Goal: Information Seeking & Learning: Learn about a topic

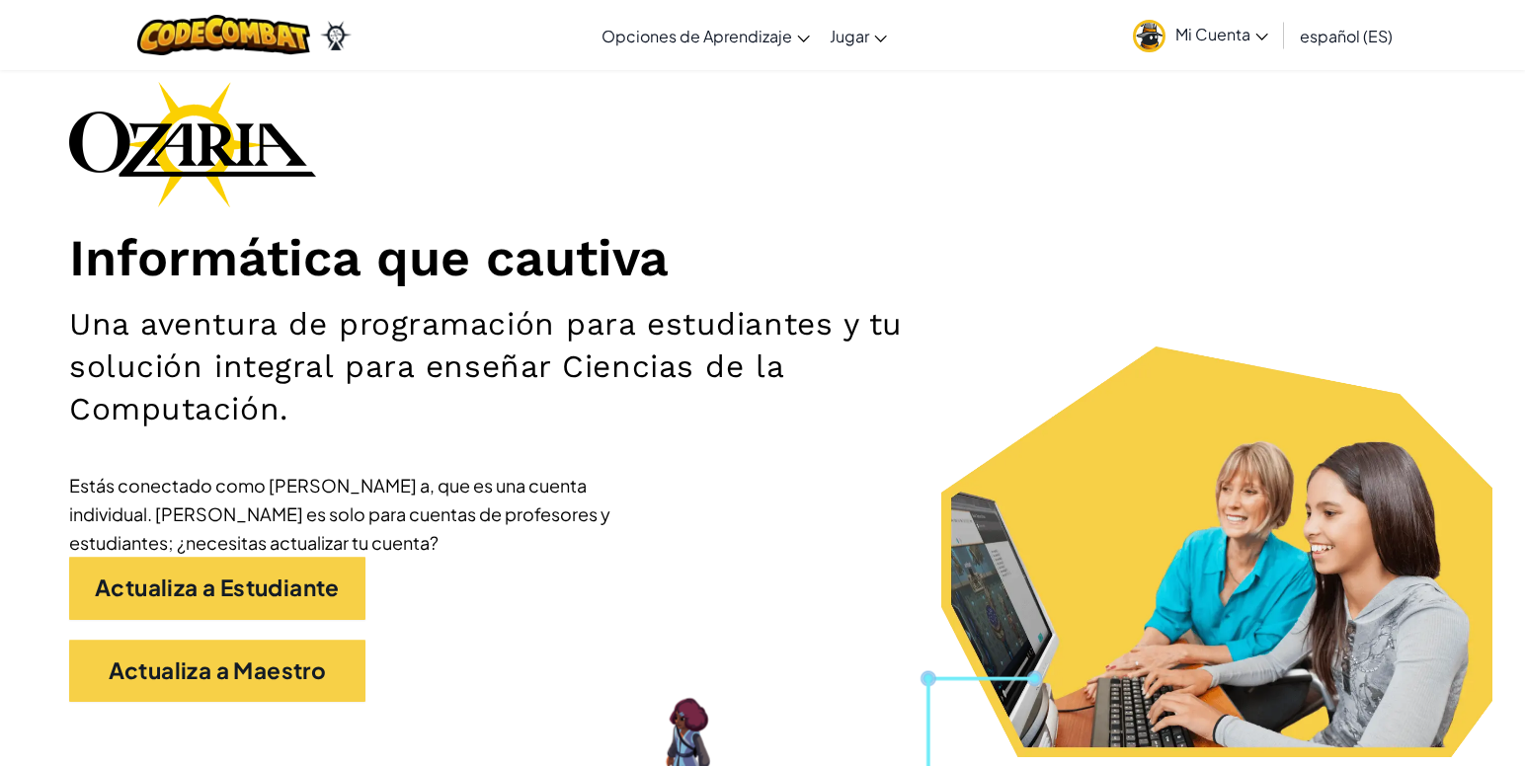
scroll to position [99, 0]
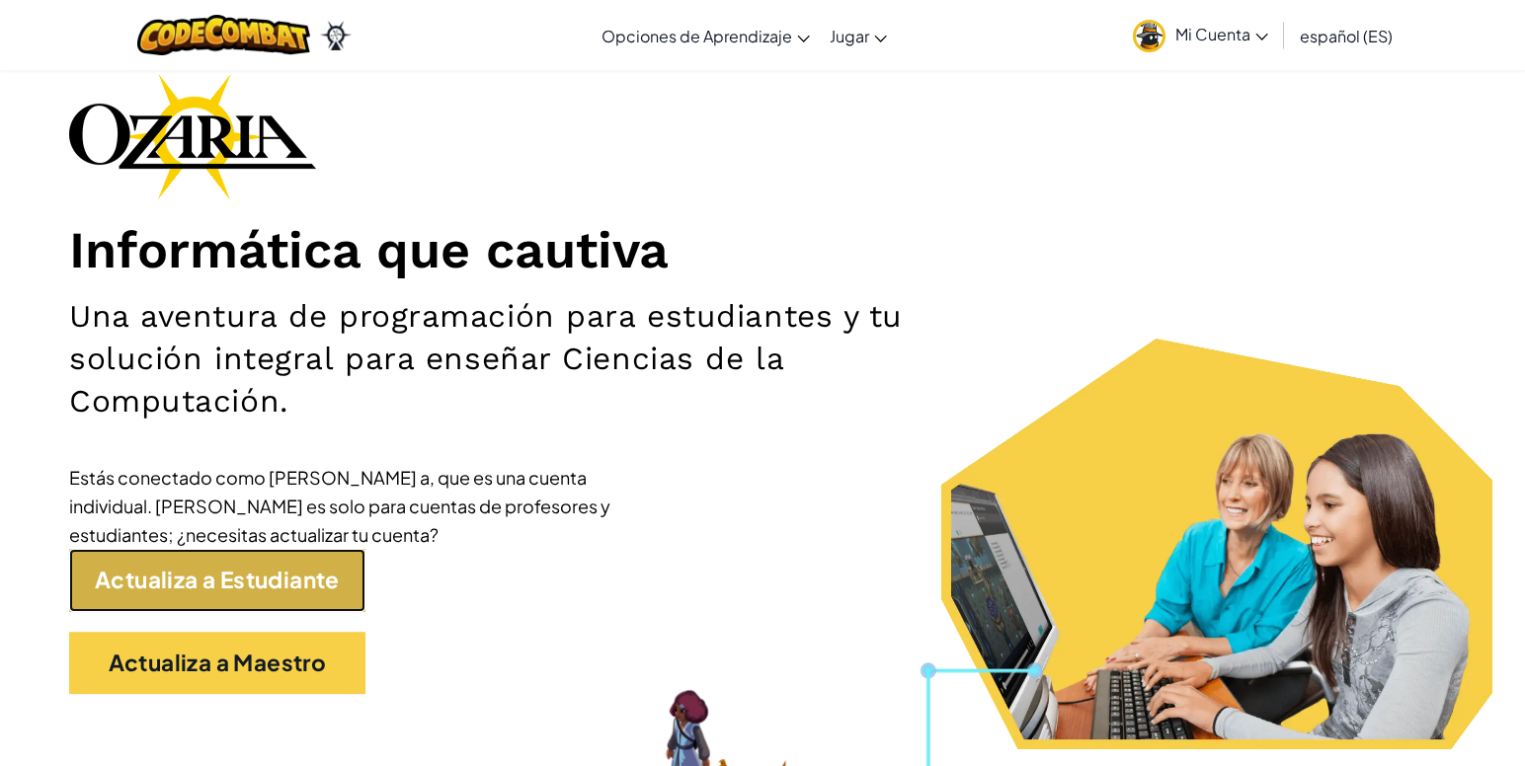
click at [319, 594] on link "Actualiza a Estudiante" at bounding box center [217, 580] width 296 height 63
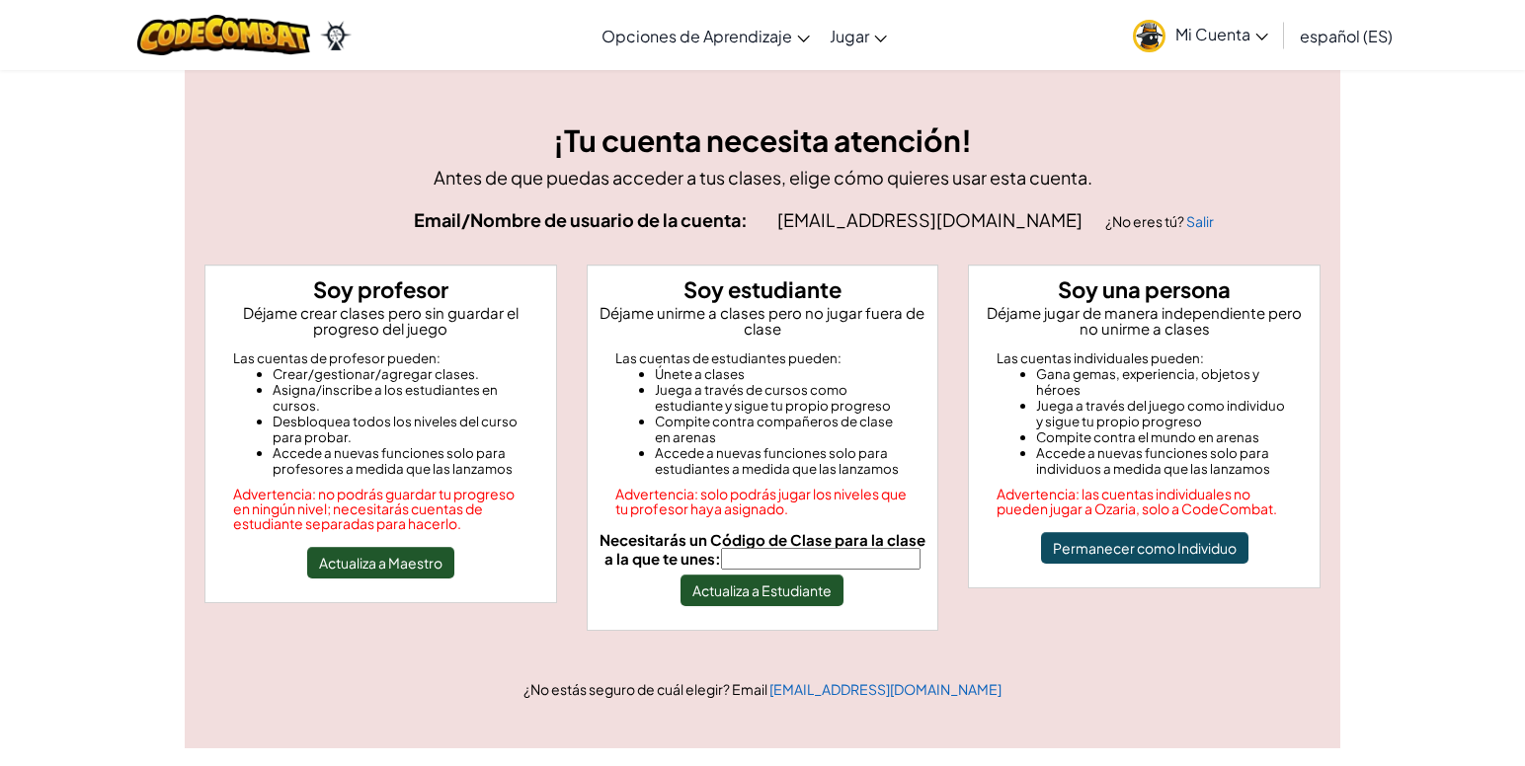
click at [799, 566] on input "Necesitarás un Código de Clase para la clase a la que te unes:" at bounding box center [821, 559] width 200 height 22
type input "MixIronFace"
click at [776, 594] on button "Actualiza a Estudiante" at bounding box center [761, 591] width 163 height 32
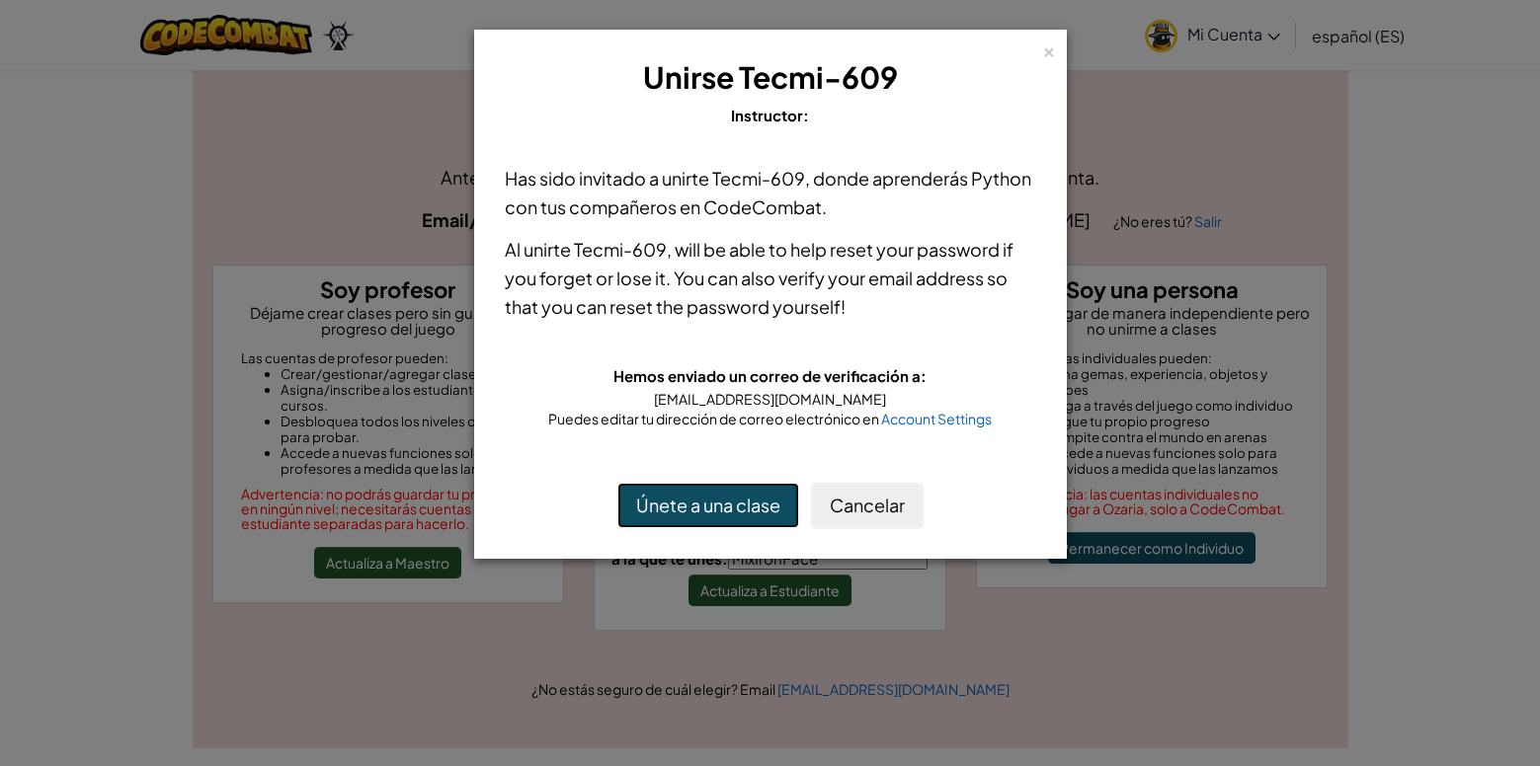
click at [749, 513] on button "Únete a una clase" at bounding box center [708, 505] width 182 height 45
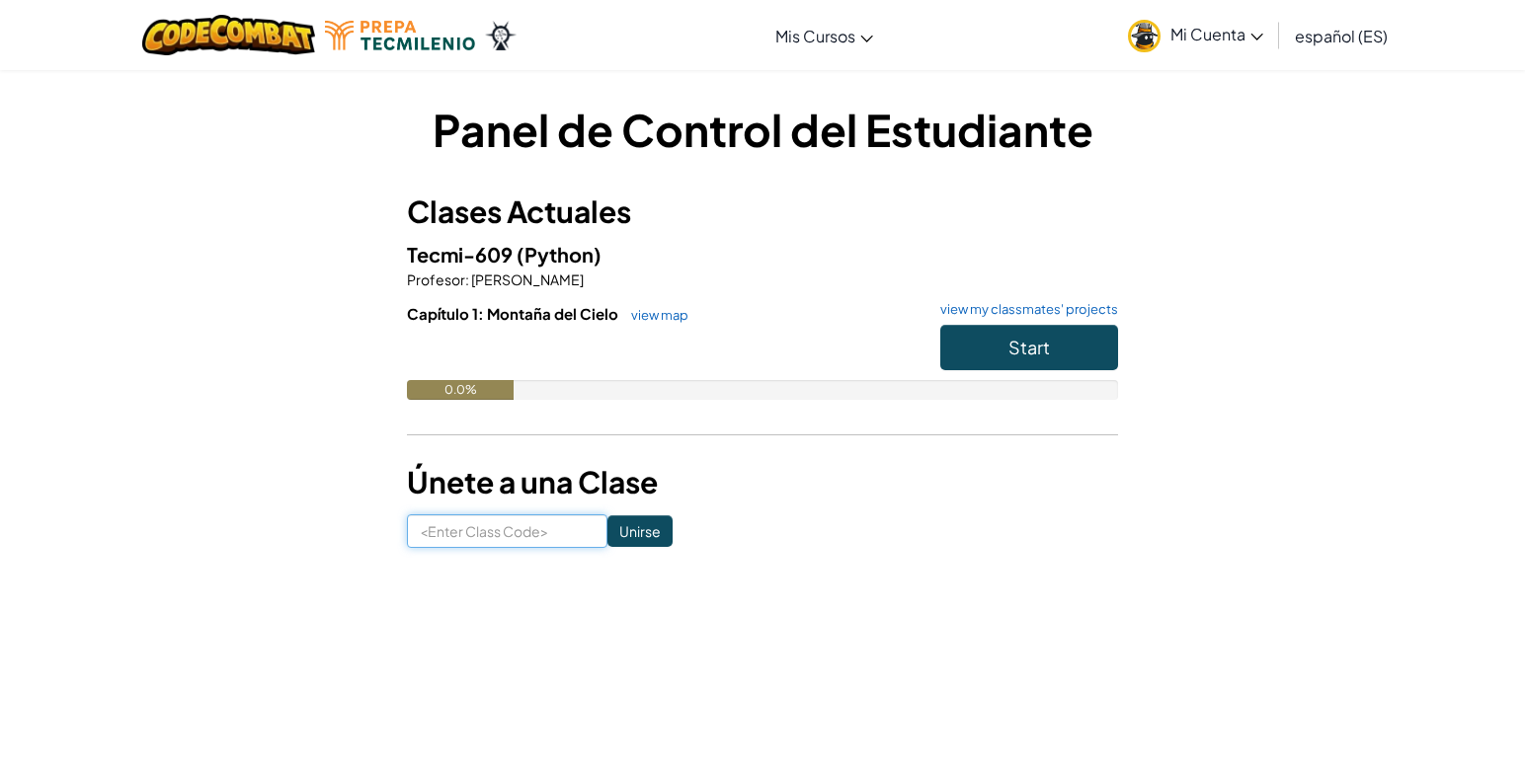
click at [526, 540] on input at bounding box center [507, 532] width 200 height 34
type input "MixlronFace"
click at [635, 544] on input "Unirse" at bounding box center [639, 532] width 65 height 32
click at [1094, 352] on button "Start" at bounding box center [1029, 347] width 178 height 45
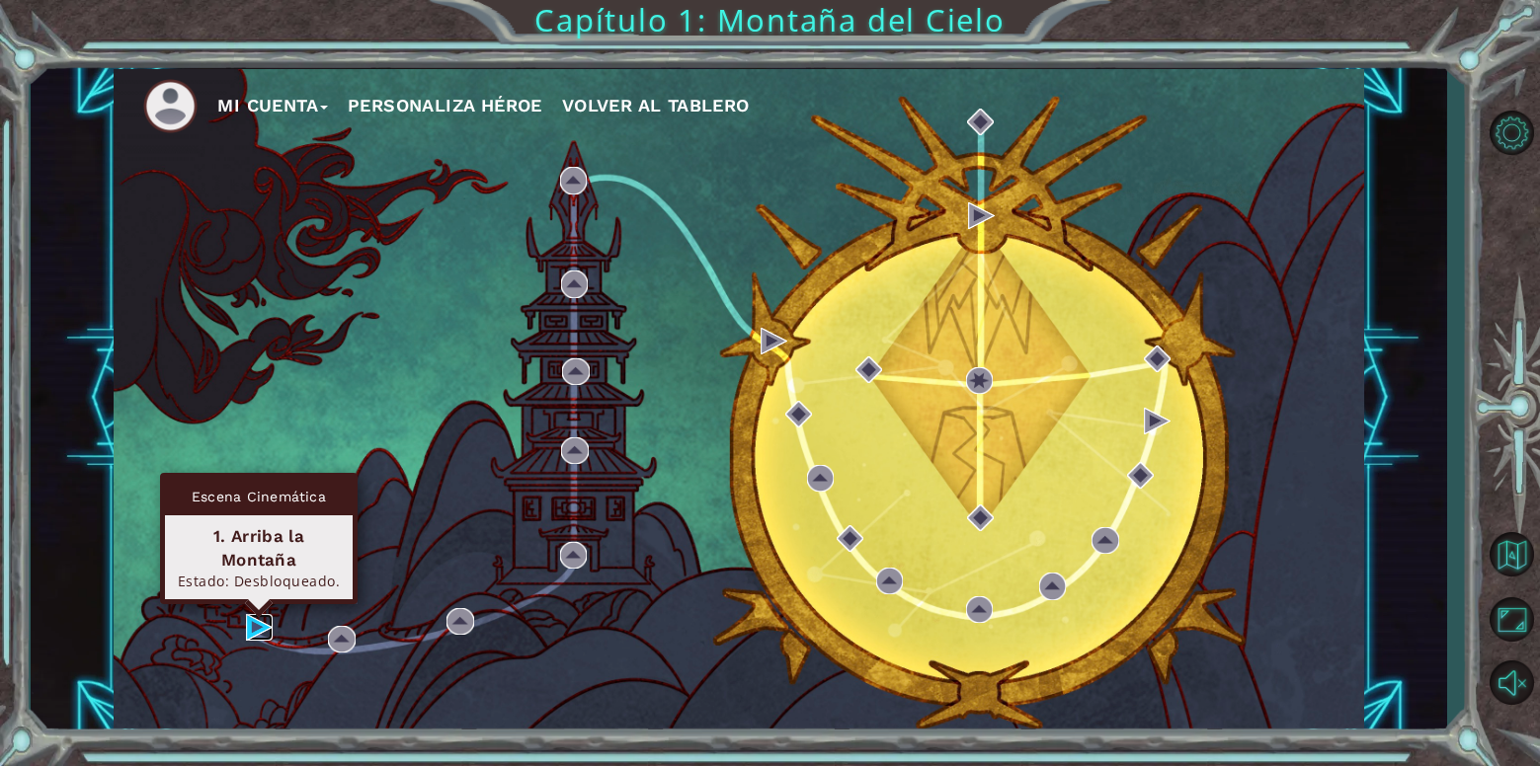
click at [255, 639] on img at bounding box center [259, 627] width 27 height 27
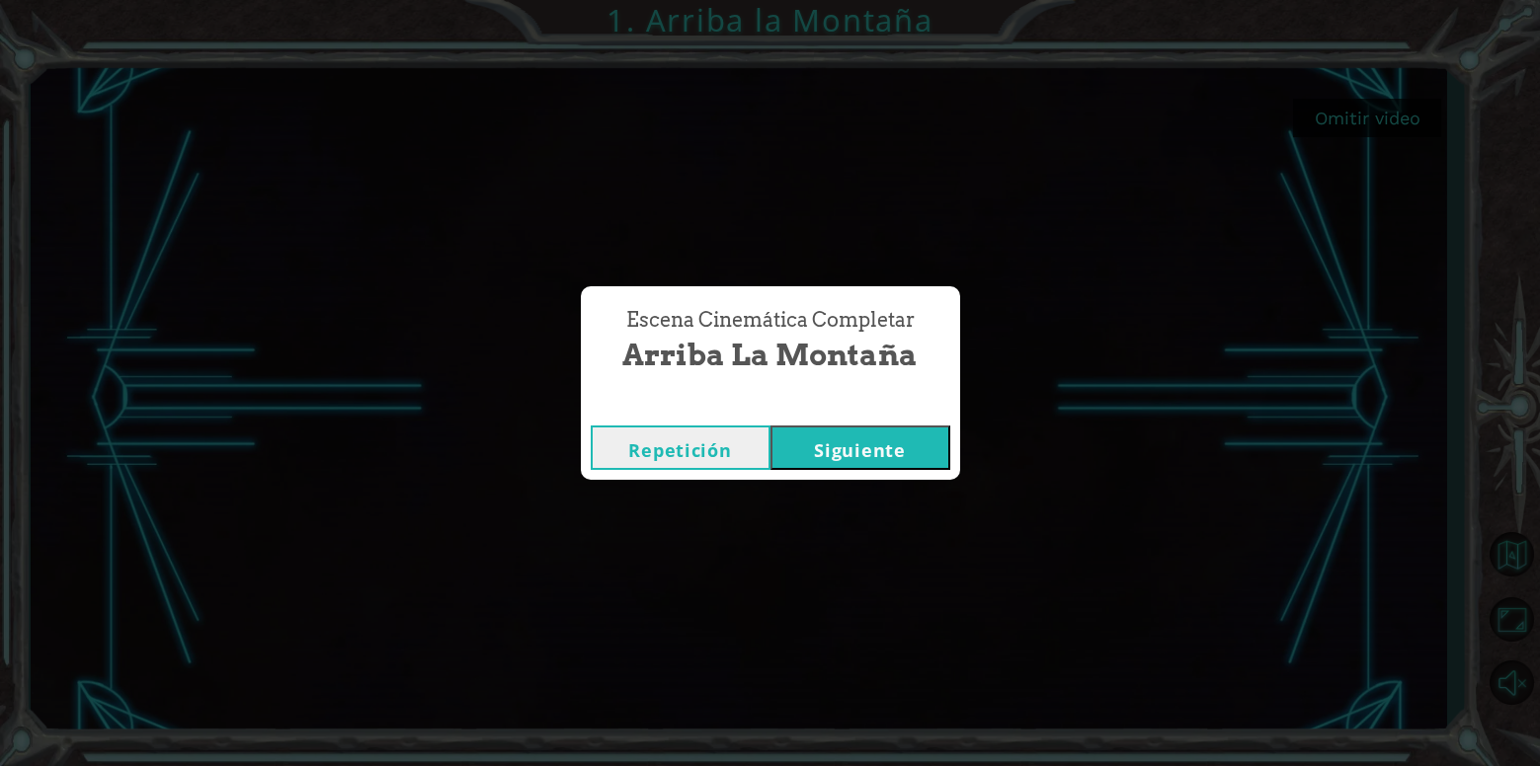
click at [846, 469] on button "Siguiente" at bounding box center [860, 448] width 180 height 44
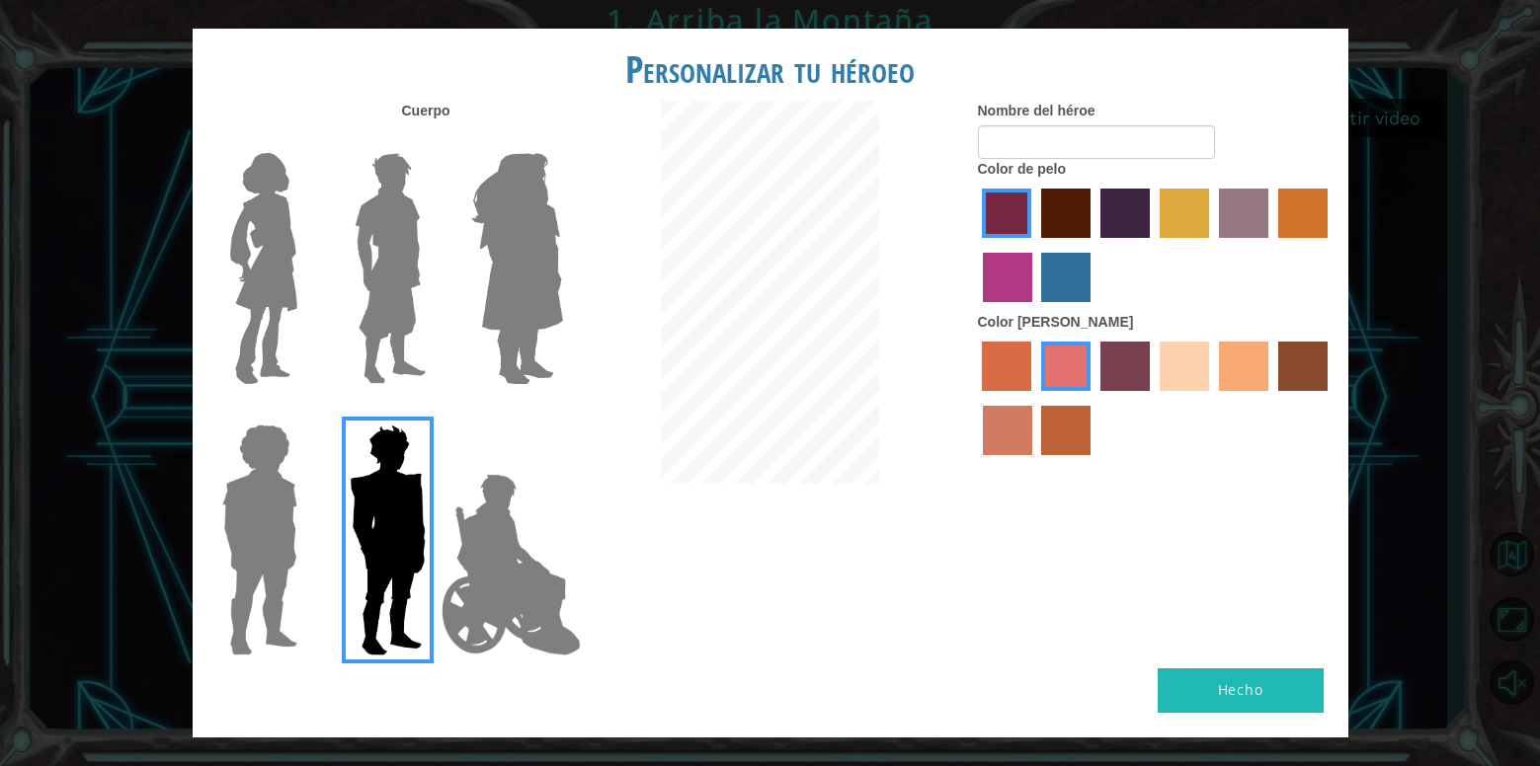
click at [396, 265] on img at bounding box center [391, 268] width 88 height 247
click at [434, 140] on input "Hero Lars" at bounding box center [434, 140] width 0 height 0
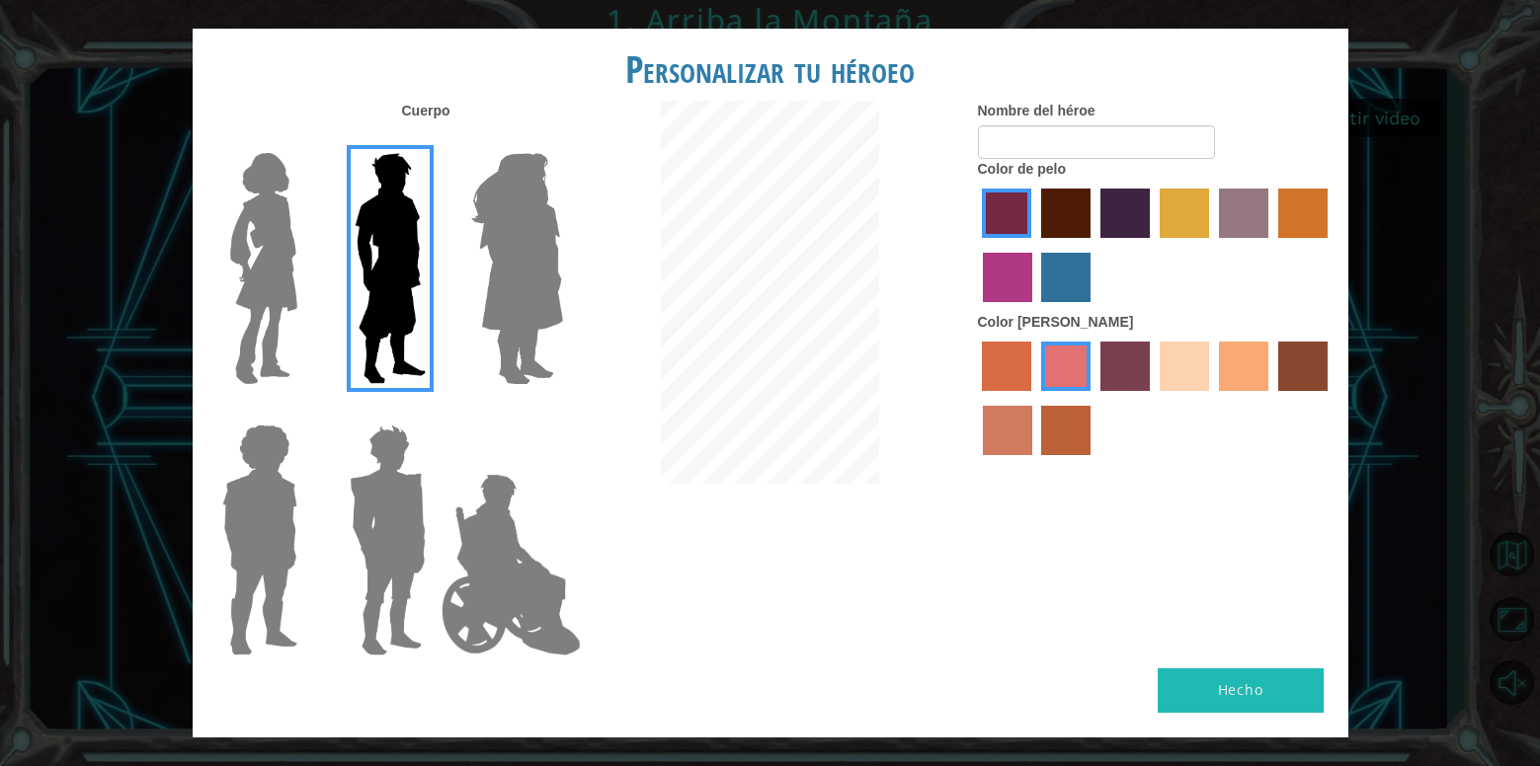
click at [1253, 379] on label "tacao skin color" at bounding box center [1243, 366] width 49 height 49
click at [1212, 398] on input "tacao skin color" at bounding box center [1212, 398] width 0 height 0
click at [1222, 374] on label "tacao skin color" at bounding box center [1243, 366] width 49 height 49
click at [1212, 398] on input "tacao skin color" at bounding box center [1212, 398] width 0 height 0
click at [1180, 386] on label "sandy beach skin color" at bounding box center [1183, 366] width 49 height 49
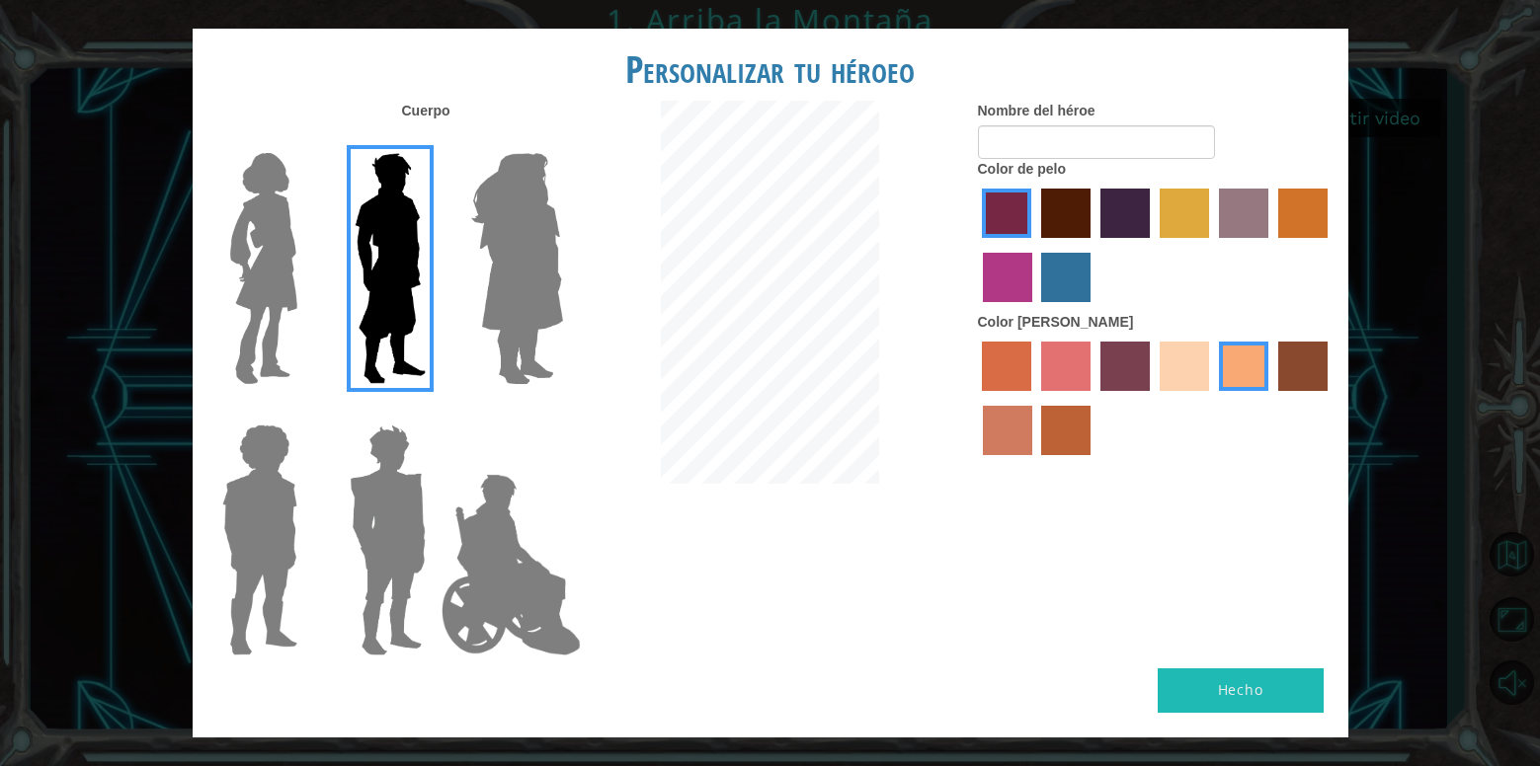
click at [1153, 398] on input "sandy beach skin color" at bounding box center [1153, 398] width 0 height 0
click at [1225, 372] on label "tacao skin color" at bounding box center [1243, 366] width 49 height 49
click at [1212, 398] on input "tacao skin color" at bounding box center [1212, 398] width 0 height 0
click at [1195, 365] on label "sandy beach skin color" at bounding box center [1183, 366] width 49 height 49
click at [1153, 398] on input "sandy beach skin color" at bounding box center [1153, 398] width 0 height 0
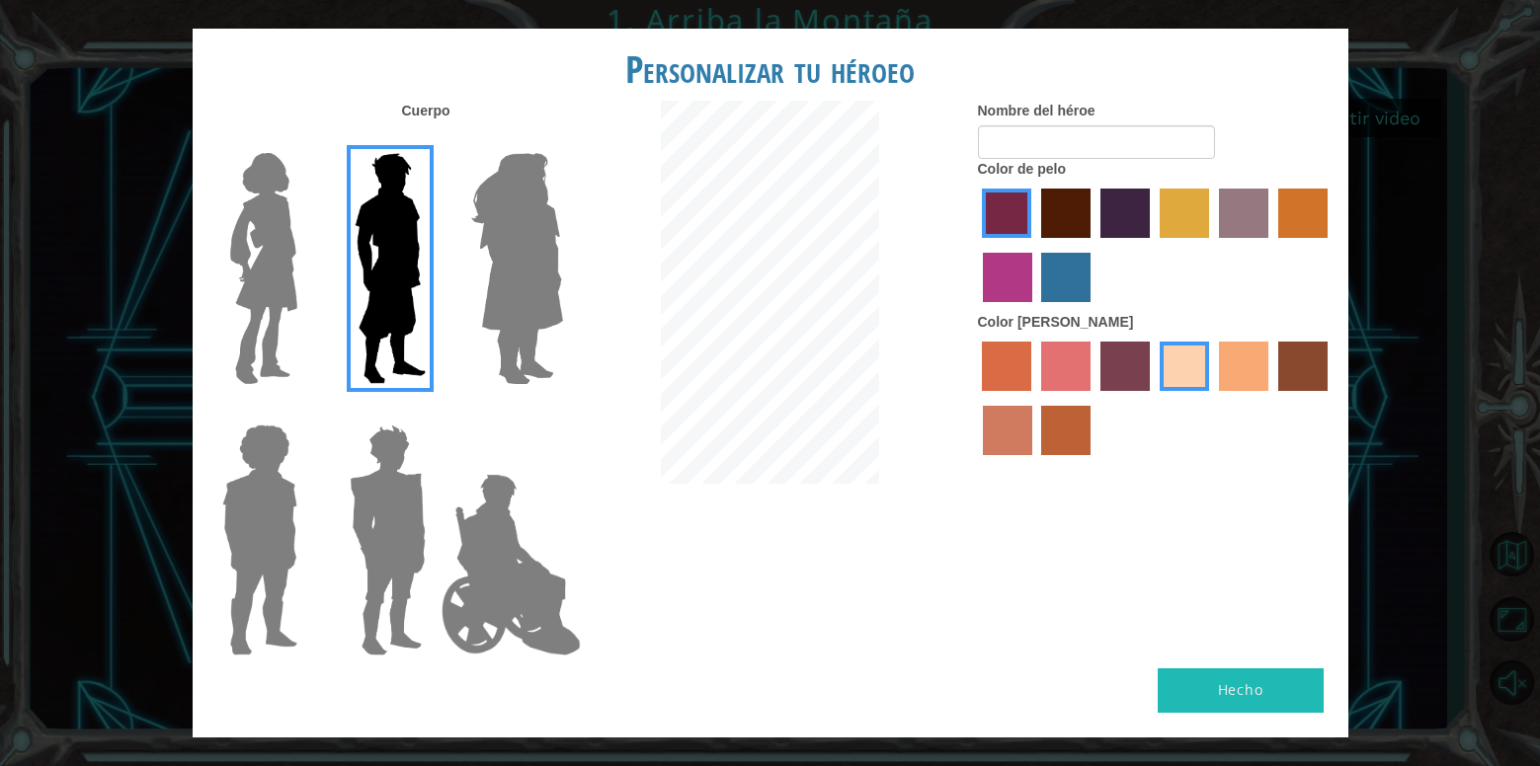
click at [1243, 384] on label "tacao skin color" at bounding box center [1243, 366] width 49 height 49
click at [1212, 398] on input "tacao skin color" at bounding box center [1212, 398] width 0 height 0
click at [1039, 232] on div at bounding box center [1156, 248] width 356 height 128
click at [1170, 212] on label "tulip tree hair color" at bounding box center [1183, 213] width 49 height 49
click at [1153, 245] on input "tulip tree hair color" at bounding box center [1153, 245] width 0 height 0
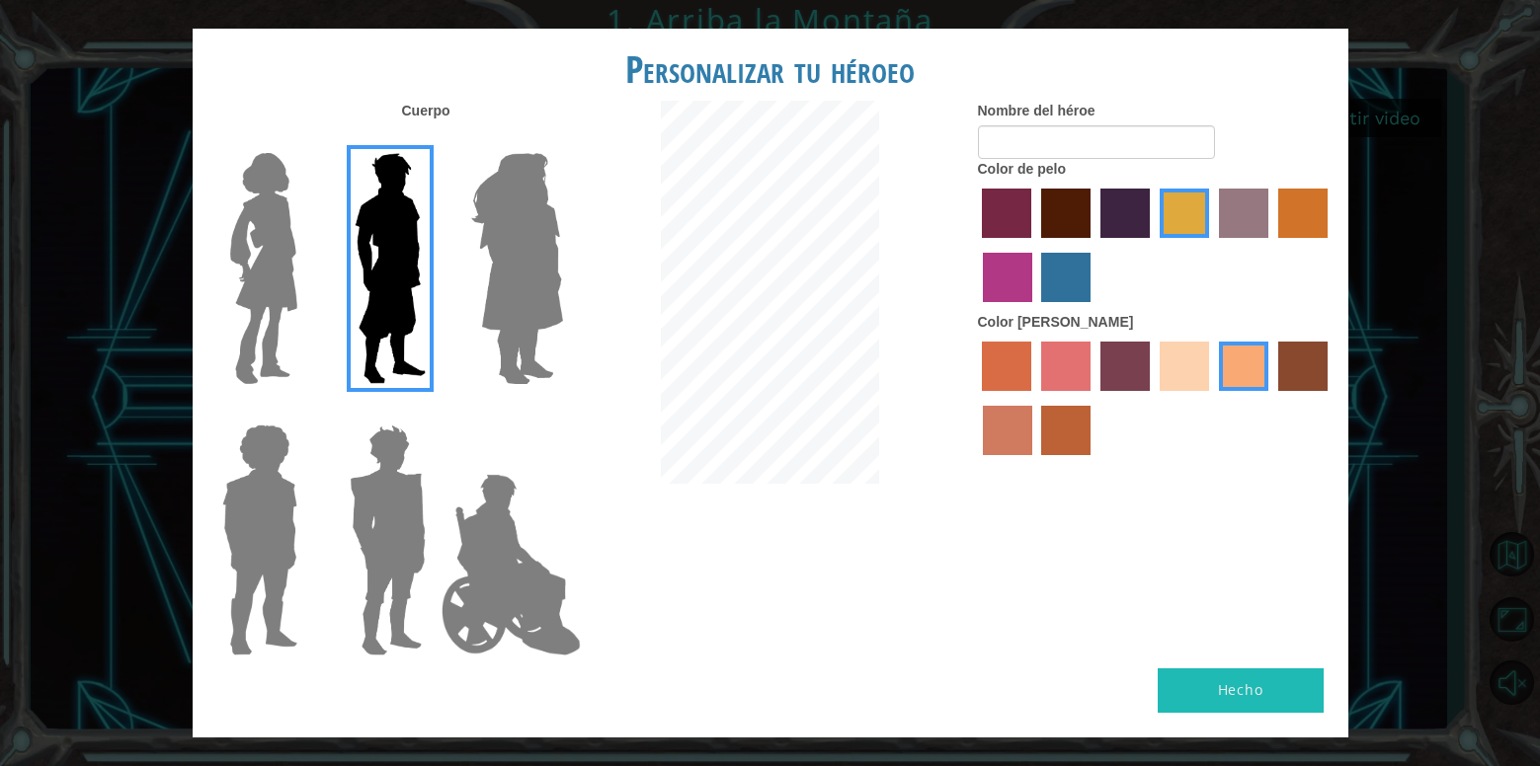
click at [1285, 200] on label "gold drop hair color" at bounding box center [1302, 213] width 49 height 49
click at [1271, 245] on input "gold drop hair color" at bounding box center [1271, 245] width 0 height 0
click at [1022, 291] on label "medium red violet hair color" at bounding box center [1007, 277] width 49 height 49
click at [1330, 245] on input "medium red violet hair color" at bounding box center [1330, 245] width 0 height 0
click at [1073, 264] on label "lachmara hair color" at bounding box center [1065, 277] width 49 height 49
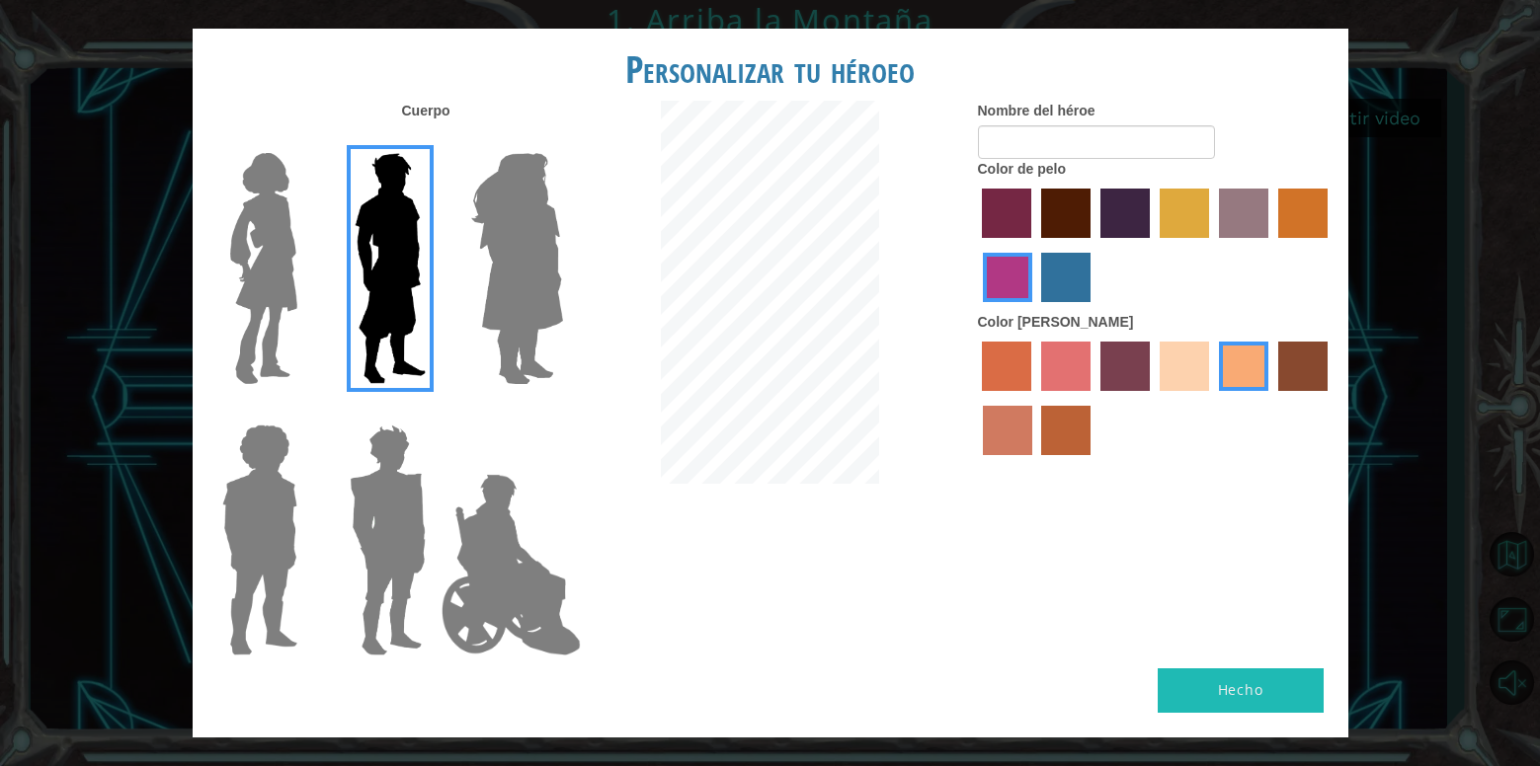
click at [1035, 309] on input "lachmara hair color" at bounding box center [1035, 309] width 0 height 0
click at [1057, 225] on label "maroon hair color" at bounding box center [1065, 213] width 49 height 49
click at [1034, 245] on input "maroon hair color" at bounding box center [1034, 245] width 0 height 0
drag, startPoint x: 1036, startPoint y: 222, endPoint x: 1102, endPoint y: 195, distance: 71.7
click at [1035, 222] on div at bounding box center [1156, 248] width 356 height 128
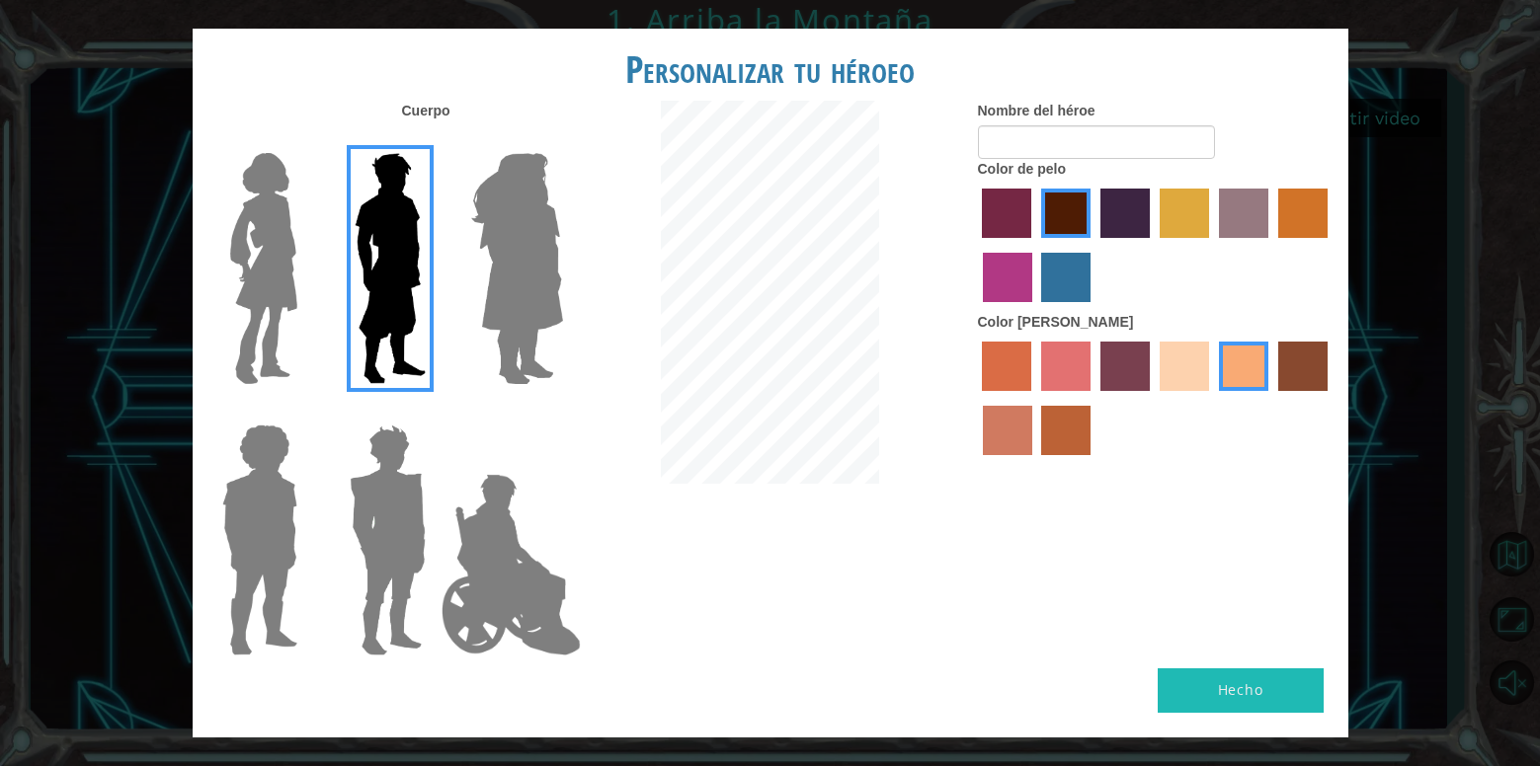
click at [1138, 216] on label "hot purple hair color" at bounding box center [1124, 213] width 49 height 49
click at [1093, 245] on input "hot purple hair color" at bounding box center [1093, 245] width 0 height 0
drag, startPoint x: 1037, startPoint y: 231, endPoint x: 1051, endPoint y: 227, distance: 14.4
click at [1034, 231] on div at bounding box center [1156, 248] width 356 height 128
click at [1178, 202] on label "tulip tree hair color" at bounding box center [1183, 213] width 49 height 49
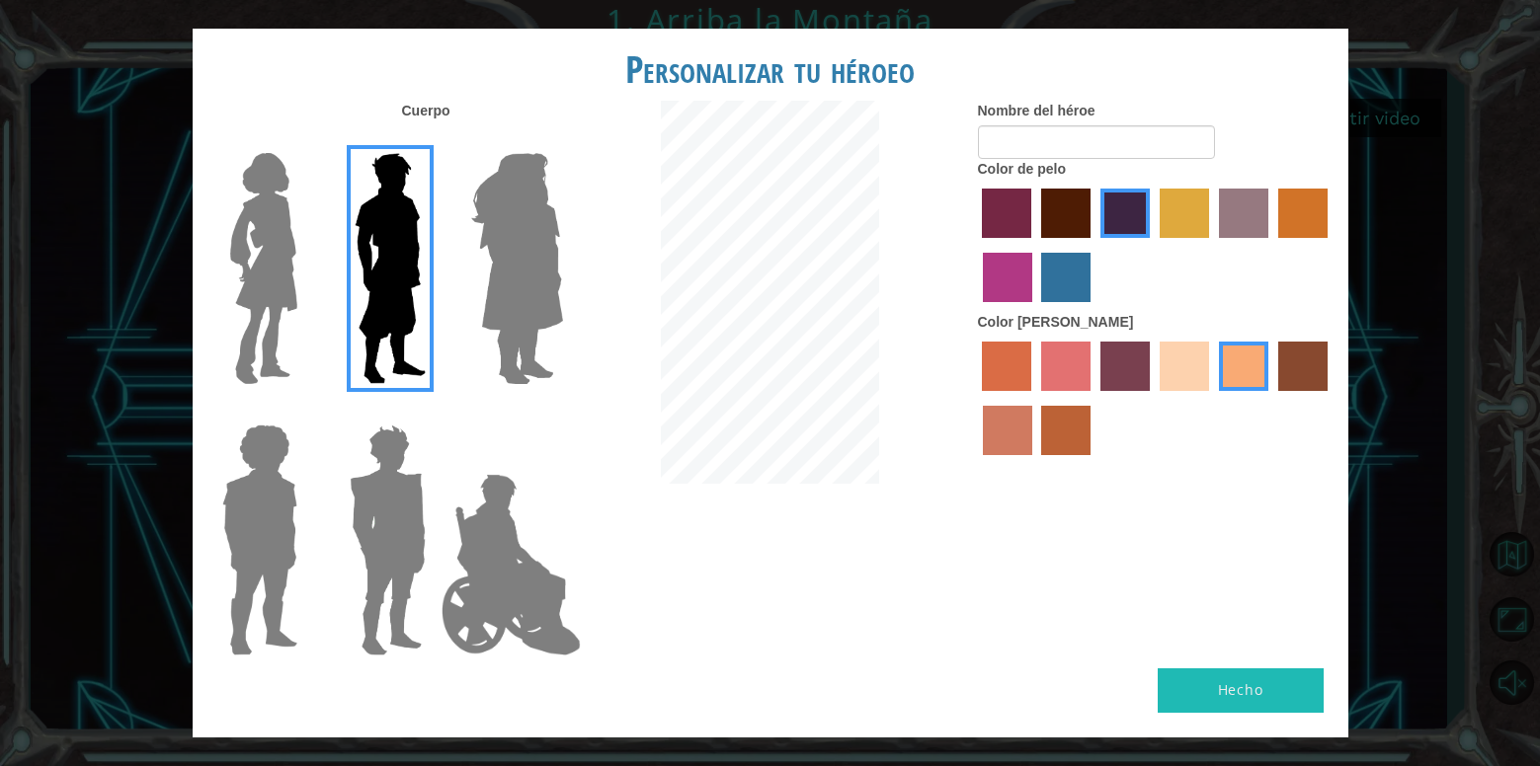
click at [1153, 245] on input "tulip tree hair color" at bounding box center [1153, 245] width 0 height 0
click at [527, 484] on img at bounding box center [511, 565] width 155 height 198
click at [562, 412] on input "Hero Jamie" at bounding box center [562, 412] width 0 height 0
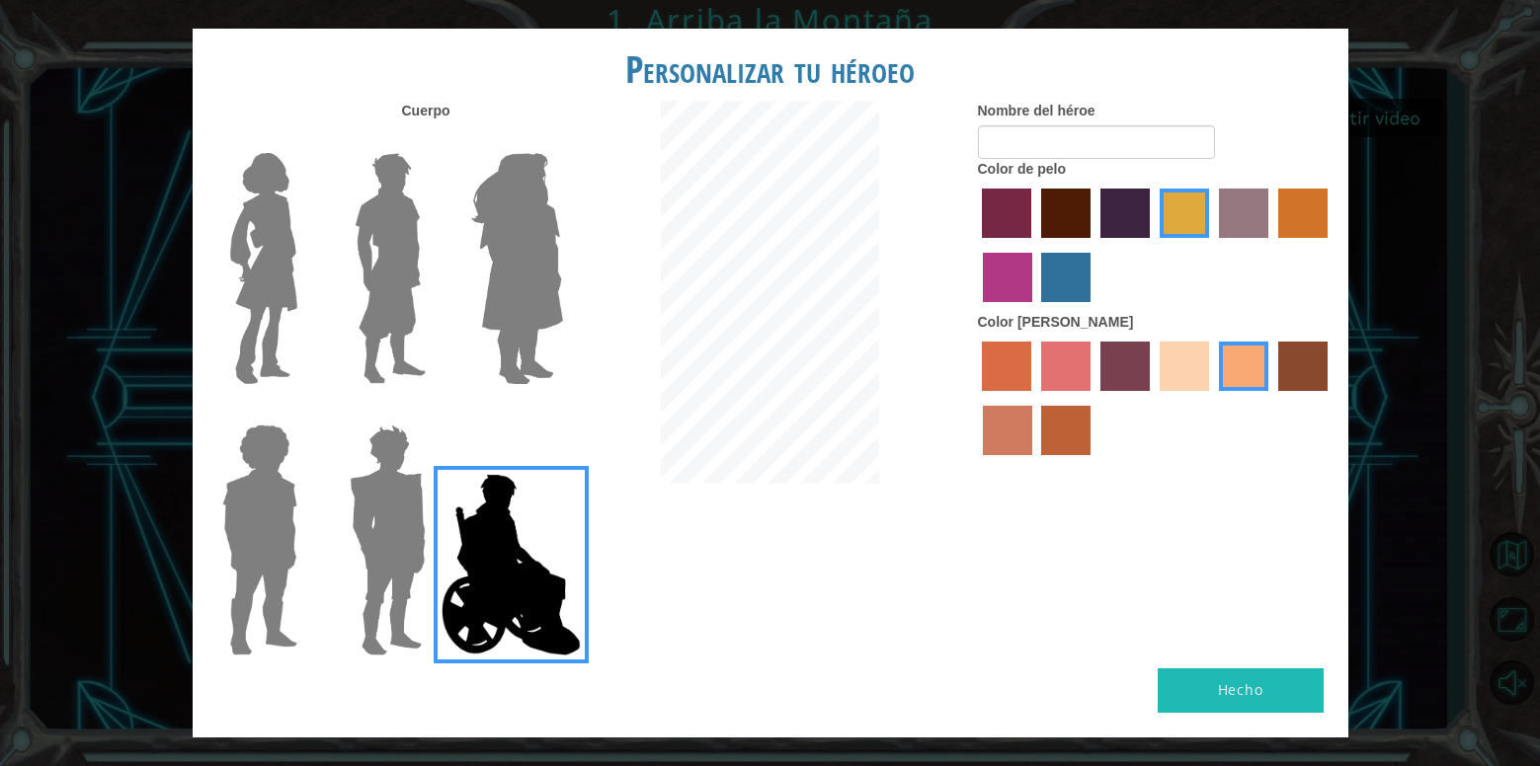
click at [186, 572] on div "Personalizar tu héroeo [PERSON_NAME] Nombre del héroe Color de pelo Color [PERS…" at bounding box center [770, 383] width 1540 height 766
drag, startPoint x: 259, startPoint y: 541, endPoint x: 258, endPoint y: 531, distance: 9.9
click at [258, 541] on img at bounding box center [259, 540] width 91 height 247
click at [305, 412] on input "Hero Steven" at bounding box center [305, 412] width 0 height 0
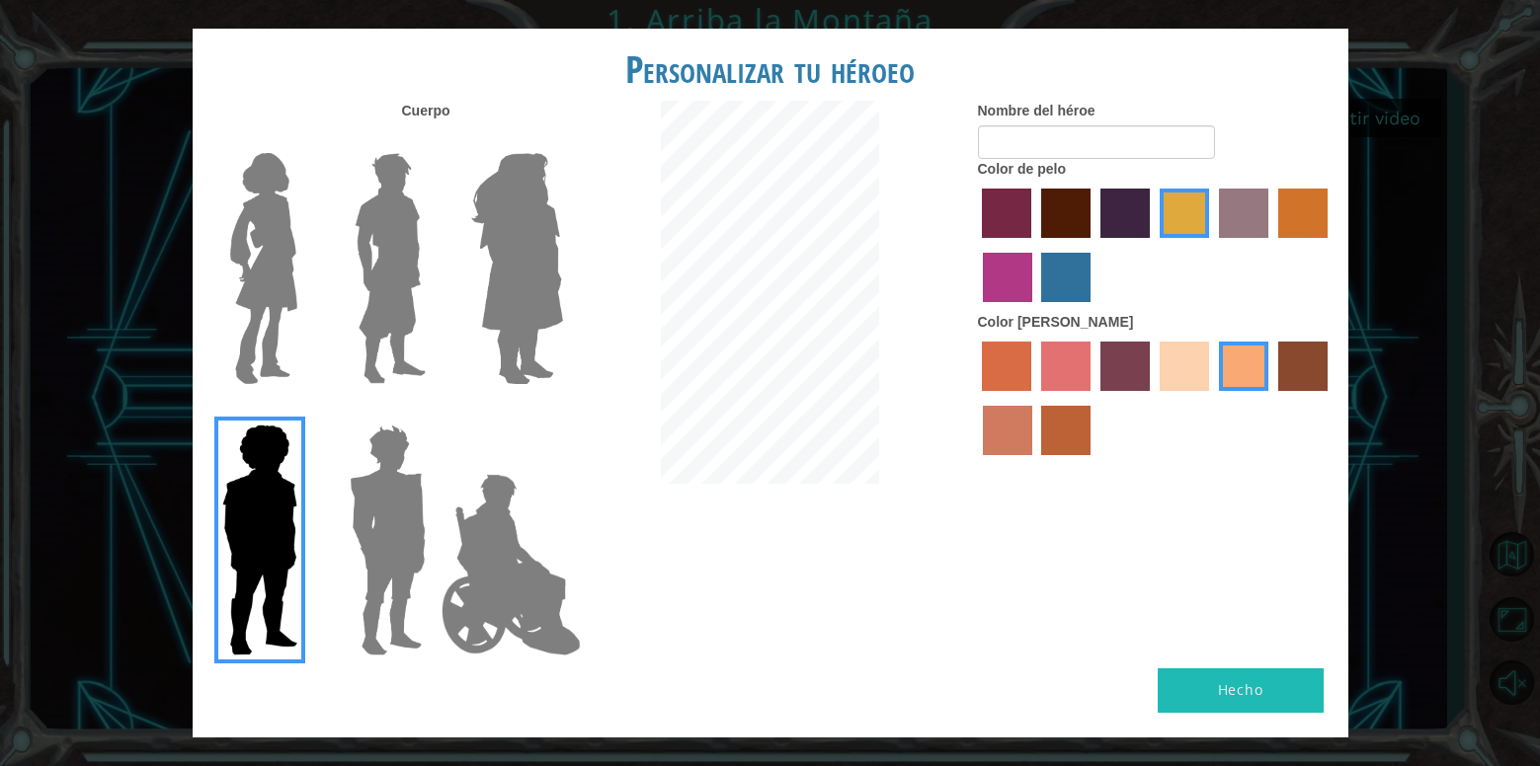
click at [416, 230] on img at bounding box center [391, 268] width 88 height 247
click at [434, 140] on input "Hero Lars" at bounding box center [434, 140] width 0 height 0
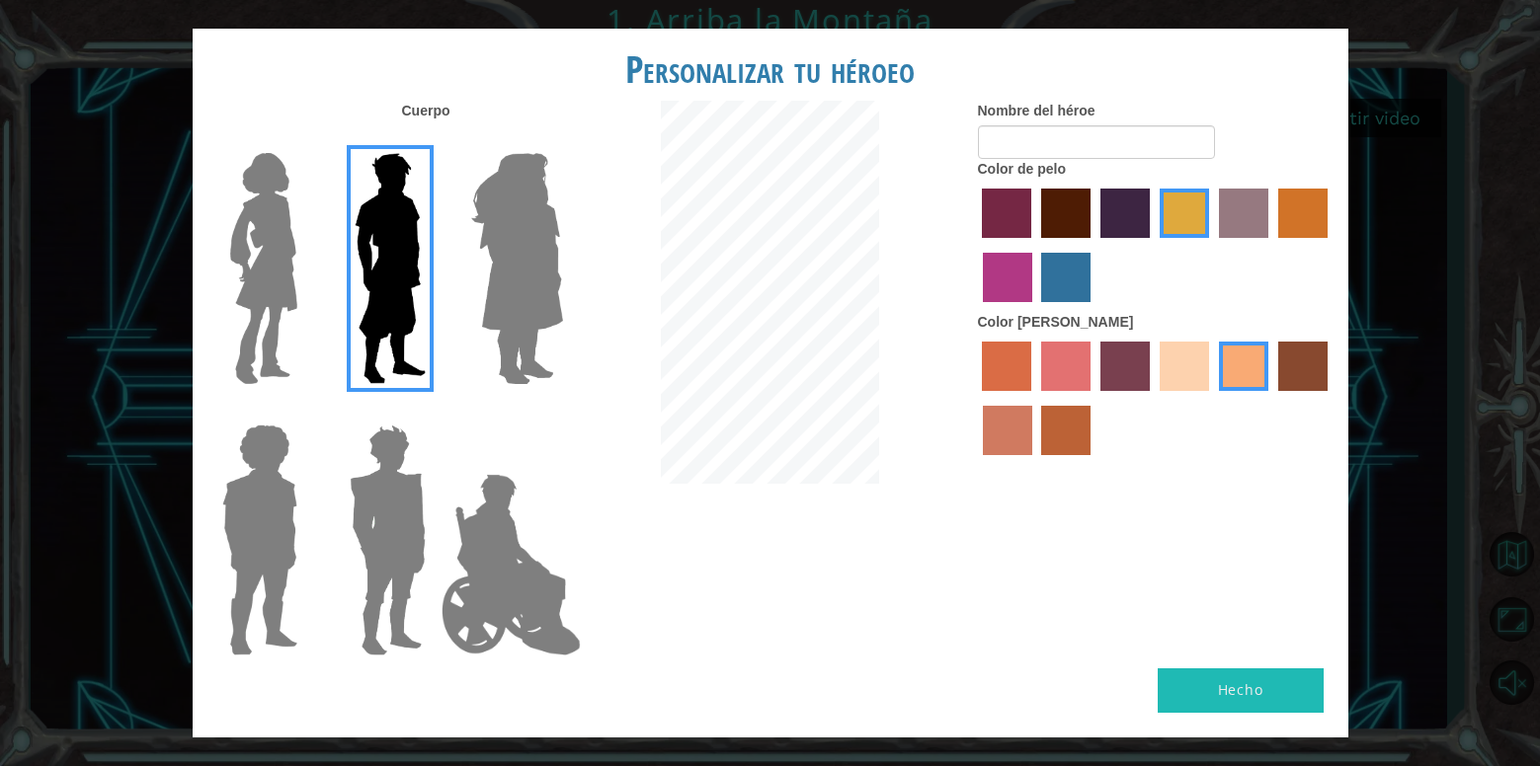
click at [360, 265] on img at bounding box center [391, 268] width 88 height 247
click at [434, 140] on input "Hero Lars" at bounding box center [434, 140] width 0 height 0
click at [213, 285] on label at bounding box center [256, 268] width 99 height 247
click at [305, 140] on input "Hero Connie" at bounding box center [305, 140] width 0 height 0
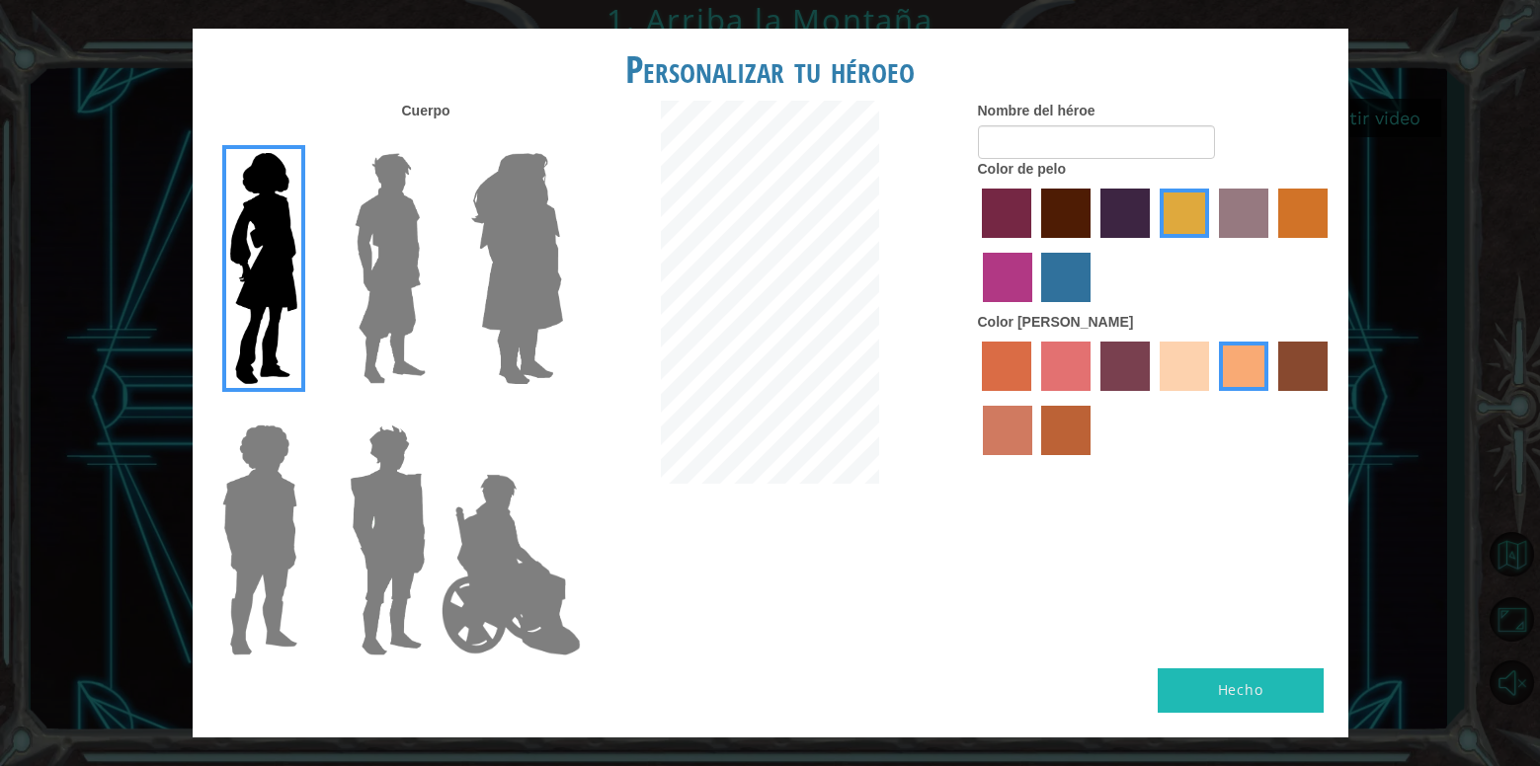
click at [301, 244] on img at bounding box center [263, 268] width 83 height 247
click at [305, 140] on input "Hero Connie" at bounding box center [305, 140] width 0 height 0
click at [372, 238] on img at bounding box center [391, 268] width 88 height 247
click at [434, 140] on input "Hero Lars" at bounding box center [434, 140] width 0 height 0
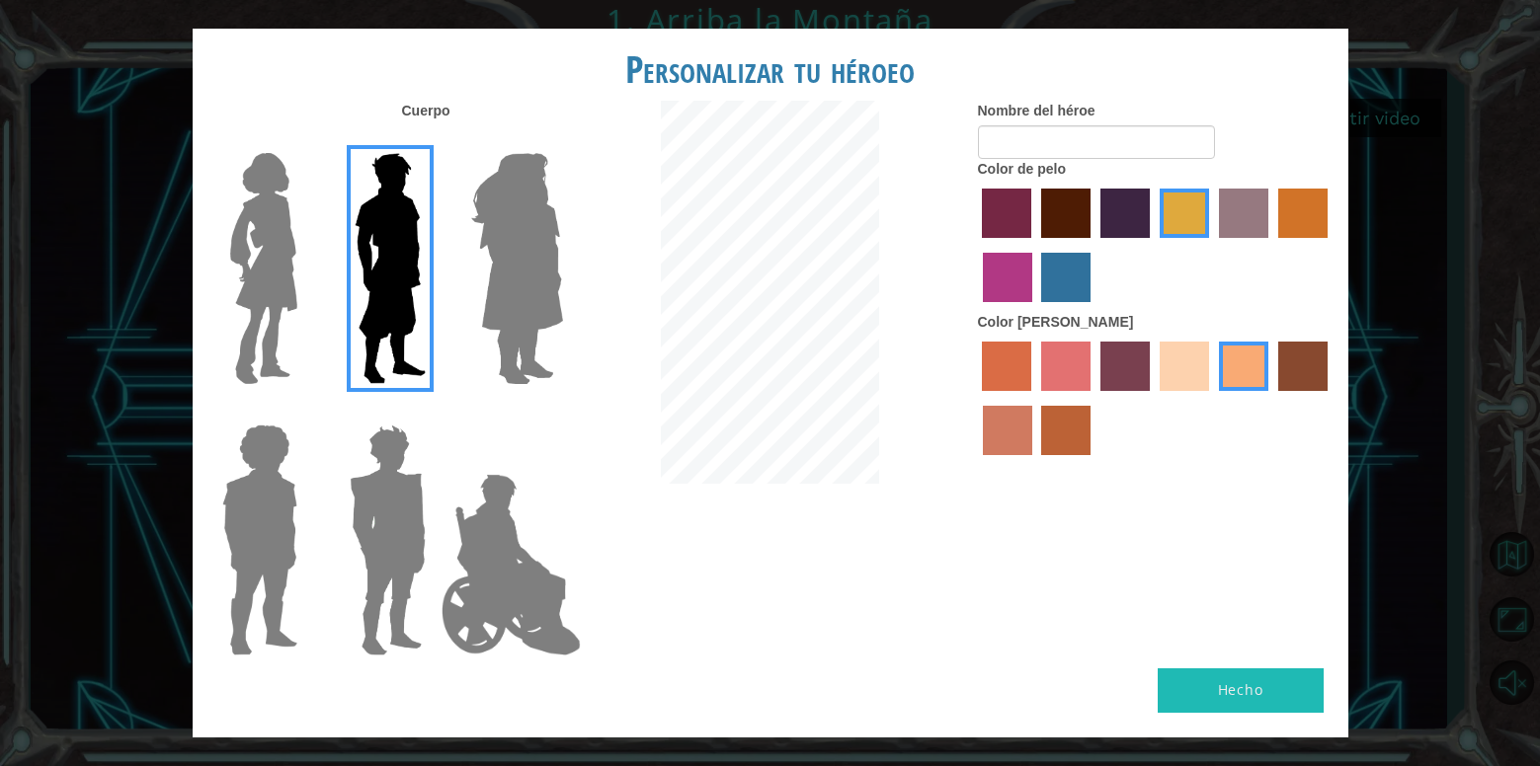
click at [527, 235] on img at bounding box center [517, 268] width 108 height 247
click at [562, 140] on input "Hero Amethyst" at bounding box center [562, 140] width 0 height 0
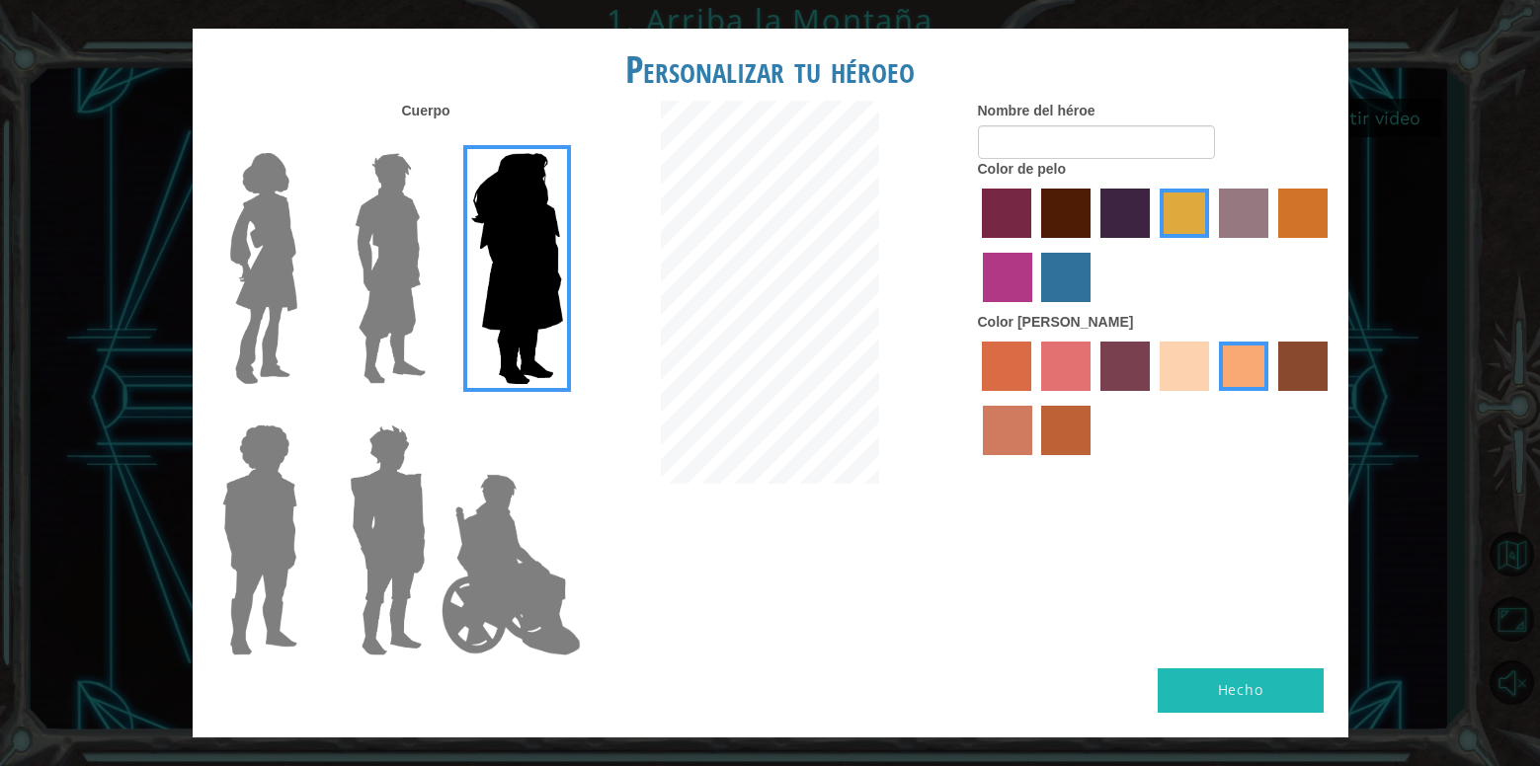
click at [389, 523] on img at bounding box center [388, 540] width 92 height 247
click at [434, 412] on input "Hero Garnet" at bounding box center [434, 412] width 0 height 0
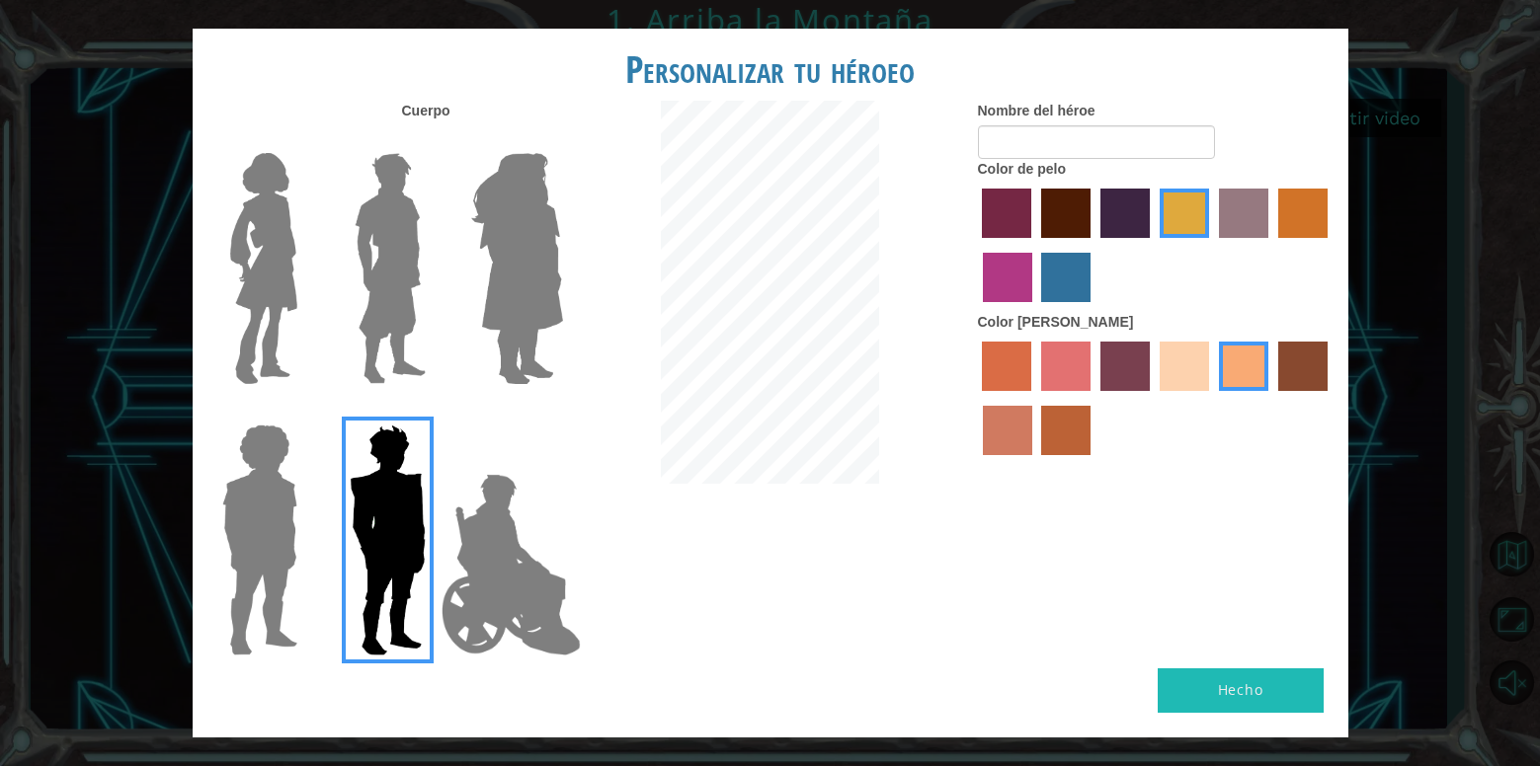
click at [360, 210] on img at bounding box center [391, 268] width 88 height 247
click at [434, 140] on input "Hero Lars" at bounding box center [434, 140] width 0 height 0
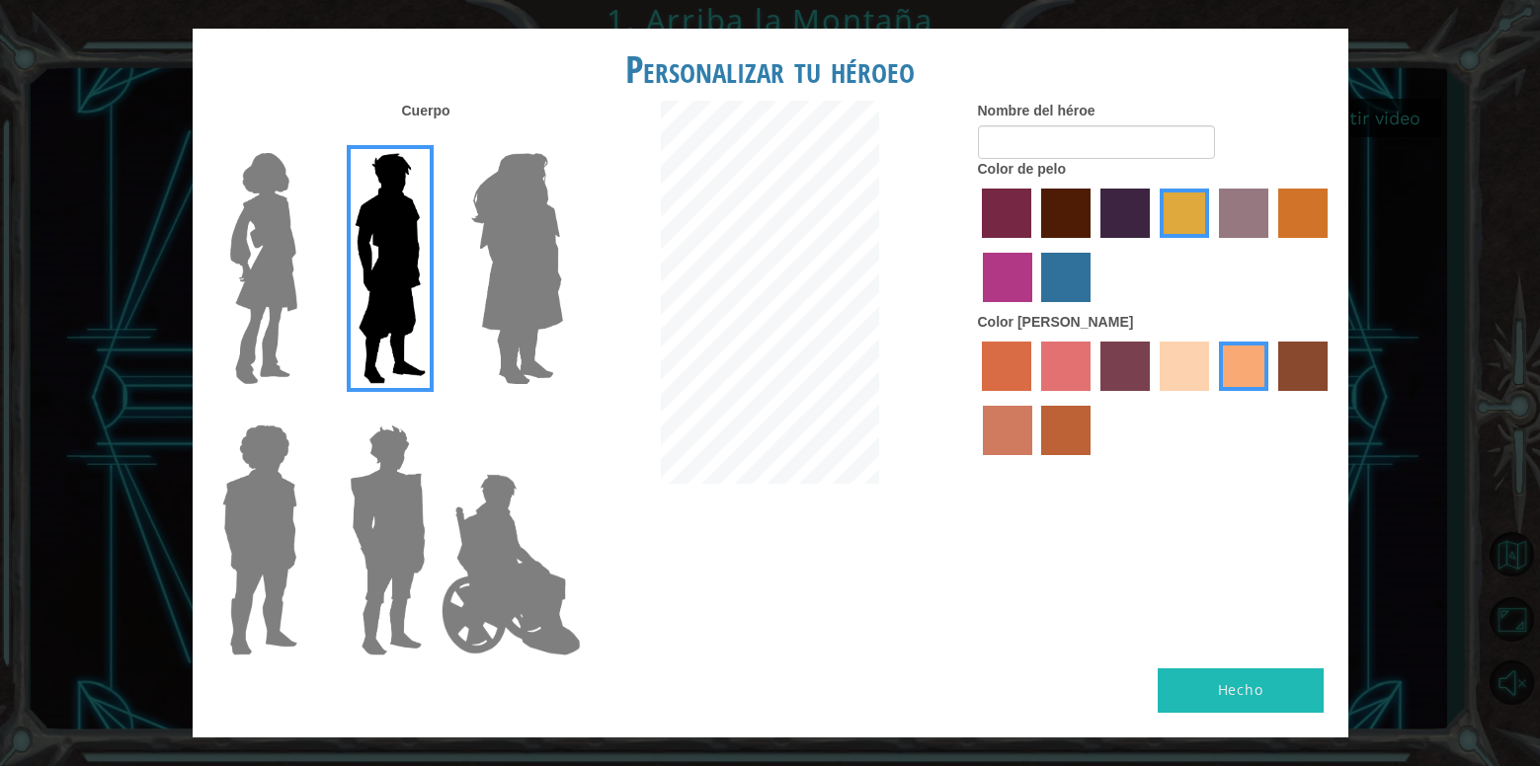
click at [529, 245] on img at bounding box center [517, 268] width 108 height 247
click at [562, 140] on input "Hero Amethyst" at bounding box center [562, 140] width 0 height 0
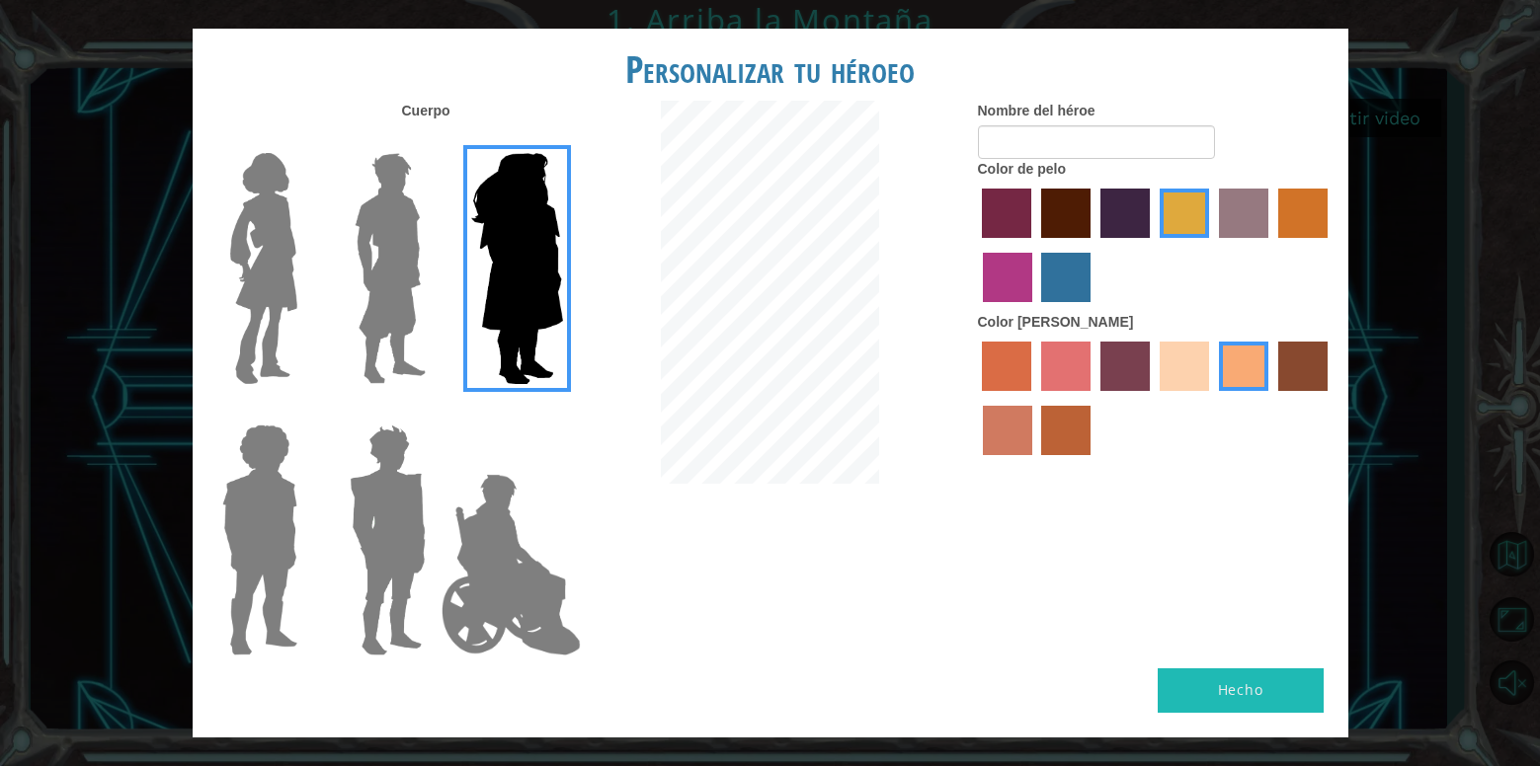
click at [394, 284] on img at bounding box center [391, 268] width 88 height 247
click at [434, 140] on input "Hero Lars" at bounding box center [434, 140] width 0 height 0
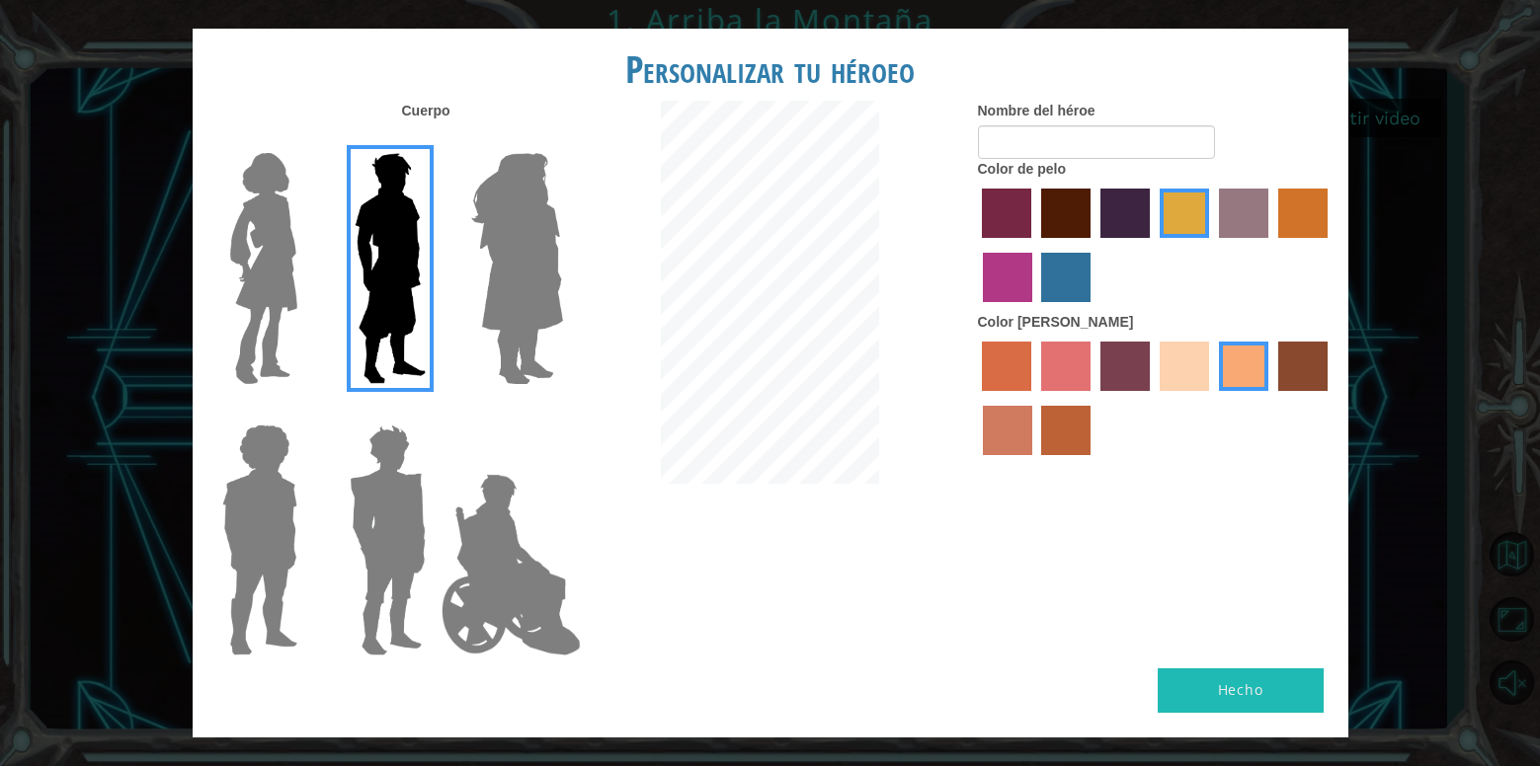
click at [1053, 119] on label "Nombre del héroe" at bounding box center [1037, 111] width 118 height 20
click at [1053, 125] on input "Nombre del héroe" at bounding box center [1096, 142] width 237 height 34
type input "S"
type input "[PERSON_NAME]"
click at [1248, 688] on button "Hecho" at bounding box center [1241, 691] width 166 height 44
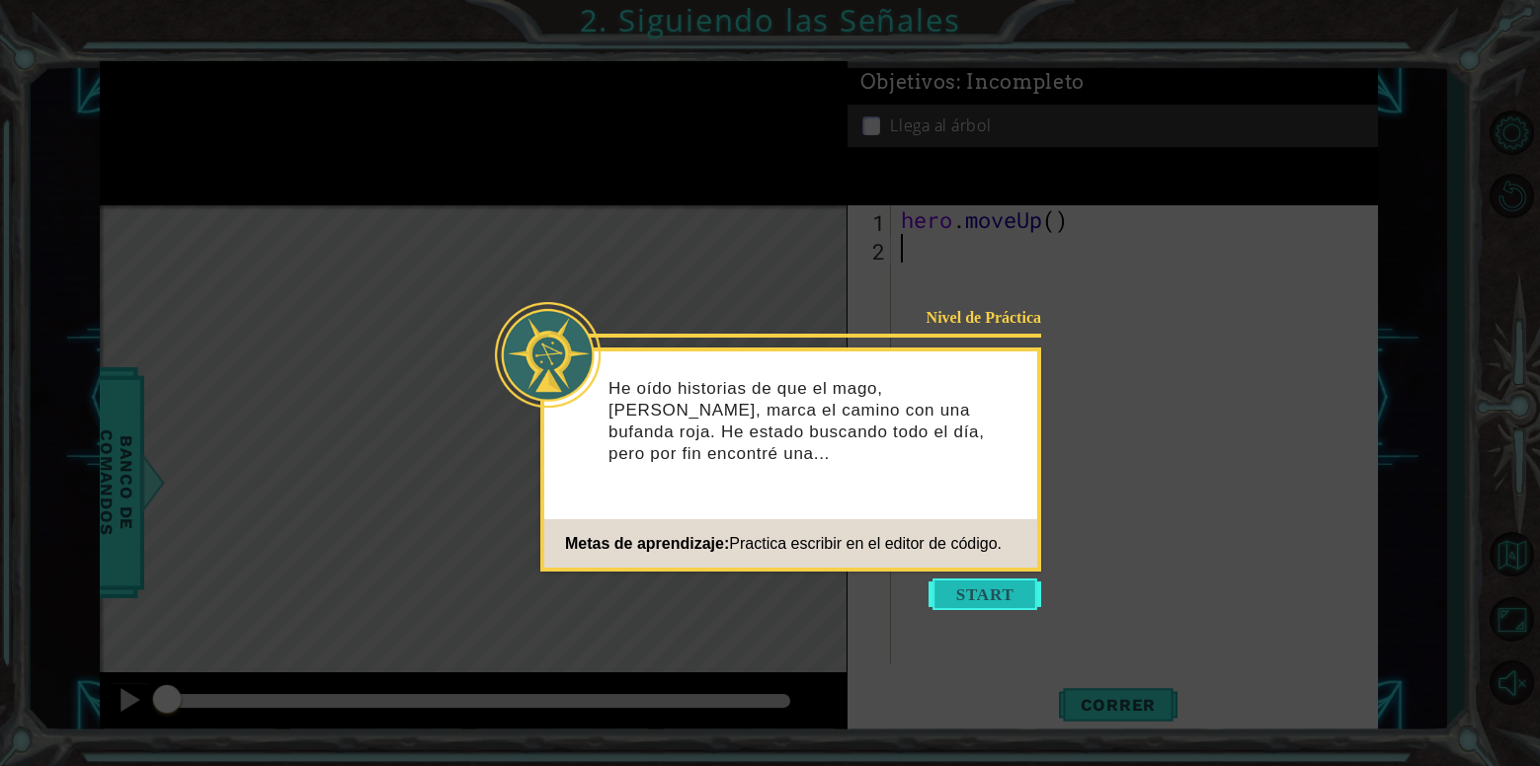
click at [1016, 598] on button "Start" at bounding box center [984, 595] width 113 height 32
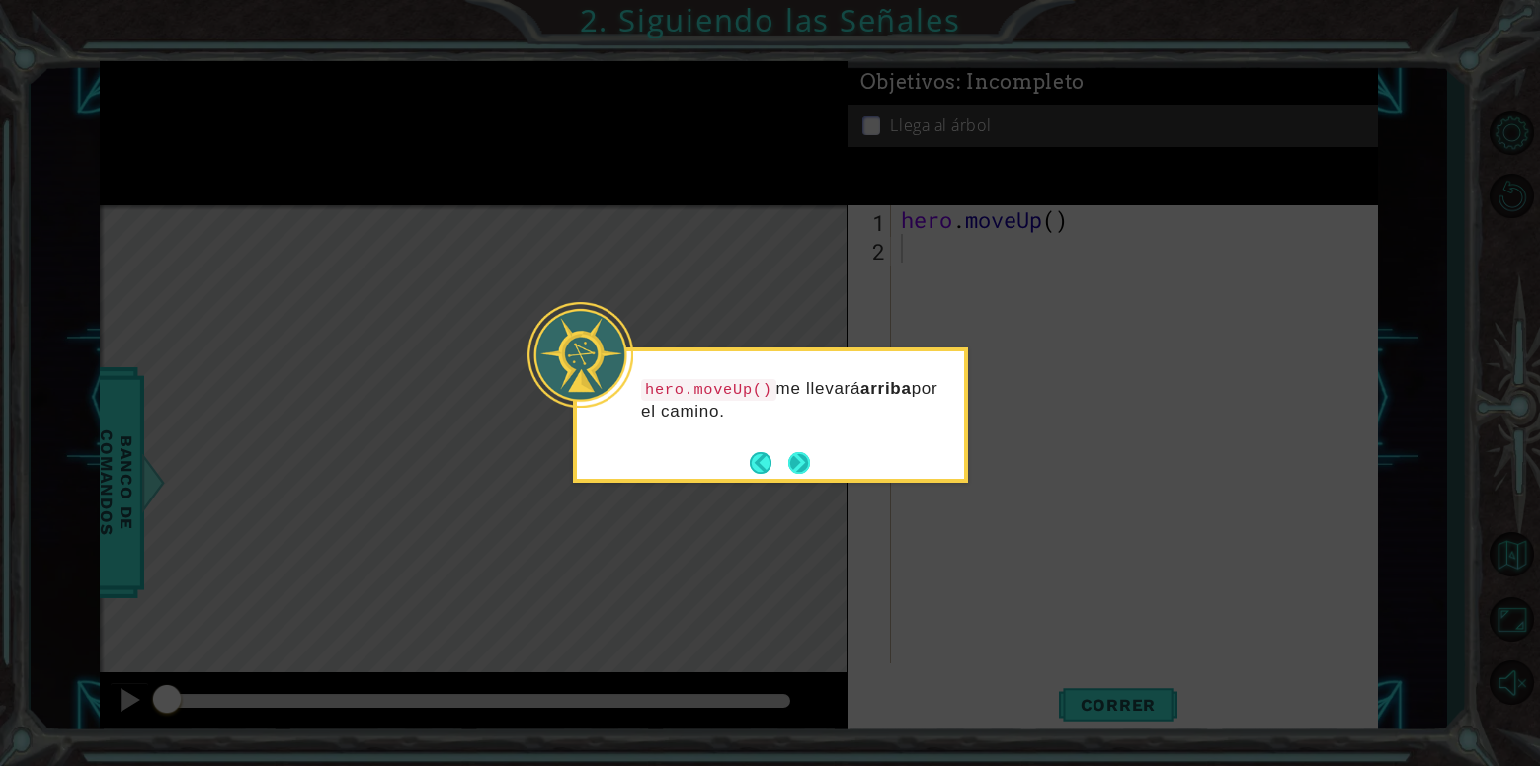
click at [801, 467] on button "Next" at bounding box center [798, 462] width 27 height 27
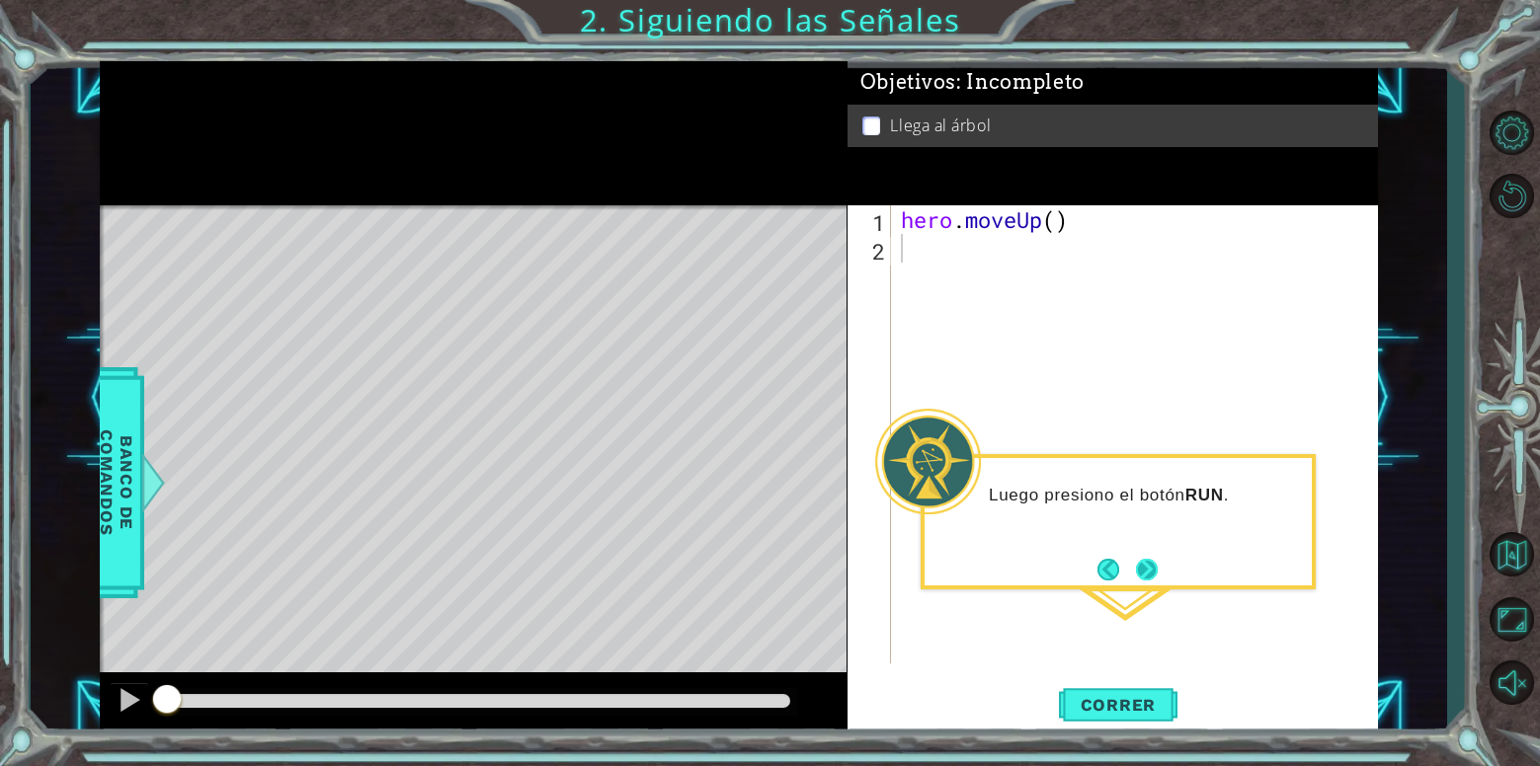
click at [1144, 574] on button "Next" at bounding box center [1147, 569] width 28 height 28
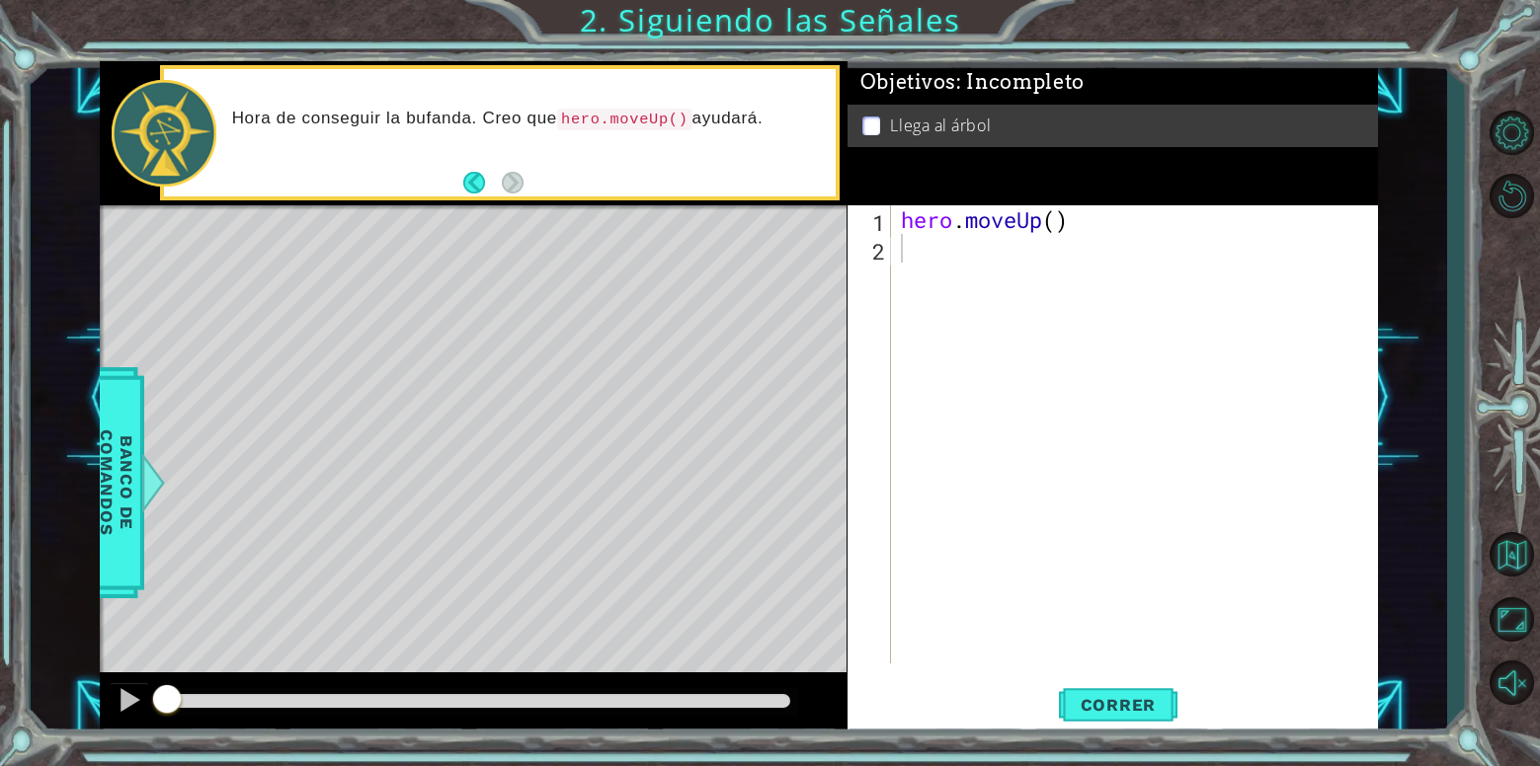
click at [489, 327] on div "Level Map" at bounding box center [556, 496] width 913 height 582
click at [1126, 702] on span "Correr" at bounding box center [1119, 705] width 116 height 20
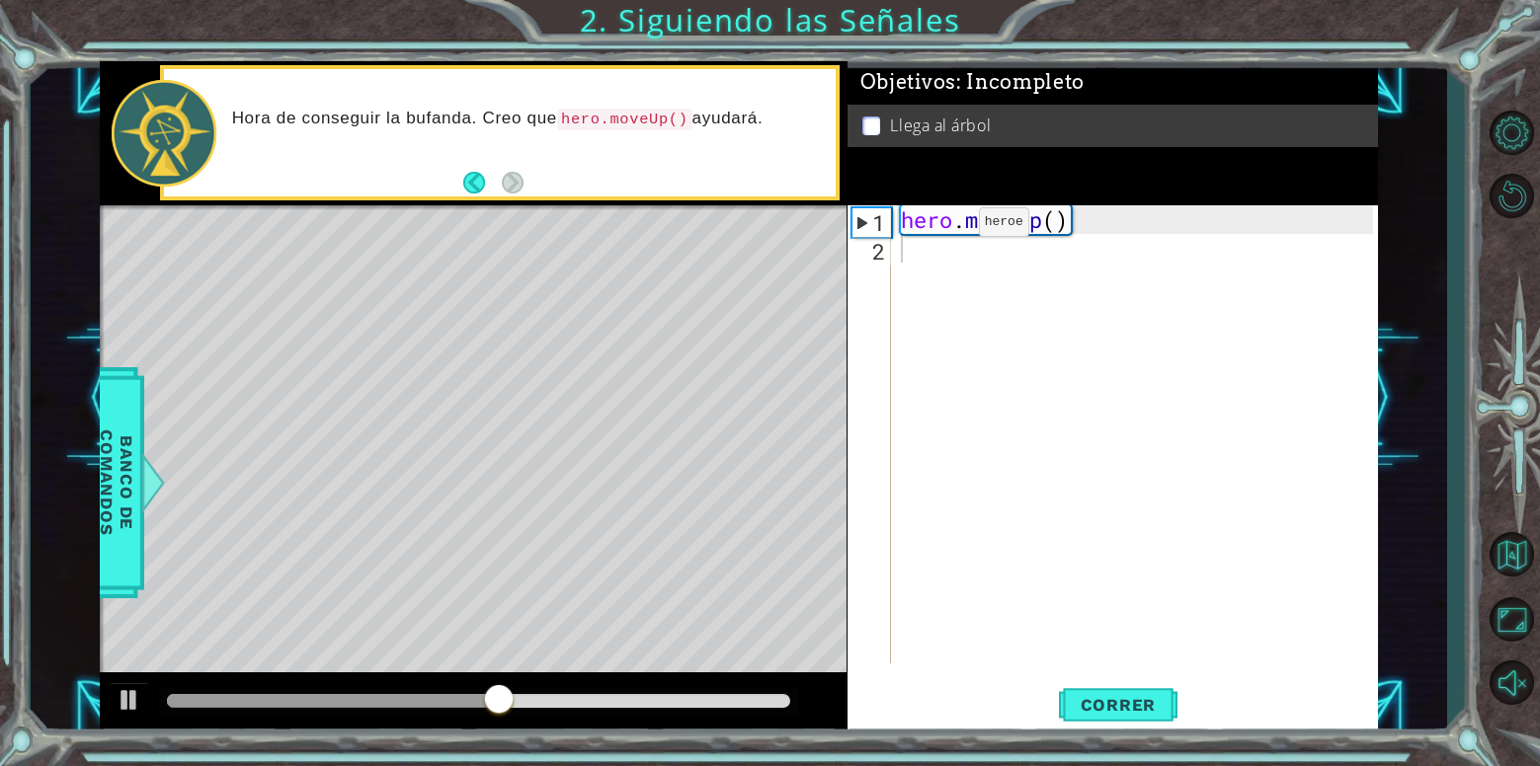
type textarea "hero.moveUp()"
click at [949, 227] on div "hero . moveUp ( )" at bounding box center [1140, 463] width 486 height 516
click at [877, 251] on div "2" at bounding box center [871, 251] width 40 height 29
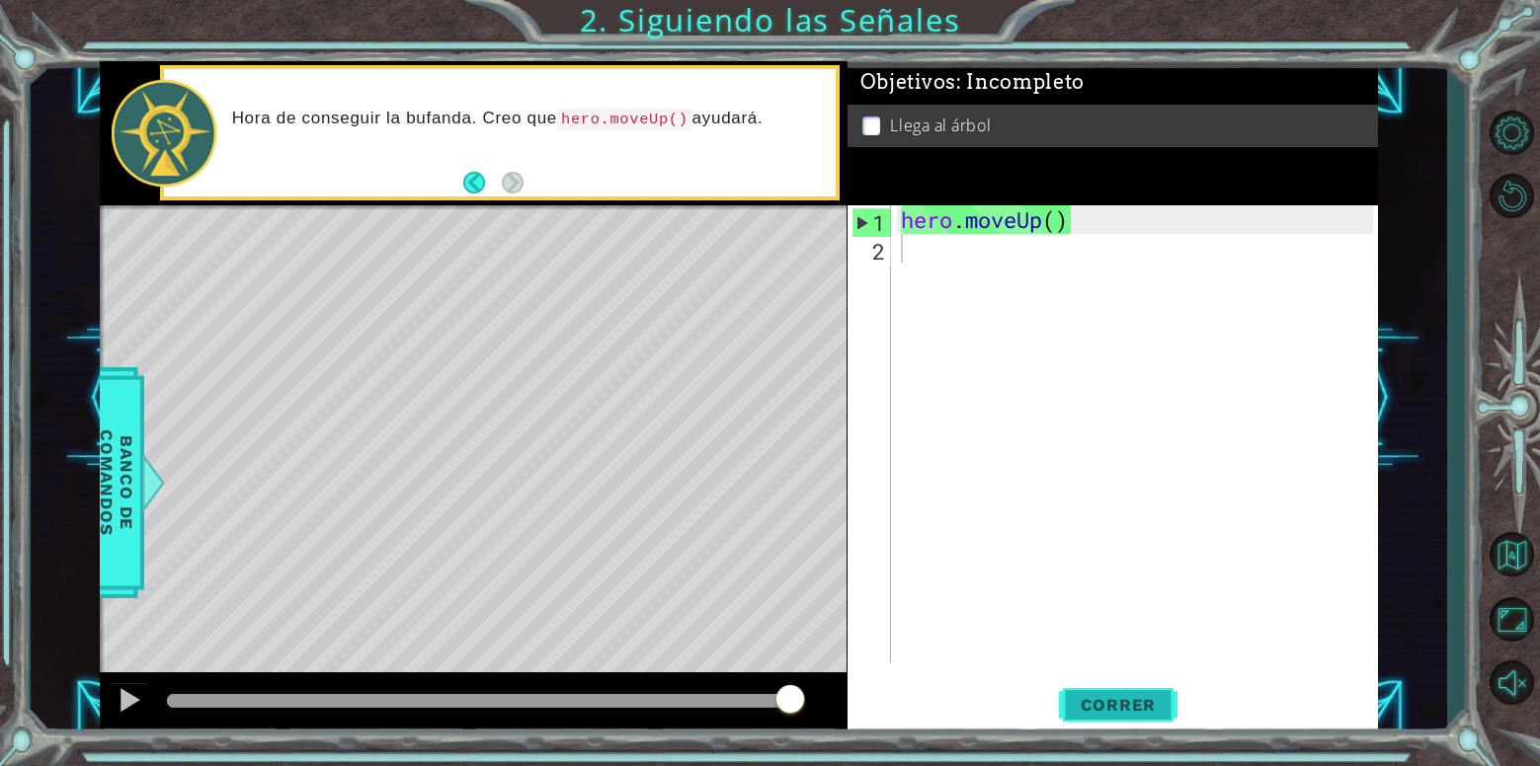
click at [1103, 687] on button "Correr" at bounding box center [1118, 705] width 119 height 53
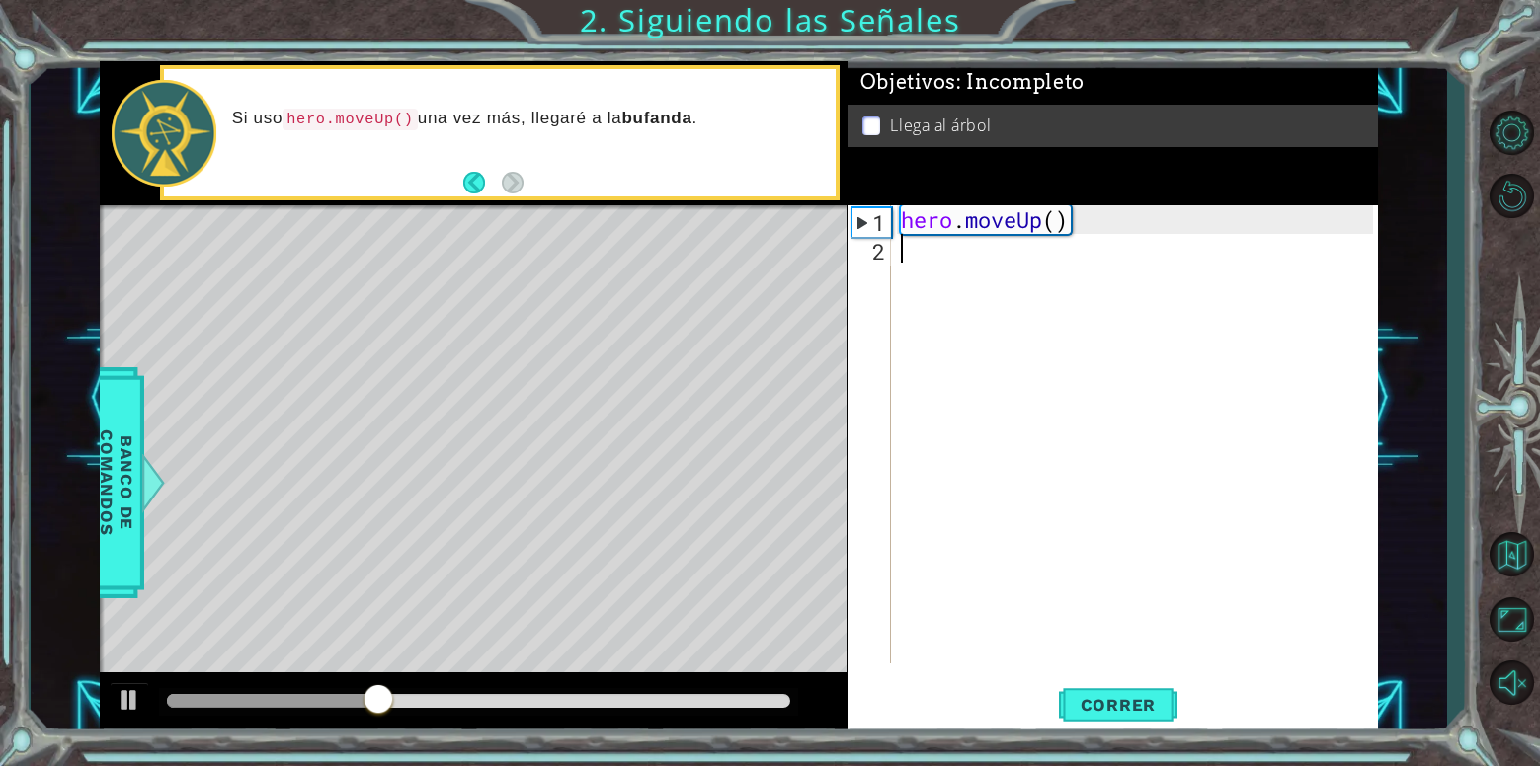
type textarea "h"
click at [1134, 731] on button "Correr" at bounding box center [1118, 705] width 119 height 53
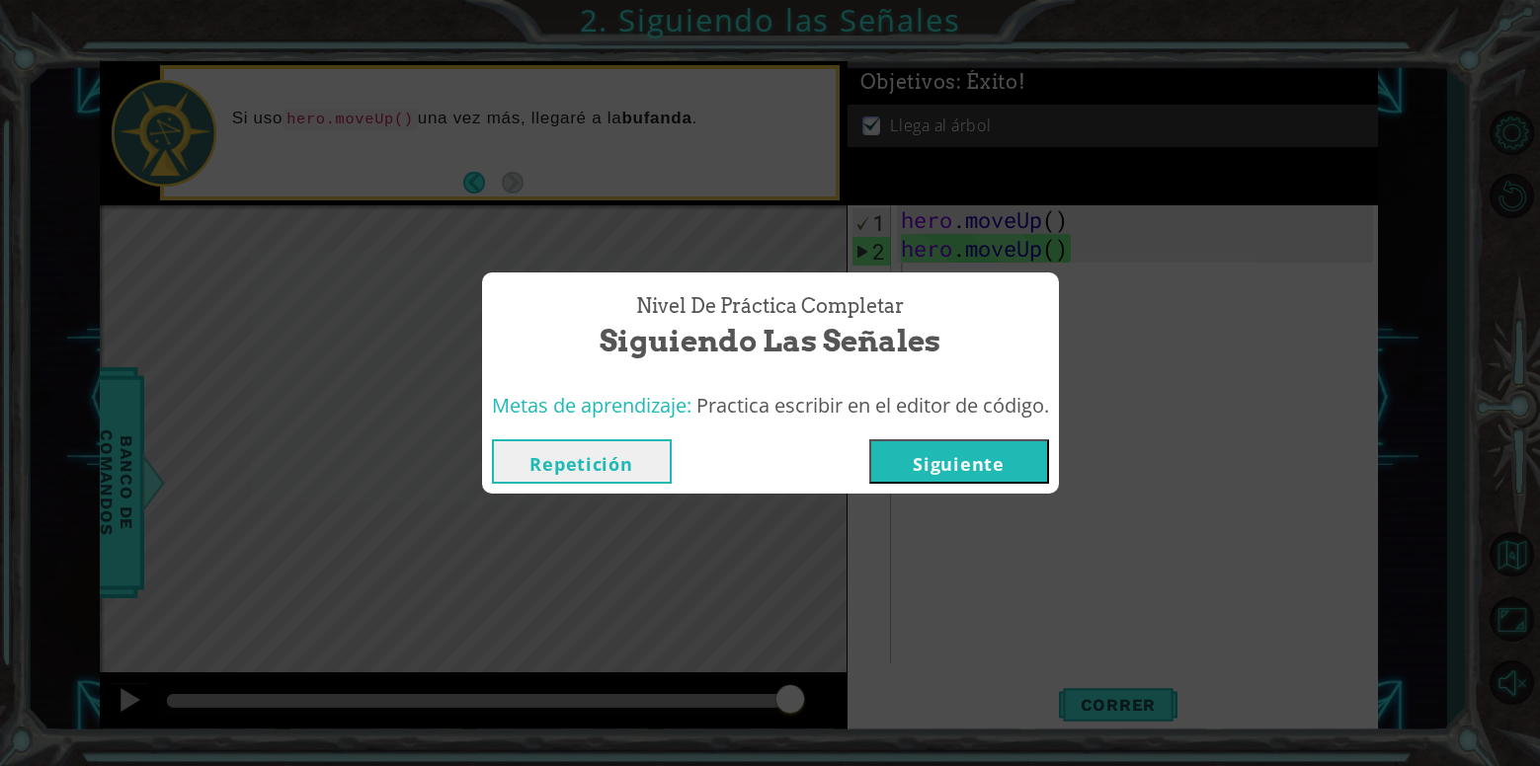
click at [934, 460] on button "Siguiente" at bounding box center [959, 461] width 180 height 44
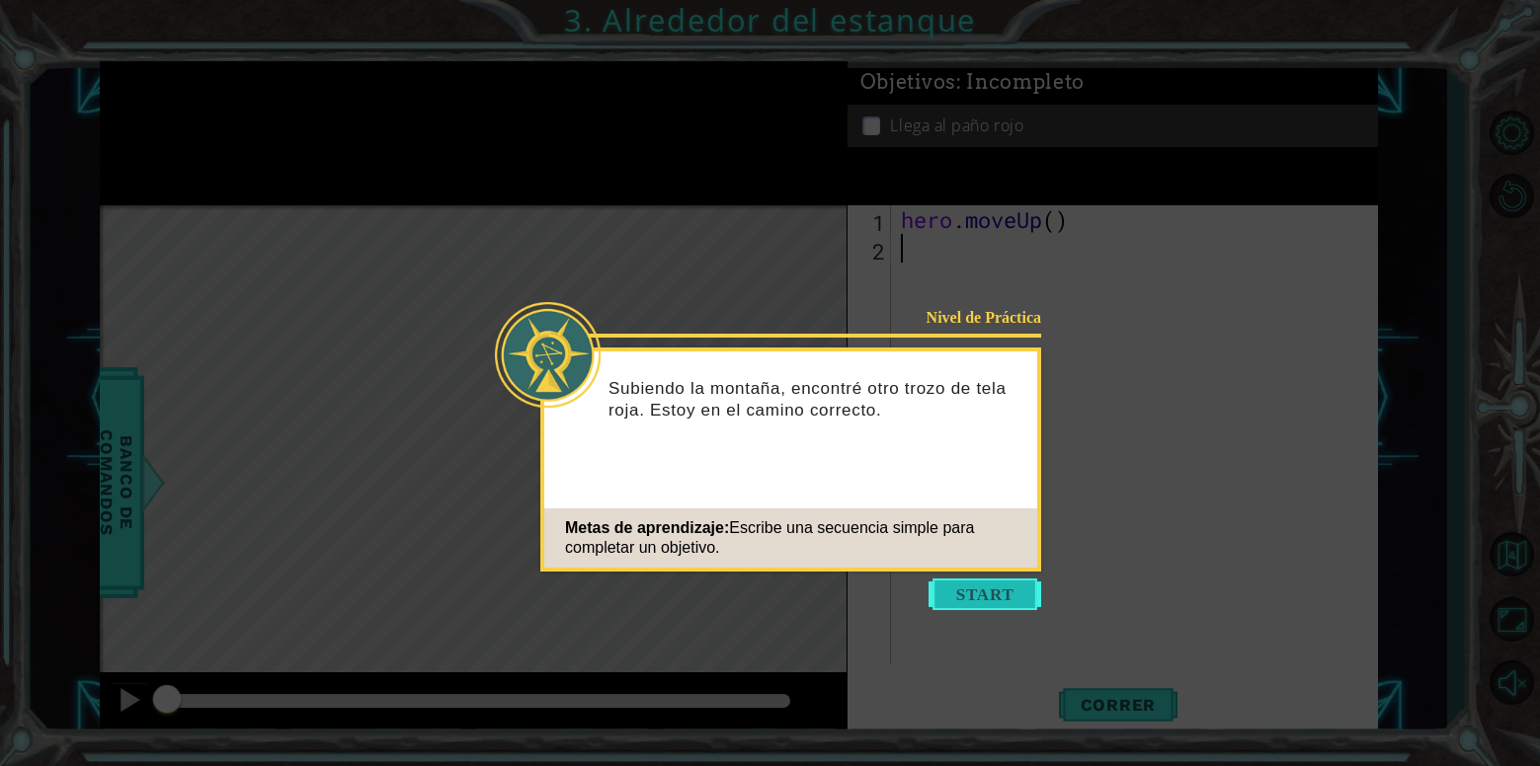
click at [968, 604] on button "Start" at bounding box center [984, 595] width 113 height 32
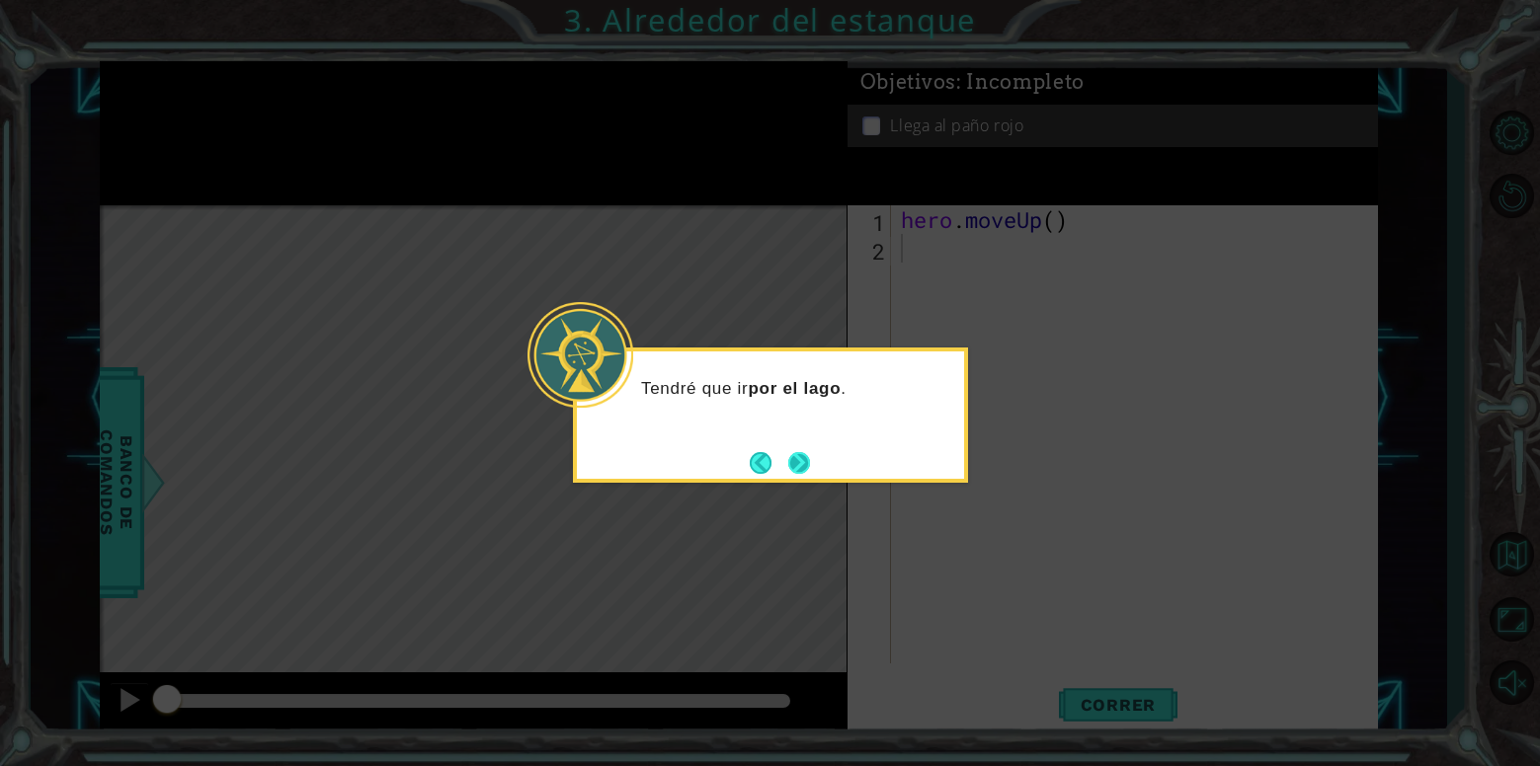
click at [799, 464] on button "Next" at bounding box center [799, 463] width 30 height 30
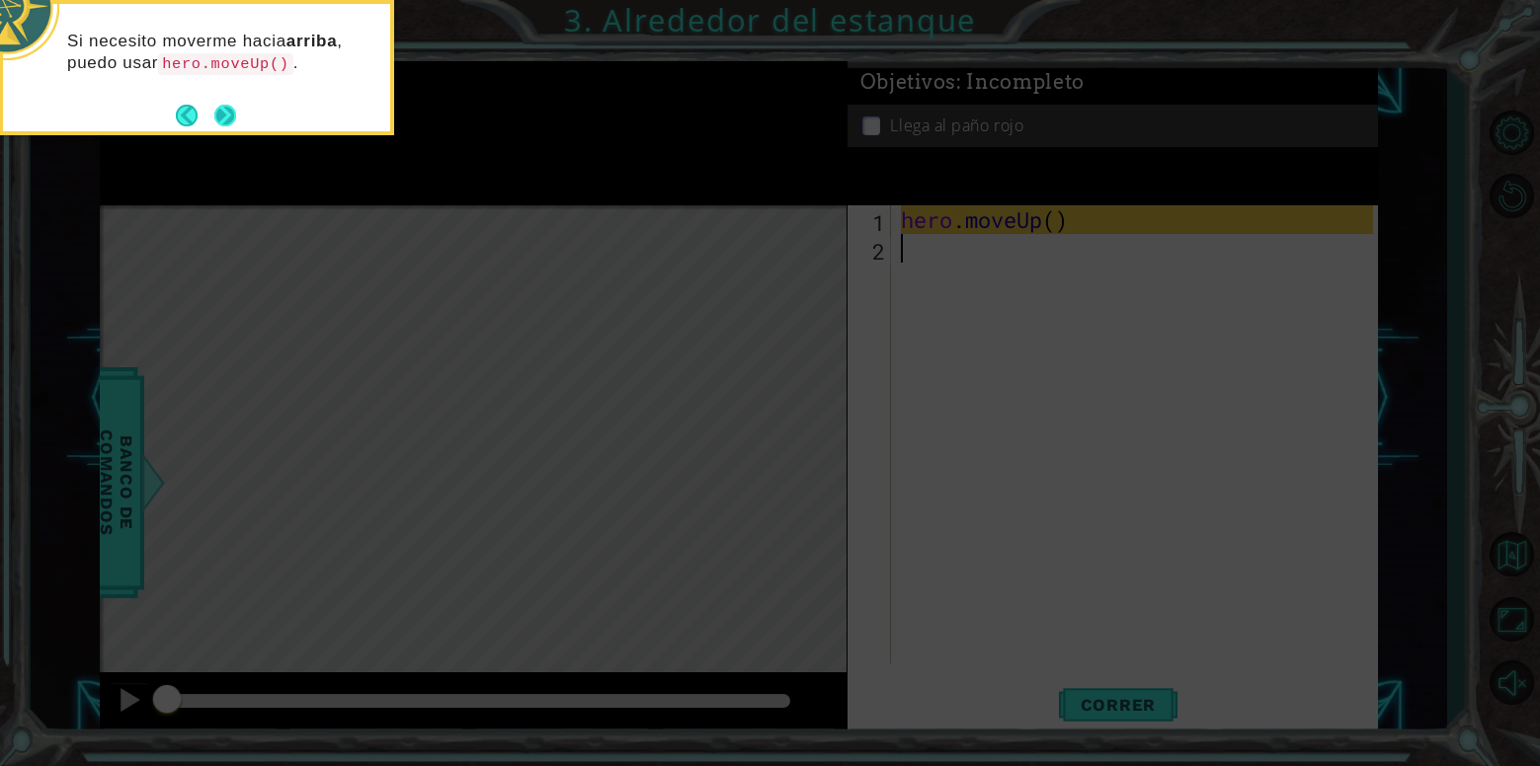
click at [215, 119] on button "Next" at bounding box center [225, 116] width 30 height 30
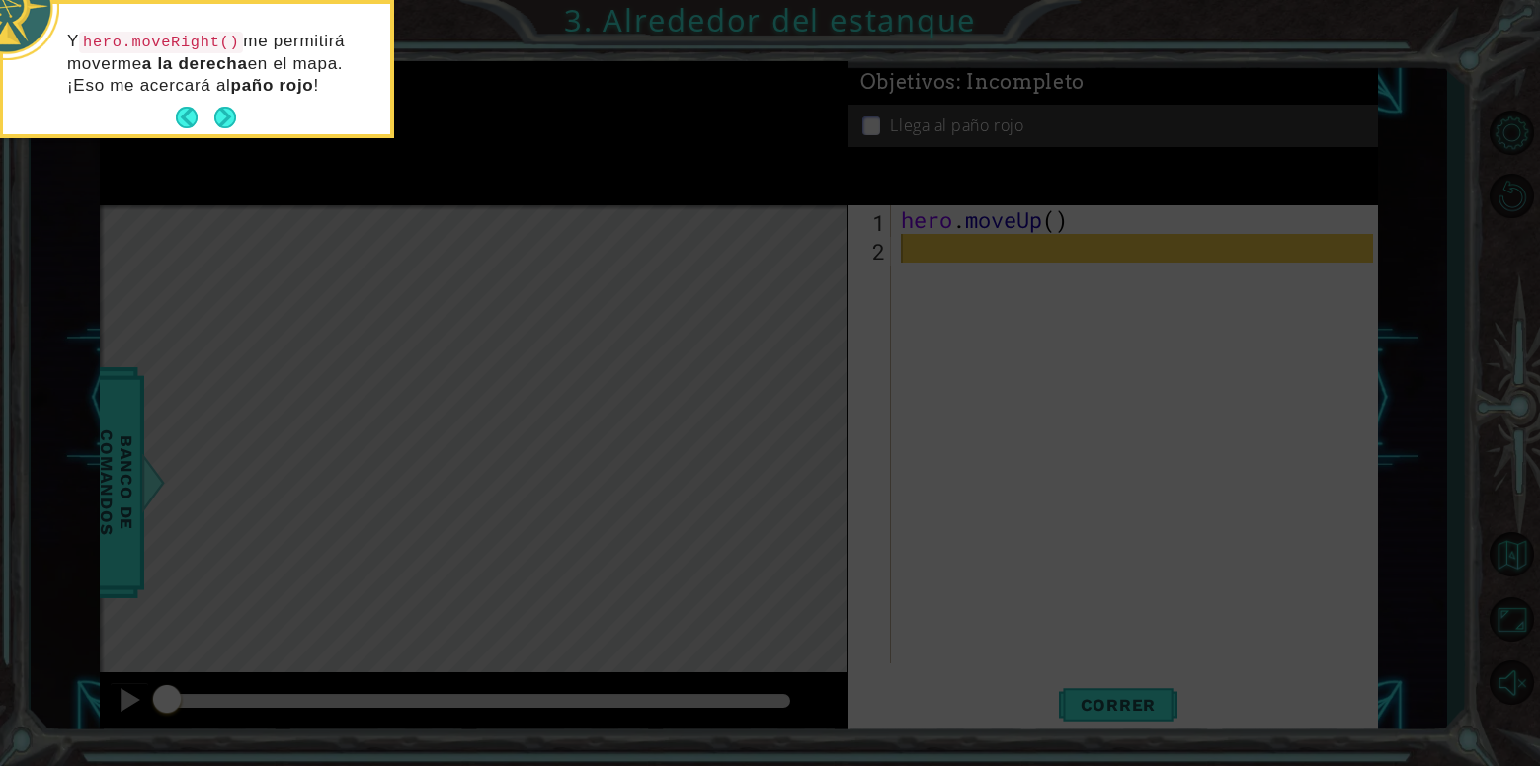
click at [215, 119] on button "Next" at bounding box center [224, 118] width 29 height 29
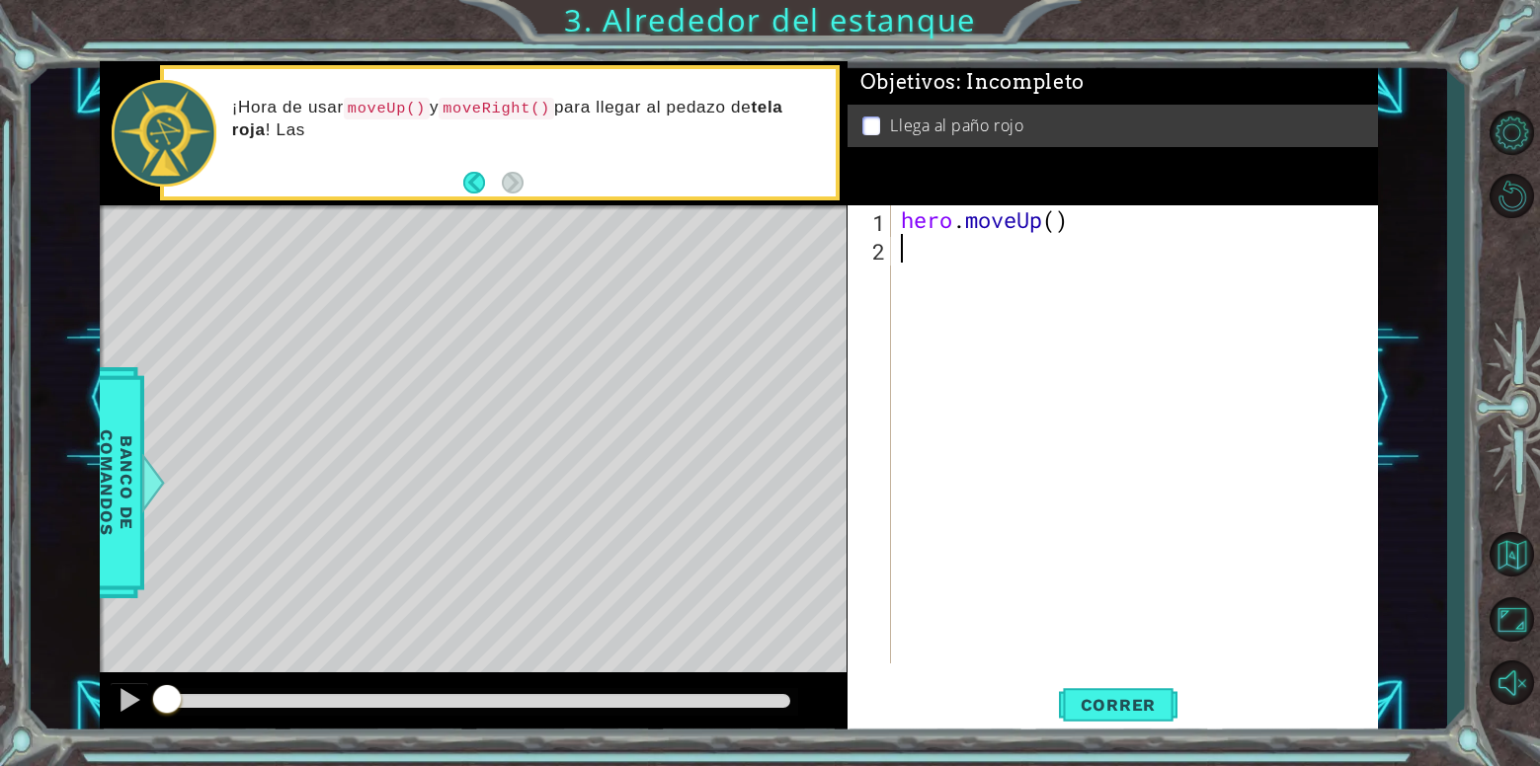
type textarea "h"
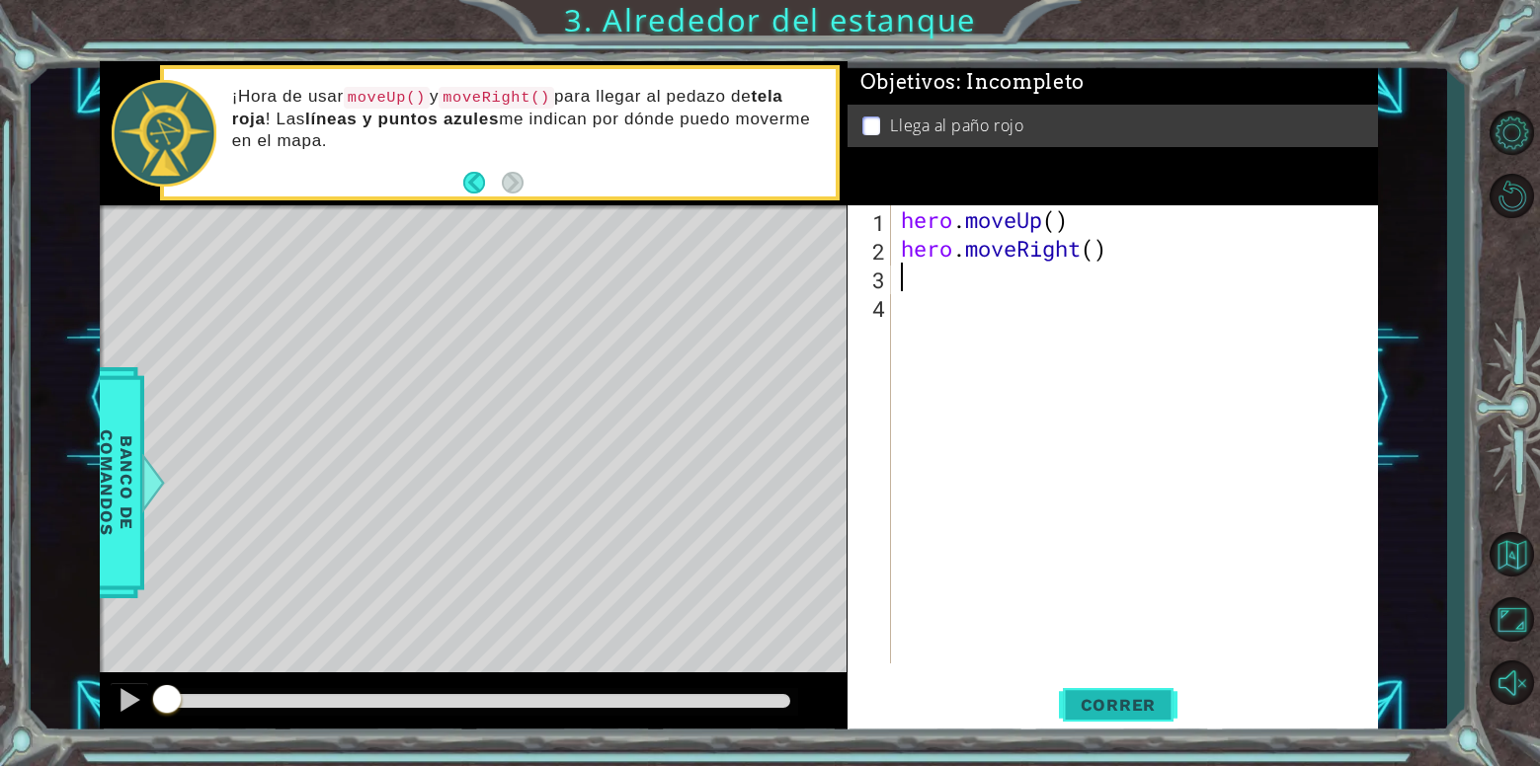
click at [1082, 703] on span "Correr" at bounding box center [1119, 705] width 116 height 20
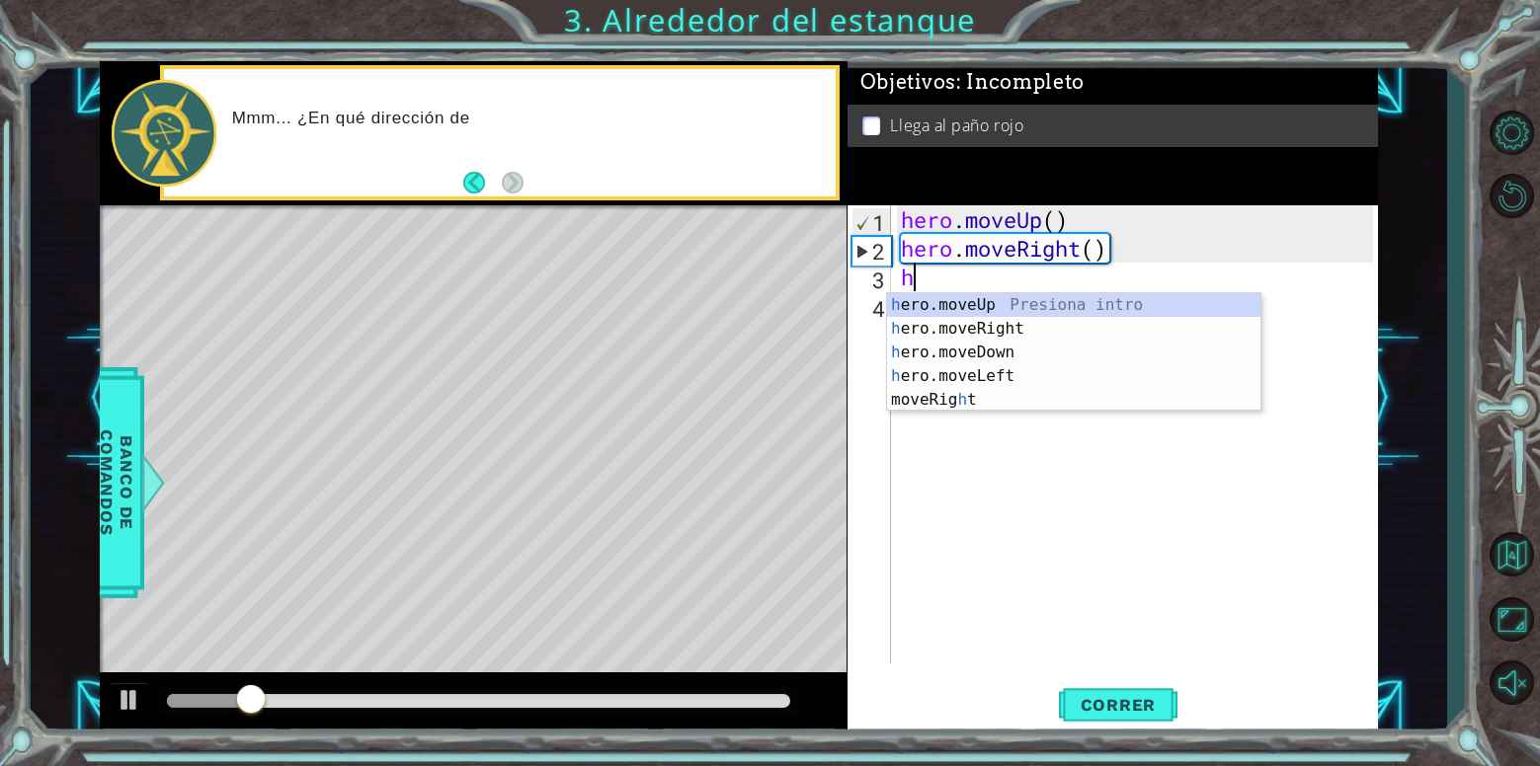
type textarea "he"
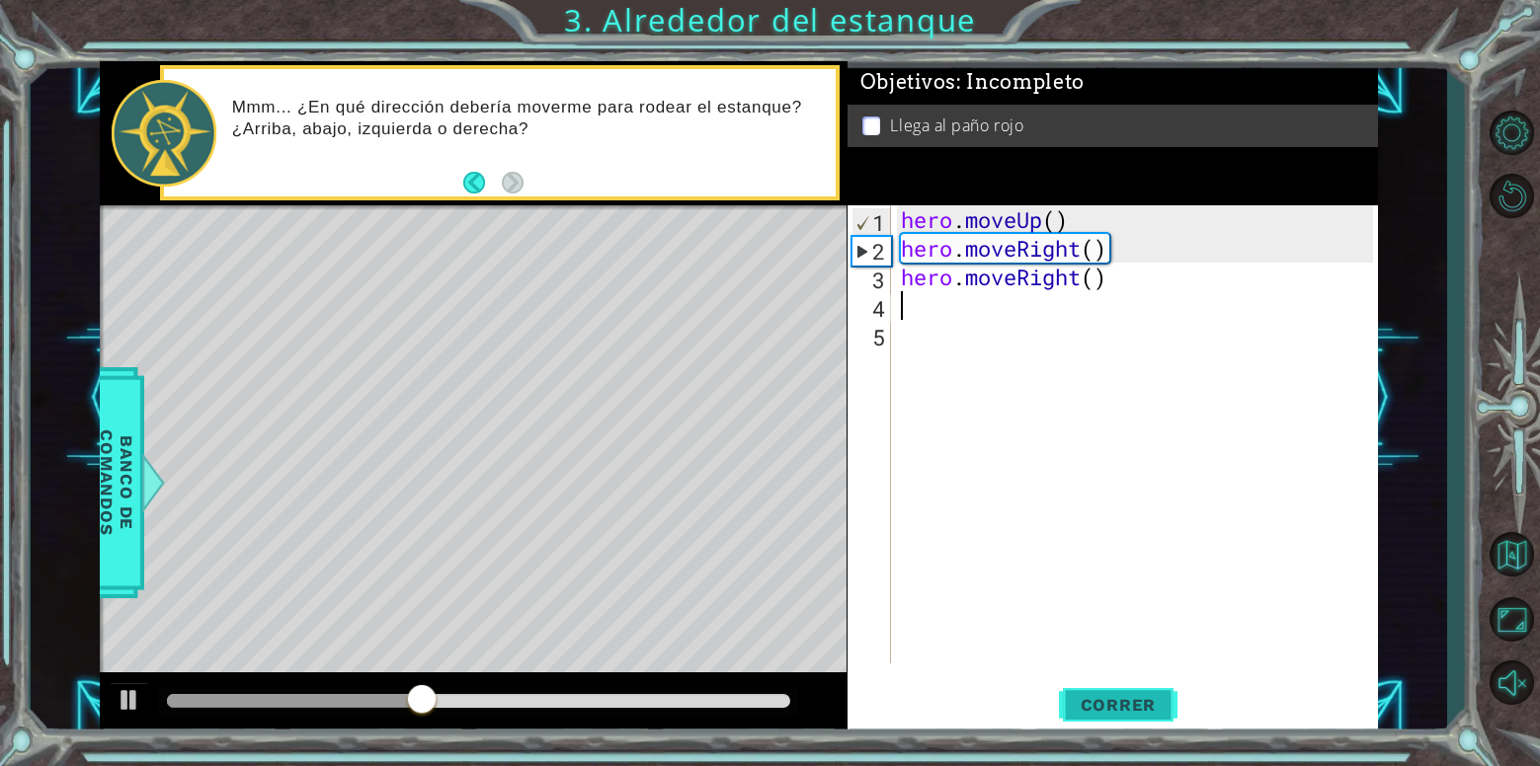
drag, startPoint x: 1160, startPoint y: 710, endPoint x: 1155, endPoint y: 694, distance: 16.9
click at [1159, 701] on span "Correr" at bounding box center [1119, 705] width 116 height 20
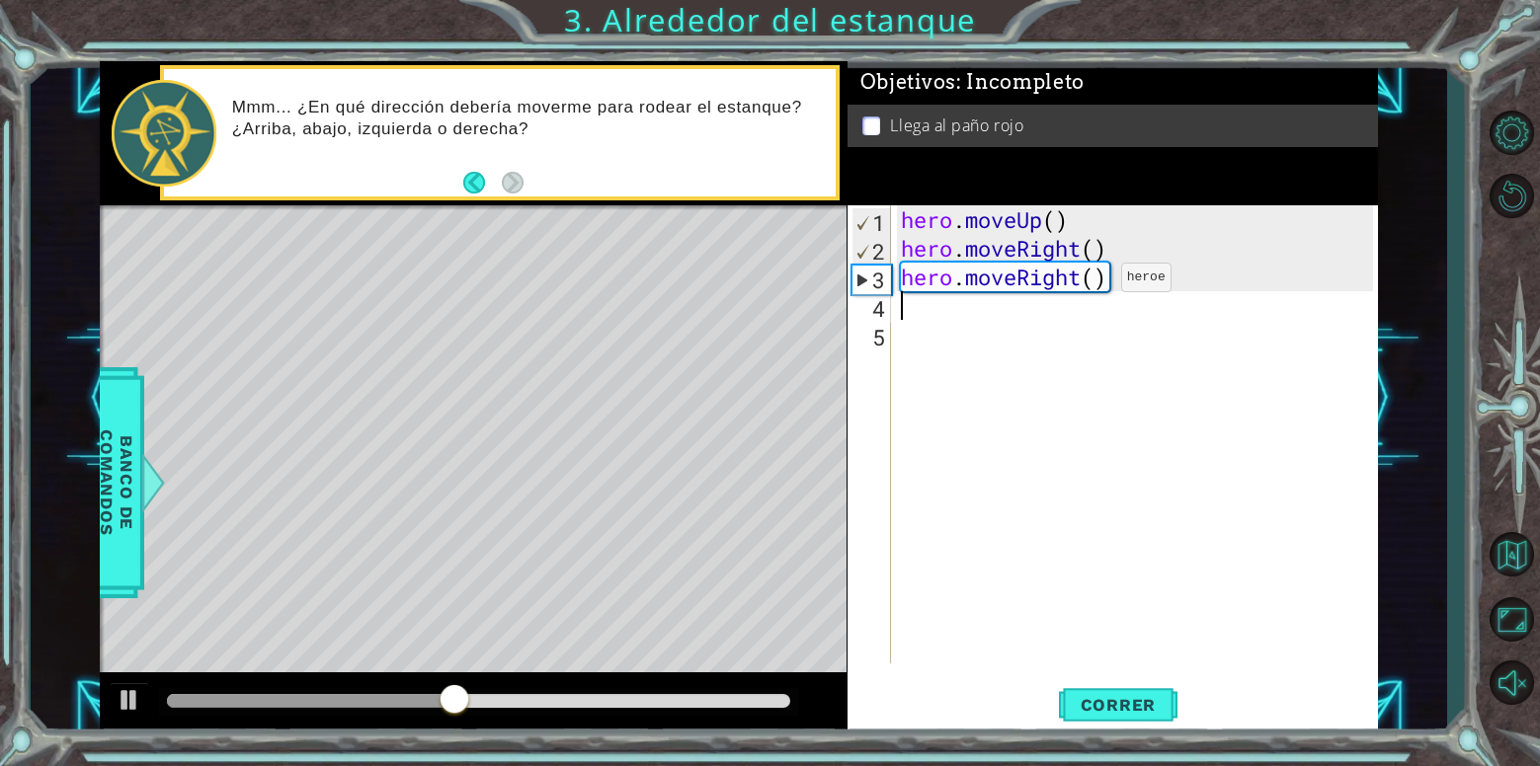
click at [1095, 280] on div "hero . moveUp ( ) hero . moveRight ( ) hero . moveRight ( )" at bounding box center [1140, 463] width 486 height 516
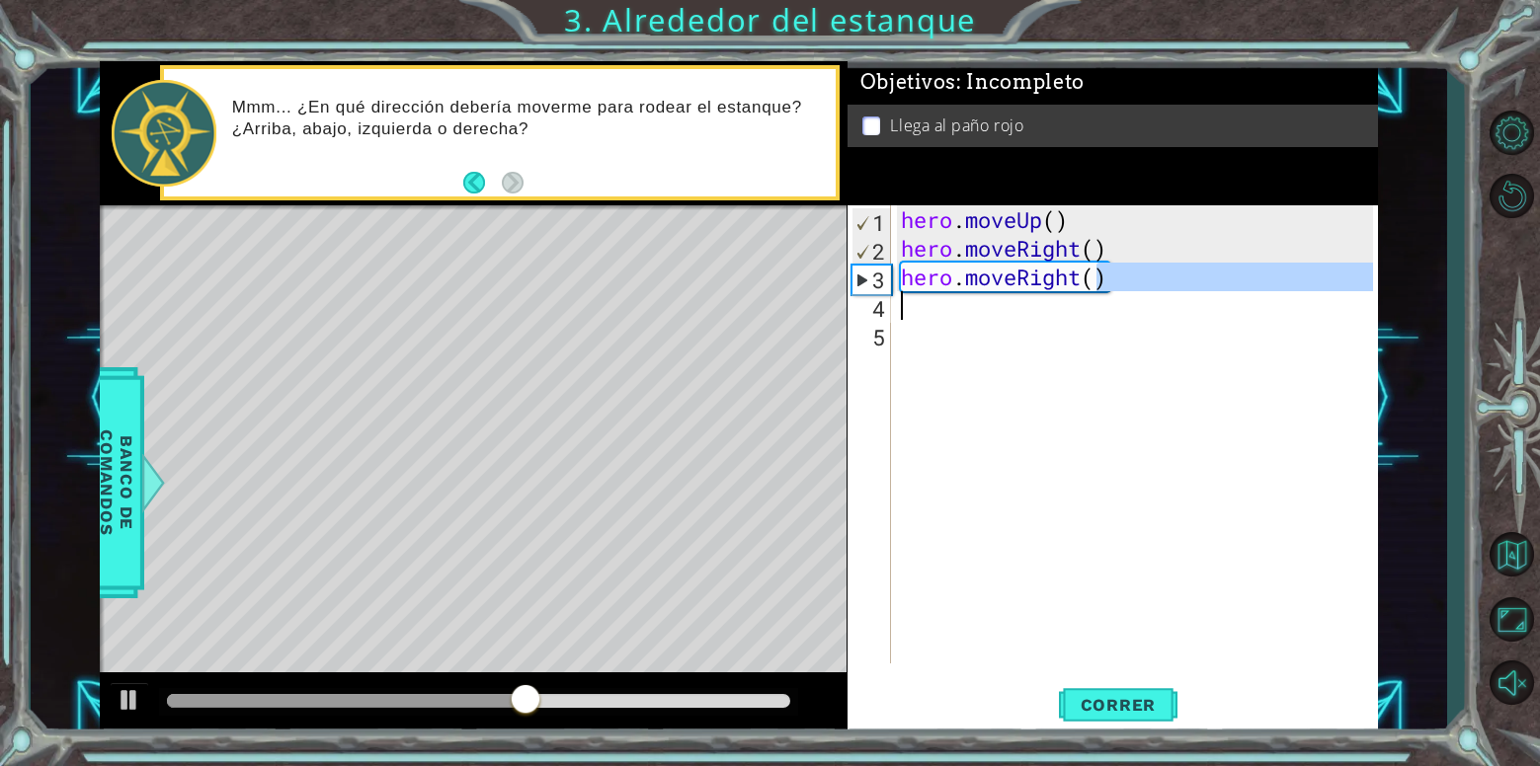
drag, startPoint x: 1098, startPoint y: 280, endPoint x: 999, endPoint y: 292, distance: 100.5
click at [999, 292] on div "hero . moveUp ( ) hero . moveRight ( ) hero . moveRight ( )" at bounding box center [1140, 463] width 486 height 516
click at [884, 275] on div "3" at bounding box center [871, 280] width 39 height 29
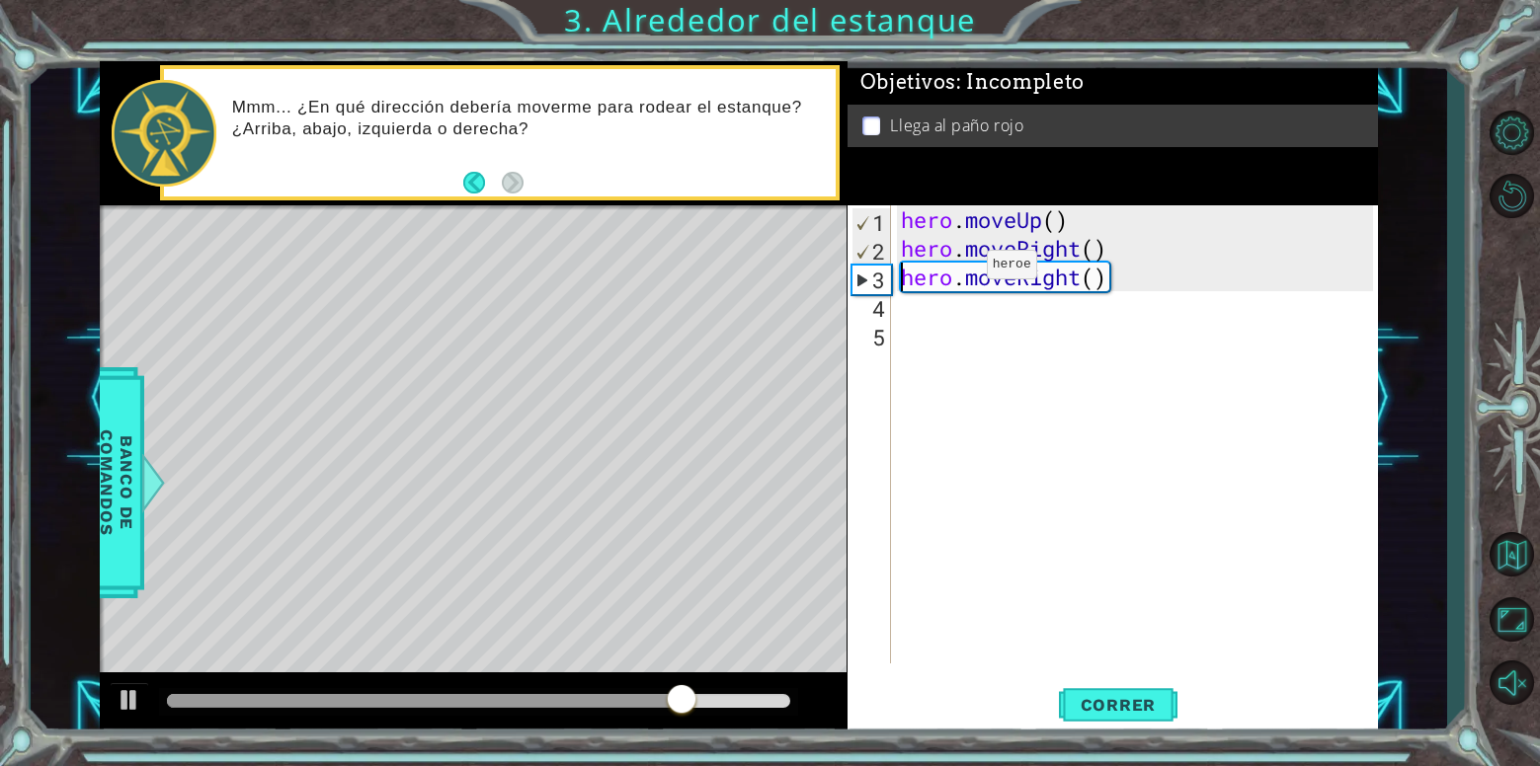
click at [958, 270] on div "hero . moveUp ( ) hero . moveRight ( ) hero . moveRight ( )" at bounding box center [1140, 463] width 486 height 516
click at [1070, 283] on div "hero . moveUp ( ) hero . moveRight ( ) hero . moveRight ( )" at bounding box center [1140, 463] width 486 height 516
type textarea "hero.moveRight()"
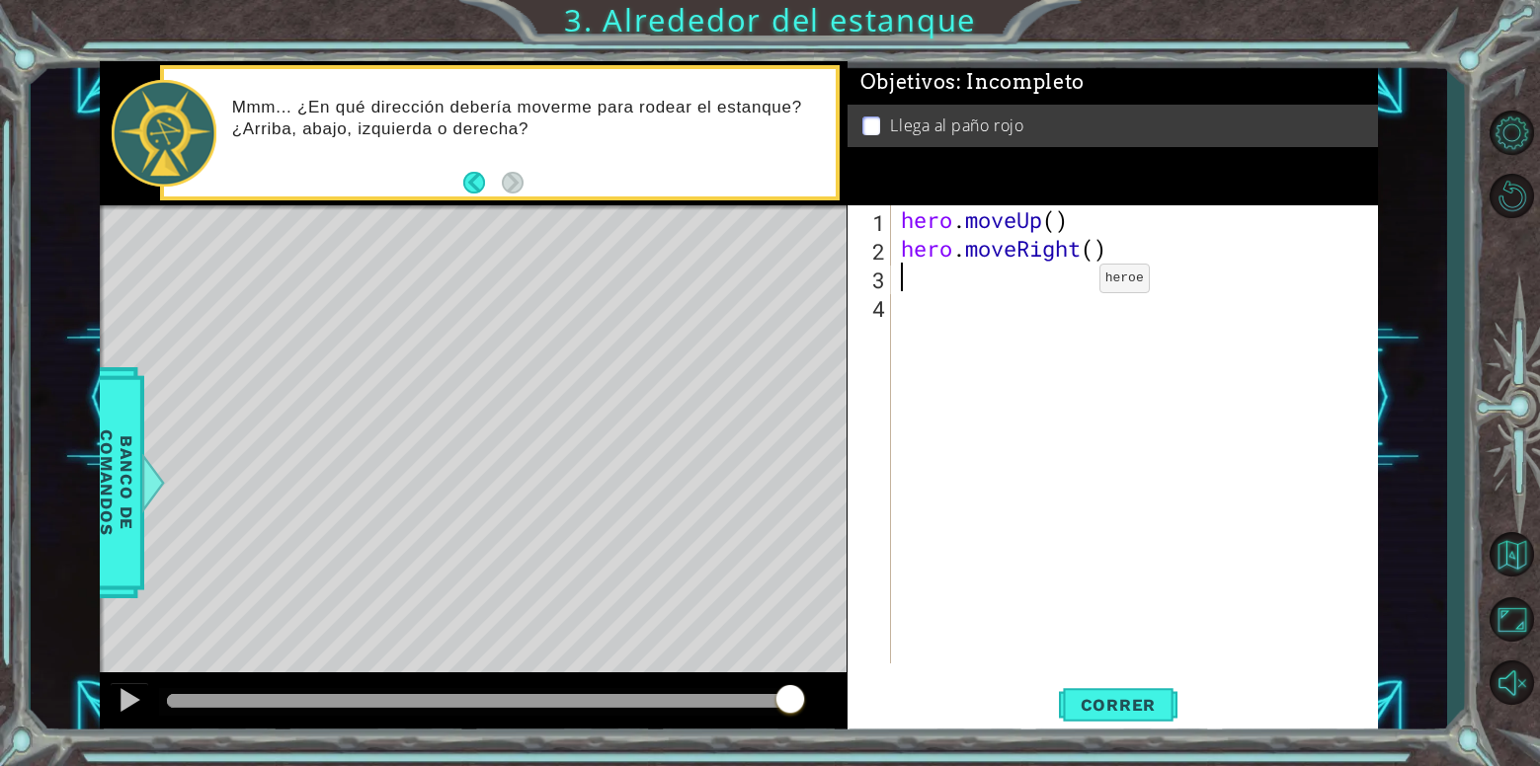
type textarea "he"
type textarea "h"
click at [1153, 698] on span "Correr" at bounding box center [1119, 705] width 116 height 20
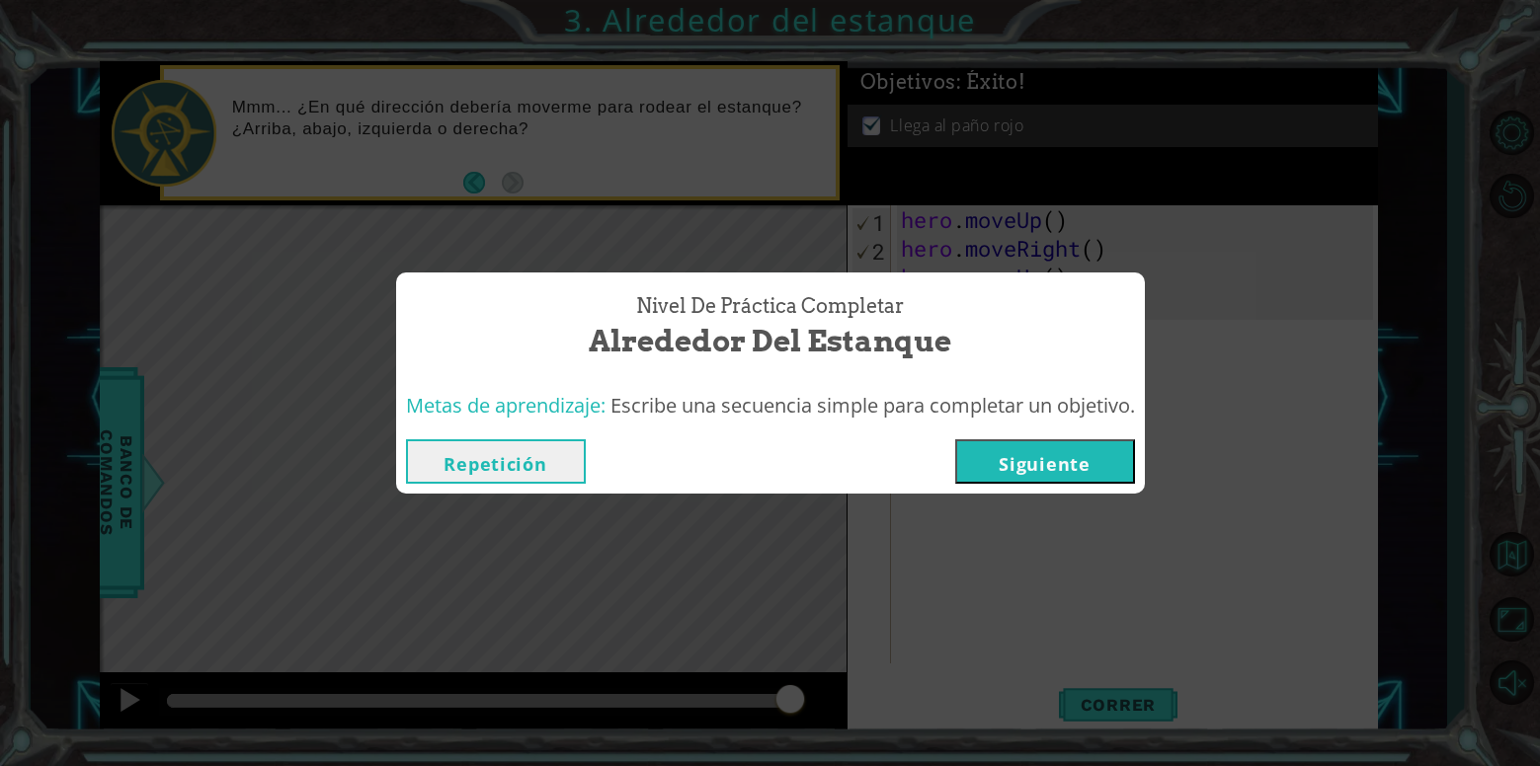
click at [976, 452] on button "Siguiente" at bounding box center [1045, 461] width 180 height 44
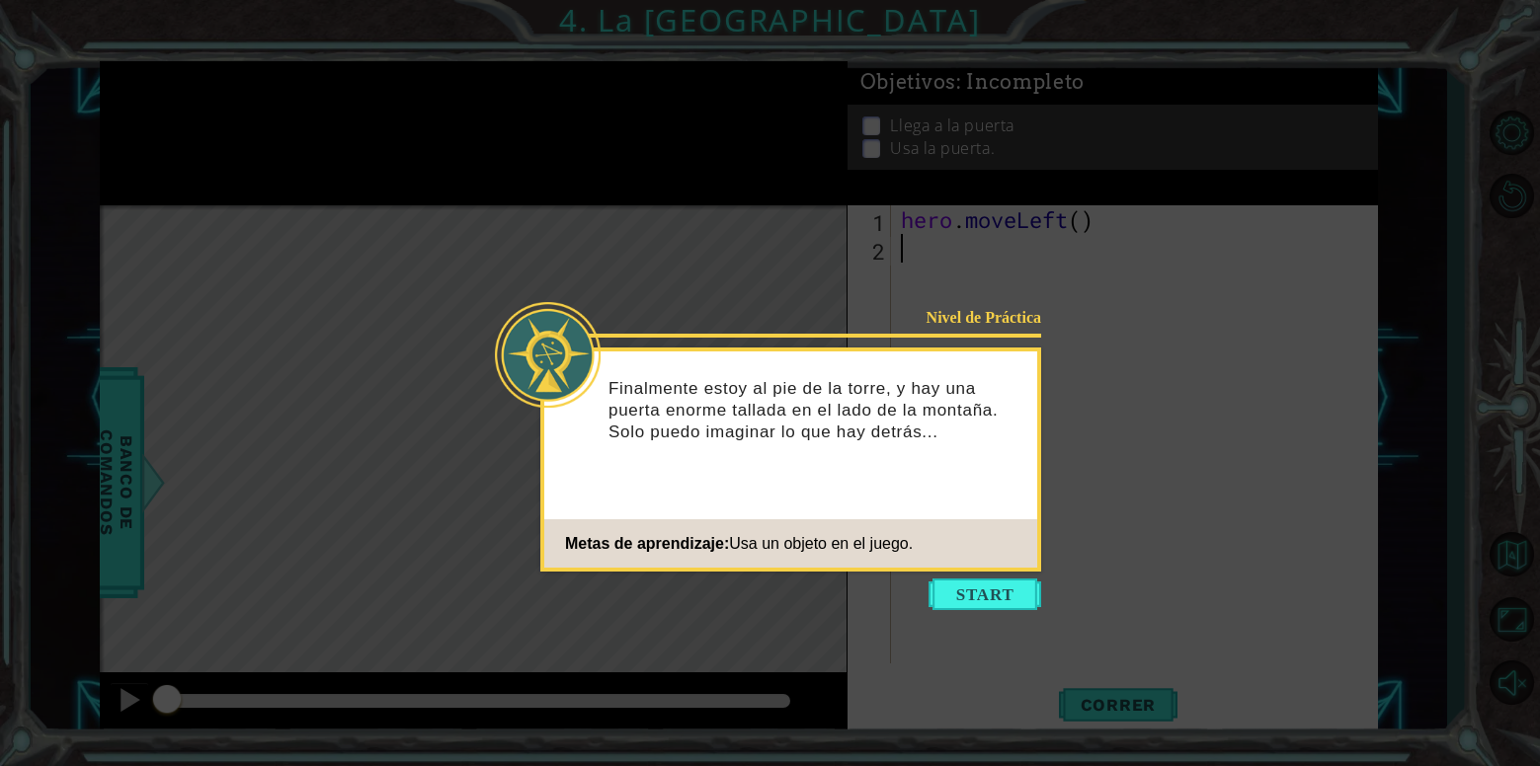
click at [969, 591] on button "Start" at bounding box center [984, 595] width 113 height 32
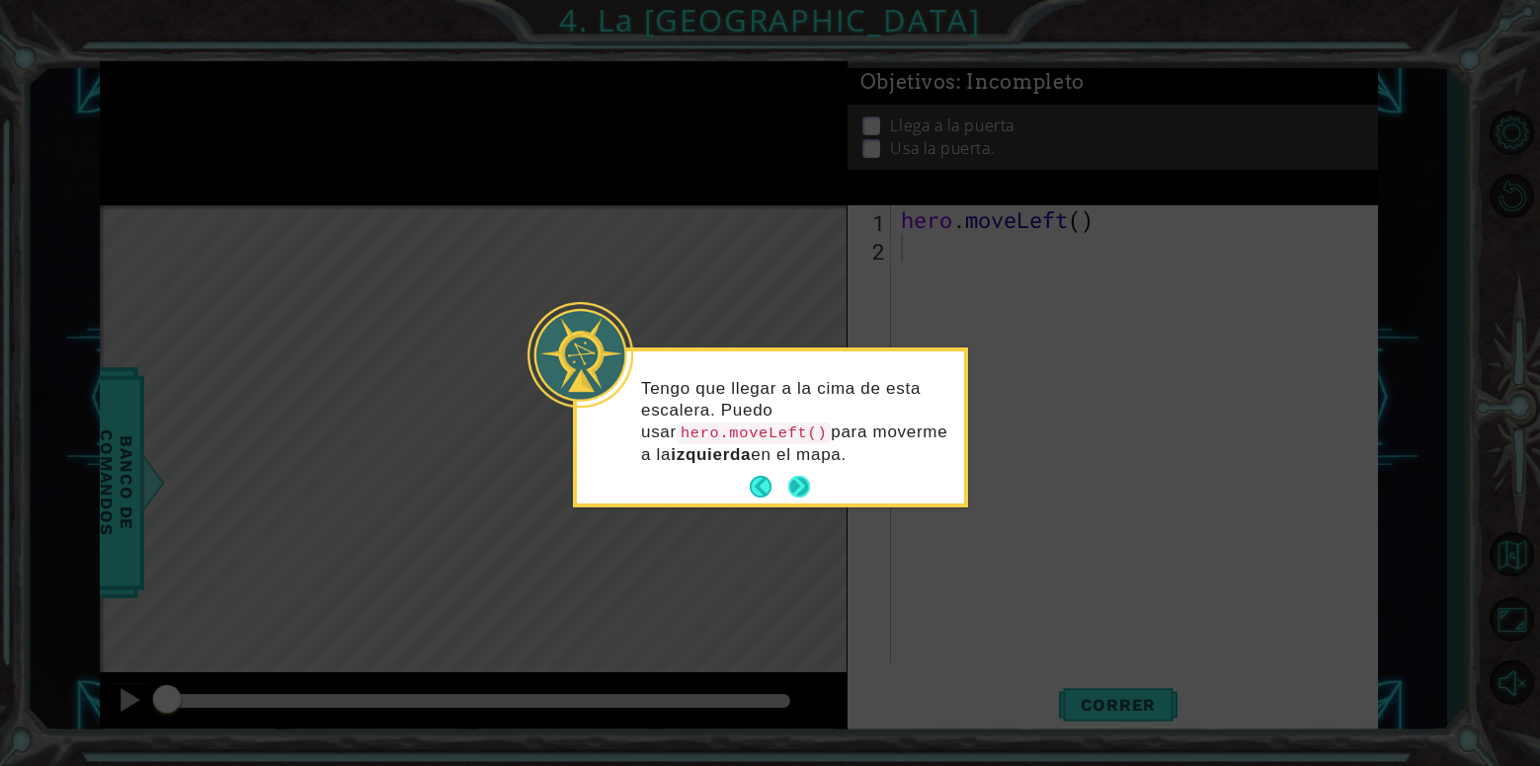
click at [799, 471] on button "Next" at bounding box center [799, 487] width 32 height 32
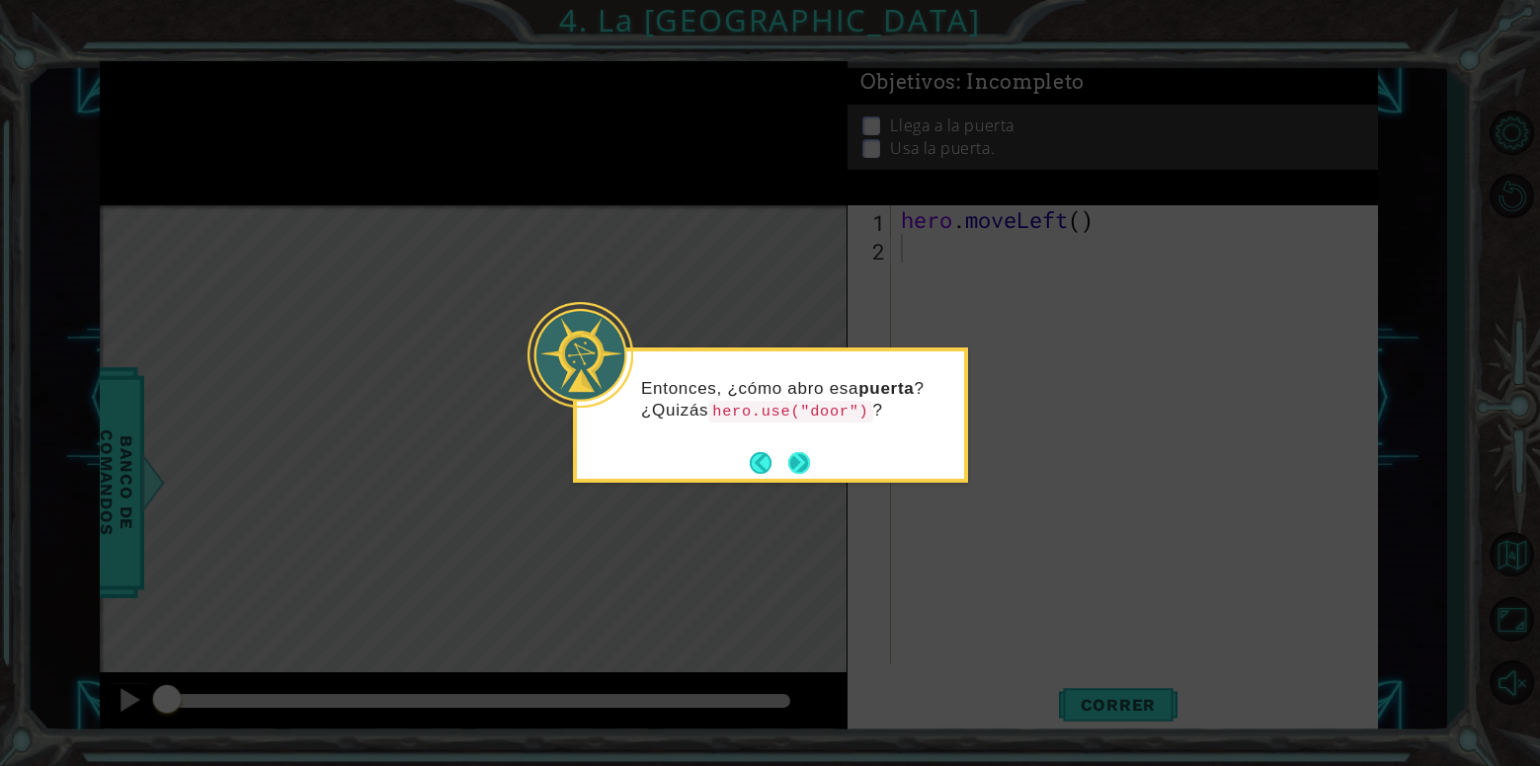
click at [800, 468] on button "Next" at bounding box center [798, 462] width 35 height 35
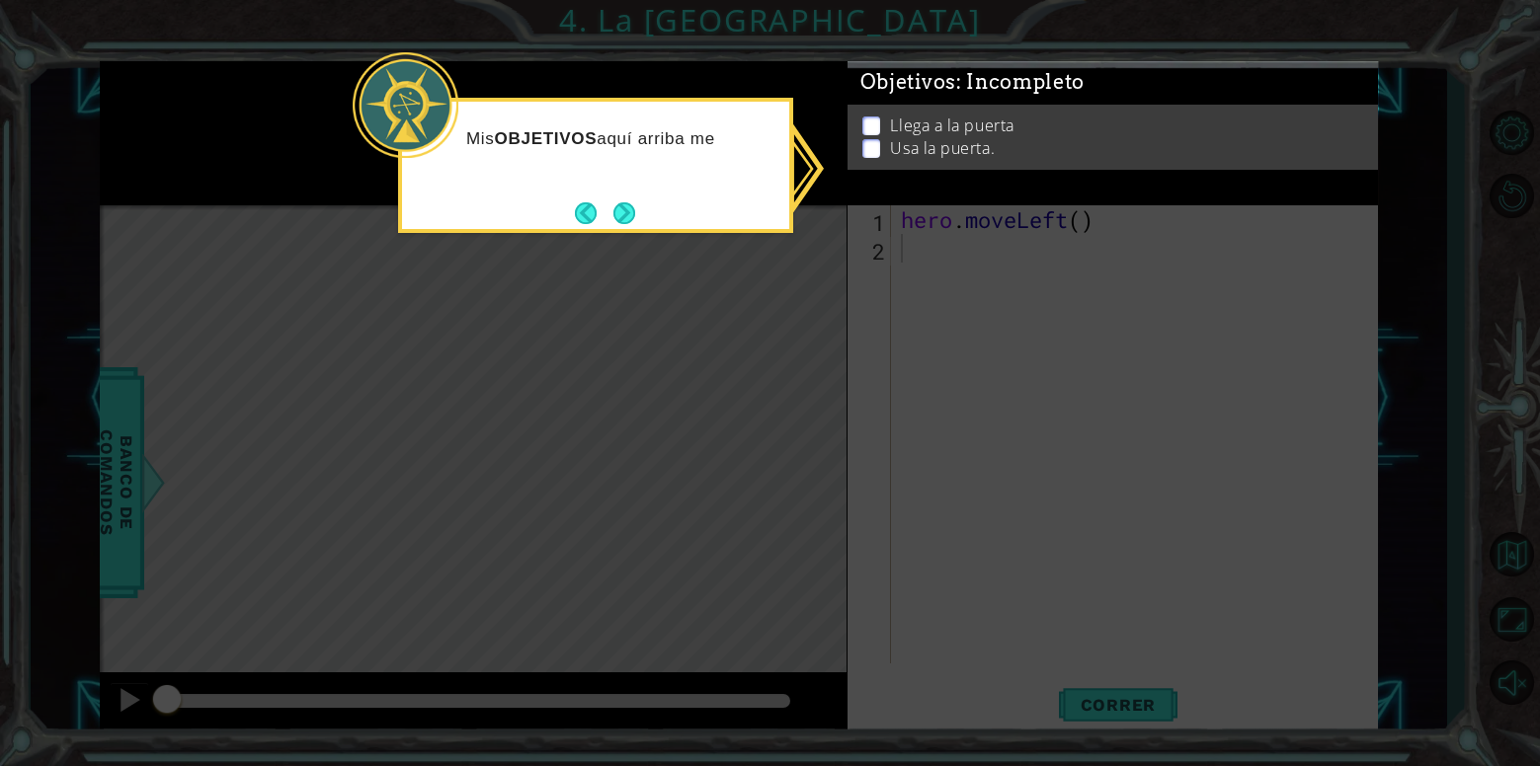
click at [1054, 250] on icon at bounding box center [770, 383] width 1540 height 766
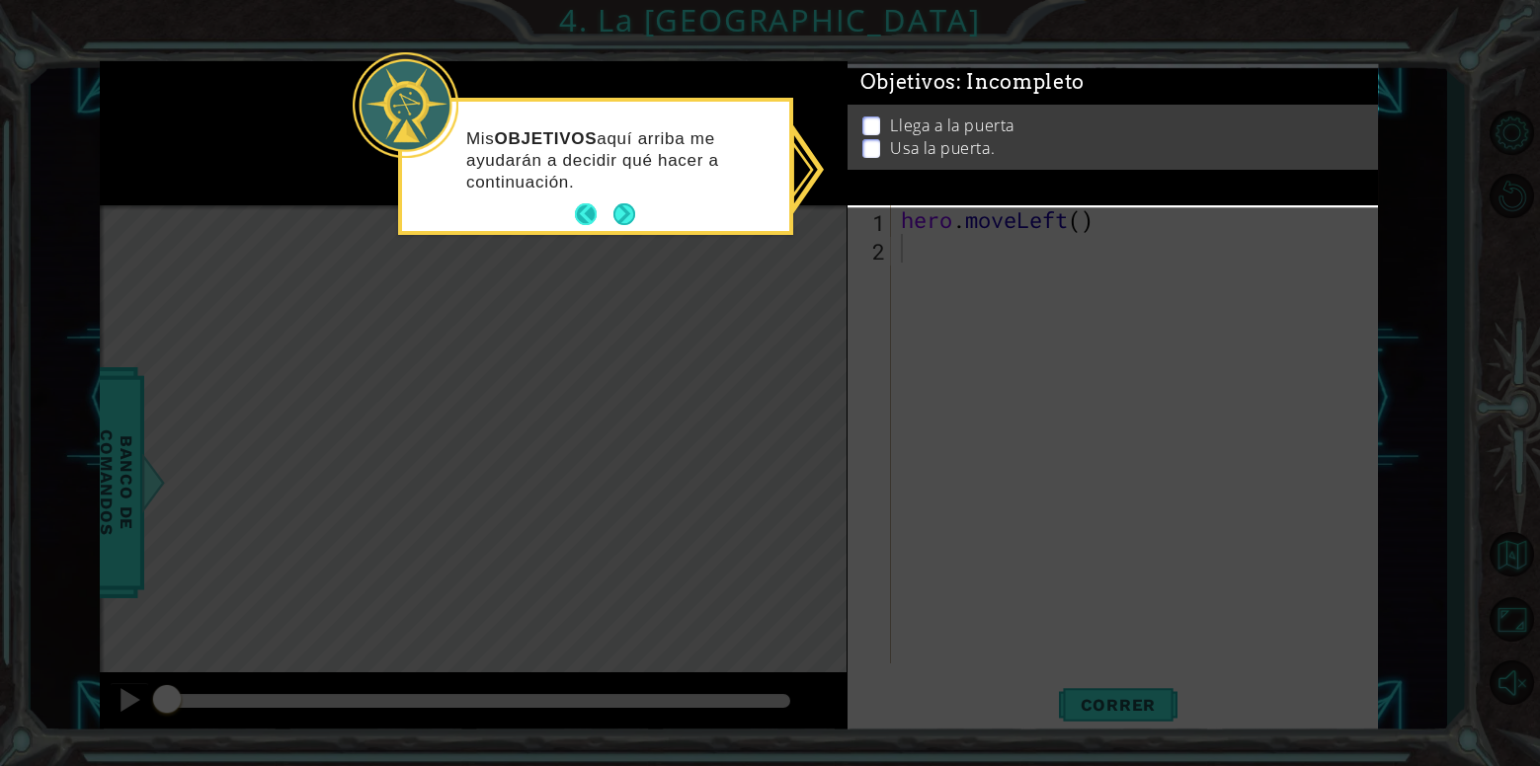
click at [611, 218] on button "Back" at bounding box center [594, 214] width 39 height 22
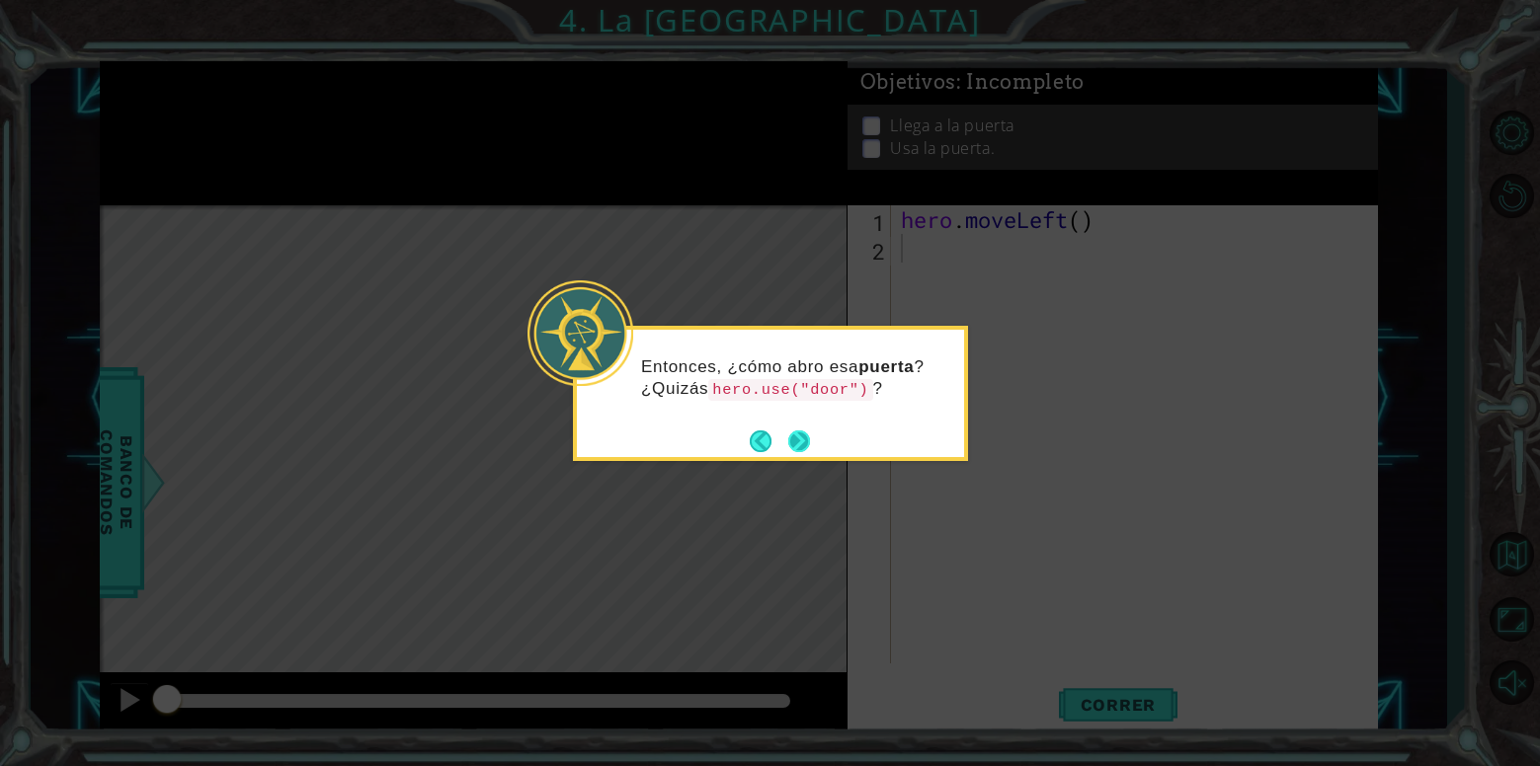
click at [798, 450] on button "Next" at bounding box center [798, 441] width 37 height 37
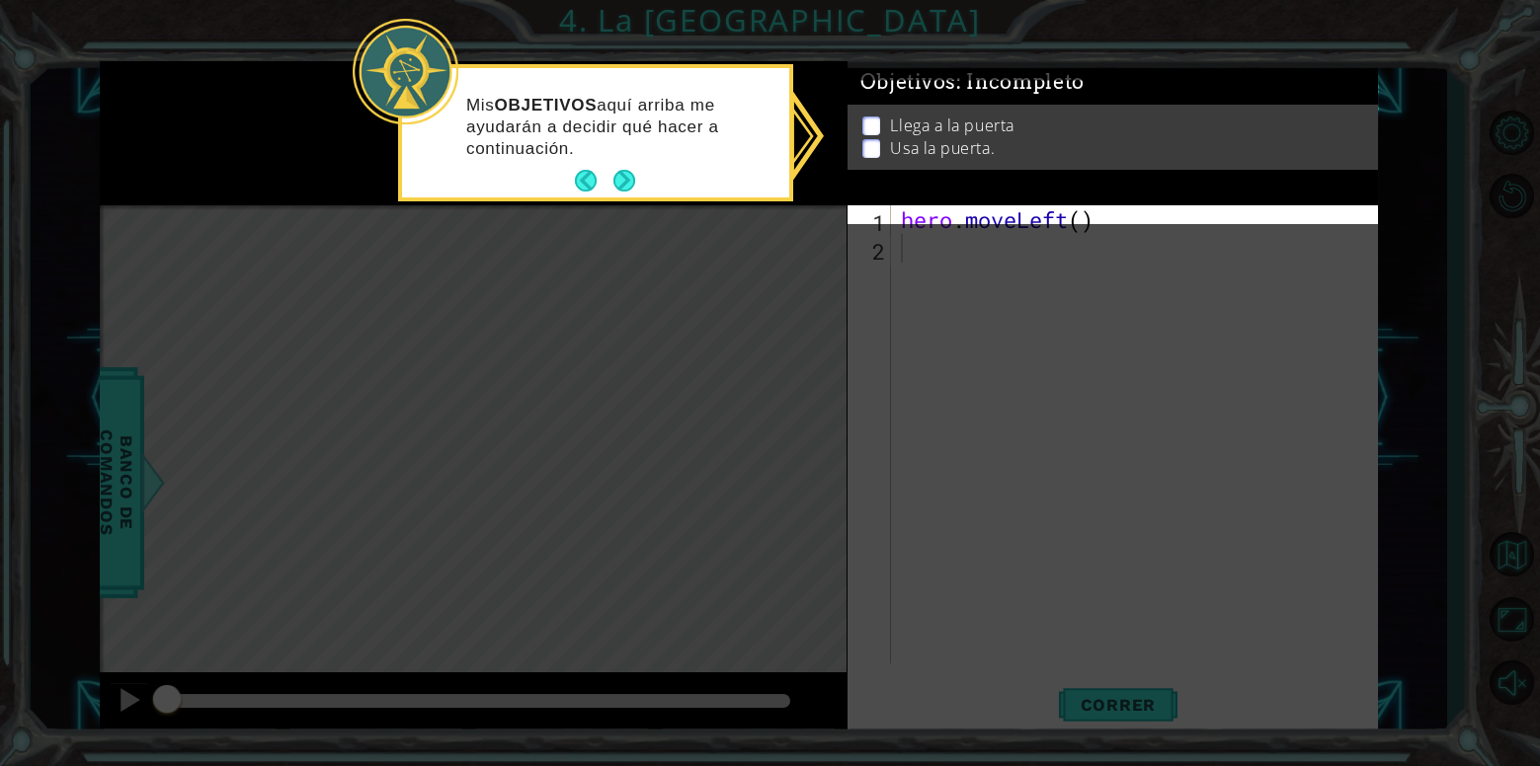
click at [960, 125] on p "Llega a la puerta" at bounding box center [951, 126] width 123 height 22
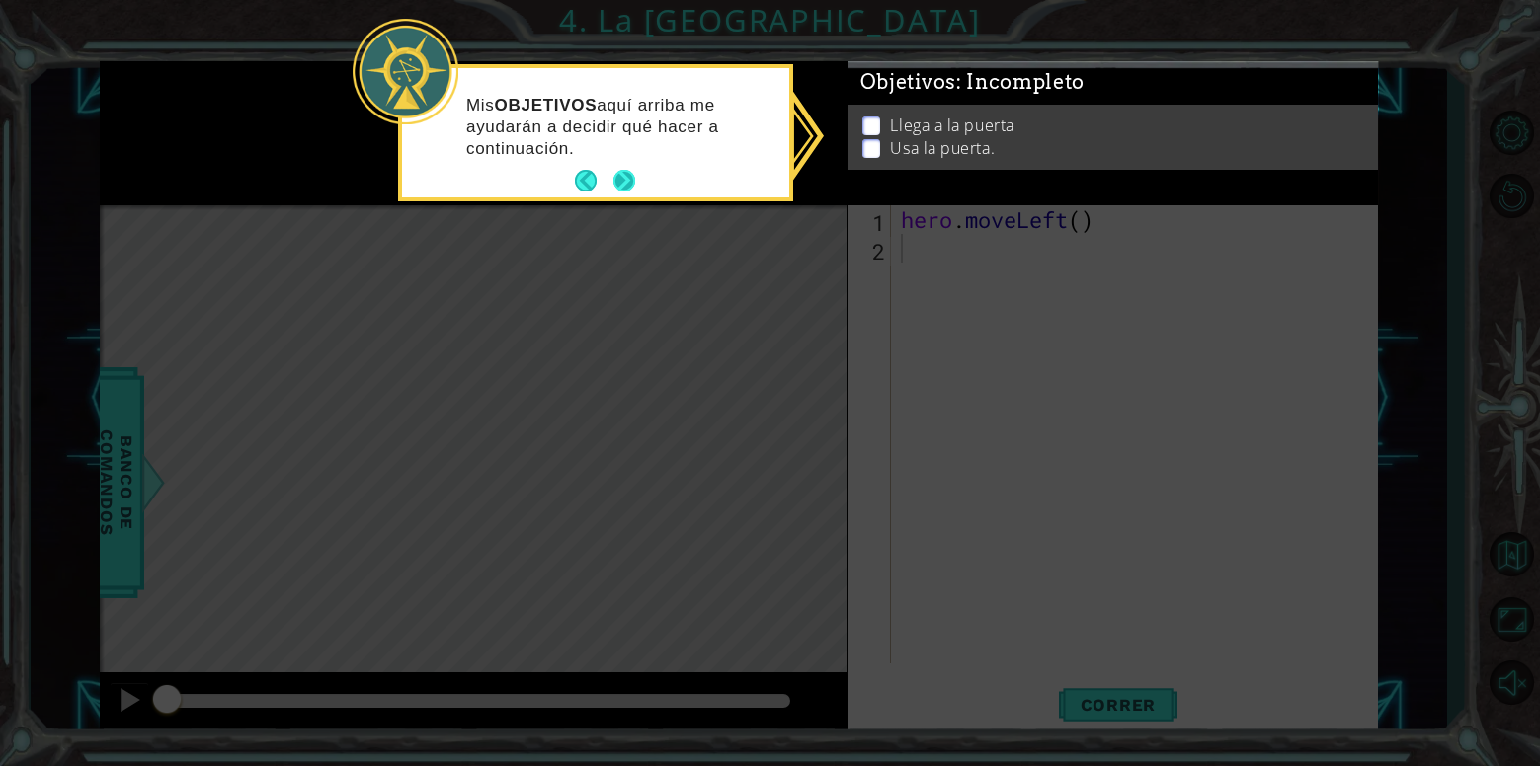
click at [621, 186] on button "Next" at bounding box center [624, 181] width 31 height 31
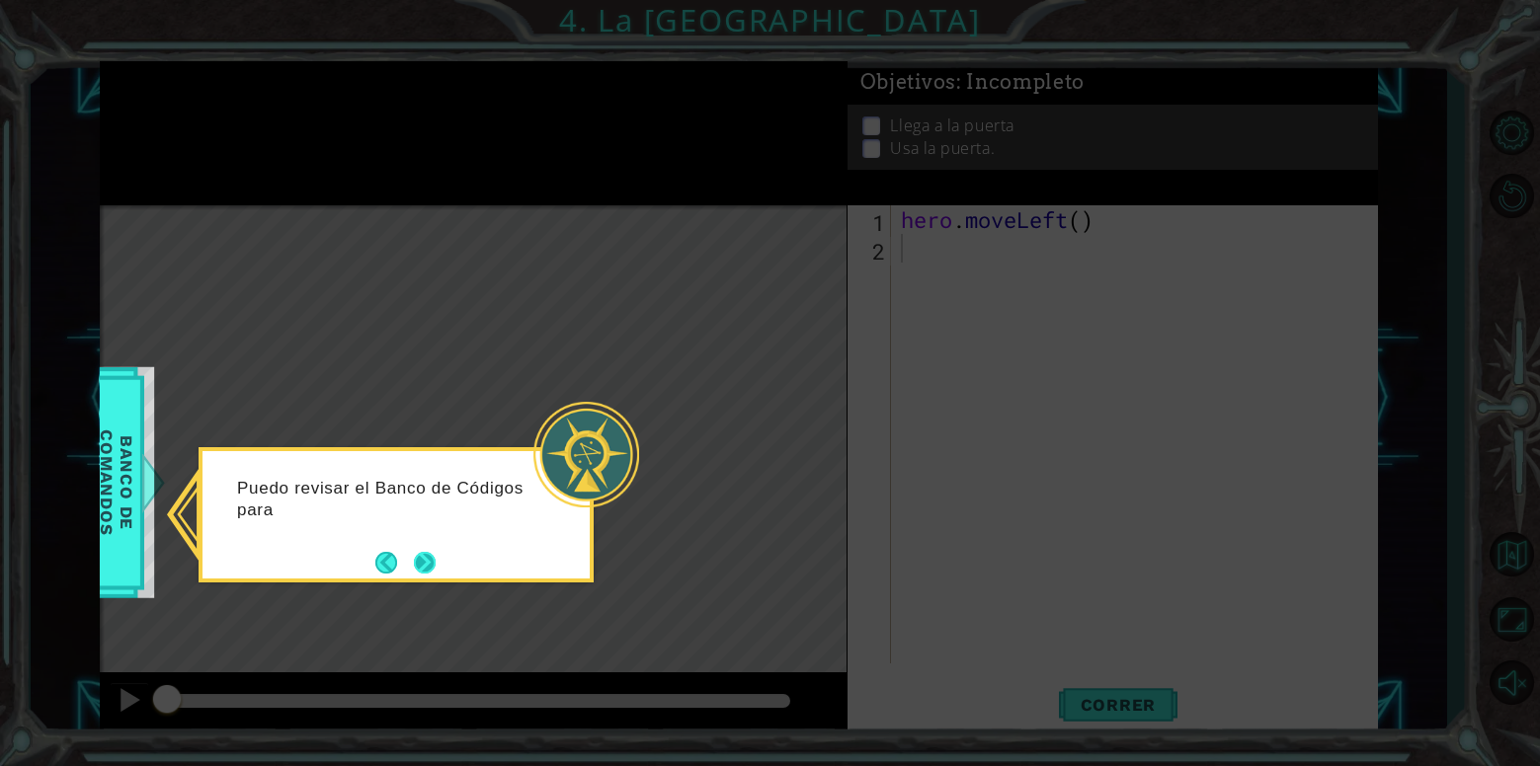
click at [411, 566] on button "Next" at bounding box center [425, 562] width 28 height 28
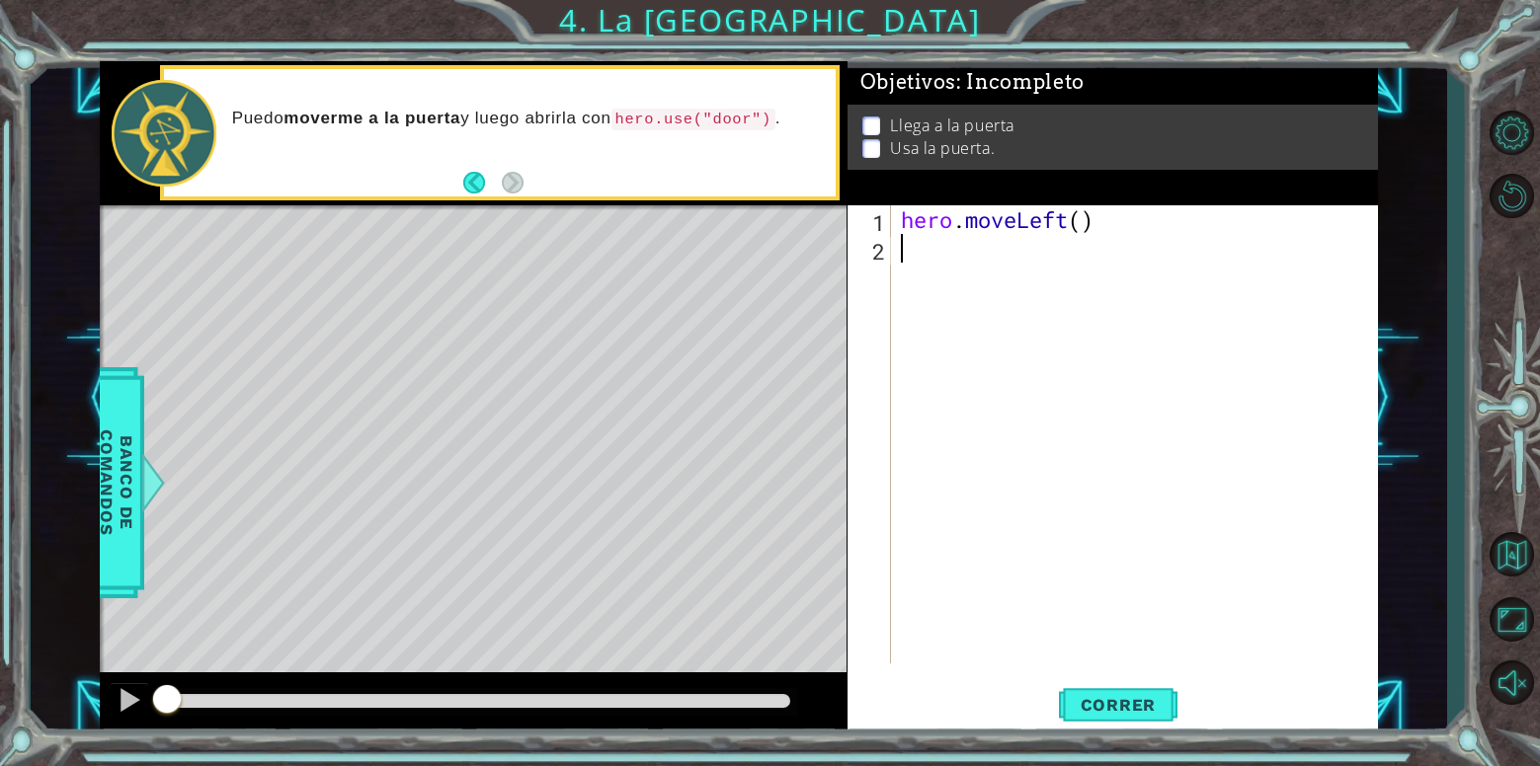
type textarea "h"
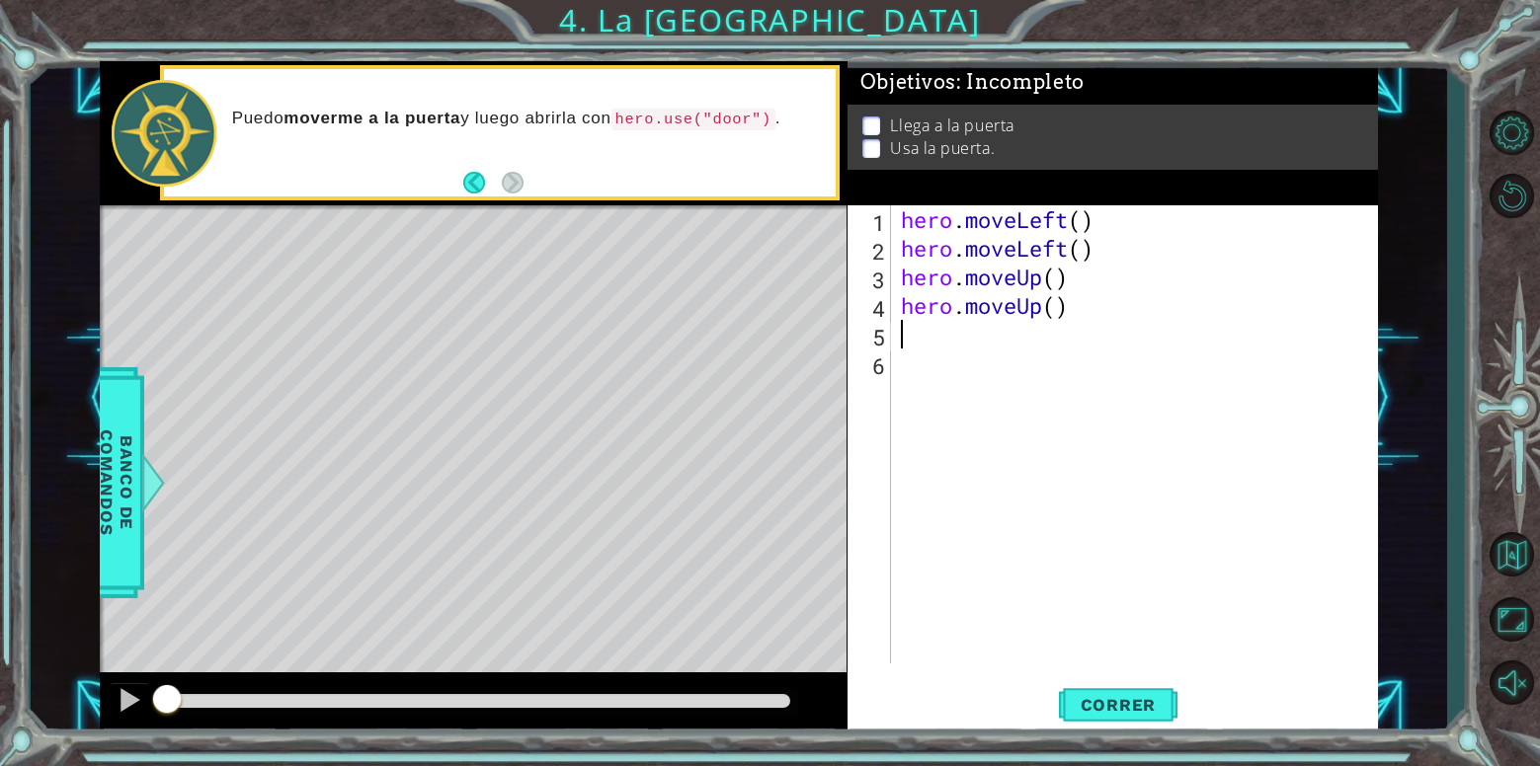
type textarea "h"
type textarea "he"
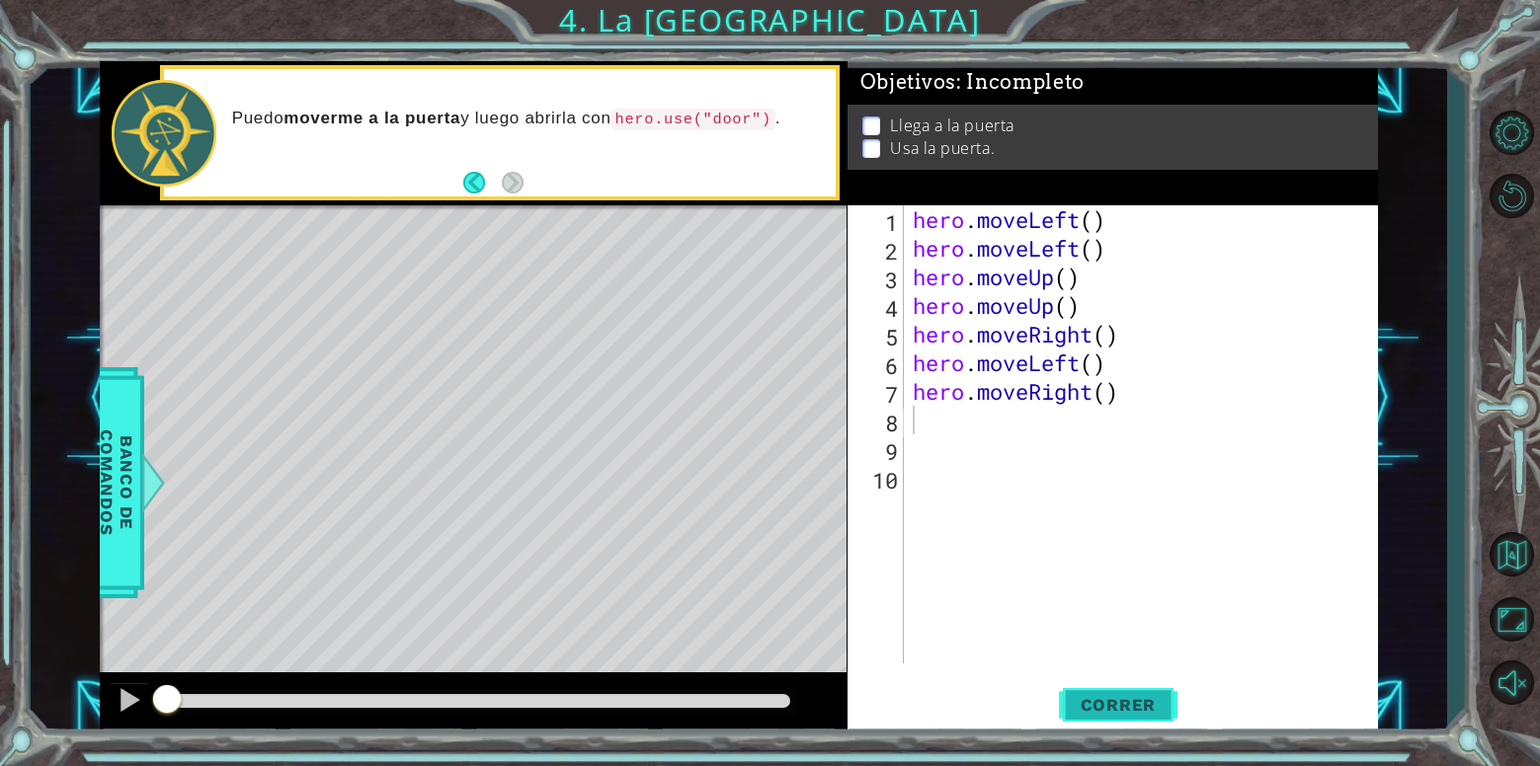
drag, startPoint x: 1150, startPoint y: 716, endPoint x: 1140, endPoint y: 701, distance: 17.8
click at [1149, 714] on button "Correr" at bounding box center [1118, 705] width 119 height 53
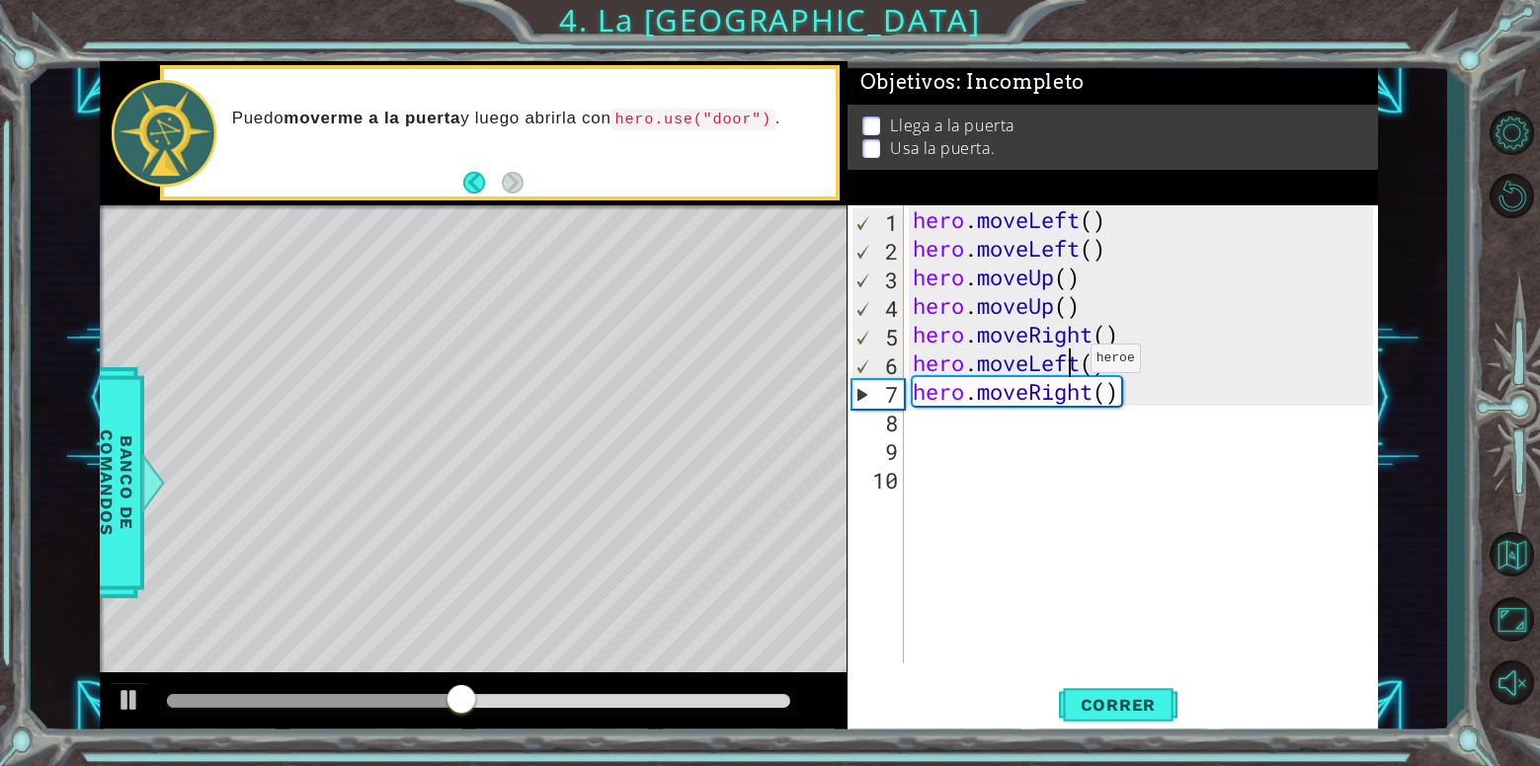
click at [1073, 363] on div "hero . moveLeft ( ) hero . moveLeft ( ) hero . moveUp ( ) hero . moveUp ( ) her…" at bounding box center [1146, 463] width 474 height 516
drag, startPoint x: 1079, startPoint y: 365, endPoint x: 1034, endPoint y: 371, distance: 44.8
click at [1034, 371] on div "hero . moveLeft ( ) hero . moveLeft ( ) hero . moveUp ( ) hero . moveUp ( ) her…" at bounding box center [1146, 463] width 474 height 516
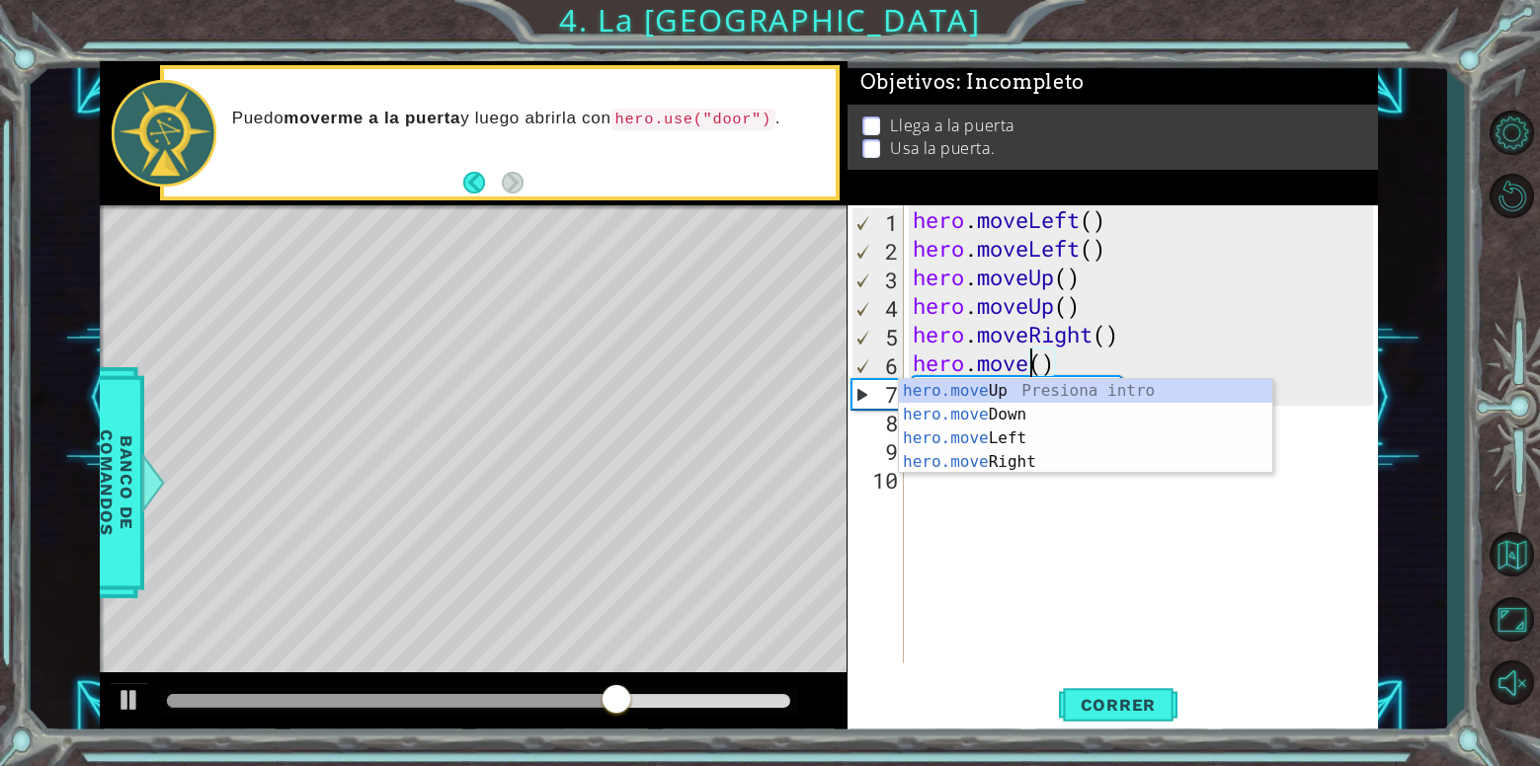
scroll to position [0, 6]
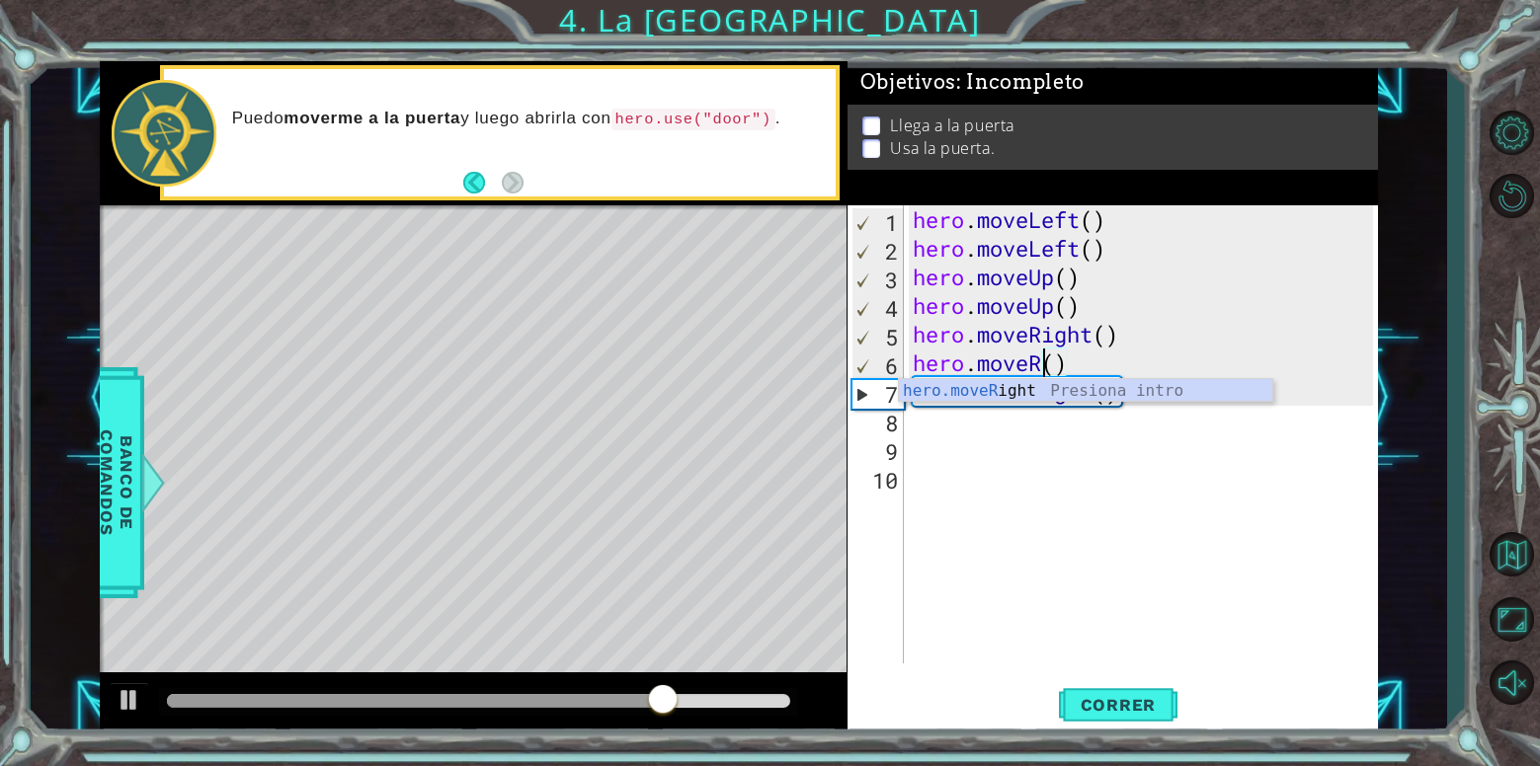
type textarea "hero.moveRight"
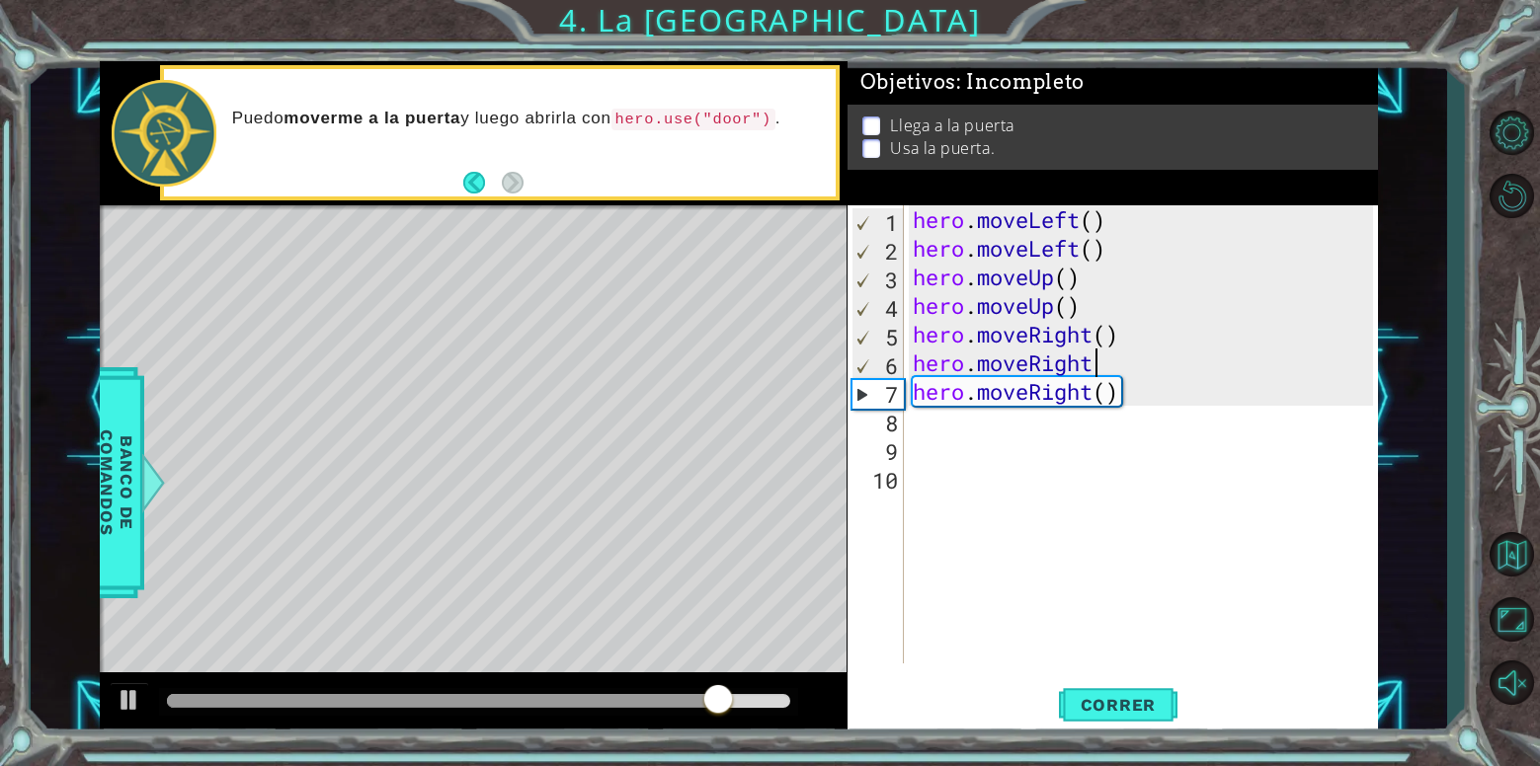
click at [953, 425] on div "hero . moveLeft ( ) hero . moveLeft ( ) hero . moveUp ( ) hero . moveUp ( ) her…" at bounding box center [1146, 463] width 474 height 516
type textarea "u"
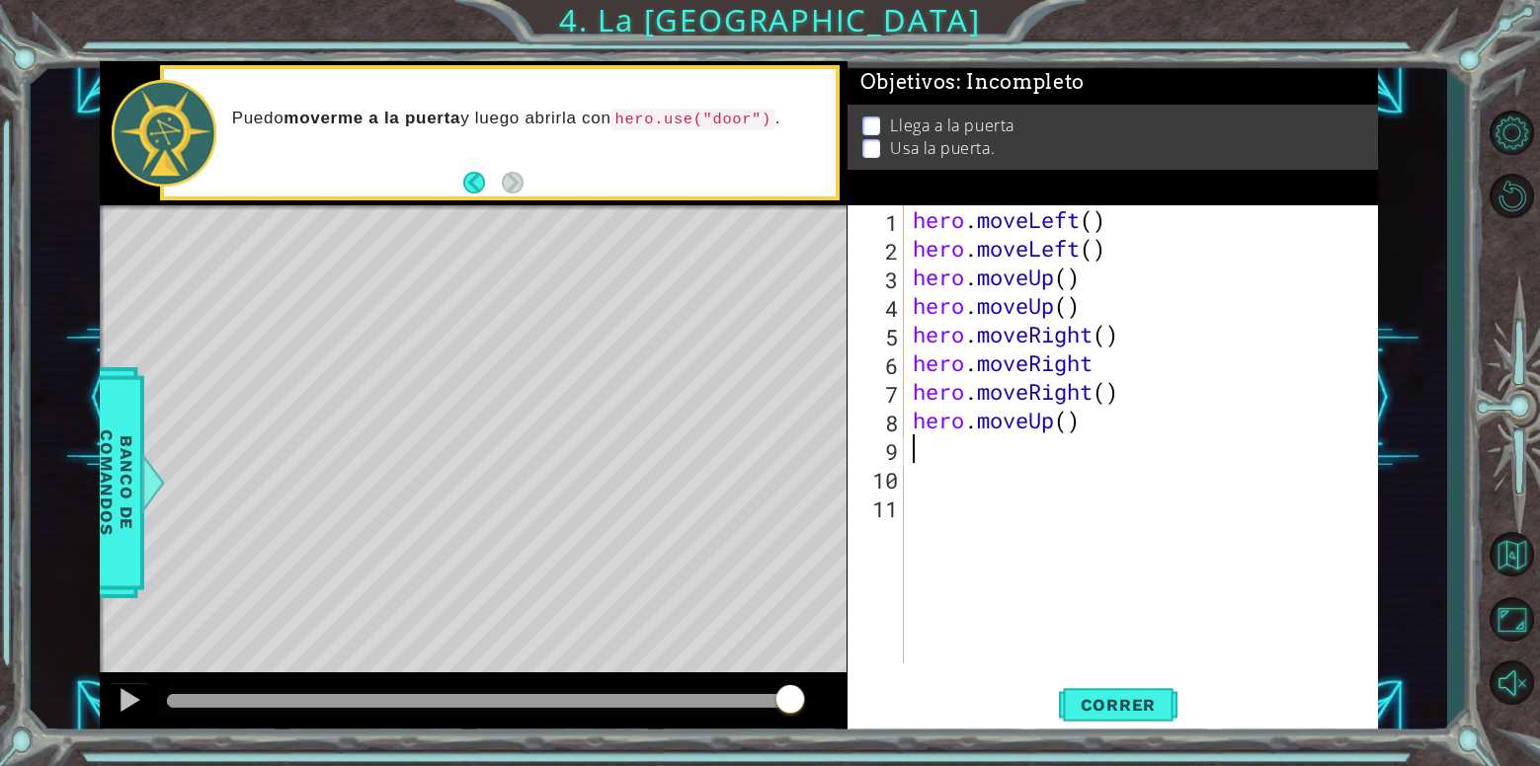
type textarea "d"
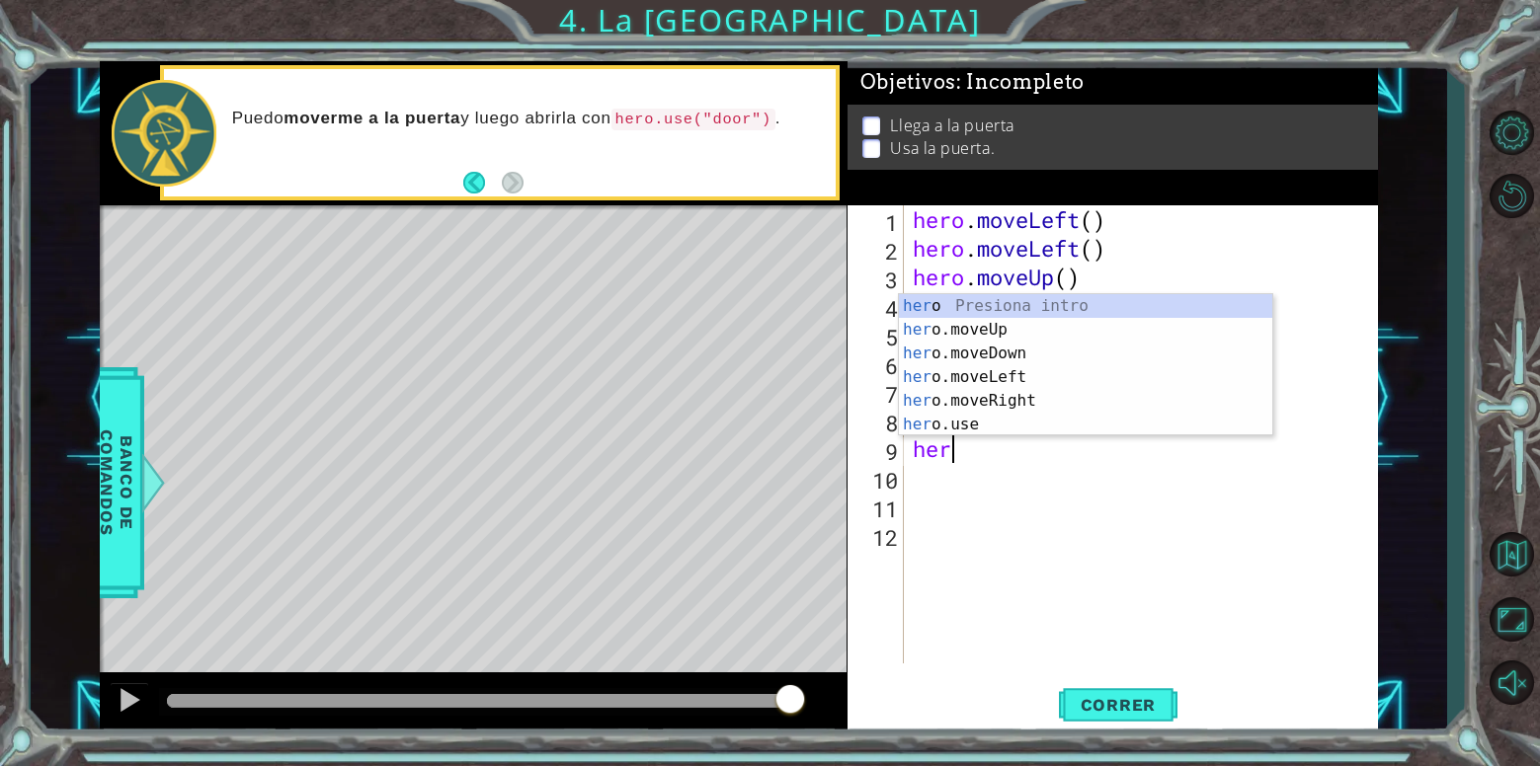
type textarea "h"
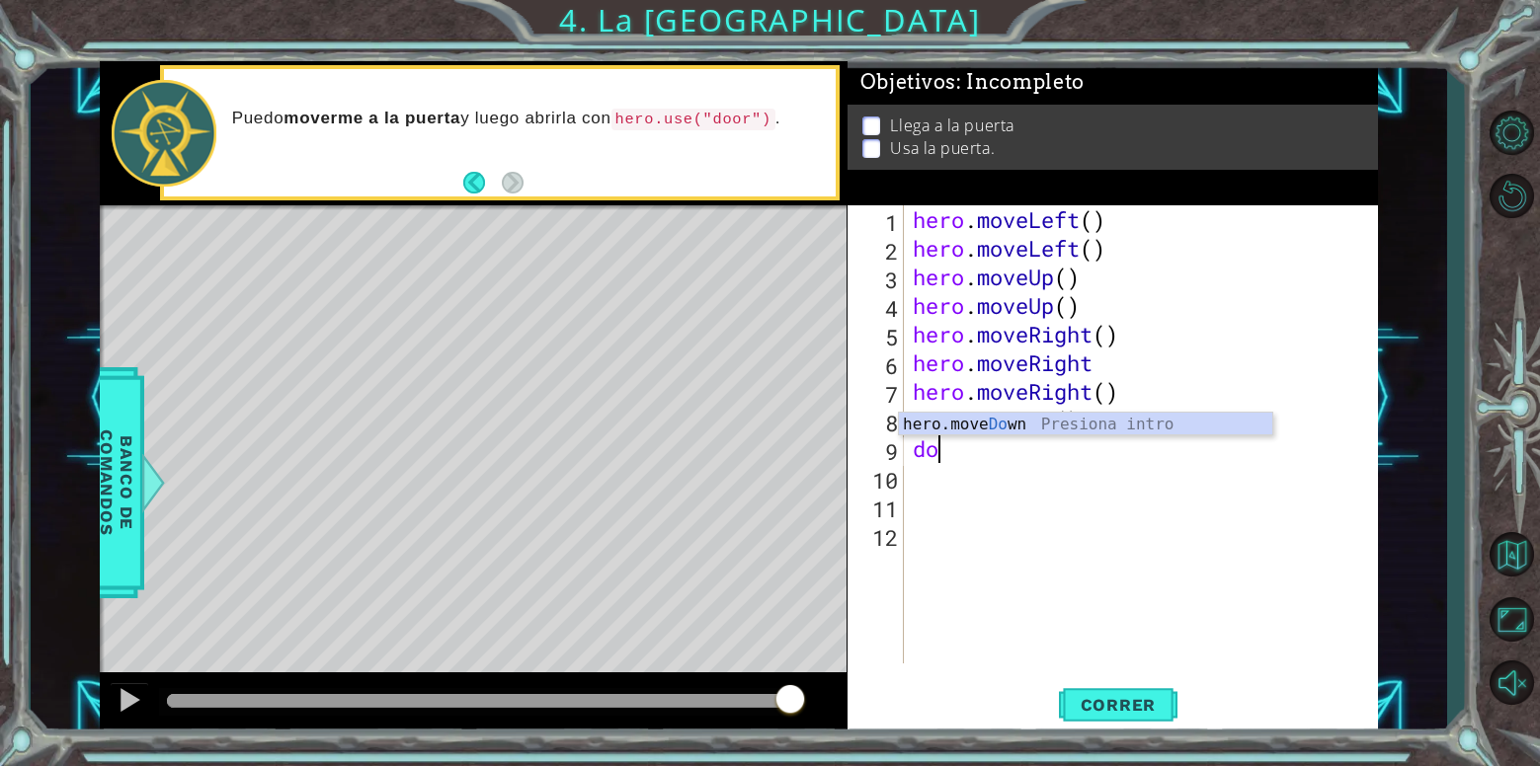
type textarea "d"
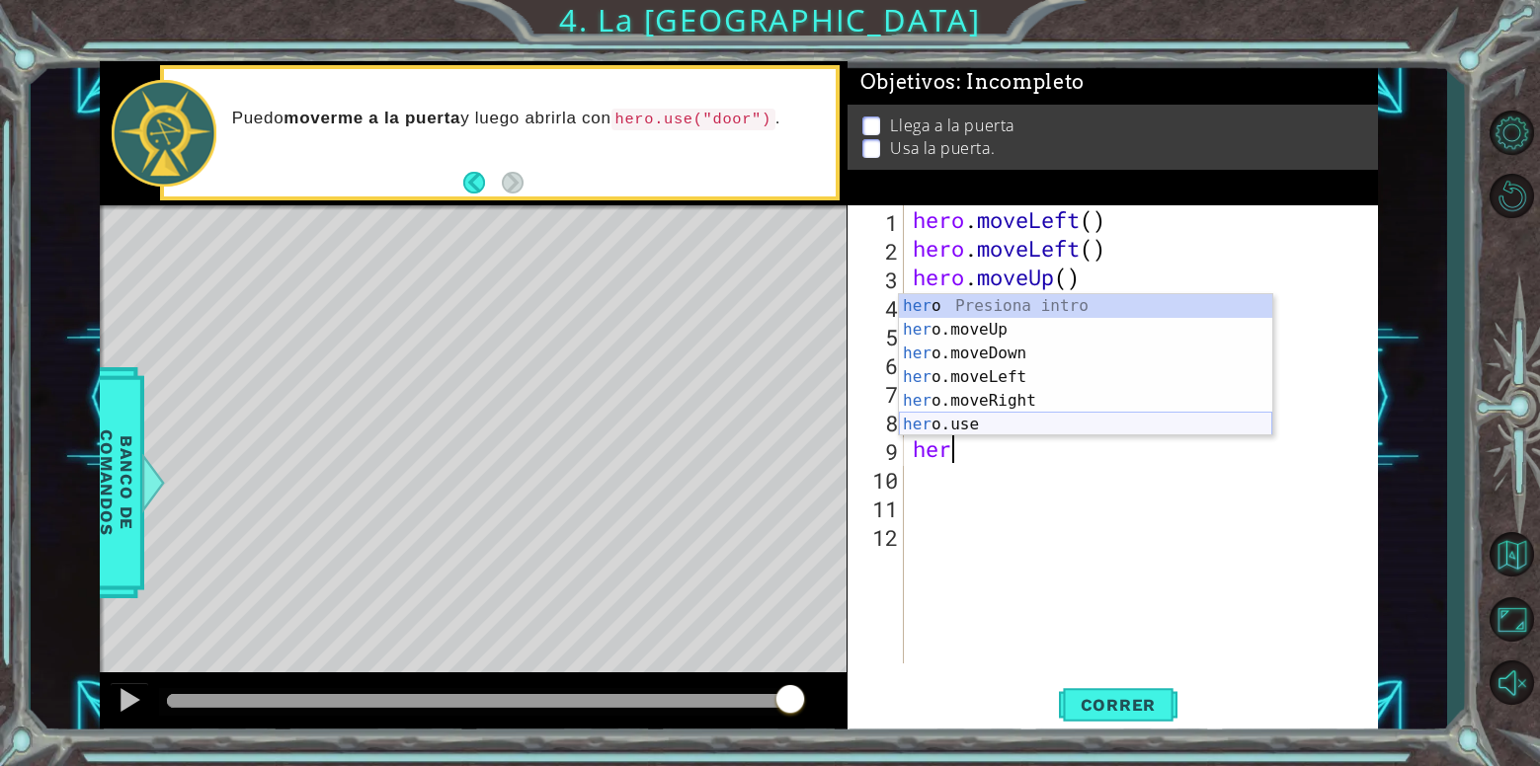
click at [1052, 421] on div "her o Presiona intro her o.moveUp Presiona intro her o.moveDown Presiona intro …" at bounding box center [1085, 389] width 373 height 190
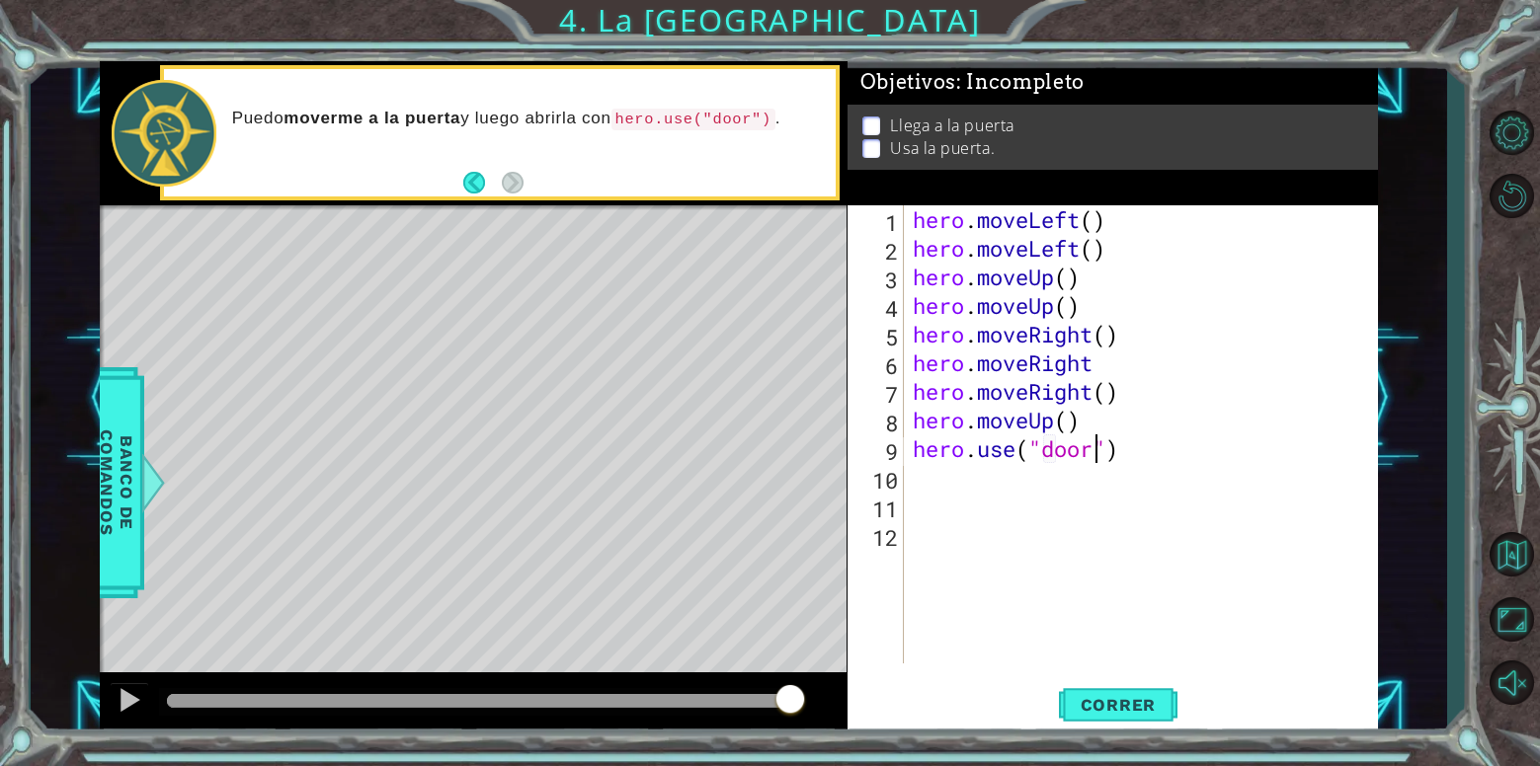
scroll to position [0, 8]
click at [1128, 697] on span "Correr" at bounding box center [1119, 705] width 116 height 20
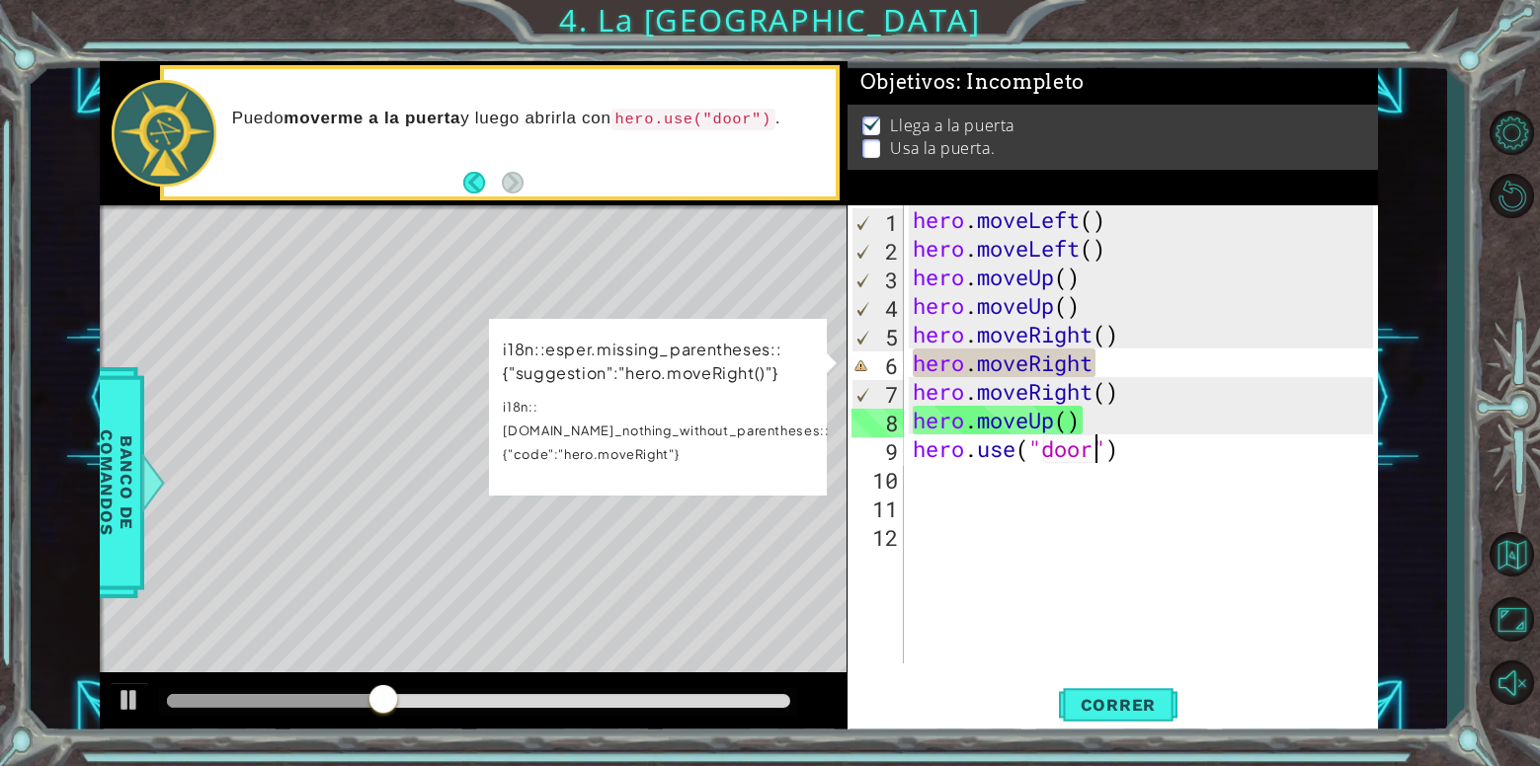
click at [1101, 360] on div "hero . moveLeft ( ) hero . moveLeft ( ) hero . moveUp ( ) hero . moveUp ( ) her…" at bounding box center [1146, 463] width 474 height 516
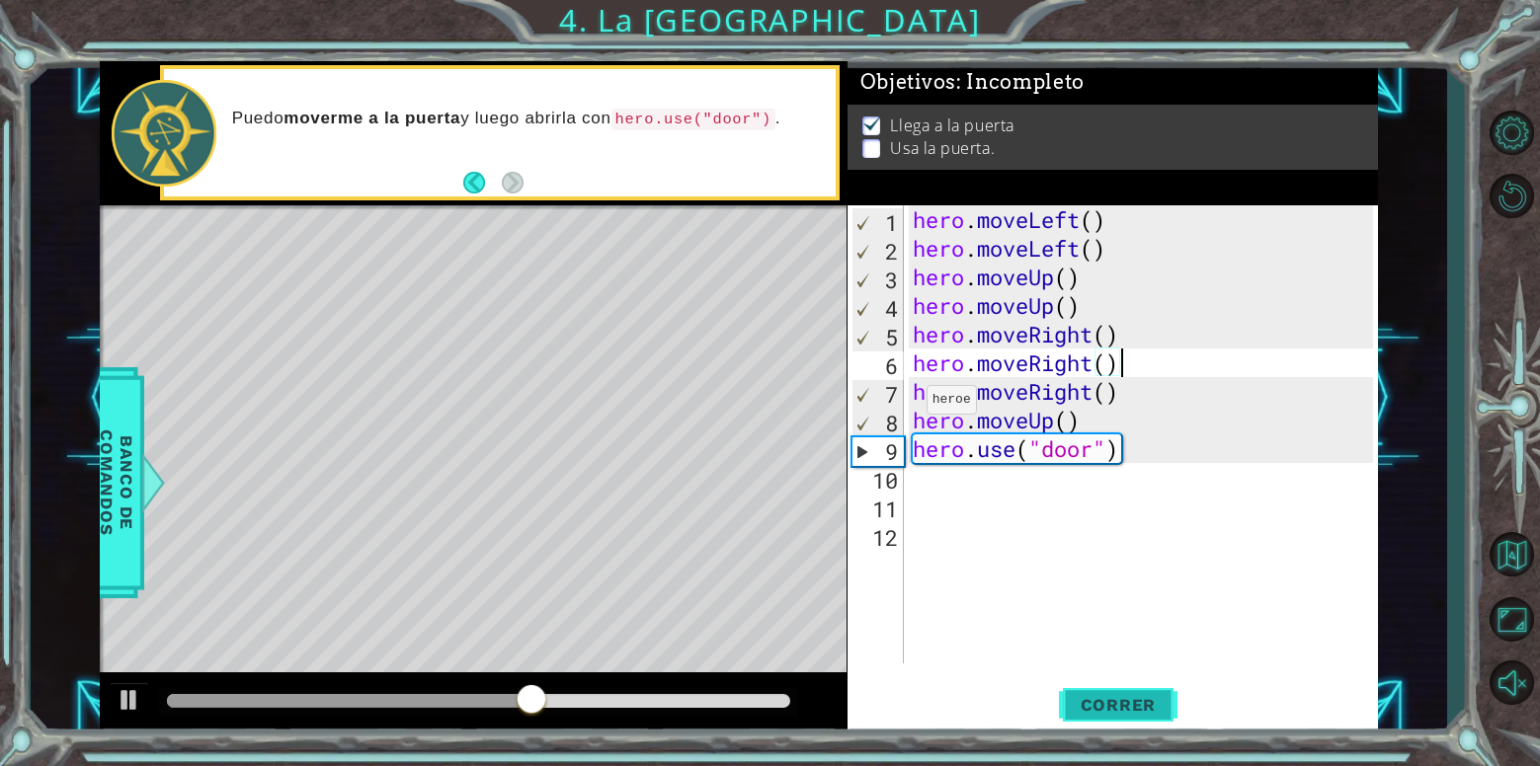
type textarea "hero.moveRight()"
click at [1135, 710] on span "Correr" at bounding box center [1119, 705] width 116 height 20
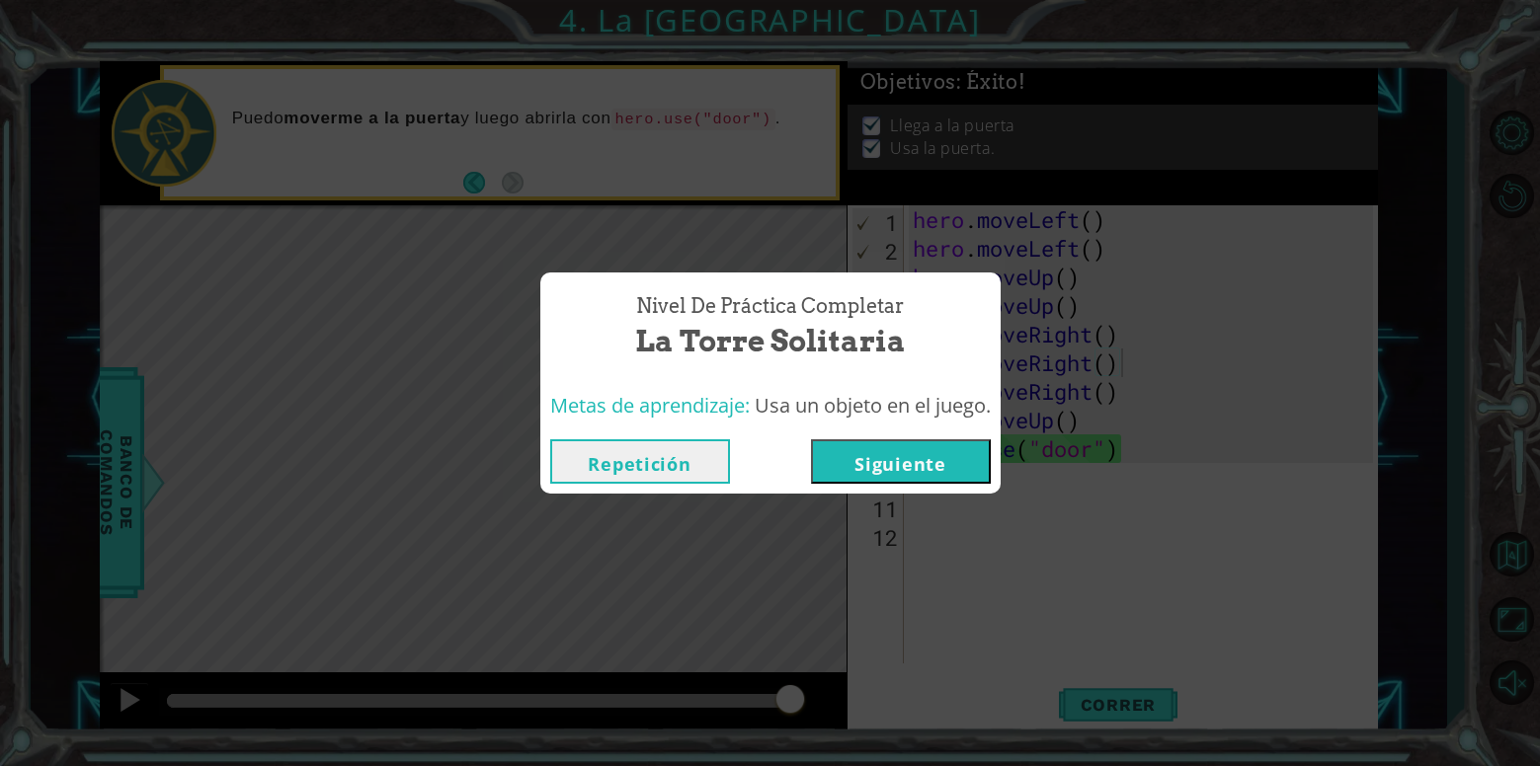
click at [876, 466] on button "Siguiente" at bounding box center [901, 461] width 180 height 44
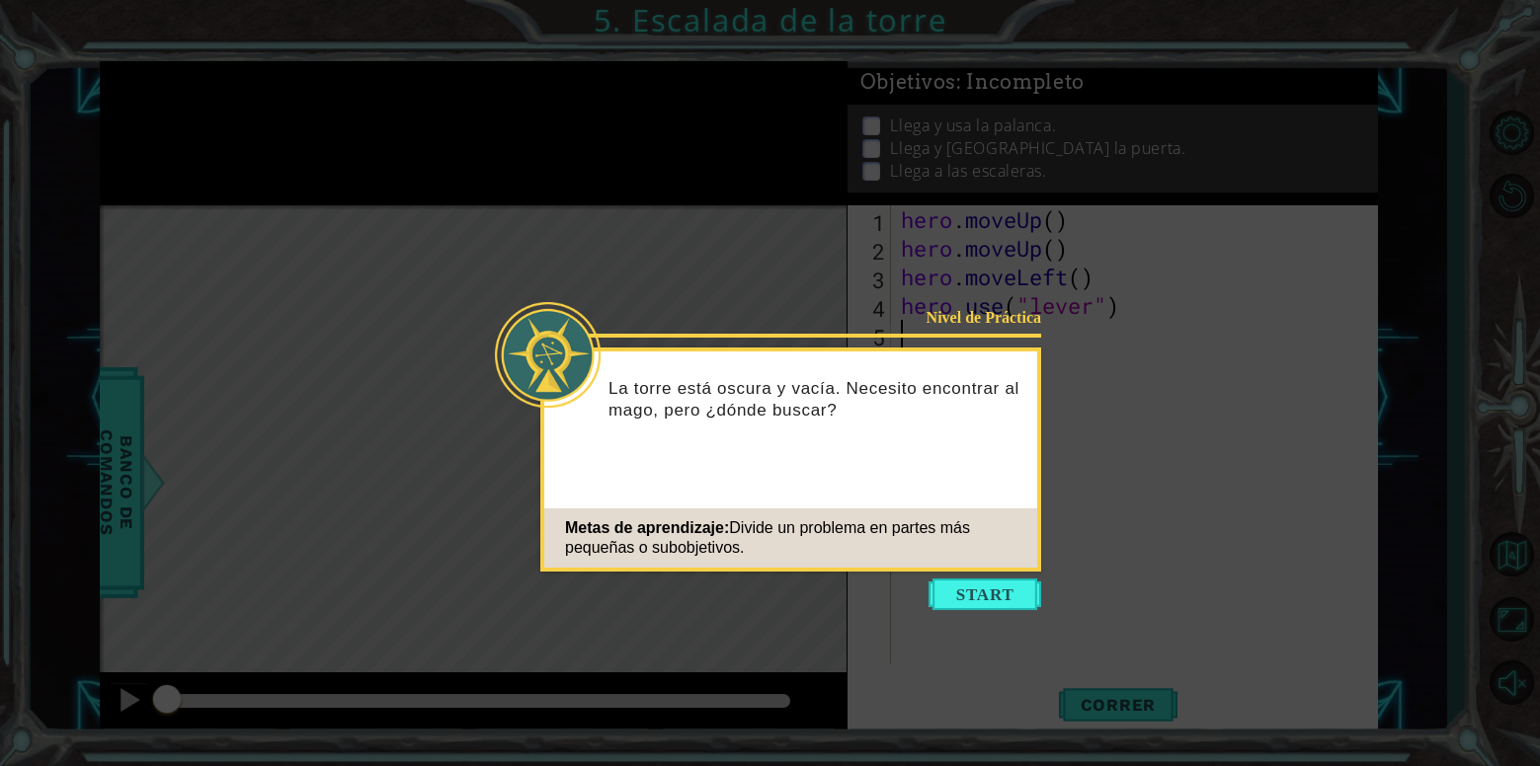
click at [983, 599] on button "Start" at bounding box center [984, 595] width 113 height 32
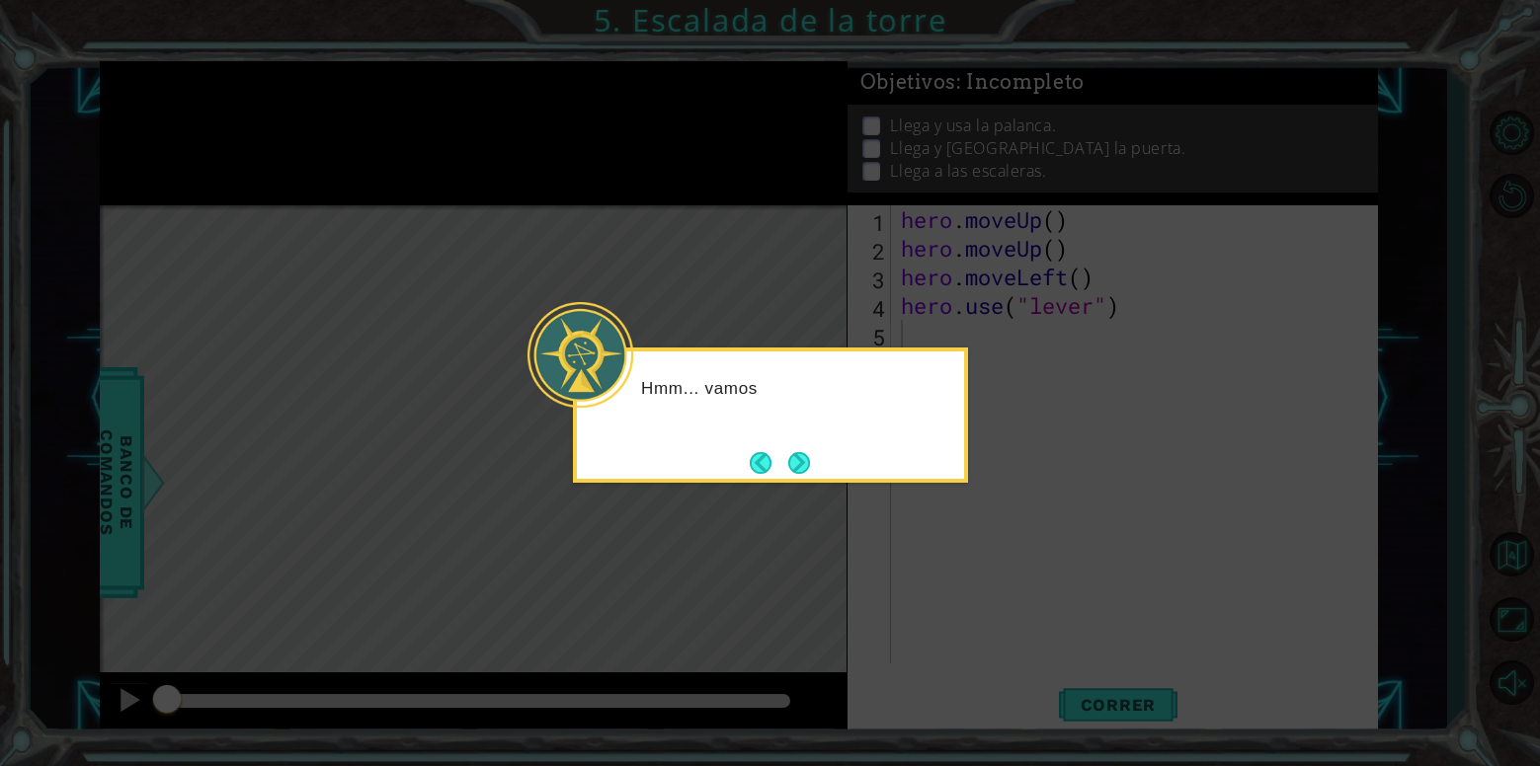
click at [742, 516] on icon at bounding box center [770, 383] width 1540 height 766
click at [802, 468] on button "Next" at bounding box center [799, 463] width 34 height 34
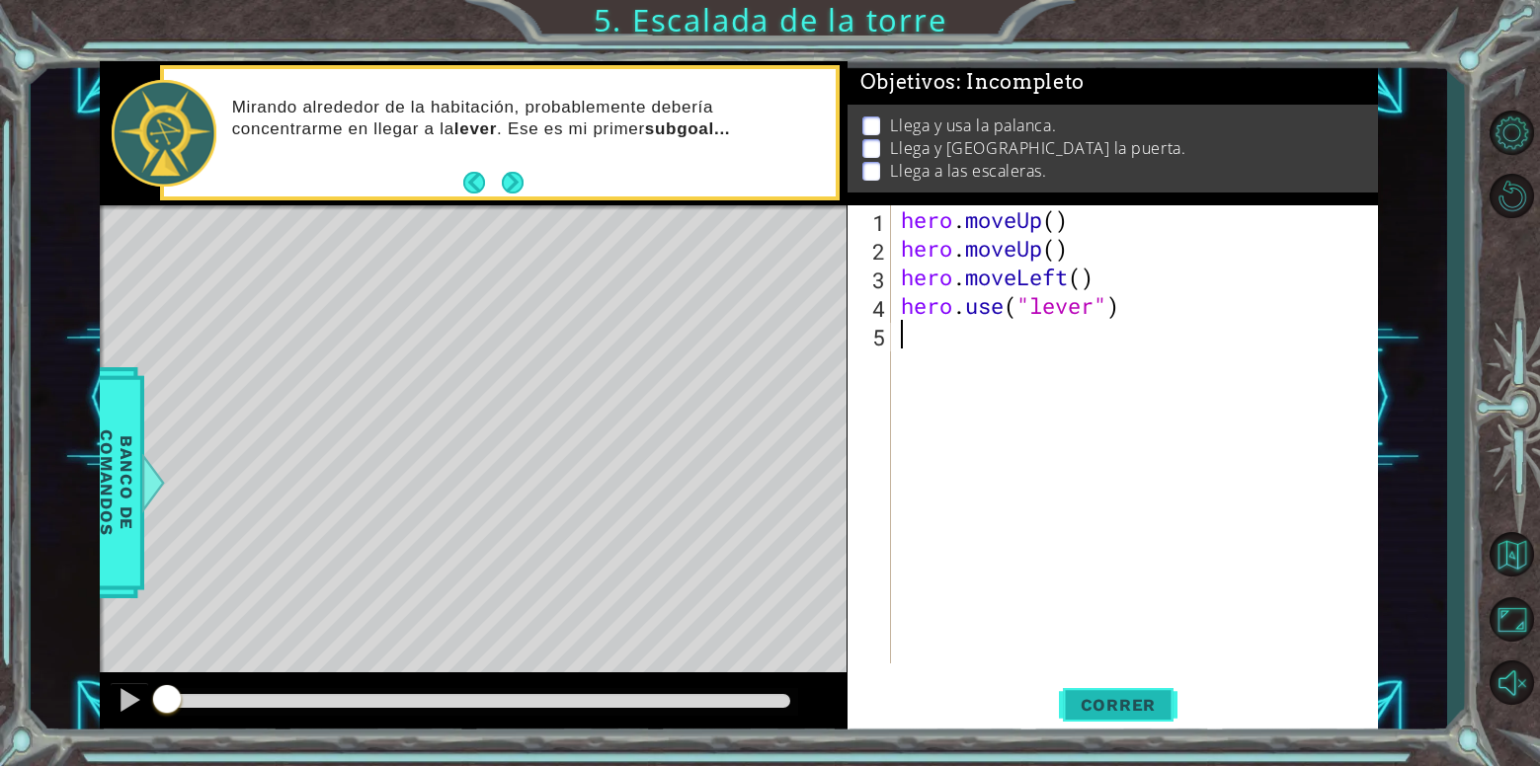
click at [1149, 720] on button "Correr" at bounding box center [1118, 705] width 119 height 53
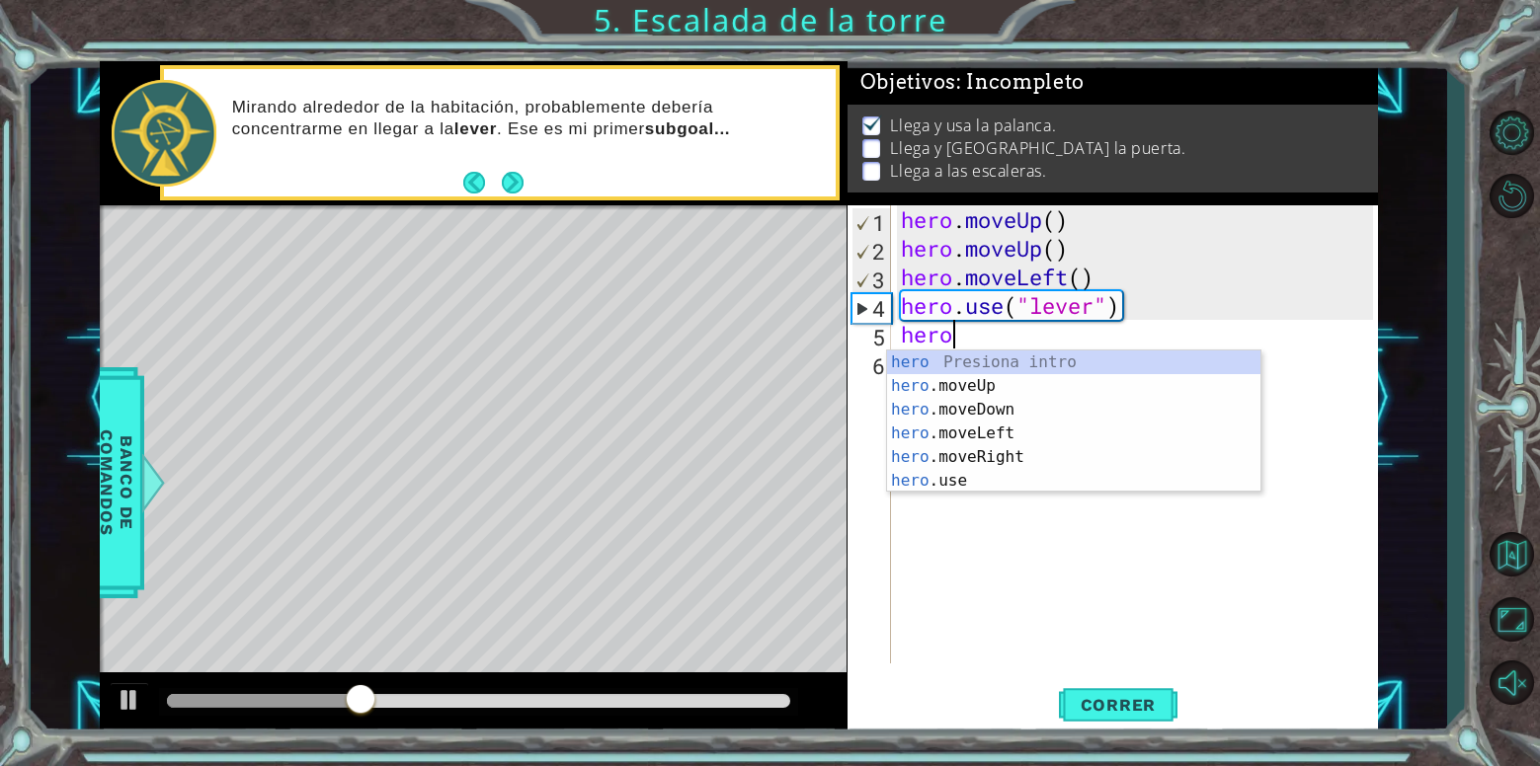
scroll to position [0, 2]
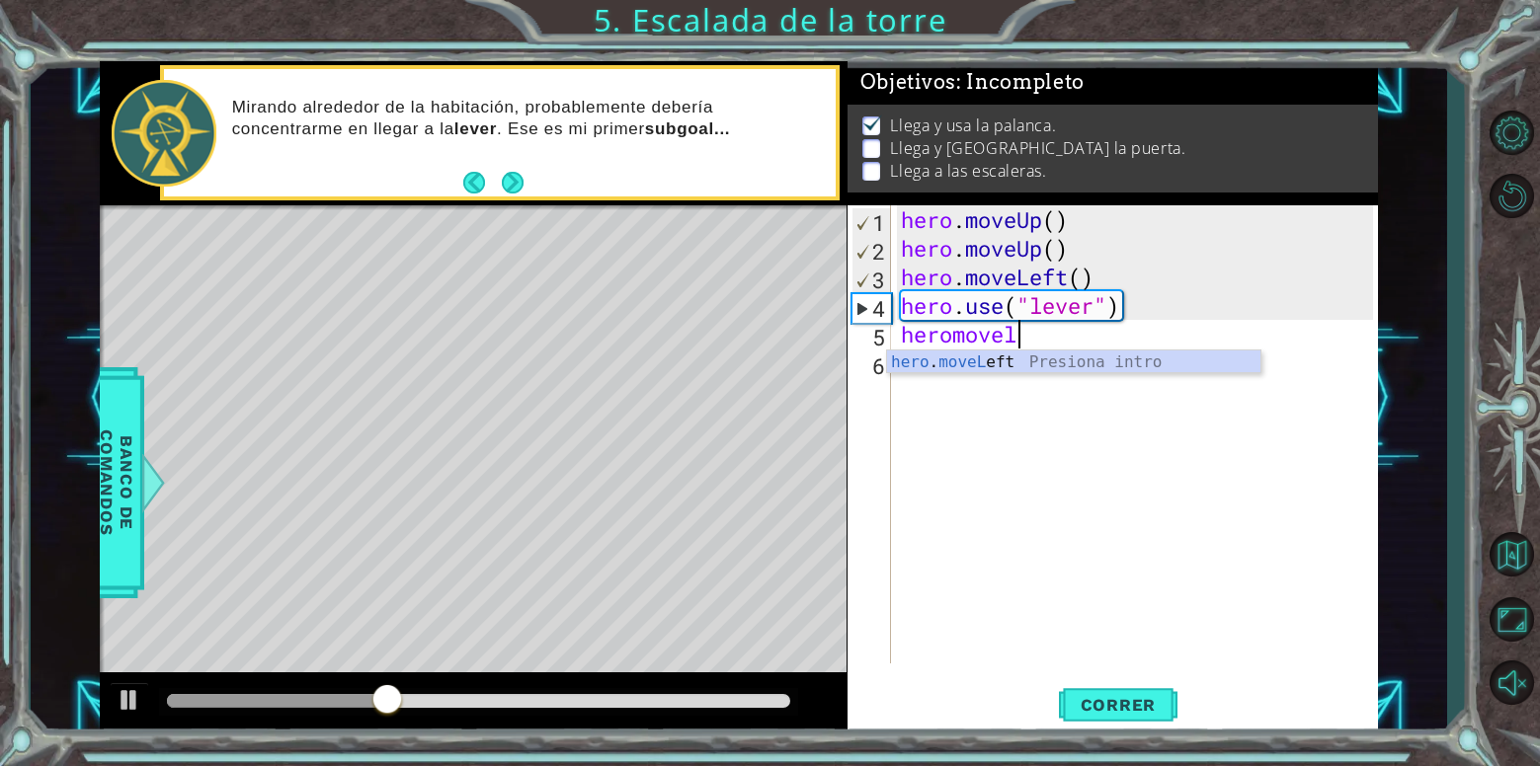
type textarea "heromovel"
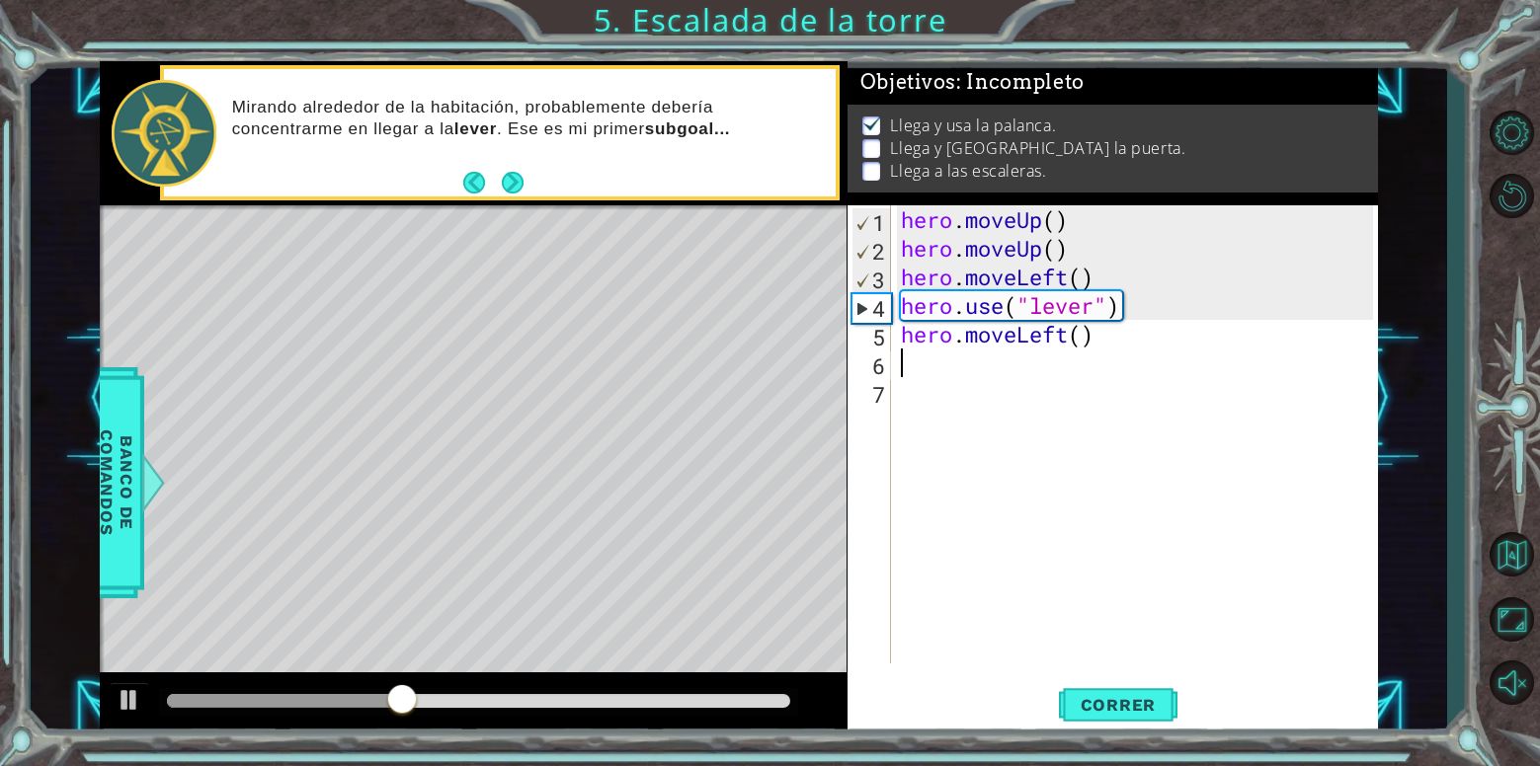
scroll to position [0, 0]
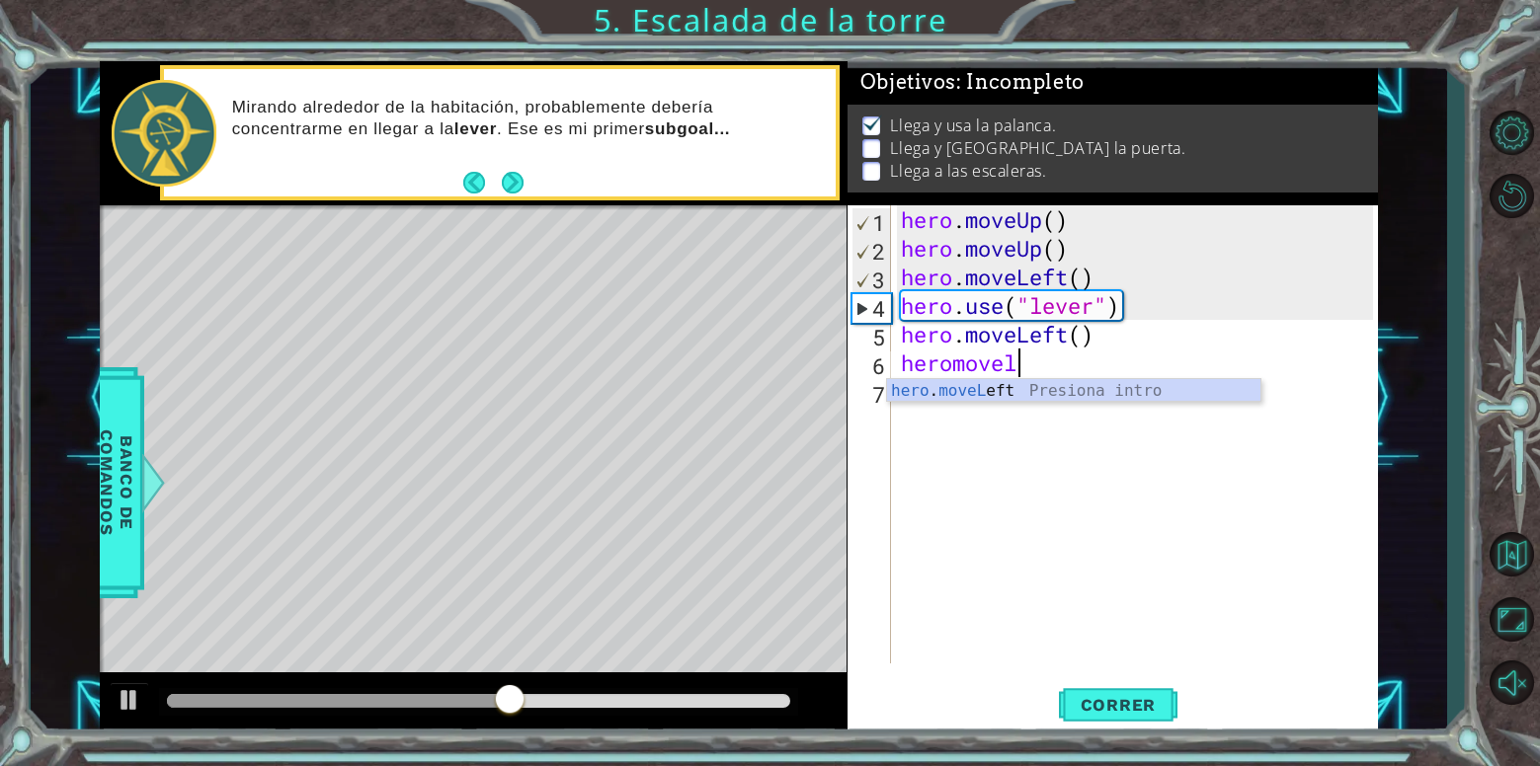
type textarea "heromovele"
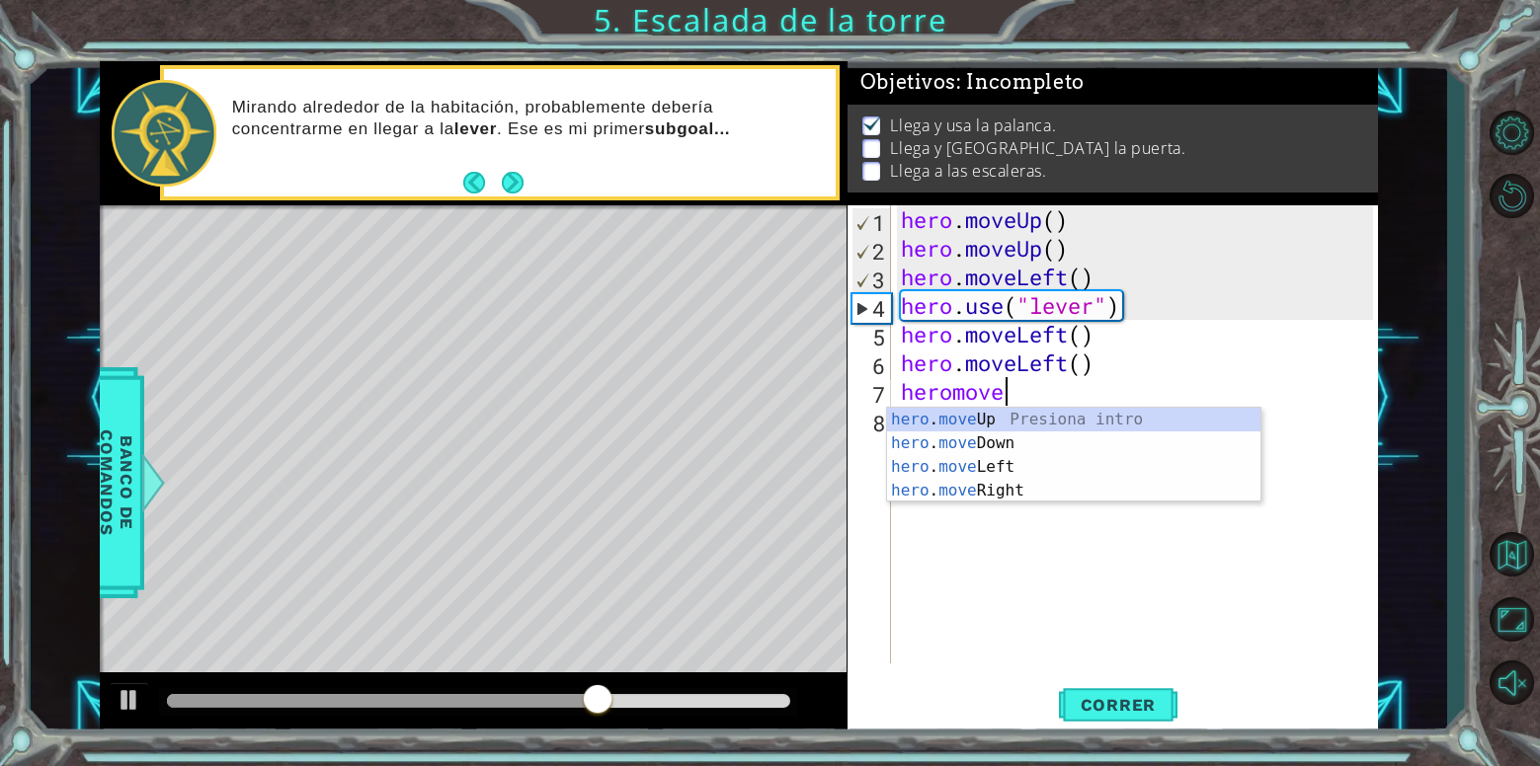
type textarea "heromovel"
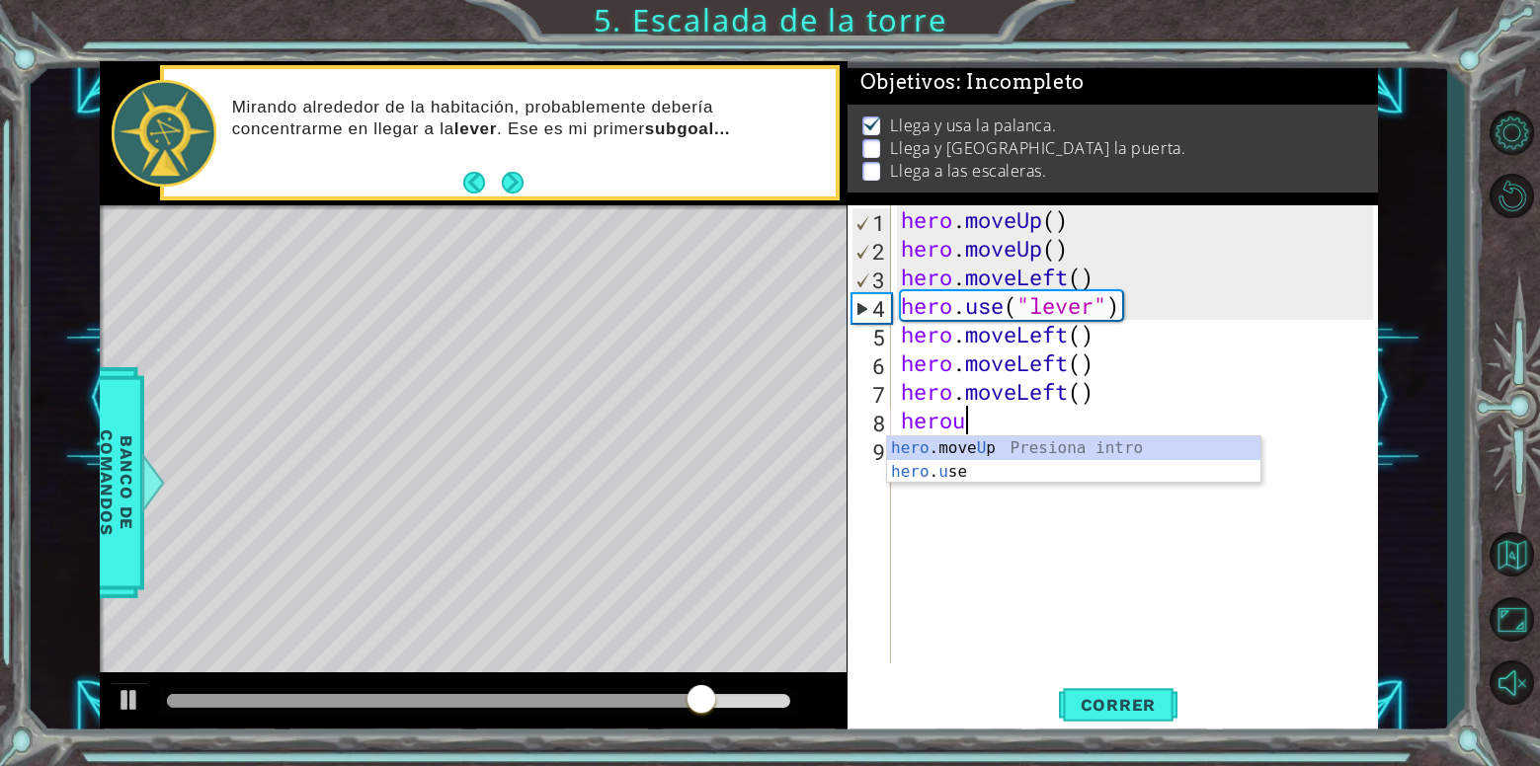
scroll to position [0, 2]
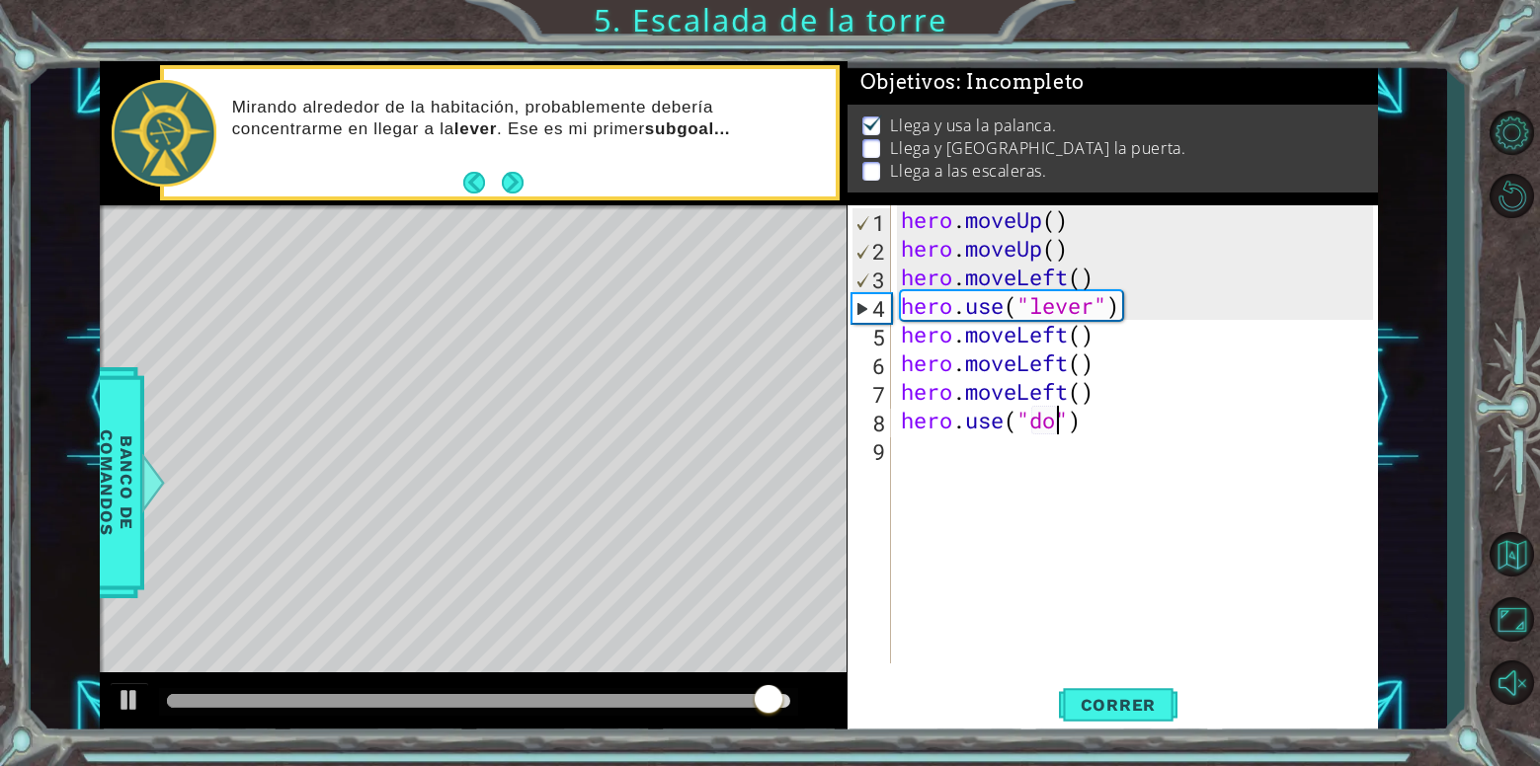
type textarea "hero.use("door")"
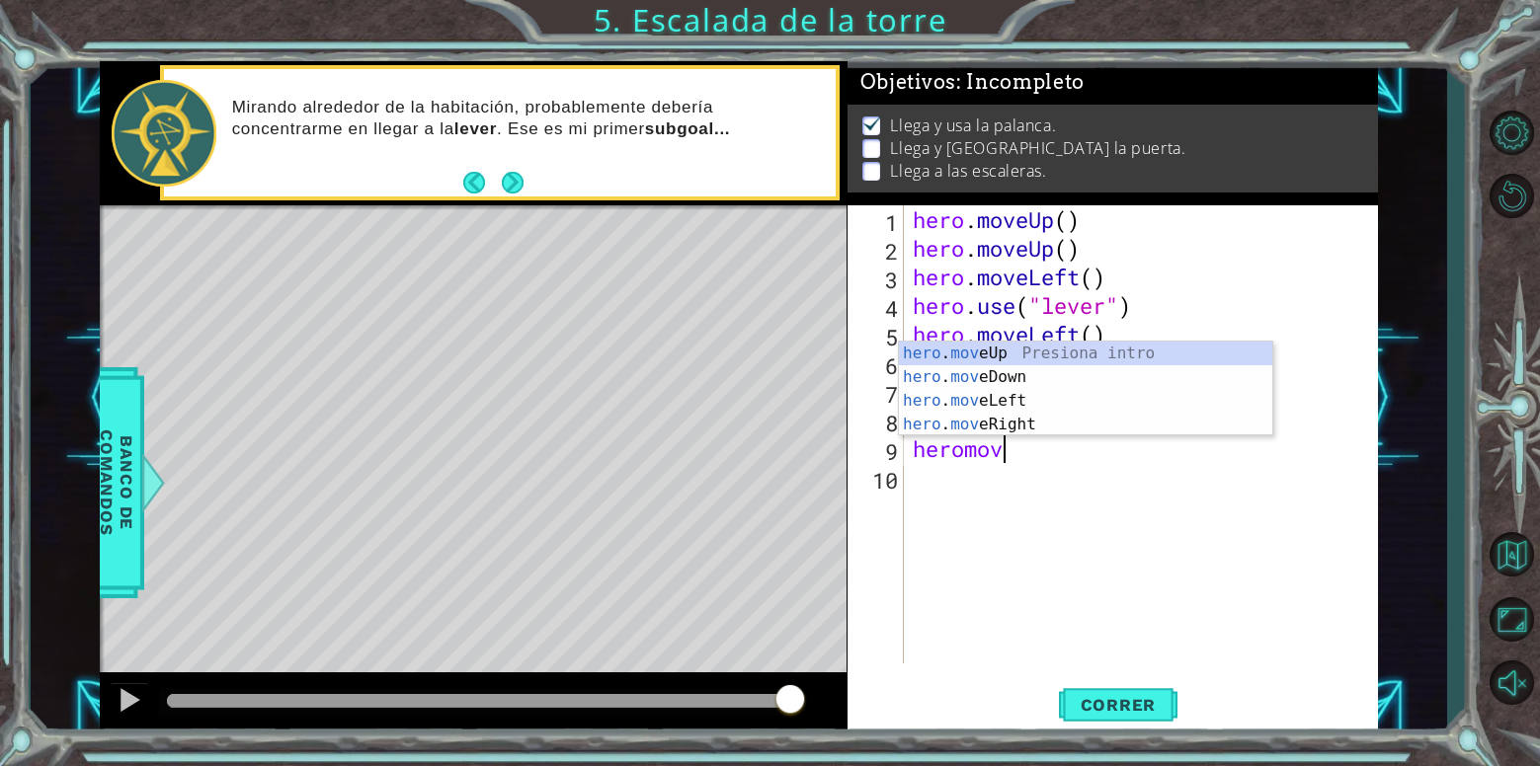
scroll to position [0, 3]
type textarea "heromoveup"
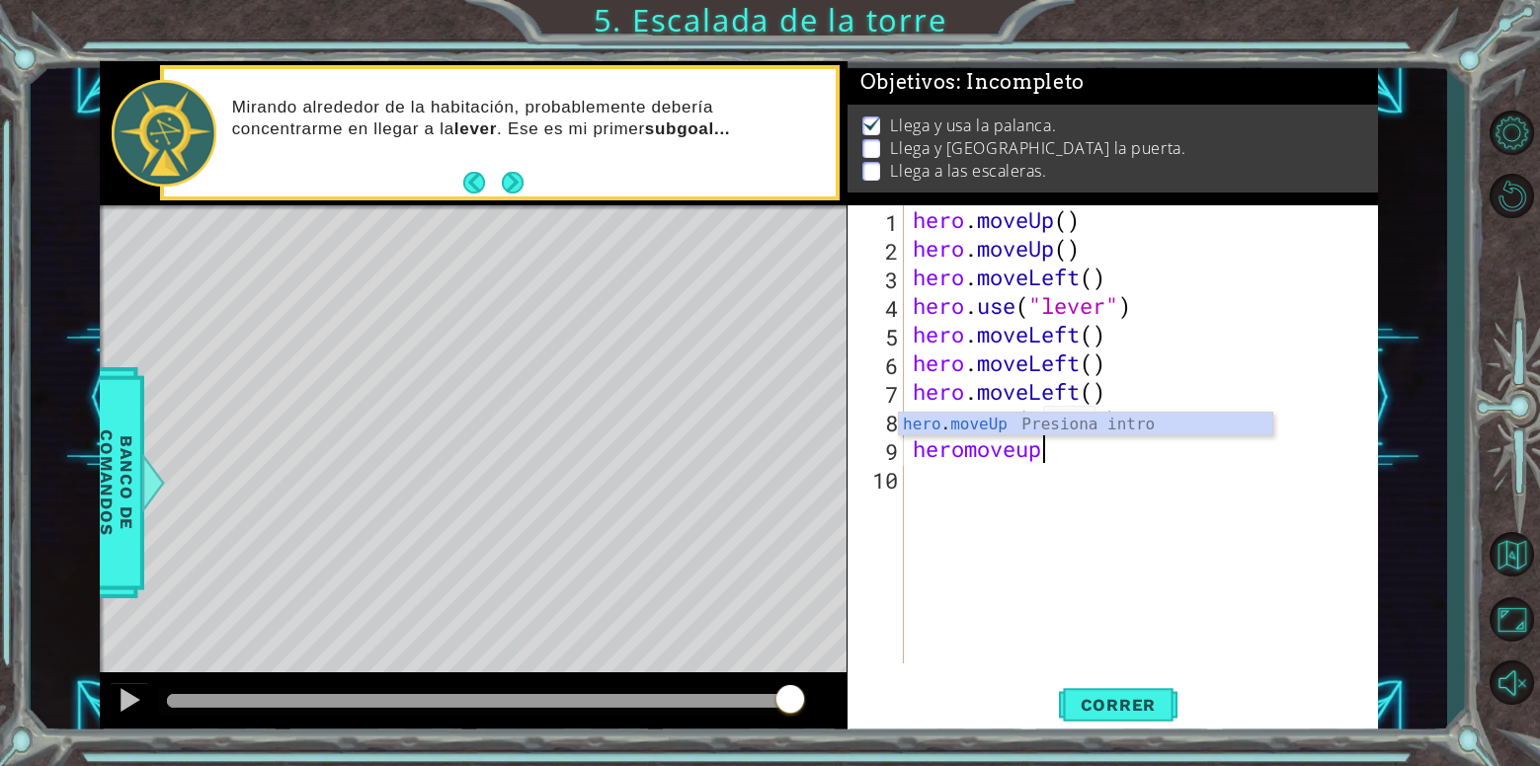
scroll to position [0, 0]
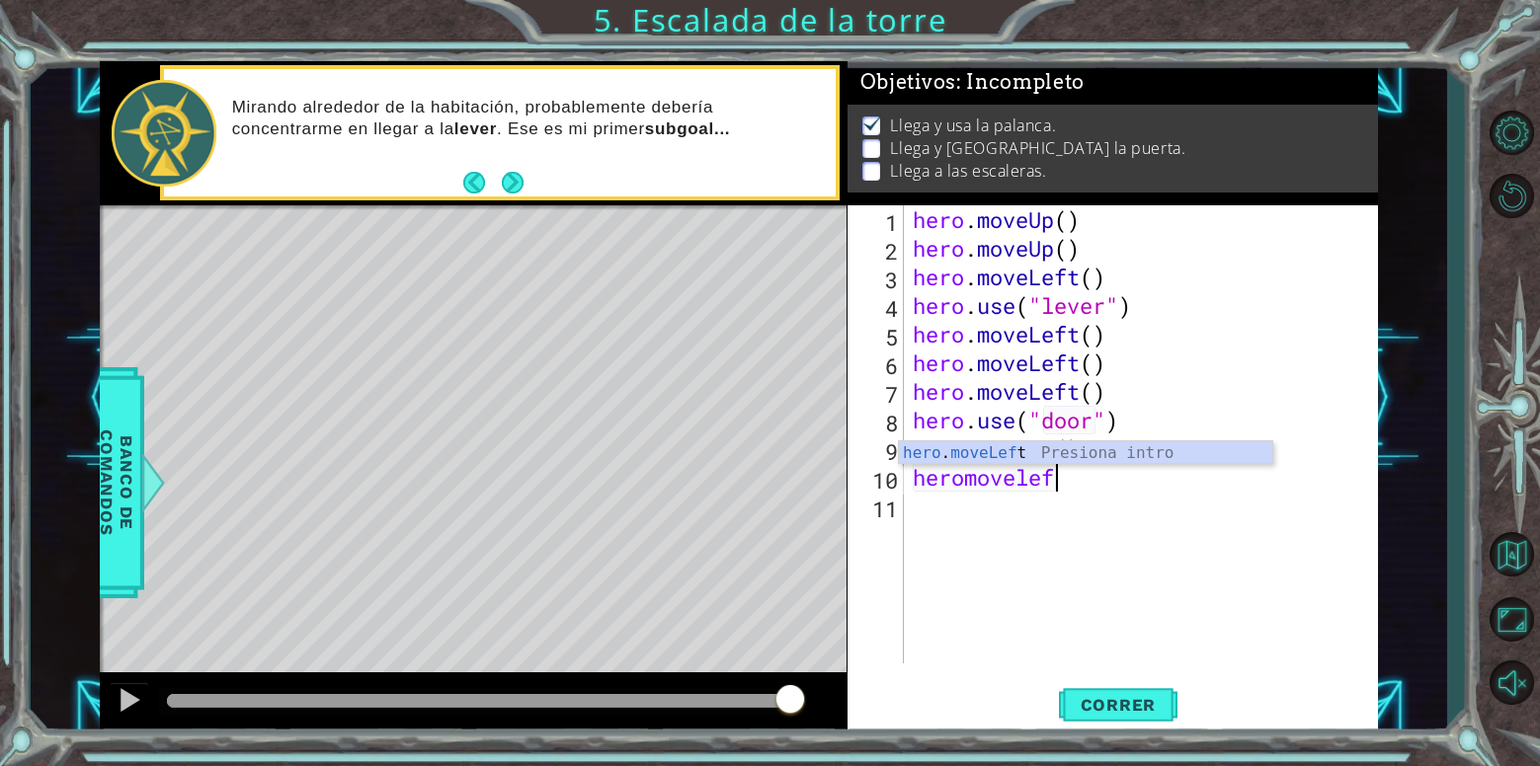
type textarea "heromoveleft"
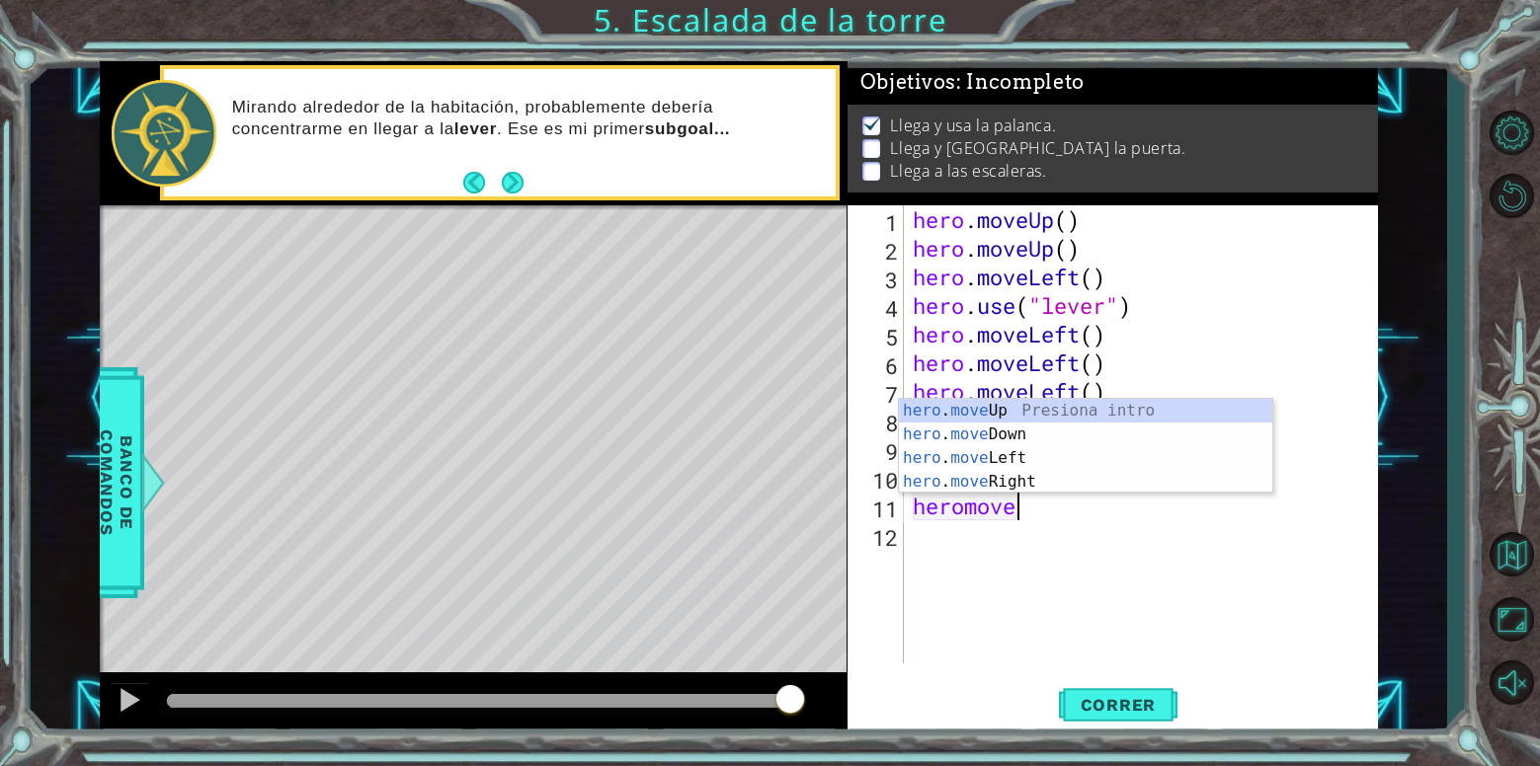
scroll to position [0, 5]
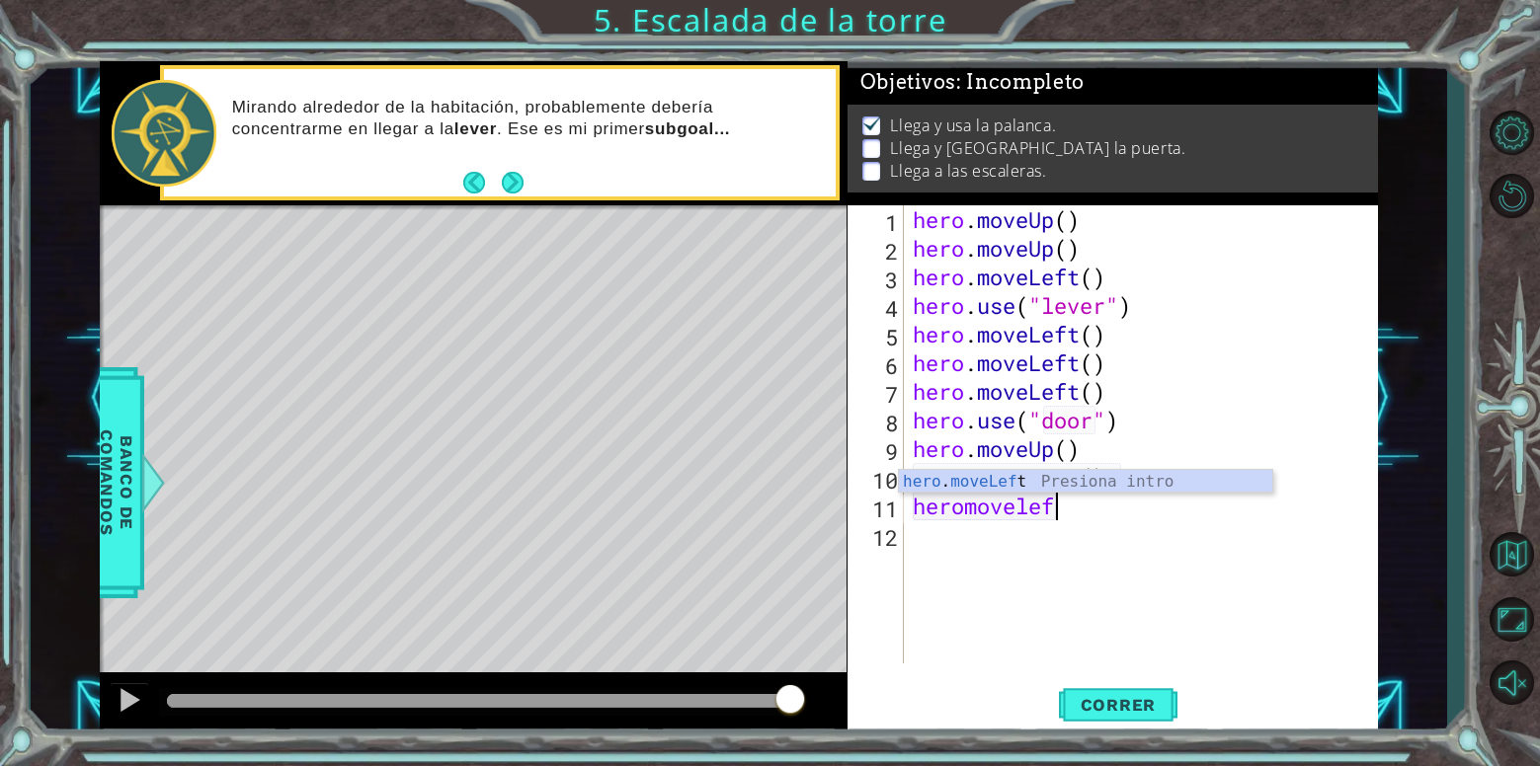
type textarea "heromoveleft"
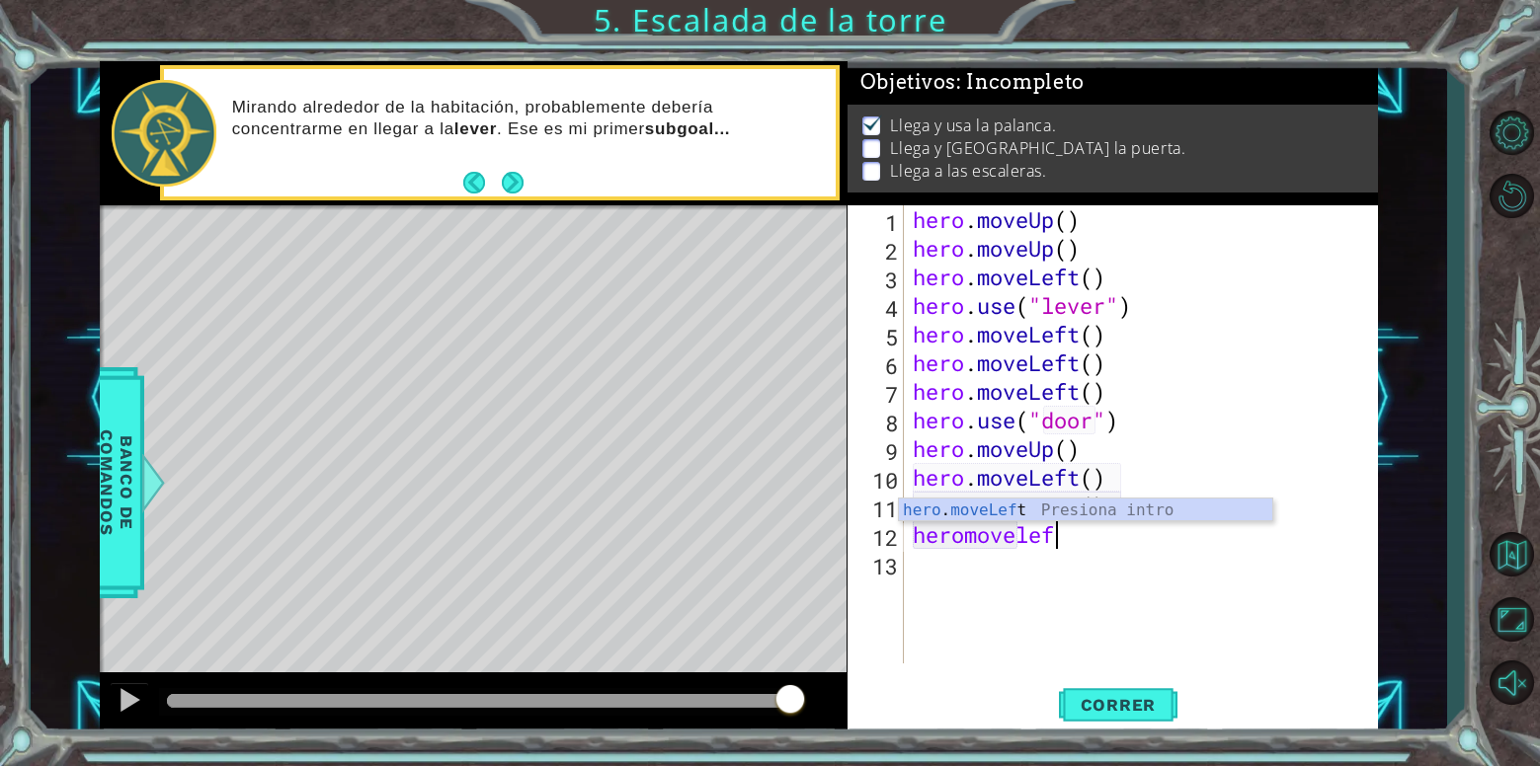
type textarea "heromoveleft"
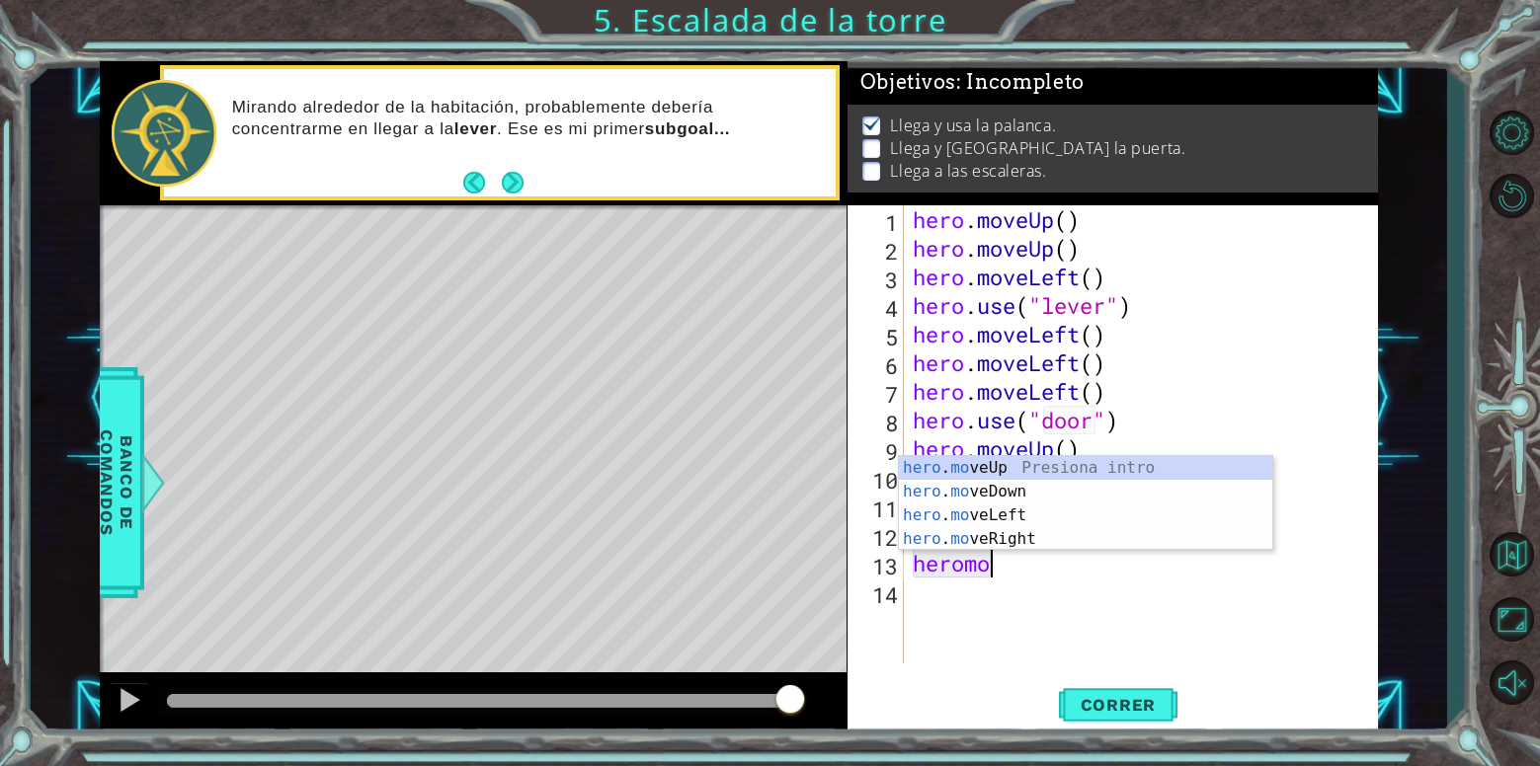
scroll to position [0, 3]
type textarea "heromoveup"
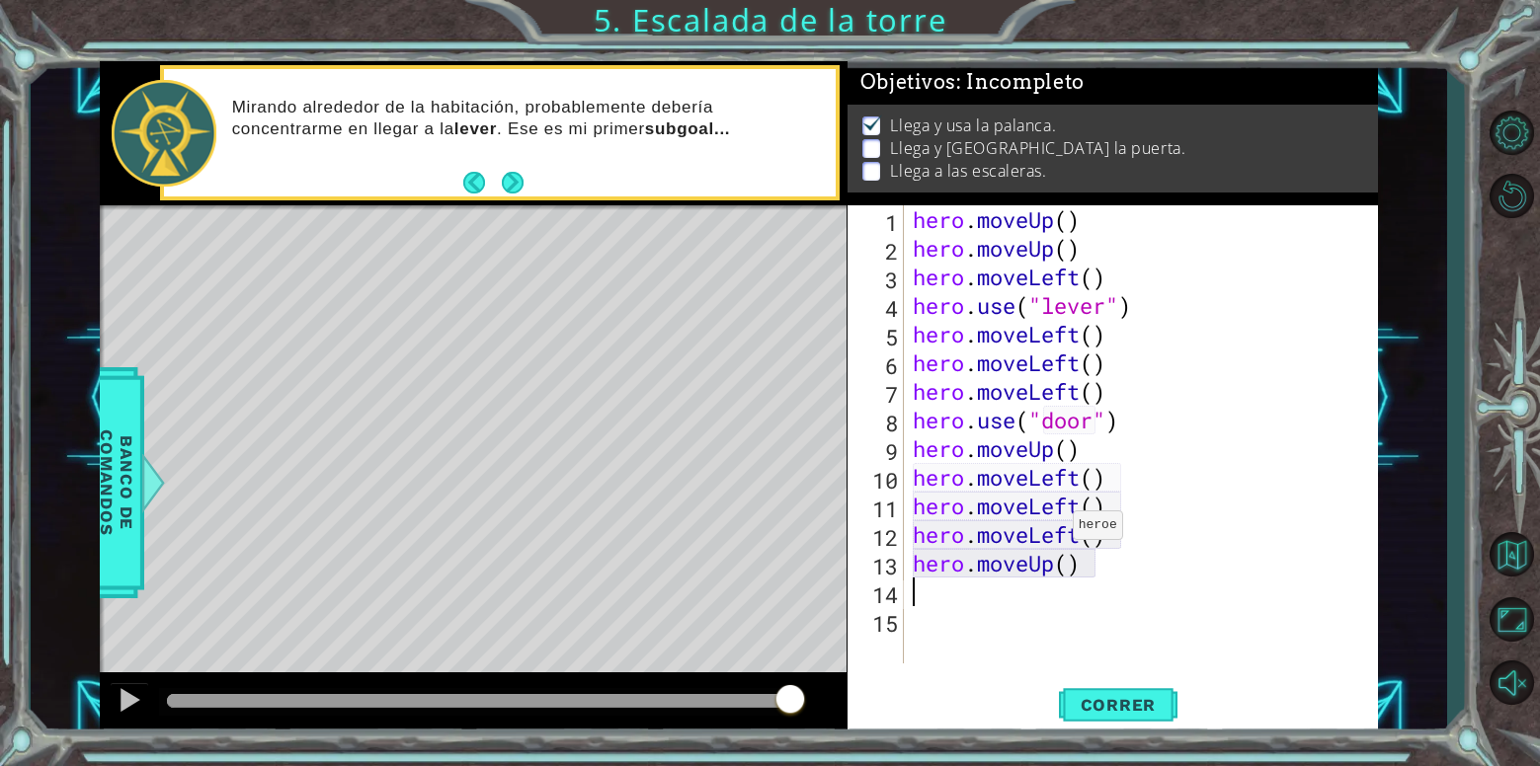
scroll to position [0, 0]
click at [1126, 710] on span "Correr" at bounding box center [1119, 705] width 116 height 20
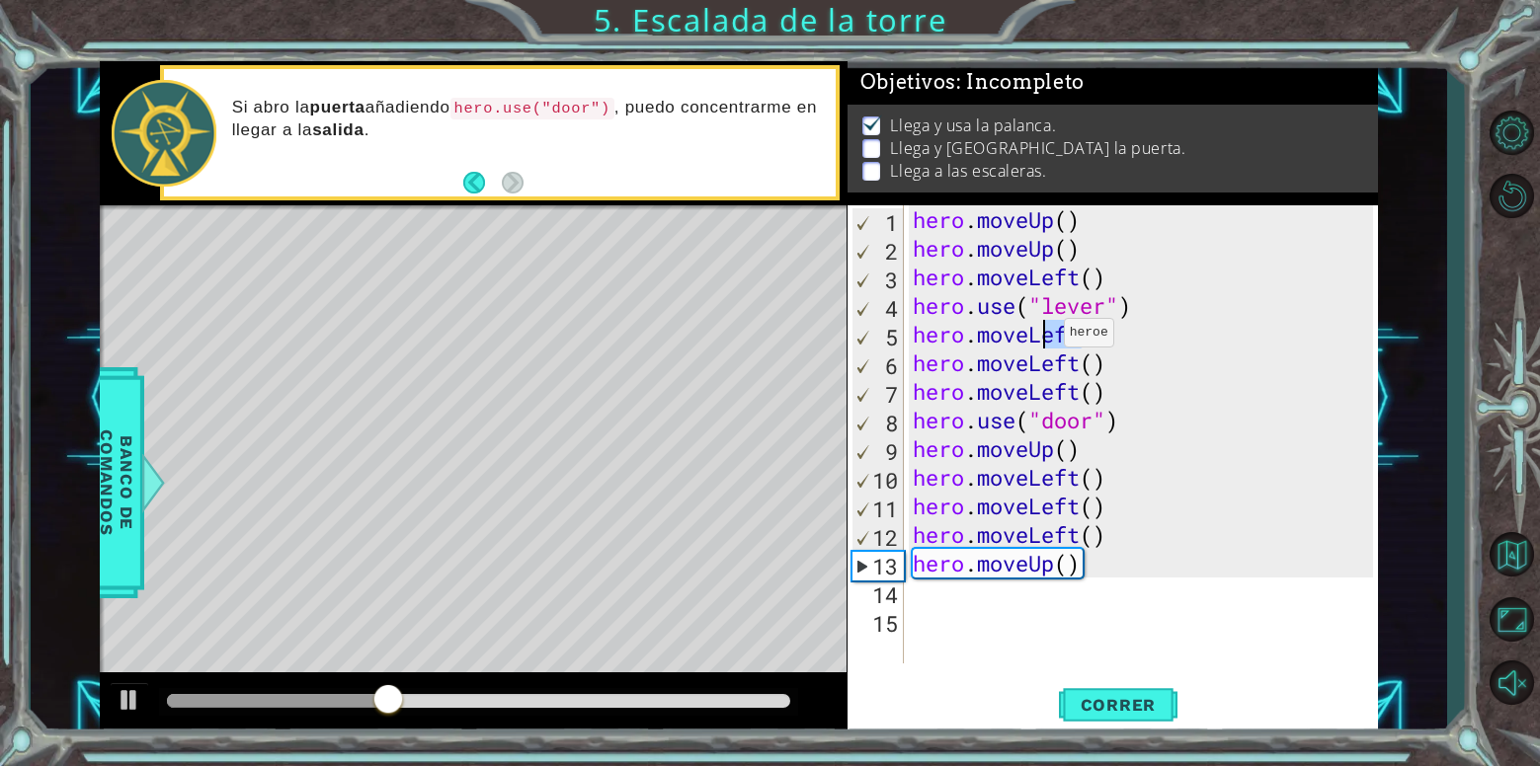
drag, startPoint x: 1070, startPoint y: 345, endPoint x: 1046, endPoint y: 338, distance: 24.7
click at [1046, 338] on div "hero . moveUp ( ) hero . moveUp ( ) hero . moveLeft ( ) hero . use ( "lever" ) …" at bounding box center [1146, 463] width 474 height 516
click at [1040, 337] on div "hero . moveUp ( ) hero . moveUp ( ) hero . moveLeft ( ) hero . use ( "lever" ) …" at bounding box center [1146, 463] width 474 height 516
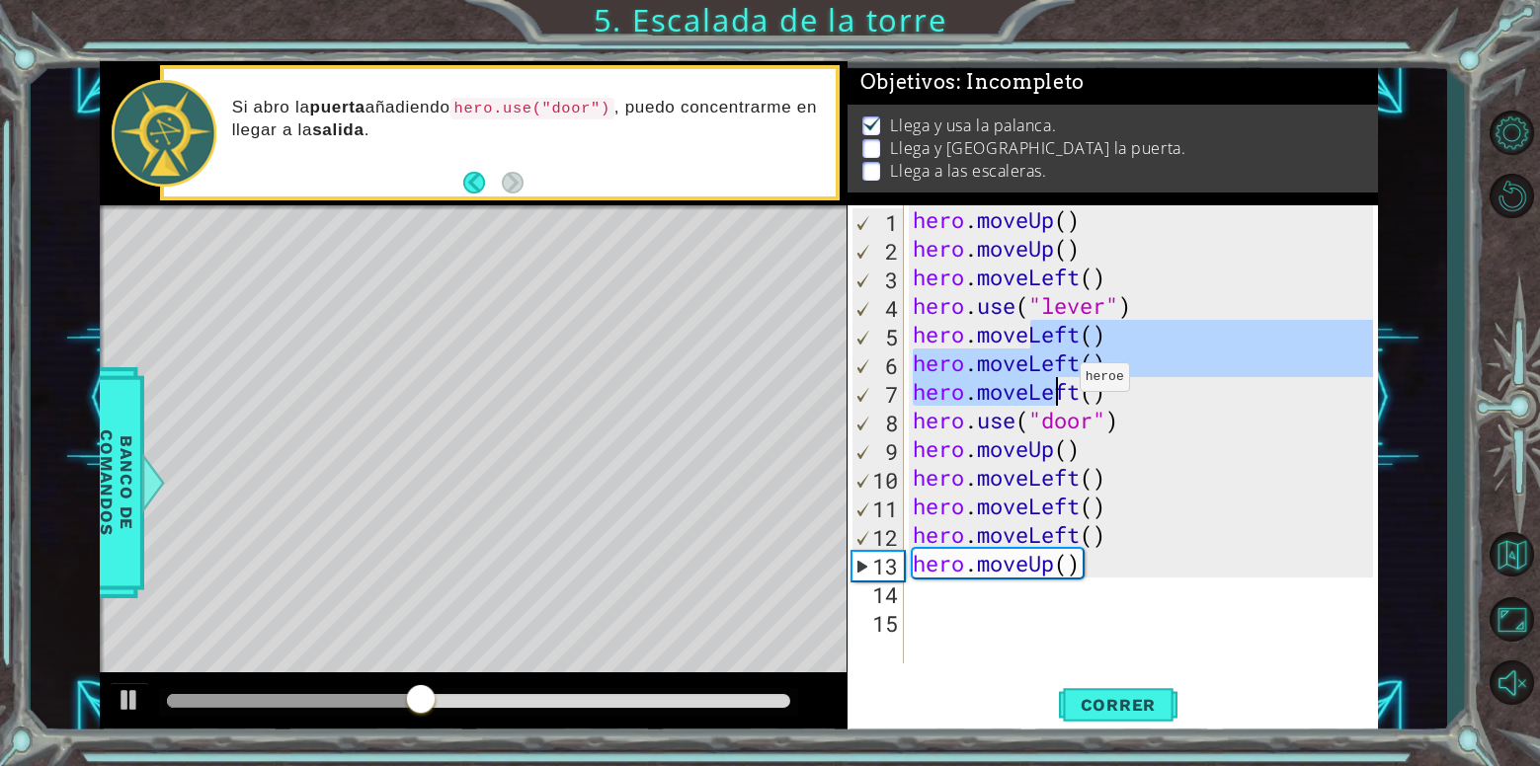
drag, startPoint x: 1035, startPoint y: 338, endPoint x: 1058, endPoint y: 375, distance: 43.9
click at [1058, 376] on div "hero . moveUp ( ) hero . moveUp ( ) hero . moveLeft ( ) hero . use ( "lever" ) …" at bounding box center [1146, 463] width 474 height 516
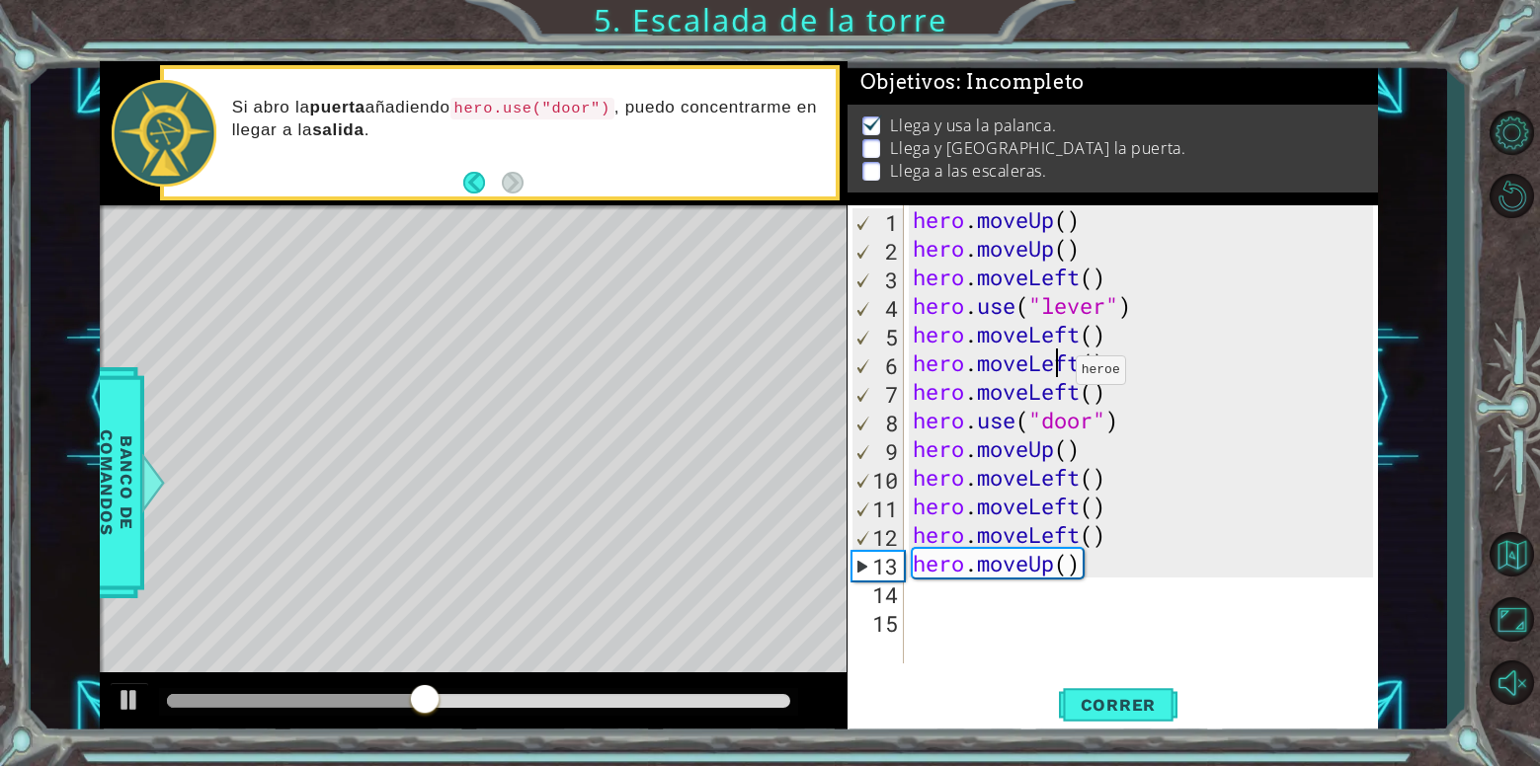
drag, startPoint x: 1058, startPoint y: 375, endPoint x: 1051, endPoint y: 354, distance: 22.8
click at [1058, 372] on div "hero . moveUp ( ) hero . moveUp ( ) hero . moveLeft ( ) hero . use ( "lever" ) …" at bounding box center [1146, 463] width 474 height 516
click at [1043, 345] on div "hero . moveUp ( ) hero . moveUp ( ) hero . moveLeft ( ) hero . use ( "lever" ) …" at bounding box center [1146, 463] width 474 height 516
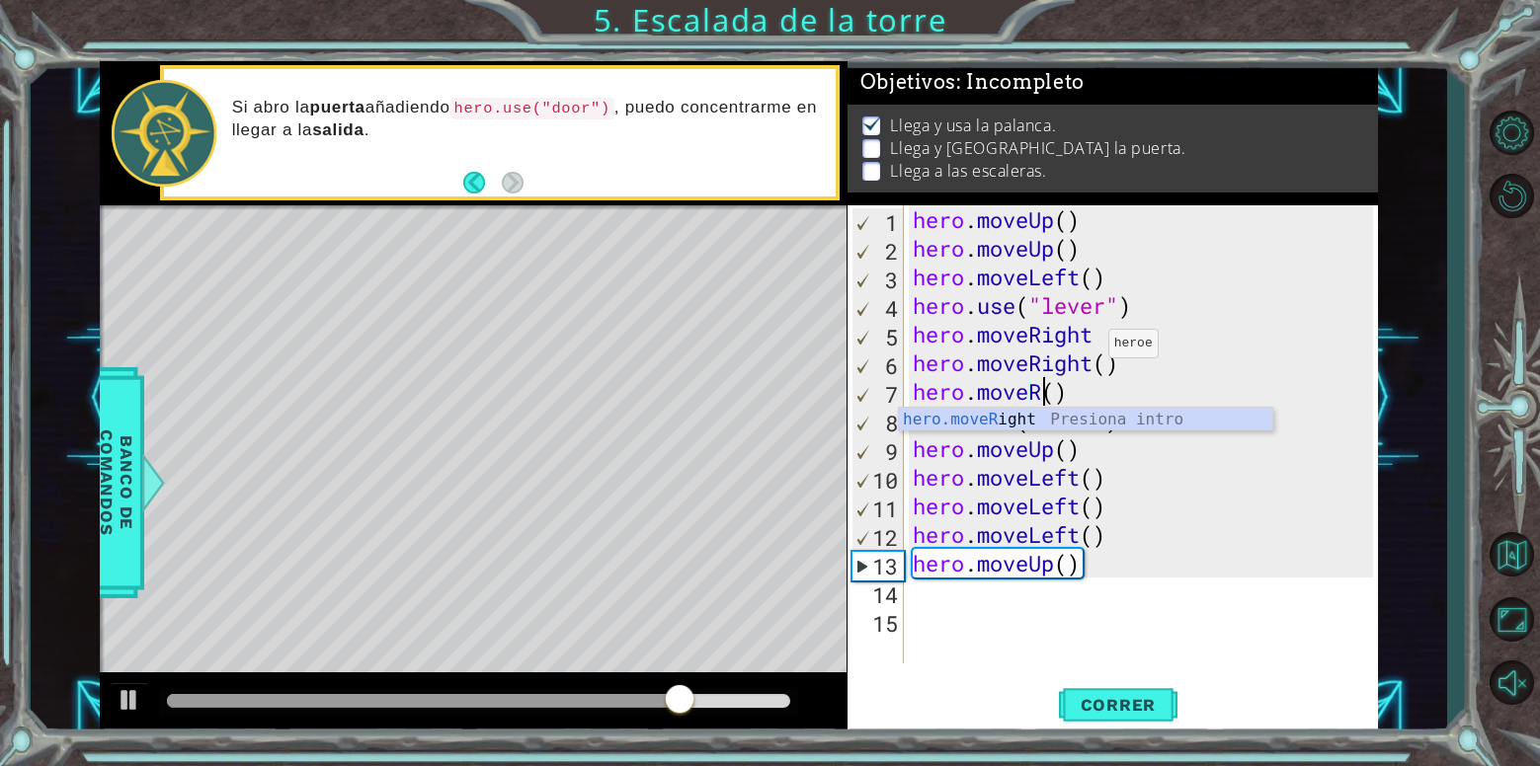
scroll to position [0, 6]
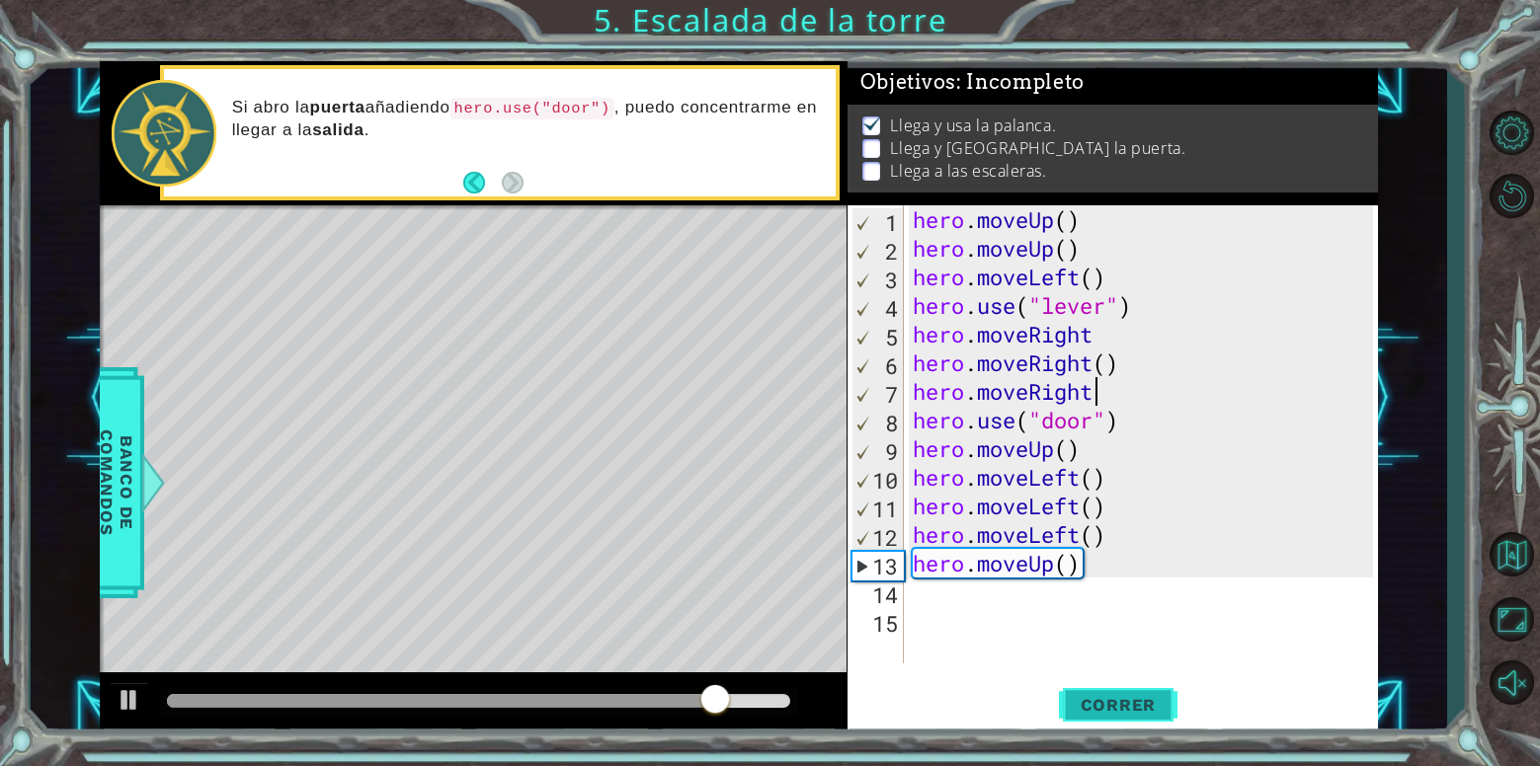
click at [1128, 714] on span "Correr" at bounding box center [1119, 705] width 116 height 20
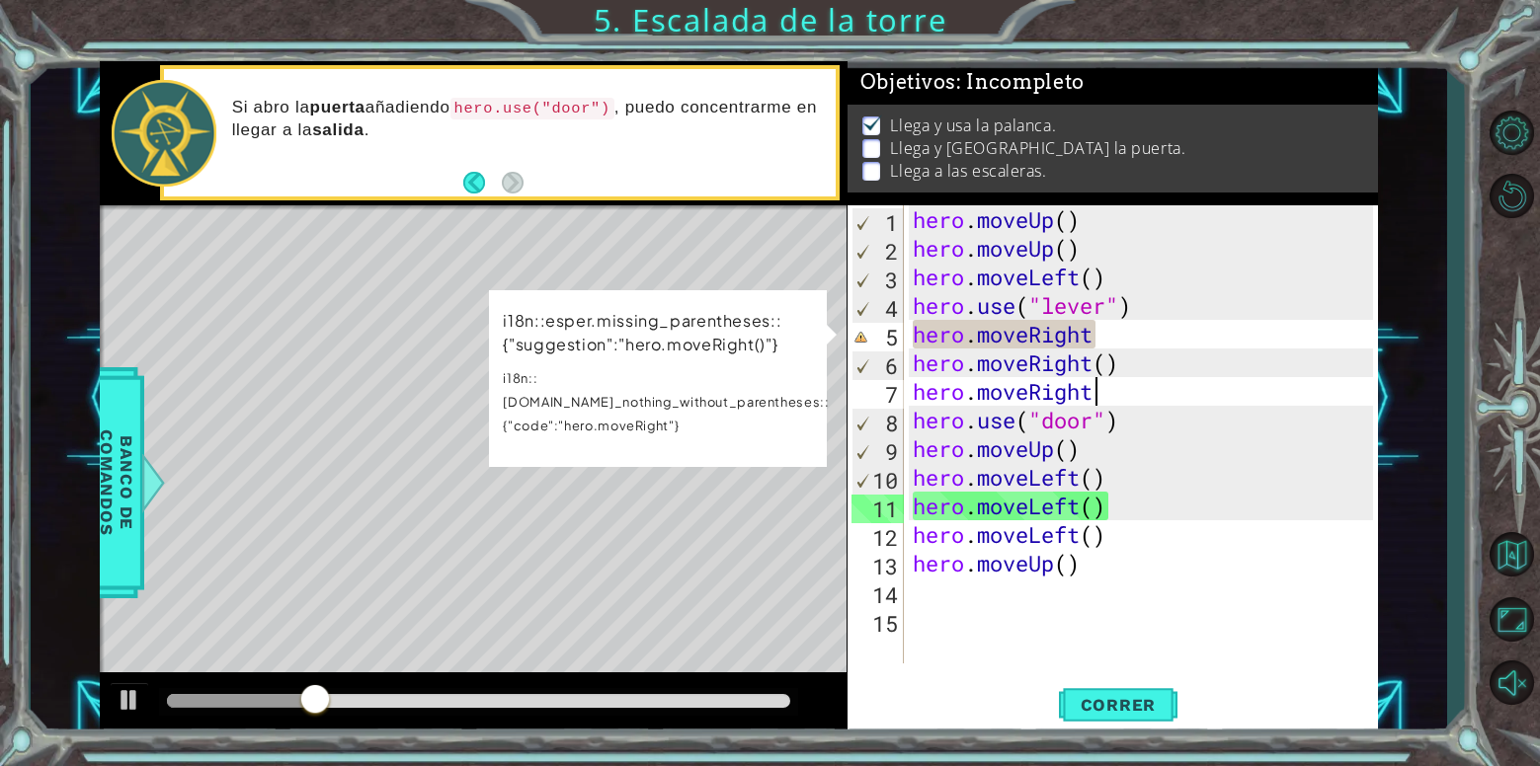
click at [1104, 344] on div "hero . moveUp ( ) hero . moveUp ( ) hero . moveLeft ( ) hero . use ( "lever" ) …" at bounding box center [1146, 463] width 474 height 516
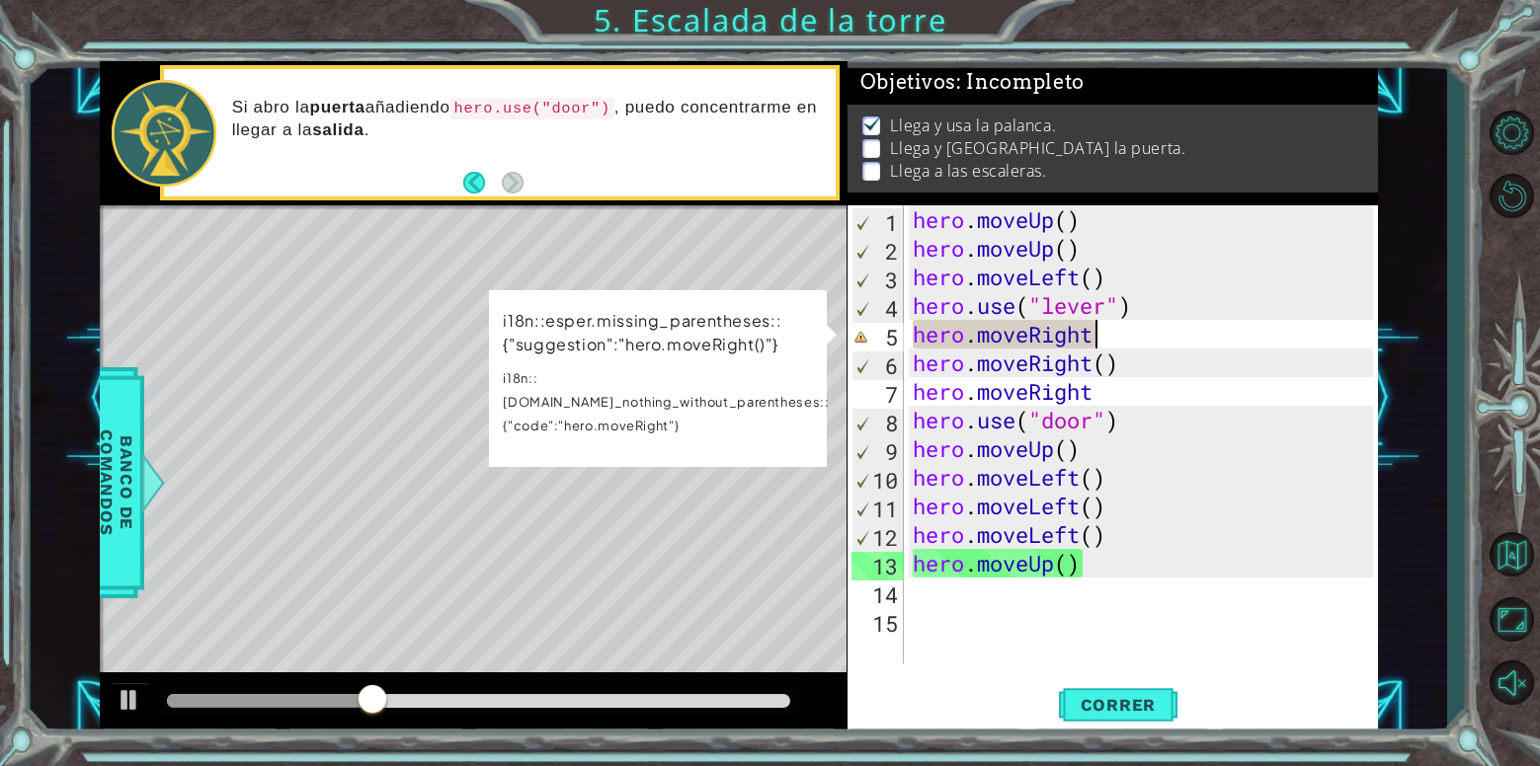
scroll to position [0, 8]
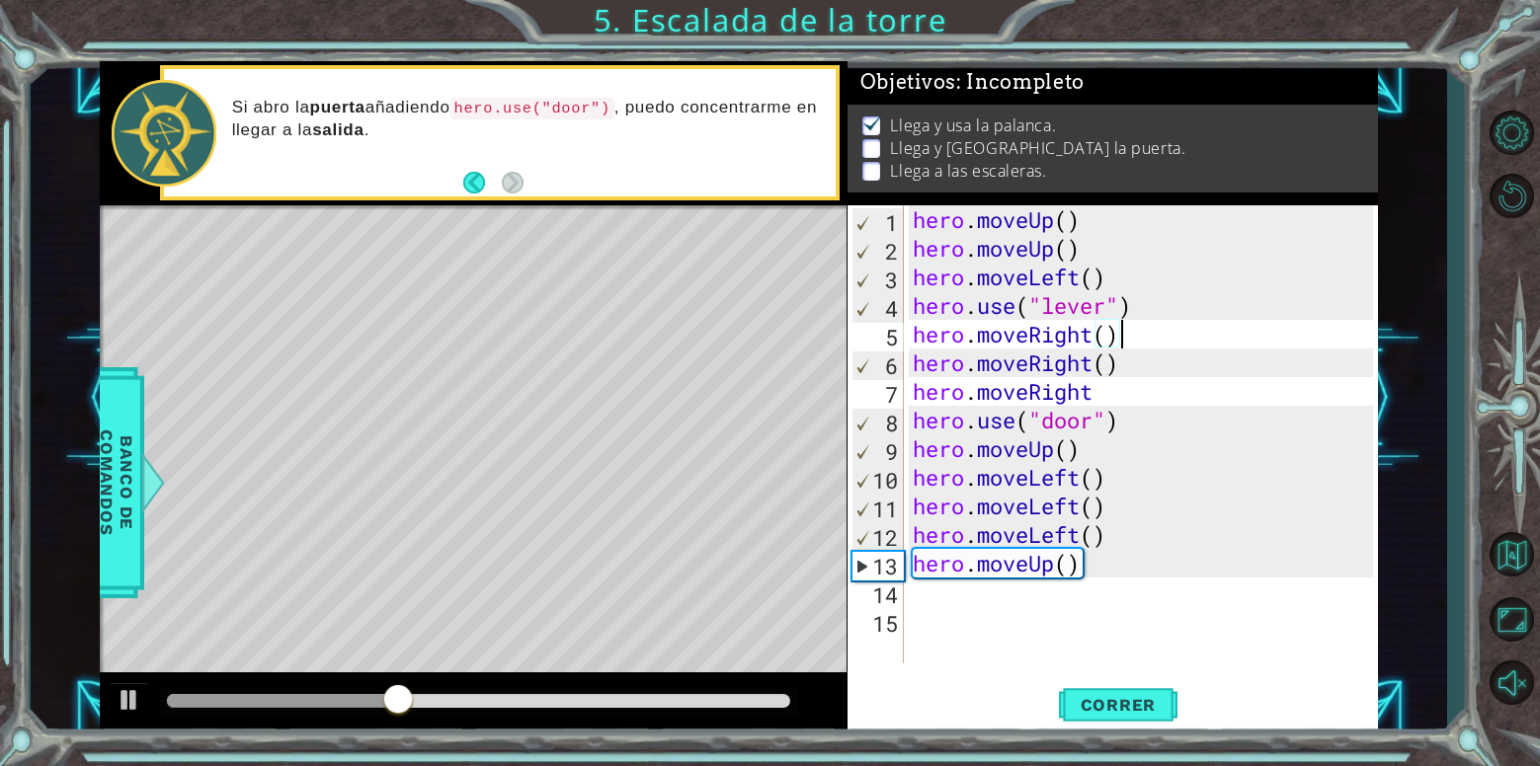
click at [1140, 381] on div "hero . moveUp ( ) hero . moveUp ( ) hero . moveLeft ( ) hero . use ( "lever" ) …" at bounding box center [1146, 463] width 474 height 516
drag, startPoint x: 1151, startPoint y: 708, endPoint x: 1069, endPoint y: 678, distance: 87.5
click at [1148, 705] on span "Correr" at bounding box center [1119, 705] width 116 height 20
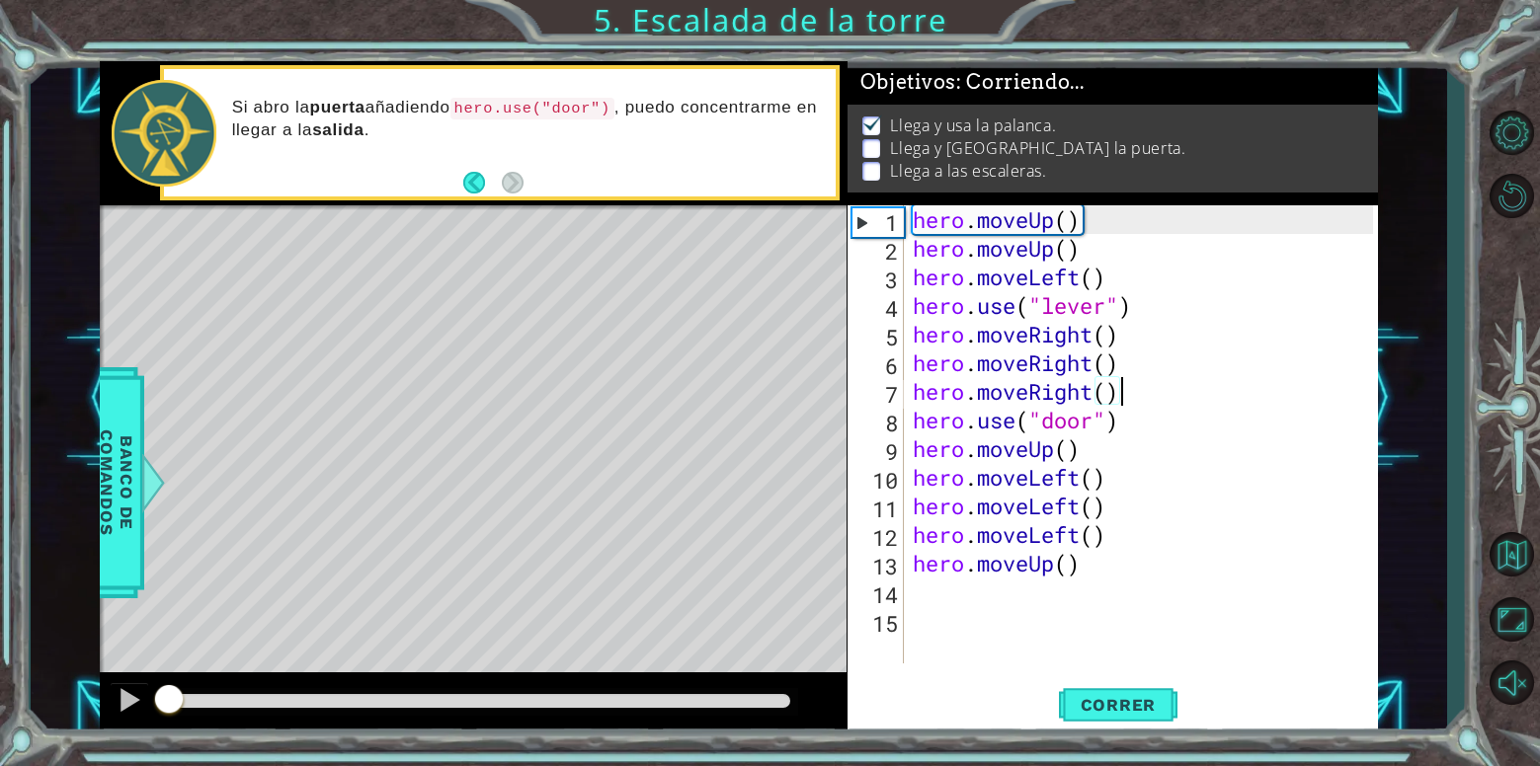
scroll to position [7, 0]
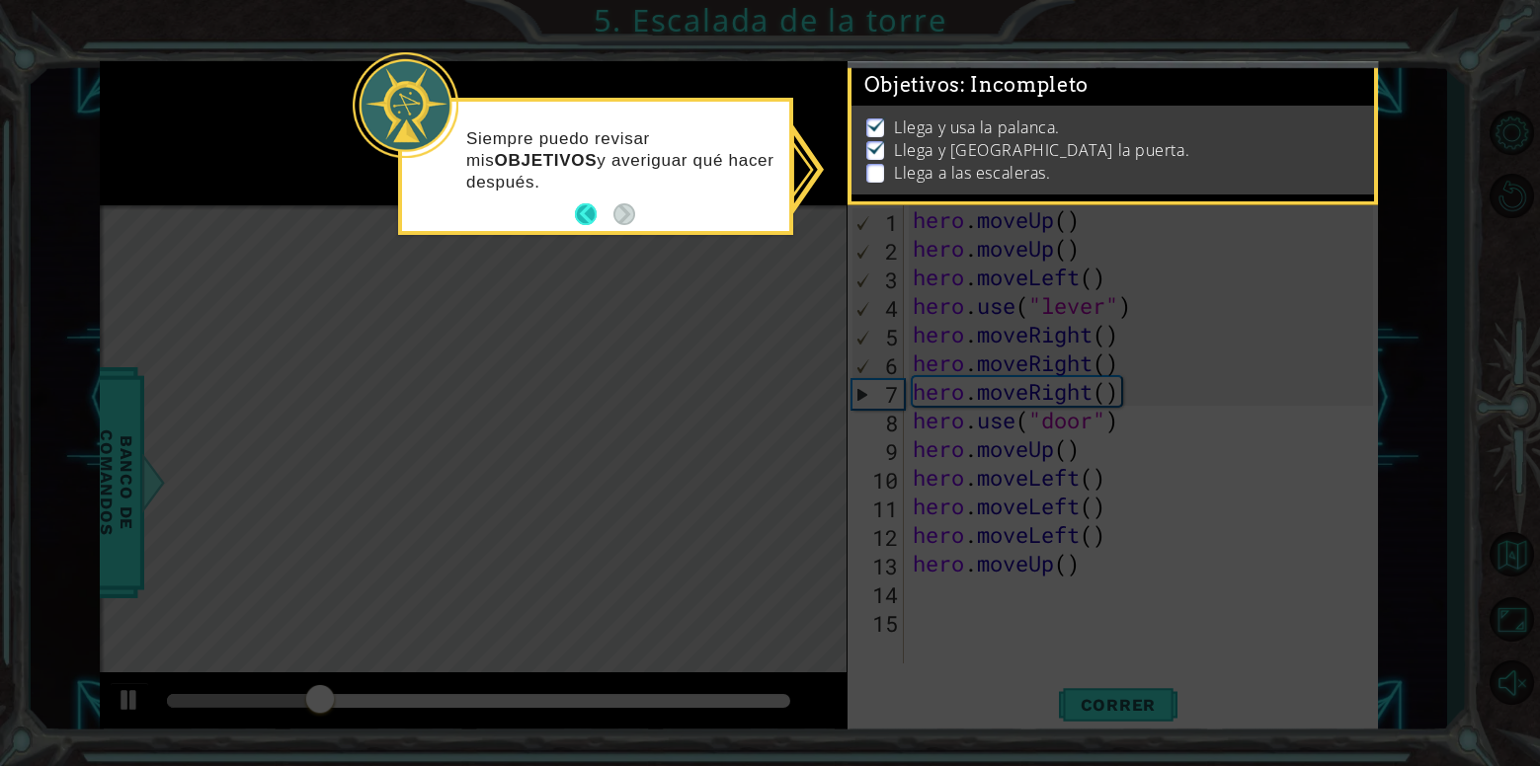
click at [595, 212] on button "Back" at bounding box center [594, 214] width 39 height 22
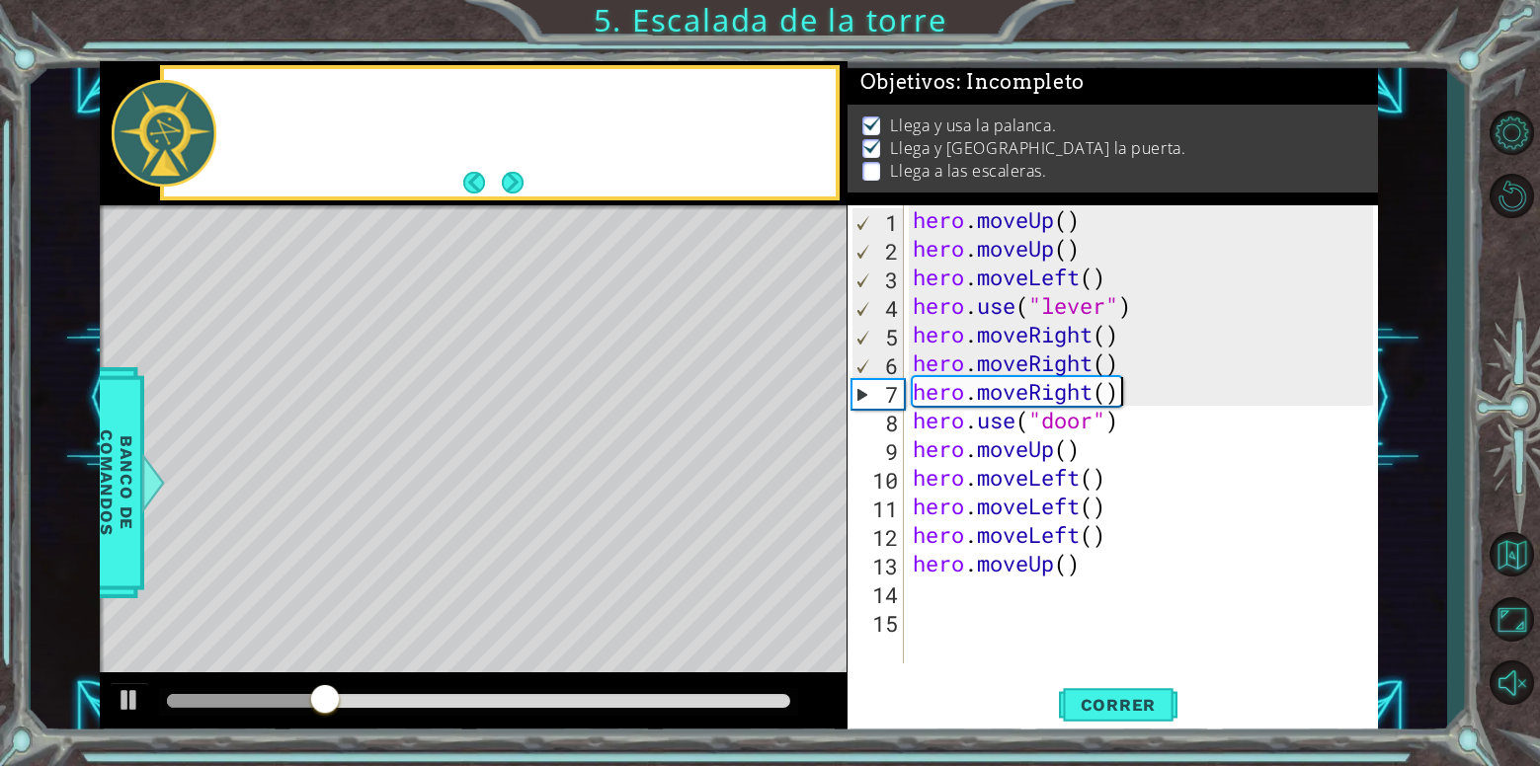
scroll to position [4, 0]
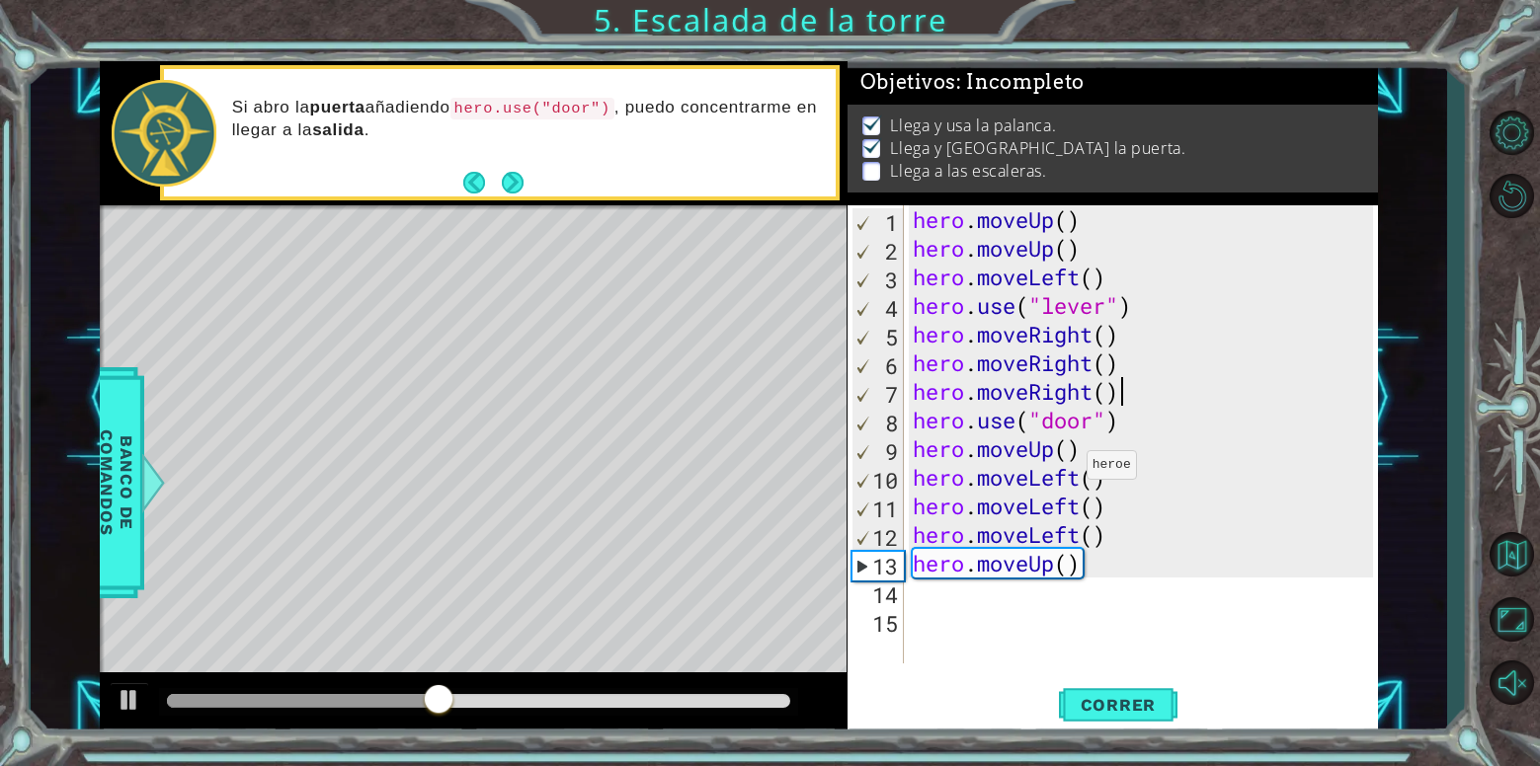
click at [1055, 461] on div "hero . moveUp ( ) hero . moveUp ( ) hero . moveLeft ( ) hero . use ( "lever" ) …" at bounding box center [1146, 463] width 474 height 516
click at [914, 488] on div "hero . moveUp ( ) hero . moveUp ( ) hero . moveLeft ( ) hero . use ( "lever" ) …" at bounding box center [1146, 463] width 474 height 516
type textarea "hero.moveLeft()"
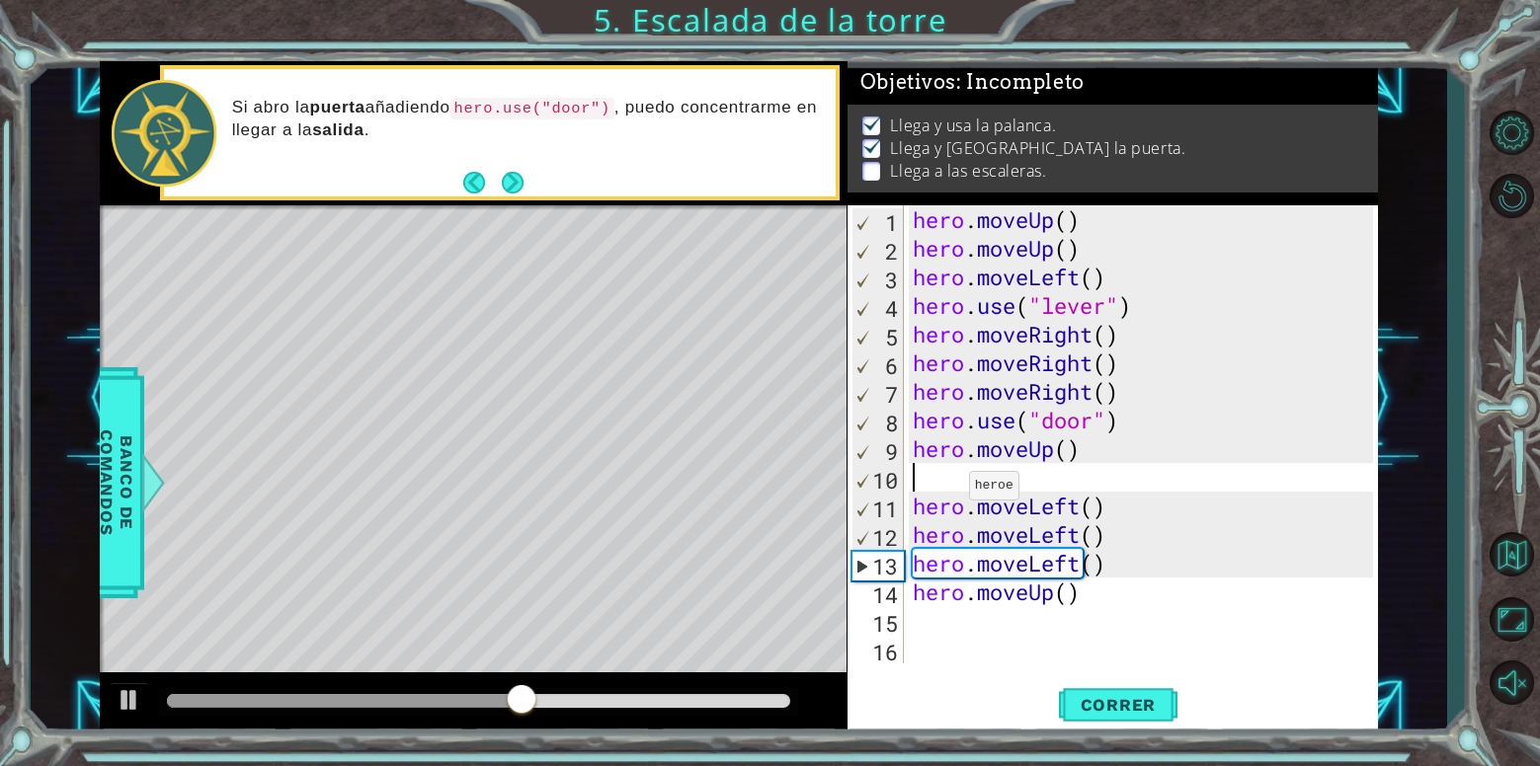
scroll to position [0, 0]
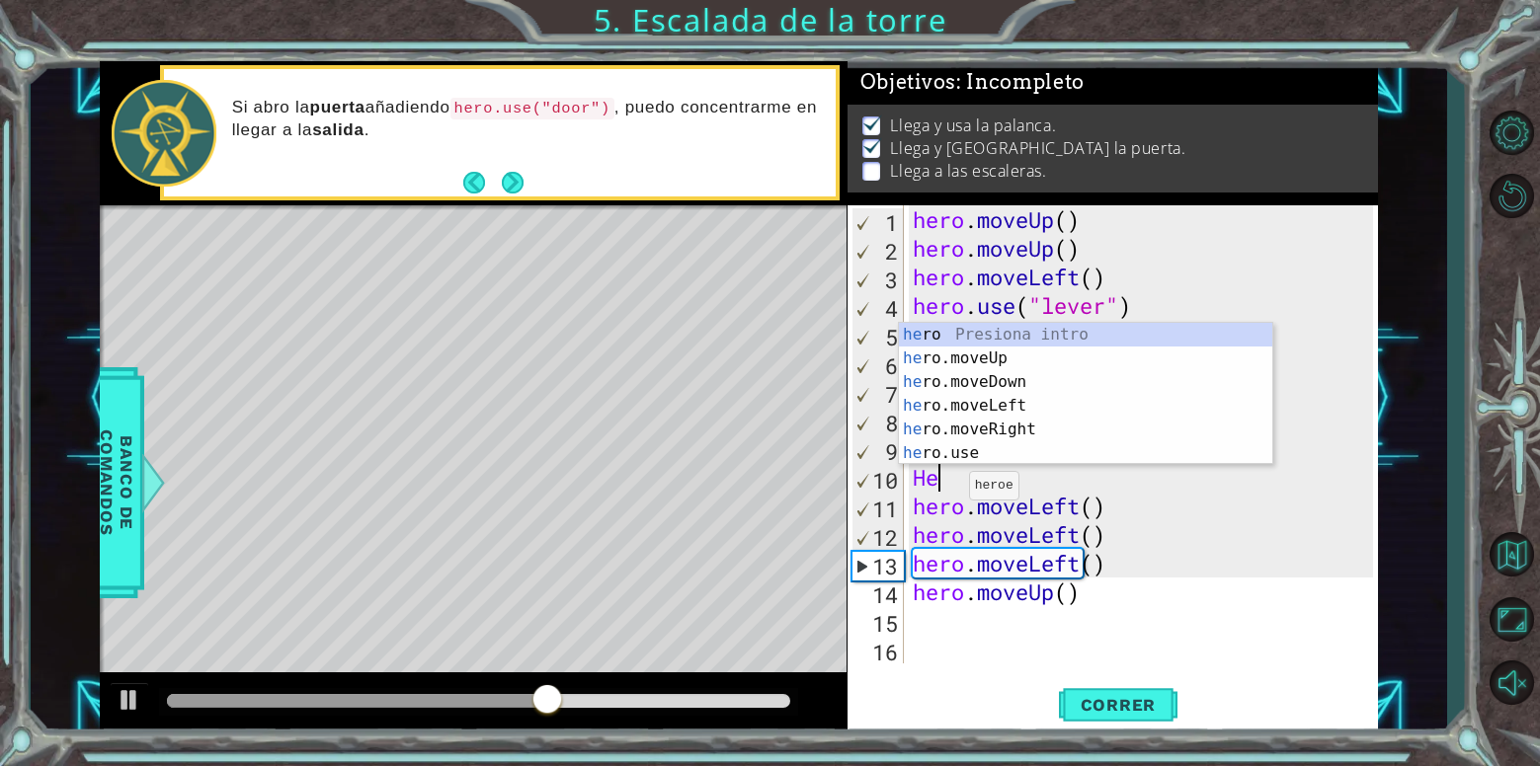
type textarea "Her"
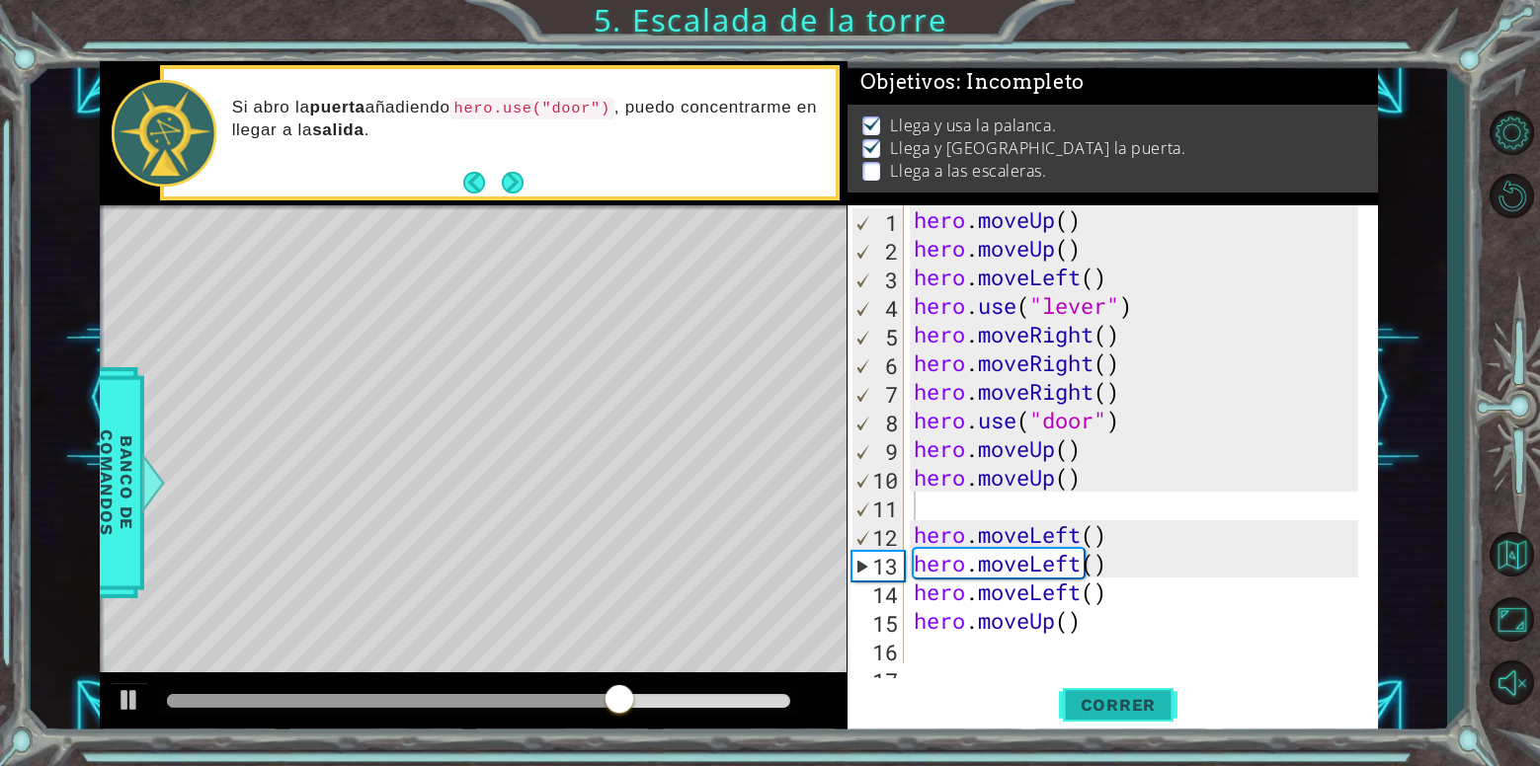
click at [1135, 692] on button "Correr" at bounding box center [1118, 705] width 119 height 53
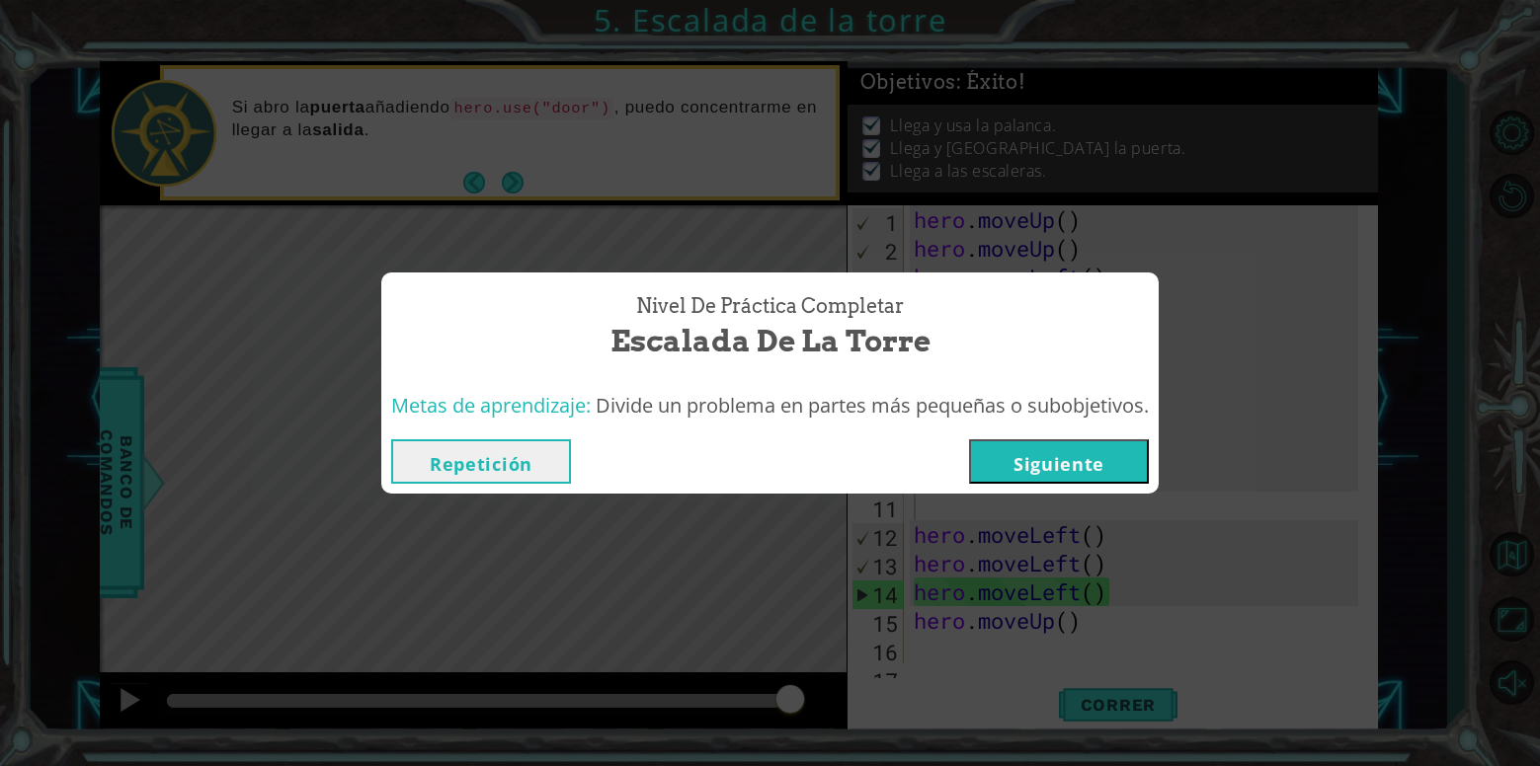
click at [1053, 462] on button "Siguiente" at bounding box center [1059, 461] width 180 height 44
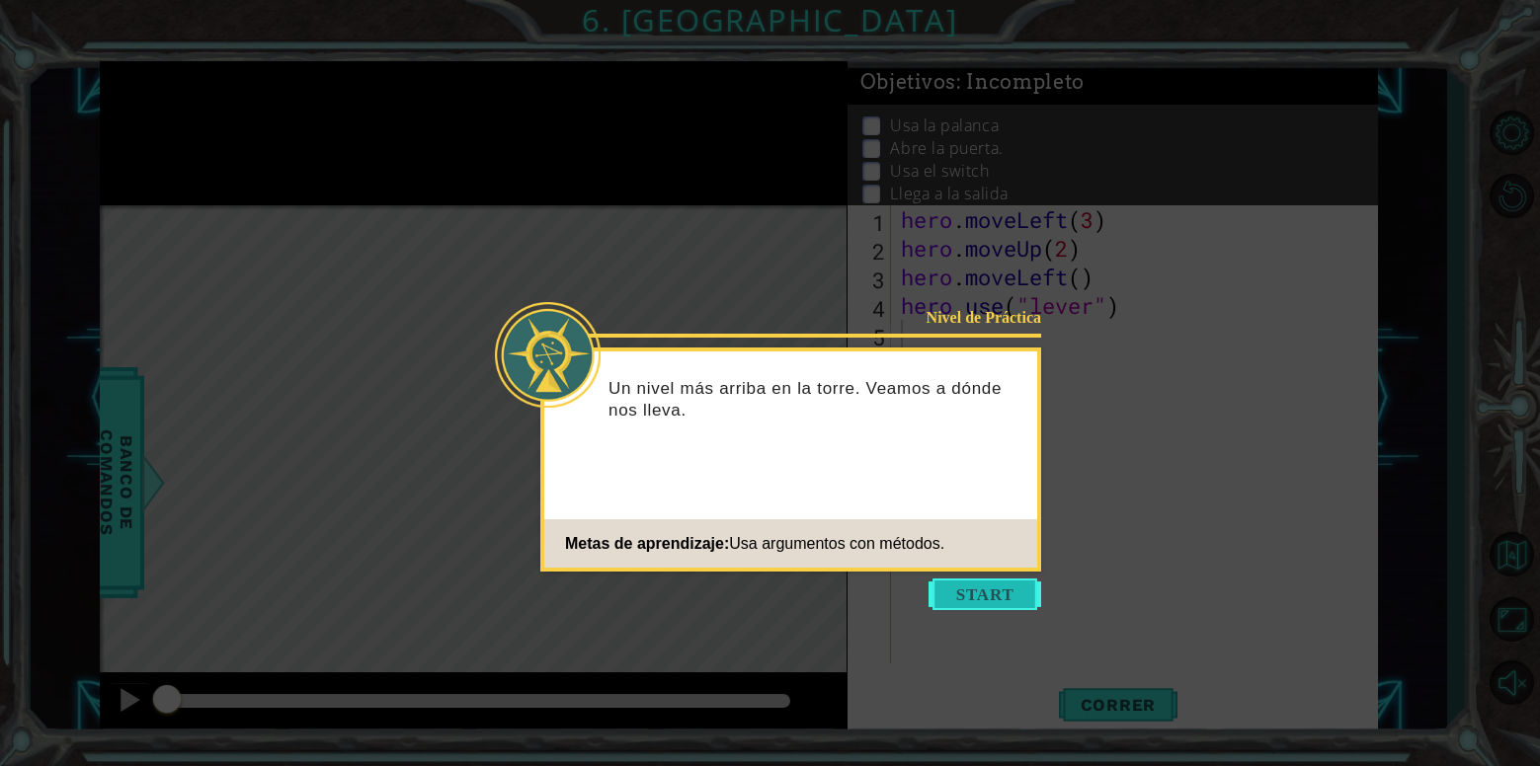
click at [974, 601] on button "Start" at bounding box center [984, 595] width 113 height 32
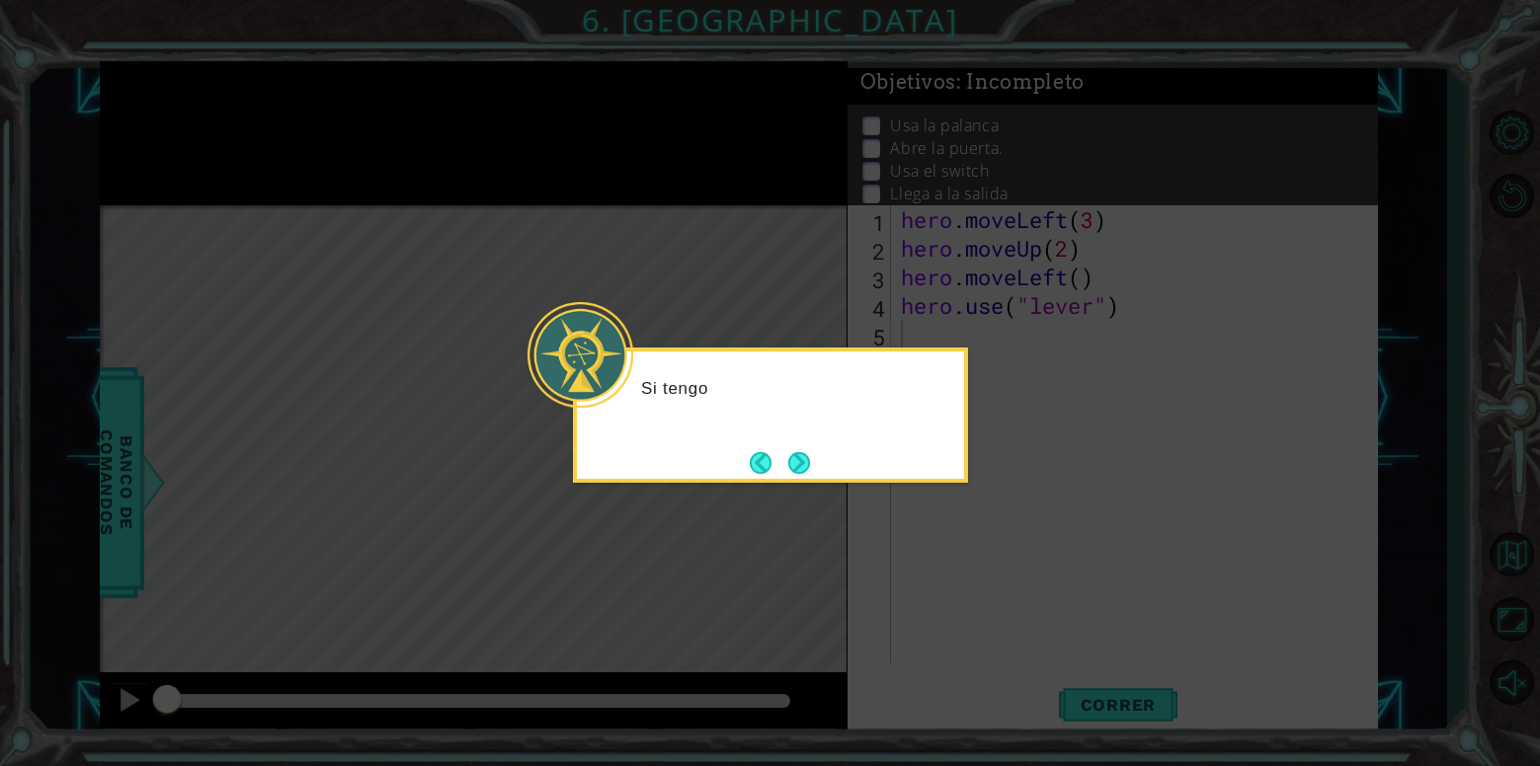
click at [893, 549] on icon at bounding box center [770, 383] width 1540 height 766
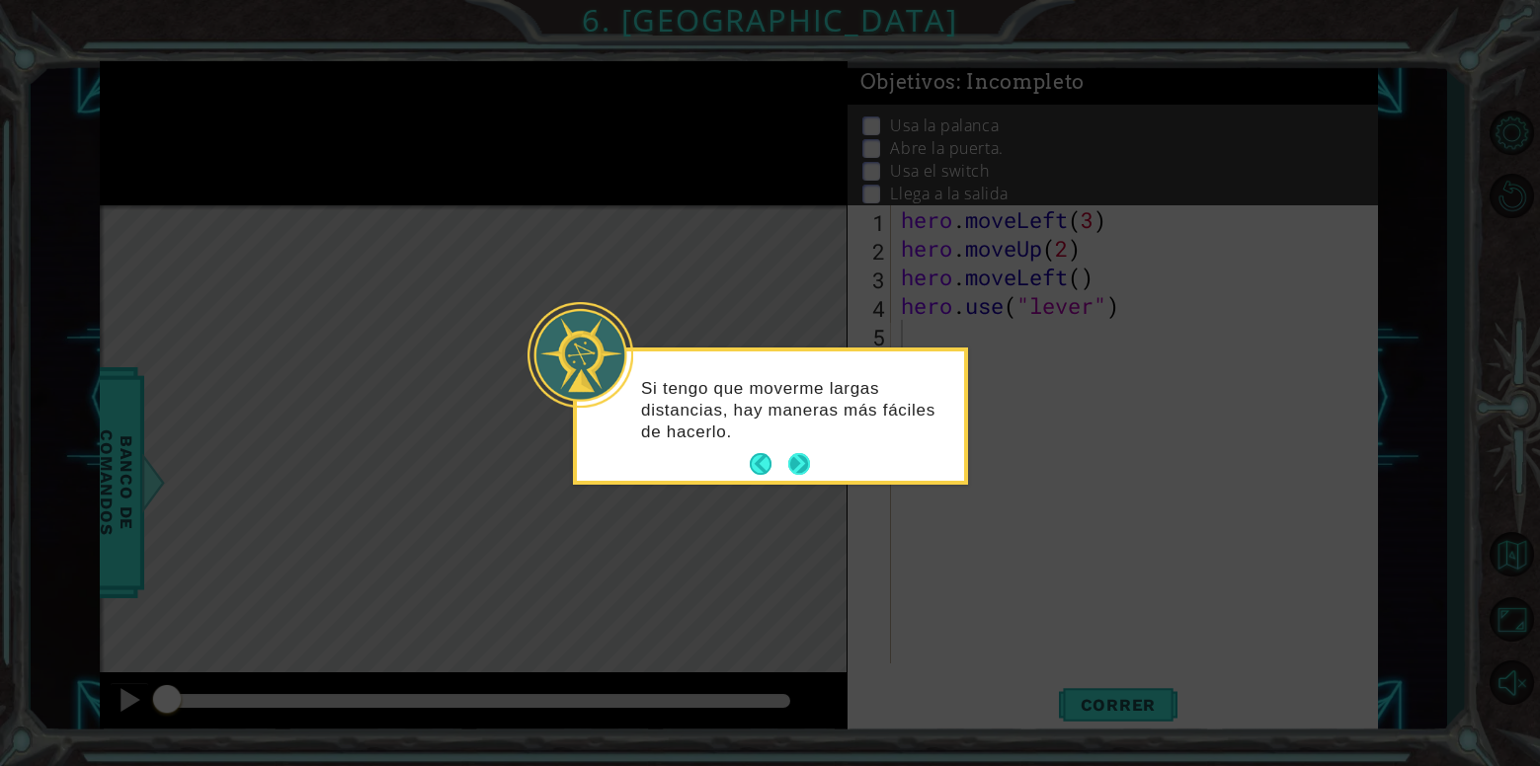
click at [797, 457] on button "Next" at bounding box center [798, 464] width 23 height 23
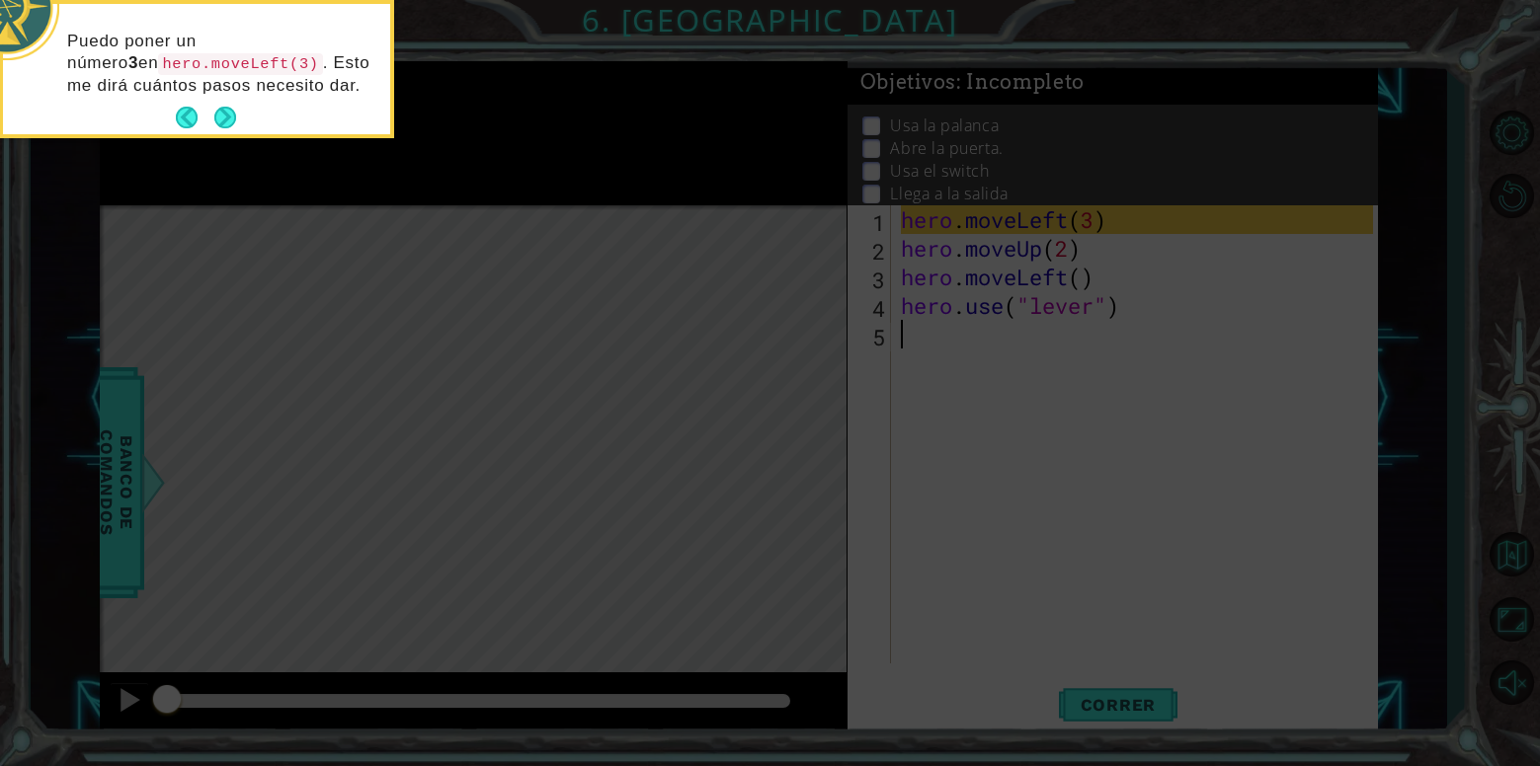
click at [359, 222] on icon at bounding box center [770, 115] width 1540 height 1304
click at [231, 133] on div "Puedo poner un número 3 en hero.moveLeft(3) . Esto me dirá cuántos pasos necesi…" at bounding box center [196, 69] width 395 height 138
click at [225, 122] on button "Next" at bounding box center [224, 118] width 25 height 25
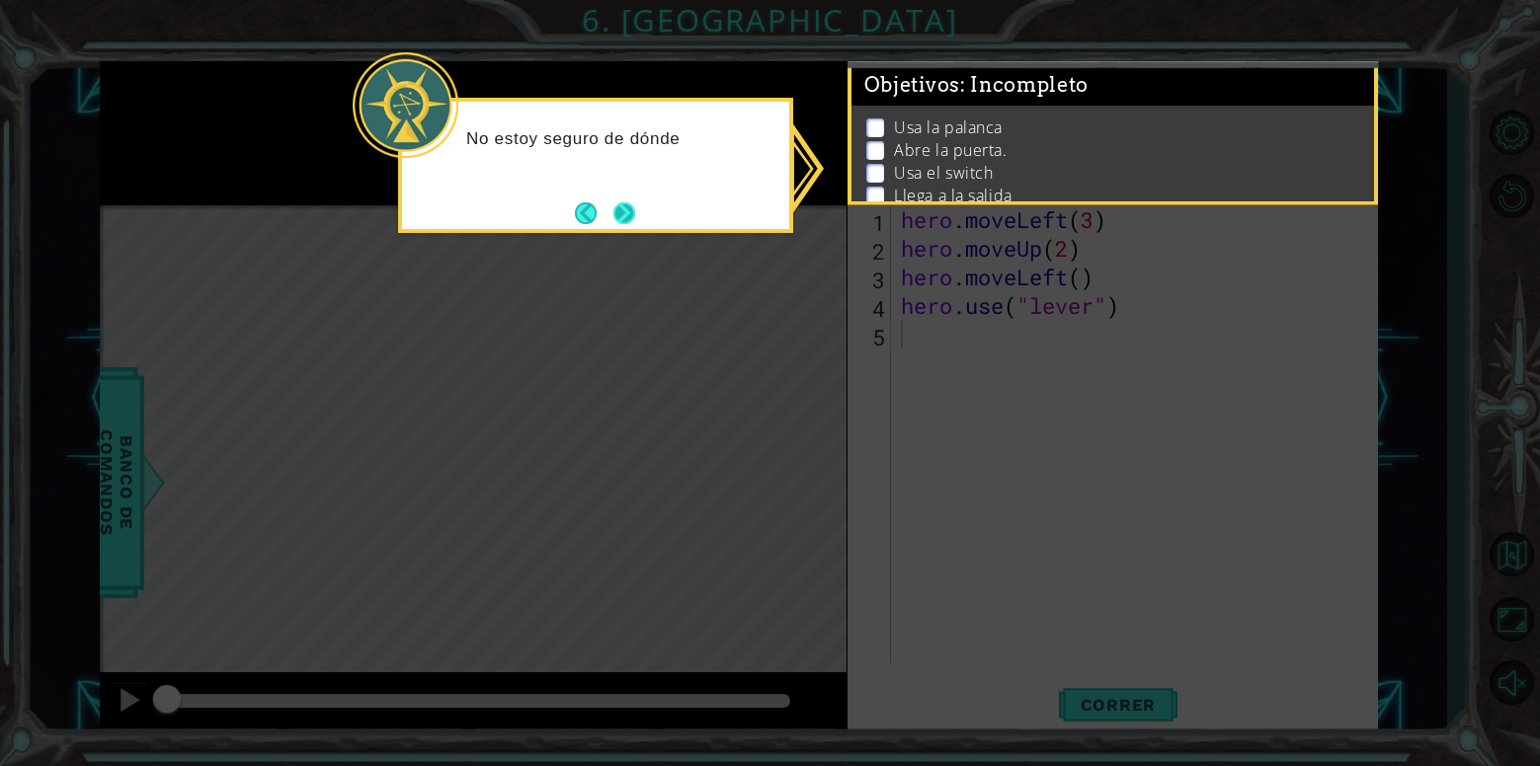
click at [624, 203] on button "Next" at bounding box center [624, 213] width 24 height 24
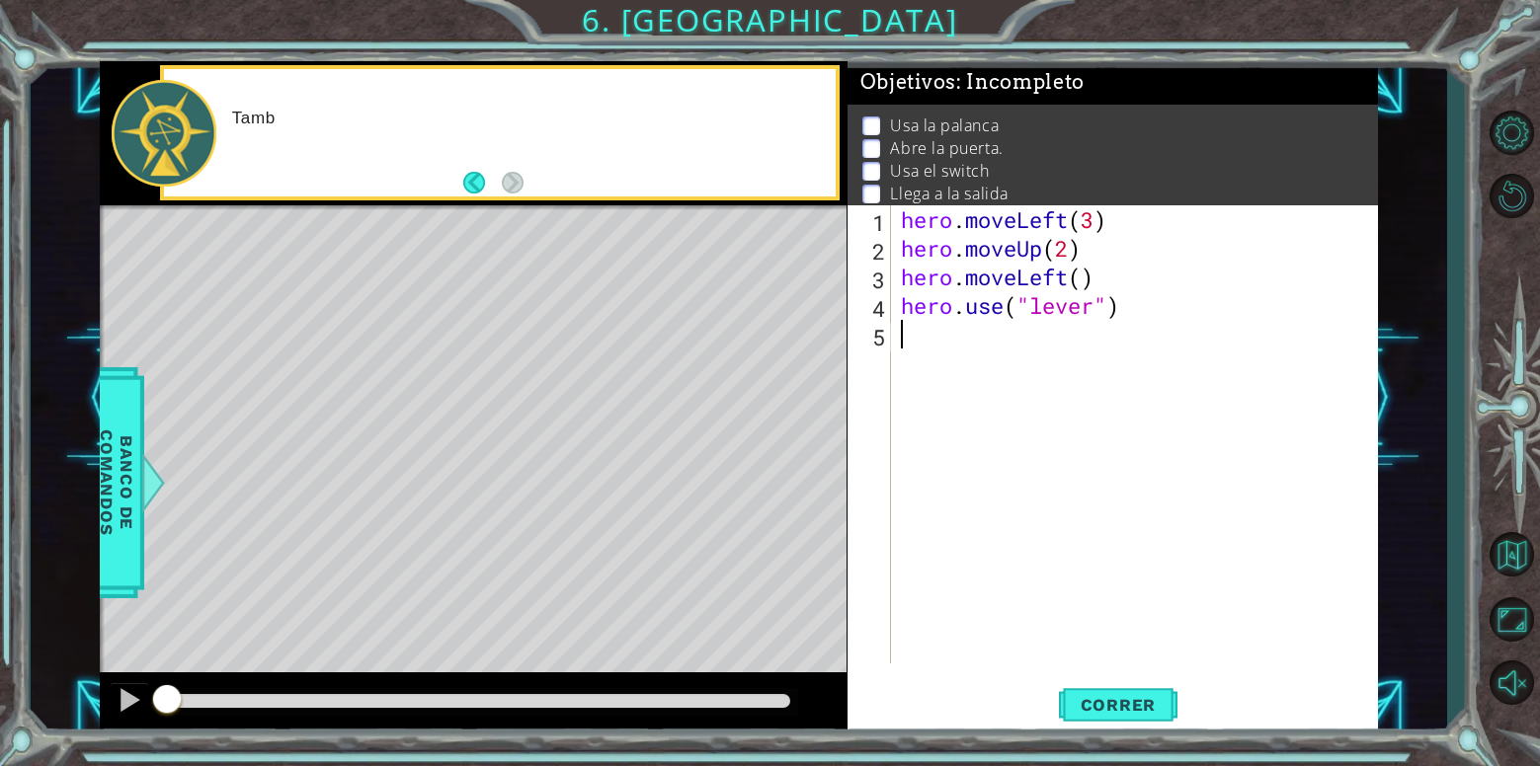
click at [695, 409] on div "Level Map" at bounding box center [556, 496] width 913 height 582
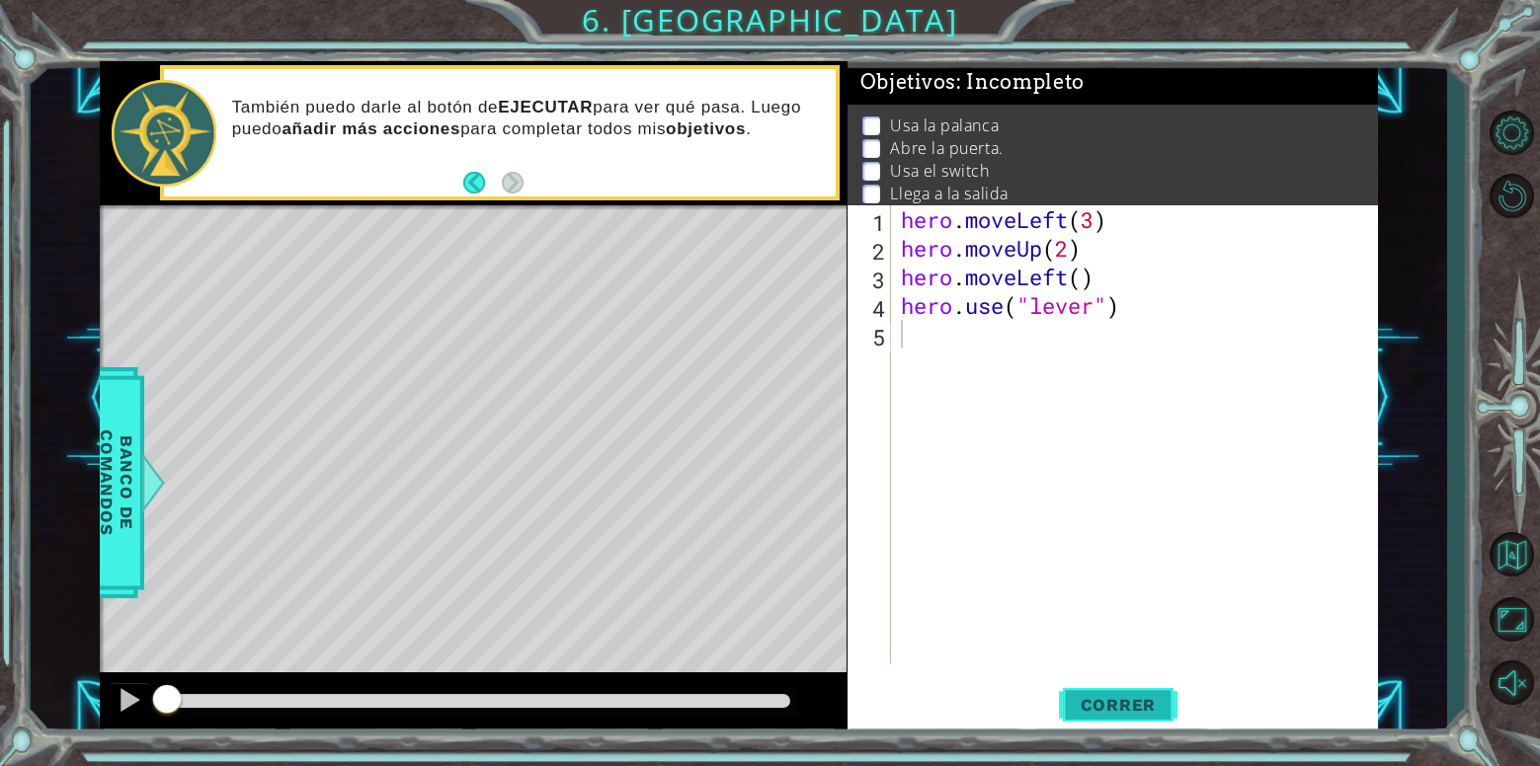
click at [1131, 713] on span "Correr" at bounding box center [1119, 705] width 116 height 20
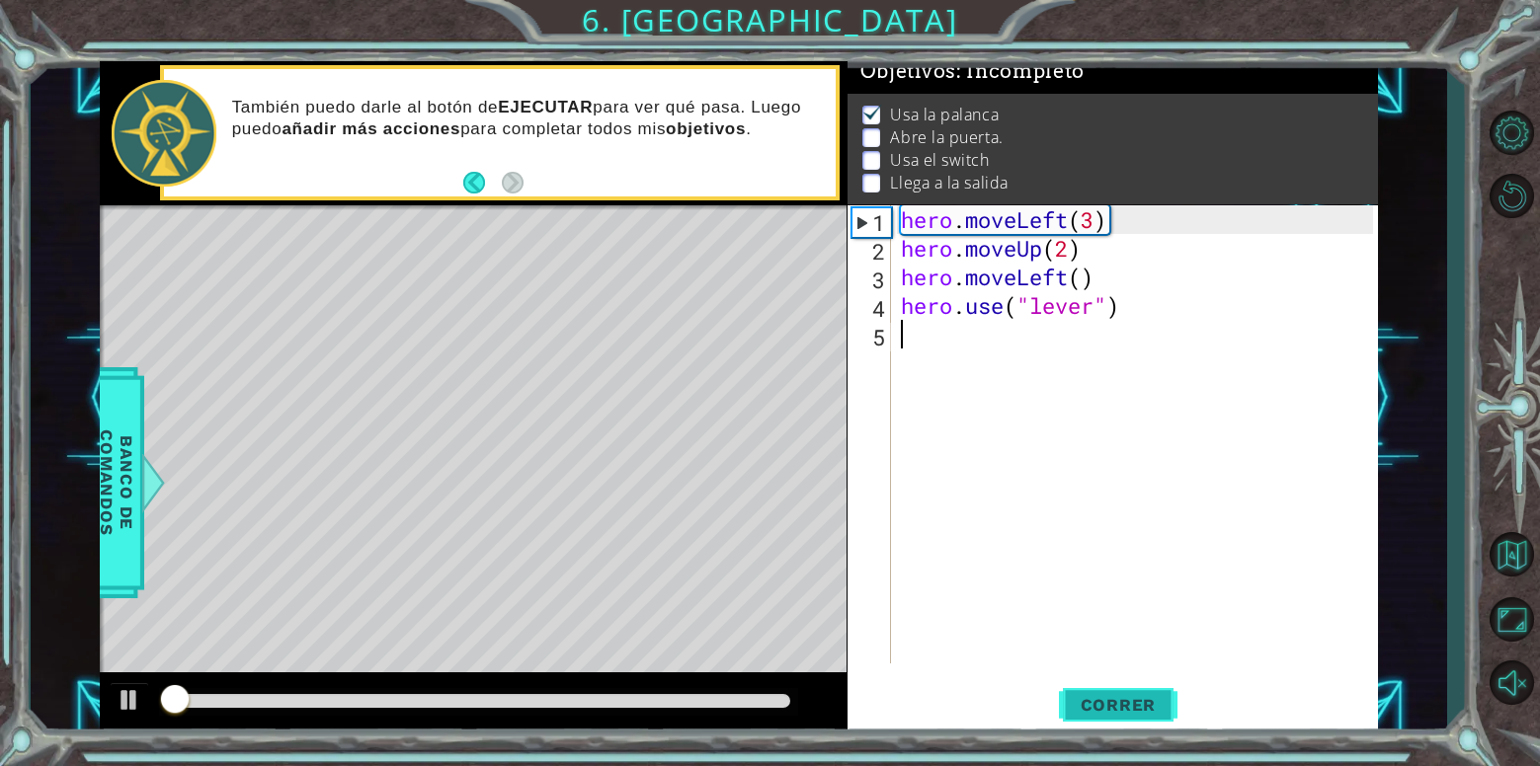
scroll to position [19, 0]
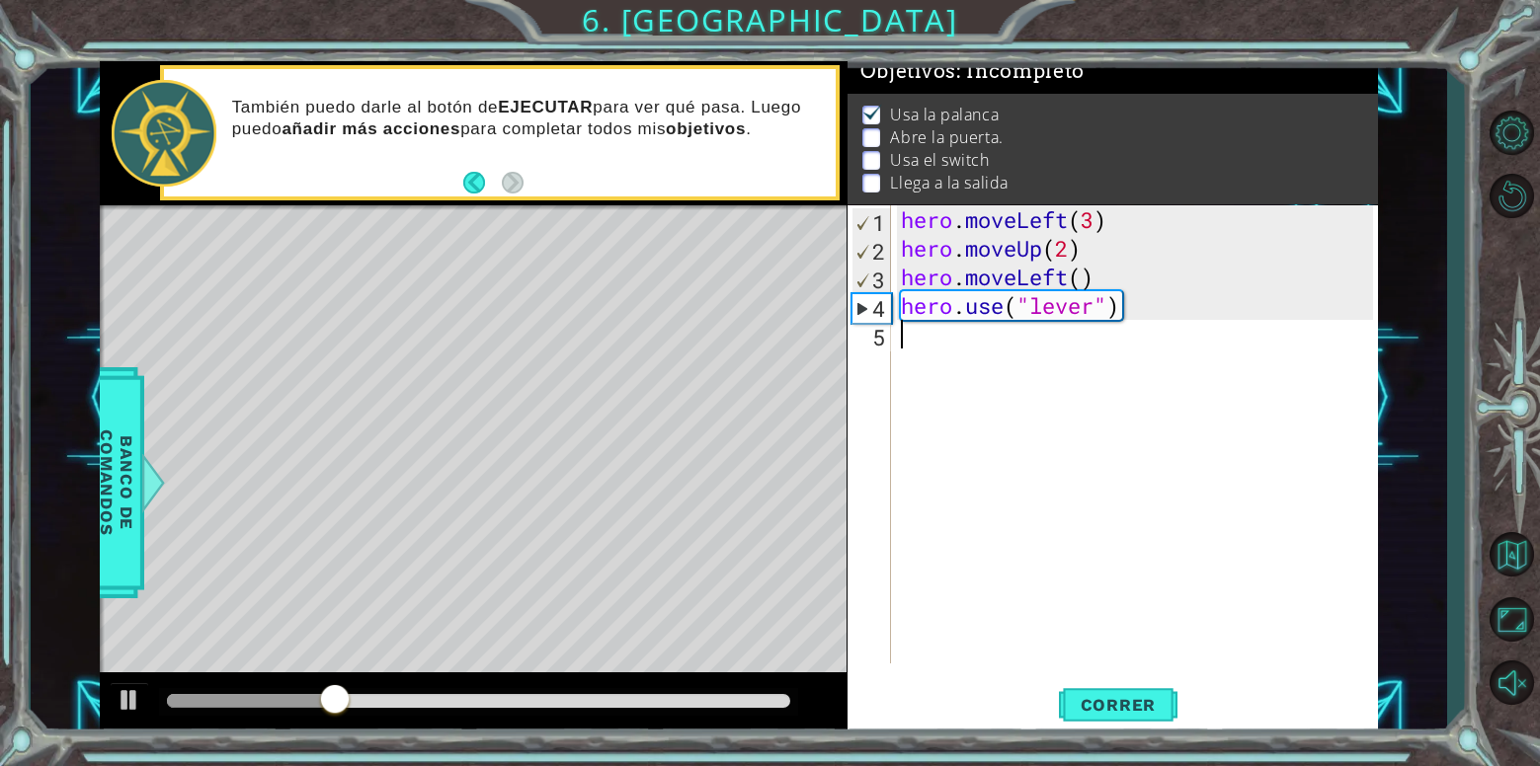
click at [1027, 395] on div "hero . moveLeft ( 3 ) hero . moveUp ( 2 ) hero . moveLeft ( ) hero . use ( "lev…" at bounding box center [1140, 463] width 486 height 516
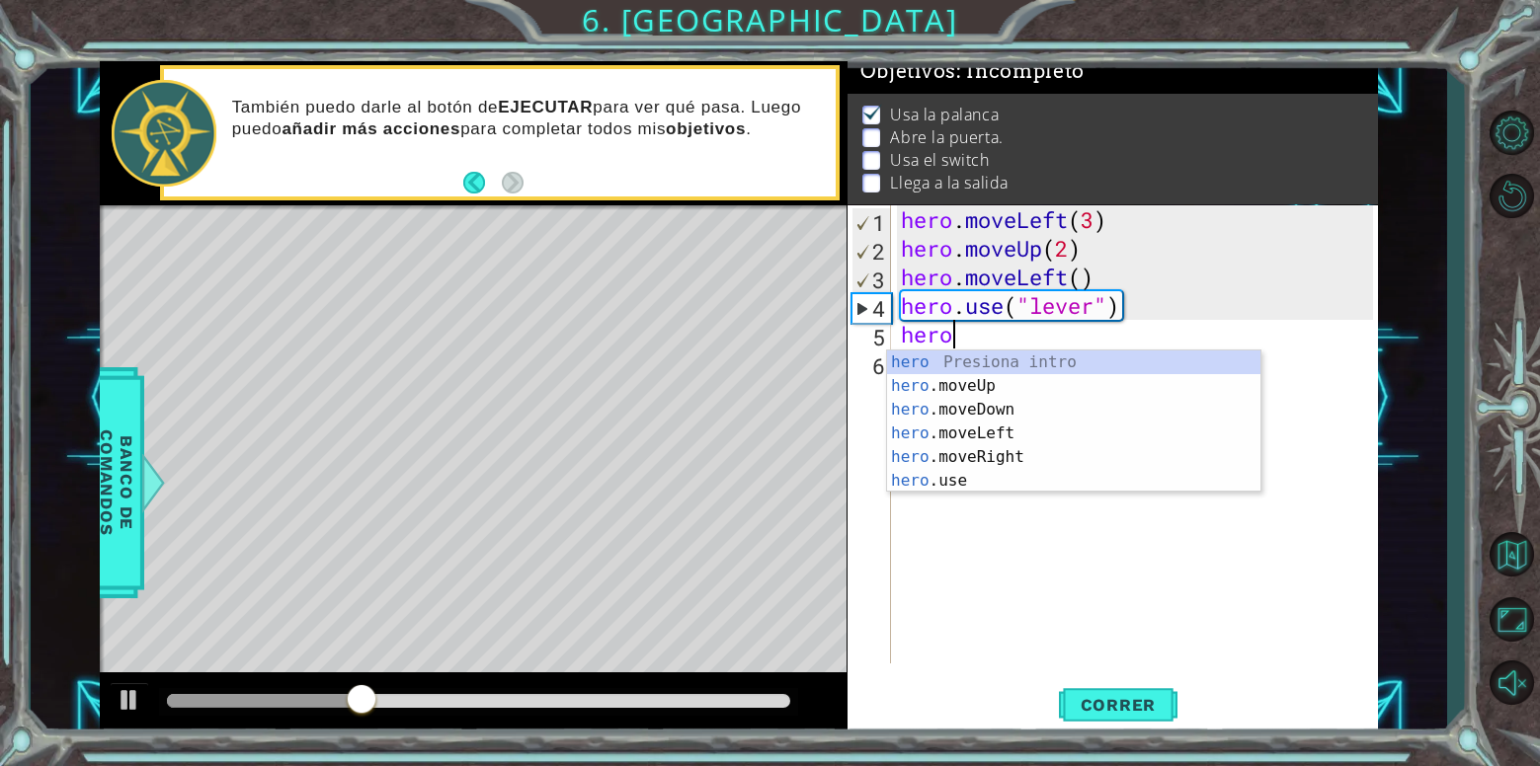
scroll to position [0, 1]
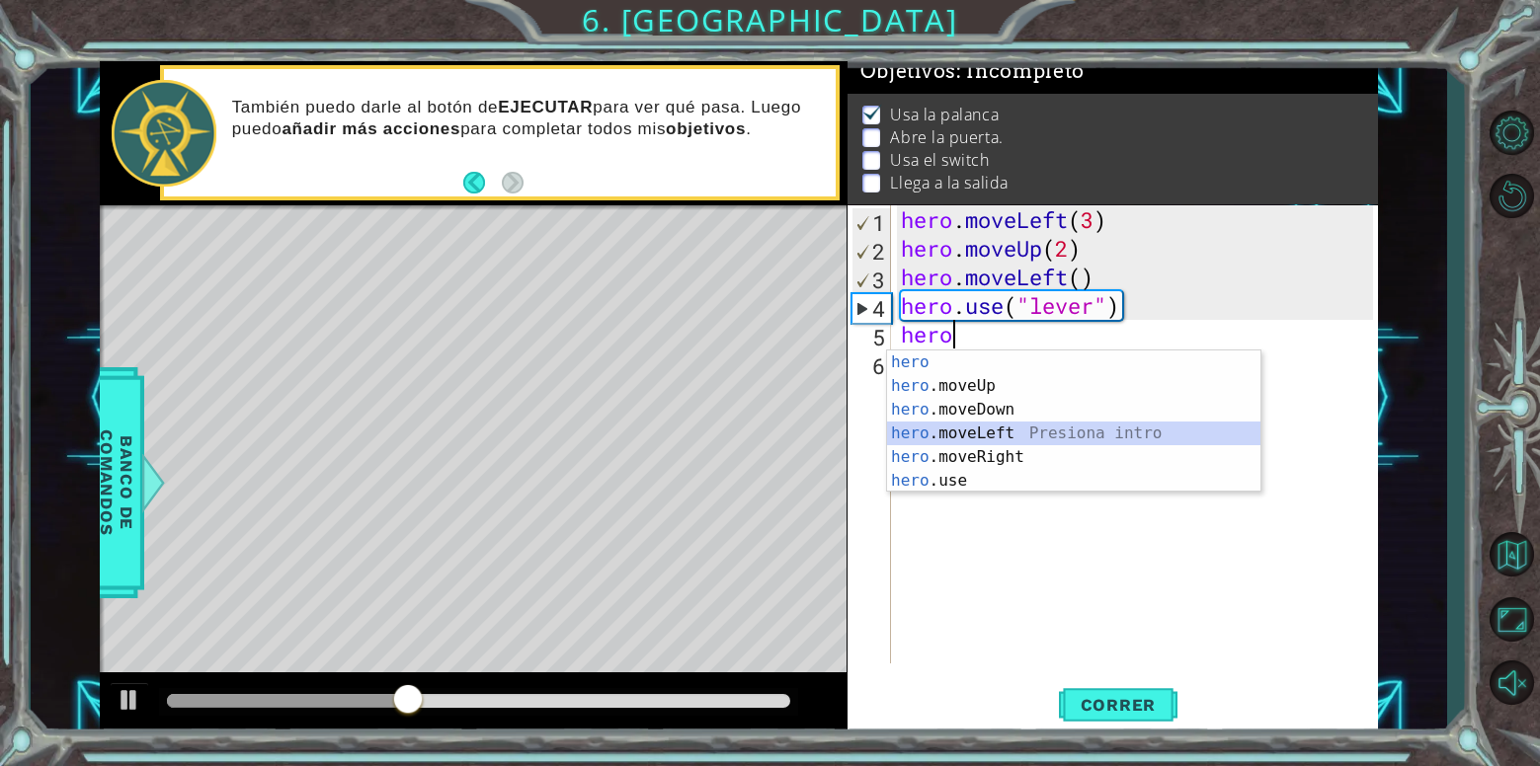
type textarea "hero.moveLeft(1)"
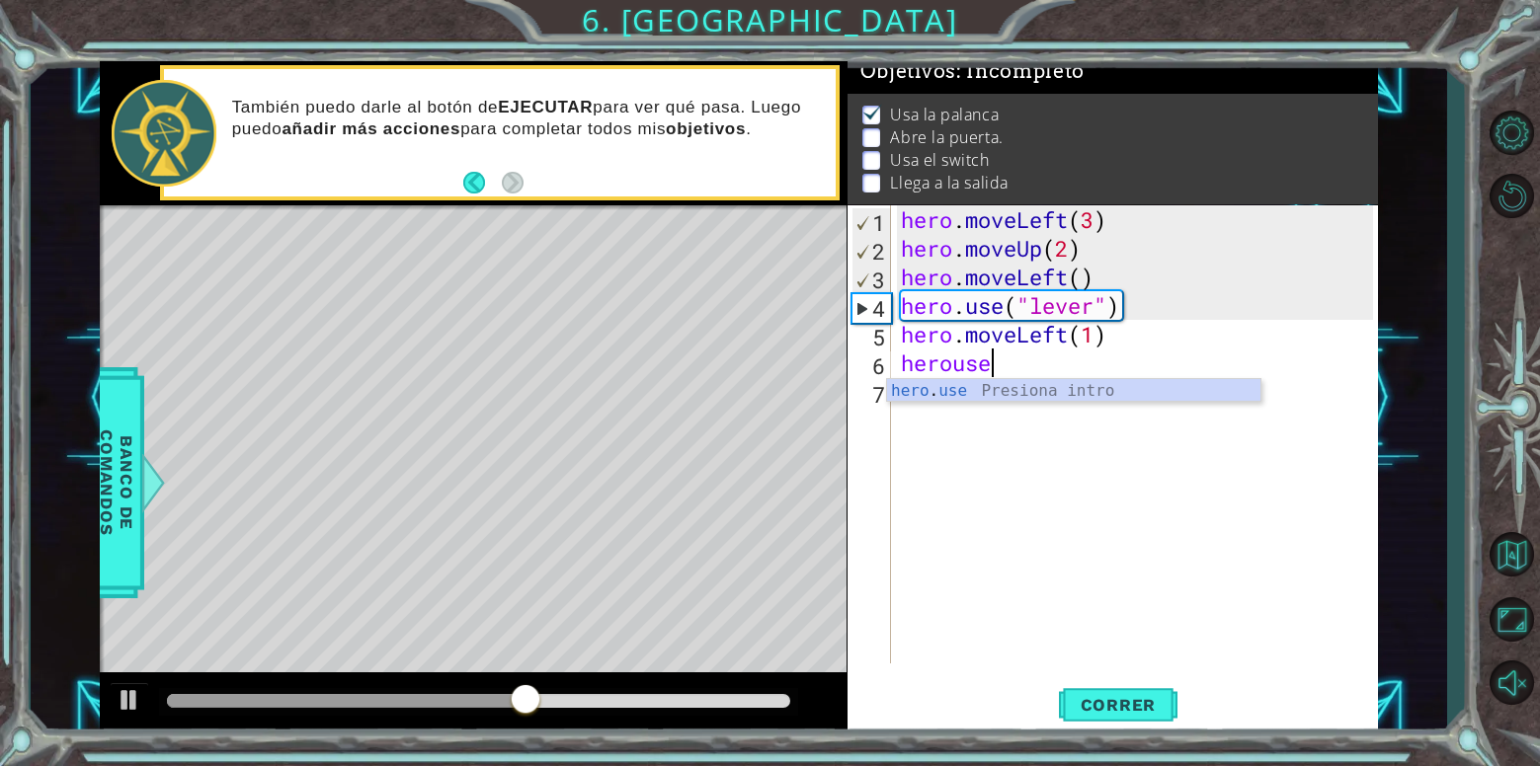
scroll to position [0, 3]
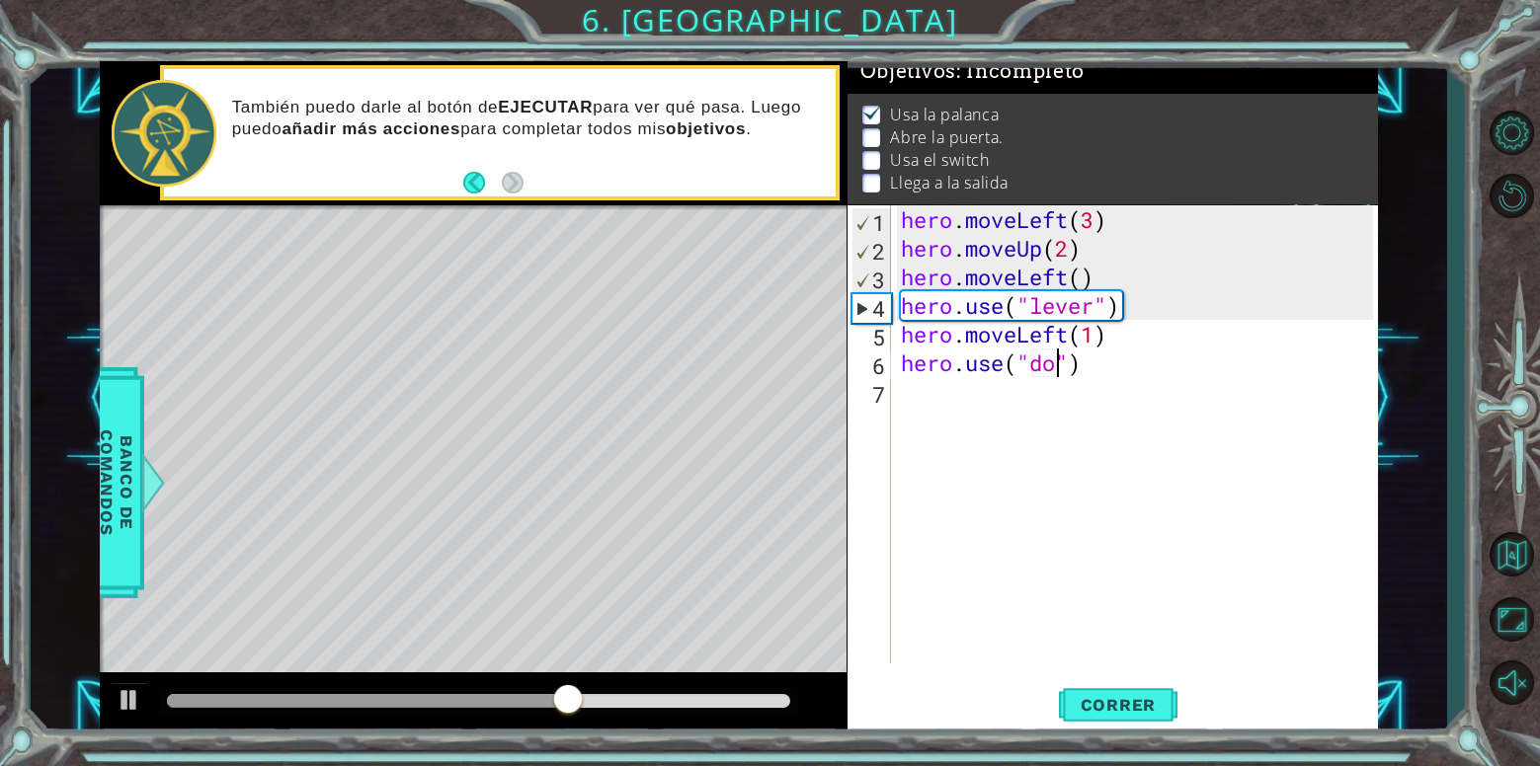
type textarea "hero.use("door")"
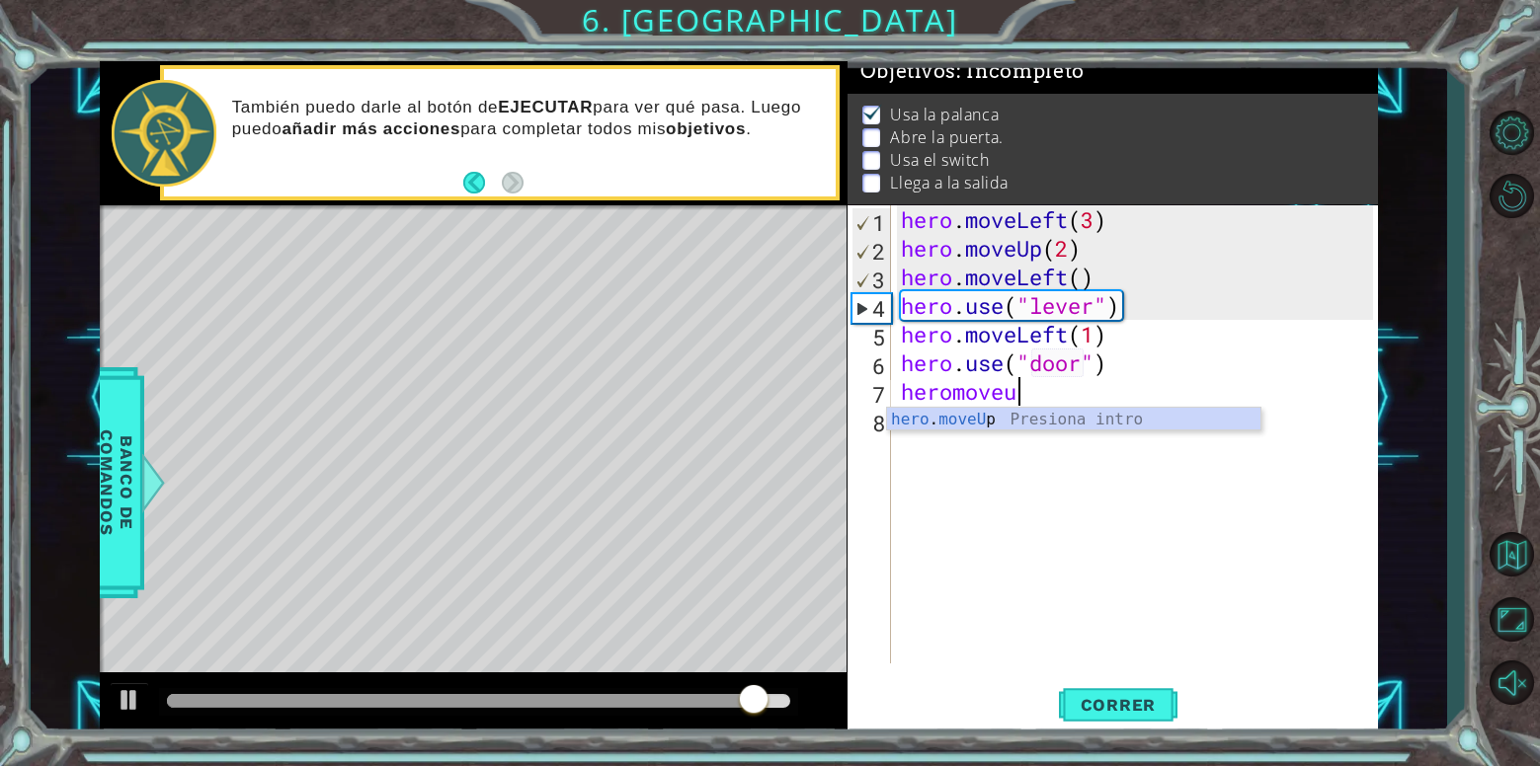
scroll to position [0, 5]
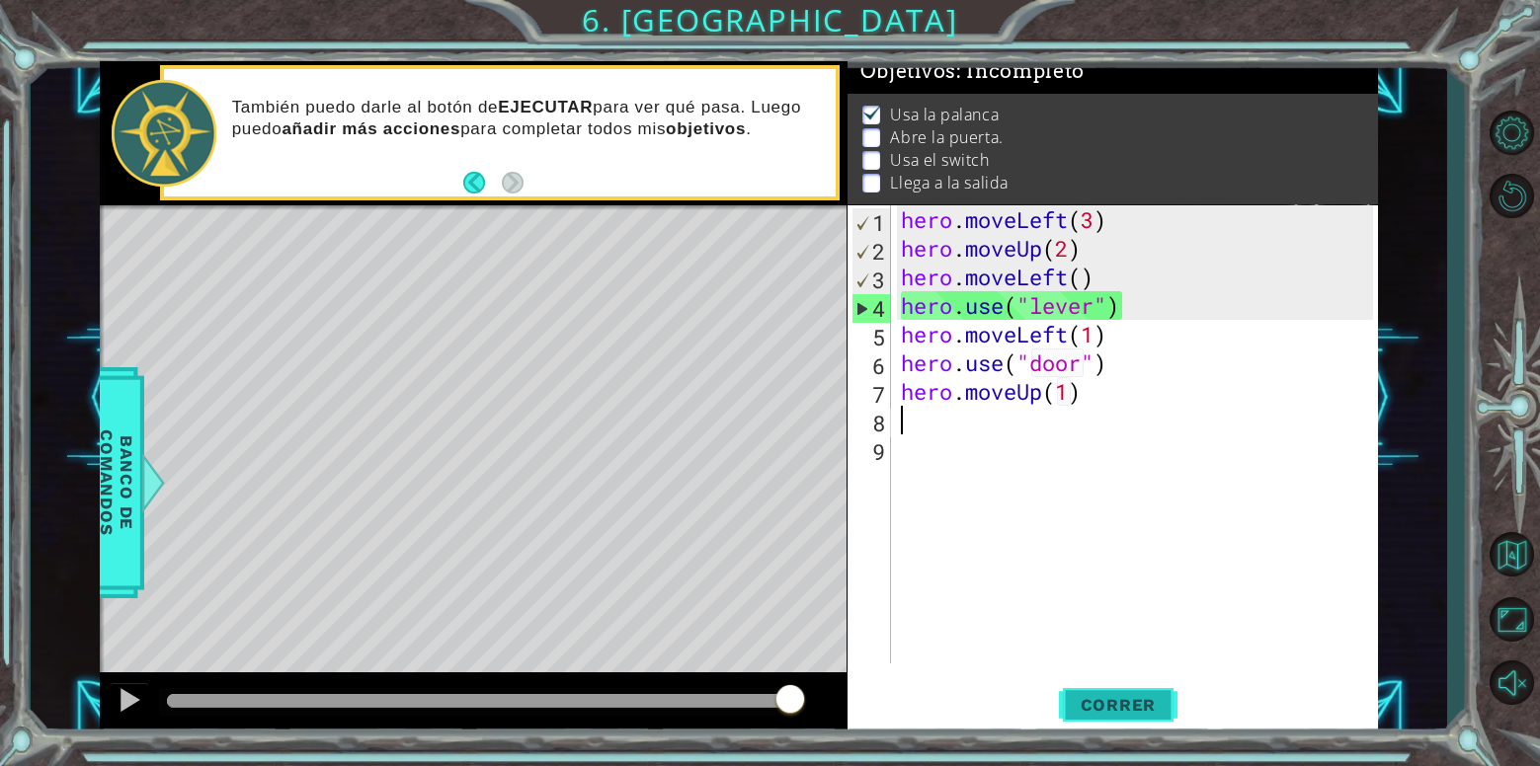
type textarea "hero.moveUp(1)"
click at [1119, 705] on span "Correr" at bounding box center [1119, 705] width 116 height 20
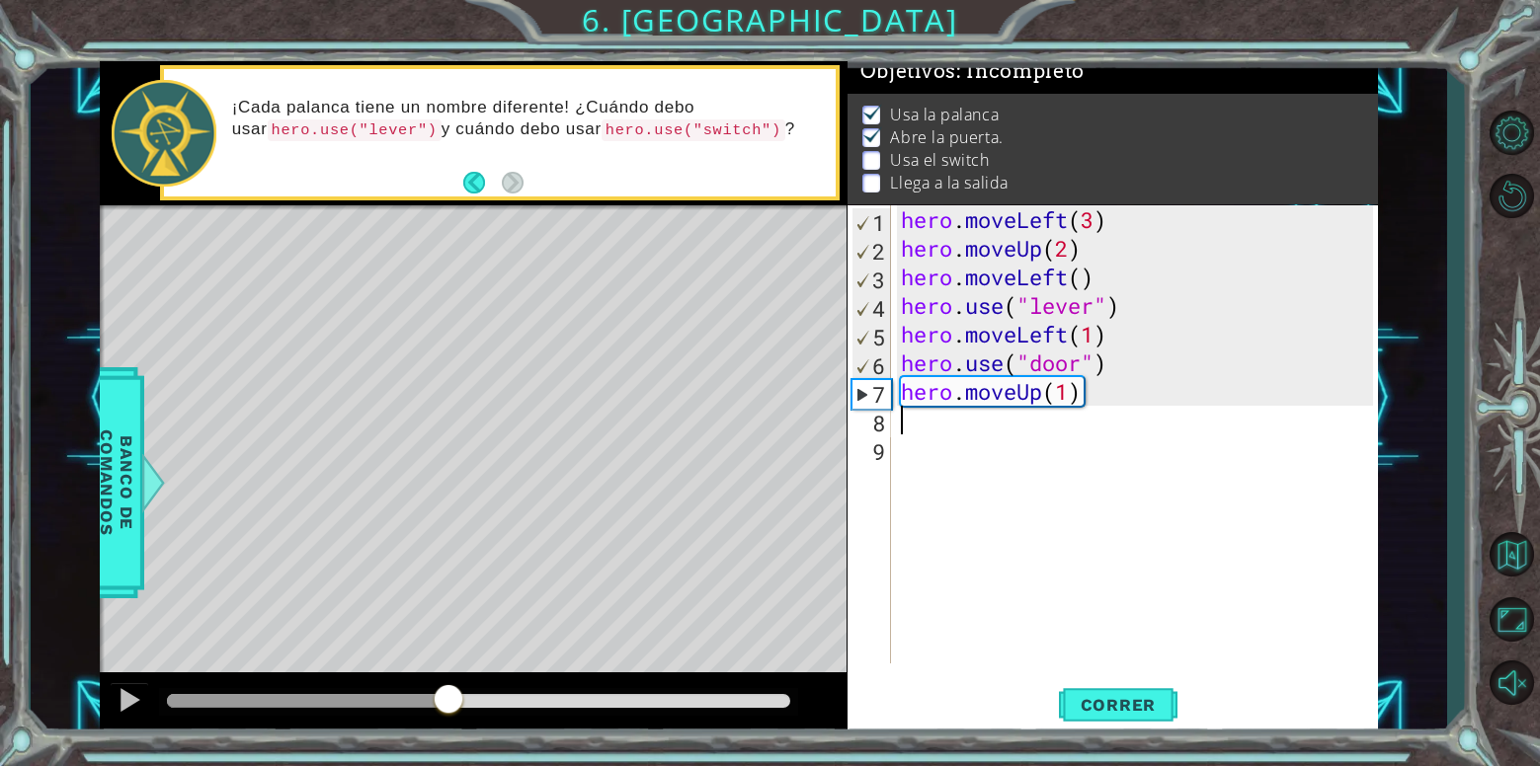
drag, startPoint x: 226, startPoint y: 693, endPoint x: 448, endPoint y: 717, distance: 223.5
click at [448, 717] on div at bounding box center [449, 701] width 36 height 36
click at [1080, 406] on div "hero . moveLeft ( 3 ) hero . moveUp ( 2 ) hero . moveLeft ( ) hero . use ( "lev…" at bounding box center [1140, 463] width 486 height 516
click at [1074, 400] on div "hero . moveLeft ( 3 ) hero . moveUp ( 2 ) hero . moveLeft ( ) hero . use ( "lev…" at bounding box center [1140, 463] width 486 height 516
type textarea "hero.moveUp(2)"
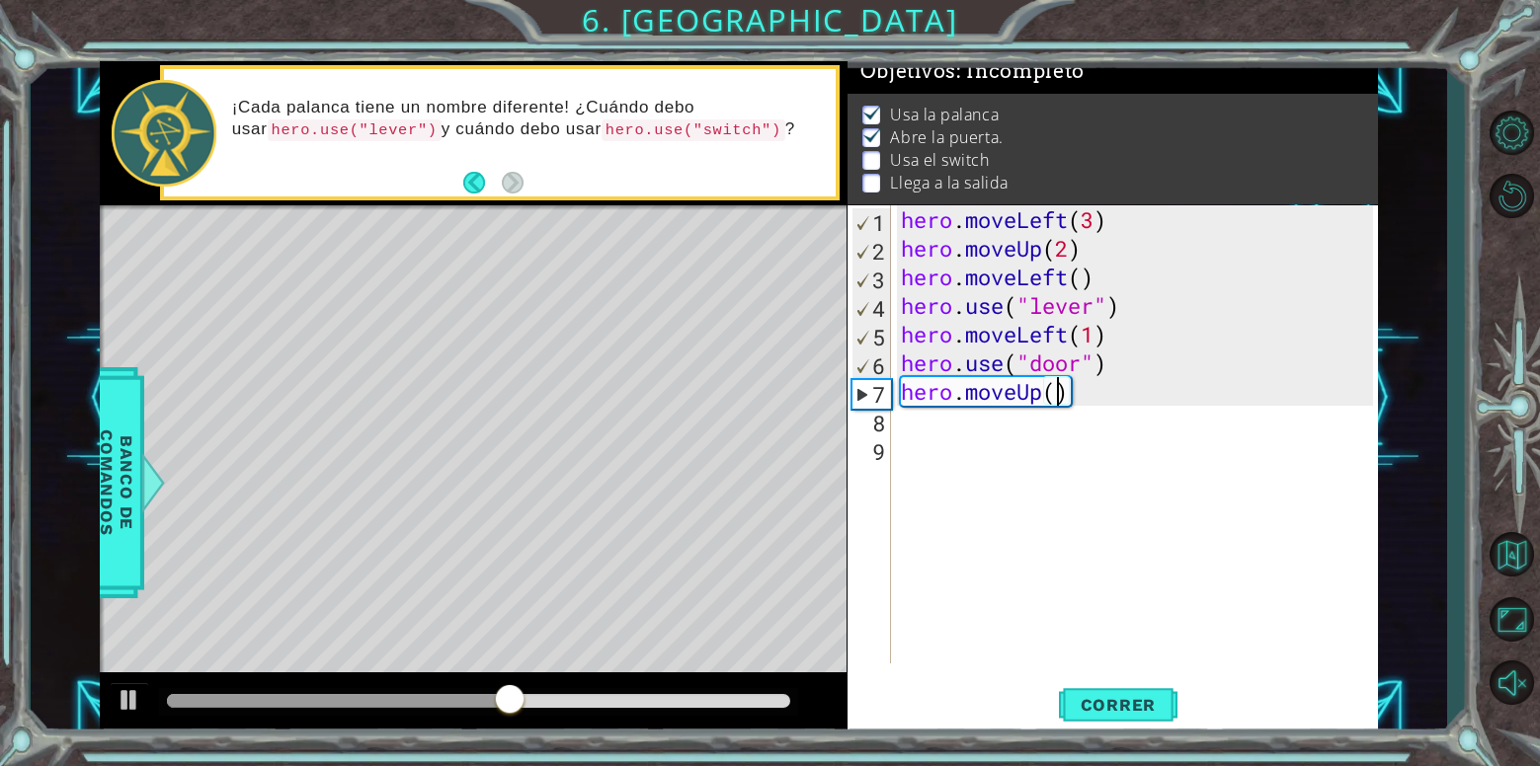
scroll to position [0, 7]
click at [1083, 412] on div "hero . moveLeft ( 3 ) hero . moveUp ( 2 ) hero . moveLeft ( ) hero . use ( "lev…" at bounding box center [1140, 463] width 486 height 516
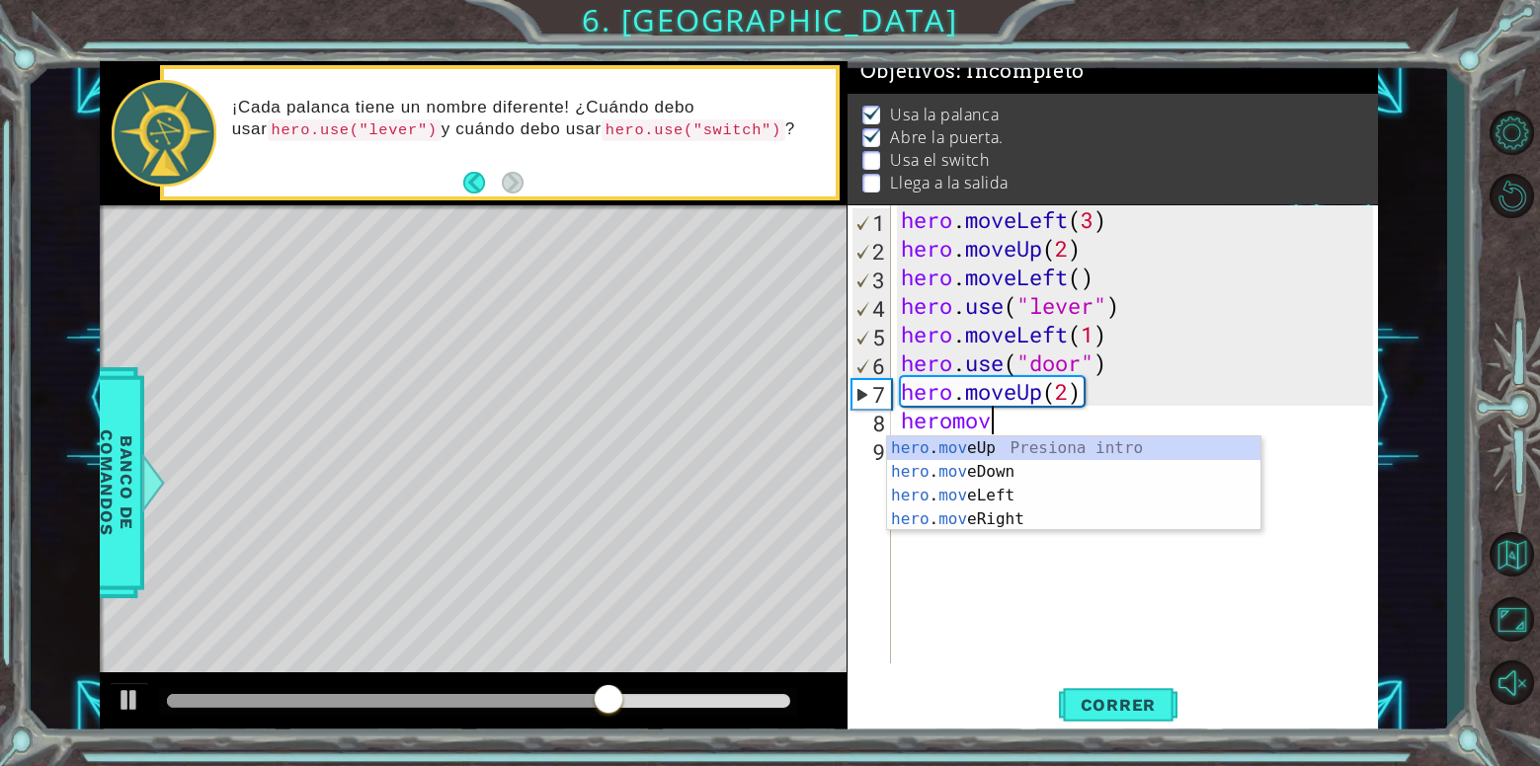
scroll to position [0, 3]
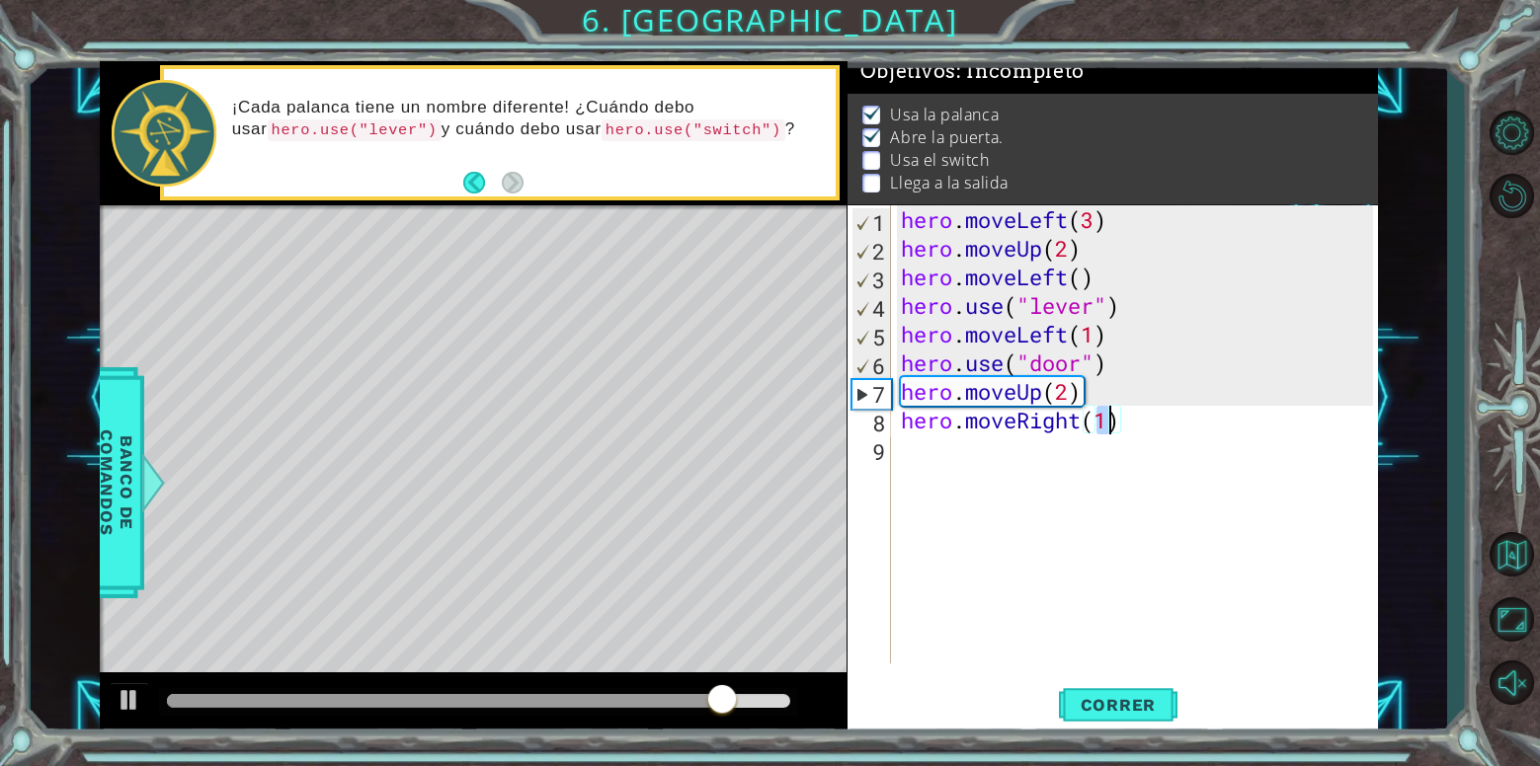
type textarea "hero.moveRight(2)"
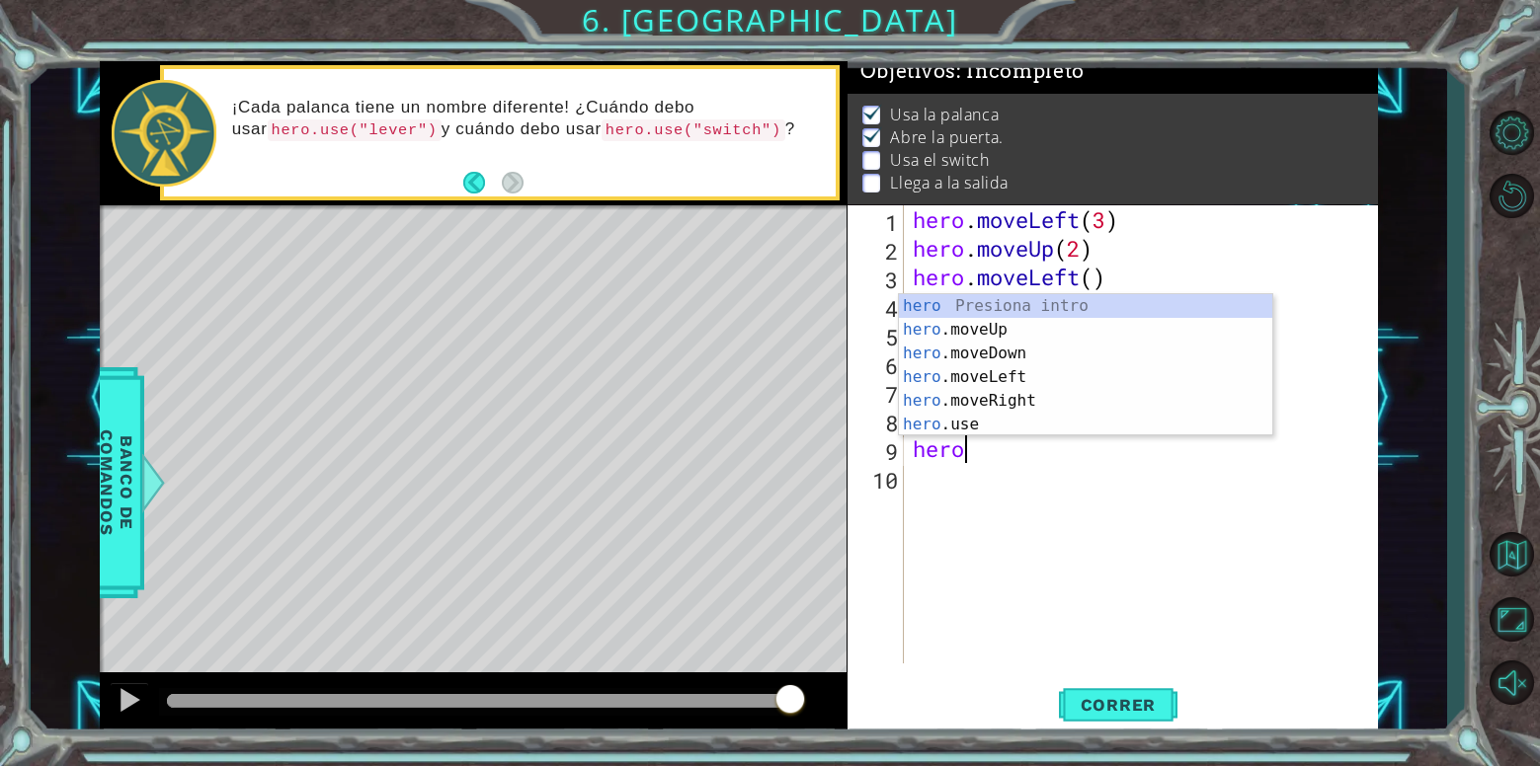
scroll to position [0, 1]
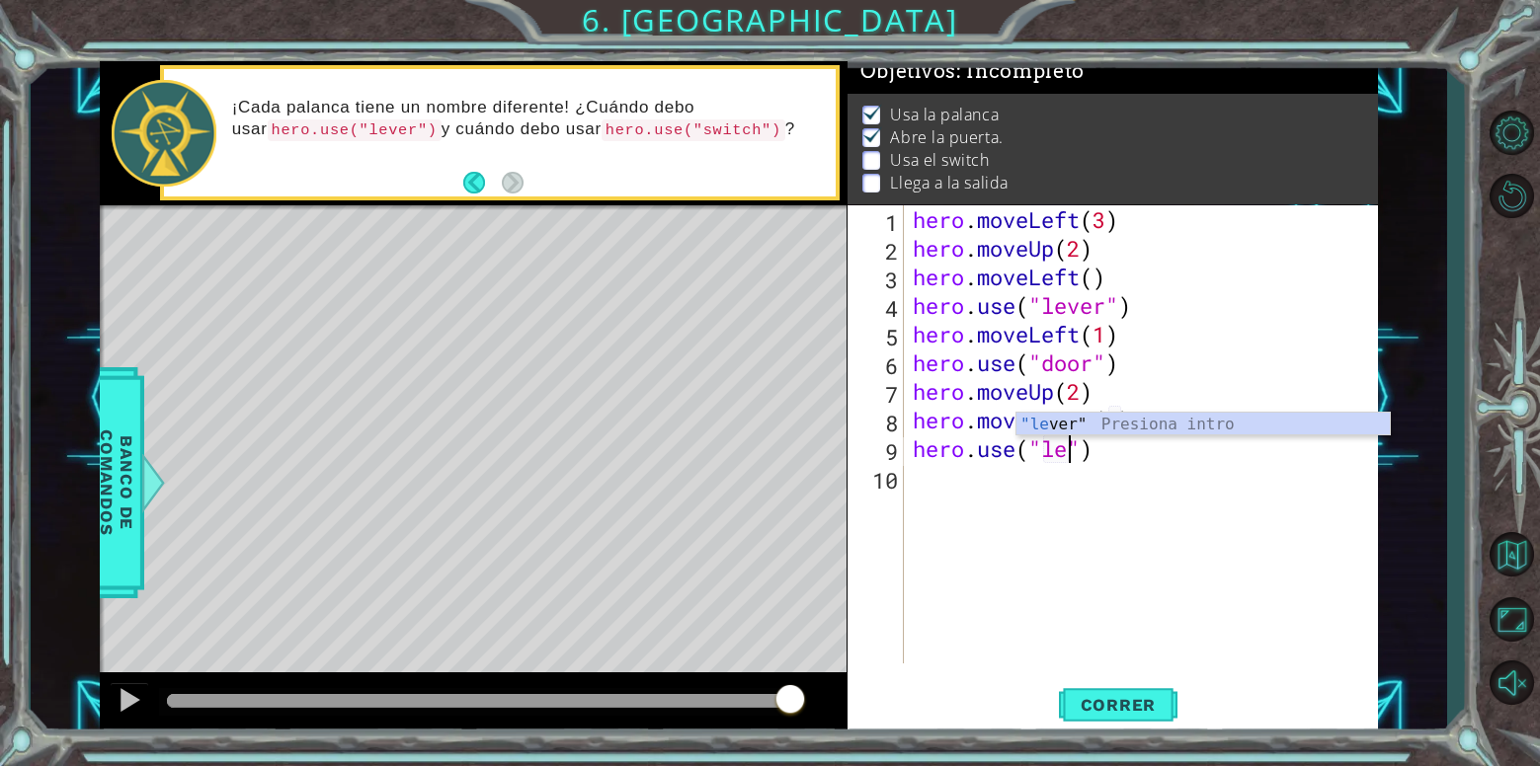
type textarea "hero.use("lever")"
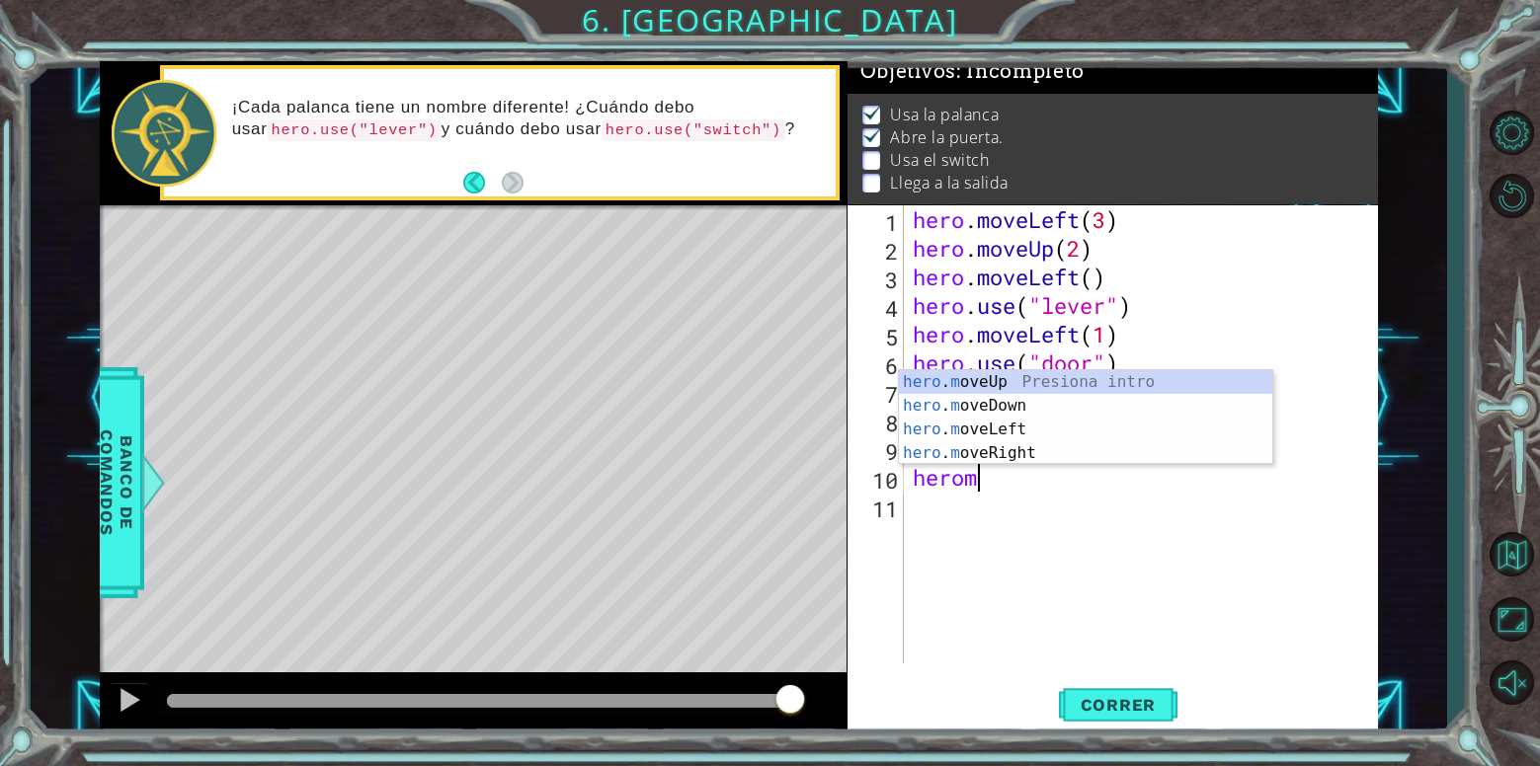
scroll to position [0, 3]
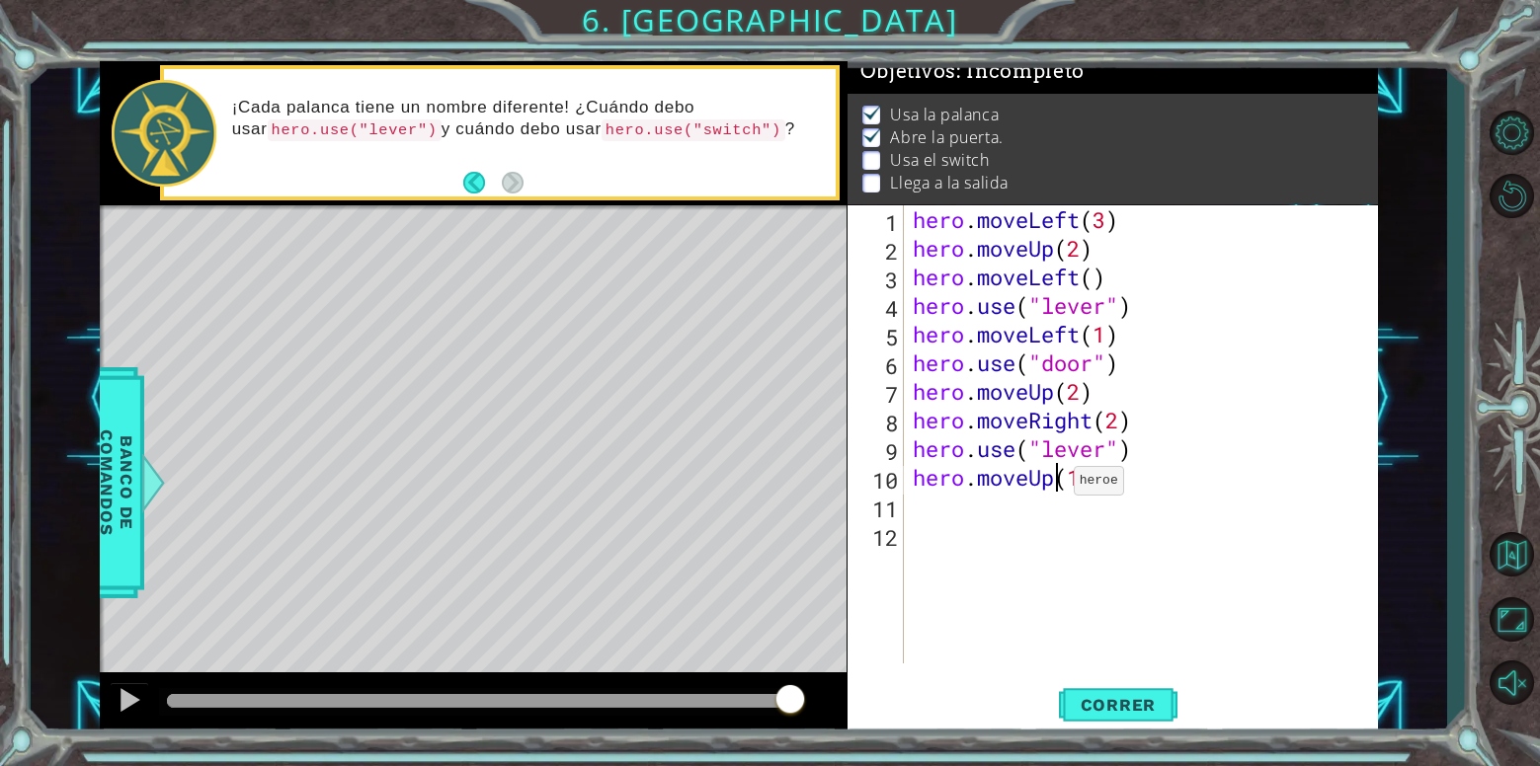
click at [1056, 485] on div "hero . moveLeft ( 3 ) hero . moveUp ( 2 ) hero . moveLeft ( ) hero . use ( "lev…" at bounding box center [1146, 463] width 474 height 516
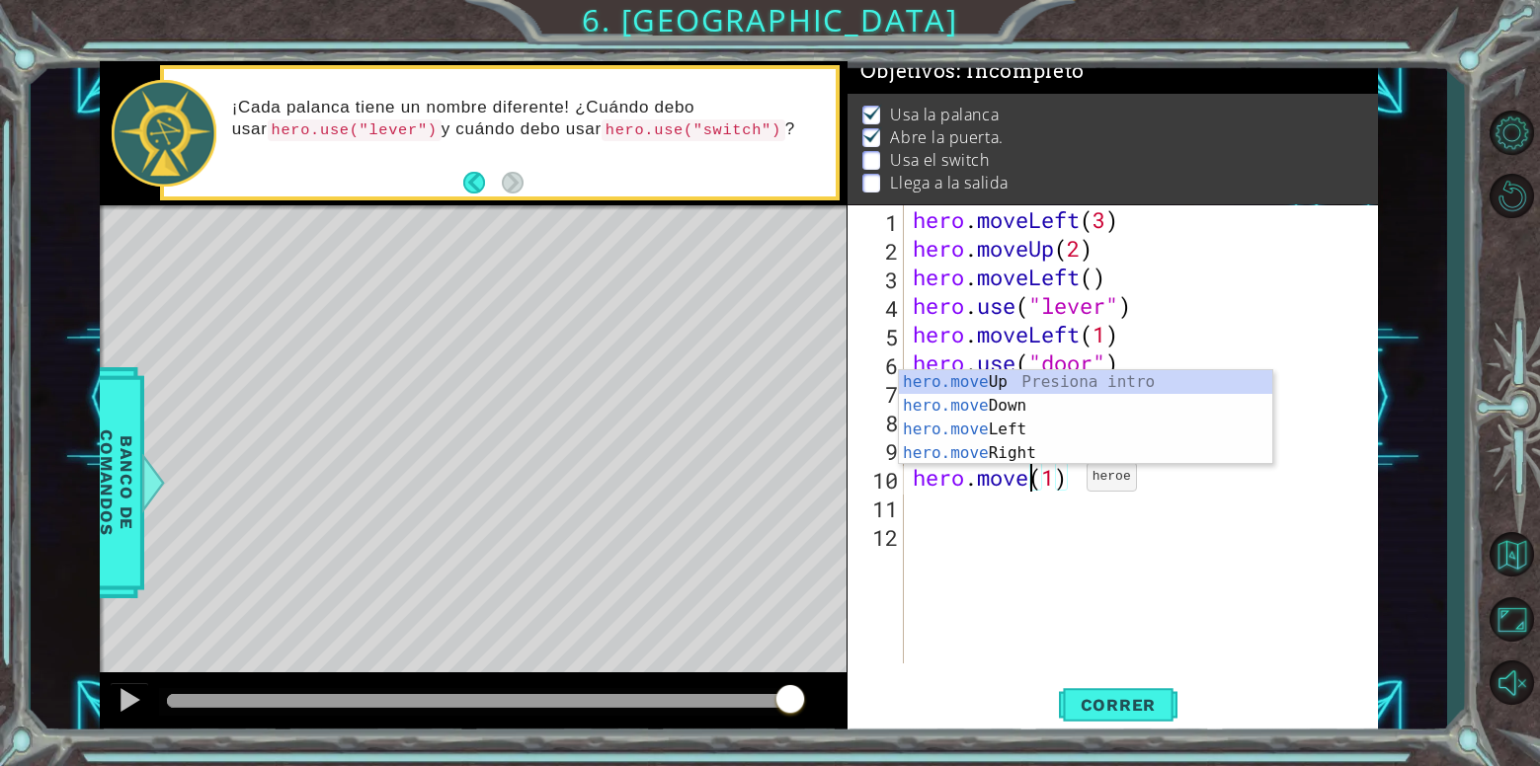
scroll to position [0, 6]
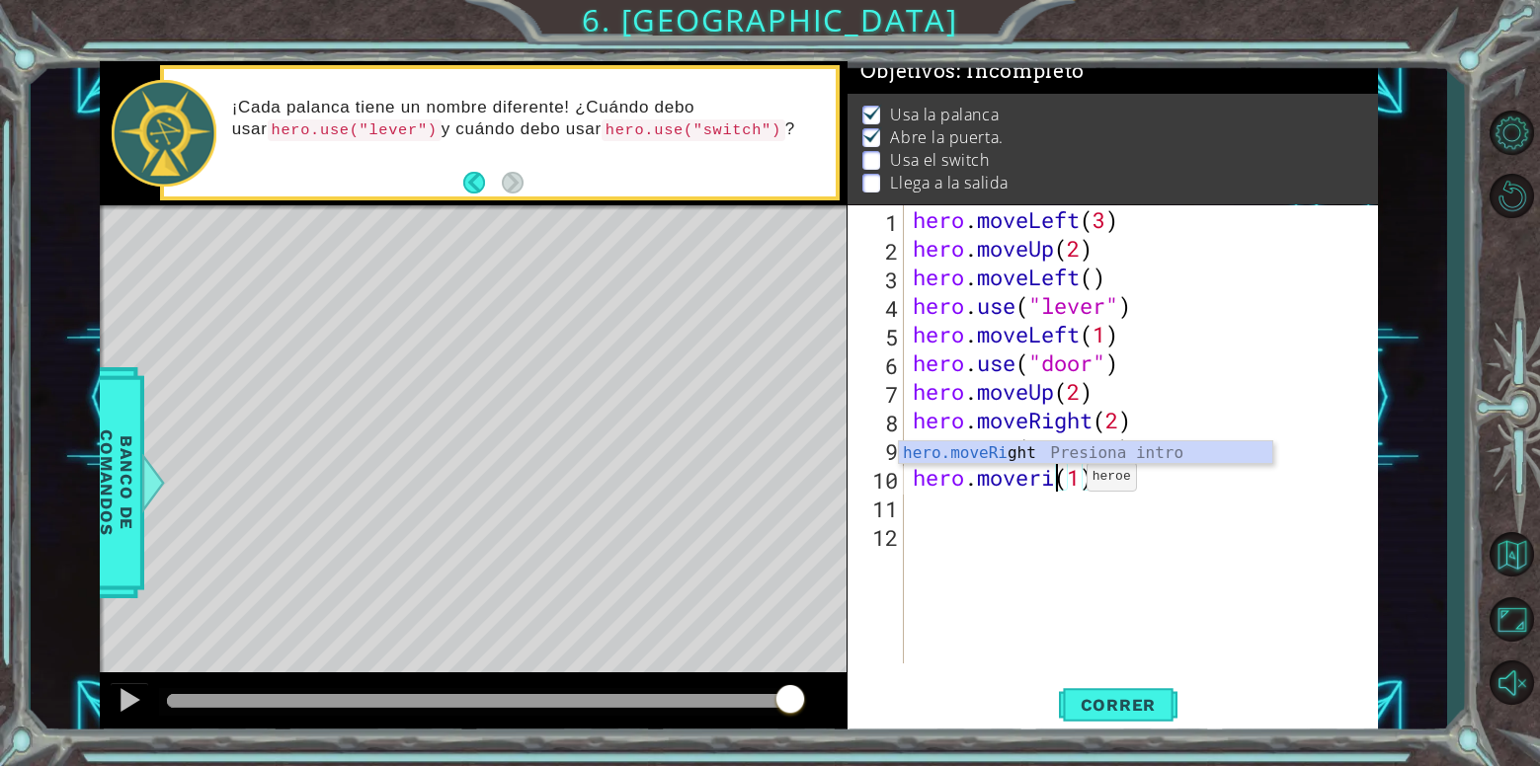
type textarea "hero.moveRight(1)(1)"
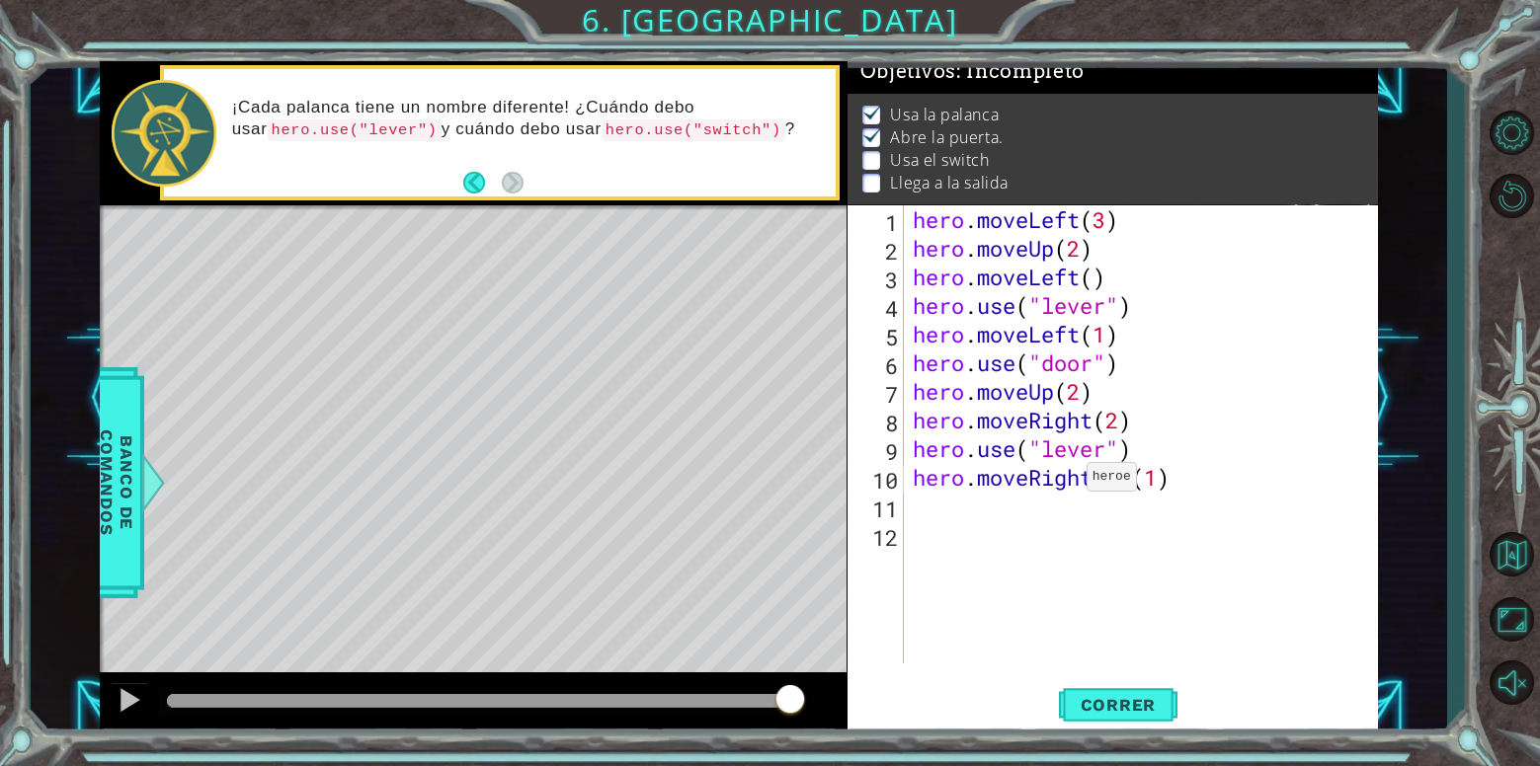
scroll to position [0, 0]
click at [1189, 485] on div "hero . moveLeft ( 3 ) hero . moveUp ( 2 ) hero . moveLeft ( ) hero . use ( "lev…" at bounding box center [1146, 463] width 474 height 516
drag, startPoint x: 1185, startPoint y: 486, endPoint x: 1159, endPoint y: 490, distance: 26.0
click at [1159, 490] on div "hero . moveLeft ( 3 ) hero . moveUp ( 2 ) hero . moveLeft ( ) hero . use ( "lev…" at bounding box center [1146, 463] width 474 height 516
type textarea "hero.moveRight(1)"
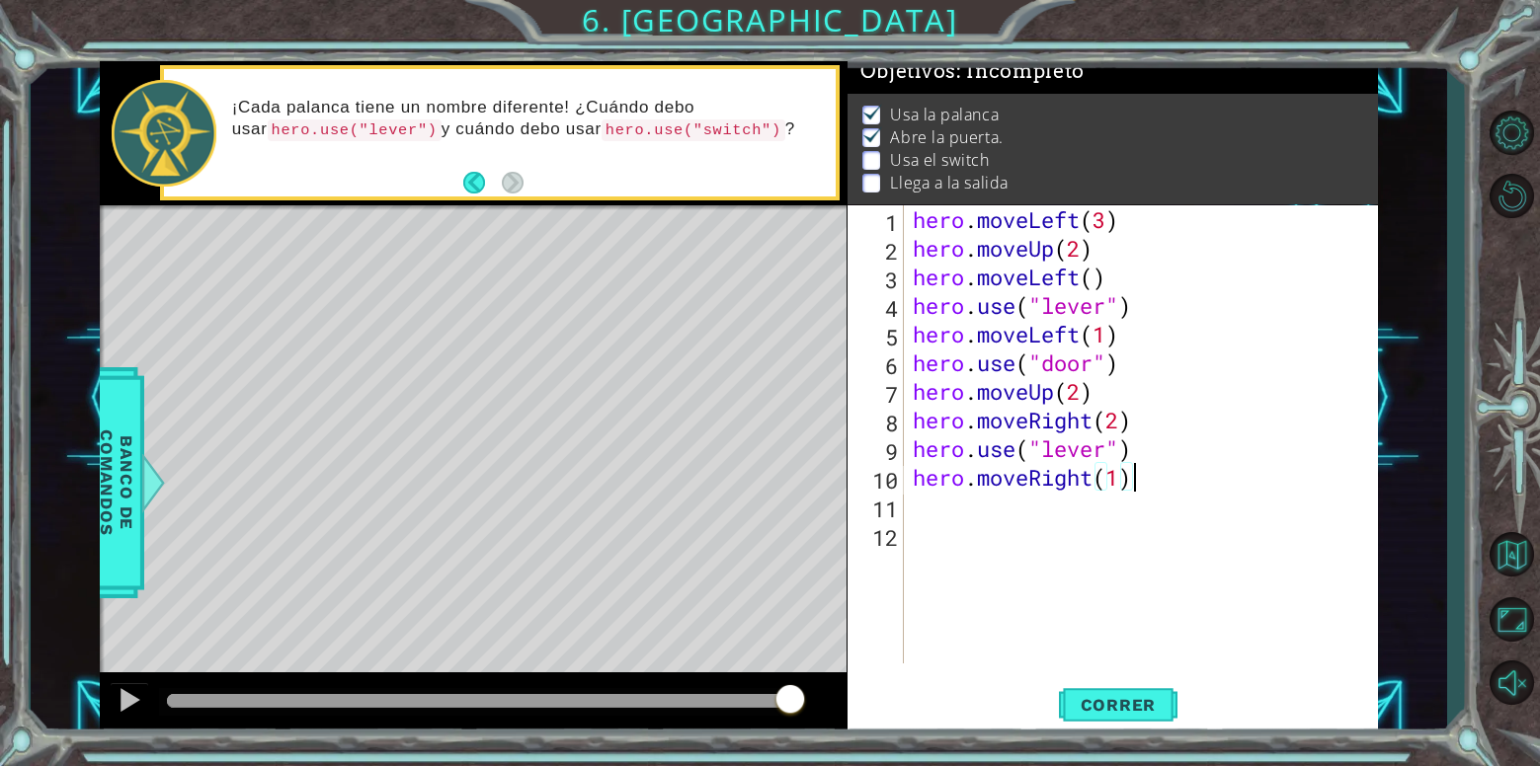
click at [1001, 521] on div "hero . moveLeft ( 3 ) hero . moveUp ( 2 ) hero . moveLeft ( ) hero . use ( "lev…" at bounding box center [1146, 463] width 474 height 516
click at [1005, 509] on div "hero . moveLeft ( 3 ) hero . moveUp ( 2 ) hero . moveLeft ( ) hero . use ( "lev…" at bounding box center [1146, 463] width 474 height 516
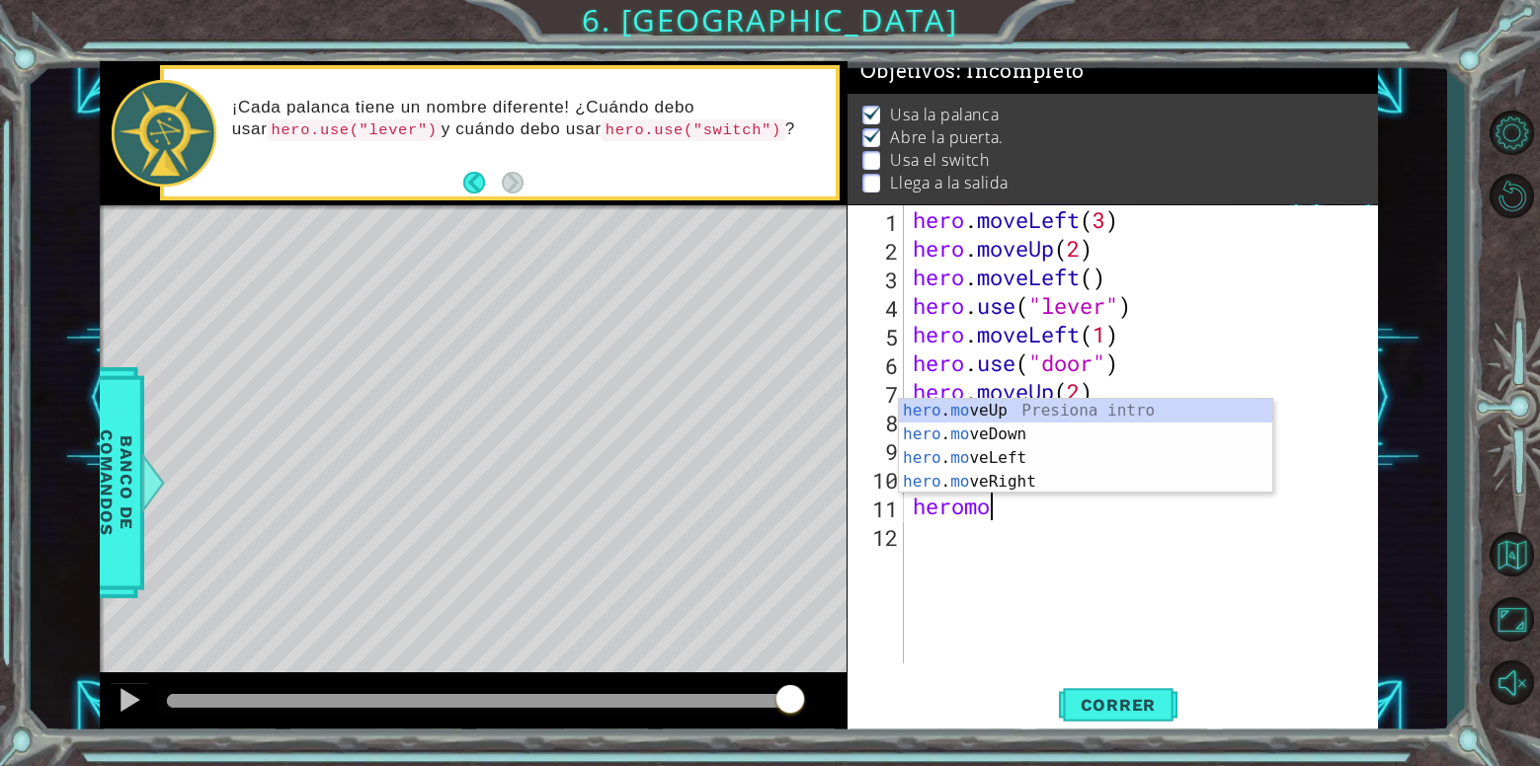
scroll to position [0, 3]
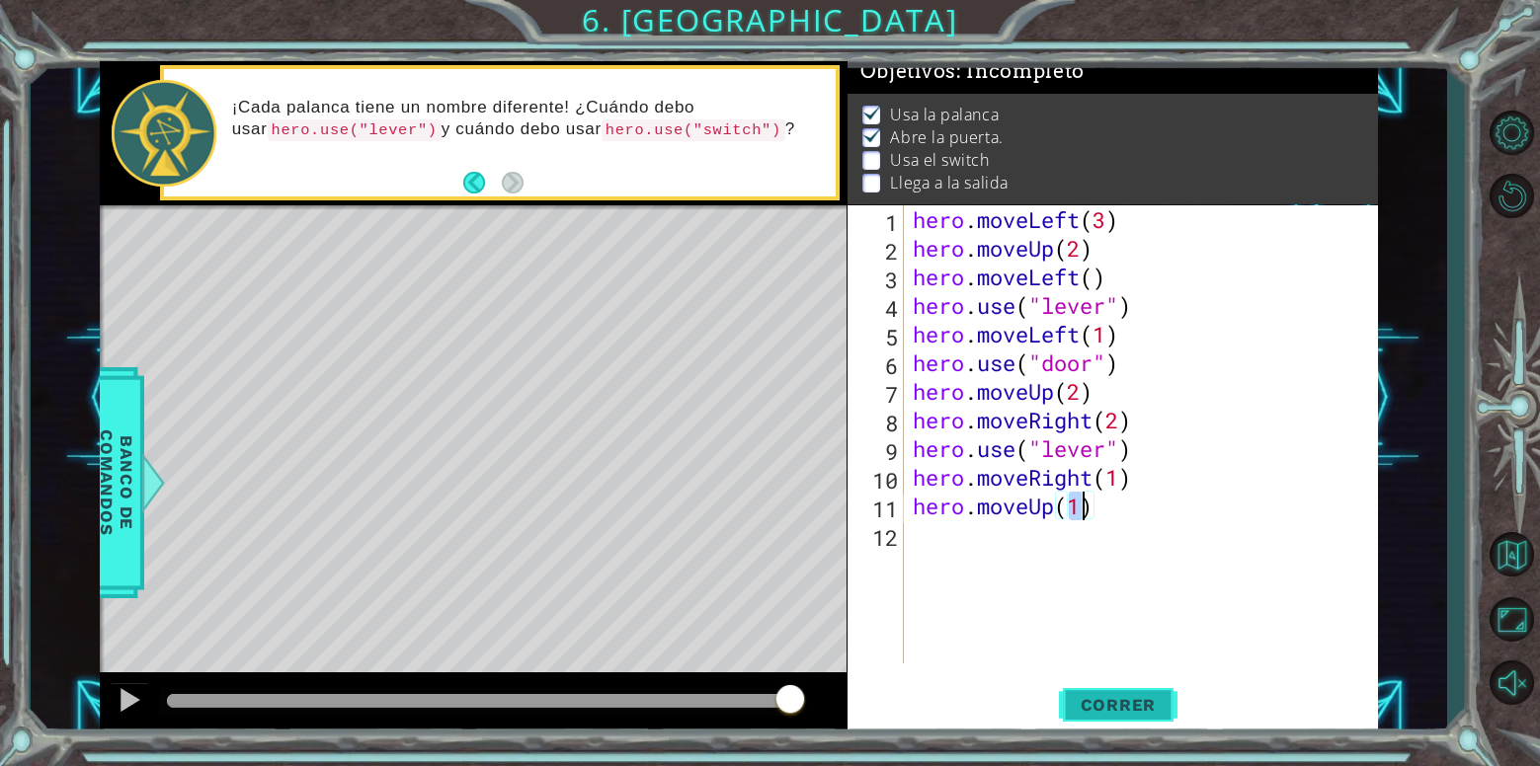
click at [1142, 706] on span "Correr" at bounding box center [1119, 705] width 116 height 20
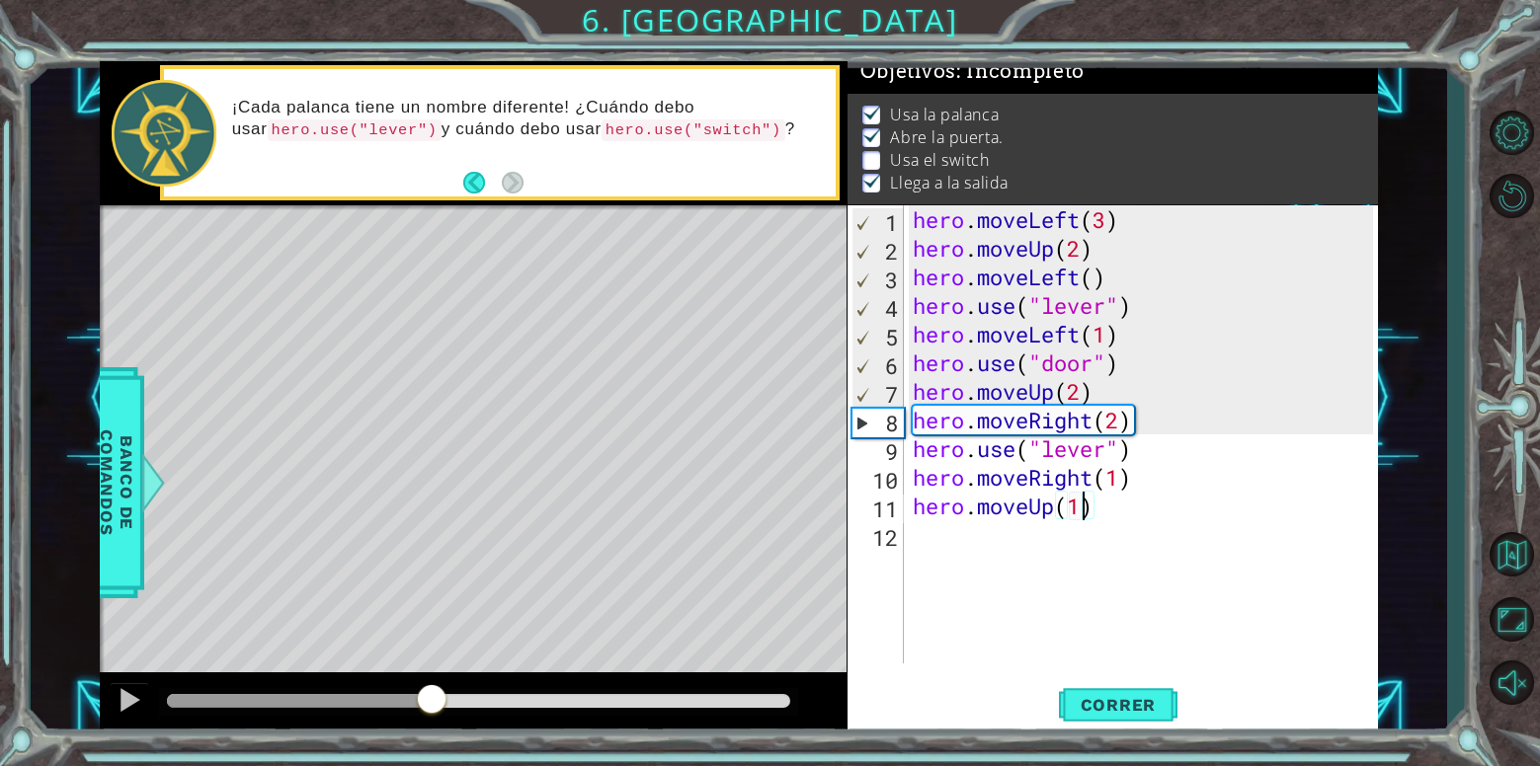
drag, startPoint x: 199, startPoint y: 690, endPoint x: 431, endPoint y: 708, distance: 232.8
click at [431, 708] on div at bounding box center [432, 701] width 36 height 36
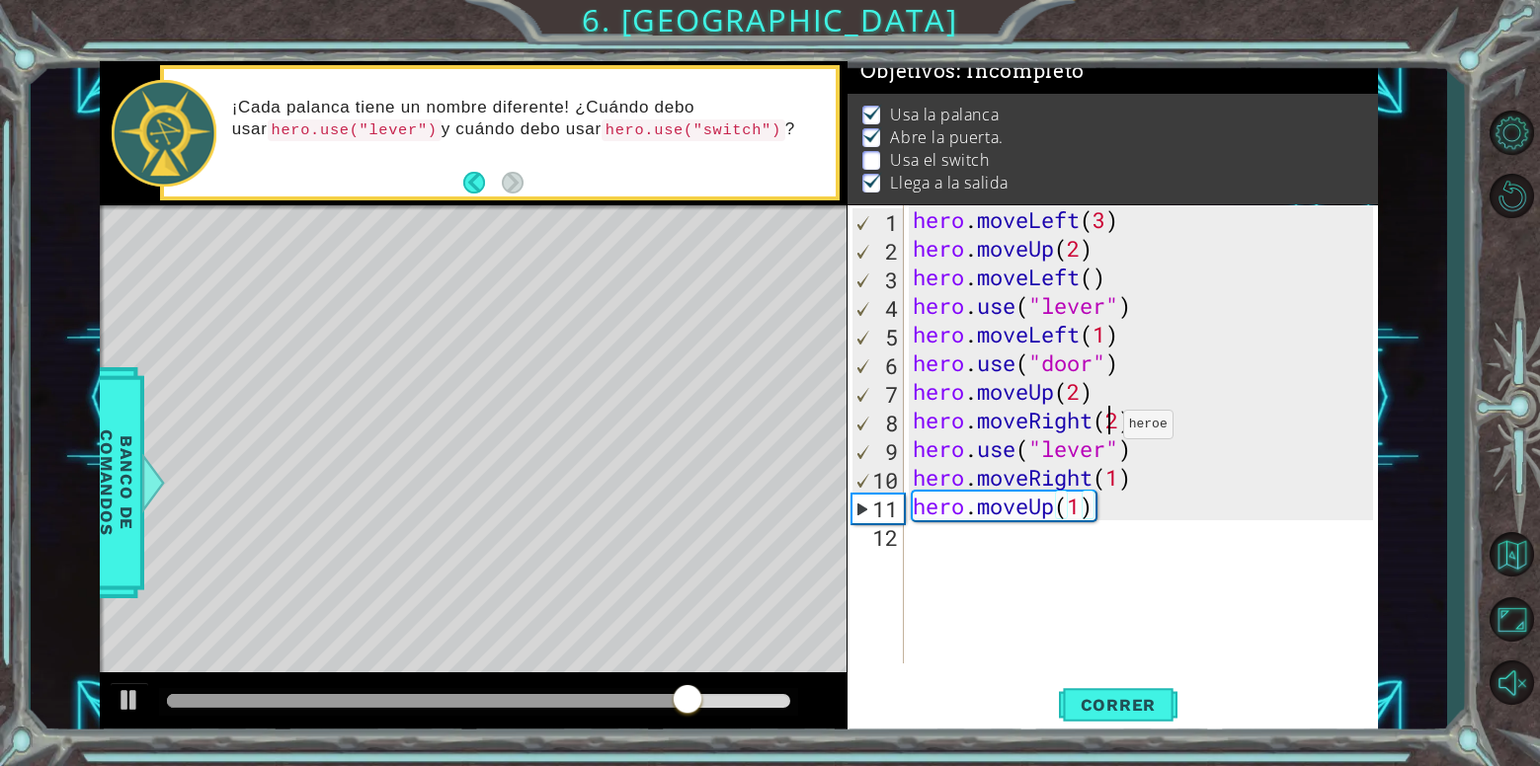
click at [1105, 430] on div "hero . moveLeft ( 3 ) hero . moveUp ( 2 ) hero . moveLeft ( ) hero . use ( "lev…" at bounding box center [1146, 463] width 474 height 516
click at [1125, 433] on div "hero . moveLeft ( 3 ) hero . moveUp ( 2 ) hero . moveLeft ( ) hero . use ( "lev…" at bounding box center [1146, 463] width 474 height 516
type textarea "hero.moveRight(1.5)"
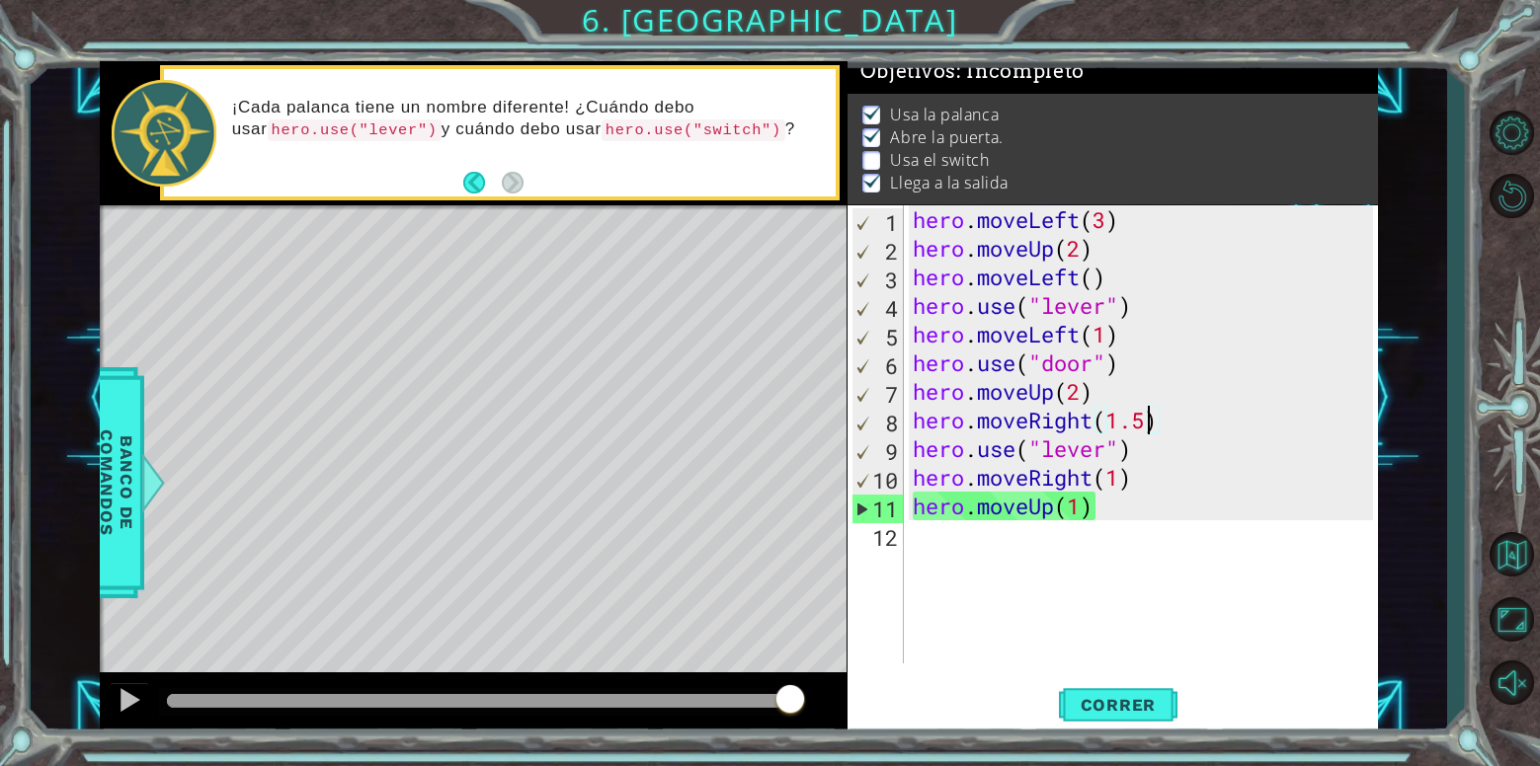
click at [1196, 603] on div "hero . moveLeft ( 3 ) hero . moveUp ( 2 ) hero . moveLeft ( ) hero . use ( "lev…" at bounding box center [1146, 463] width 474 height 516
click at [1159, 705] on span "Correr" at bounding box center [1119, 705] width 116 height 20
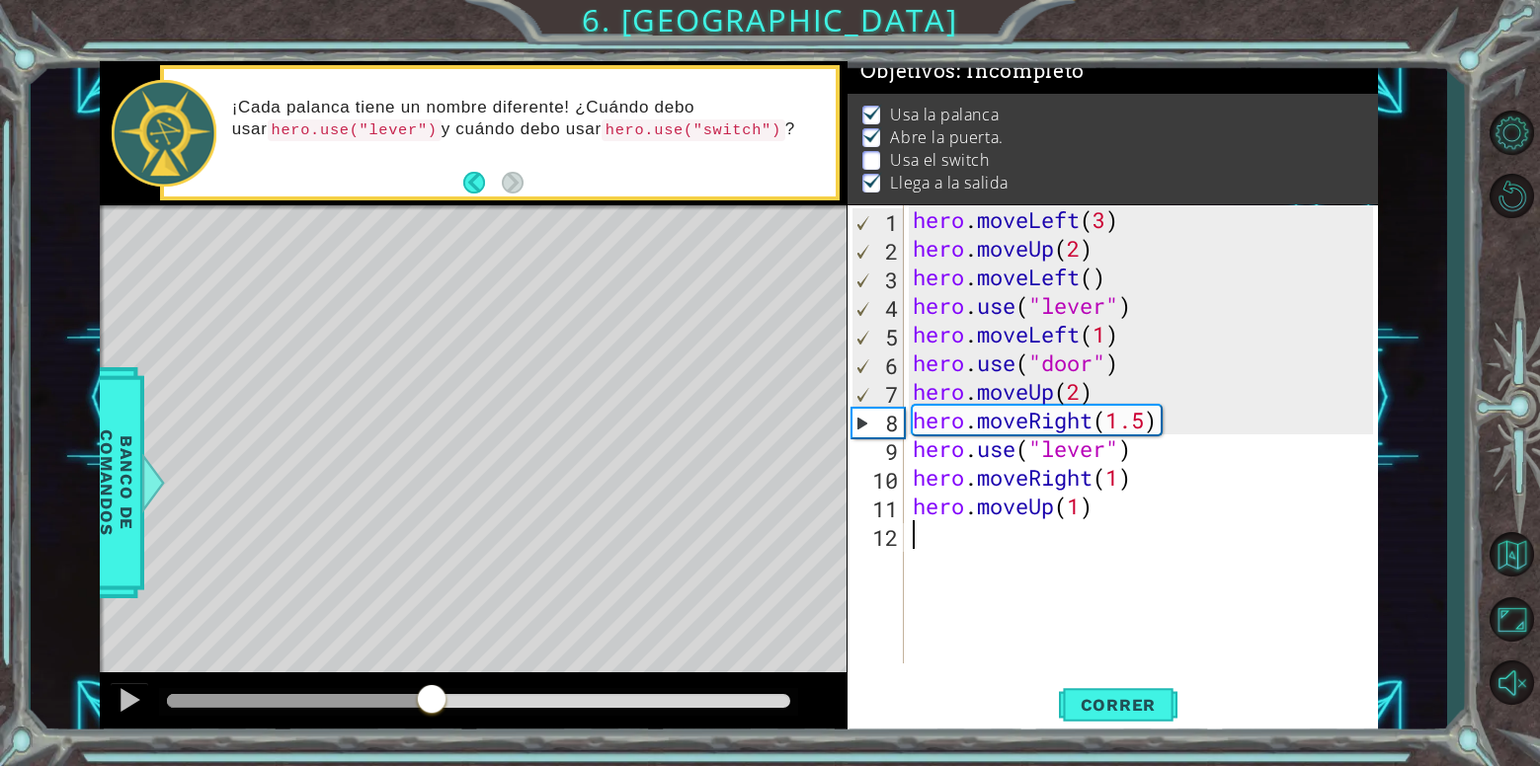
drag, startPoint x: 312, startPoint y: 697, endPoint x: 431, endPoint y: 711, distance: 119.3
click at [431, 708] on div at bounding box center [478, 701] width 622 height 14
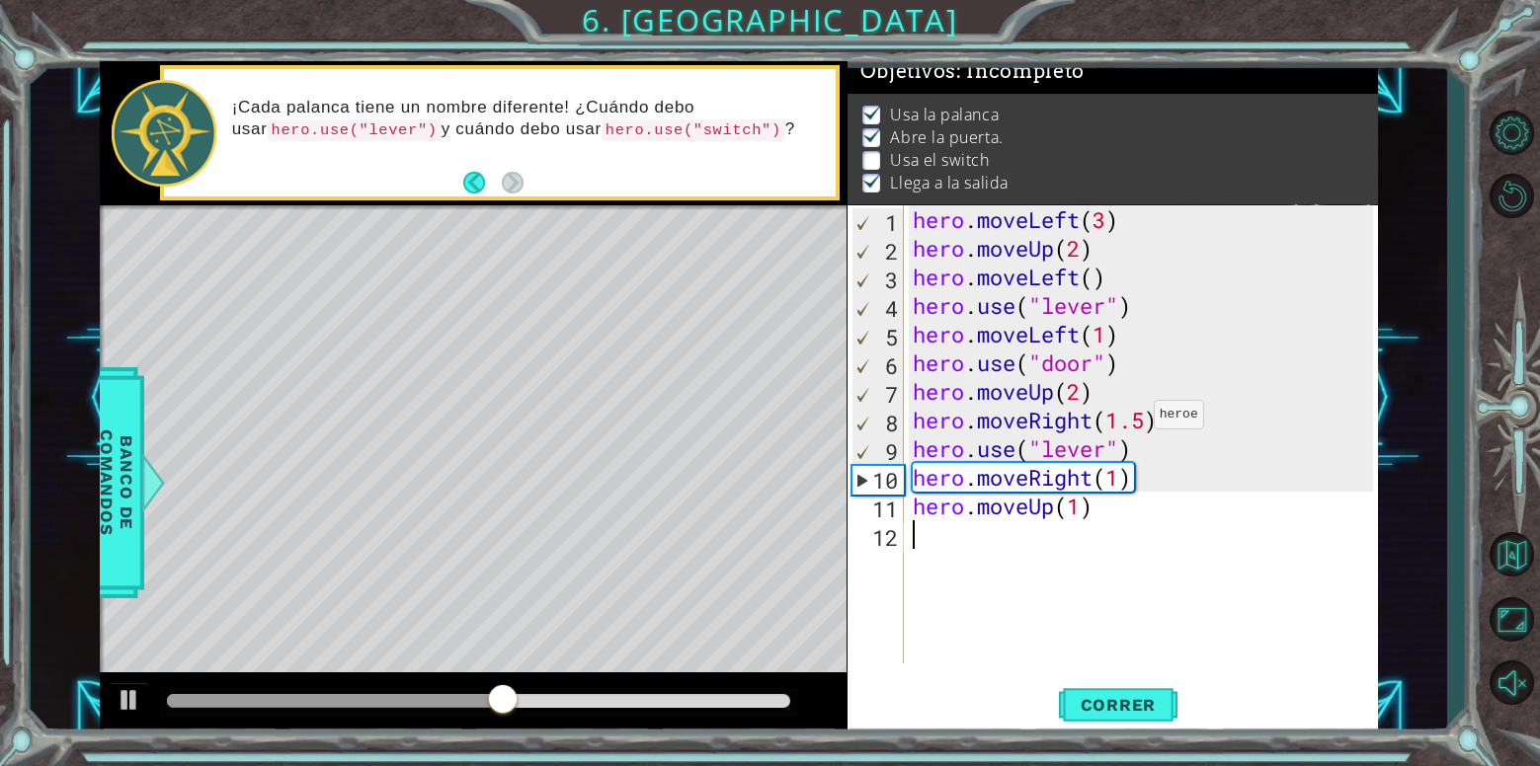
click at [1140, 428] on div "hero . moveLeft ( 3 ) hero . moveUp ( 2 ) hero . moveLeft ( ) hero . use ( "lev…" at bounding box center [1146, 463] width 474 height 516
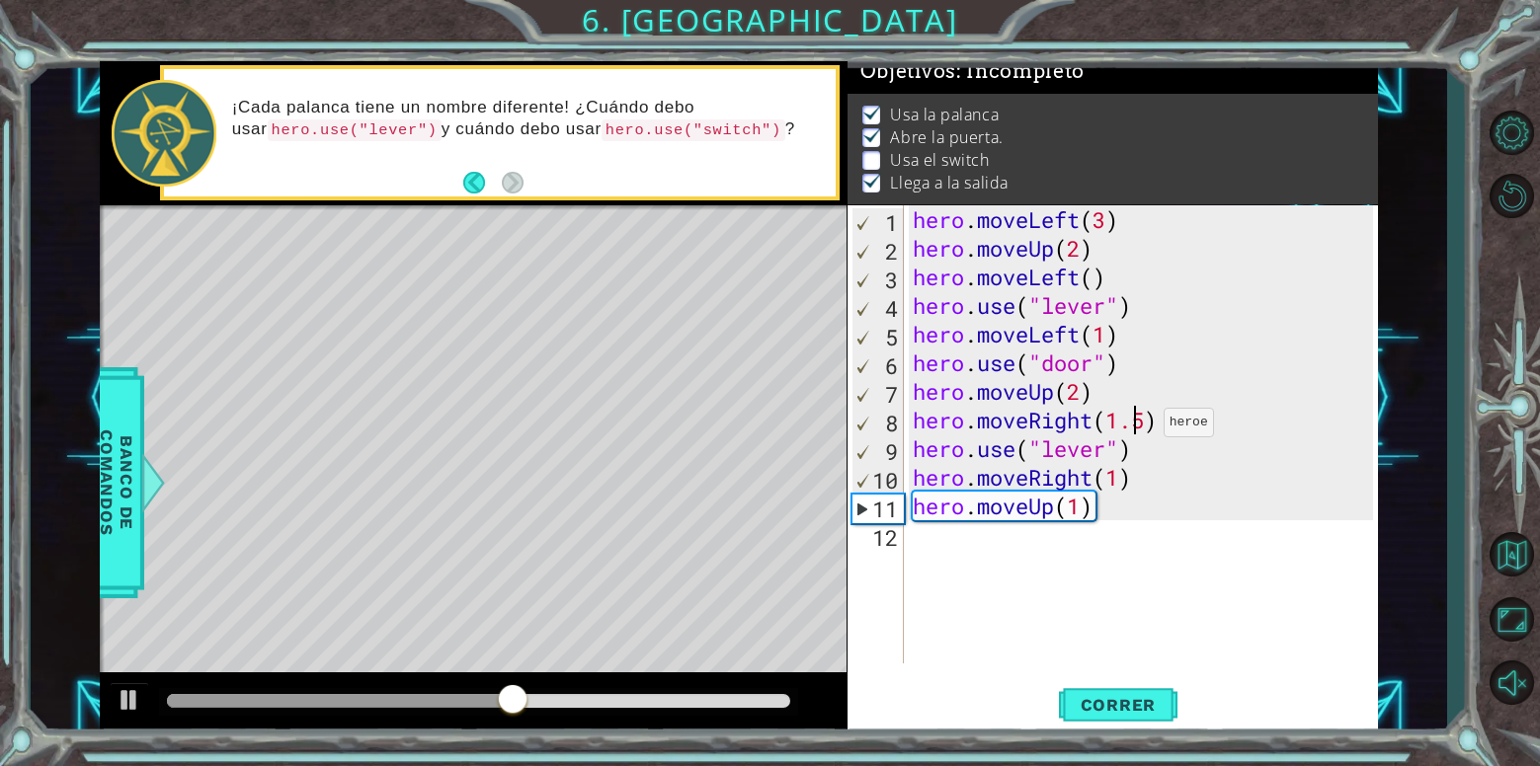
click at [1149, 428] on div "hero . moveLeft ( 3 ) hero . moveUp ( 2 ) hero . moveLeft ( ) hero . use ( "lev…" at bounding box center [1146, 463] width 474 height 516
type textarea "hero.moveRight(1)"
click at [1154, 685] on button "Correr" at bounding box center [1118, 705] width 119 height 53
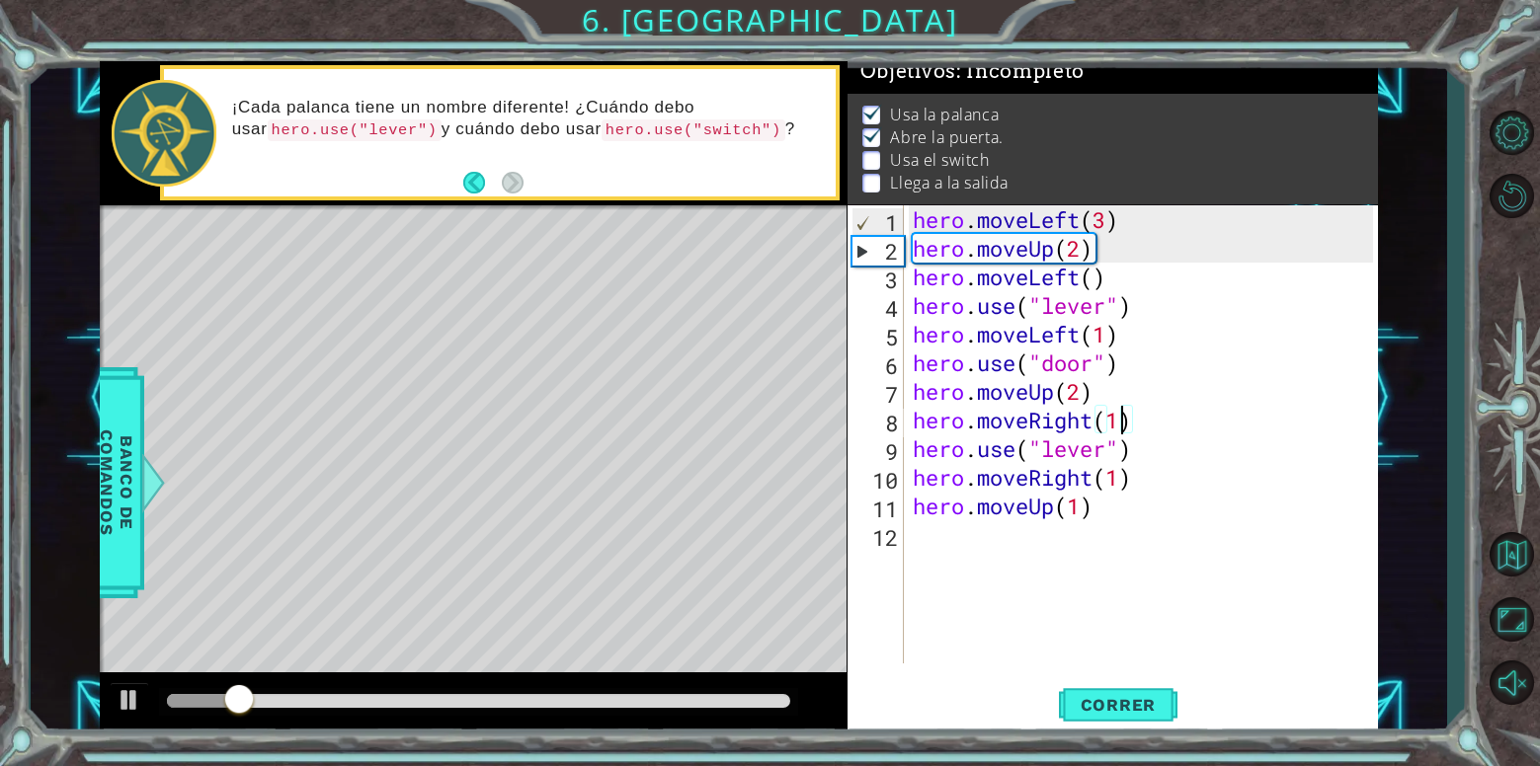
click at [401, 705] on div at bounding box center [478, 701] width 622 height 14
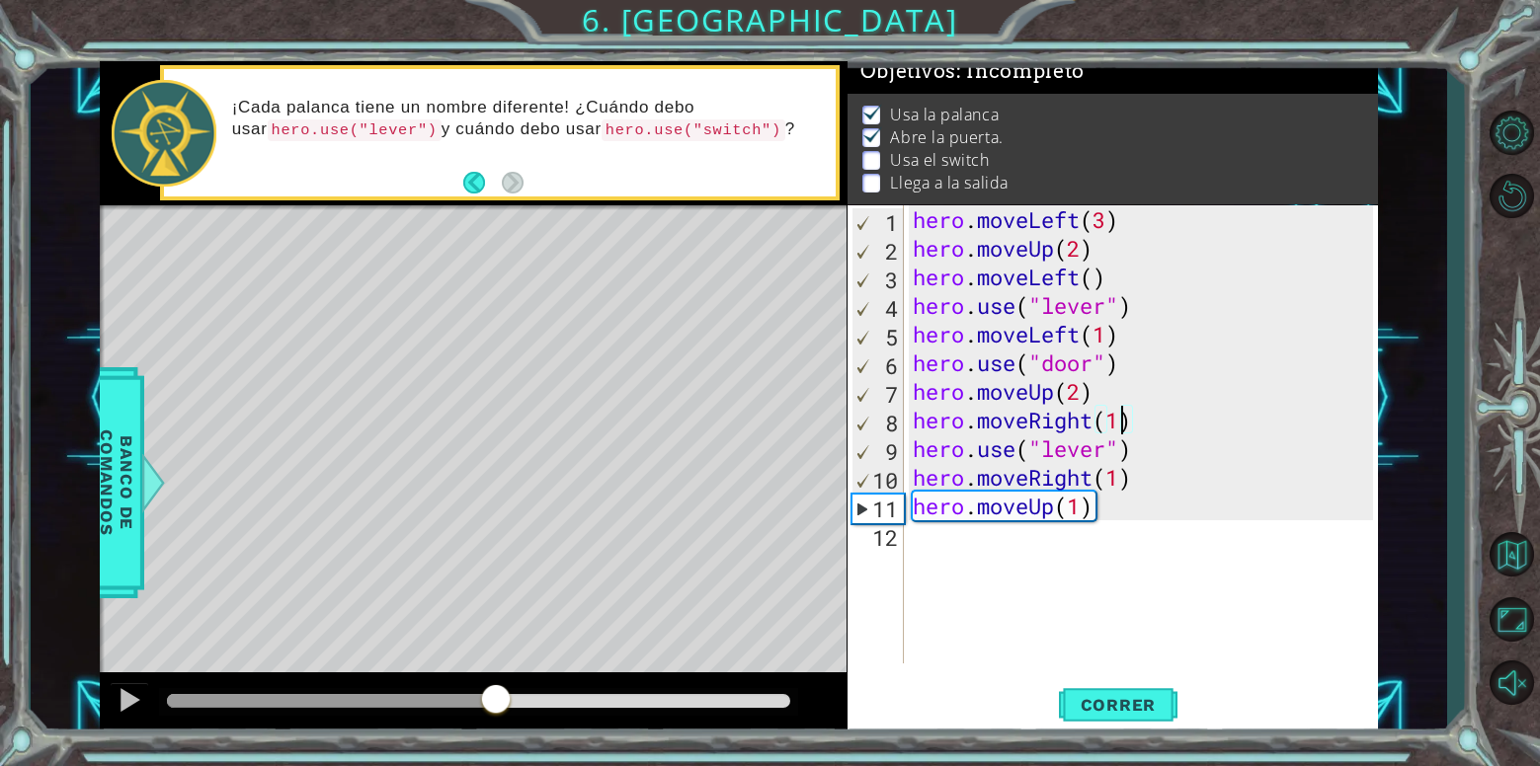
drag, startPoint x: 417, startPoint y: 707, endPoint x: 497, endPoint y: 698, distance: 80.5
click at [497, 698] on div at bounding box center [496, 701] width 36 height 36
click at [1081, 597] on div "hero . moveLeft ( 3 ) hero . moveUp ( 2 ) hero . moveLeft ( ) hero . use ( "lev…" at bounding box center [1146, 463] width 474 height 516
click at [1091, 495] on div "hero . moveLeft ( 3 ) hero . moveUp ( 2 ) hero . moveLeft ( ) hero . use ( "lev…" at bounding box center [1146, 463] width 474 height 516
click at [1102, 471] on div "hero . moveLeft ( 3 ) hero . moveUp ( 2 ) hero . moveLeft ( ) hero . use ( "lev…" at bounding box center [1146, 463] width 474 height 516
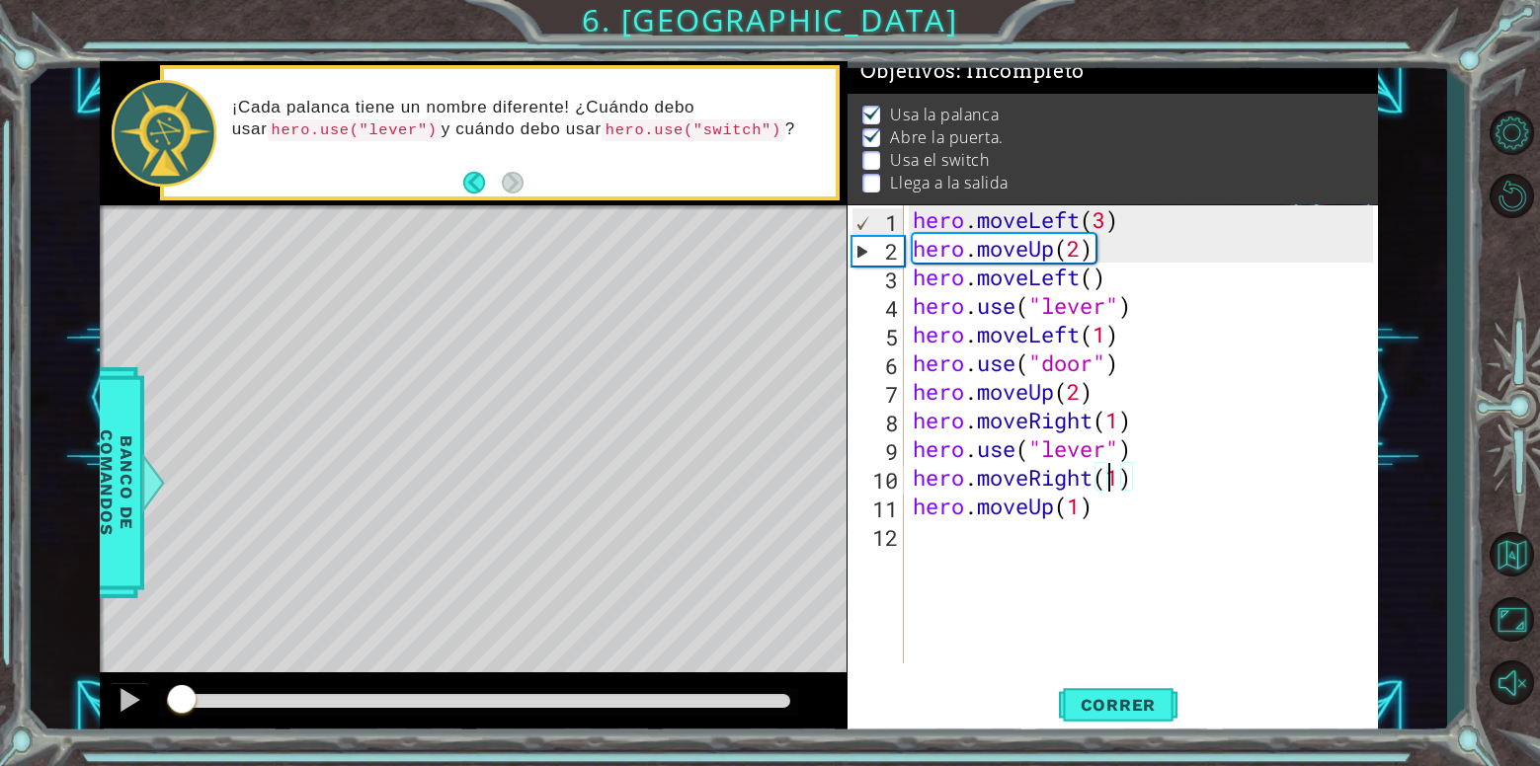
drag, startPoint x: 503, startPoint y: 704, endPoint x: 144, endPoint y: 743, distance: 360.6
click at [144, 743] on div "1 ההההההההההההההההההההההההההההההההההההההההההההההההההההההההההההההההההההההההההההה…" at bounding box center [770, 383] width 1540 height 766
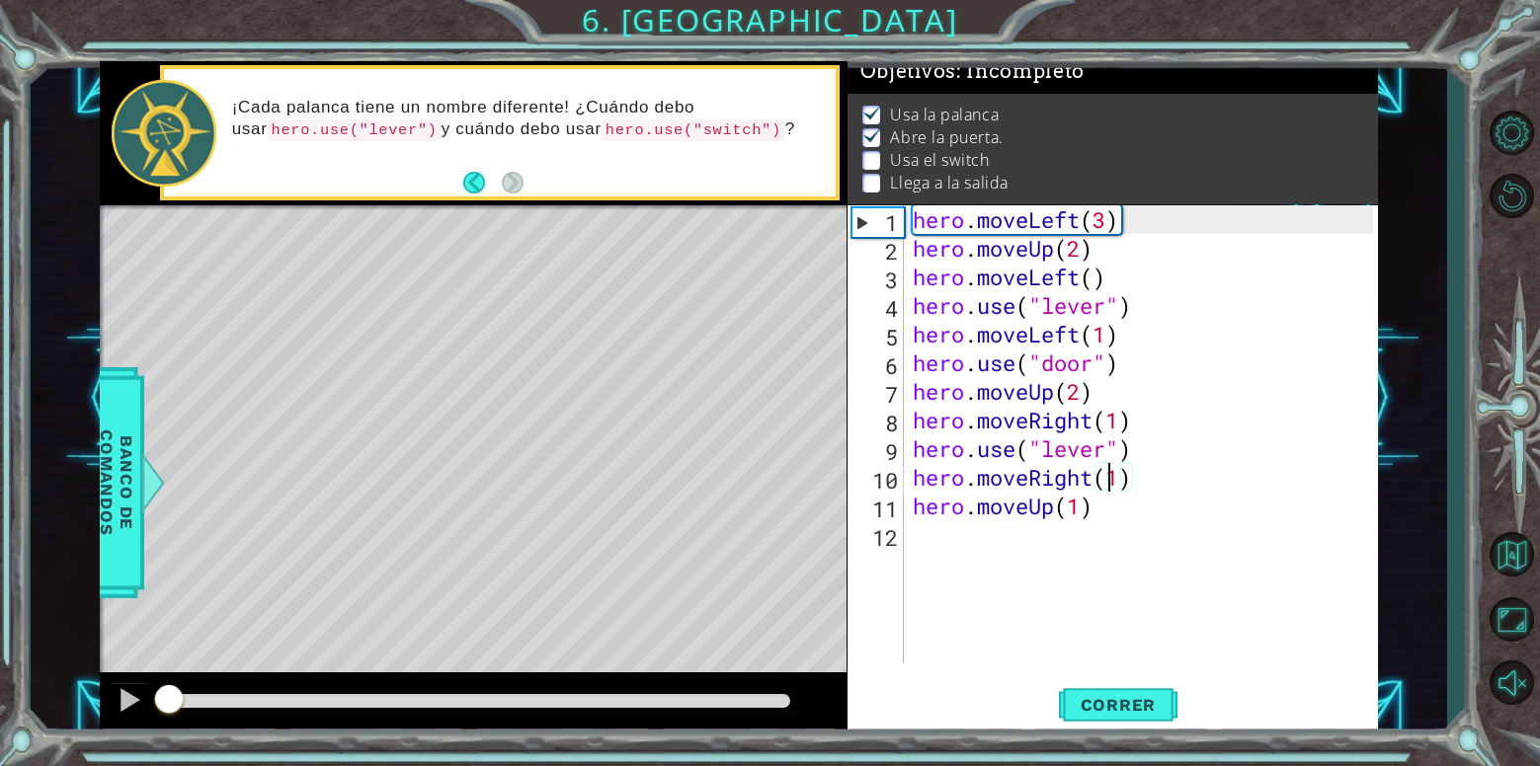
click at [1103, 440] on div "hero . moveLeft ( 3 ) hero . moveUp ( 2 ) hero . moveLeft ( ) hero . use ( "lev…" at bounding box center [1146, 463] width 474 height 516
click at [1213, 404] on div "hero . moveLeft ( 3 ) hero . moveUp ( 2 ) hero . moveLeft ( ) hero . use ( "lev…" at bounding box center [1146, 463] width 474 height 516
click at [1129, 429] on div "hero . moveLeft ( 3 ) hero . moveUp ( 2 ) hero . moveLeft ( ) hero . use ( "lev…" at bounding box center [1146, 463] width 474 height 516
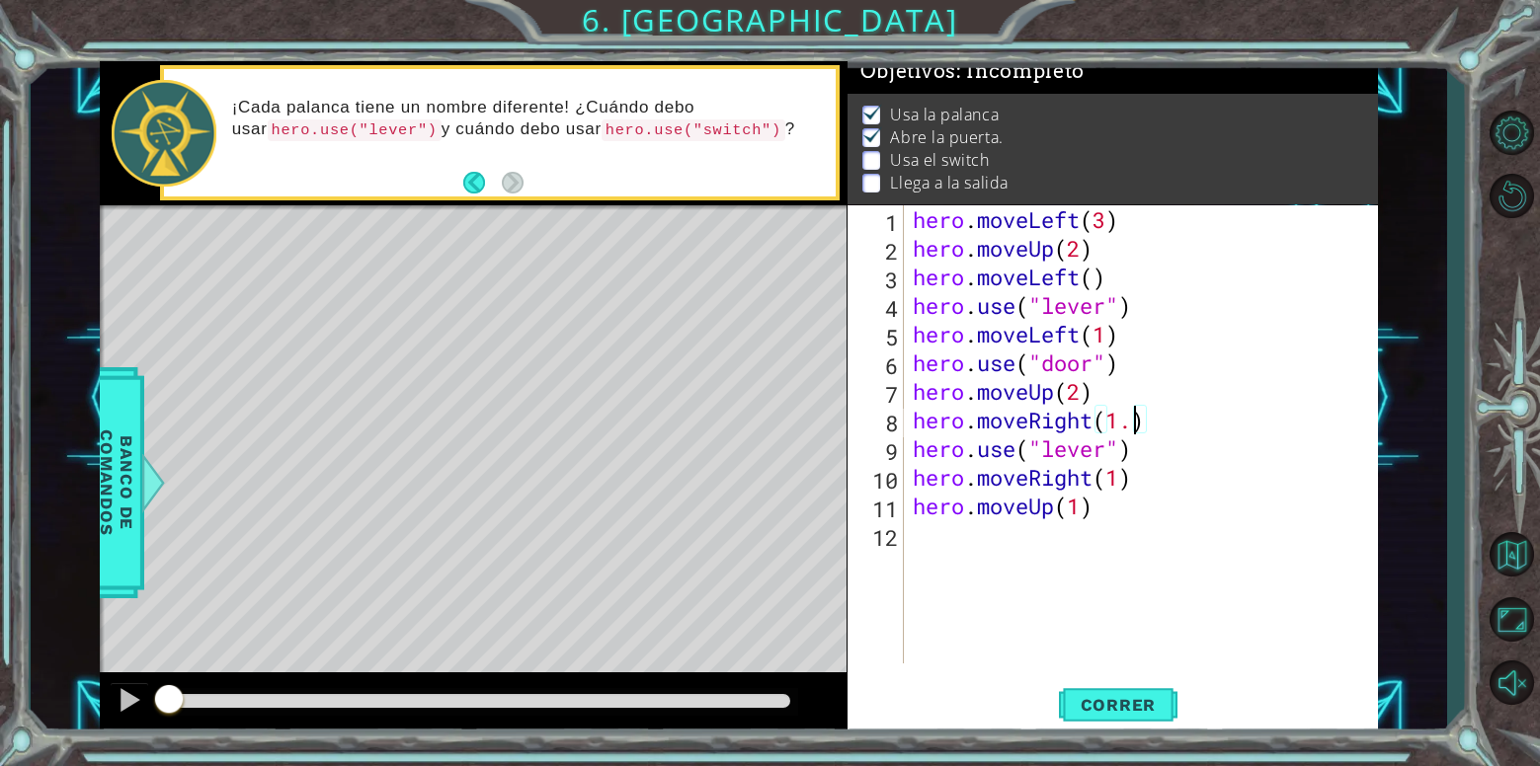
type textarea "hero.moveRight(1.8)"
drag, startPoint x: 747, startPoint y: 724, endPoint x: 924, endPoint y: 763, distance: 182.1
drag, startPoint x: 924, startPoint y: 763, endPoint x: 1250, endPoint y: 675, distance: 337.8
click at [1256, 675] on div "1 2 3 4 5 6 7 8 9 10 11 12 hero . moveLeft ( 3 ) hero . moveUp ( 2 ) hero . mov…" at bounding box center [1112, 470] width 531 height 530
click at [1162, 708] on span "Correr" at bounding box center [1119, 705] width 116 height 20
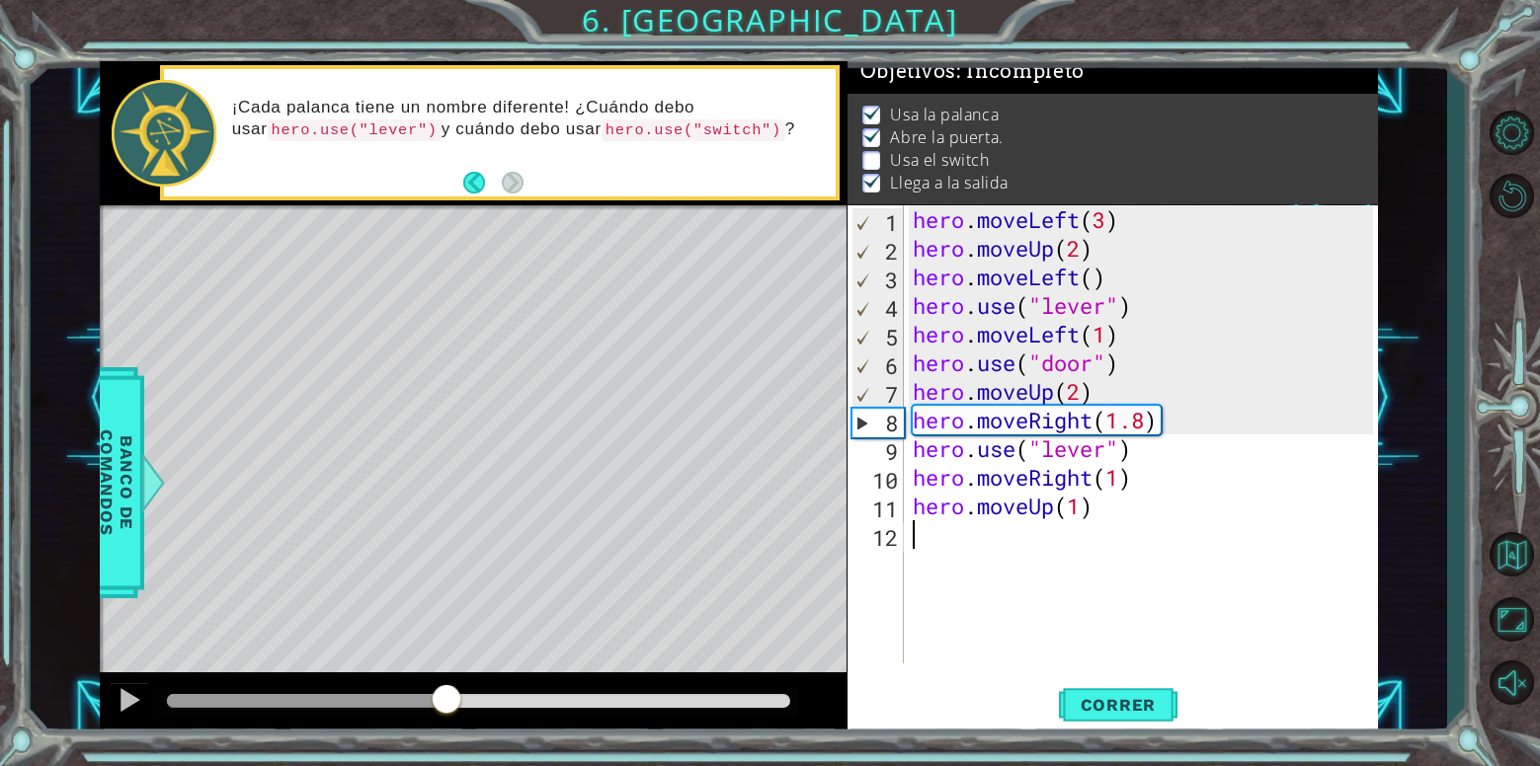
drag, startPoint x: 217, startPoint y: 716, endPoint x: 445, endPoint y: 689, distance: 229.7
click at [445, 689] on div at bounding box center [447, 701] width 36 height 36
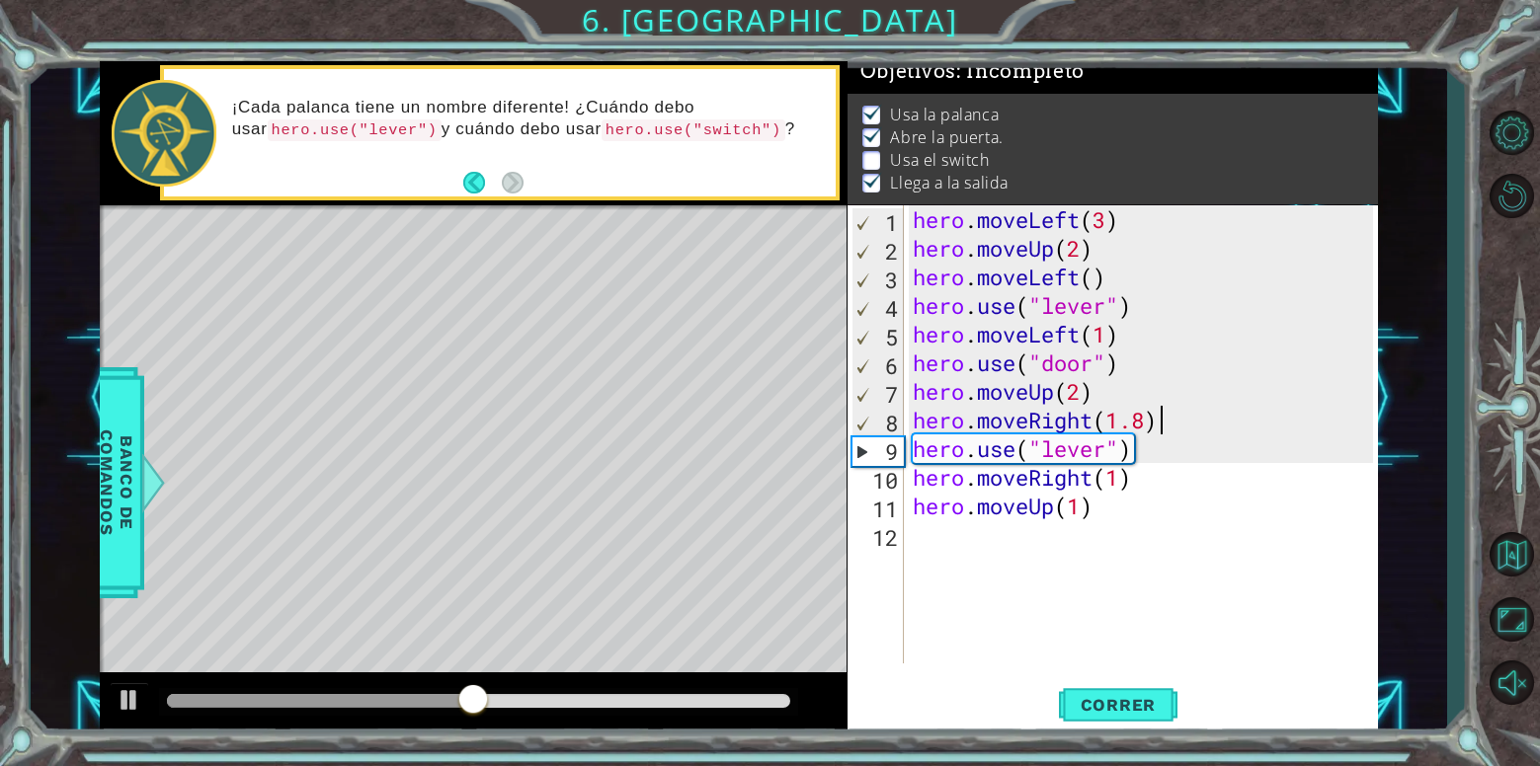
click at [1161, 422] on div "hero . moveLeft ( 3 ) hero . moveUp ( 2 ) hero . moveLeft ( ) hero . use ( "lev…" at bounding box center [1146, 463] width 474 height 516
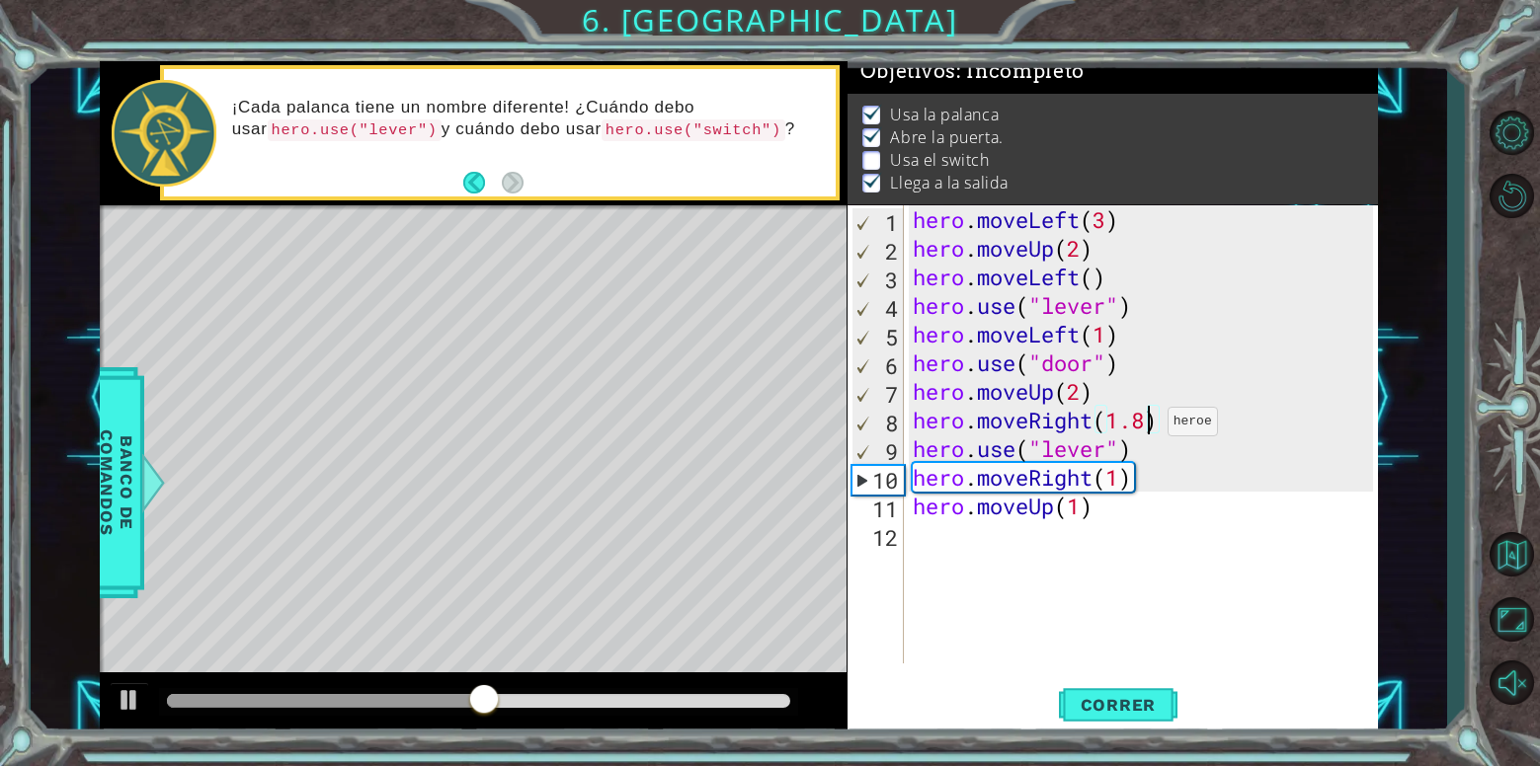
click at [1150, 427] on div "hero . moveLeft ( 3 ) hero . moveUp ( 2 ) hero . moveLeft ( ) hero . use ( "lev…" at bounding box center [1146, 463] width 474 height 516
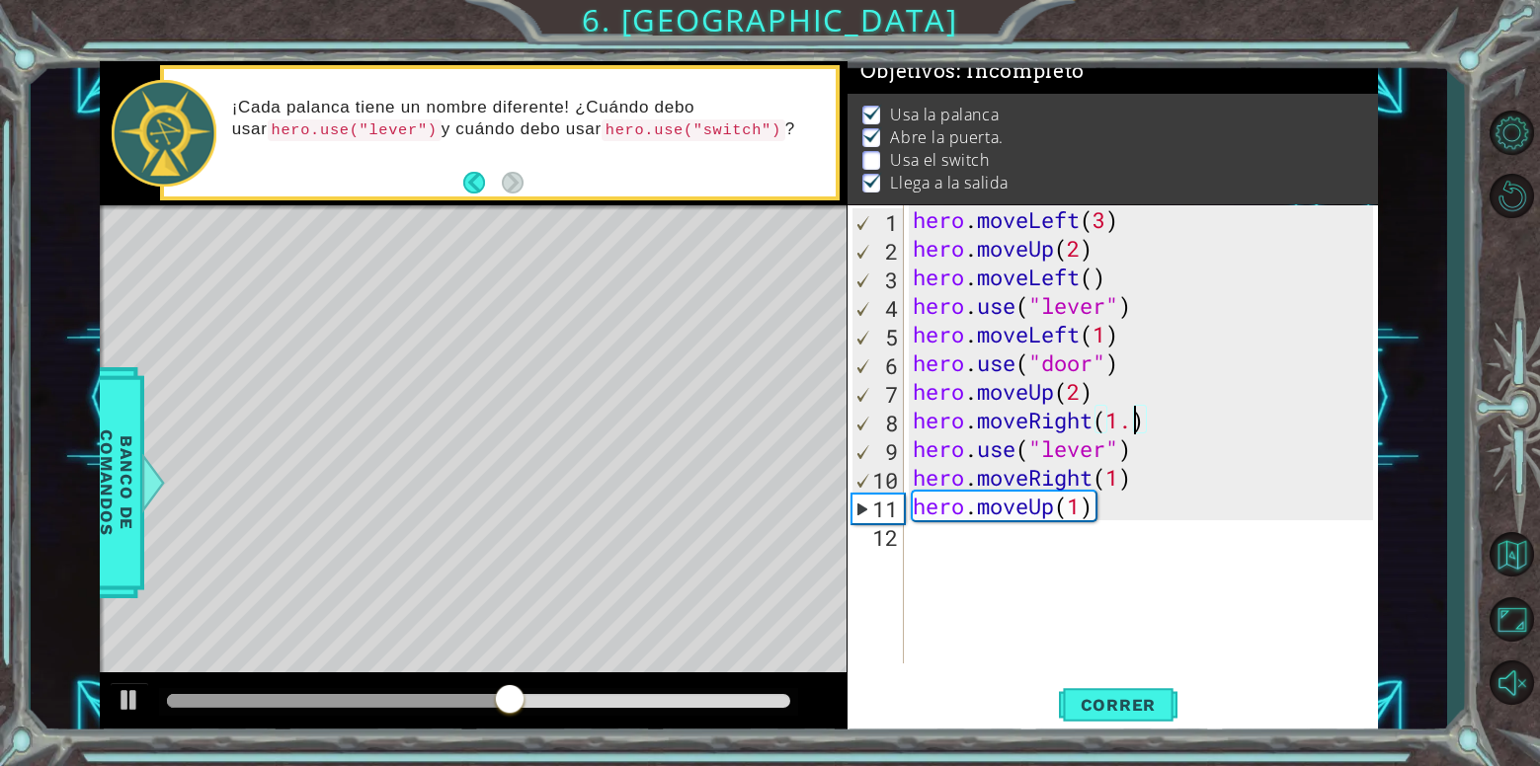
type textarea "hero.moveRight(1)"
click at [1113, 555] on div "hero . moveLeft ( 3 ) hero . moveUp ( 2 ) hero . moveLeft ( ) hero . use ( "lev…" at bounding box center [1146, 463] width 474 height 516
click at [1067, 608] on div "hero . moveLeft ( 3 ) hero . moveUp ( 2 ) hero . moveLeft ( ) hero . use ( "lev…" at bounding box center [1146, 463] width 474 height 516
click at [1128, 700] on span "Correr" at bounding box center [1119, 705] width 116 height 20
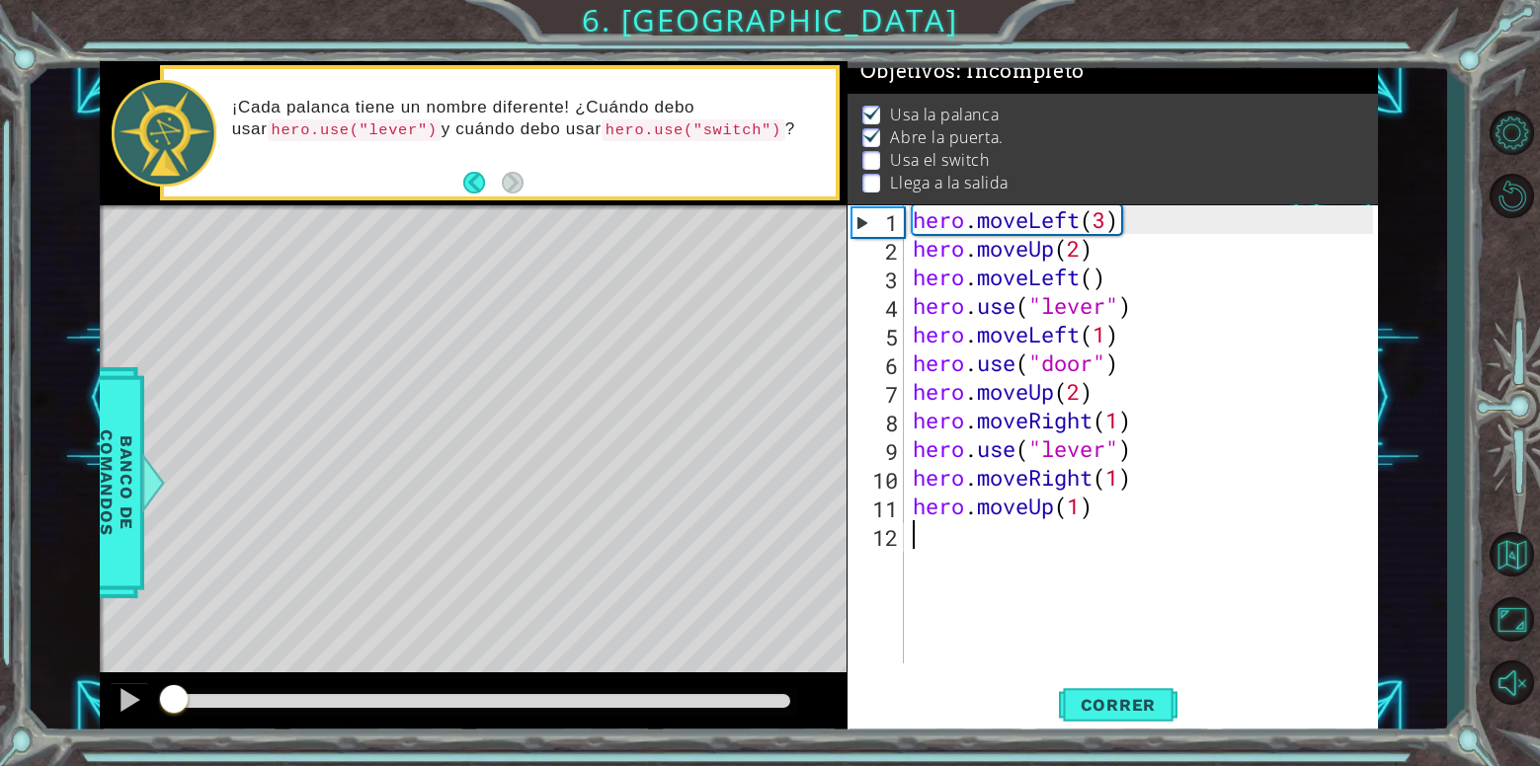
drag, startPoint x: 194, startPoint y: 694, endPoint x: 110, endPoint y: 725, distance: 89.4
click at [110, 725] on div at bounding box center [473, 704] width 747 height 63
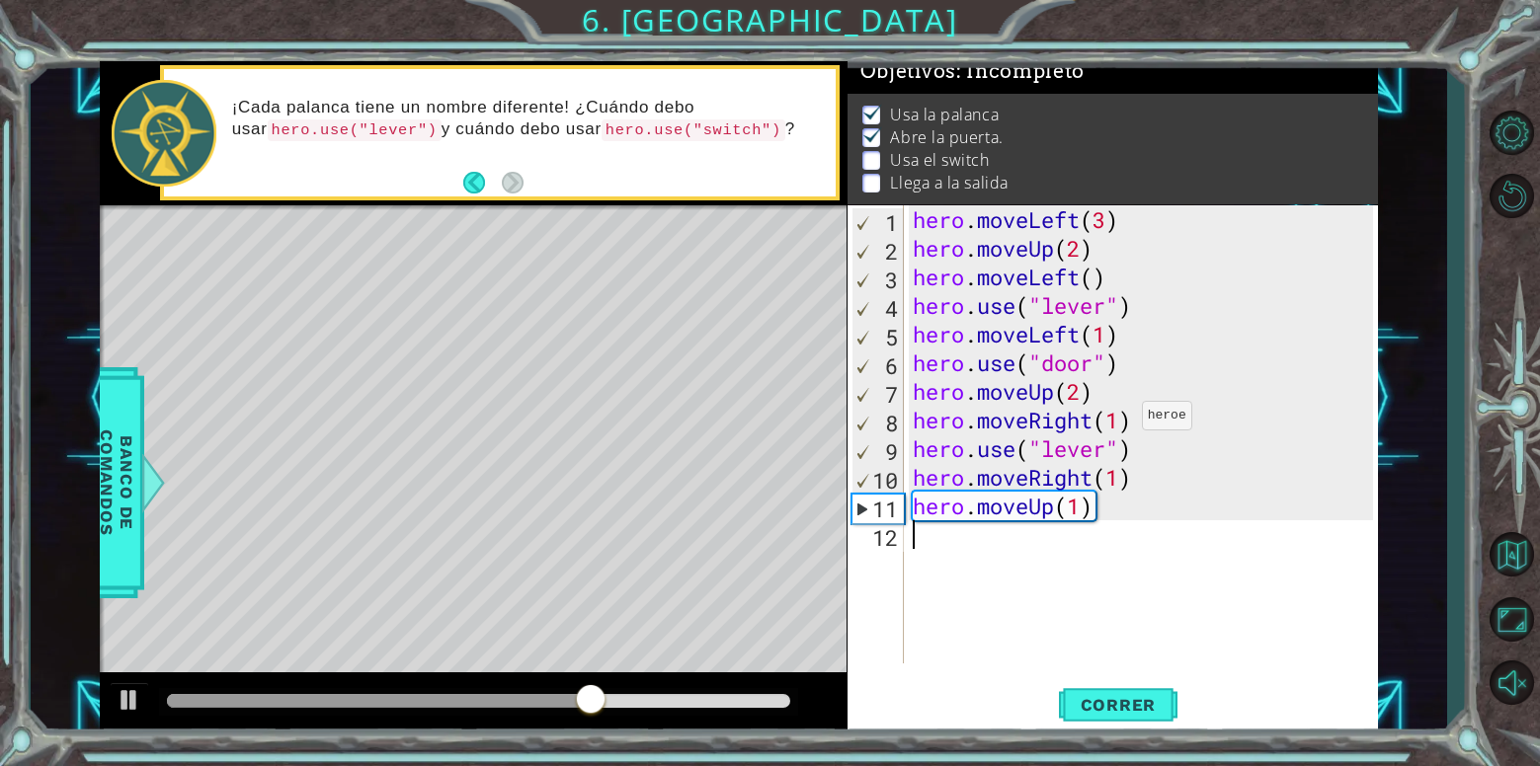
click at [1125, 421] on div "hero . moveLeft ( 3 ) hero . moveUp ( 2 ) hero . moveLeft ( ) hero . use ( "lev…" at bounding box center [1146, 463] width 474 height 516
click at [1101, 465] on div "hero . moveLeft ( 3 ) hero . moveUp ( 2 ) hero . moveLeft ( ) hero . use ( "lev…" at bounding box center [1146, 463] width 474 height 516
click at [1112, 456] on div "hero . moveLeft ( 3 ) hero . moveUp ( 2 ) hero . moveLeft ( ) hero . use ( "lev…" at bounding box center [1146, 463] width 474 height 516
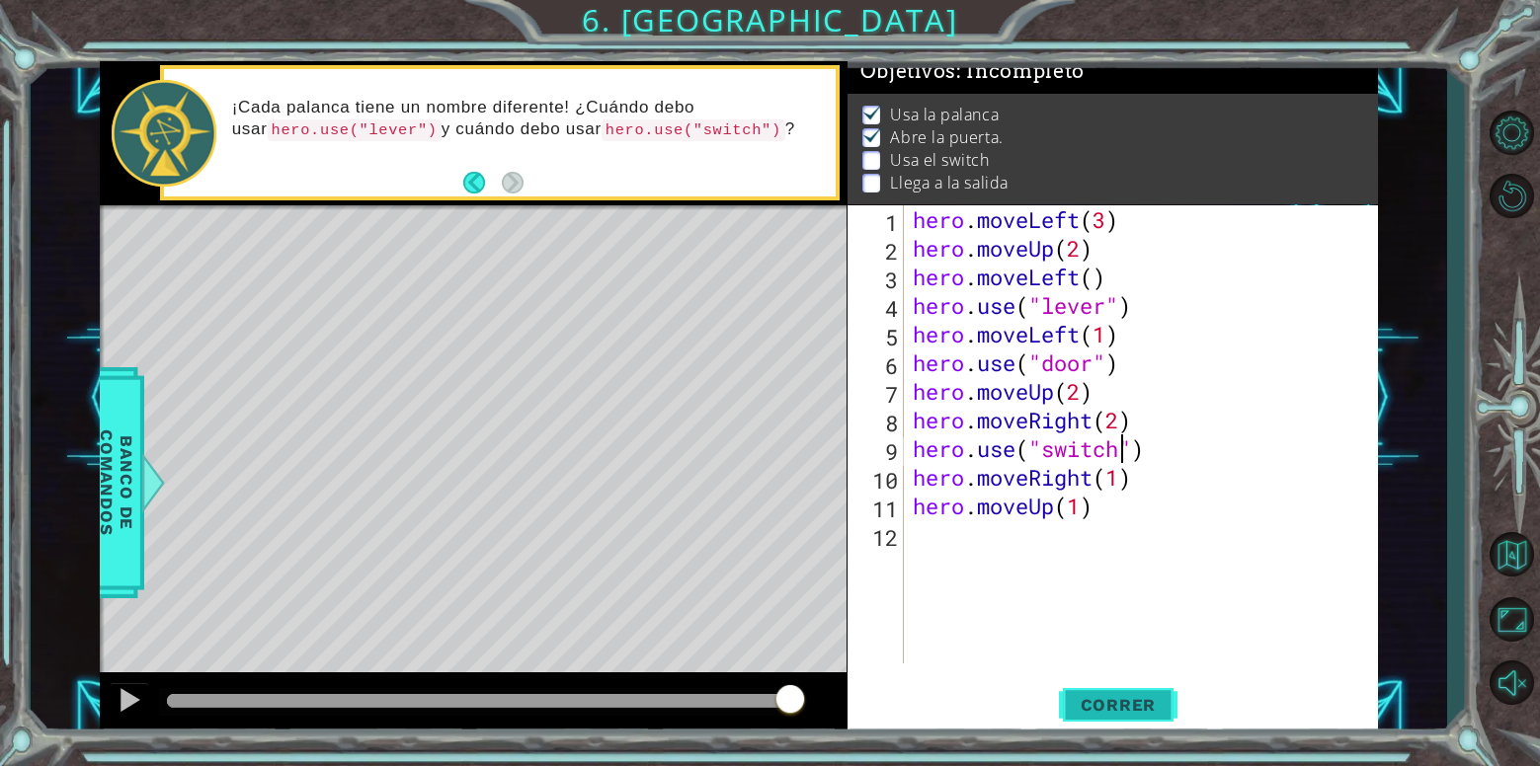
type textarea "hero.use("switch")"
click at [1163, 700] on span "Correr" at bounding box center [1119, 705] width 116 height 20
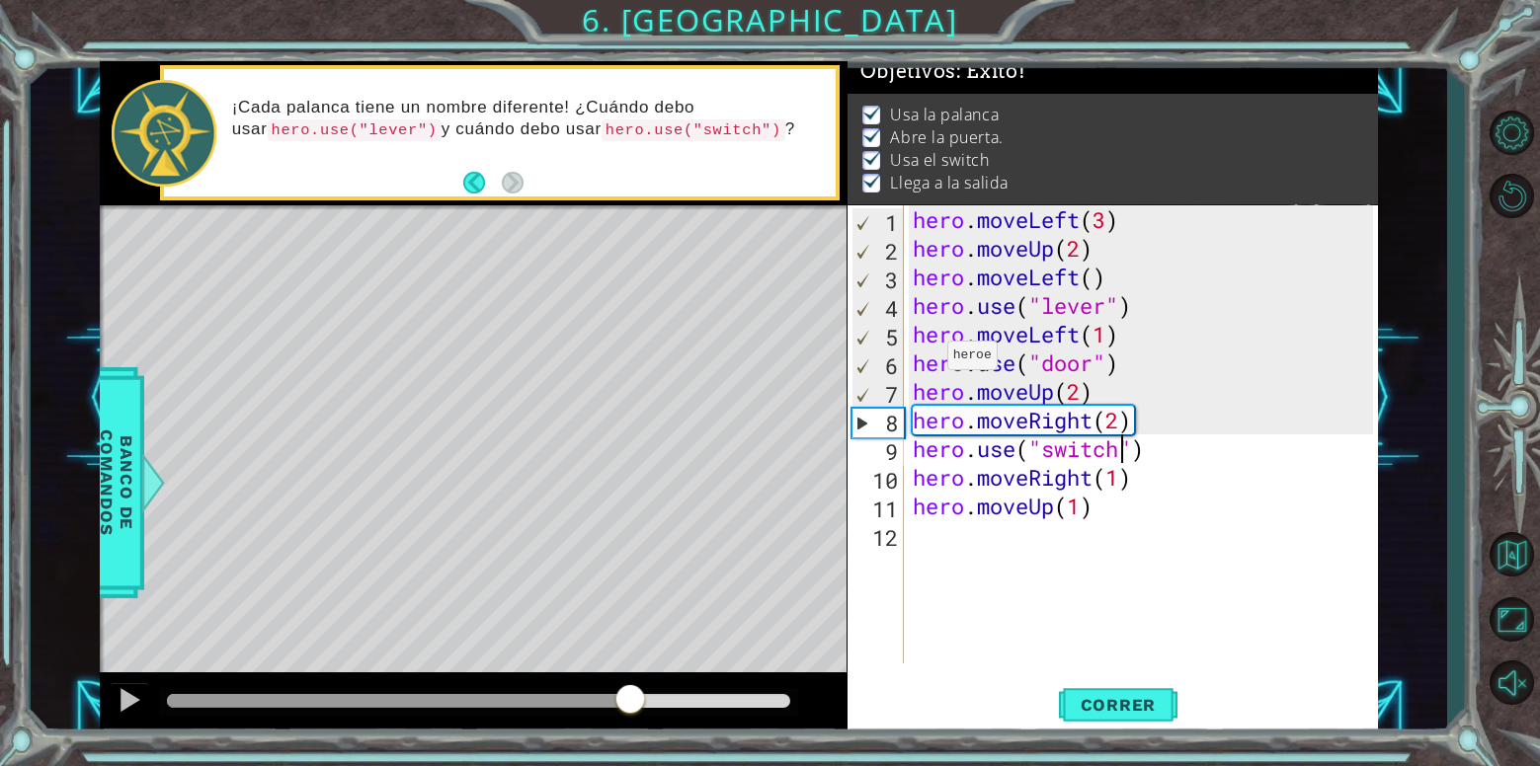
drag, startPoint x: 354, startPoint y: 707, endPoint x: 627, endPoint y: 678, distance: 275.2
click at [627, 678] on div at bounding box center [473, 704] width 747 height 63
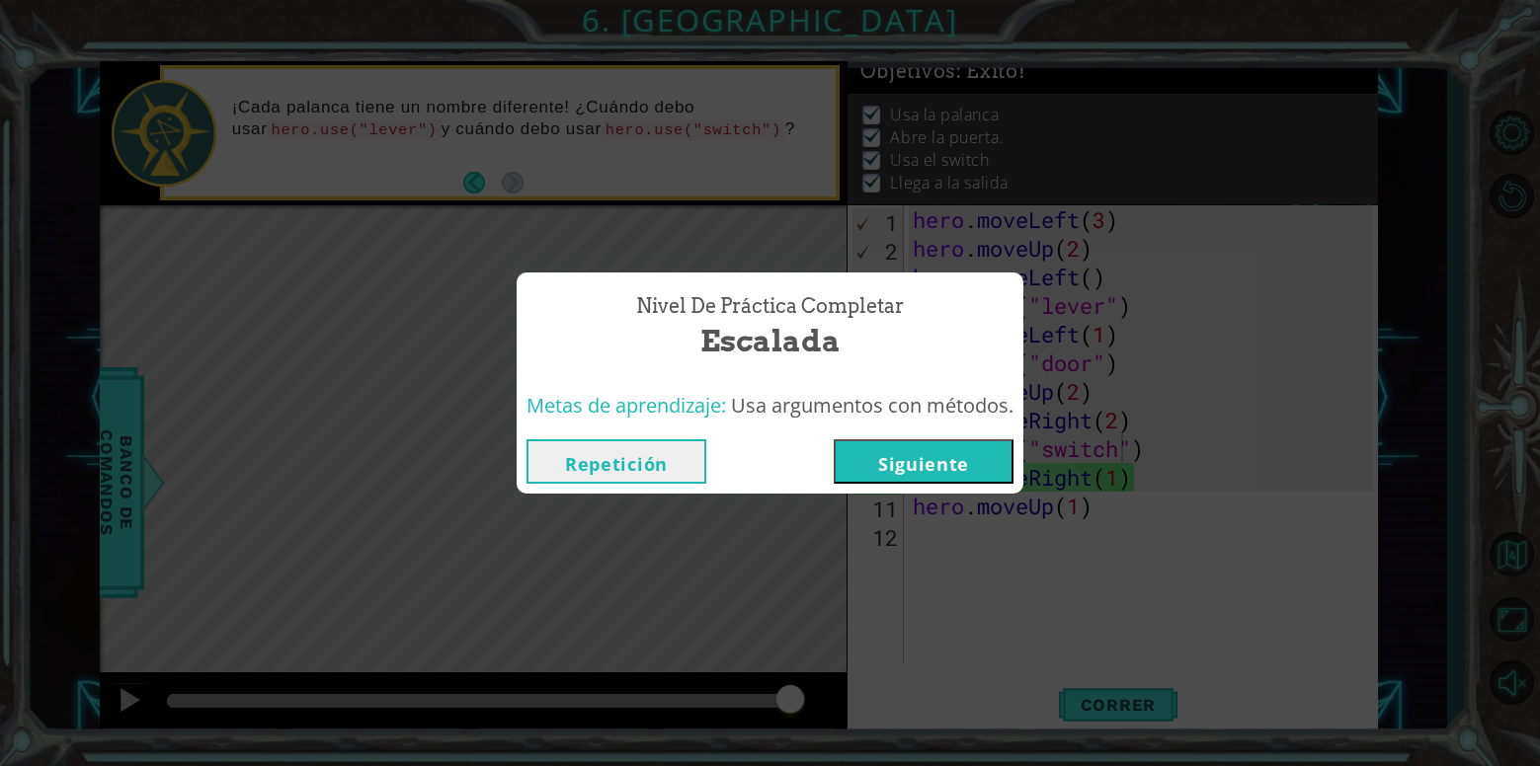
click at [934, 478] on button "Siguiente" at bounding box center [924, 461] width 180 height 44
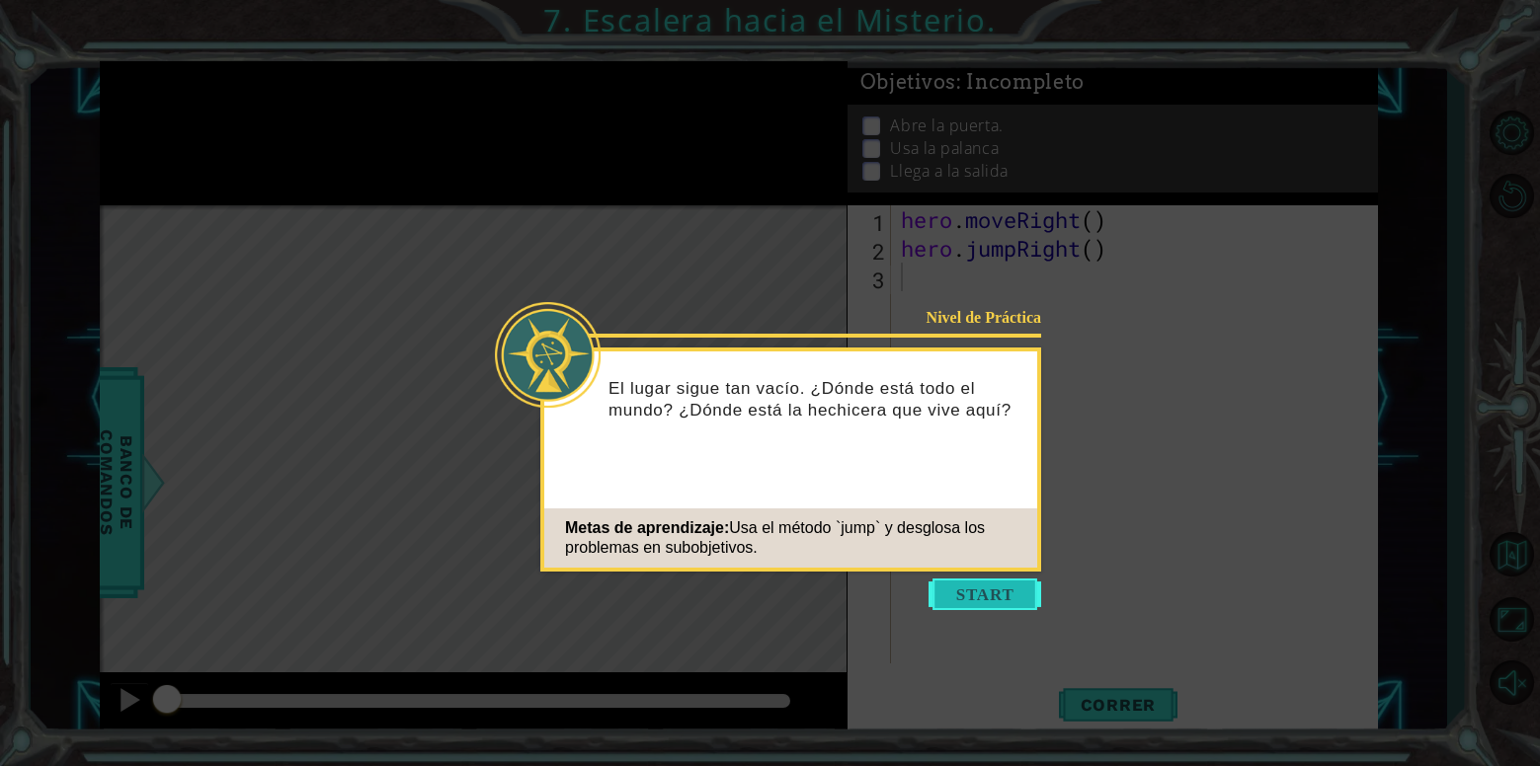
click at [983, 596] on button "Start" at bounding box center [984, 595] width 113 height 32
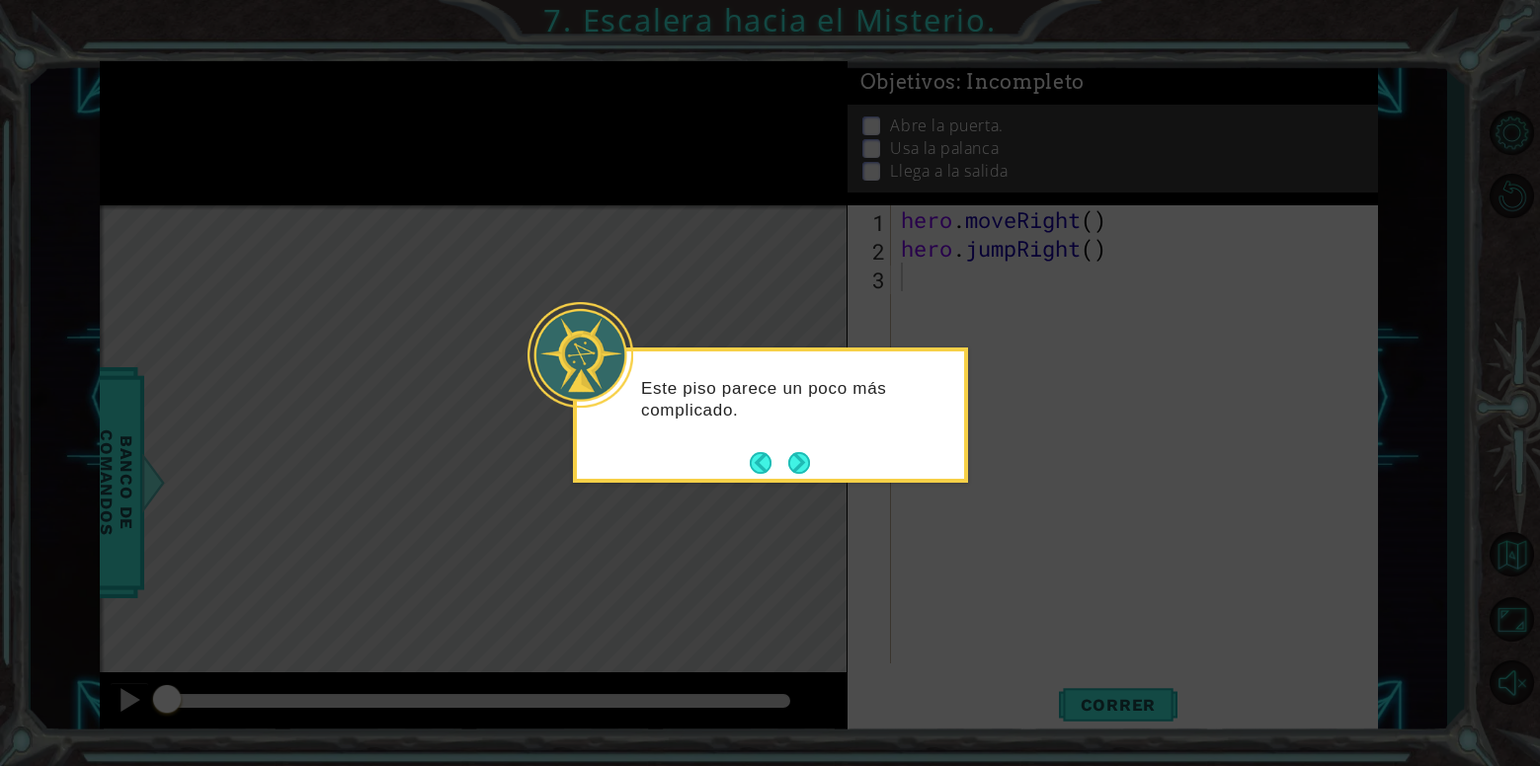
click at [818, 476] on div "Este piso parece un poco más complicado." at bounding box center [770, 415] width 395 height 135
click at [809, 468] on button "Next" at bounding box center [799, 463] width 24 height 24
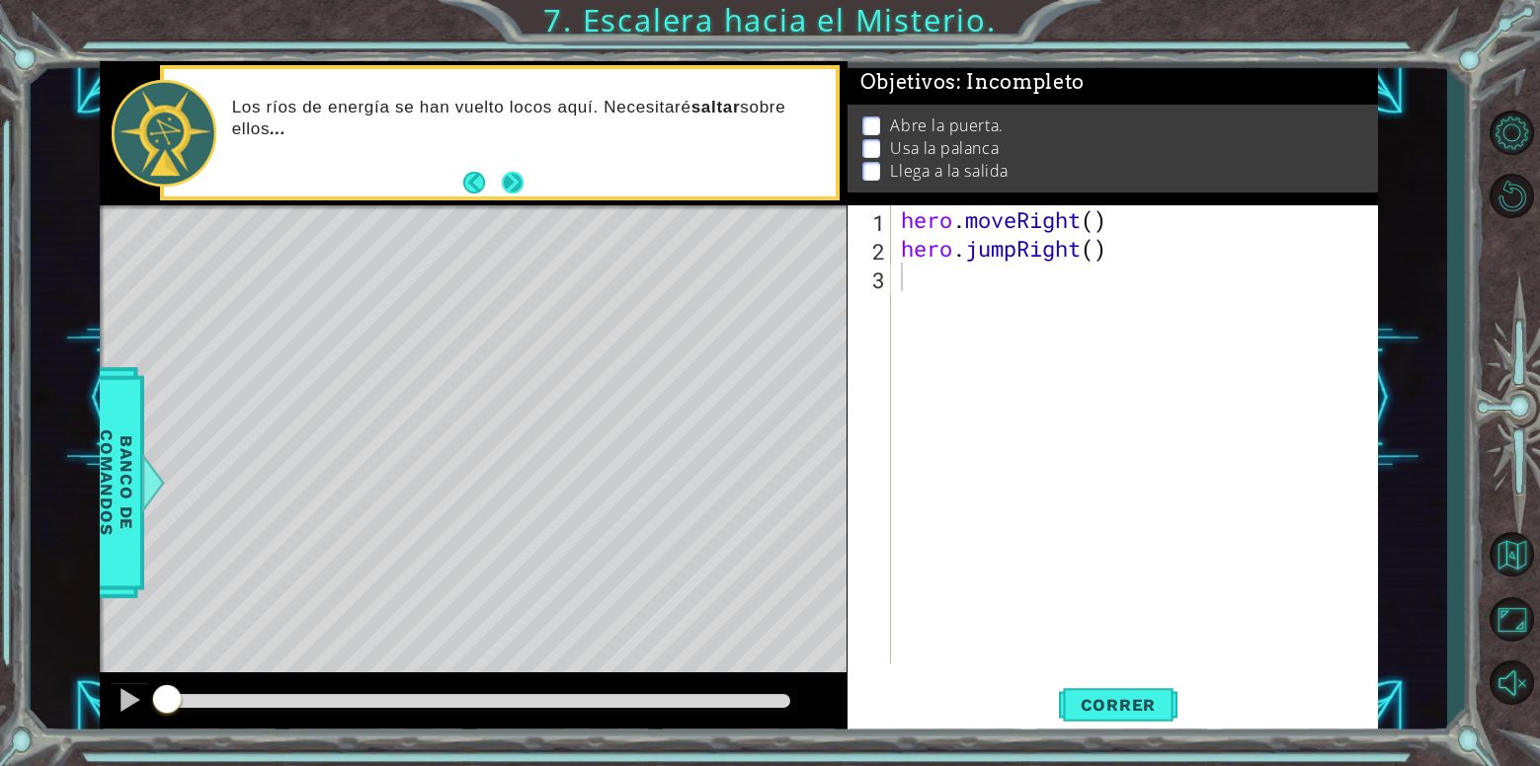
click at [507, 185] on button "Next" at bounding box center [513, 183] width 34 height 34
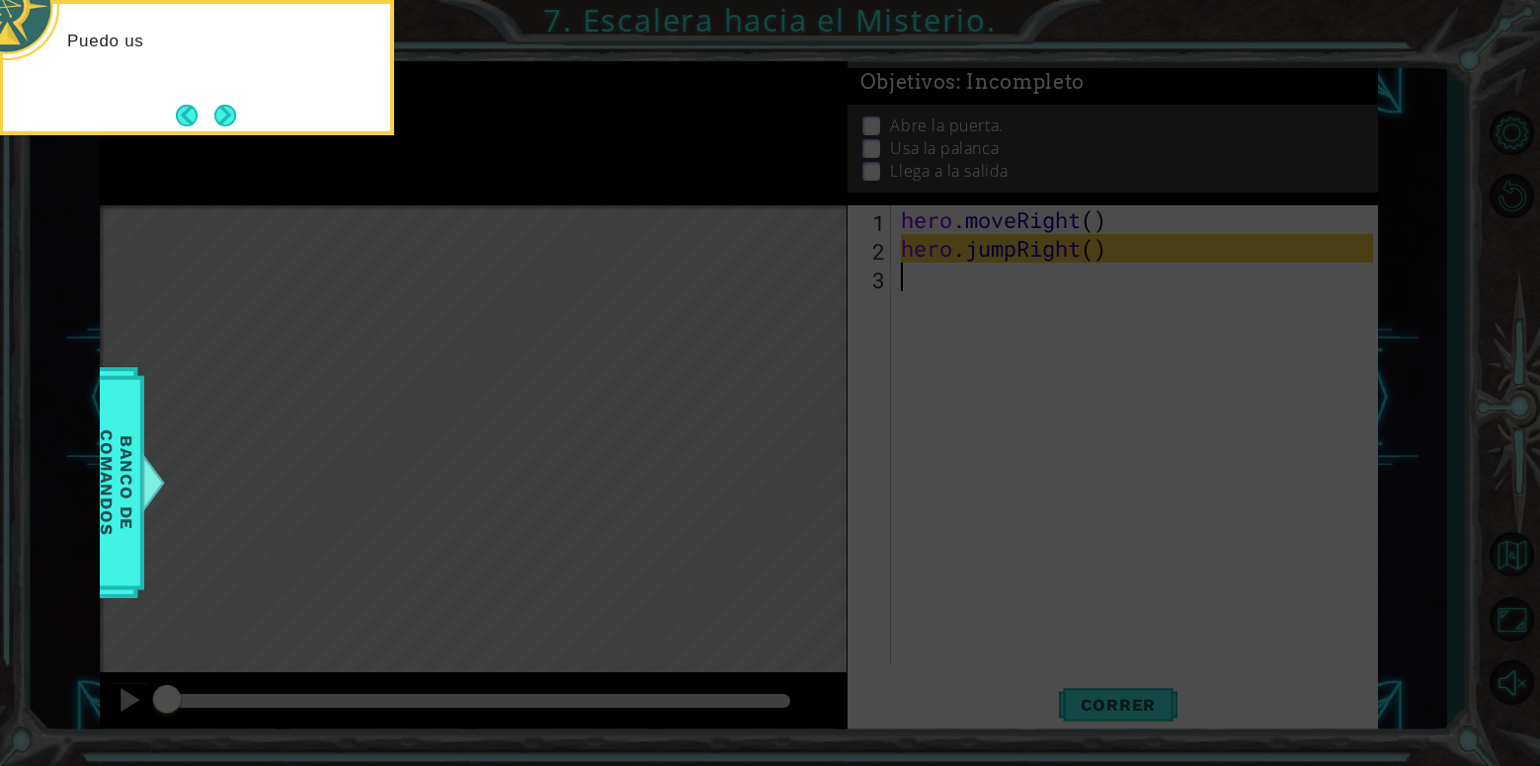
click at [1014, 451] on icon at bounding box center [770, 115] width 1540 height 1304
click at [227, 122] on button "Next" at bounding box center [224, 115] width 25 height 25
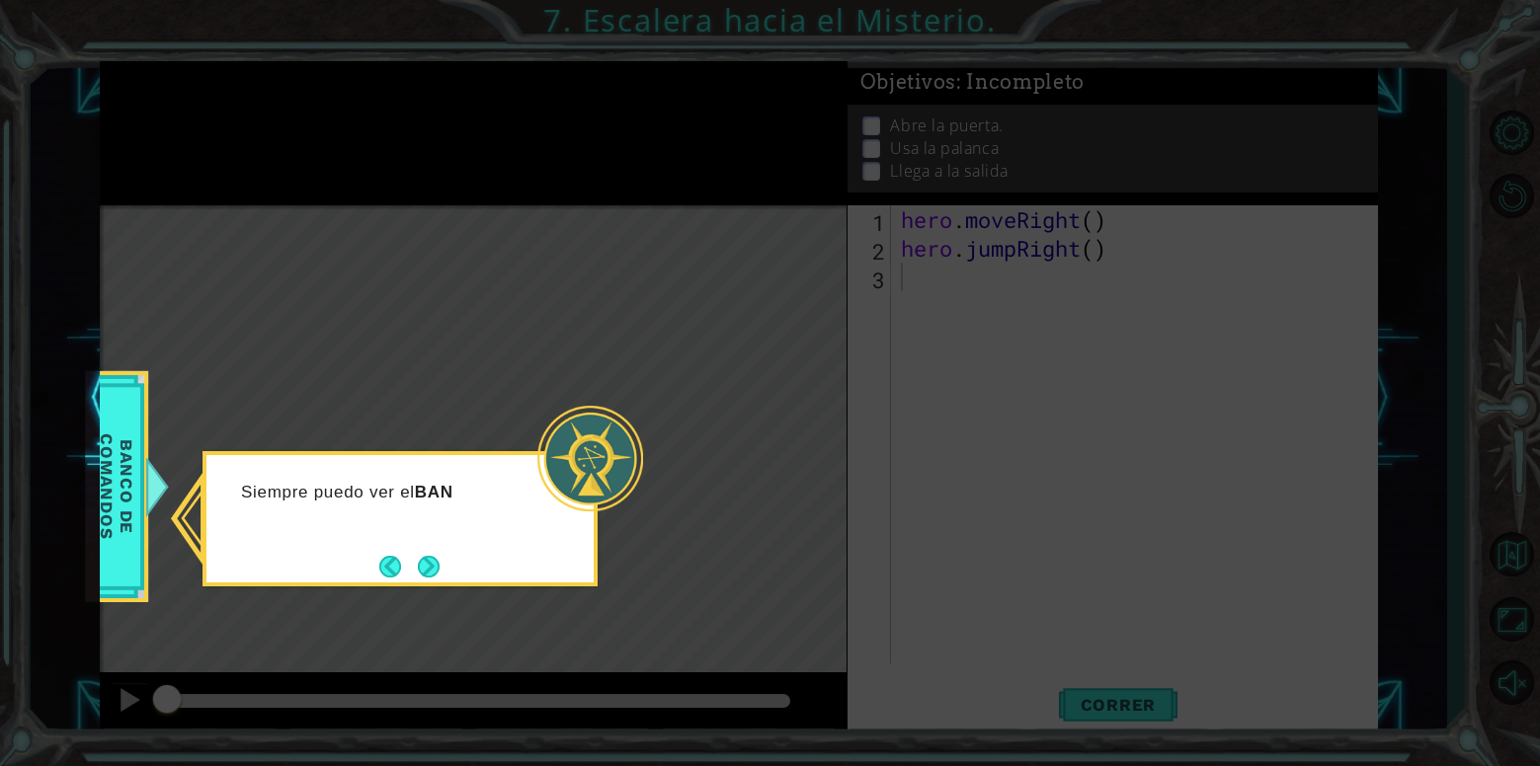
click at [512, 579] on div "Siempre puedo ver el BAN" at bounding box center [399, 518] width 395 height 135
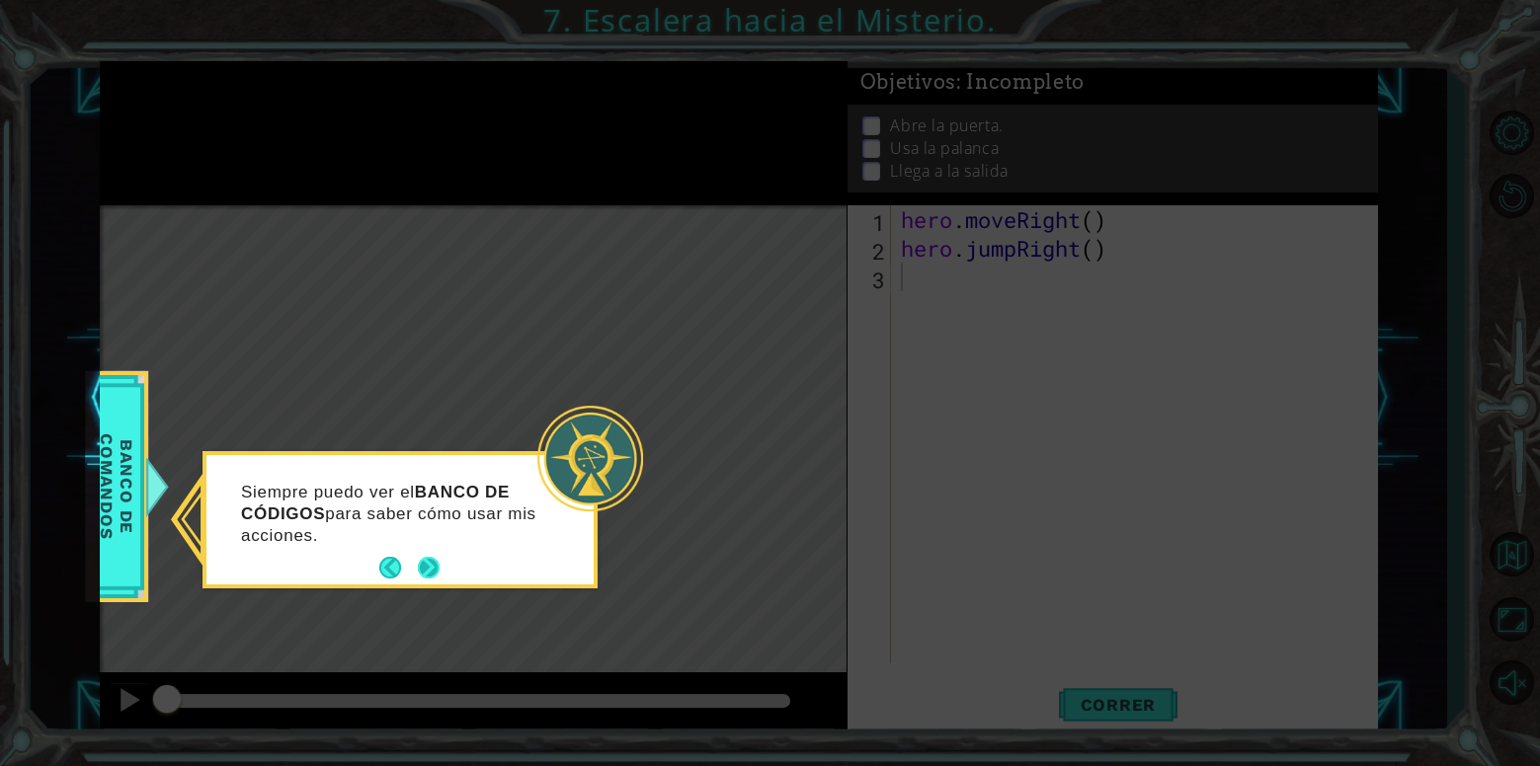
click at [423, 568] on button "Next" at bounding box center [429, 568] width 28 height 28
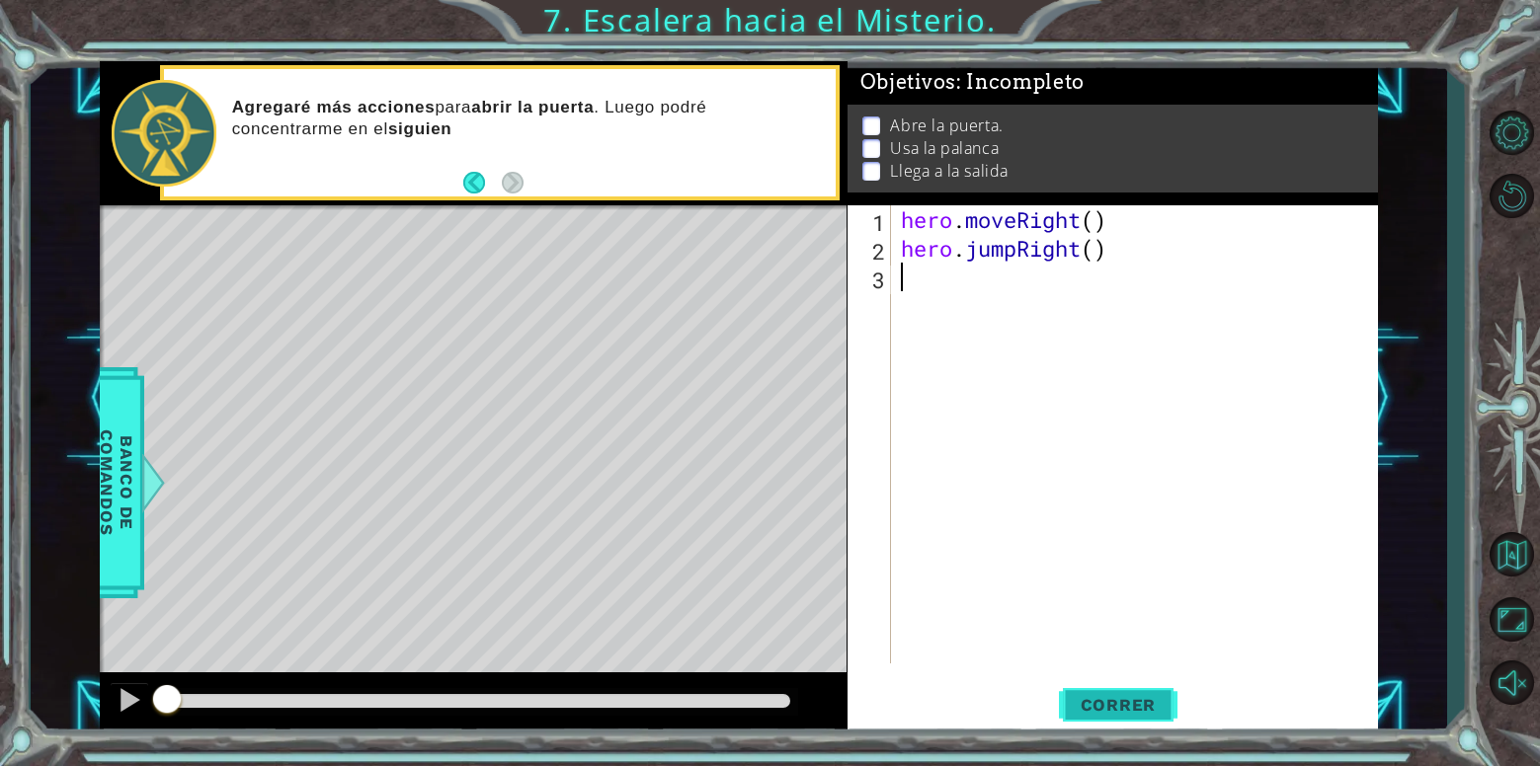
click at [1141, 689] on button "Correr" at bounding box center [1118, 705] width 119 height 53
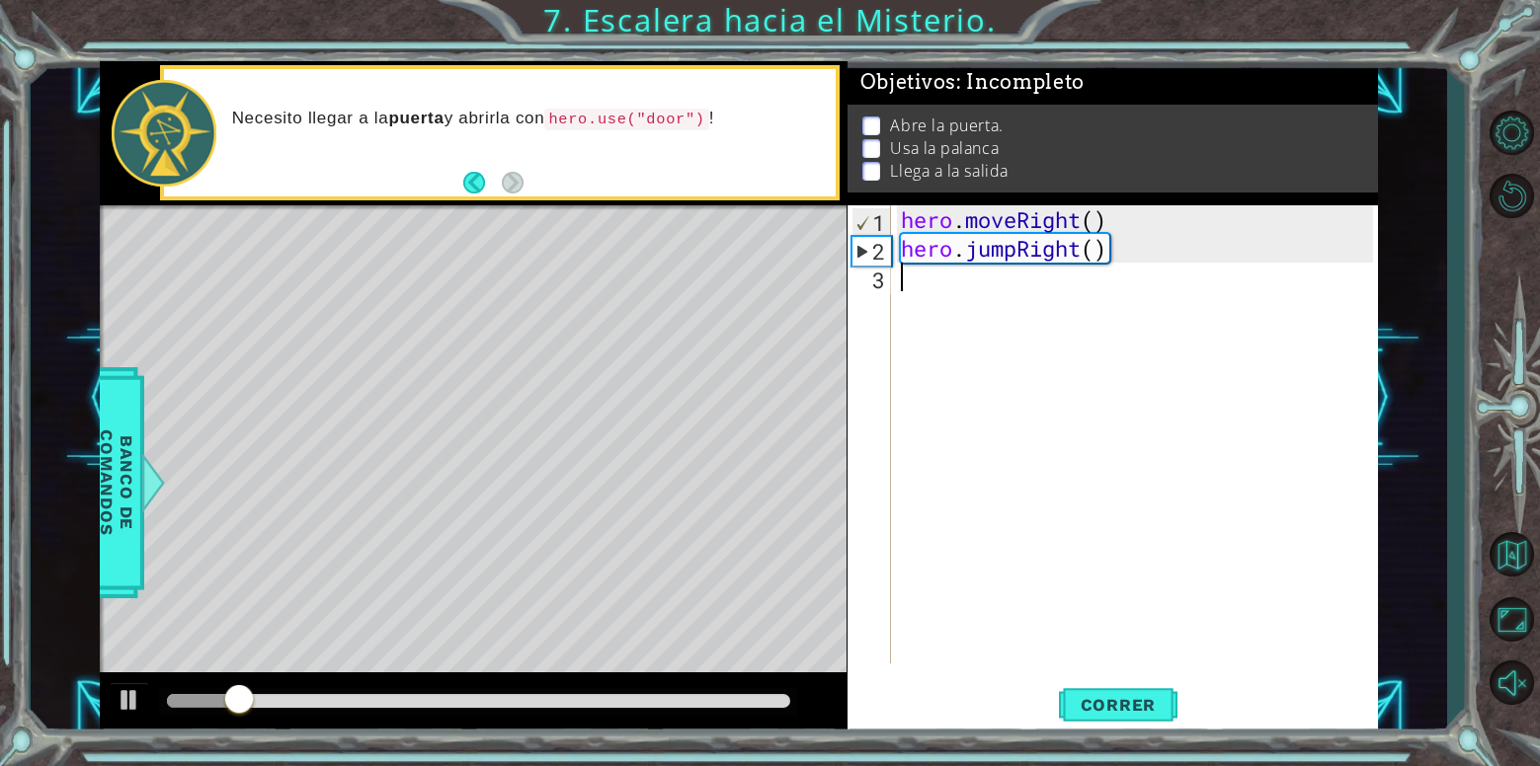
click at [982, 296] on div "hero . moveRight ( ) hero . jumpRight ( )" at bounding box center [1140, 463] width 486 height 516
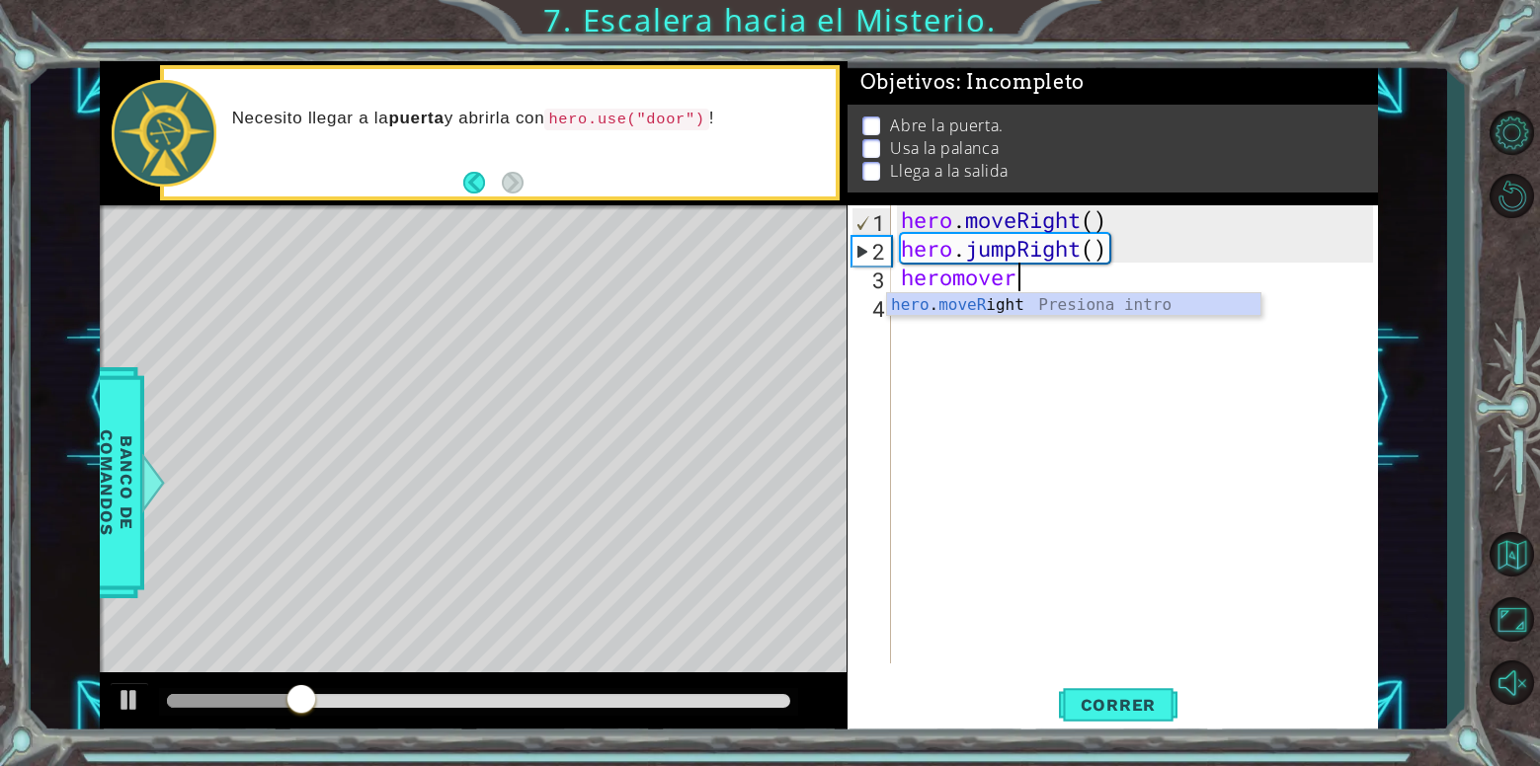
scroll to position [0, 5]
type textarea "hero.moveRight(1)"
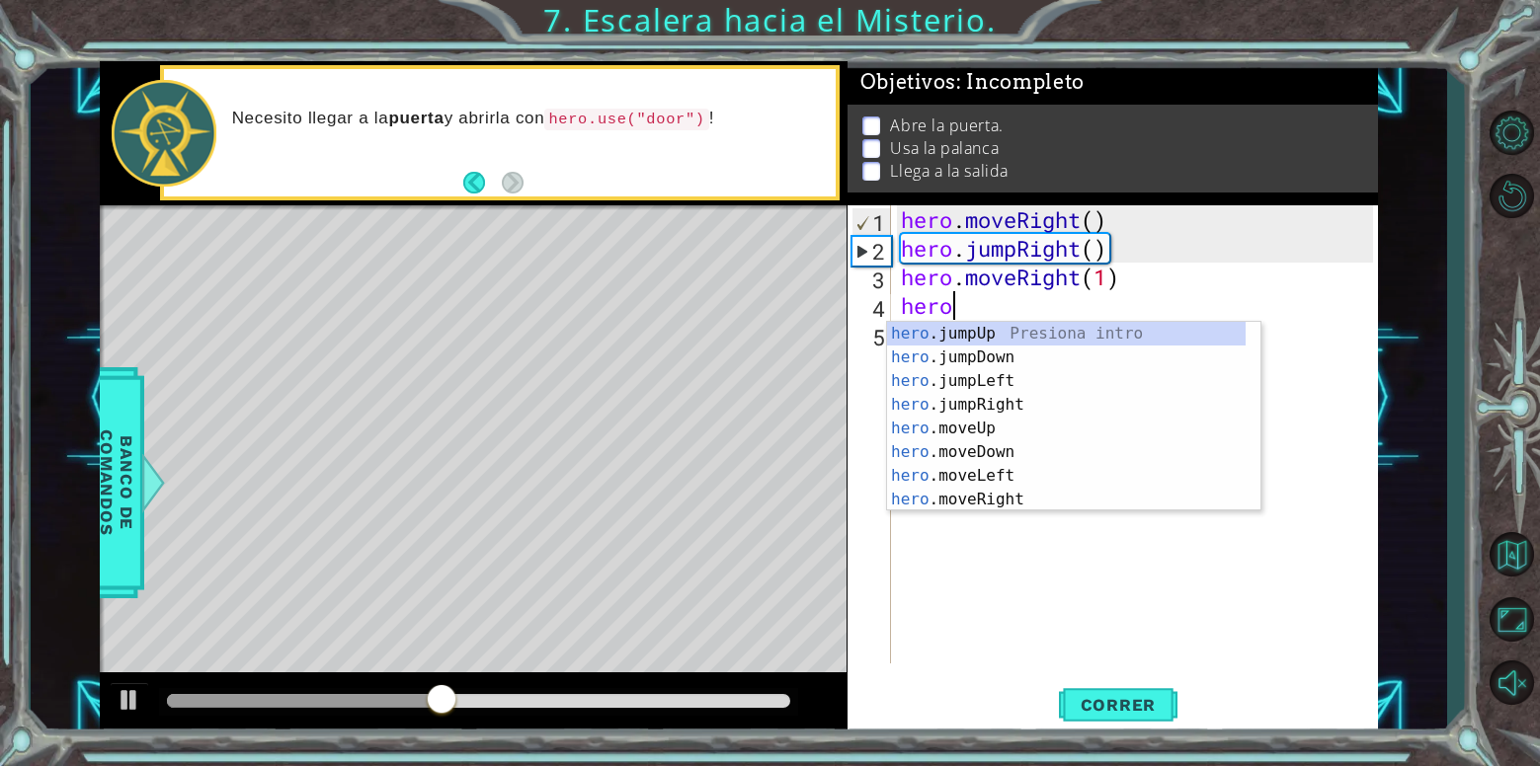
scroll to position [0, 2]
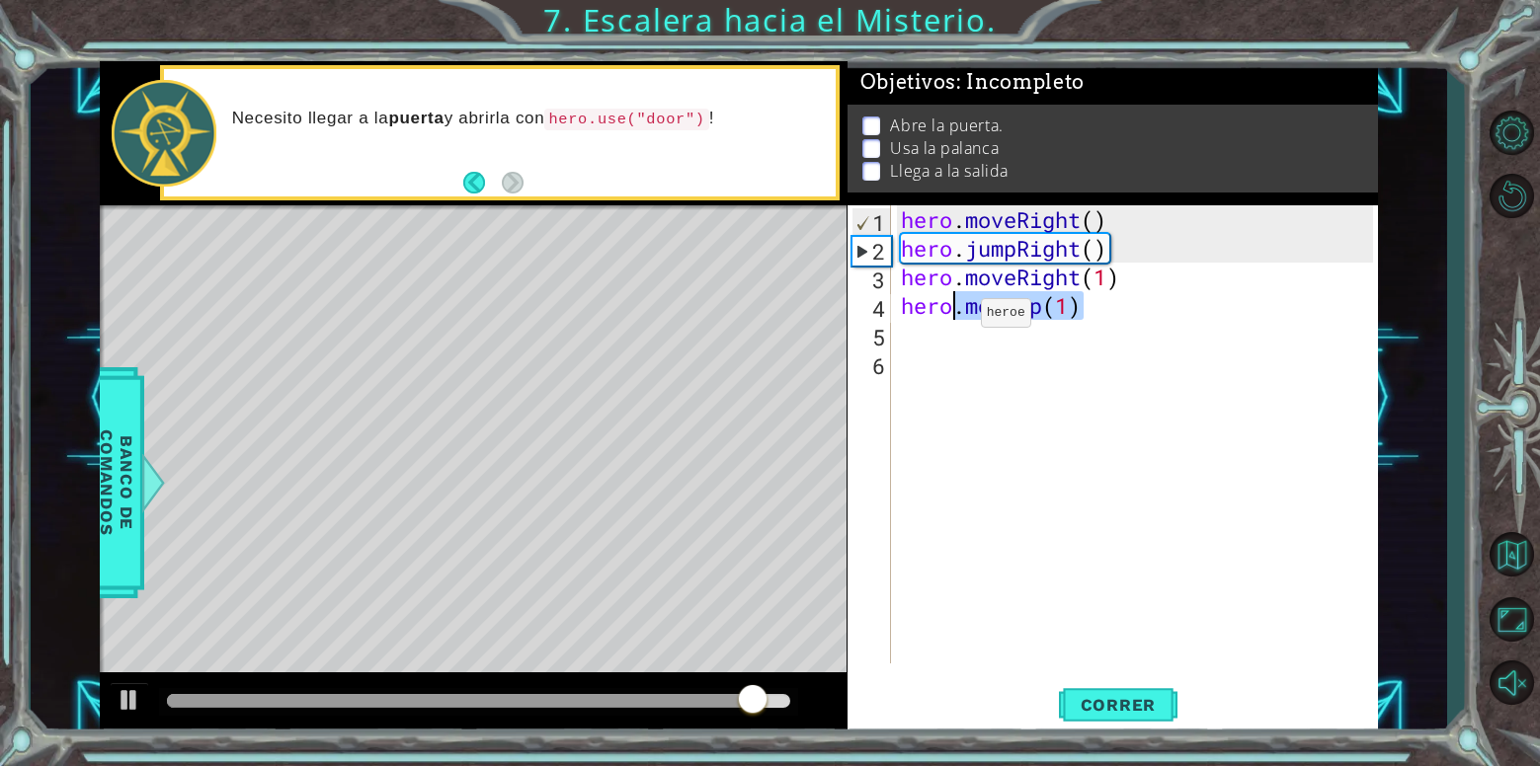
drag, startPoint x: 1078, startPoint y: 304, endPoint x: 957, endPoint y: 303, distance: 120.5
click at [957, 303] on div "hero . moveRight ( ) hero . jumpRight ( ) hero . moveRight ( 1 ) hero . moveUp …" at bounding box center [1140, 463] width 486 height 516
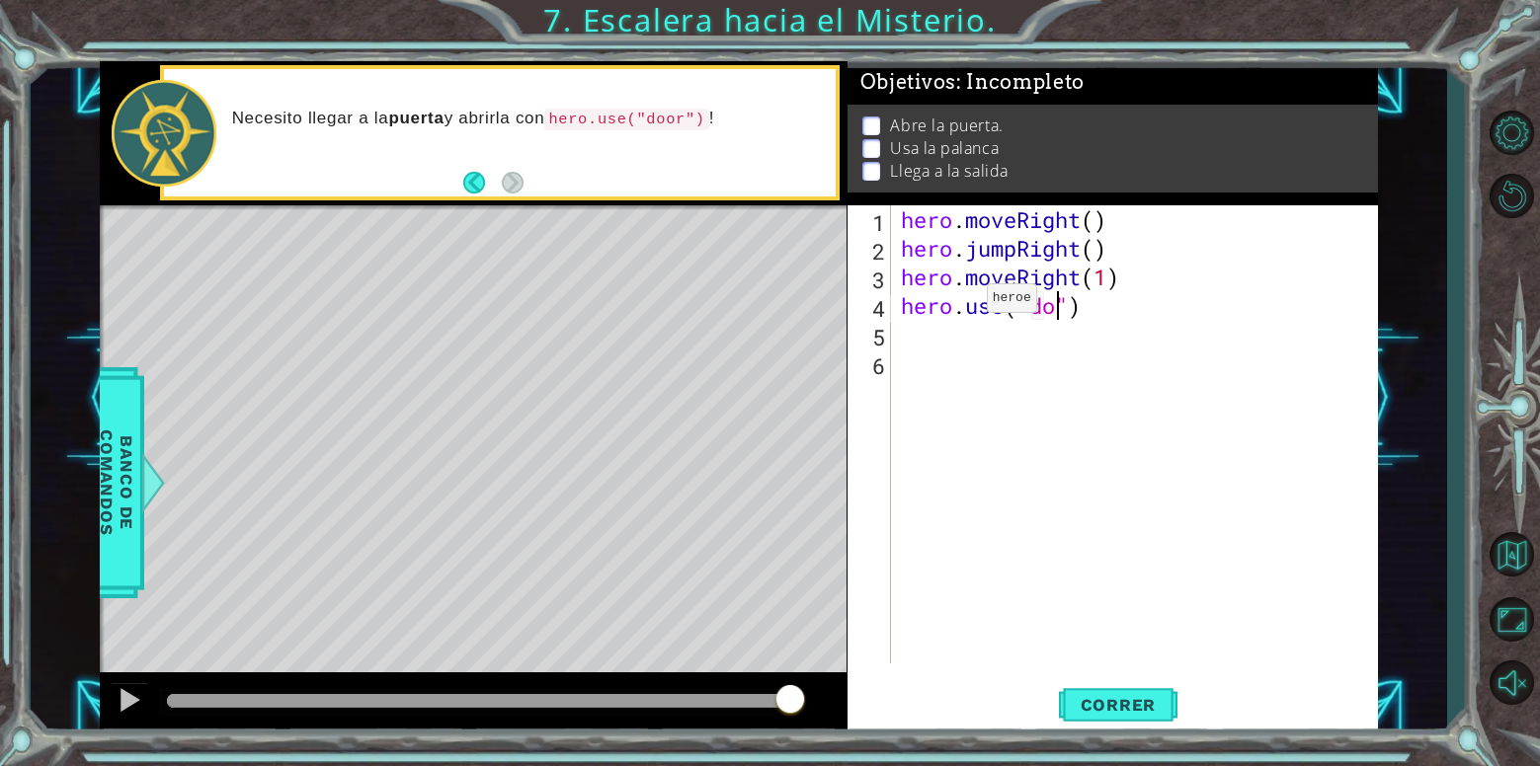
type textarea "hero.use("door")"
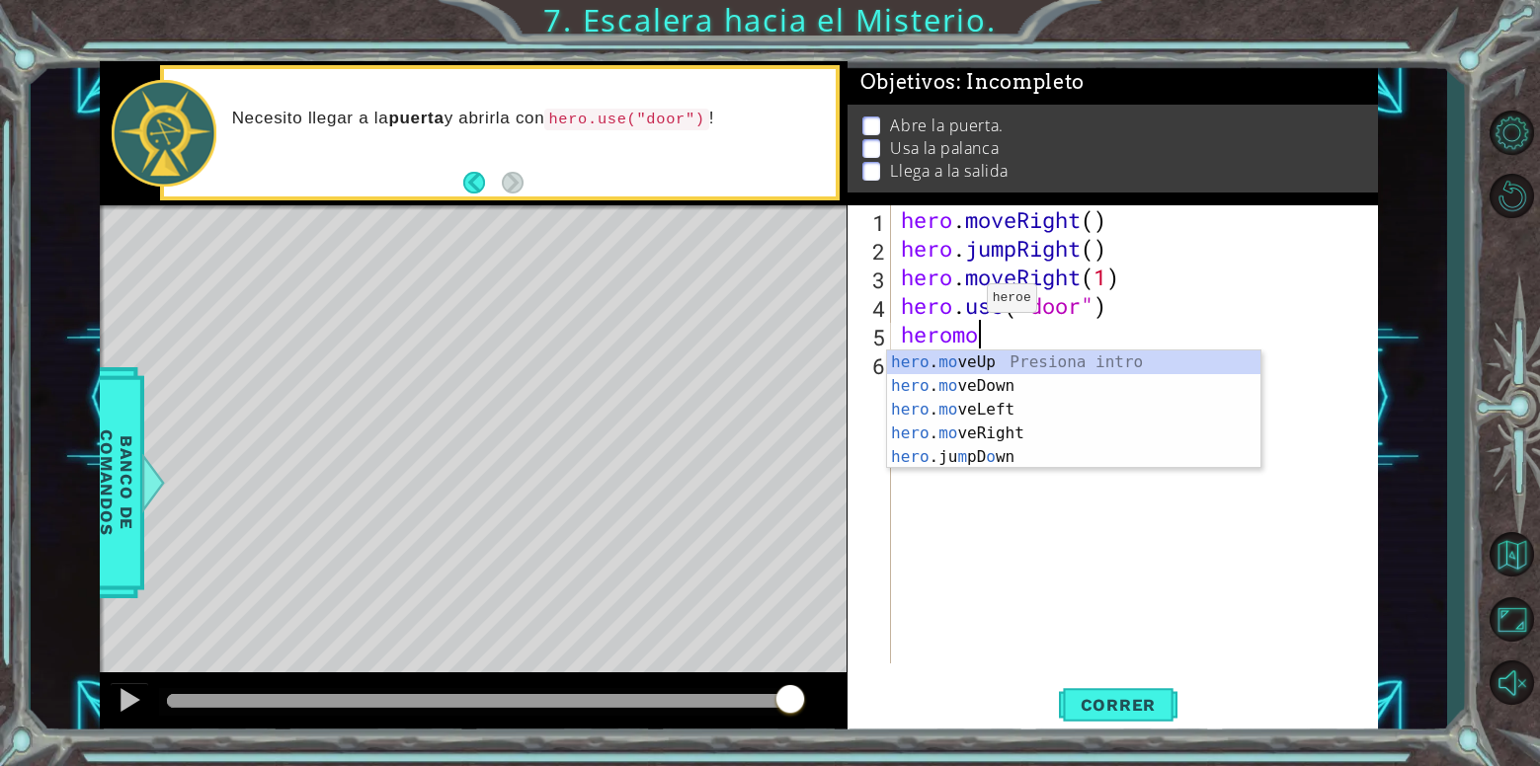
type textarea "hero.moveUp(1)"
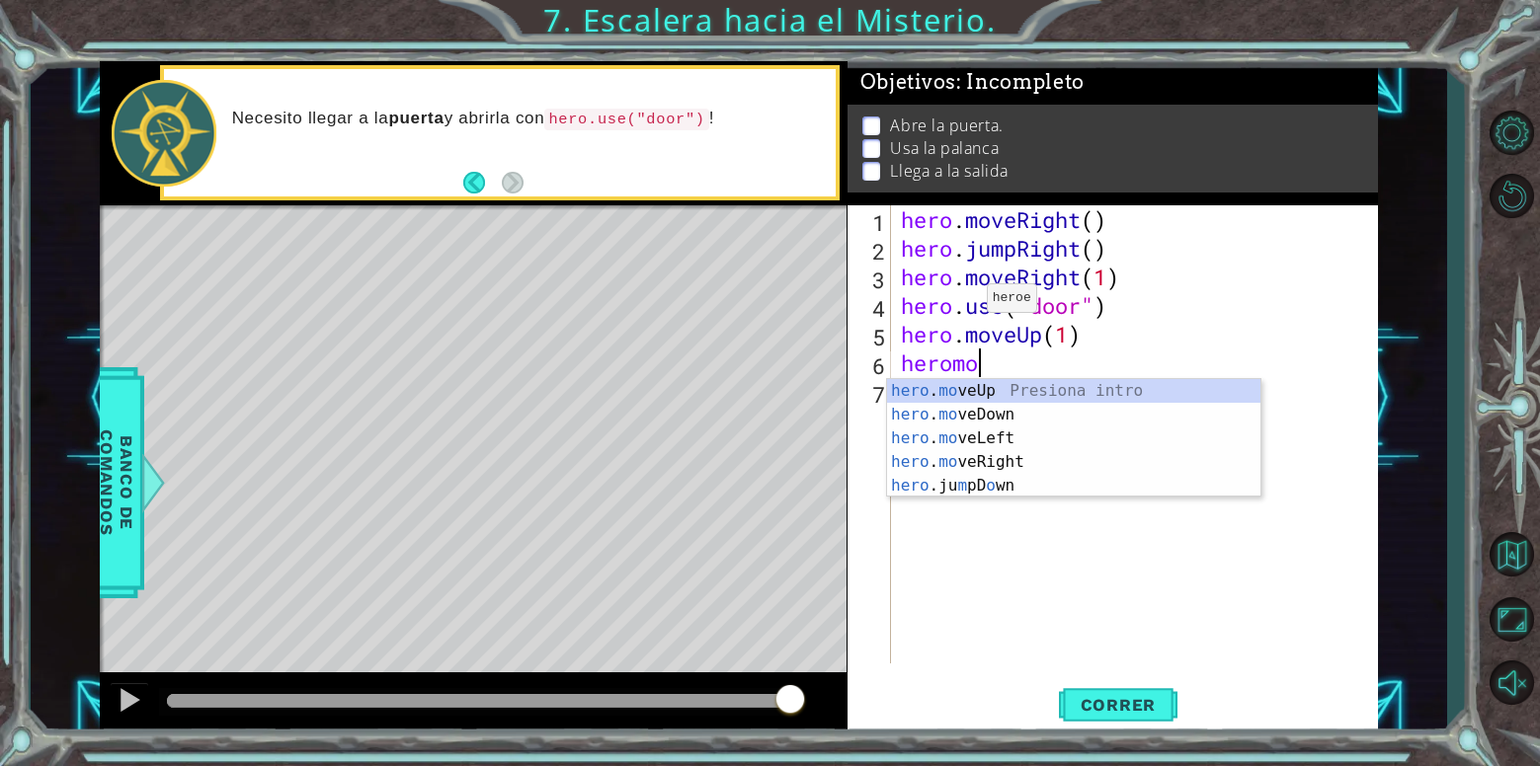
type textarea "hero.moveUp(1)"
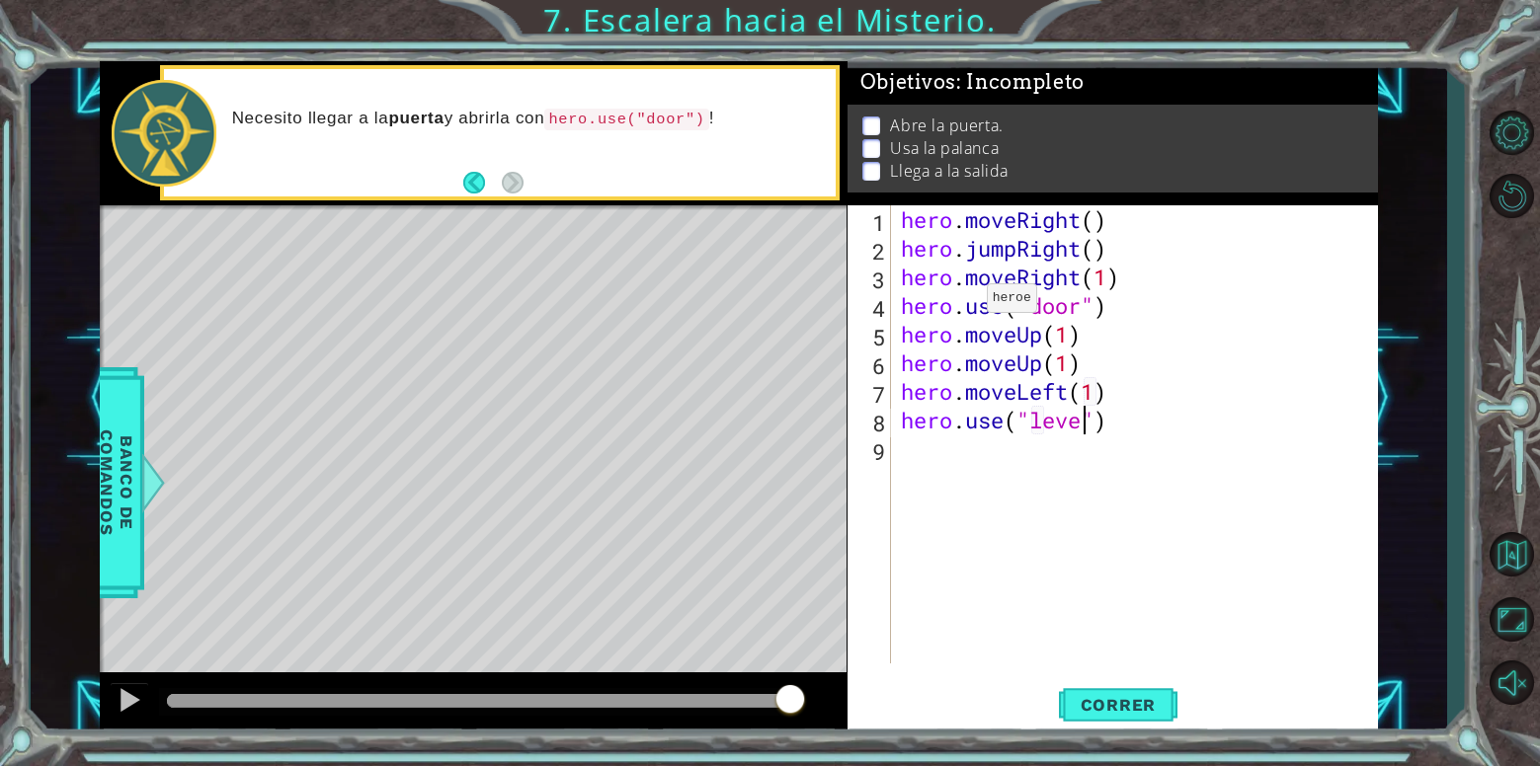
scroll to position [0, 9]
type textarea "hero.use("lever")"
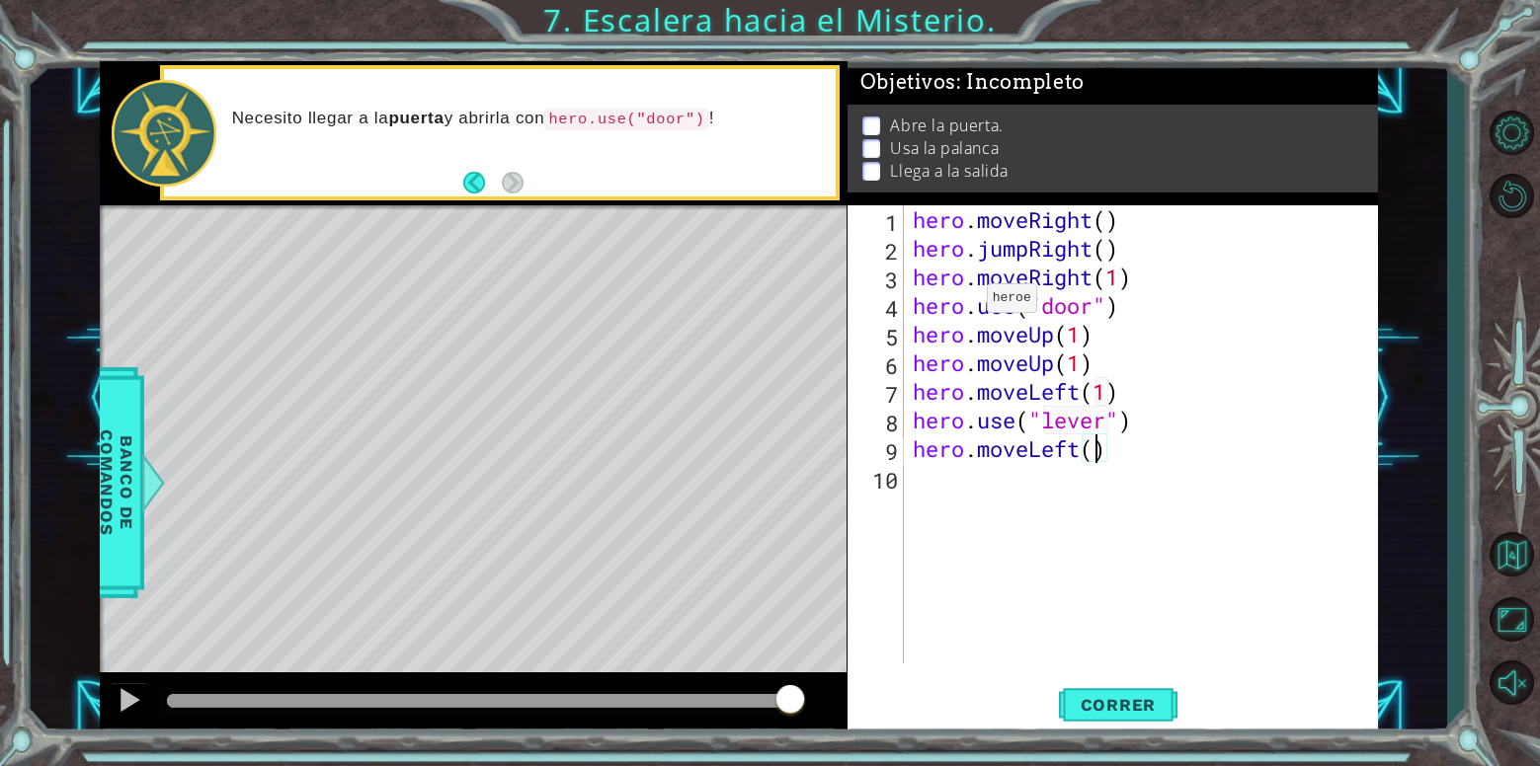
scroll to position [0, 8]
click at [1100, 717] on button "Correr" at bounding box center [1118, 705] width 119 height 53
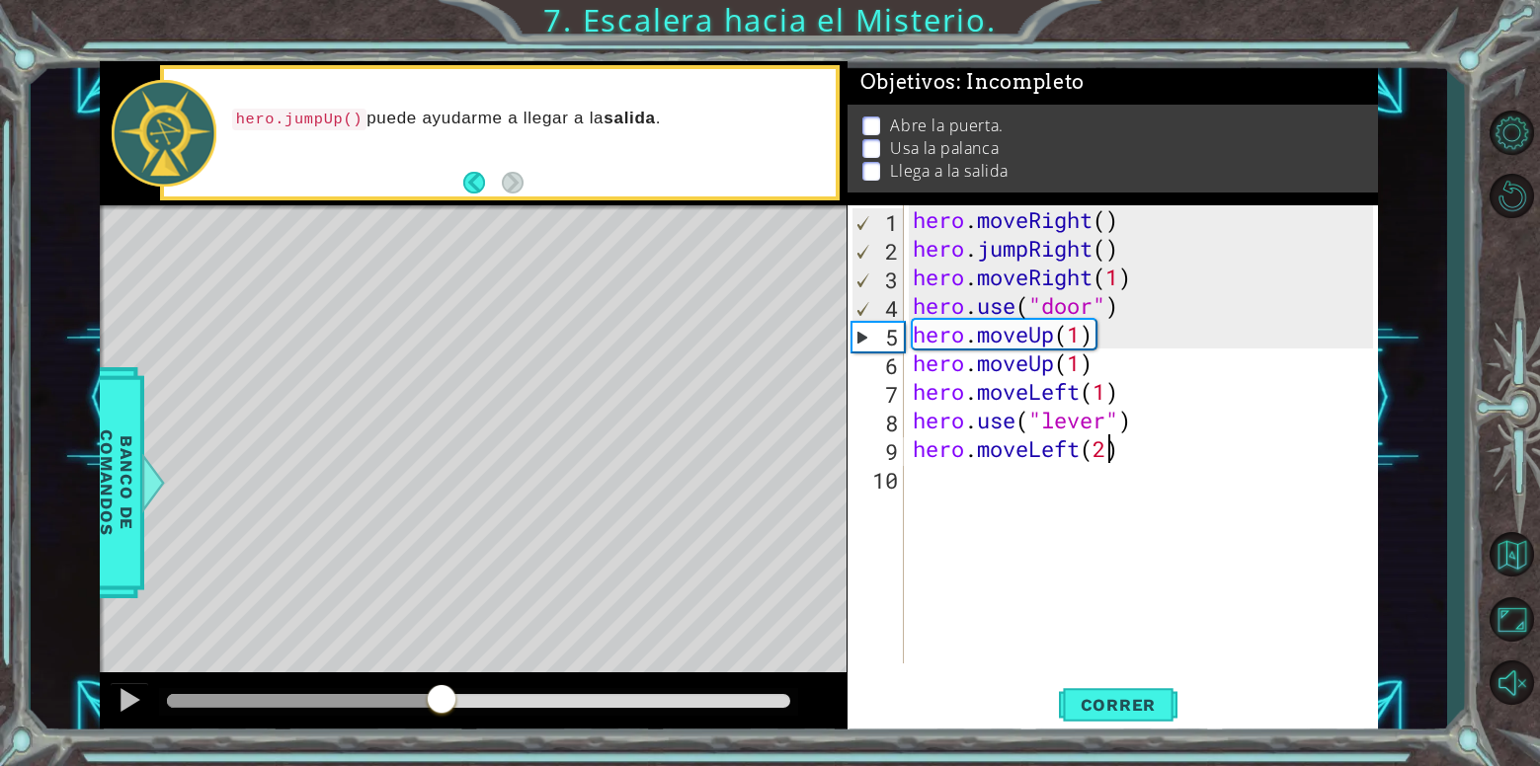
drag, startPoint x: 346, startPoint y: 700, endPoint x: 440, endPoint y: 720, distance: 96.8
click at [441, 720] on div at bounding box center [473, 704] width 747 height 63
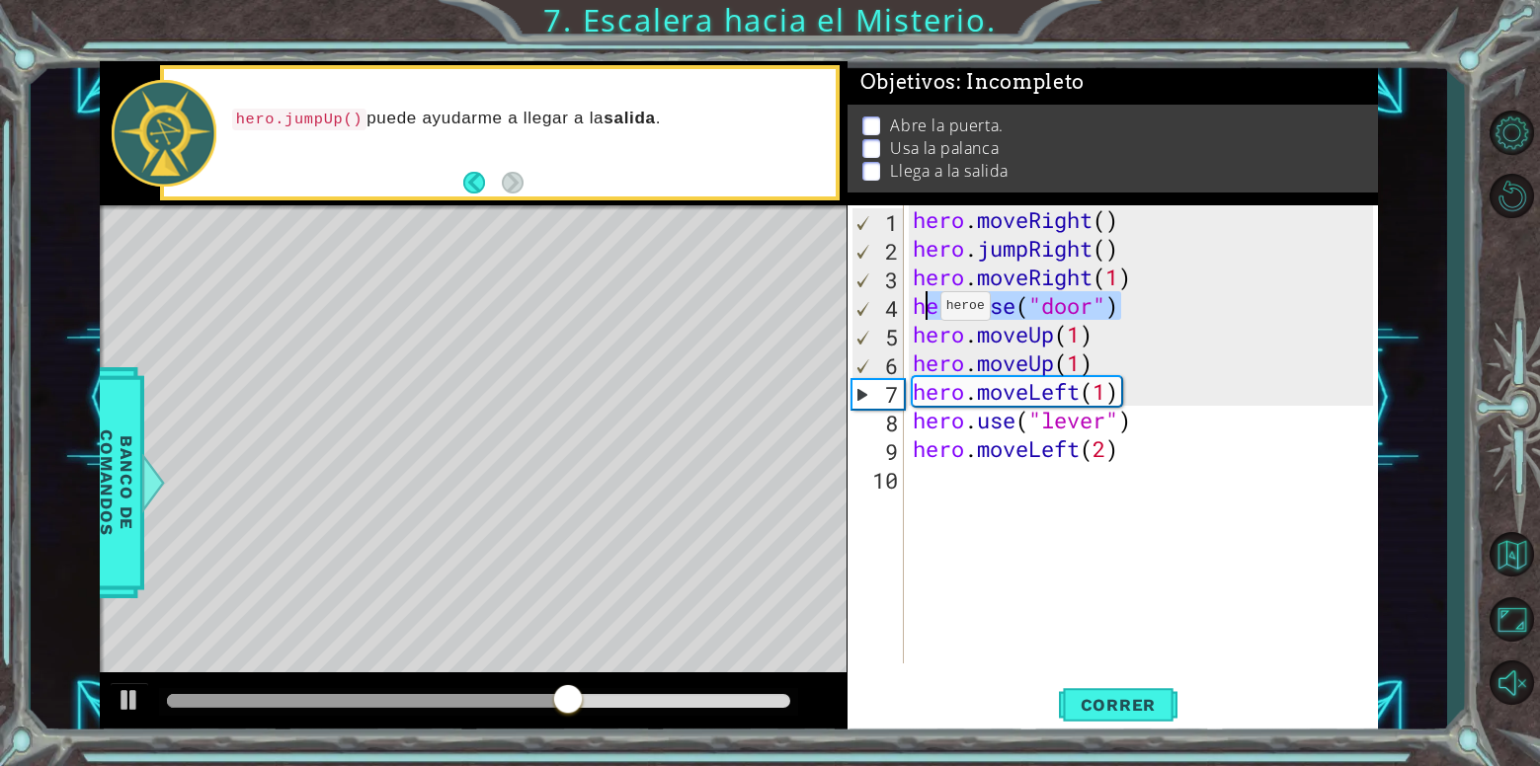
drag, startPoint x: 1130, startPoint y: 312, endPoint x: 920, endPoint y: 311, distance: 209.4
click at [920, 311] on div "hero . moveRight ( ) hero . jumpRight ( ) hero . moveRight ( 1 ) hero . use ( "…" at bounding box center [1146, 463] width 474 height 516
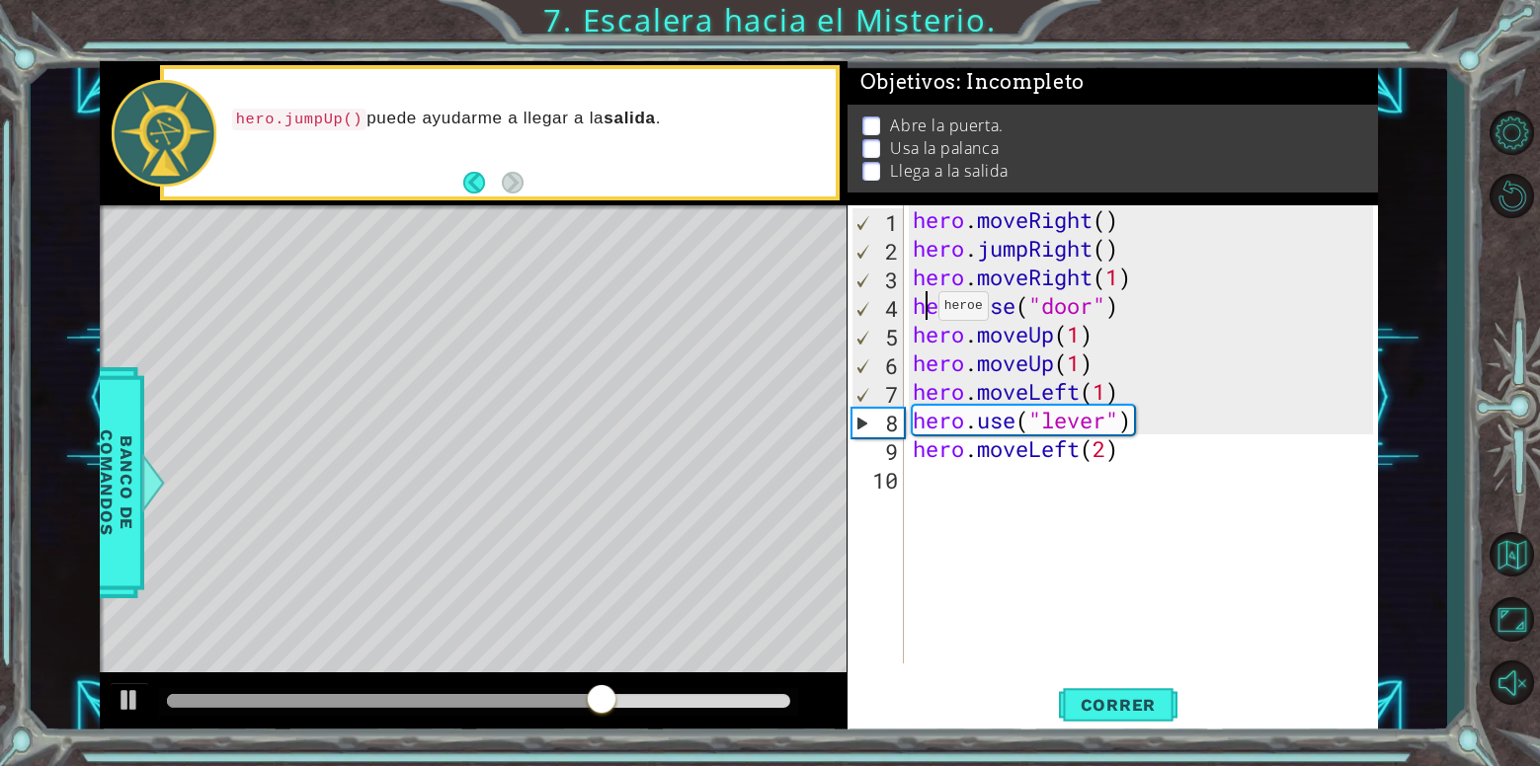
click at [919, 311] on div "hero . moveRight ( ) hero . jumpRight ( ) hero . moveRight ( 1 ) hero . use ( "…" at bounding box center [1146, 463] width 474 height 516
click at [917, 311] on div "hero . moveRight ( ) hero . jumpRight ( ) hero . moveRight ( 1 ) hero . use ( "…" at bounding box center [1146, 463] width 474 height 516
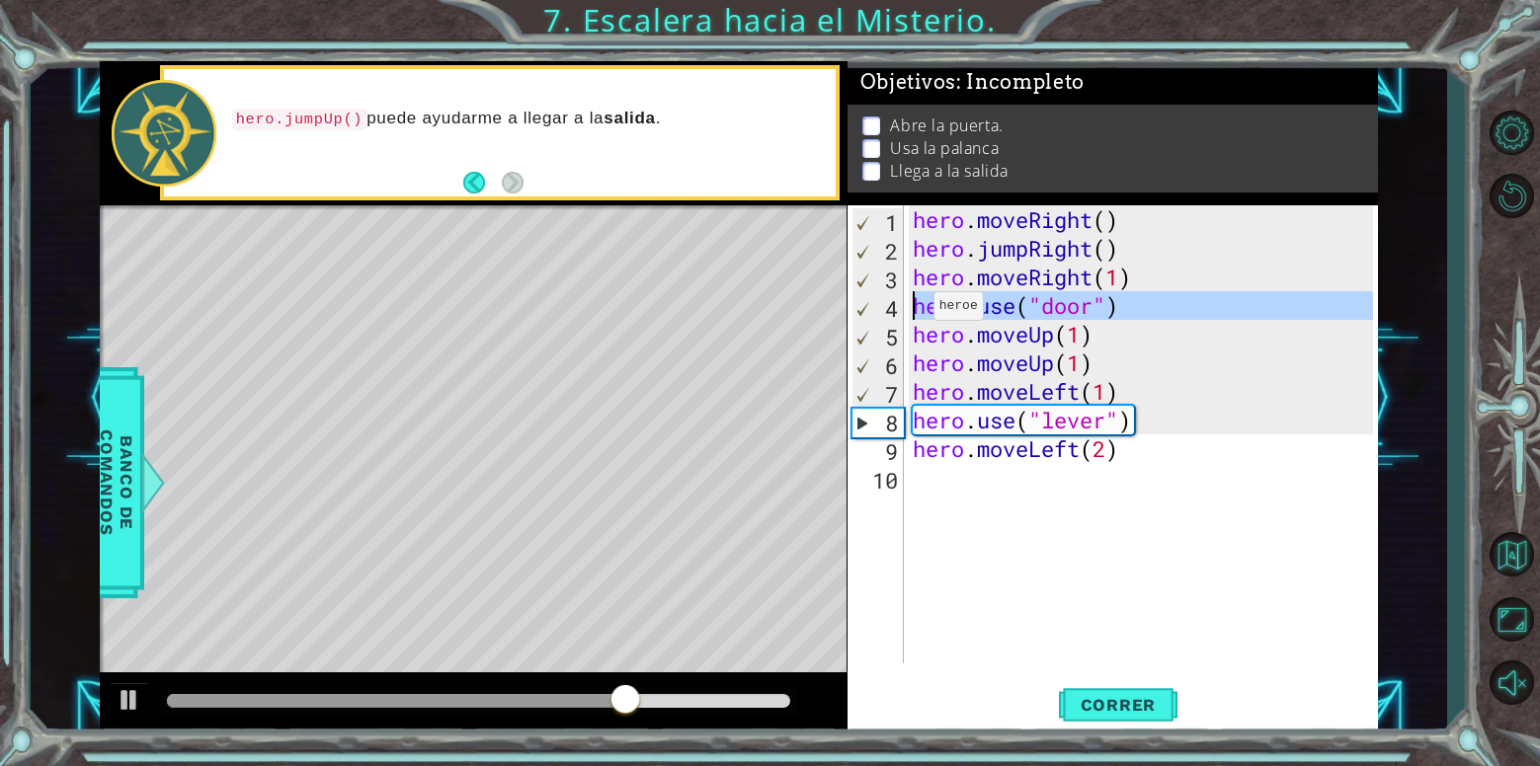
click at [916, 311] on div "hero . moveRight ( ) hero . jumpRight ( ) hero . moveRight ( 1 ) hero . use ( "…" at bounding box center [1146, 463] width 474 height 516
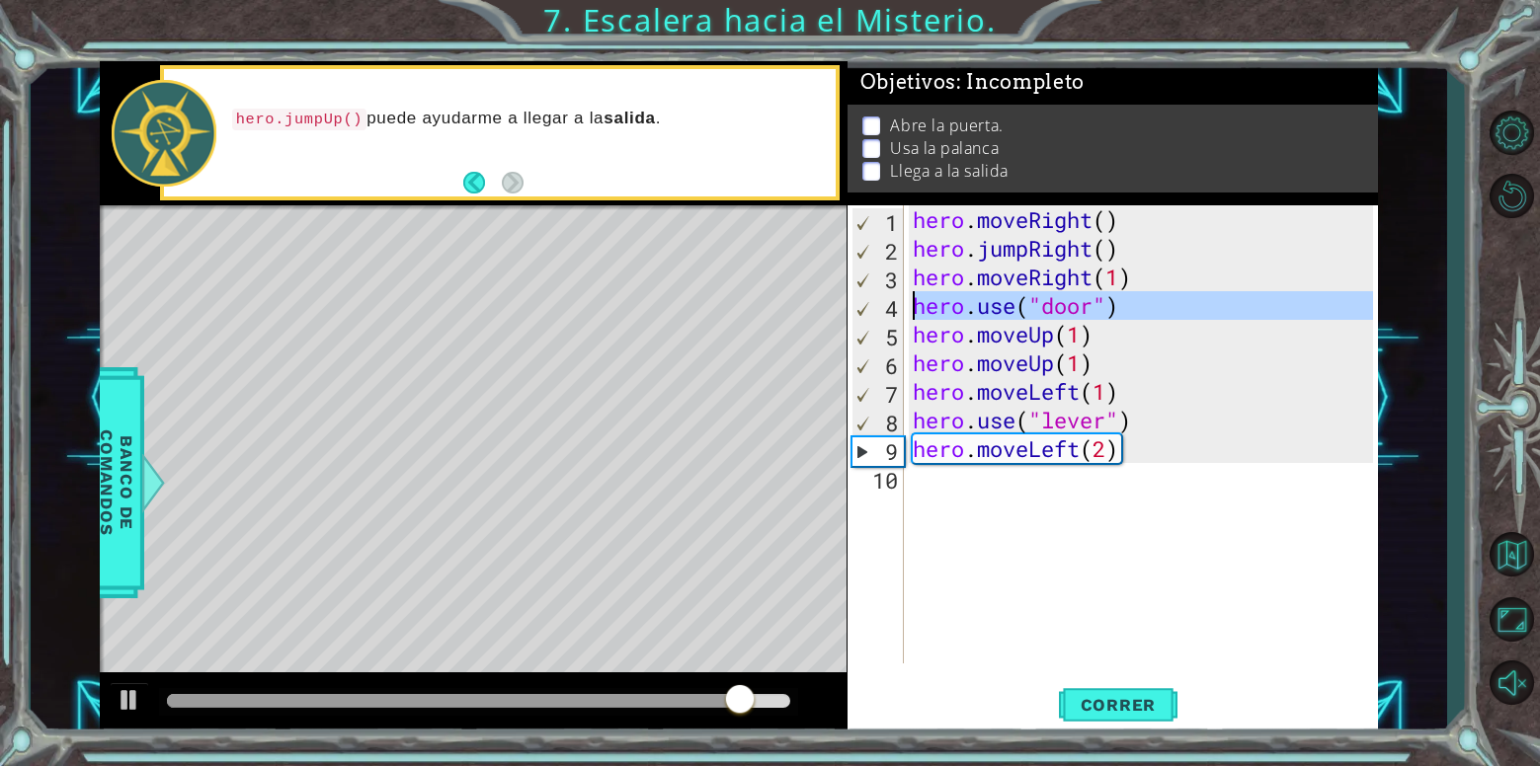
scroll to position [0, 7]
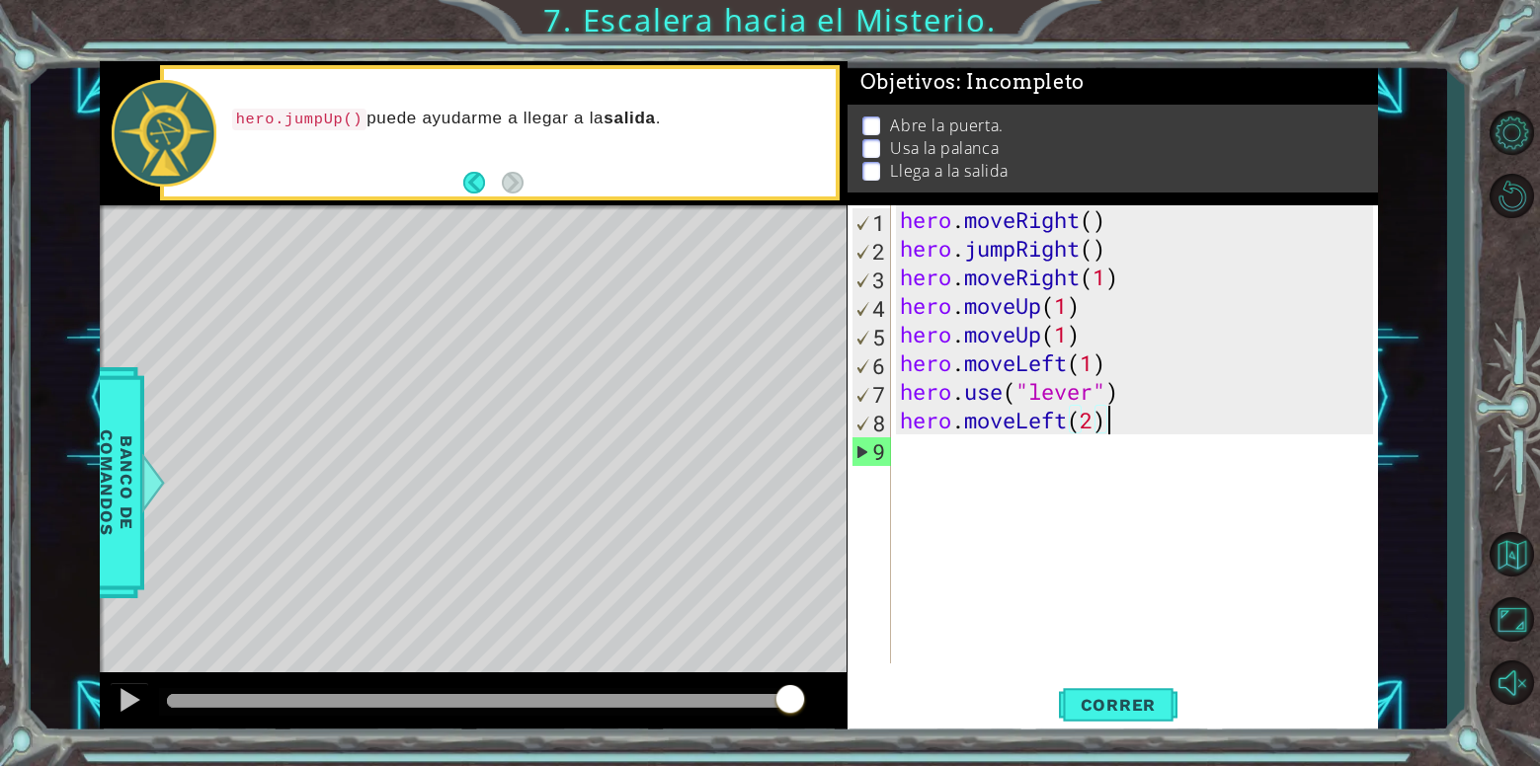
click at [1121, 424] on div "hero . moveRight ( ) hero . jumpRight ( ) hero . moveRight ( 1 ) hero . moveUp …" at bounding box center [1139, 463] width 487 height 516
drag, startPoint x: 901, startPoint y: 306, endPoint x: 1098, endPoint y: 338, distance: 200.0
click at [902, 305] on div "hero . moveRight ( ) hero . jumpRight ( ) hero . moveRight ( 1 ) hero . moveUp …" at bounding box center [1139, 463] width 487 height 516
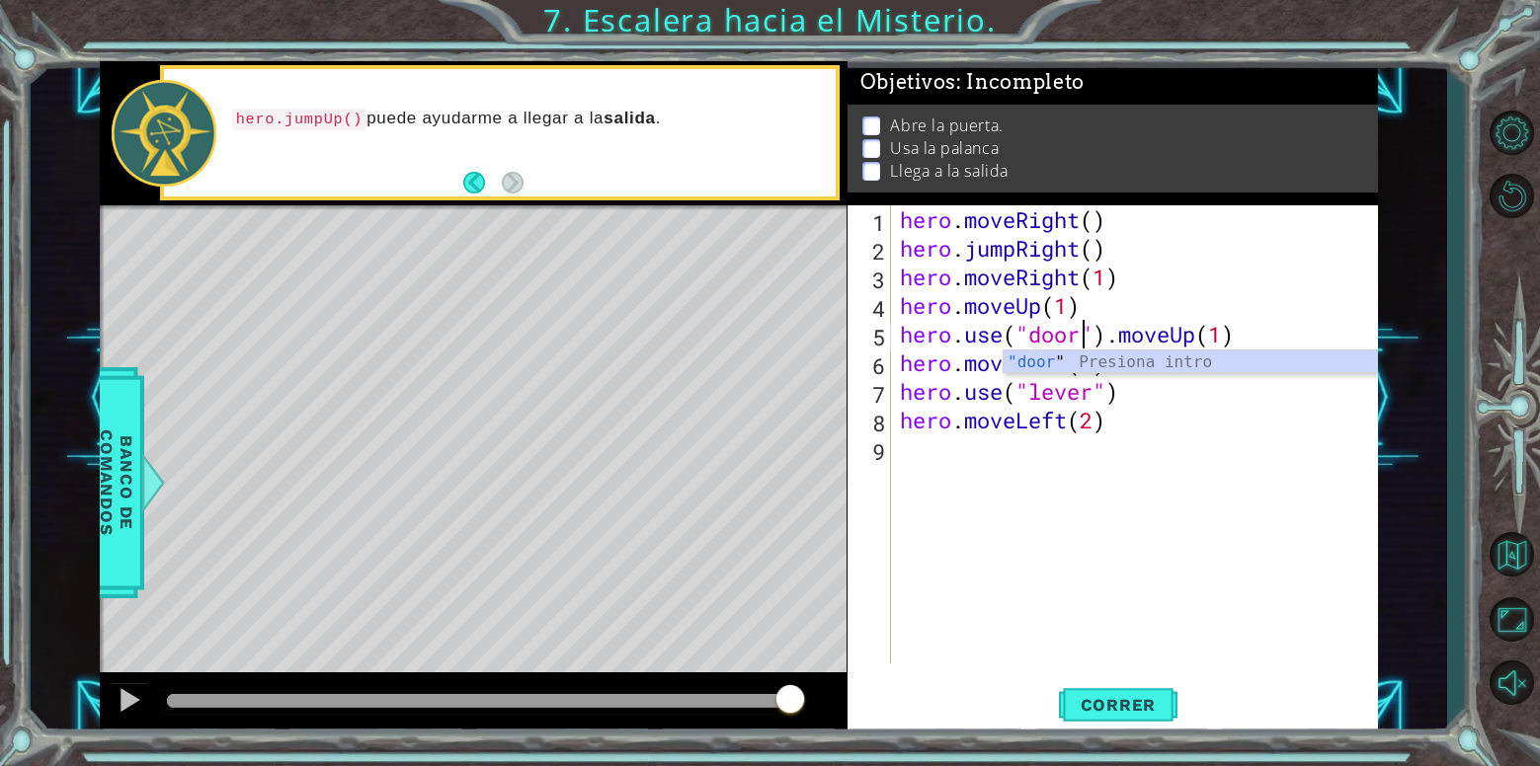
scroll to position [0, 8]
click at [1118, 346] on div "hero . moveRight ( ) hero . jumpRight ( ) hero . moveRight ( 1 ) hero . moveUp …" at bounding box center [1139, 463] width 487 height 516
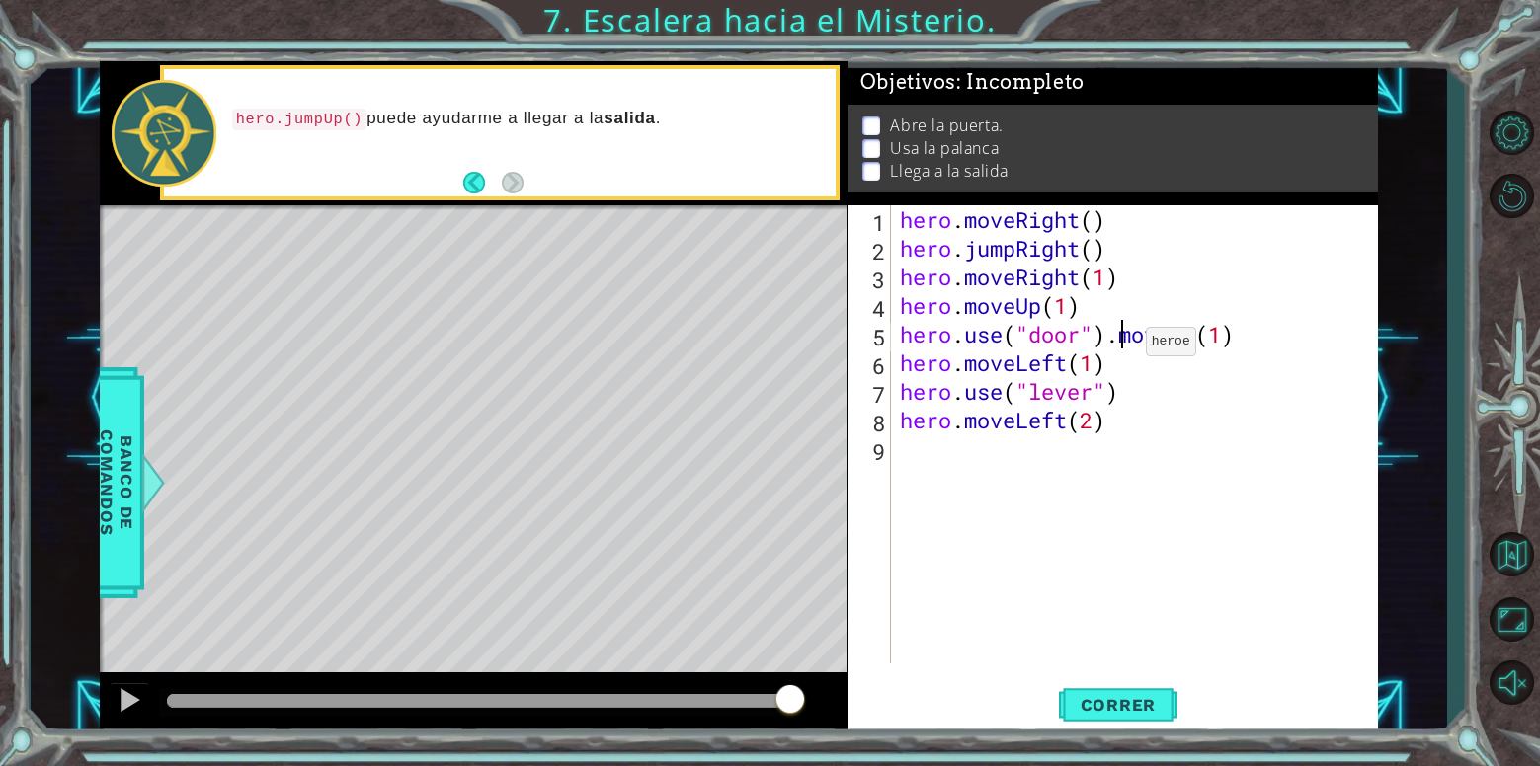
click at [1116, 347] on div "hero . moveRight ( ) hero . jumpRight ( ) hero . moveRight ( 1 ) hero . moveUp …" at bounding box center [1139, 463] width 487 height 516
click at [1113, 345] on div "hero . moveRight ( ) hero . jumpRight ( ) hero . moveRight ( 1 ) hero . moveUp …" at bounding box center [1139, 463] width 487 height 516
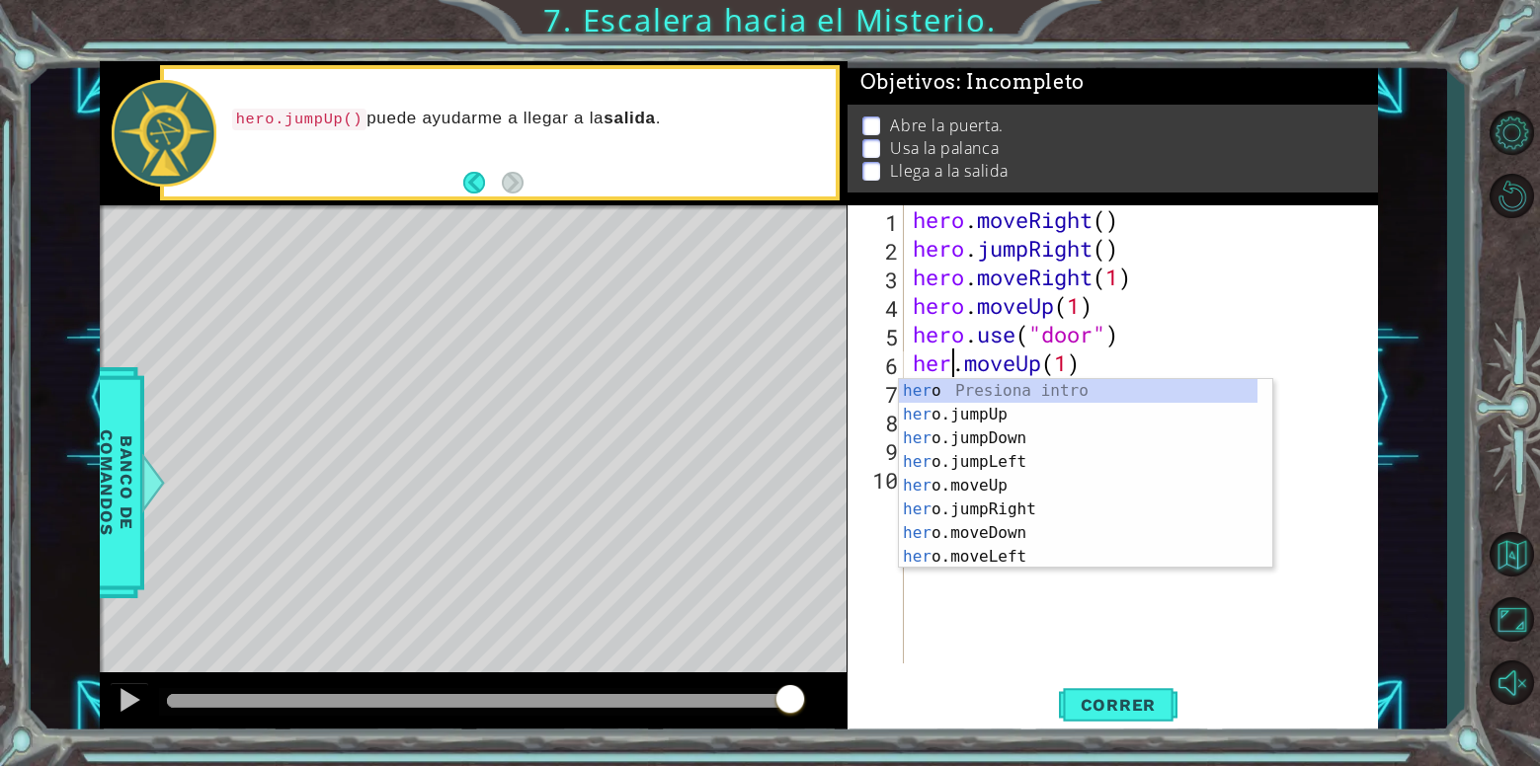
type textarea "hero.moveUp(1)"
click at [1308, 556] on div "hero . moveRight ( ) hero . jumpRight ( ) hero . moveRight ( 1 ) hero . moveUp …" at bounding box center [1146, 463] width 474 height 516
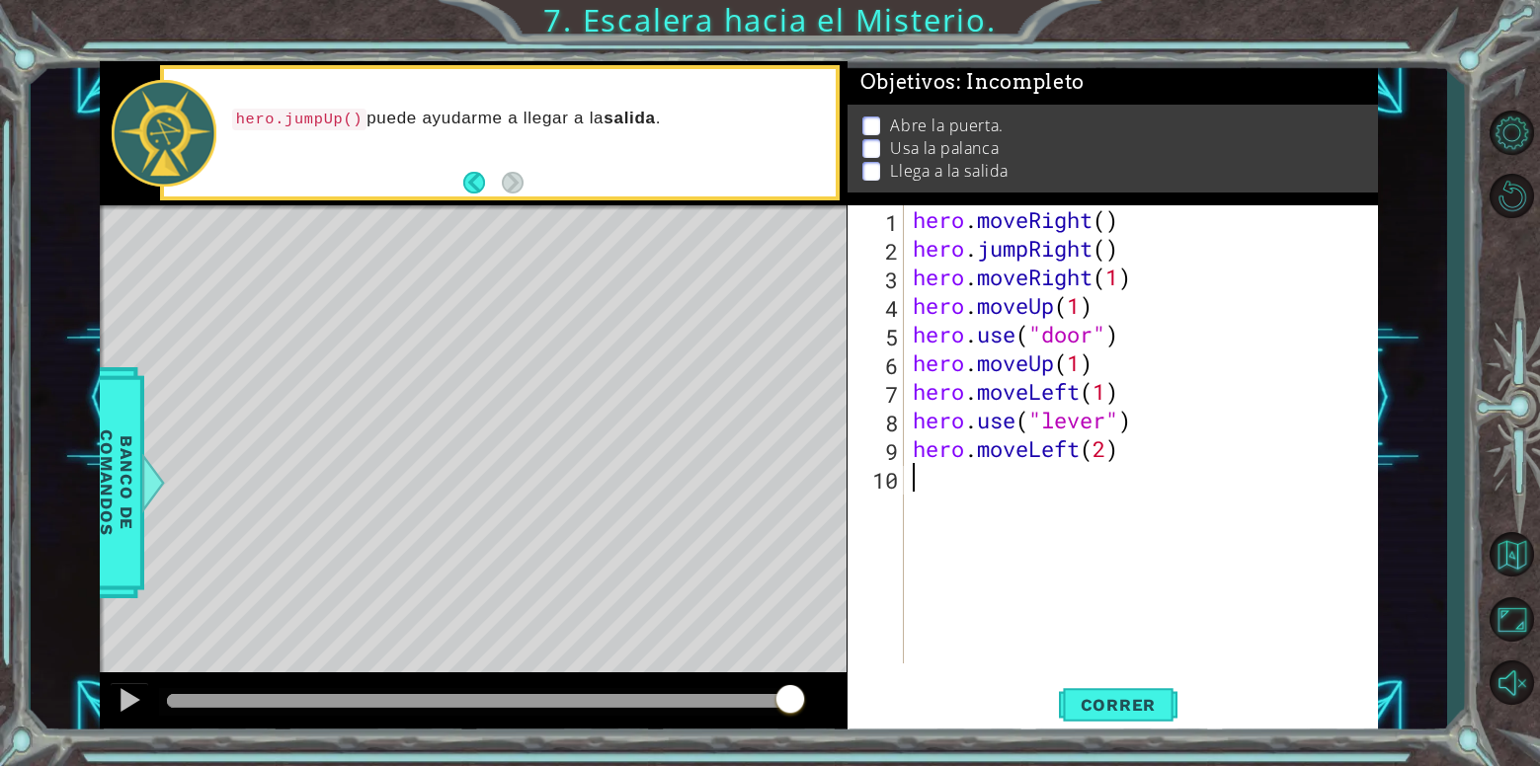
scroll to position [0, 0]
click at [978, 366] on div "hero . moveRight ( ) hero . jumpRight ( ) hero . moveRight ( 1 ) hero . moveUp …" at bounding box center [1146, 463] width 474 height 516
click at [1144, 693] on button "Correr" at bounding box center [1118, 705] width 119 height 53
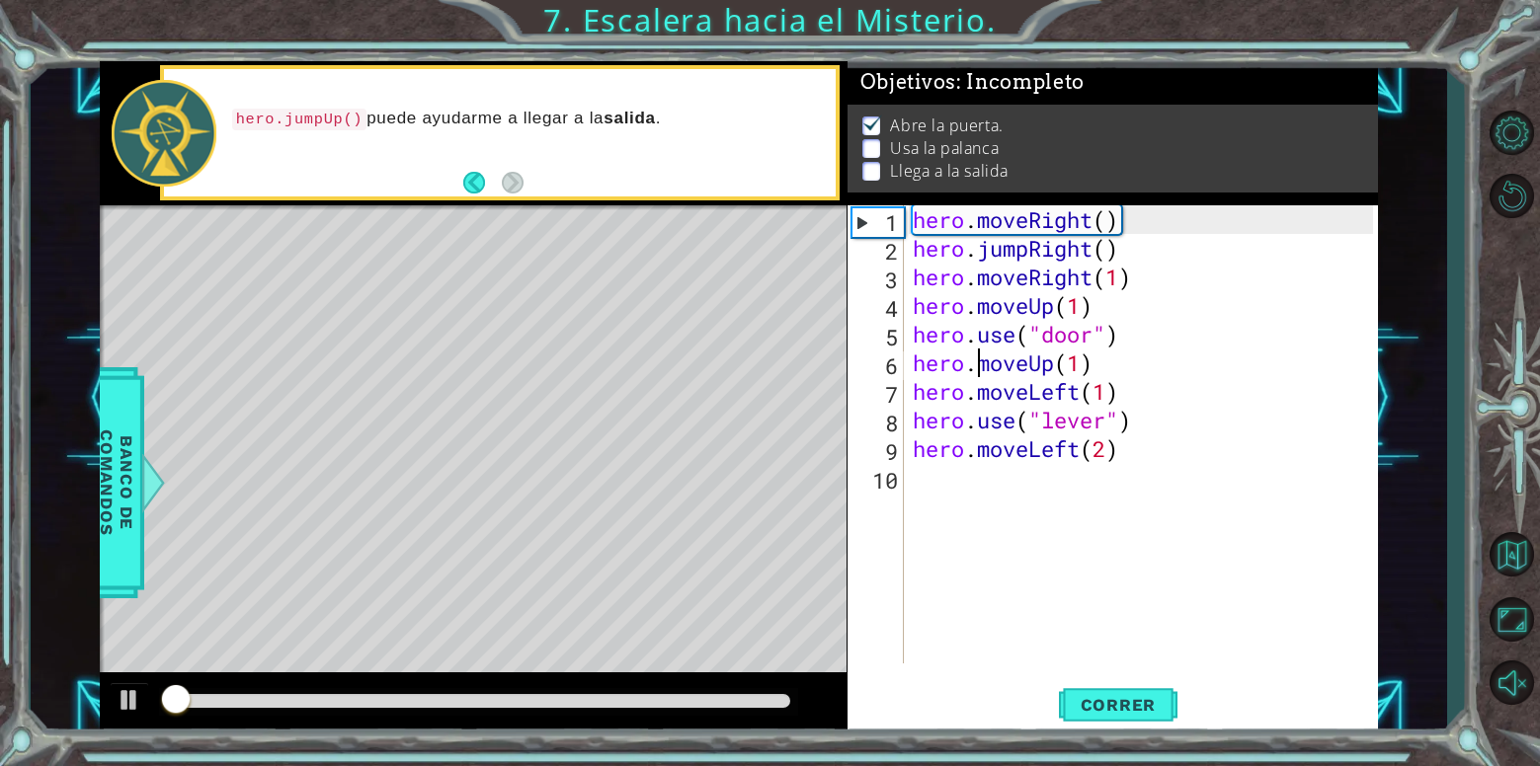
scroll to position [7, 0]
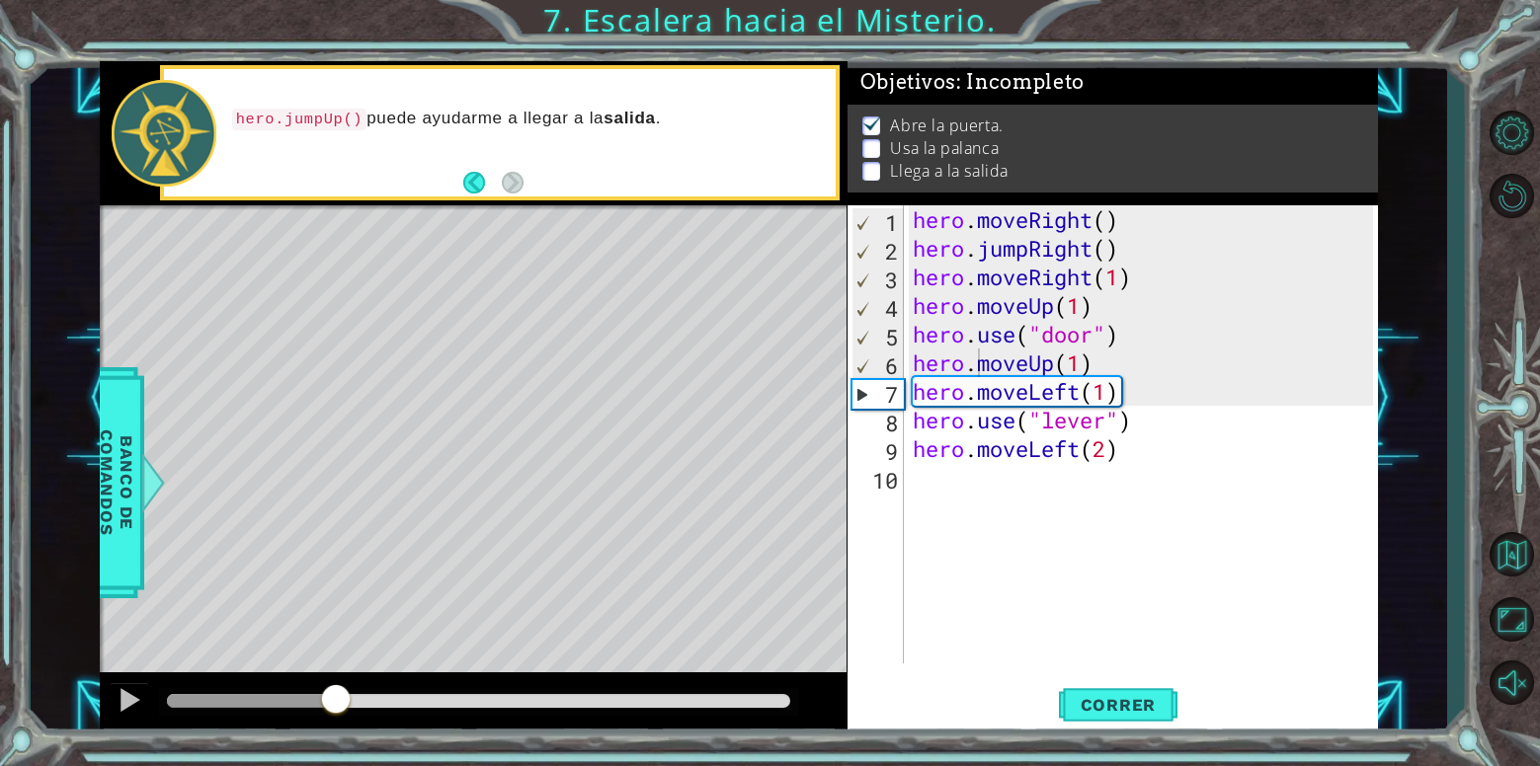
drag, startPoint x: 199, startPoint y: 709, endPoint x: 335, endPoint y: 696, distance: 136.9
click at [335, 696] on div at bounding box center [336, 701] width 36 height 36
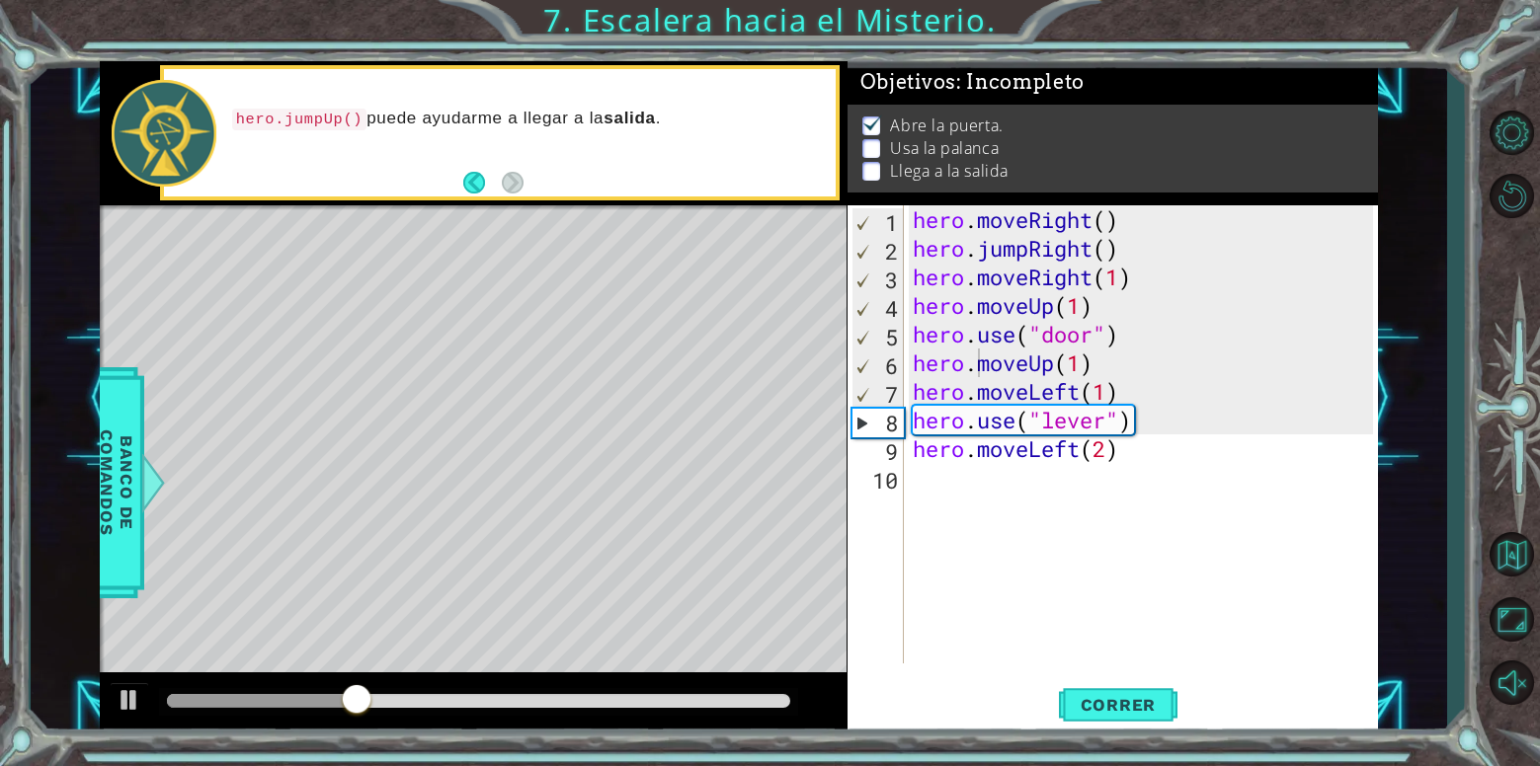
click at [898, 389] on div "7" at bounding box center [877, 394] width 51 height 29
click at [903, 388] on div "7" at bounding box center [877, 394] width 51 height 29
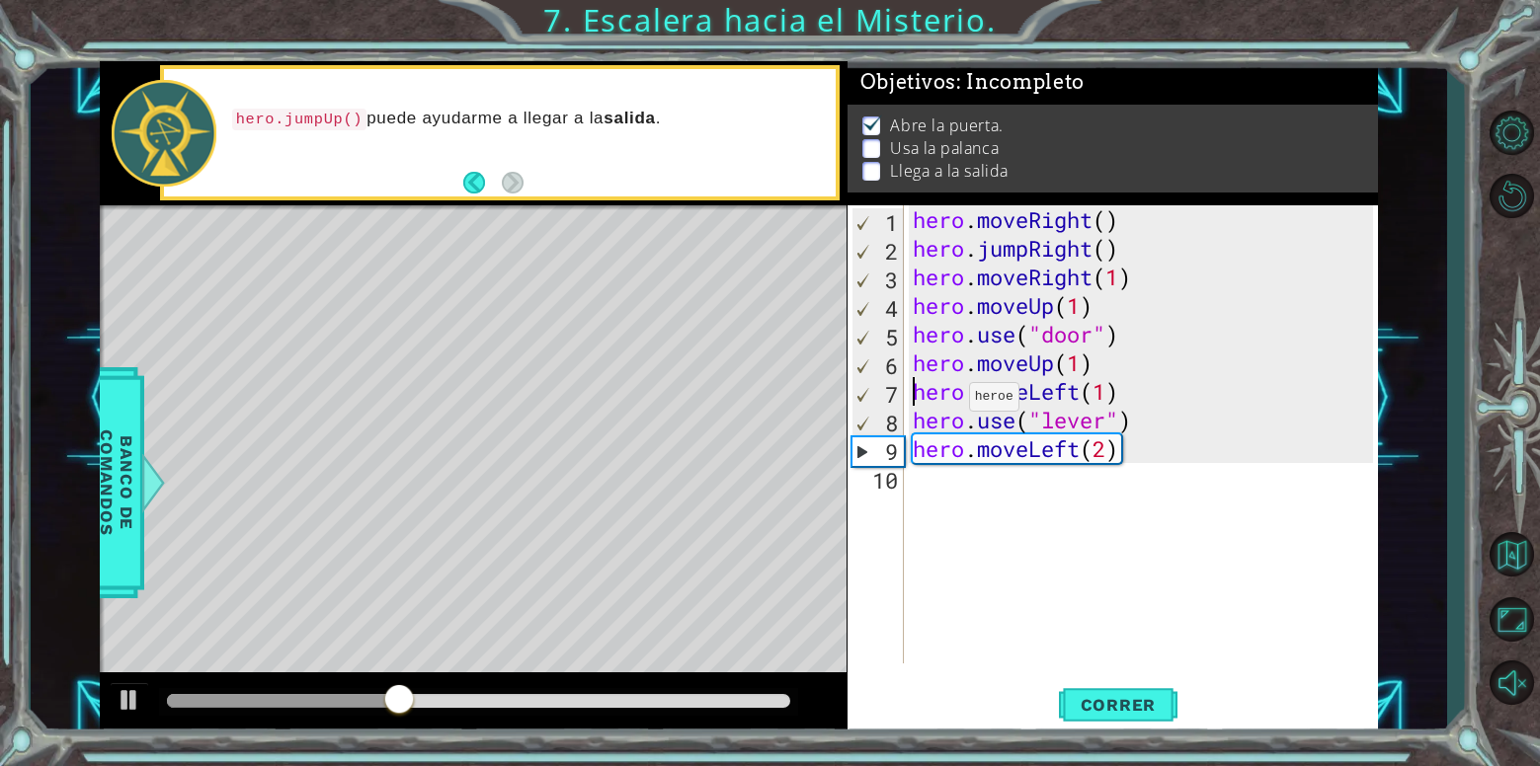
scroll to position [0, 1]
click at [1105, 409] on div "hero . moveRight ( ) hero . jumpRight ( ) hero . moveRight ( 1 ) hero . moveUp …" at bounding box center [1146, 463] width 474 height 516
click at [1101, 401] on div "hero . moveRight ( ) hero . jumpRight ( ) hero . moveRight ( 1 ) hero . moveUp …" at bounding box center [1146, 463] width 474 height 516
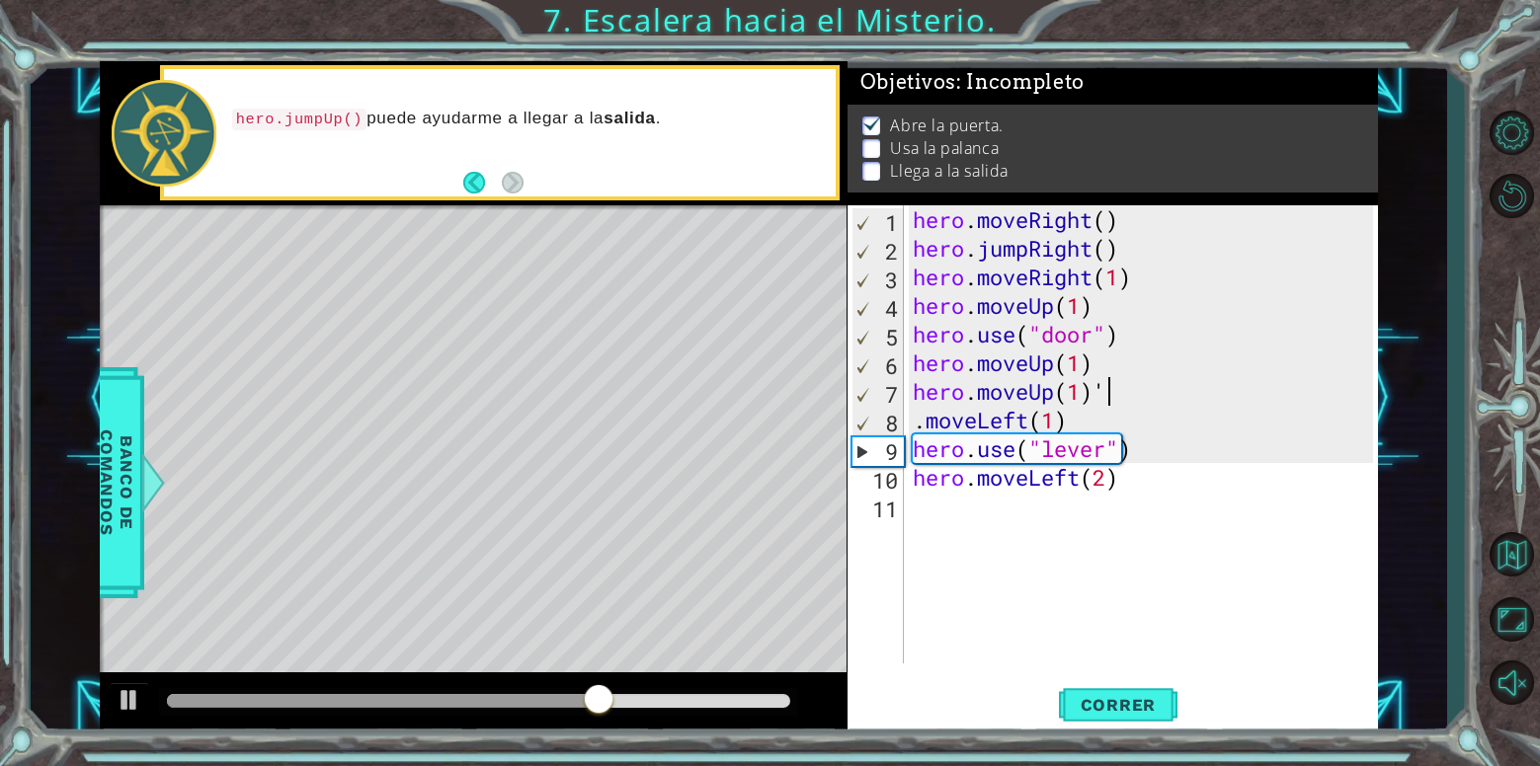
click at [1126, 396] on div "hero . moveRight ( ) hero . jumpRight ( ) hero . moveRight ( 1 ) hero . moveUp …" at bounding box center [1146, 463] width 474 height 516
drag, startPoint x: 919, startPoint y: 423, endPoint x: 939, endPoint y: 423, distance: 19.8
click at [920, 423] on div "hero . moveRight ( ) hero . jumpRight ( ) hero . moveRight ( 1 ) hero . moveUp …" at bounding box center [1146, 463] width 474 height 516
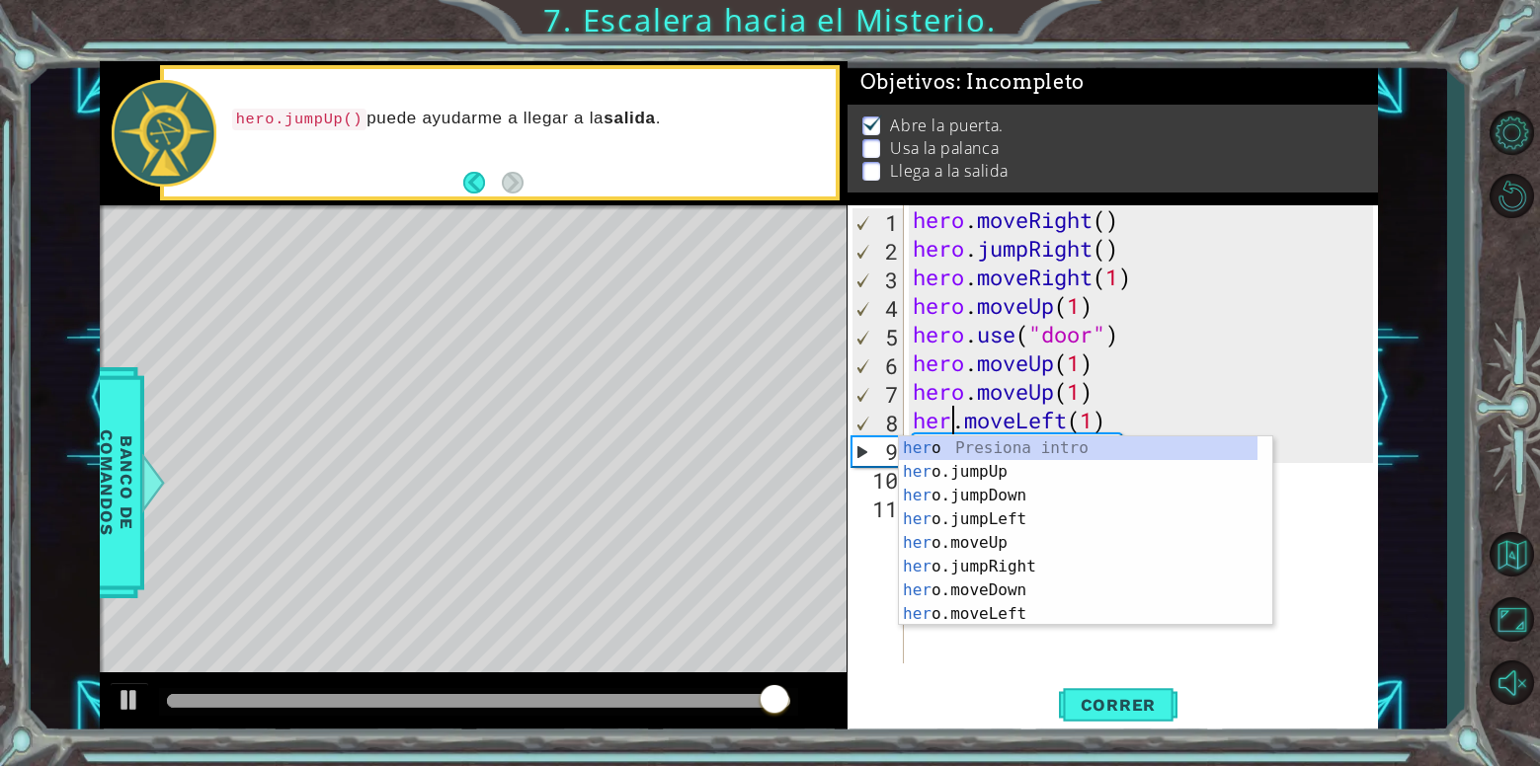
type textarea "hero.moveLeft(1)"
click at [1309, 567] on div "hero . moveRight ( ) hero . jumpRight ( ) hero . moveRight ( 1 ) hero . moveUp …" at bounding box center [1146, 463] width 474 height 516
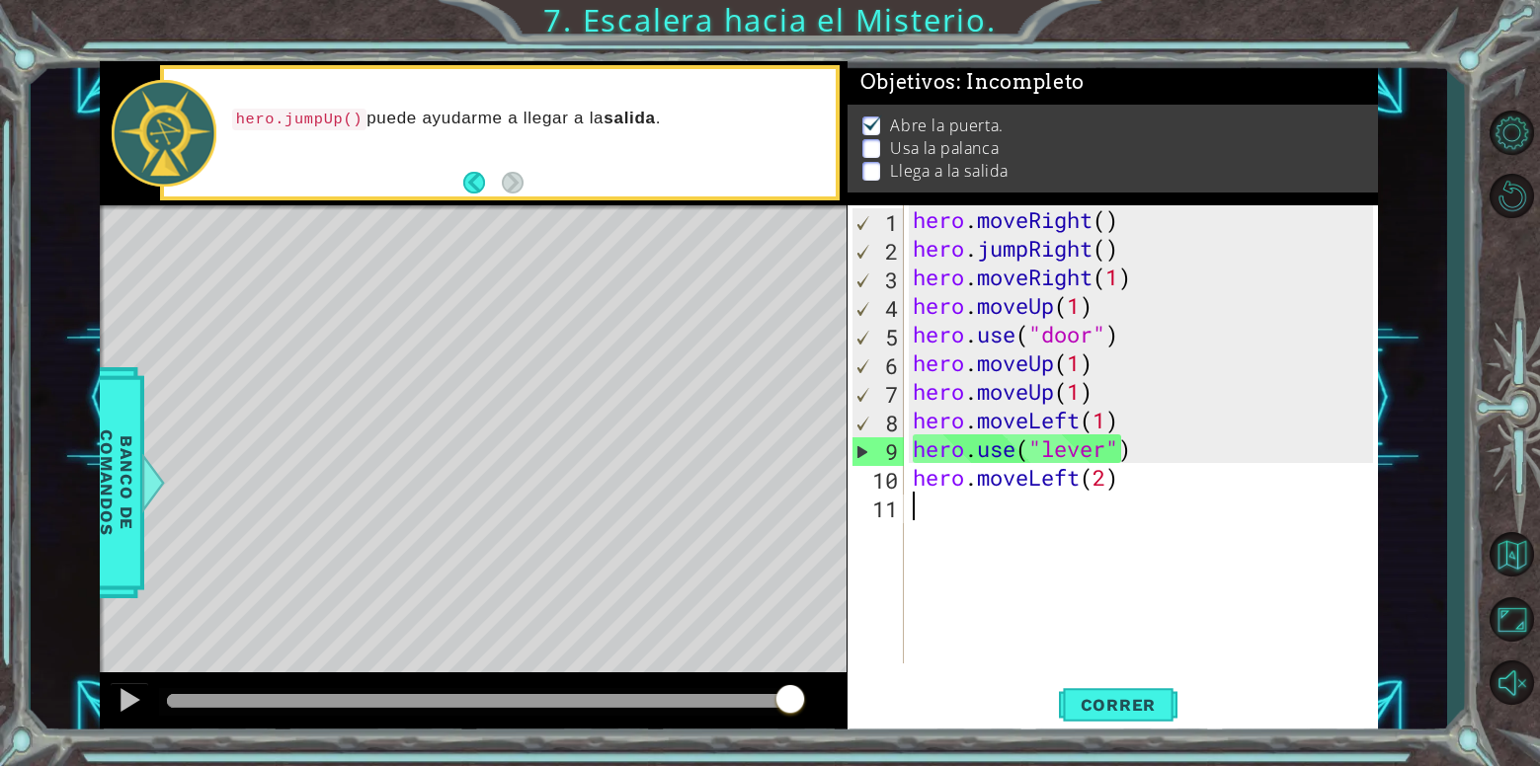
click at [1213, 528] on div "hero . moveRight ( ) hero . jumpRight ( ) hero . moveRight ( 1 ) hero . moveUp …" at bounding box center [1146, 463] width 474 height 516
click at [1100, 685] on button "Correr" at bounding box center [1118, 705] width 119 height 53
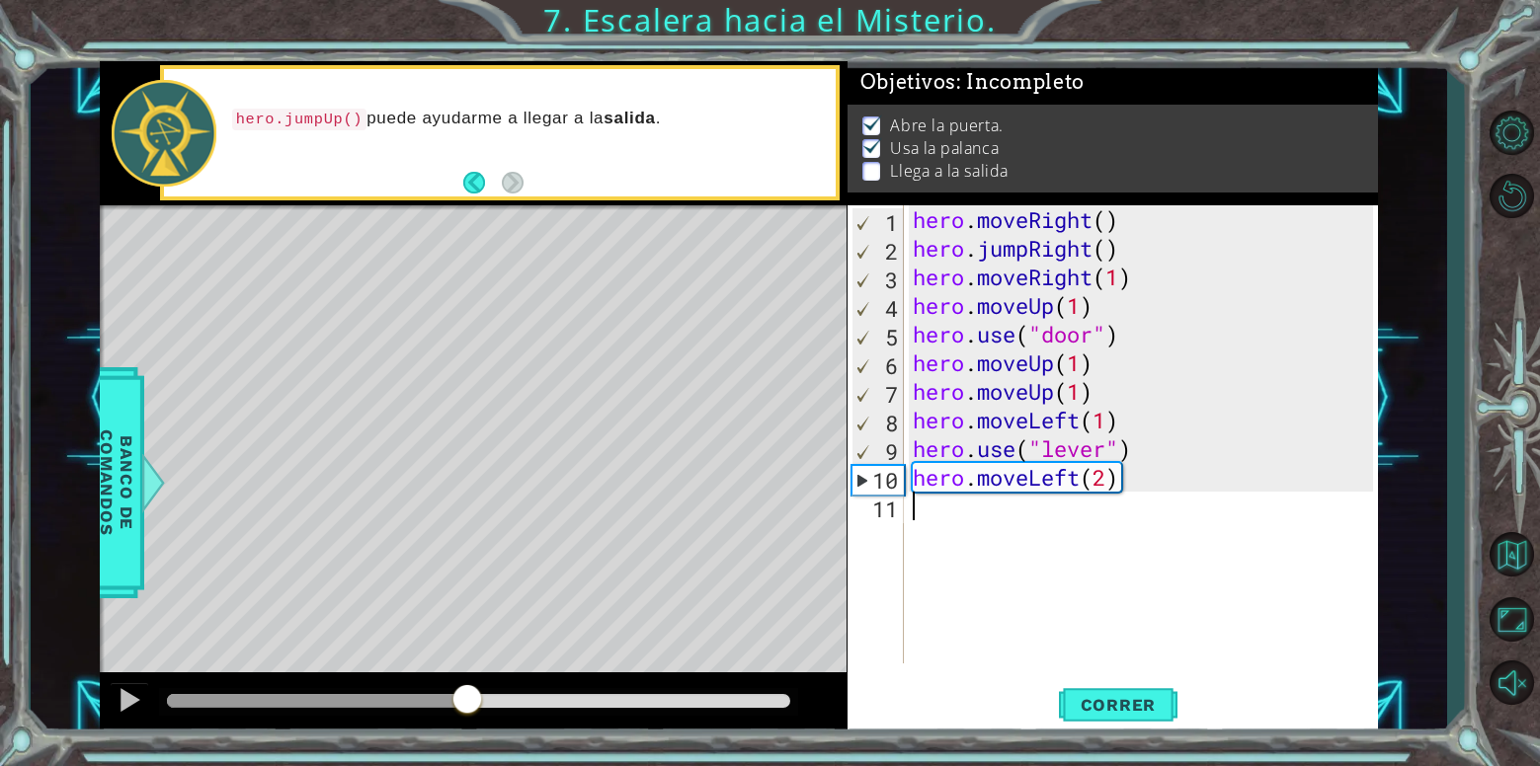
drag, startPoint x: 224, startPoint y: 702, endPoint x: 465, endPoint y: 678, distance: 242.2
click at [465, 678] on div at bounding box center [473, 704] width 747 height 63
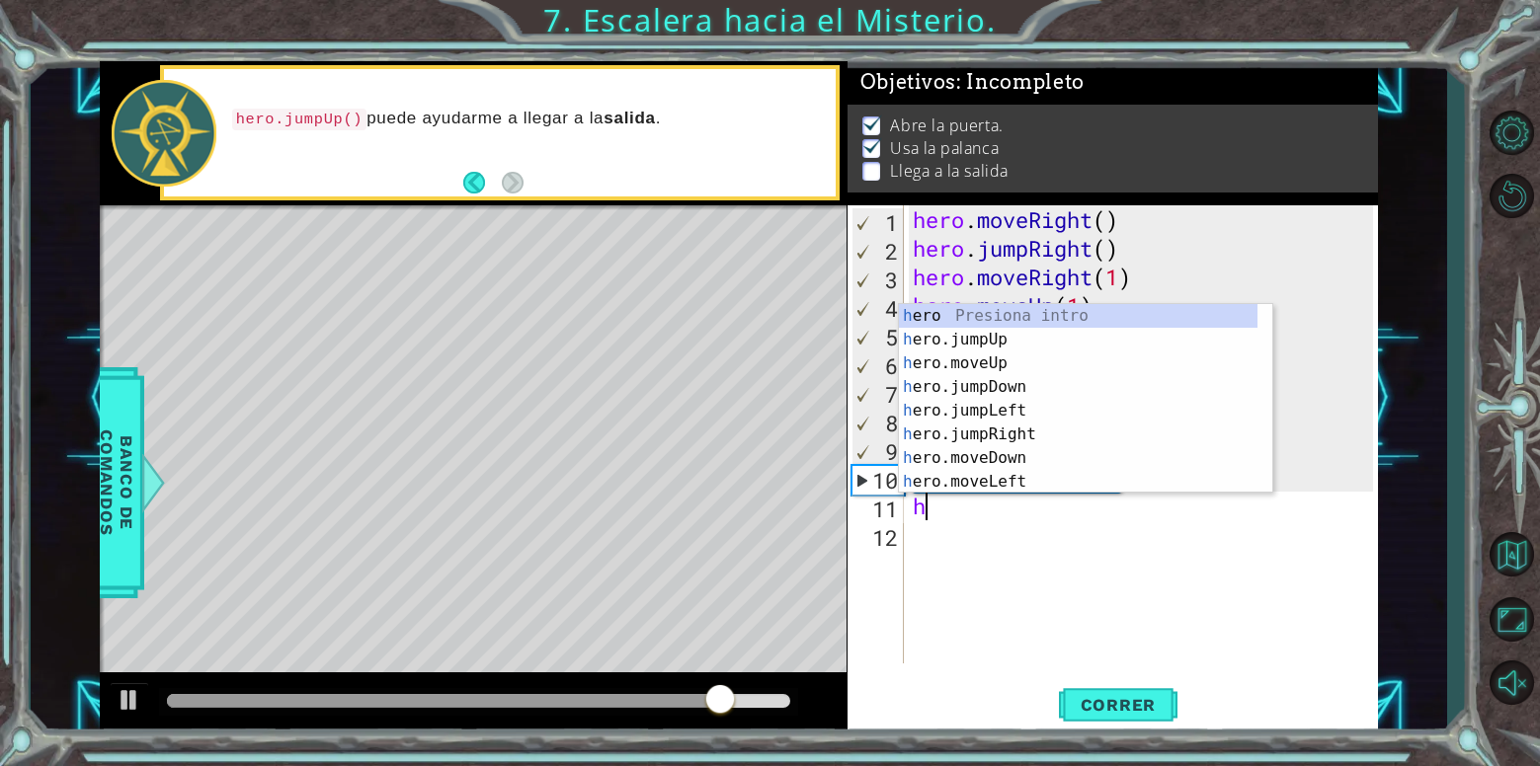
type textarea "her"
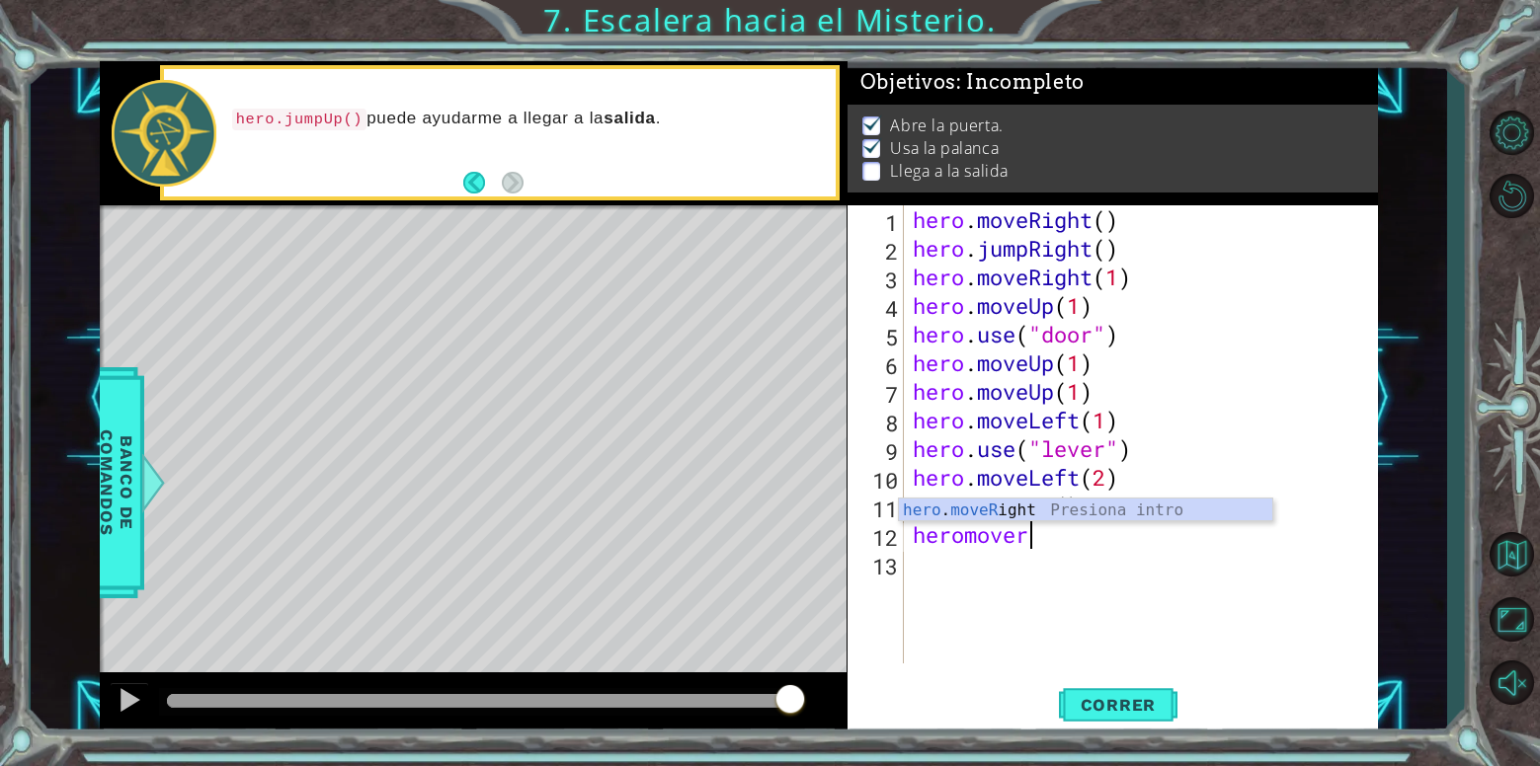
scroll to position [0, 5]
click at [1125, 540] on div "hero . moveRight ( ) hero . jumpRight ( ) hero . moveRight ( 1 ) hero . moveUp …" at bounding box center [1146, 463] width 474 height 516
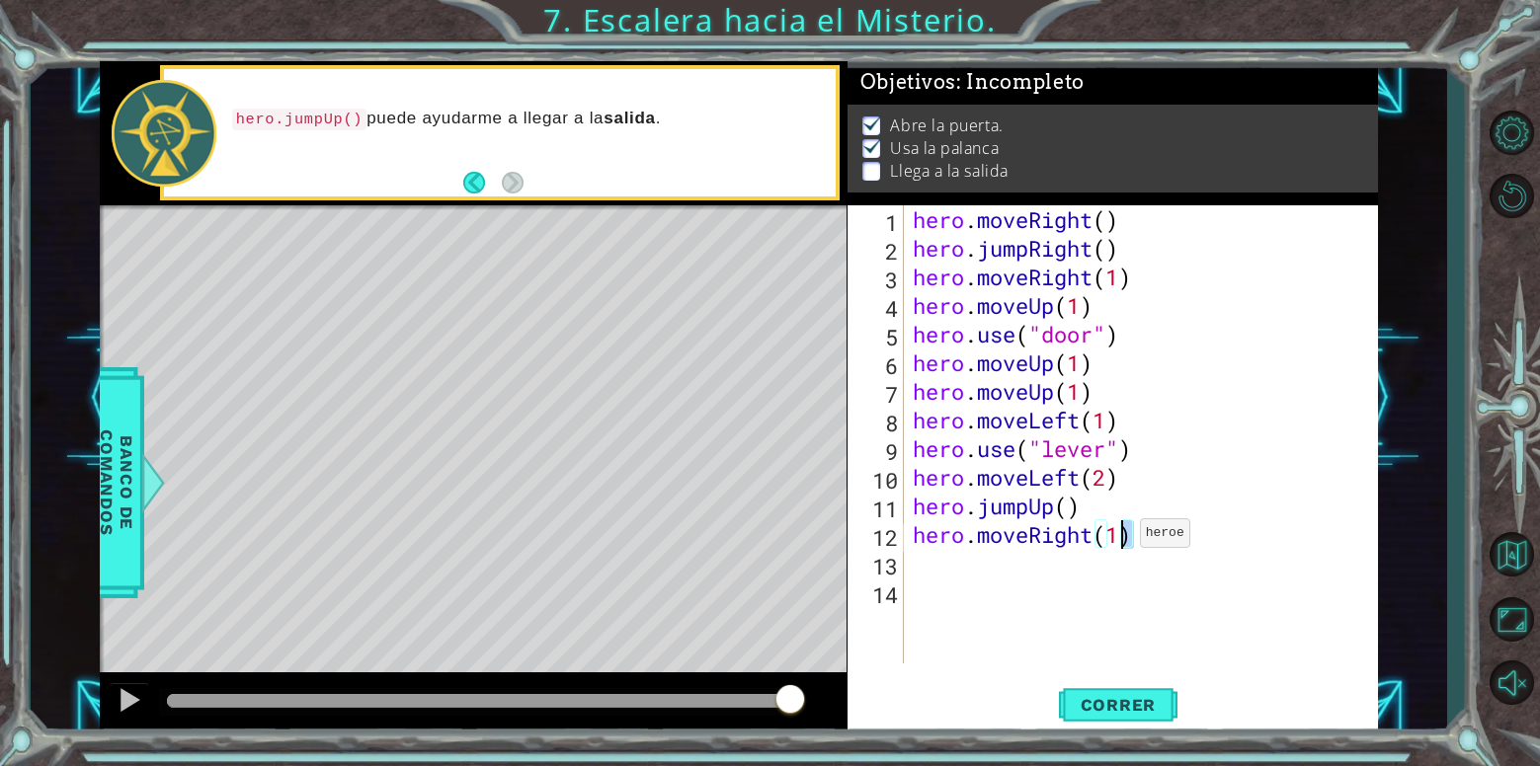
click at [1122, 538] on div "hero . moveRight ( ) hero . jumpRight ( ) hero . moveRight ( 1 ) hero . moveUp …" at bounding box center [1146, 463] width 474 height 516
click at [1079, 519] on div "hero . moveRight ( ) hero . jumpRight ( ) hero . moveRight ( 1 ) hero . moveUp …" at bounding box center [1146, 463] width 474 height 516
click at [1077, 518] on div "hero . moveRight ( ) hero . jumpRight ( ) hero . moveRight ( 1 ) hero . moveUp …" at bounding box center [1146, 463] width 474 height 516
click at [1070, 516] on div "hero . moveRight ( ) hero . jumpRight ( ) hero . moveRight ( 1 ) hero . moveUp …" at bounding box center [1146, 463] width 474 height 516
type textarea "hero.jumpUp(1)"
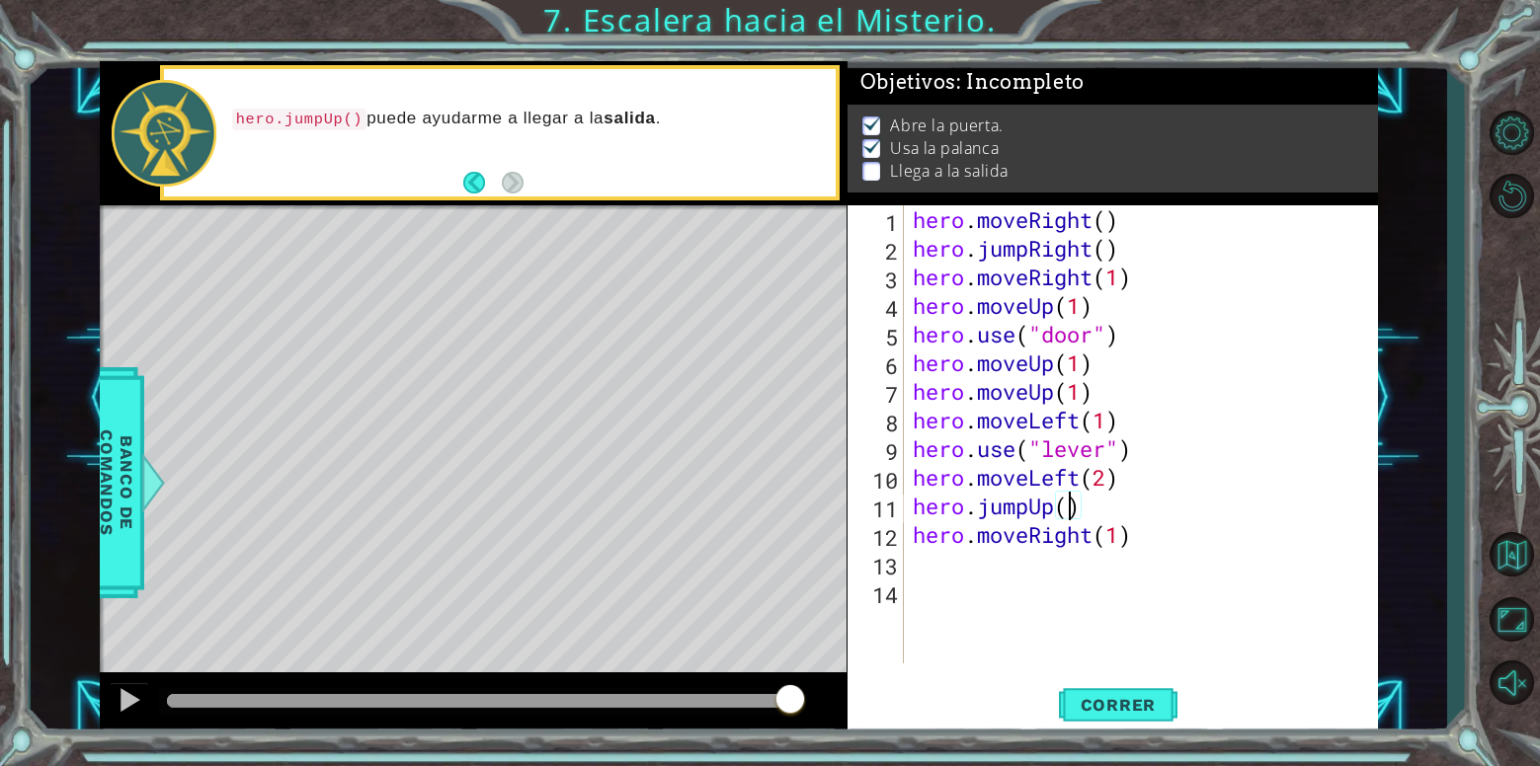
scroll to position [0, 7]
click at [1119, 550] on div "hero . moveRight ( ) hero . jumpRight ( ) hero . moveRight ( 1 ) hero . moveUp …" at bounding box center [1146, 463] width 474 height 516
click at [1118, 541] on div "hero . moveRight ( ) hero . jumpRight ( ) hero . moveRight ( 1 ) hero . moveUp …" at bounding box center [1146, 463] width 474 height 516
type textarea "hero.moveRight(2)"
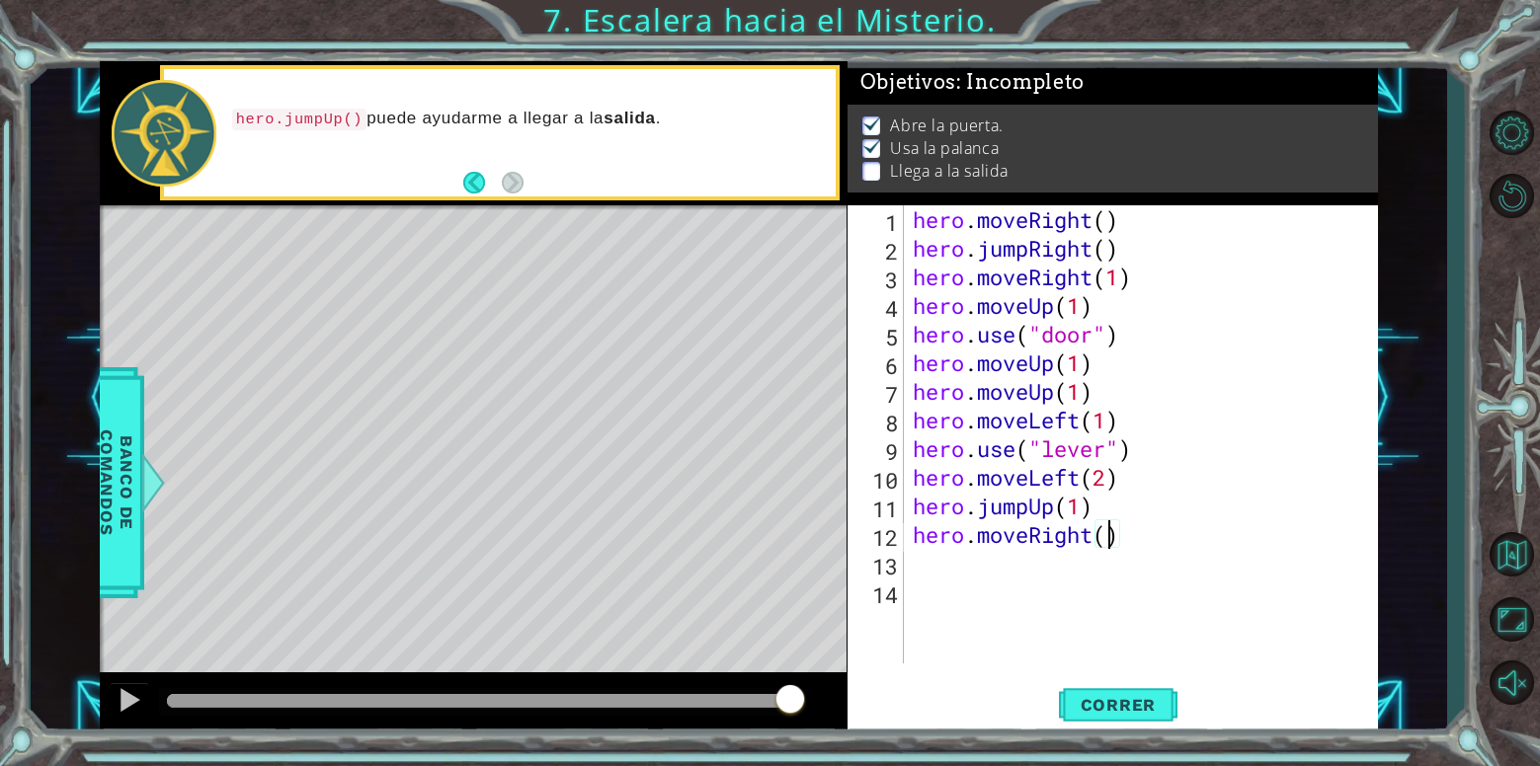
scroll to position [0, 9]
click at [988, 567] on div "hero . moveRight ( ) hero . jumpRight ( ) hero . moveRight ( 1 ) hero . moveUp …" at bounding box center [1146, 463] width 474 height 516
click at [1107, 684] on button "Correr" at bounding box center [1118, 705] width 119 height 53
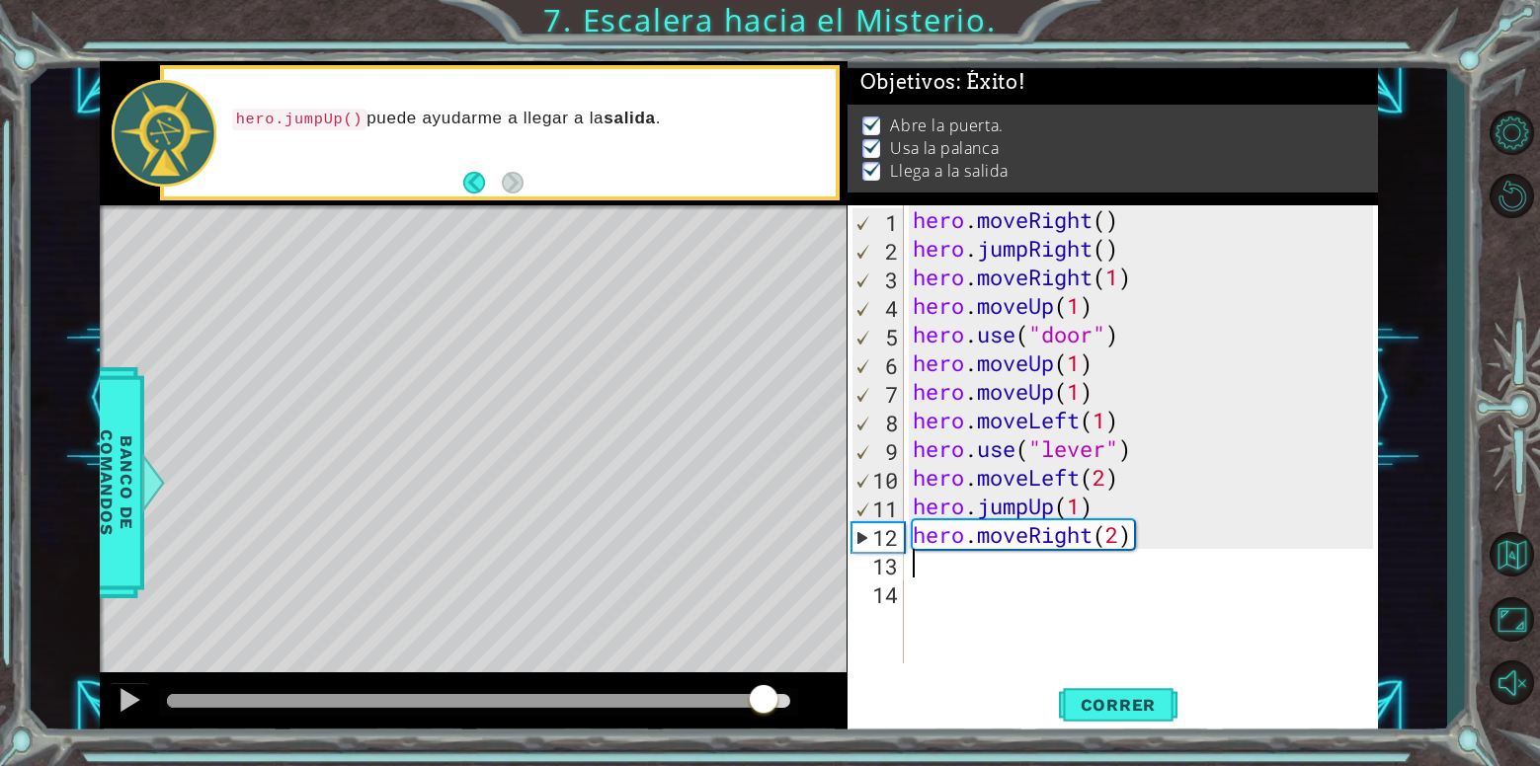
click at [792, 618] on div "methods hero moveDown(steps) moveUp(steps) moveLeft(steps) moveRight(steps) use…" at bounding box center [739, 398] width 1278 height 675
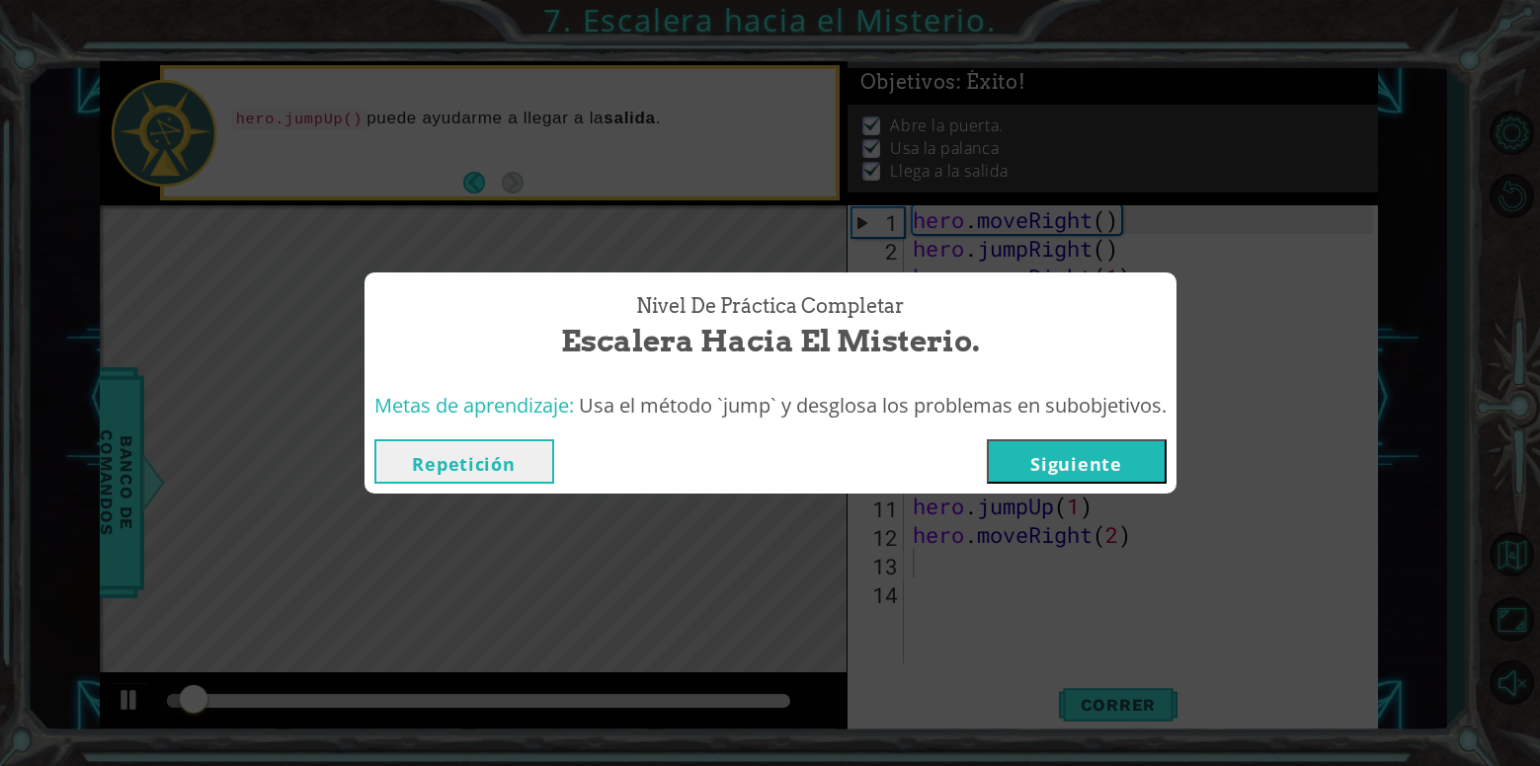
click at [1098, 709] on div "Nivel de Práctica Completar [PERSON_NAME] hacia el Misterio. Metas de aprendiza…" at bounding box center [770, 383] width 1540 height 766
click at [1087, 462] on button "Siguiente" at bounding box center [1077, 461] width 180 height 44
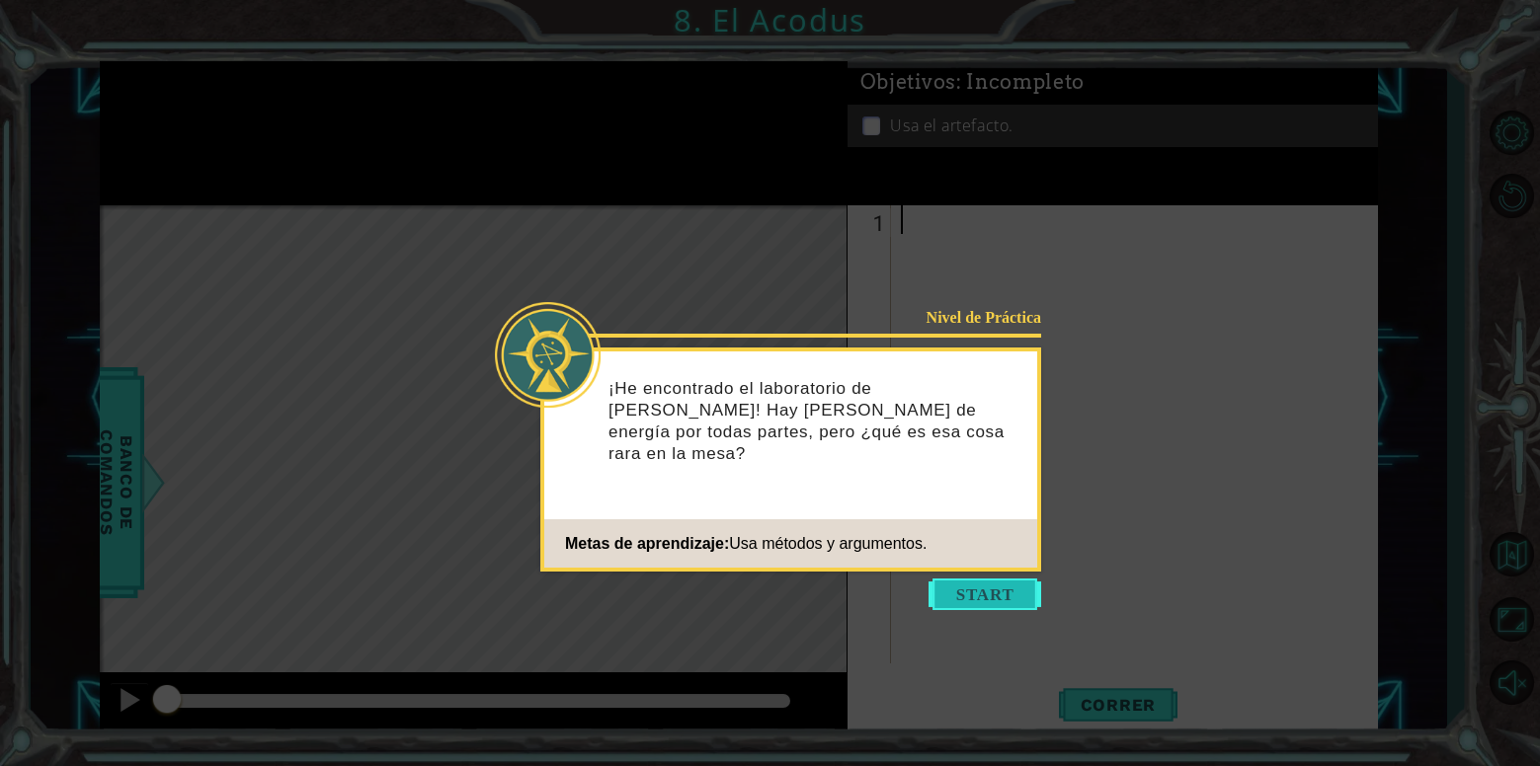
click at [973, 596] on button "Start" at bounding box center [984, 595] width 113 height 32
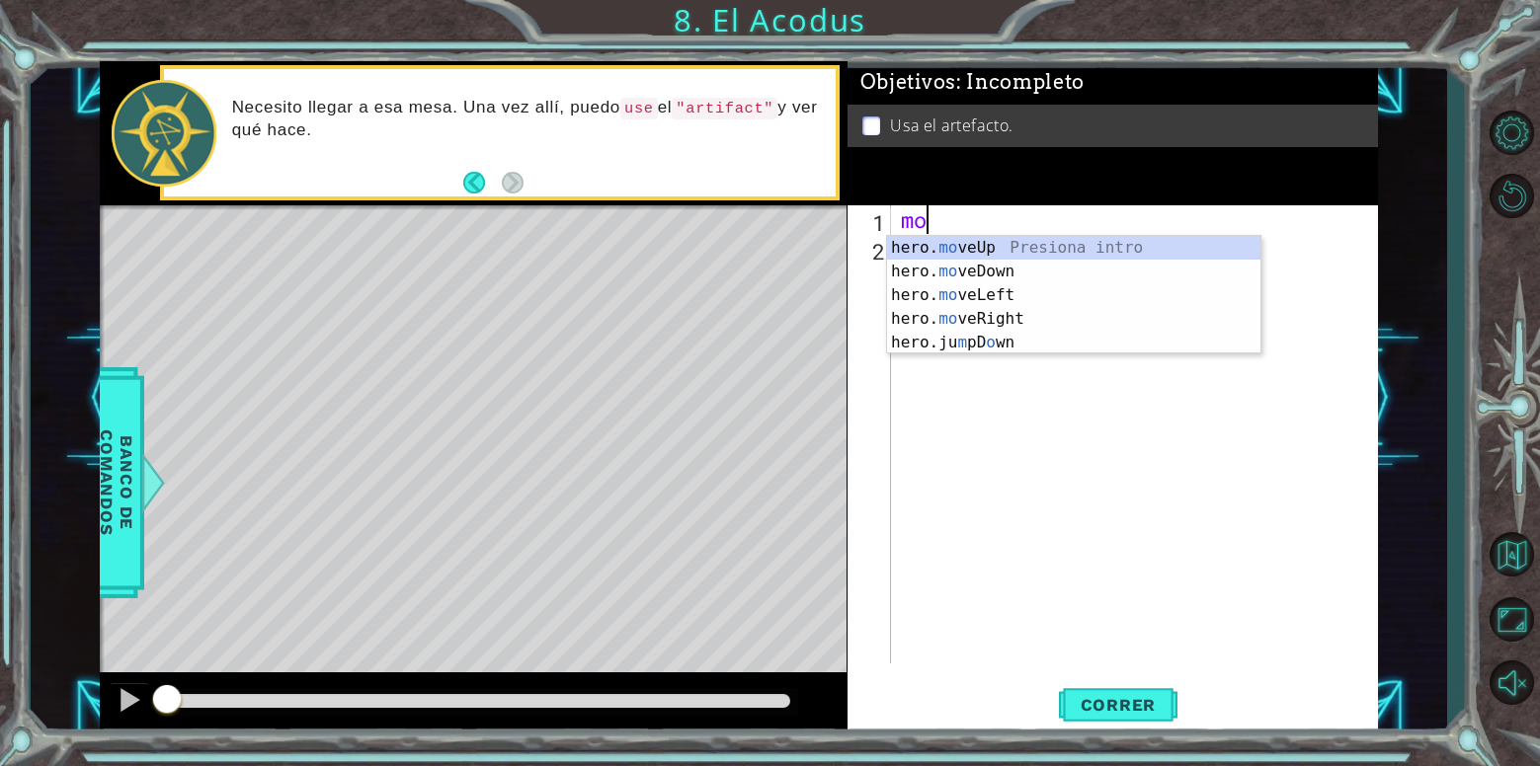
scroll to position [0, 1]
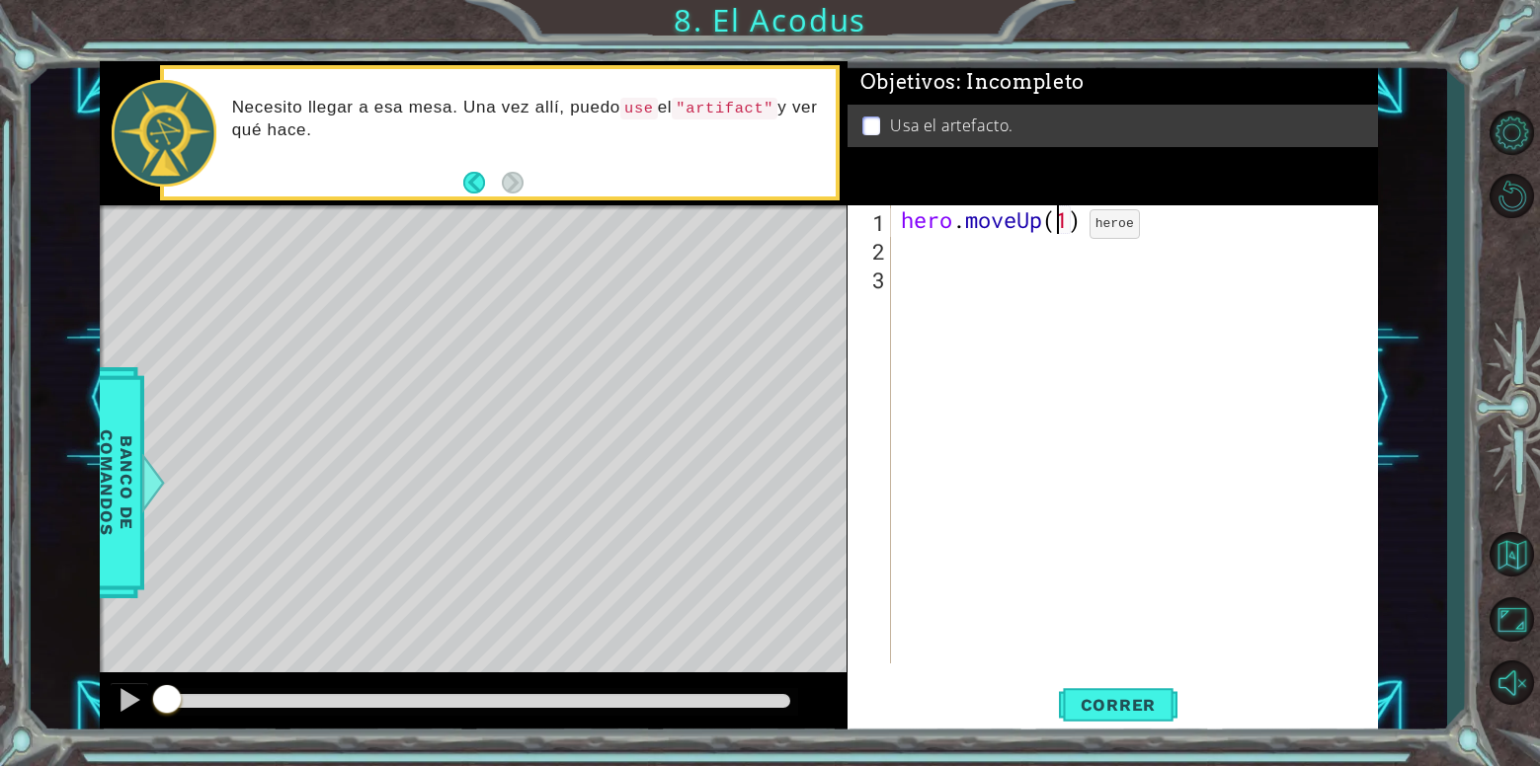
drag, startPoint x: 1060, startPoint y: 229, endPoint x: 1120, endPoint y: 232, distance: 60.3
click at [1061, 229] on div "hero . moveUp ( 1 )" at bounding box center [1140, 463] width 486 height 516
type textarea "hero.moveUp(2)"
click at [1018, 250] on div "hero . moveUp ( 2 )" at bounding box center [1140, 463] width 486 height 516
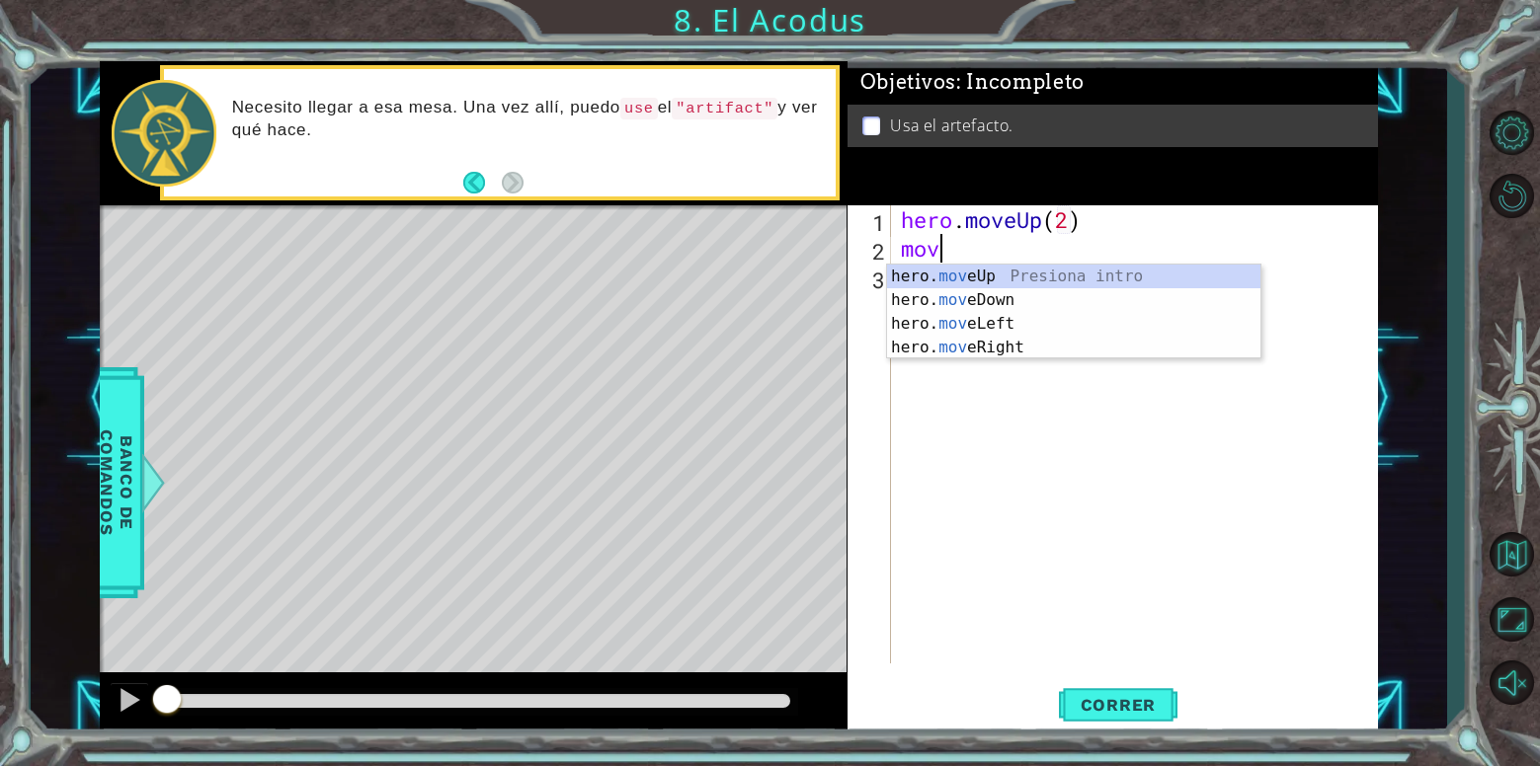
scroll to position [0, 1]
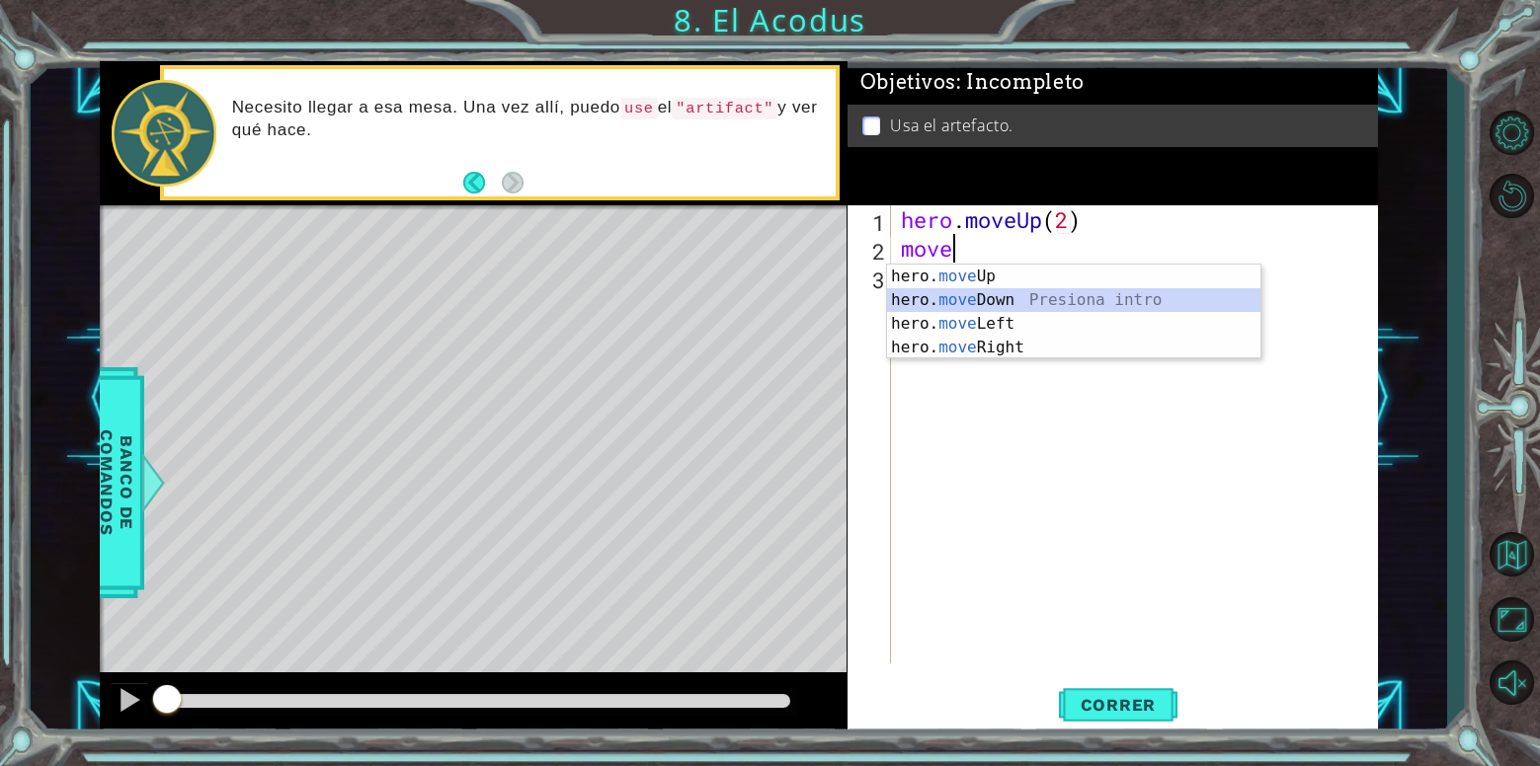
type textarea "hero.moveDown(1)"
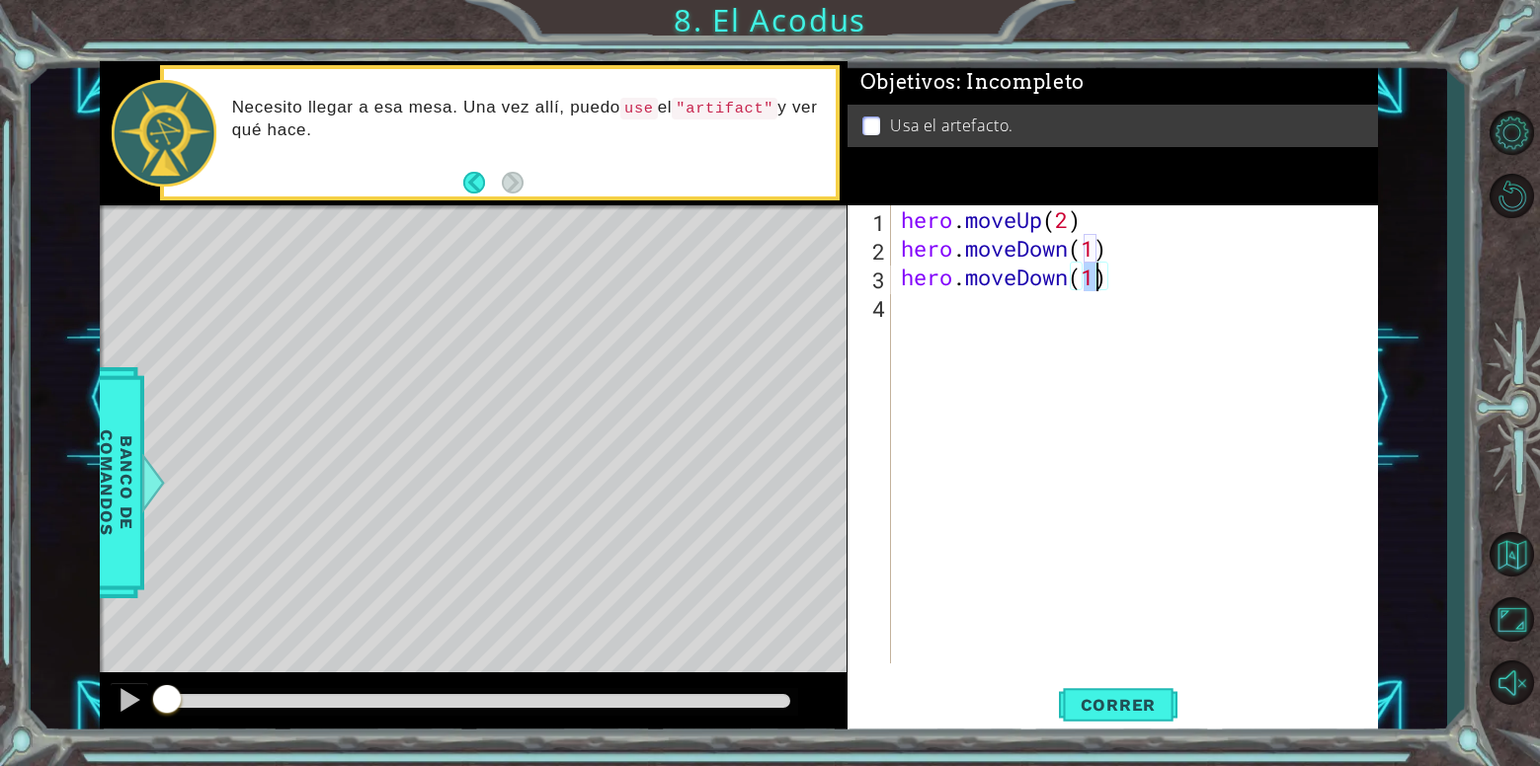
type textarea "hero.moveDown(2)"
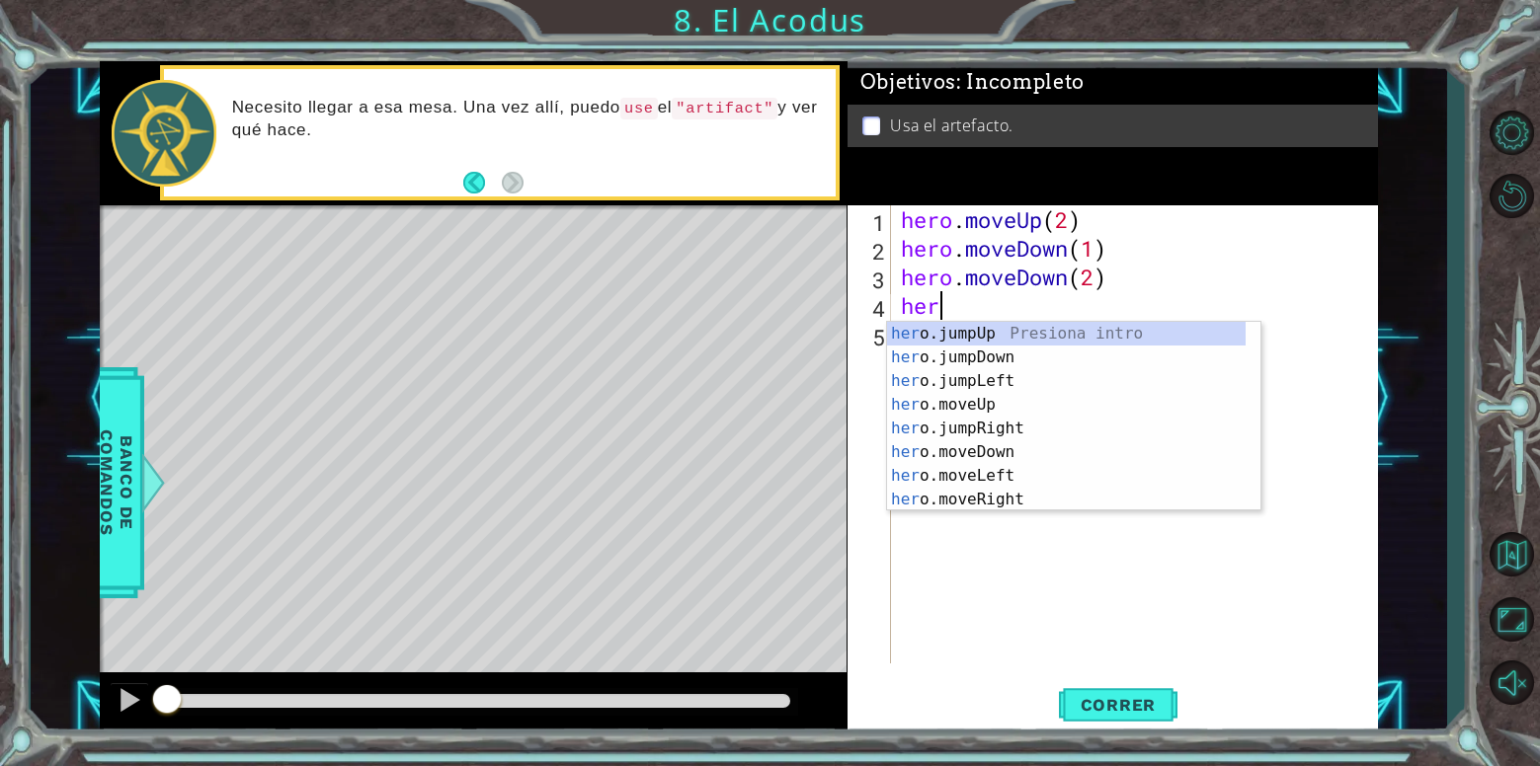
type textarea "hero"
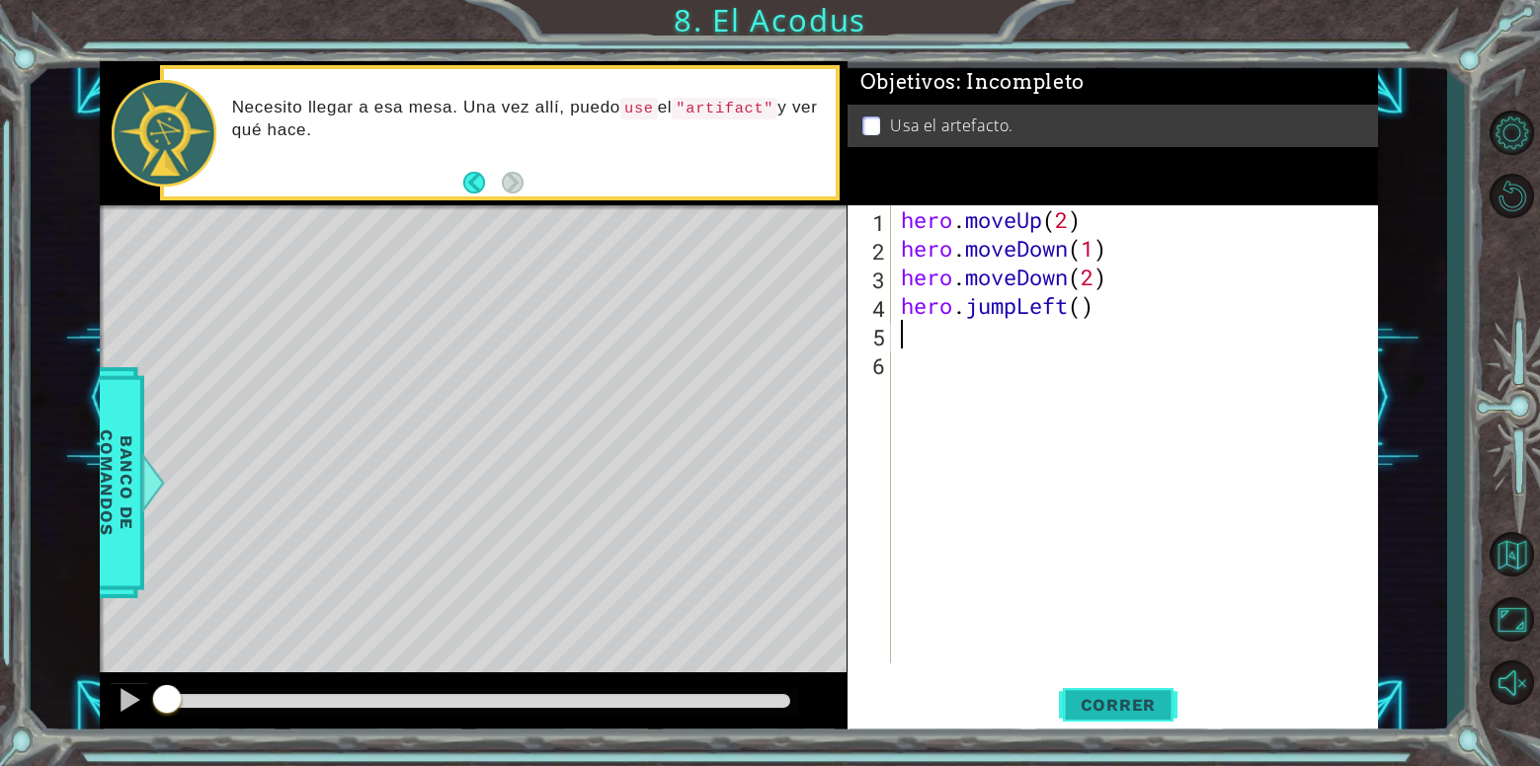
drag, startPoint x: 1131, startPoint y: 696, endPoint x: 948, endPoint y: 758, distance: 192.7
click at [1130, 696] on span "Correr" at bounding box center [1119, 705] width 116 height 20
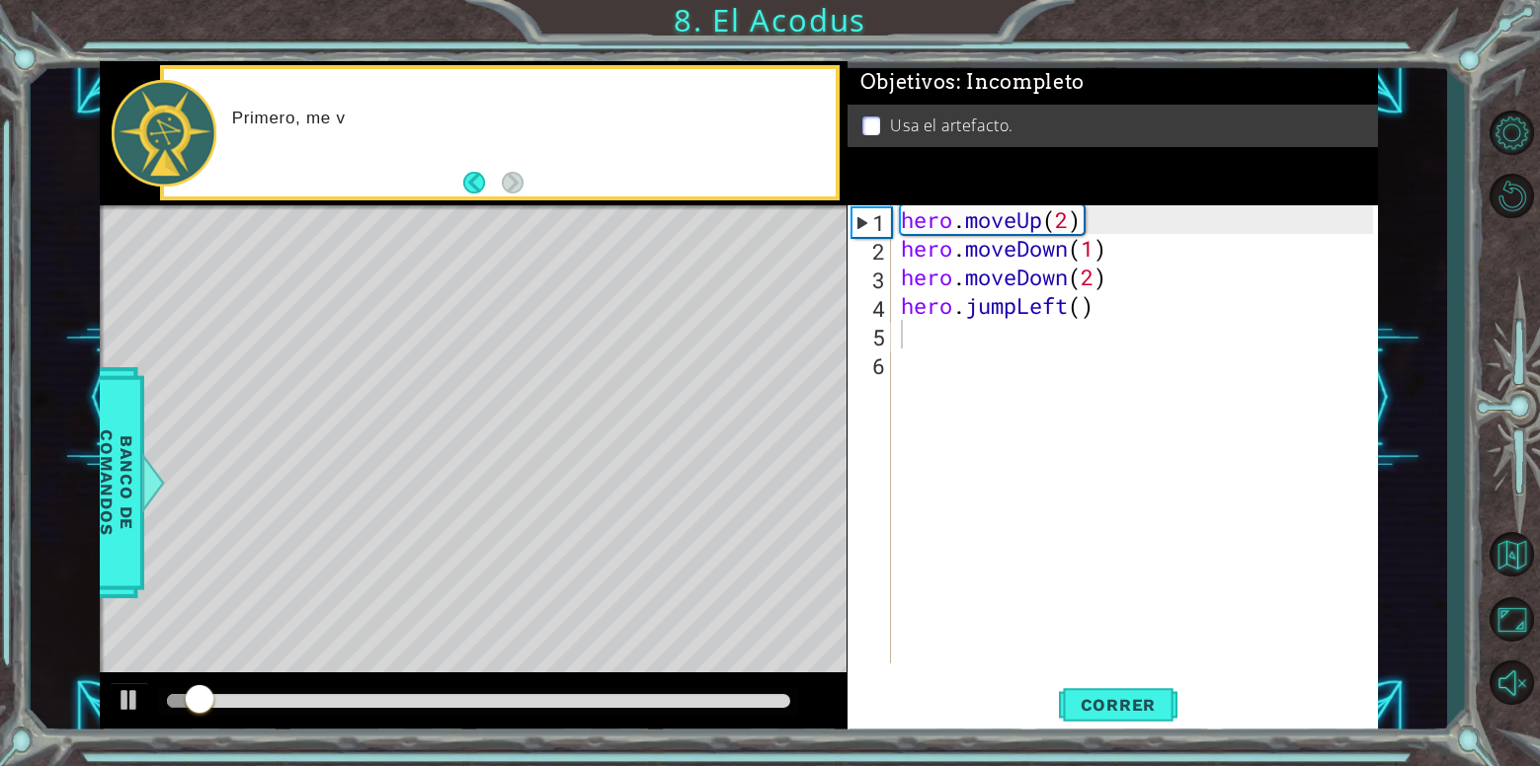
drag, startPoint x: 180, startPoint y: 710, endPoint x: 275, endPoint y: 665, distance: 105.1
click at [331, 664] on div "methods hero moveDown(steps) moveUp(steps) moveLeft(steps) moveRight(steps) use…" at bounding box center [739, 398] width 1278 height 675
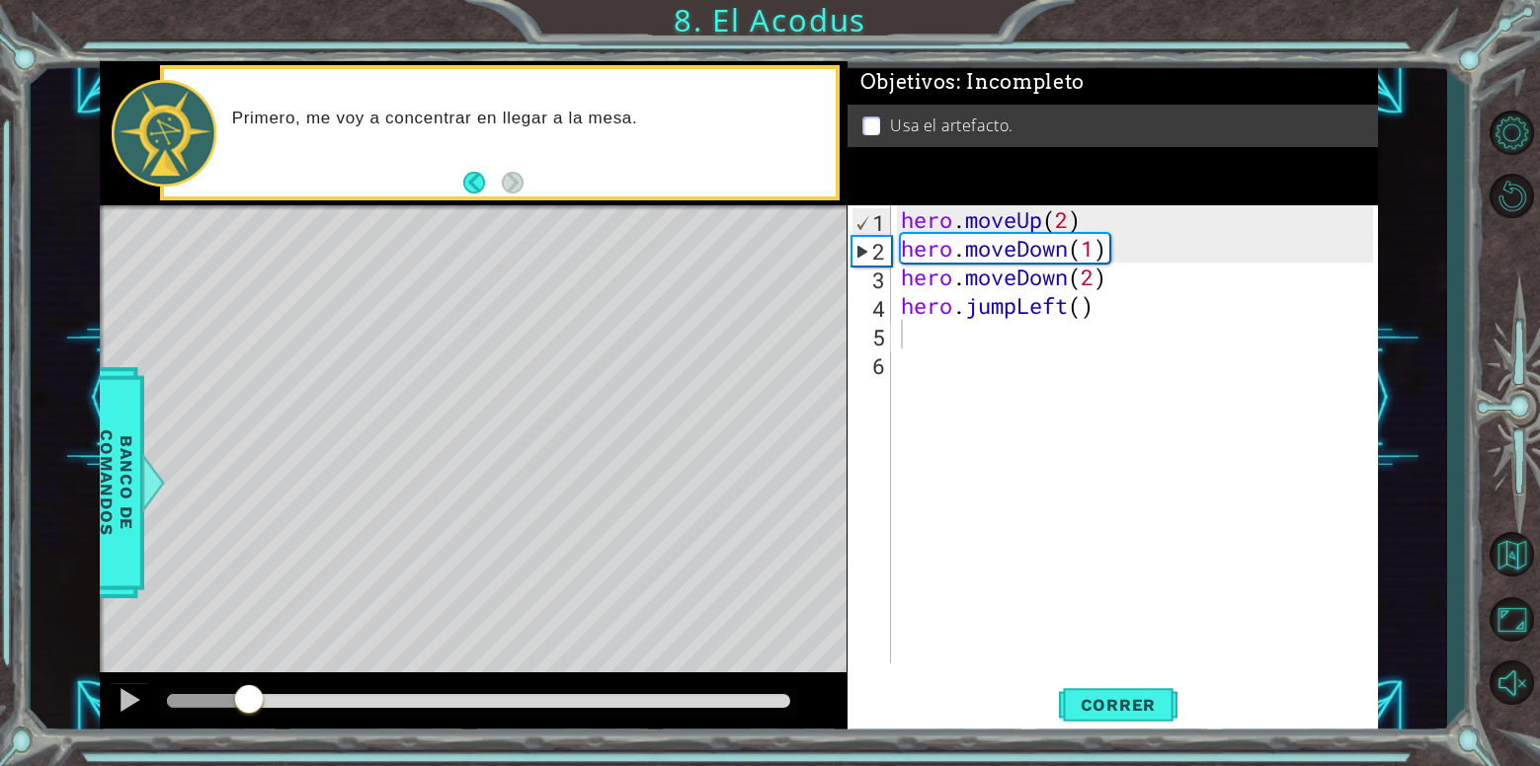
drag, startPoint x: 219, startPoint y: 700, endPoint x: 509, endPoint y: 586, distance: 311.2
click at [279, 679] on div at bounding box center [473, 704] width 747 height 63
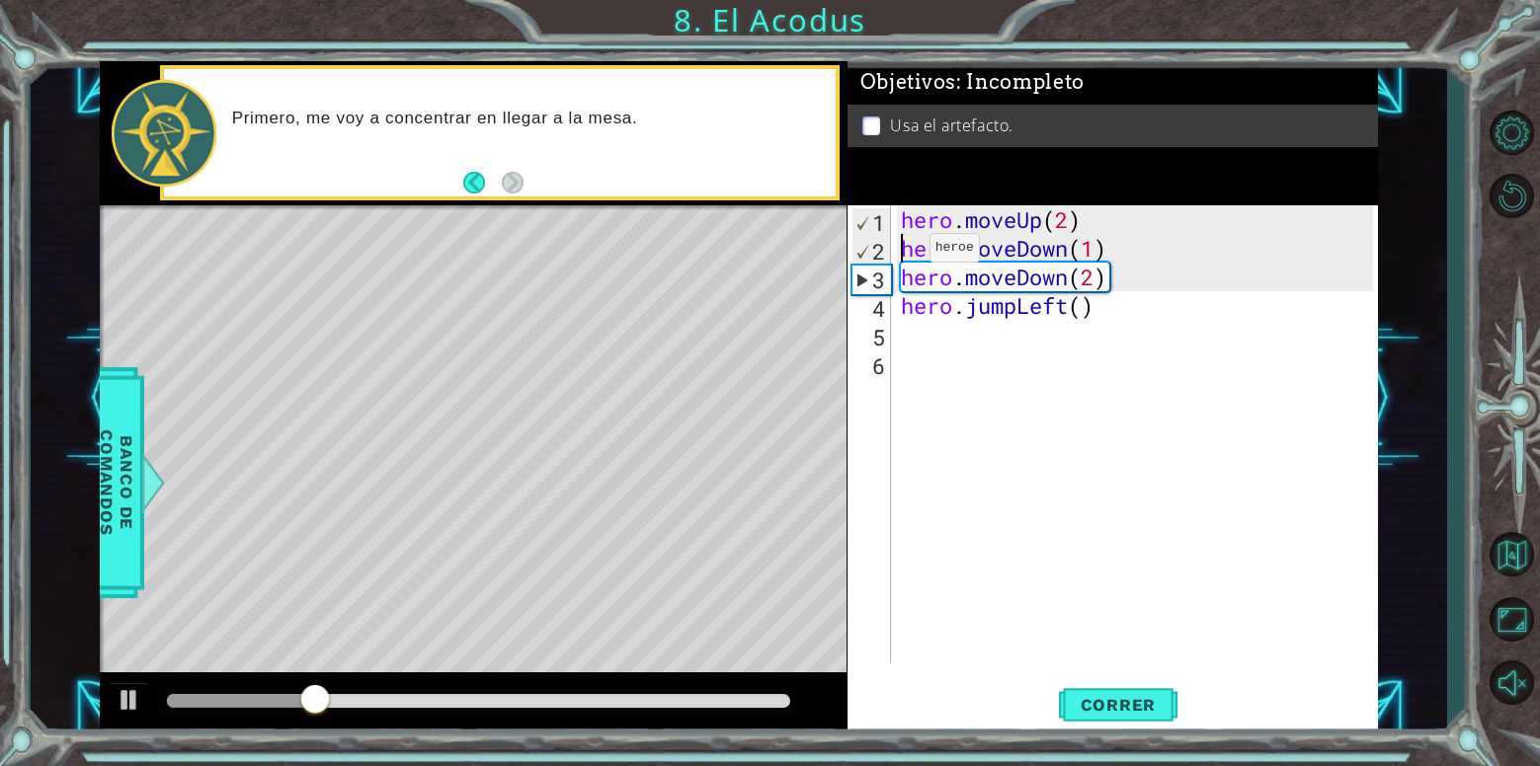
click at [901, 254] on div "hero . moveUp ( 2 ) hero . moveDown ( 1 ) hero . moveDown ( 2 ) hero . jumpLeft…" at bounding box center [1140, 463] width 486 height 516
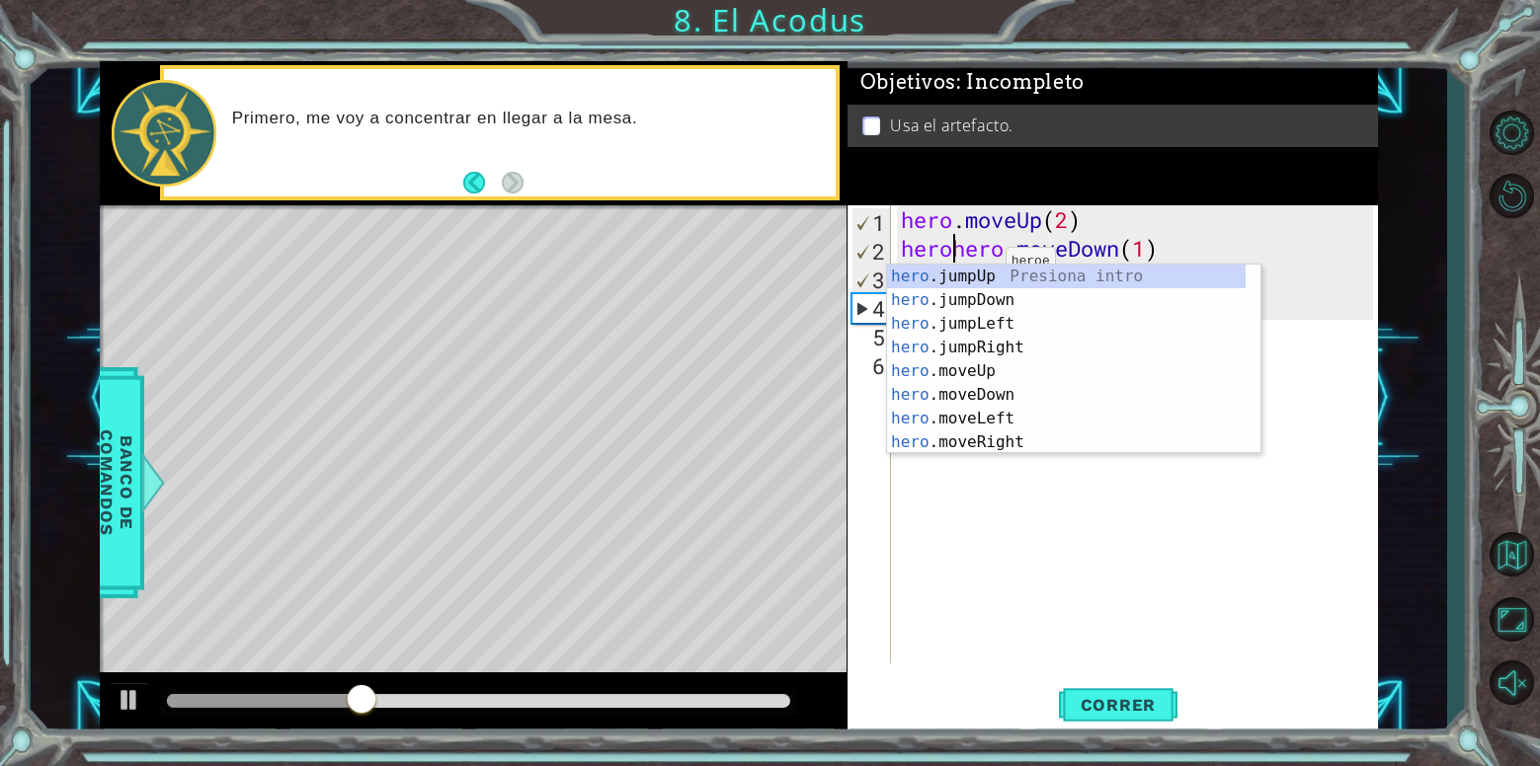
scroll to position [0, 2]
click at [1024, 420] on div "hero .jumpUp Presiona intro hero .jumpDown Presiona intro hero .jumpLeft Presio…" at bounding box center [1066, 383] width 359 height 237
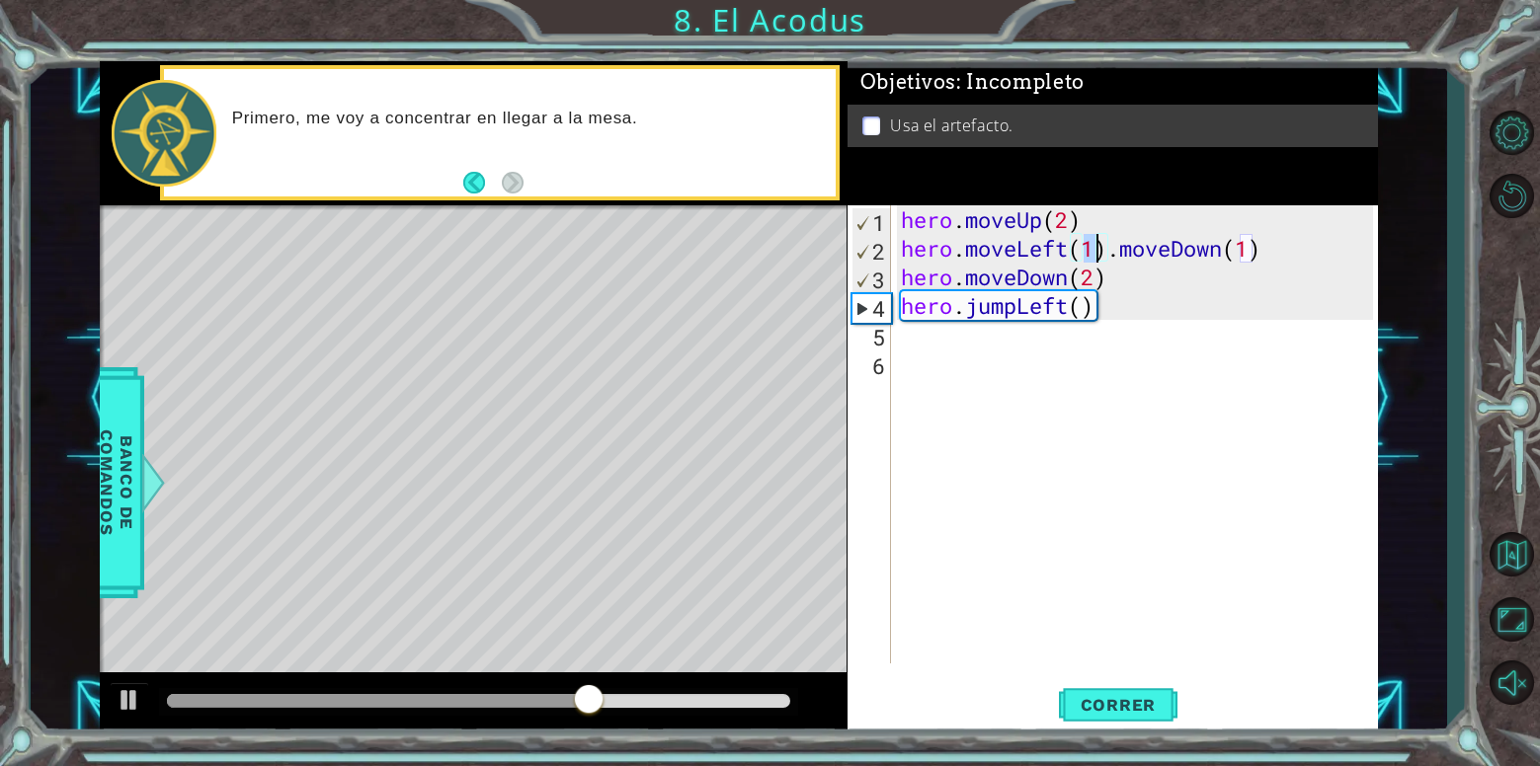
click at [1121, 264] on div "hero . moveUp ( 2 ) hero . moveLeft ( 1 ) . moveDown ( 1 ) hero . moveDown ( 2 …" at bounding box center [1140, 463] width 486 height 516
click at [1110, 258] on div "hero . moveUp ( 2 ) hero . moveLeft ( 1 ) . moveDown ( 1 ) hero . moveDown ( 2 …" at bounding box center [1140, 463] width 486 height 516
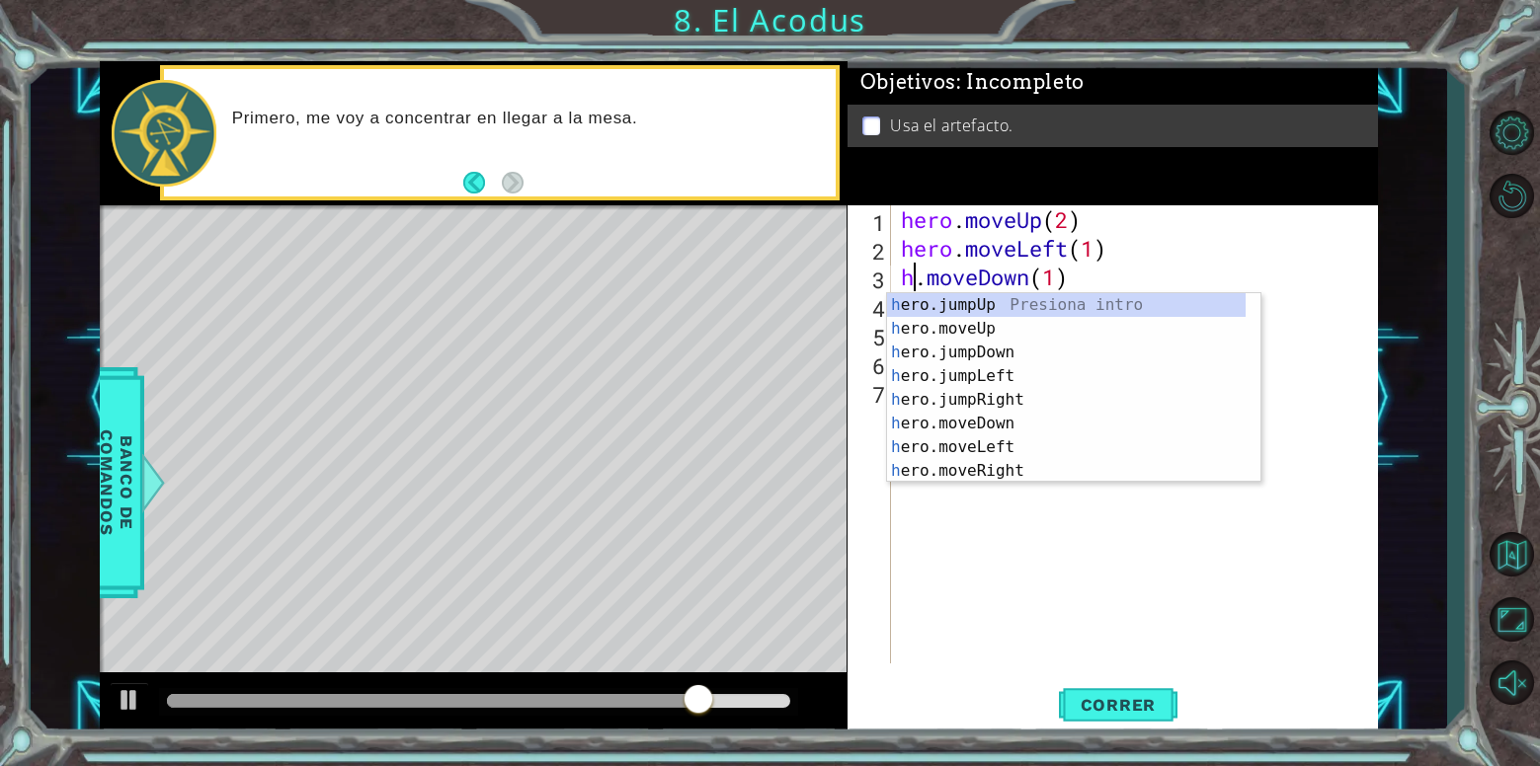
type textarea "hero.moveDown(1)"
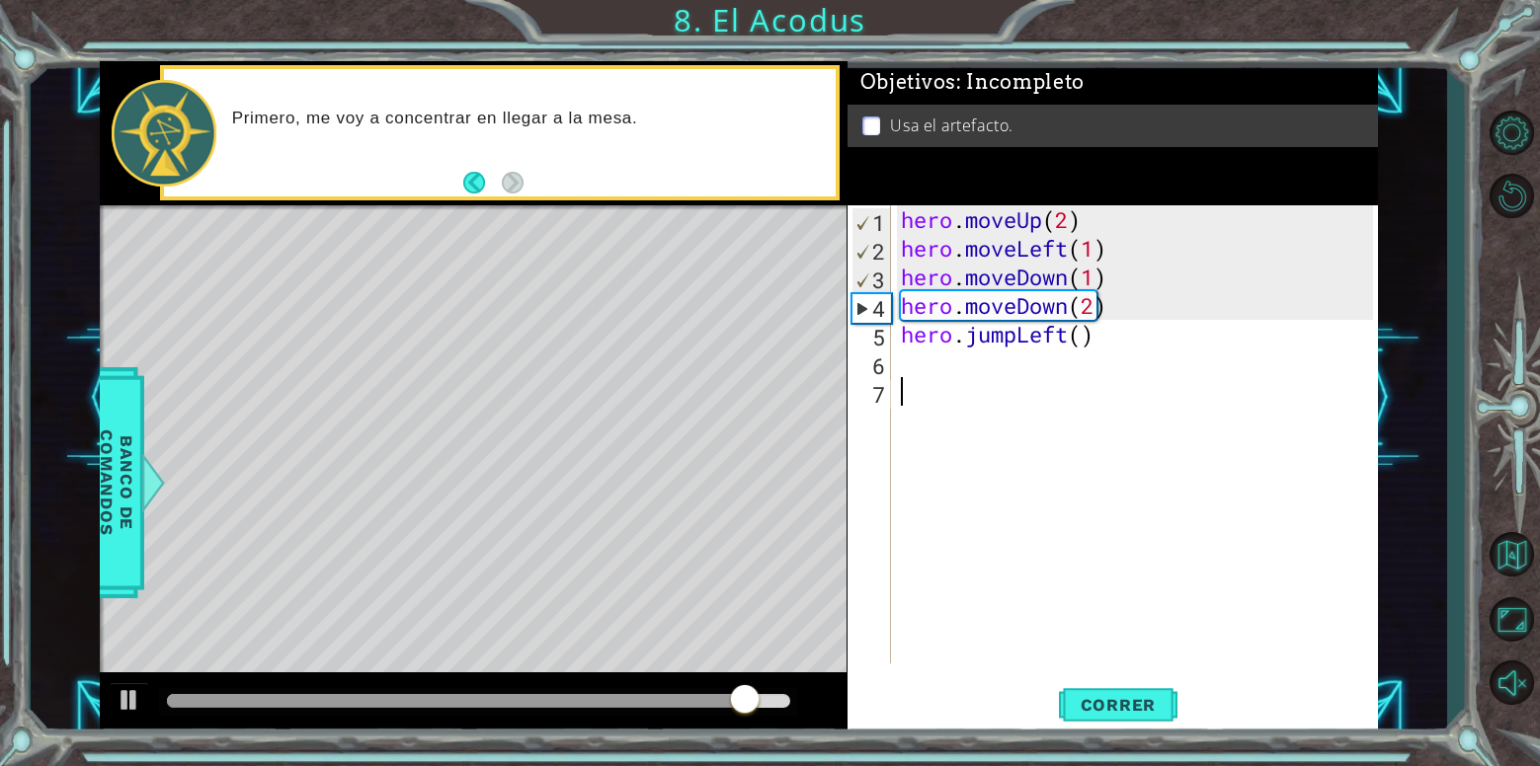
click at [1346, 472] on div "hero . moveUp ( 2 ) hero . moveLeft ( 1 ) hero . moveDown ( 1 ) hero . moveDown…" at bounding box center [1140, 463] width 486 height 516
click at [1340, 472] on div "hero . moveUp ( 2 ) hero . moveLeft ( 1 ) hero . moveDown ( 1 ) hero . moveDown…" at bounding box center [1140, 463] width 486 height 516
drag, startPoint x: 779, startPoint y: 702, endPoint x: 313, endPoint y: 724, distance: 466.7
click at [285, 733] on div at bounding box center [473, 704] width 747 height 63
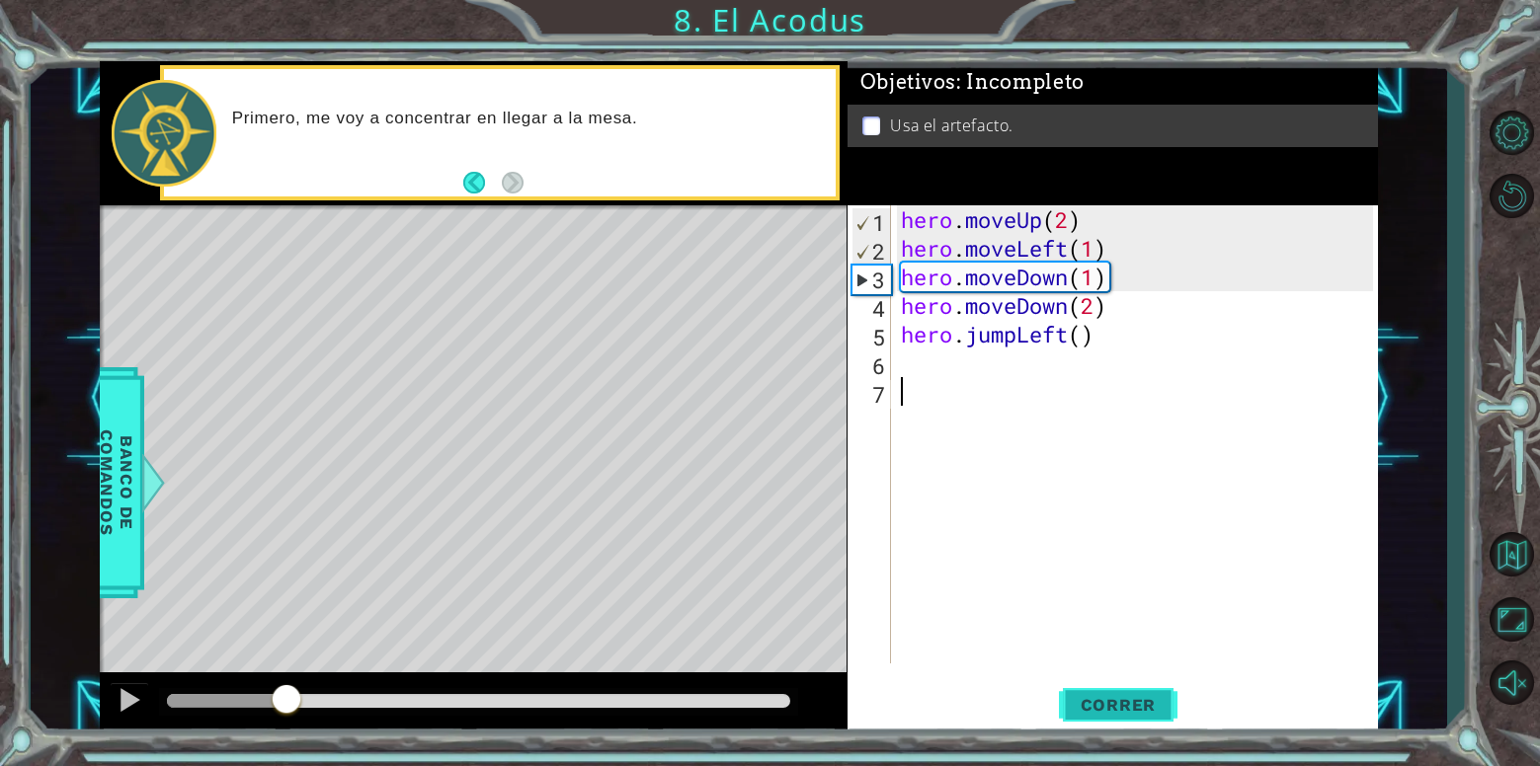
click at [1103, 679] on button "Correr" at bounding box center [1118, 705] width 119 height 53
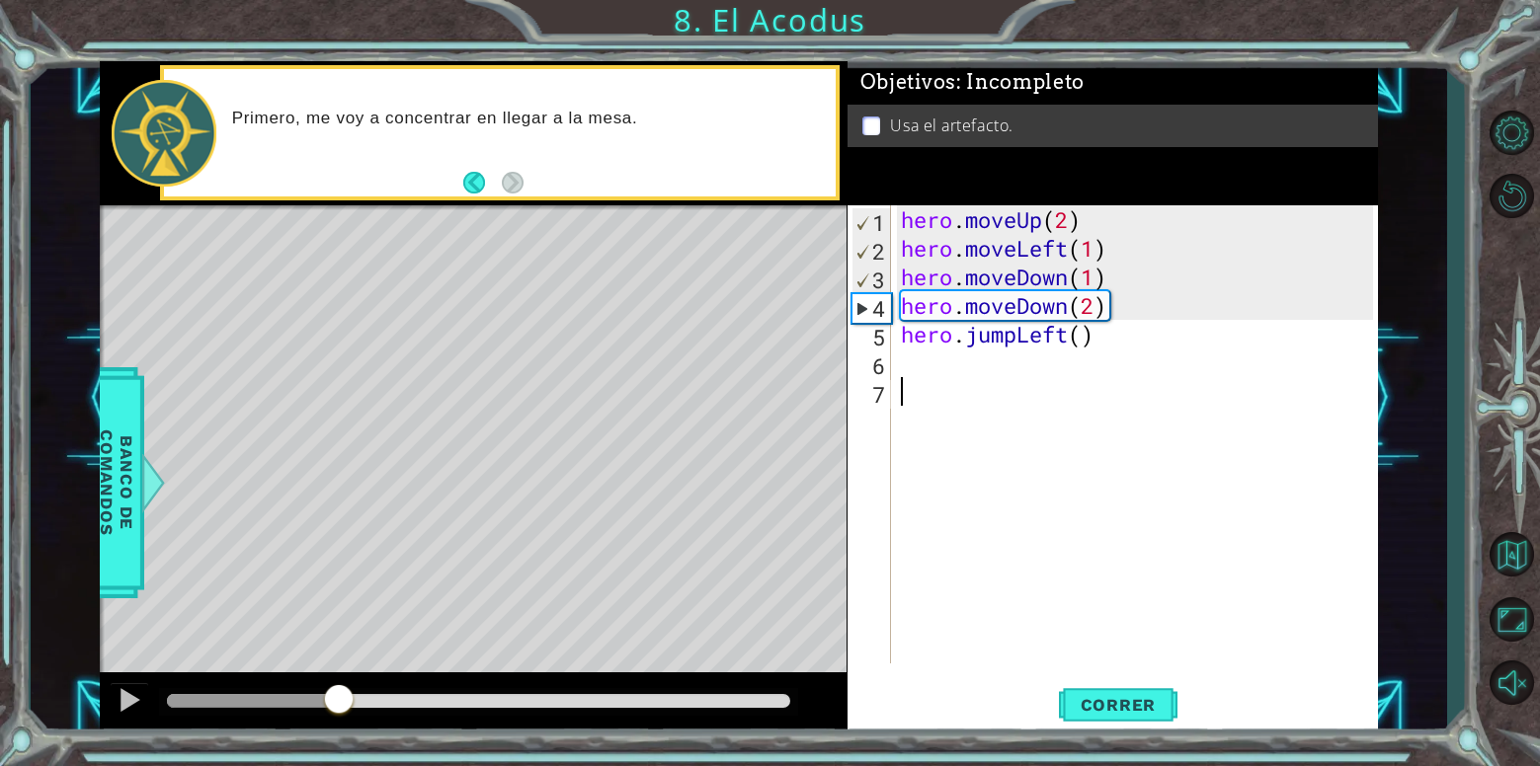
drag, startPoint x: 251, startPoint y: 692, endPoint x: 339, endPoint y: 696, distance: 88.0
click at [339, 696] on div at bounding box center [339, 701] width 36 height 36
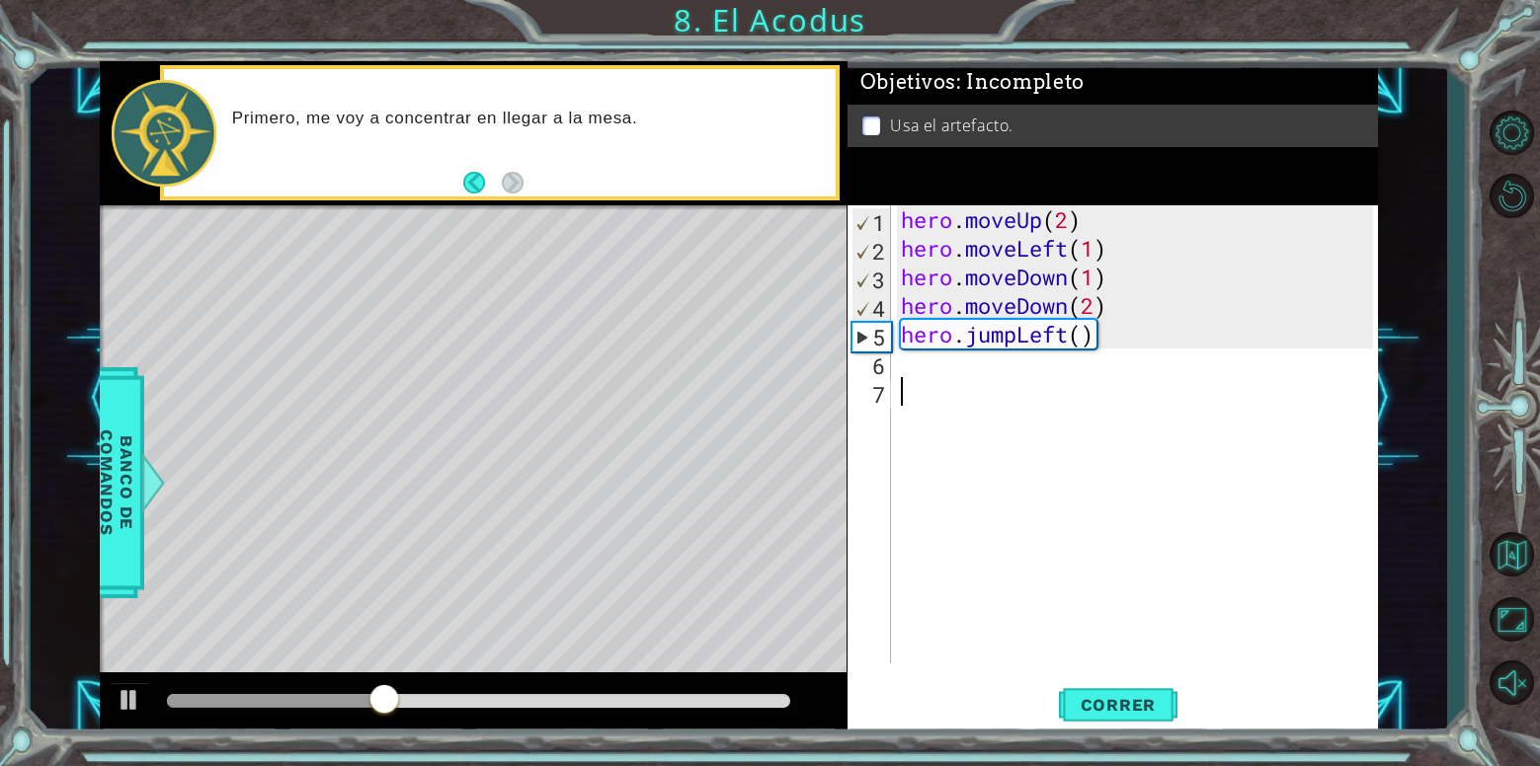
click at [1098, 289] on div "hero . moveUp ( 2 ) hero . moveLeft ( 1 ) hero . moveDown ( 1 ) hero . moveDown…" at bounding box center [1140, 463] width 486 height 516
type textarea "hero.moveDown(2)"
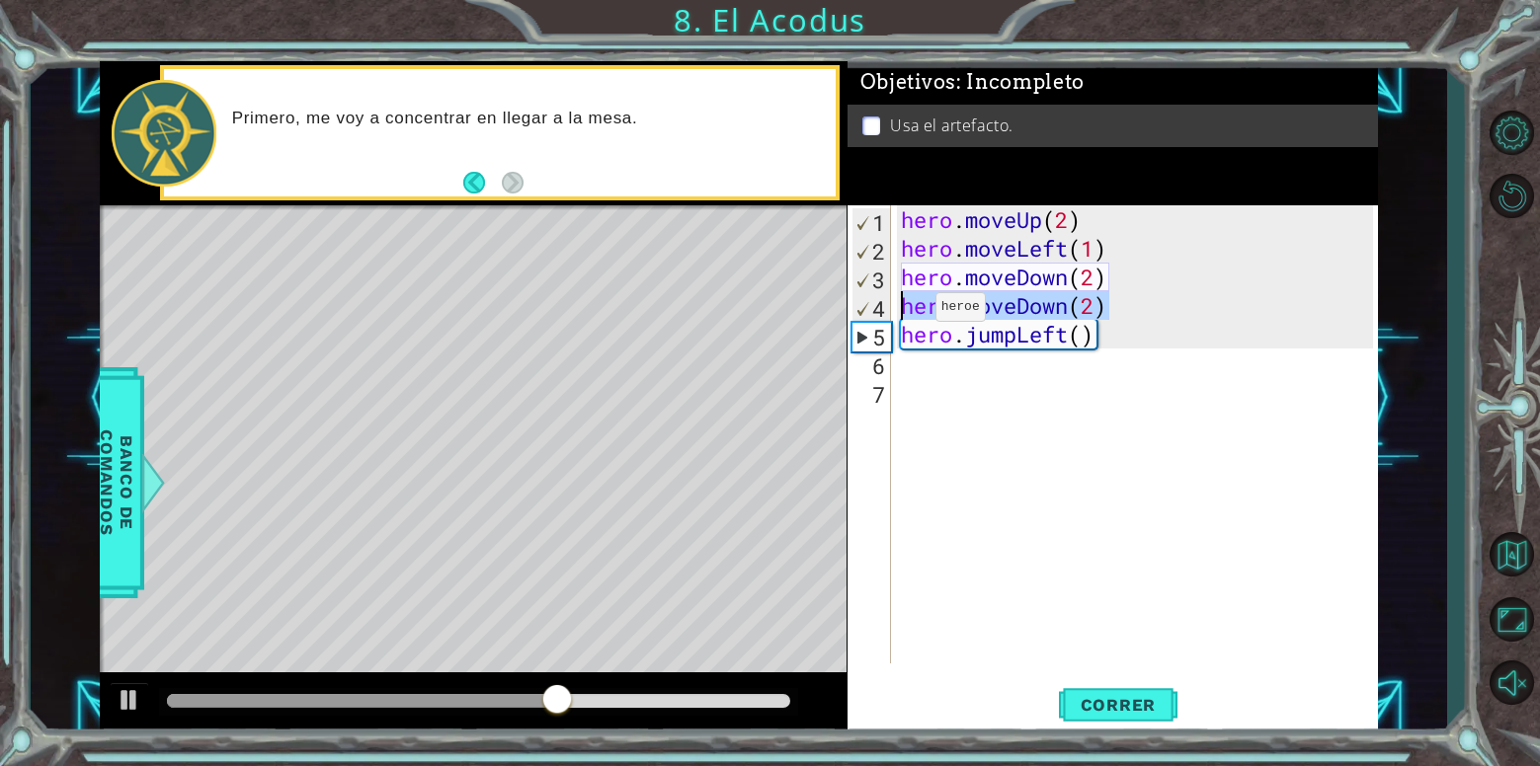
drag, startPoint x: 1095, startPoint y: 313, endPoint x: 905, endPoint y: 312, distance: 190.6
click at [905, 312] on div "hero . moveUp ( 2 ) hero . moveLeft ( 1 ) hero . moveDown ( 2 ) hero . moveDown…" at bounding box center [1140, 463] width 486 height 516
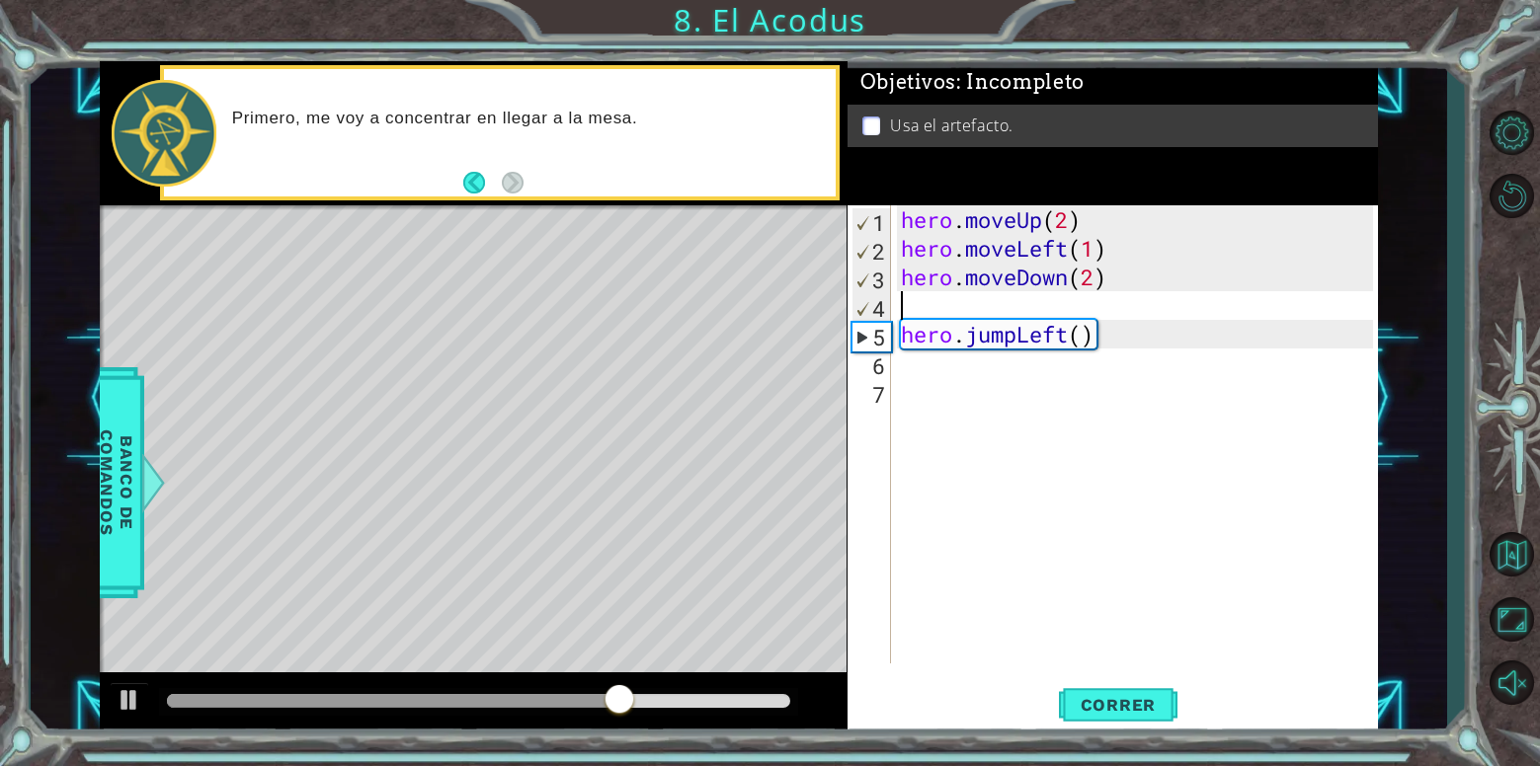
click at [949, 373] on div "hero . moveUp ( 2 ) hero . moveLeft ( 1 ) hero . moveDown ( 2 ) hero . jumpLeft…" at bounding box center [1140, 463] width 486 height 516
click at [909, 345] on div "hero . moveUp ( 2 ) hero . moveLeft ( 1 ) hero . moveDown ( 2 ) hero . jumpLeft…" at bounding box center [1140, 463] width 486 height 516
type textarea "hero.moveDown(2)"
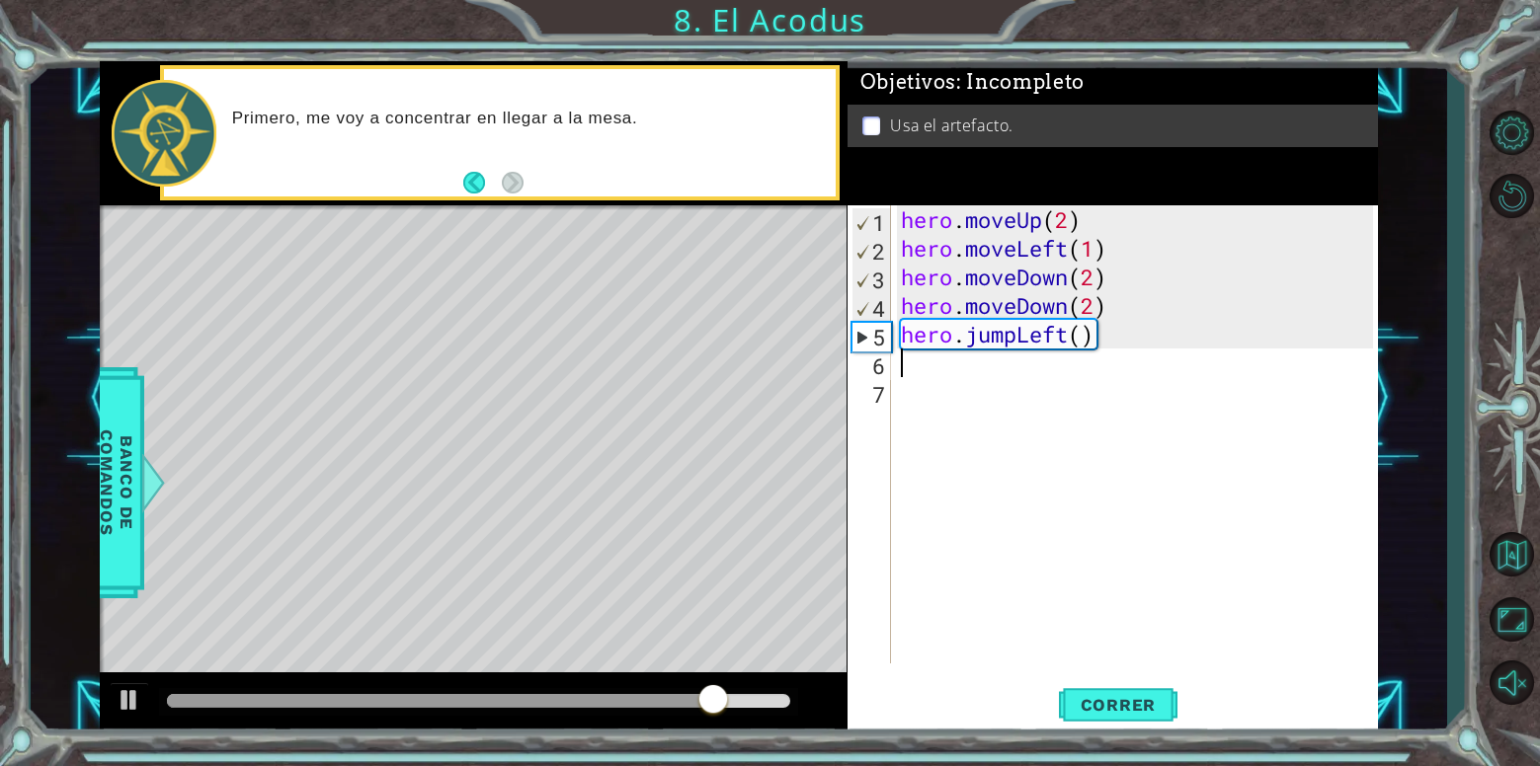
click at [1008, 349] on div "hero . moveUp ( 2 ) hero . moveLeft ( 1 ) hero . moveDown ( 2 ) hero . moveDown…" at bounding box center [1140, 463] width 486 height 516
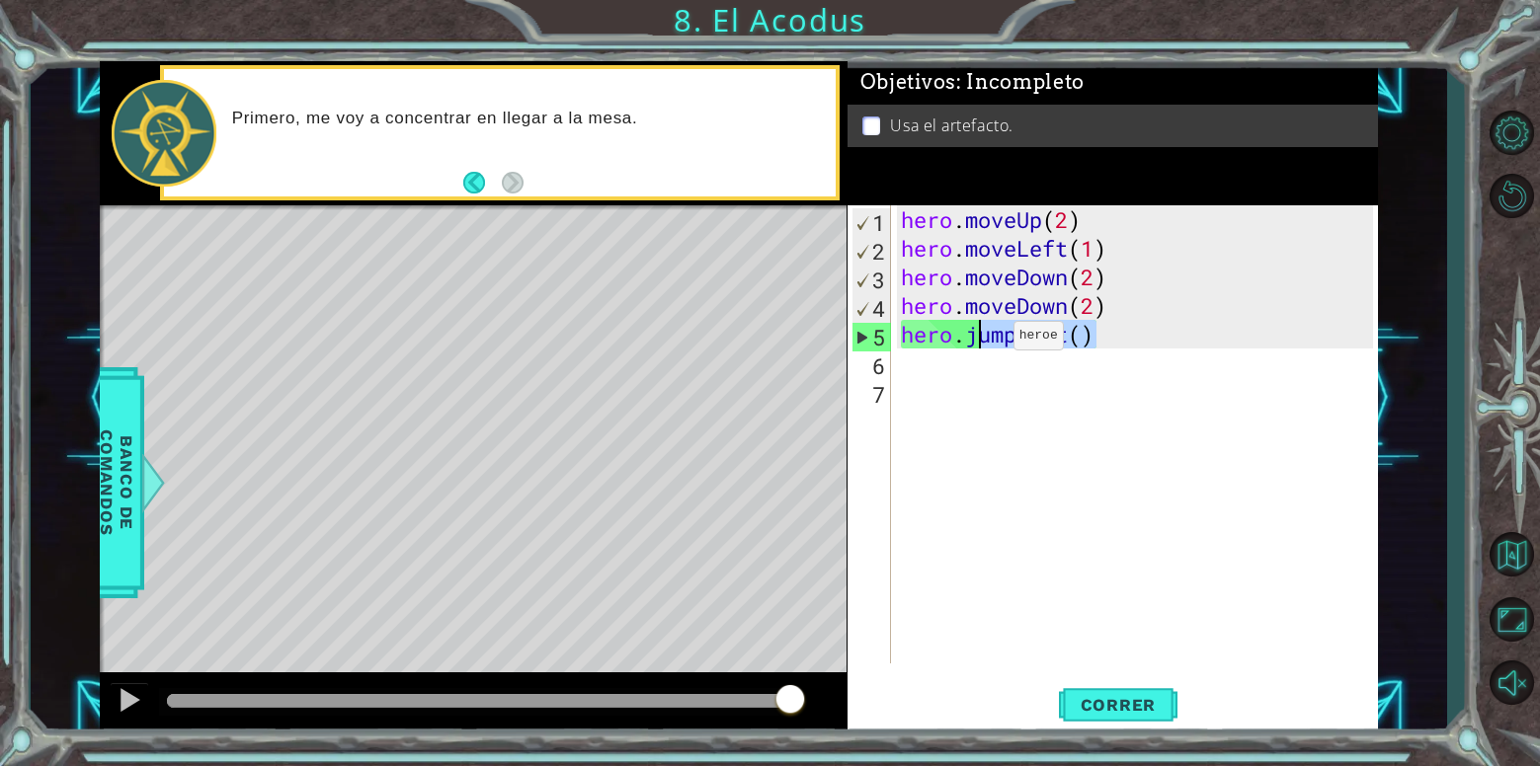
drag, startPoint x: 1105, startPoint y: 332, endPoint x: 984, endPoint y: 341, distance: 121.8
click at [984, 341] on div "hero . moveUp ( 2 ) hero . moveLeft ( 1 ) hero . moveDown ( 2 ) hero . moveDown…" at bounding box center [1140, 463] width 486 height 516
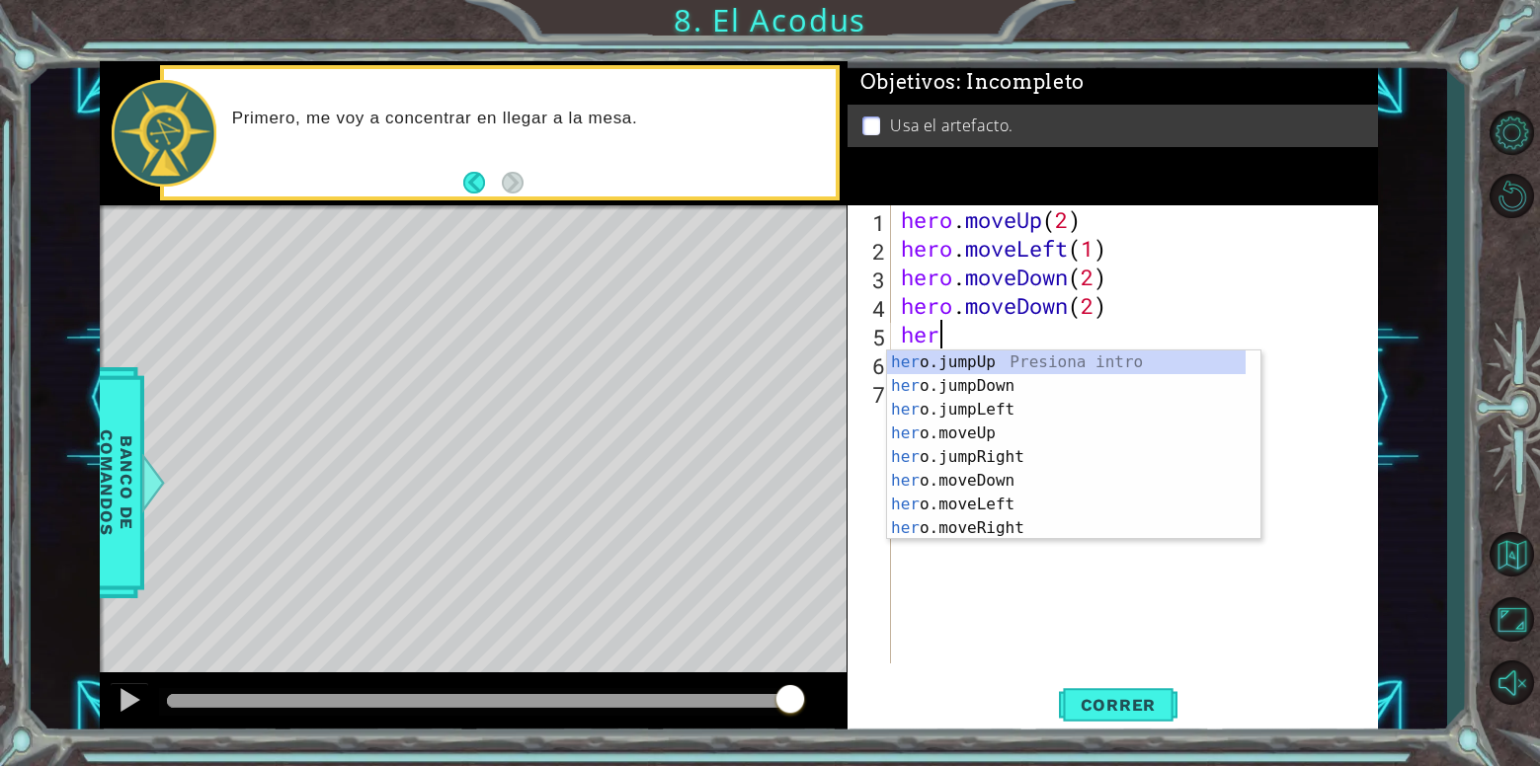
type textarea "h"
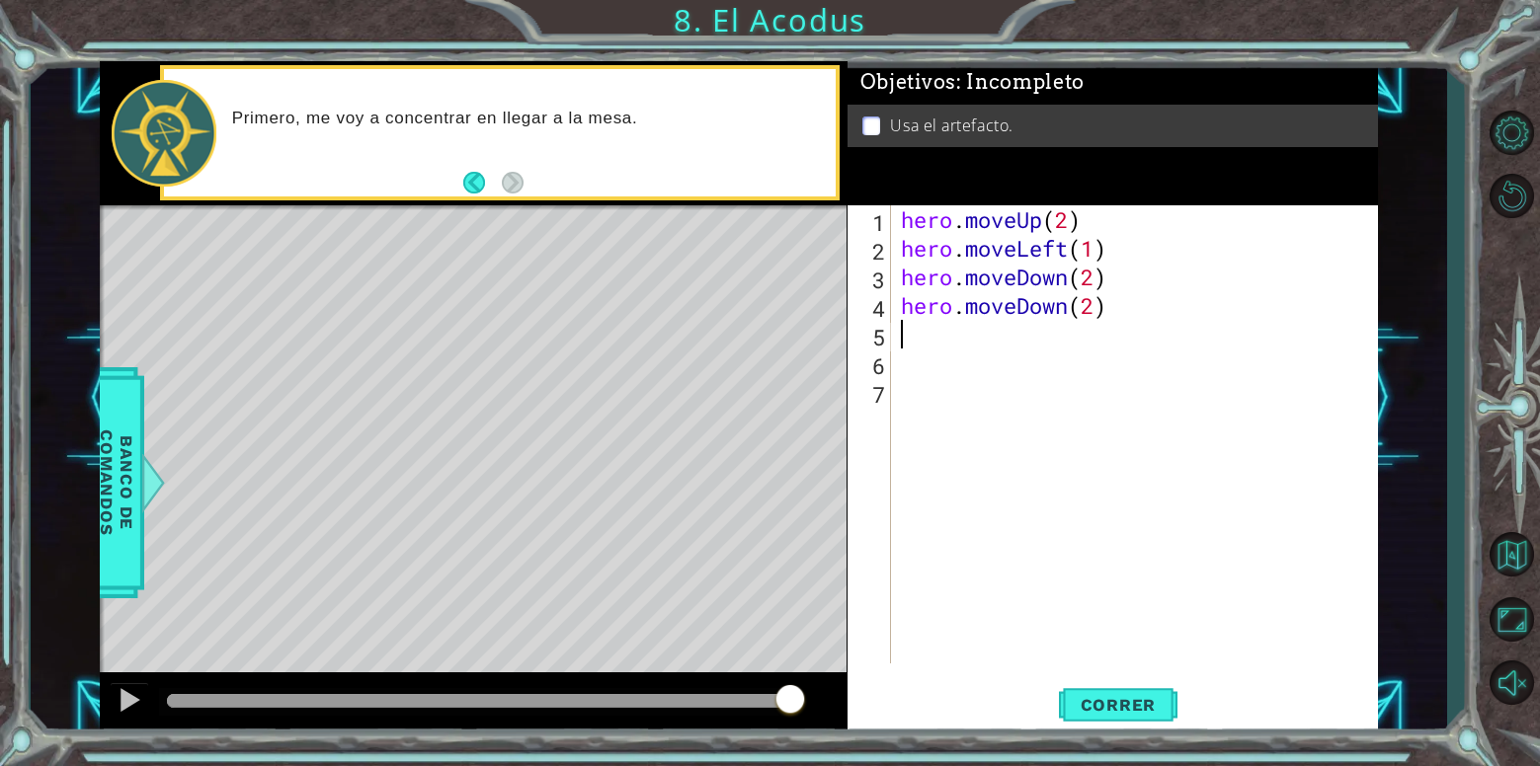
click at [1109, 312] on div "hero . moveUp ( 2 ) hero . moveLeft ( 1 ) hero . moveDown ( 2 ) hero . moveDown…" at bounding box center [1140, 463] width 486 height 516
drag, startPoint x: 1118, startPoint y: 316, endPoint x: 1082, endPoint y: 299, distance: 39.3
click at [1082, 299] on div "hero . moveUp ( 2 ) hero . moveLeft ( 1 ) hero . moveDown ( 2 ) hero . moveDown…" at bounding box center [1140, 463] width 486 height 516
click at [1120, 315] on div "hero . moveUp ( 2 ) hero . moveLeft ( 1 ) hero . moveDown ( 2 ) hero . moveDown…" at bounding box center [1140, 463] width 486 height 516
drag, startPoint x: 1097, startPoint y: 308, endPoint x: 984, endPoint y: 315, distance: 113.8
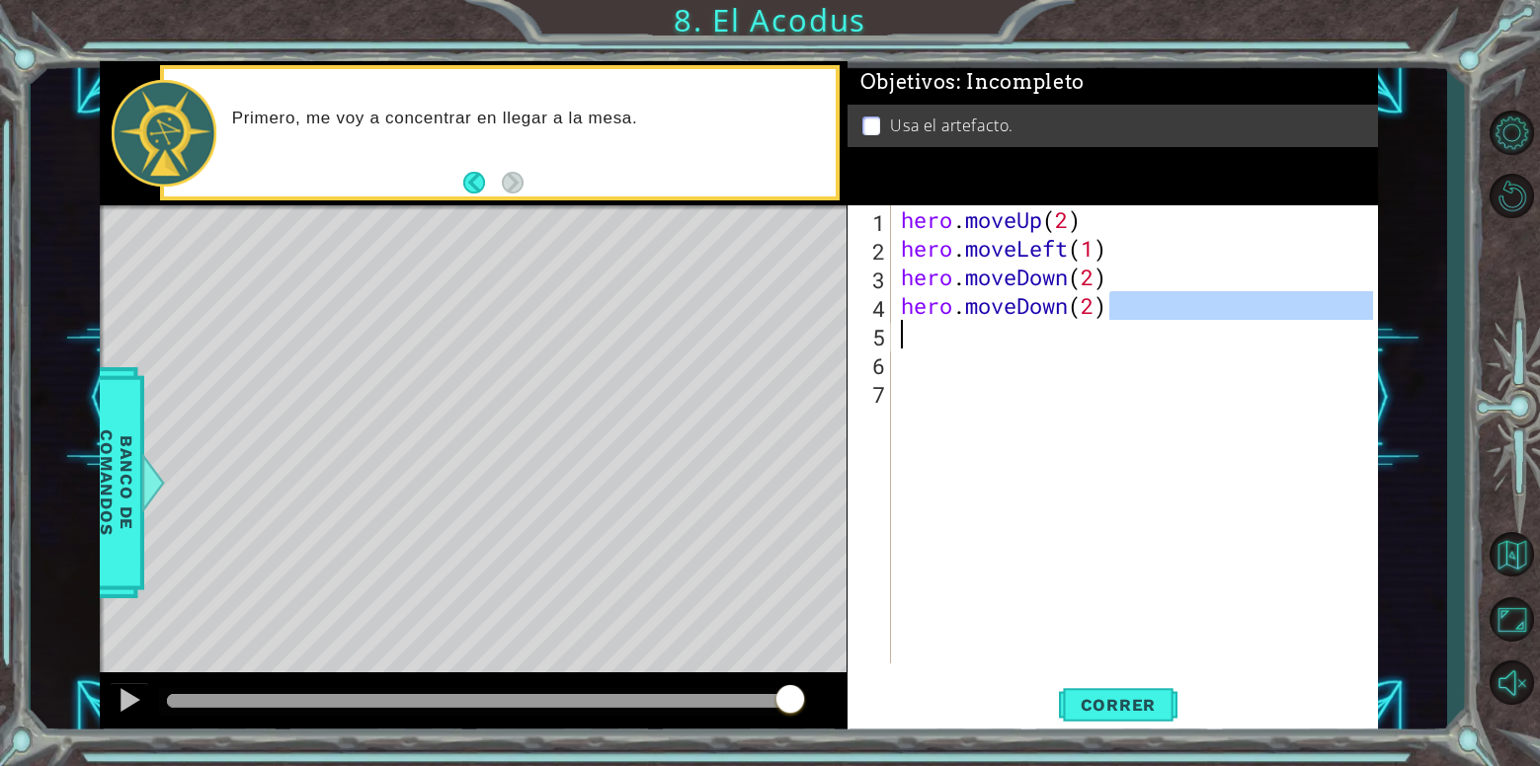
click at [984, 315] on div "hero . moveUp ( 2 ) hero . moveLeft ( 1 ) hero . moveDown ( 2 ) hero . moveDown…" at bounding box center [1140, 463] width 486 height 516
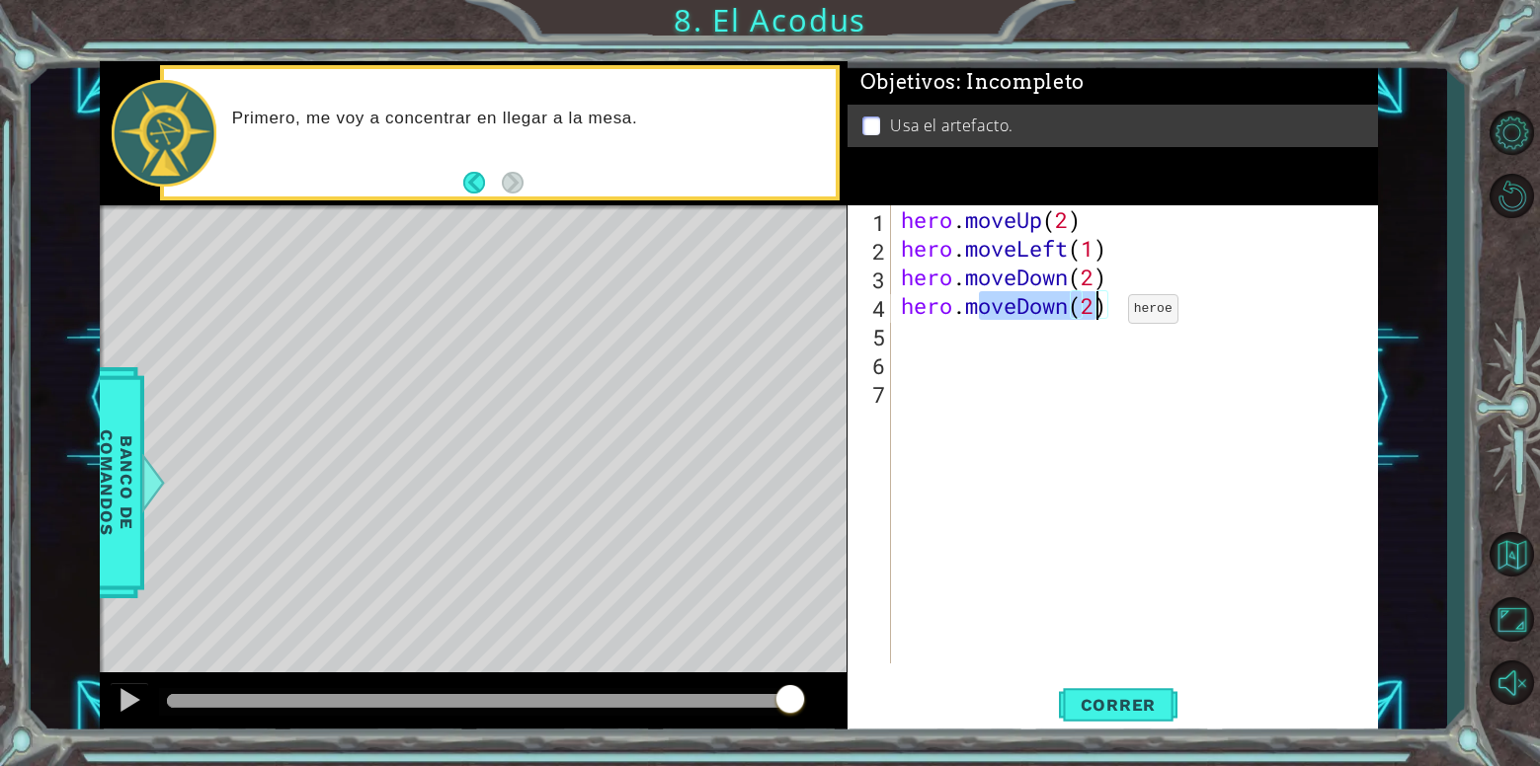
drag, startPoint x: 982, startPoint y: 315, endPoint x: 1098, endPoint y: 314, distance: 116.5
click at [1098, 314] on div "hero . moveUp ( 2 ) hero . moveLeft ( 1 ) hero . moveDown ( 2 ) hero . moveDown…" at bounding box center [1140, 463] width 486 height 516
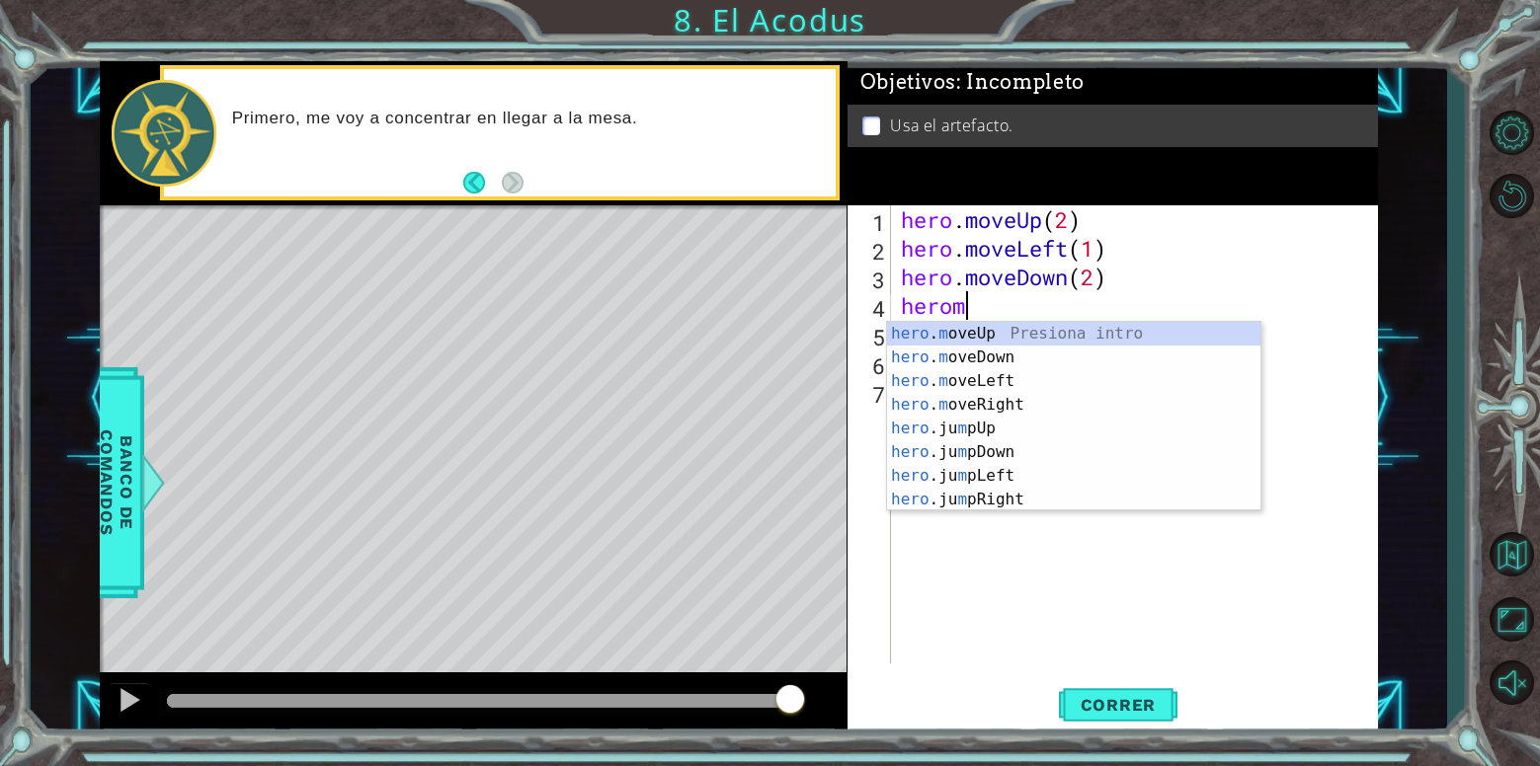
scroll to position [0, 2]
type textarea "herojum"
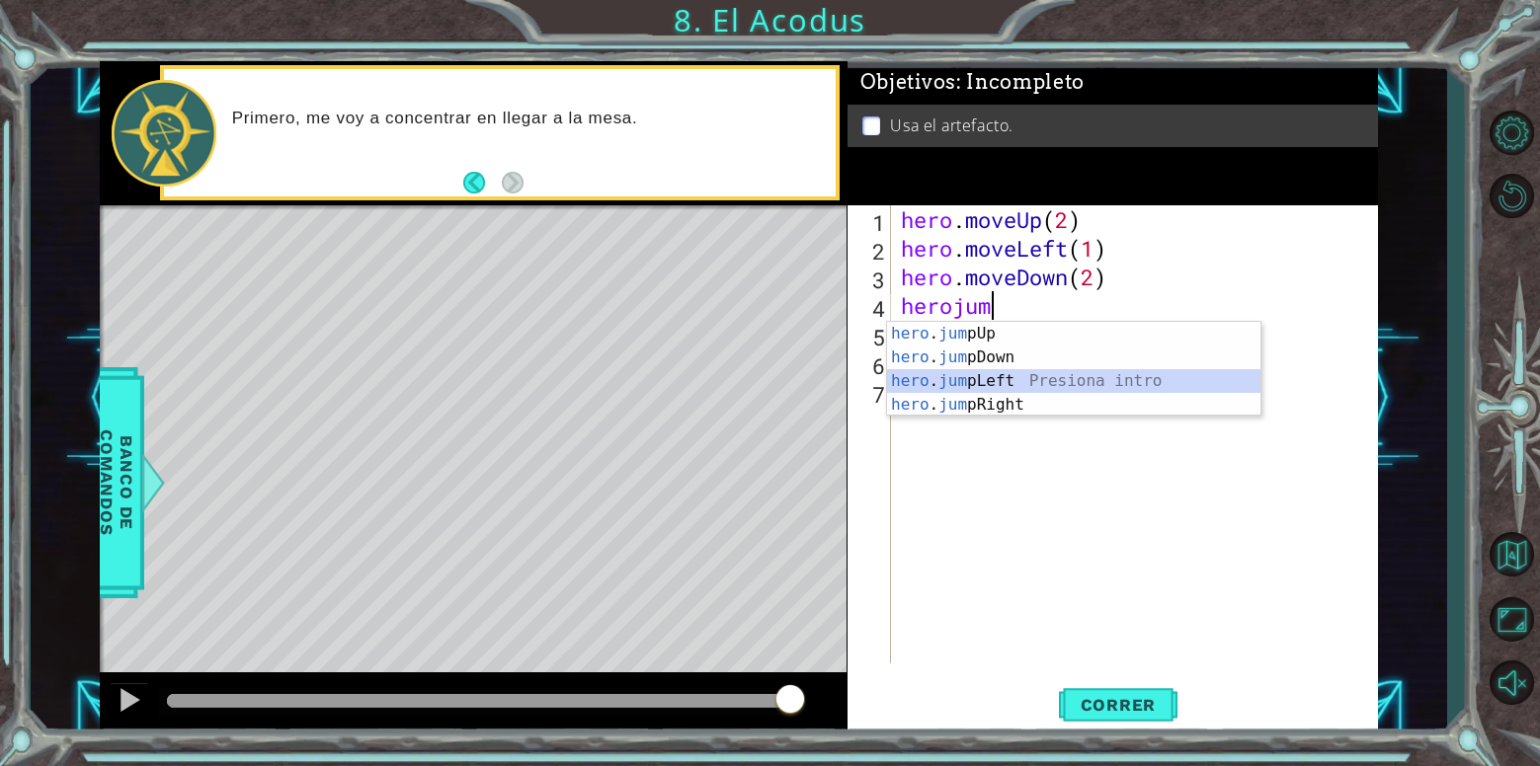
scroll to position [0, 0]
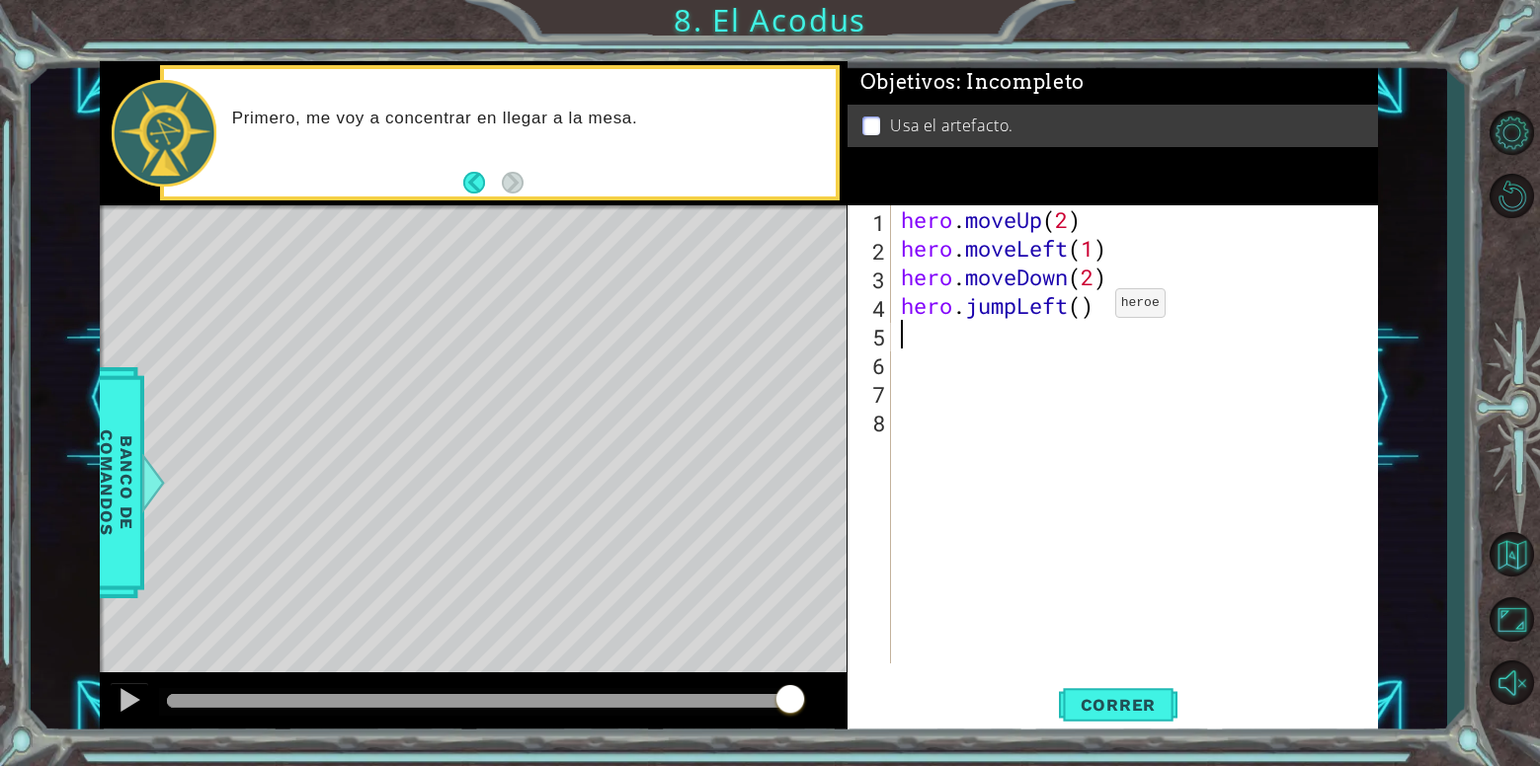
click at [1086, 308] on div "hero . moveUp ( 2 ) hero . moveLeft ( 1 ) hero . moveDown ( 2 ) hero . jumpLeft…" at bounding box center [1140, 463] width 486 height 516
type textarea "hero.jumpLeft(1)"
drag, startPoint x: 1135, startPoint y: 715, endPoint x: 1115, endPoint y: 719, distance: 20.1
click at [1134, 713] on span "Correr" at bounding box center [1119, 705] width 116 height 20
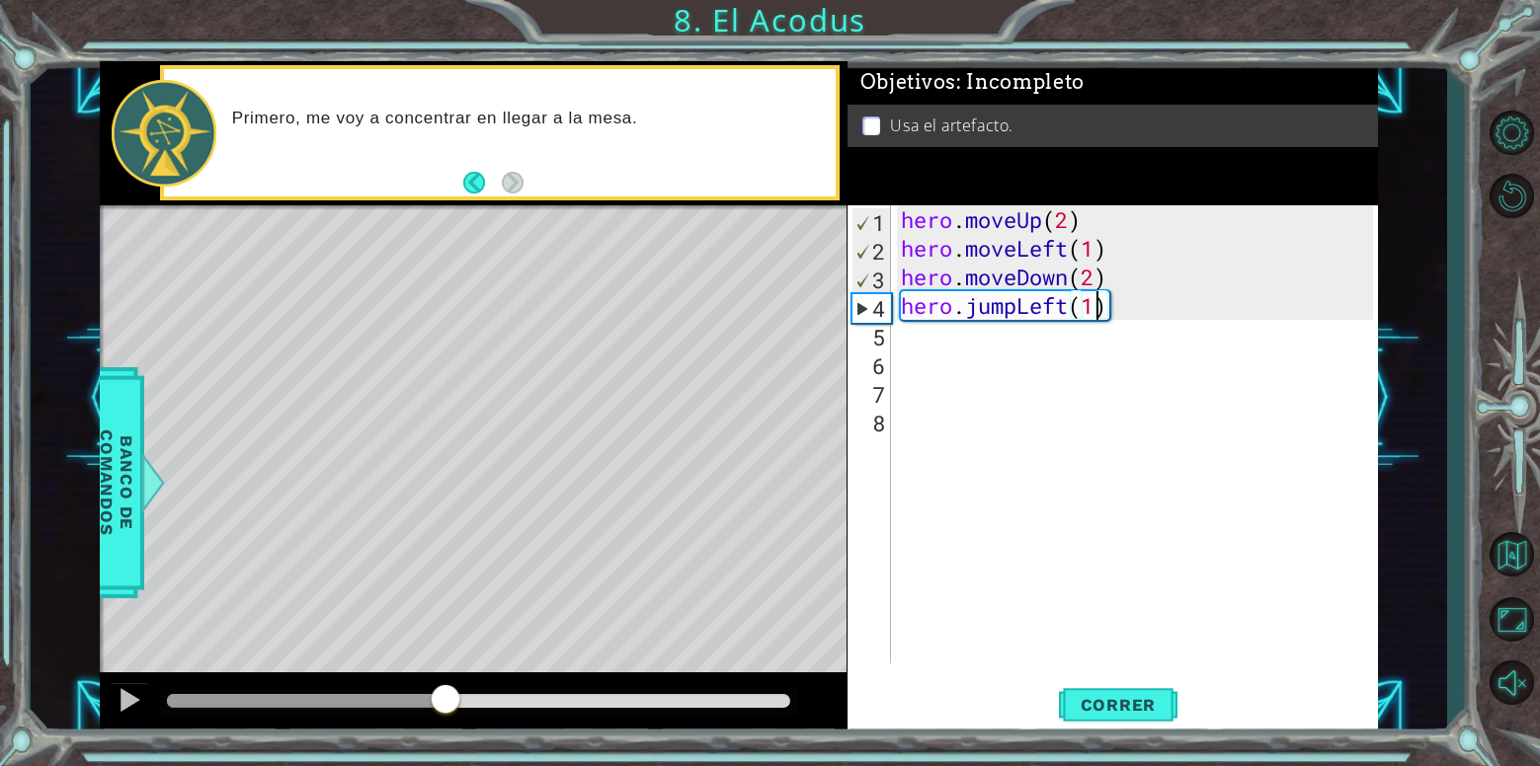
drag, startPoint x: 202, startPoint y: 701, endPoint x: 444, endPoint y: 649, distance: 247.6
click at [444, 649] on div "methods hero moveDown(steps) moveUp(steps) moveLeft(steps) moveRight(steps) use…" at bounding box center [739, 398] width 1278 height 675
click at [968, 364] on div "hero . moveUp ( 2 ) hero . moveLeft ( 1 ) hero . moveDown ( 2 ) hero . jumpLeft…" at bounding box center [1140, 463] width 486 height 516
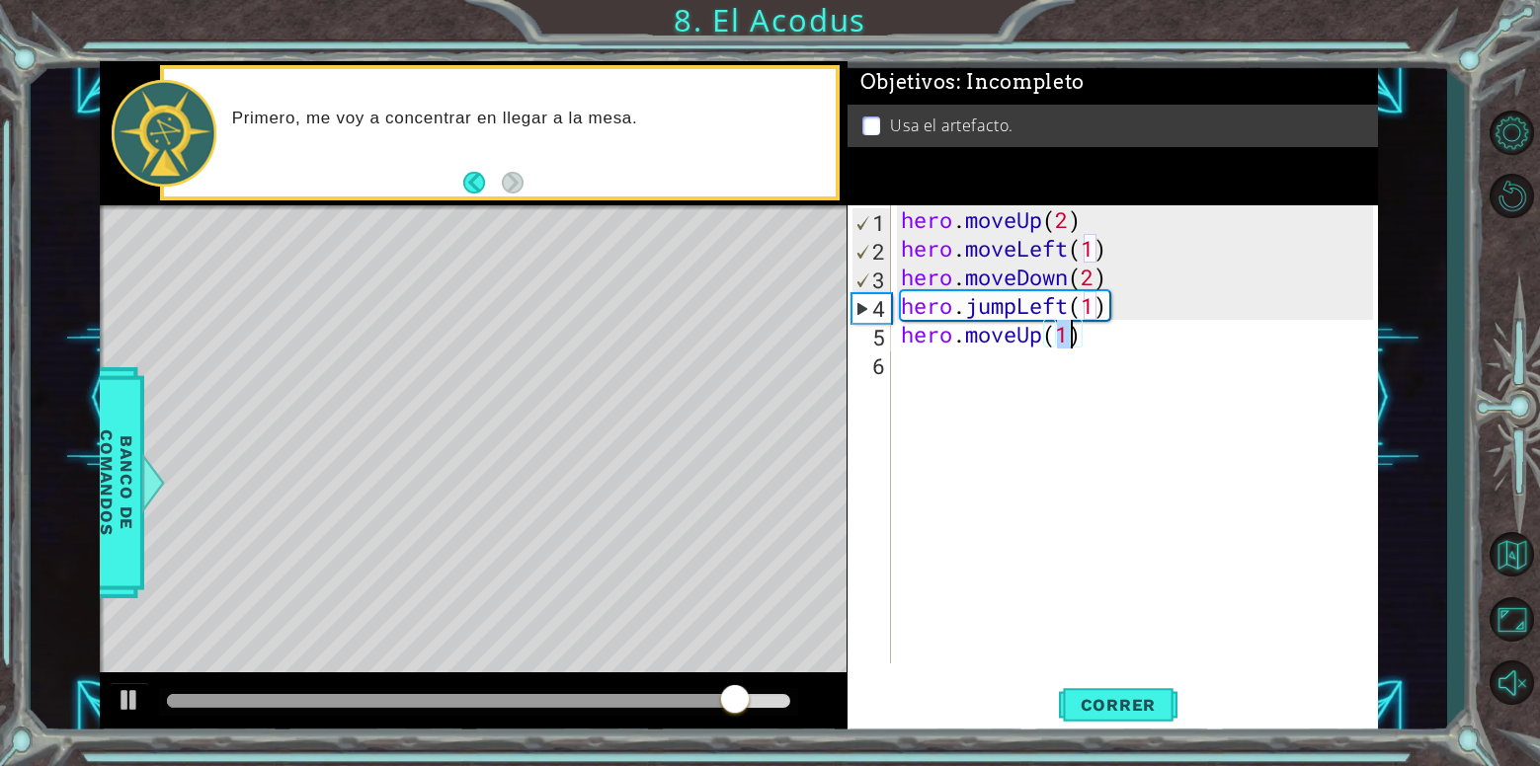
scroll to position [0, 7]
type textarea "hero.moveUp(2)"
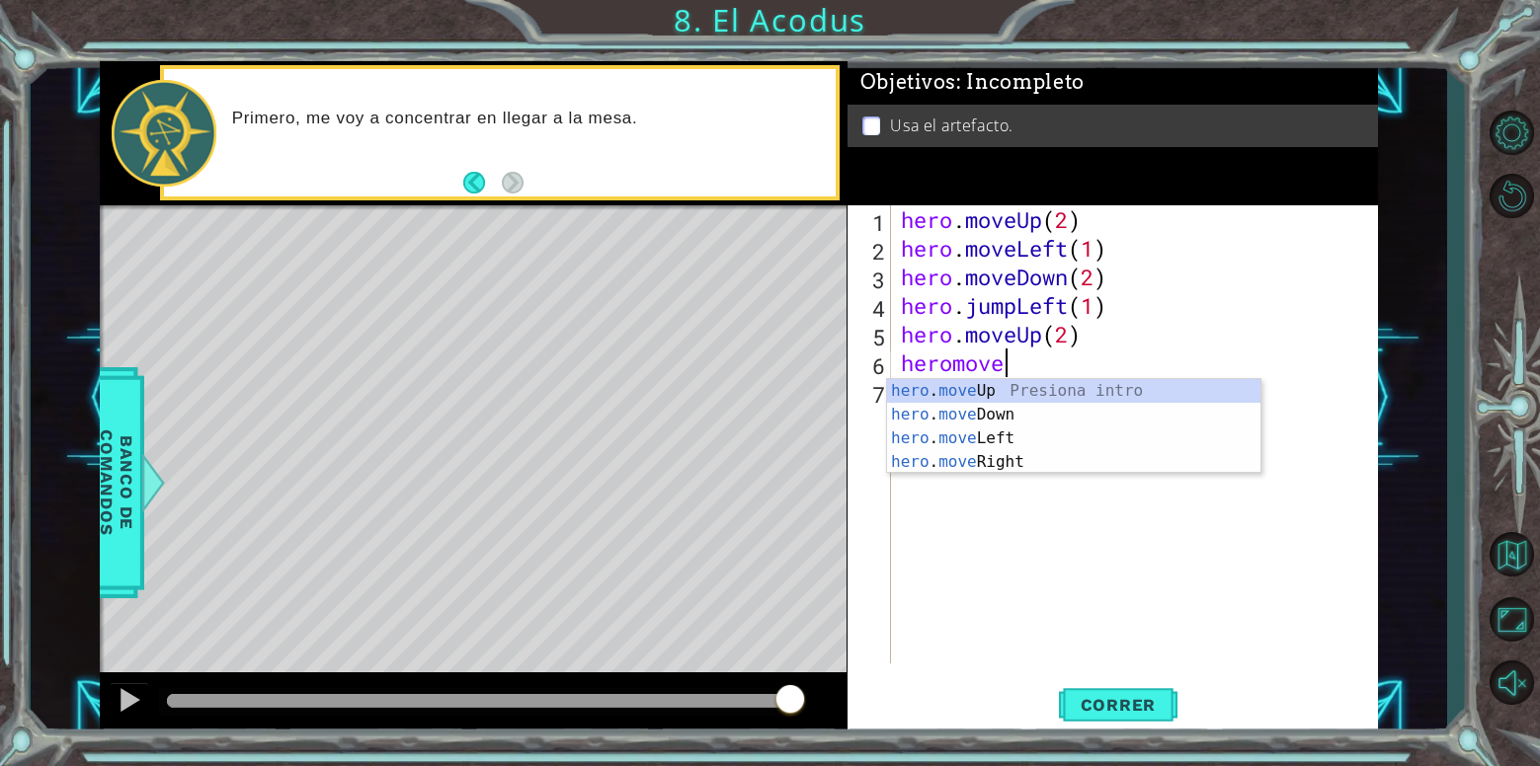
scroll to position [0, 5]
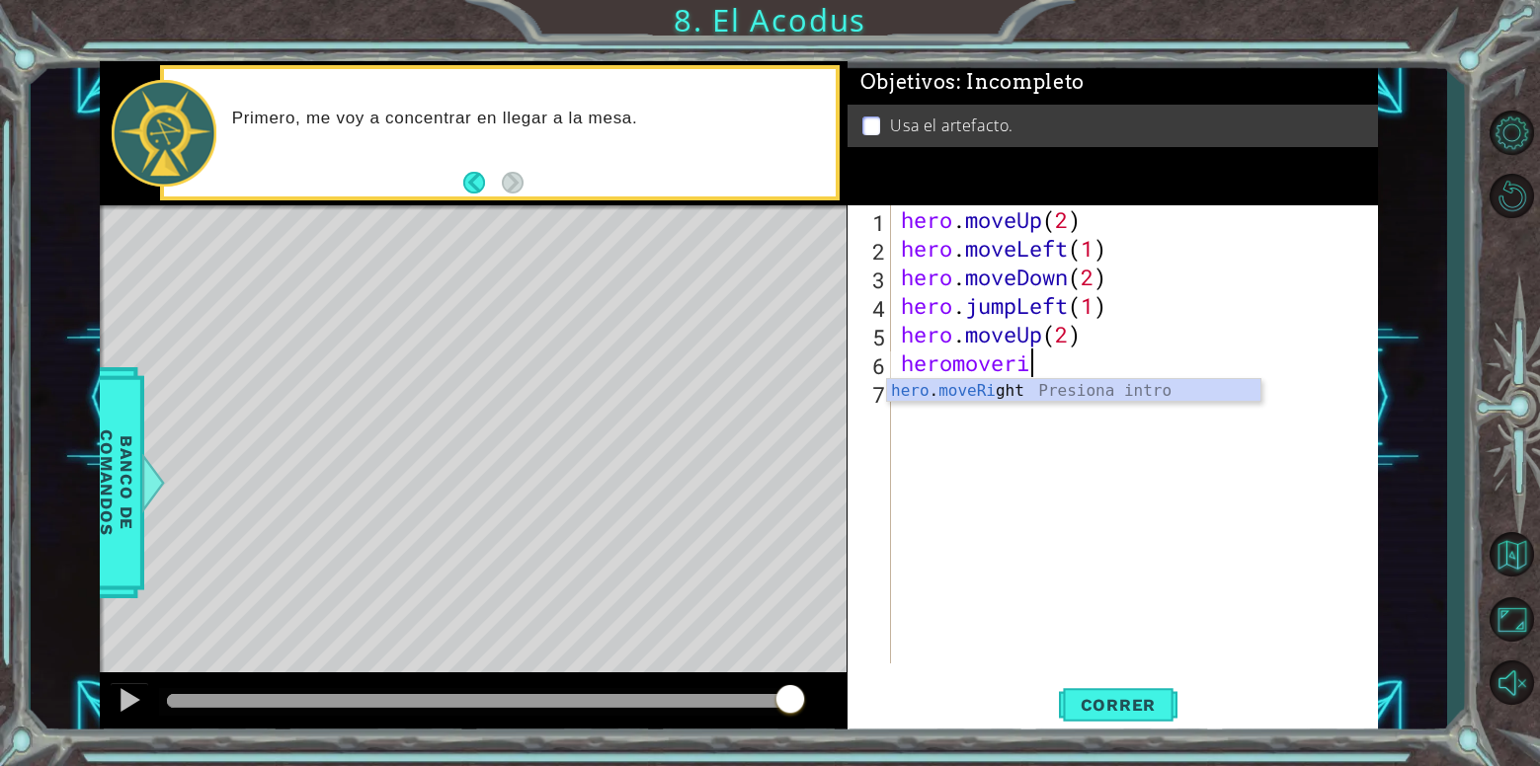
type textarea "hero.moveRight(1)"
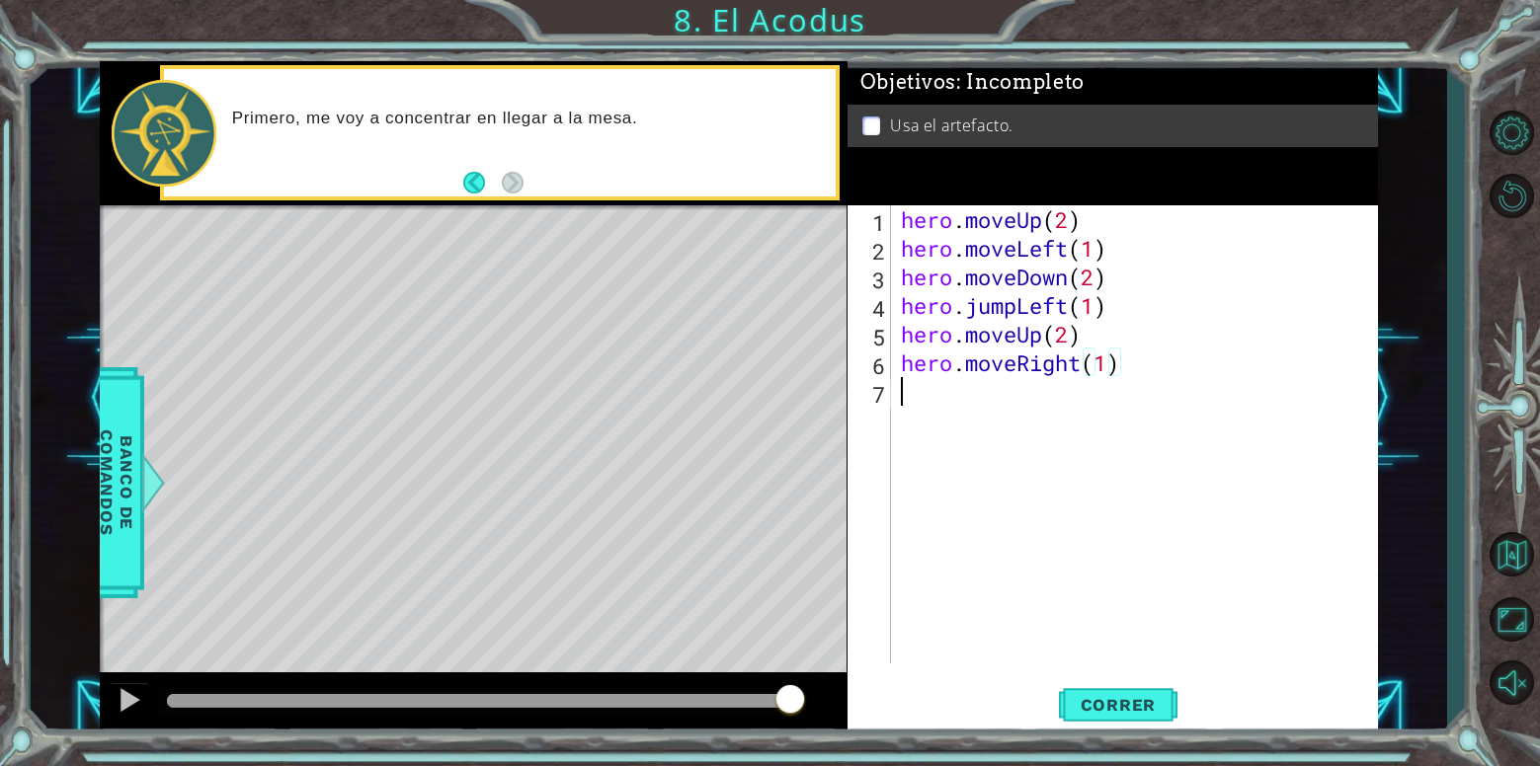
scroll to position [0, 0]
type textarea "e"
type textarea "g"
type textarea "hero.use("art")"
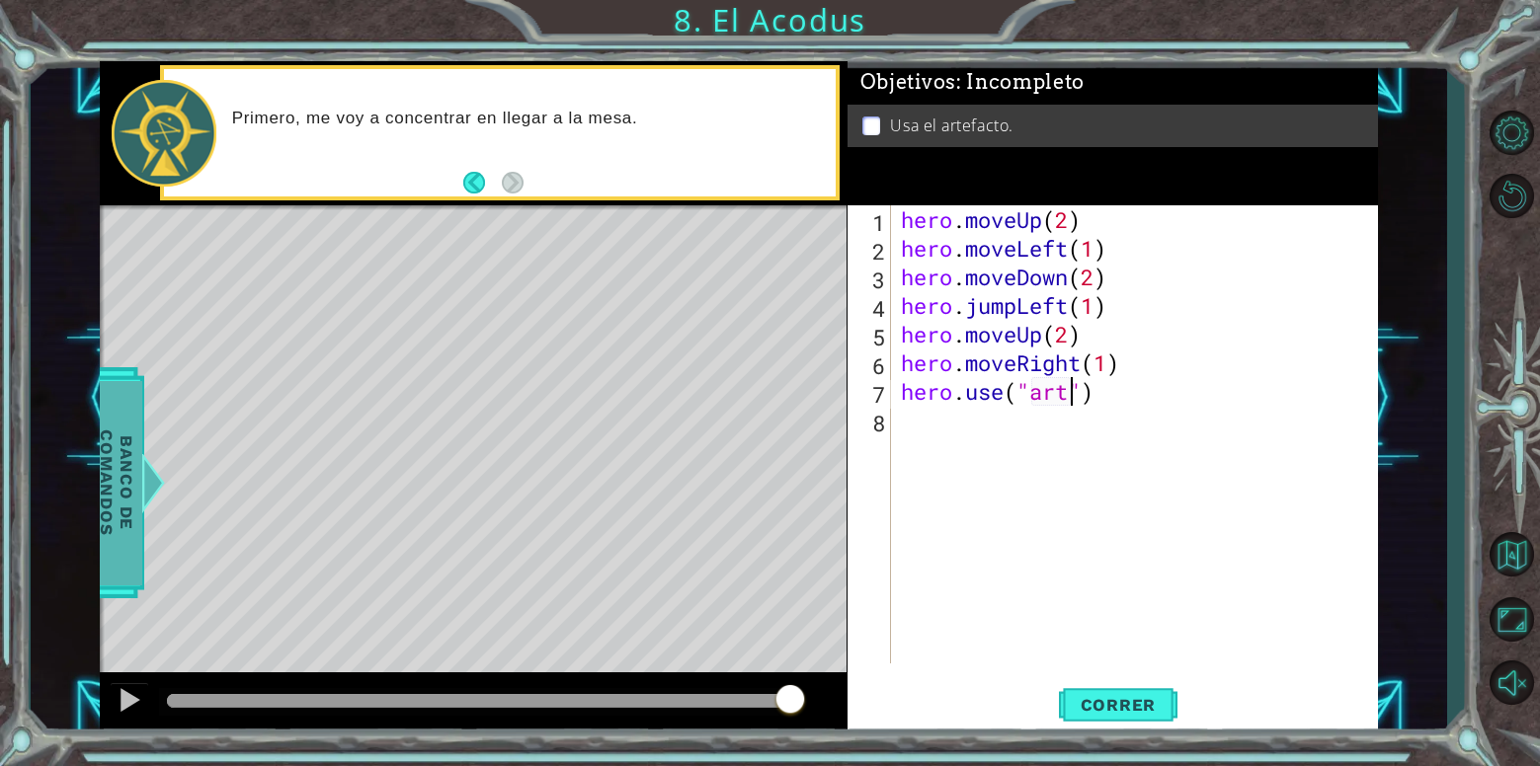
click at [134, 520] on span "Banco de comandos" at bounding box center [116, 482] width 51 height 204
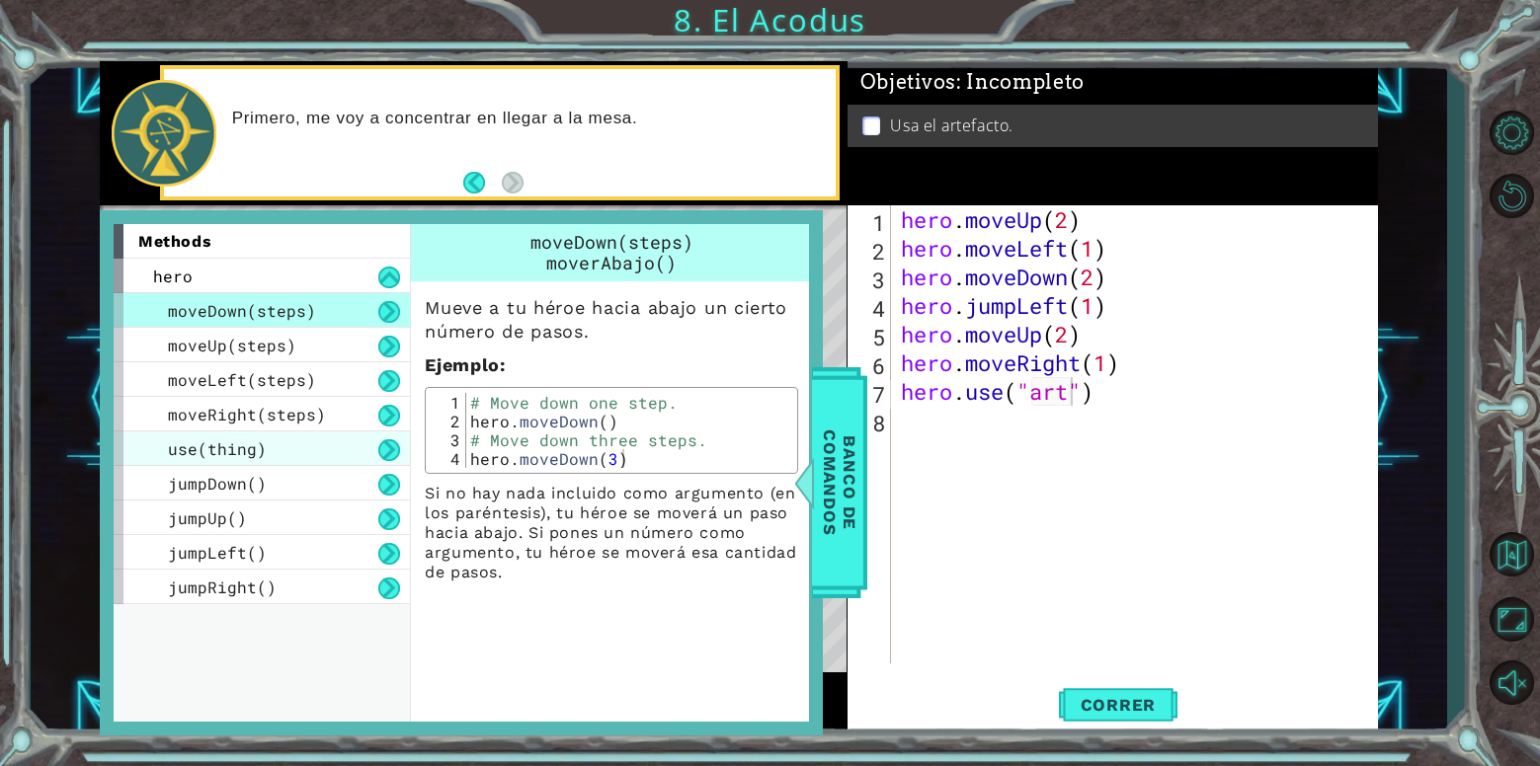
click at [293, 463] on div "use(thing)" at bounding box center [262, 449] width 296 height 35
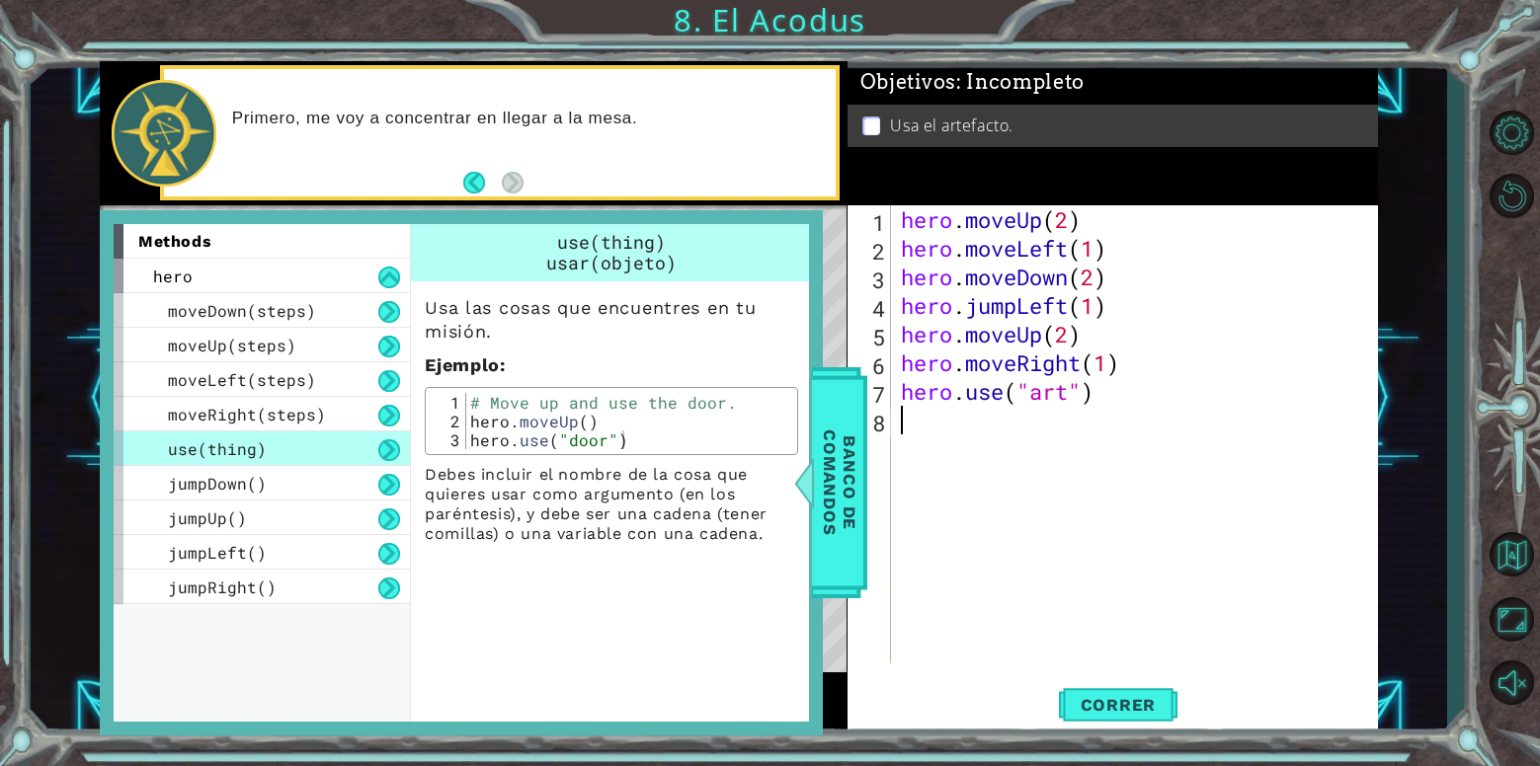
scroll to position [0, 0]
click at [999, 586] on div "hero . moveUp ( 2 ) hero . moveLeft ( 1 ) hero . moveDown ( 2 ) hero . jumpLeft…" at bounding box center [1140, 463] width 486 height 516
click at [804, 509] on div at bounding box center [804, 482] width 25 height 59
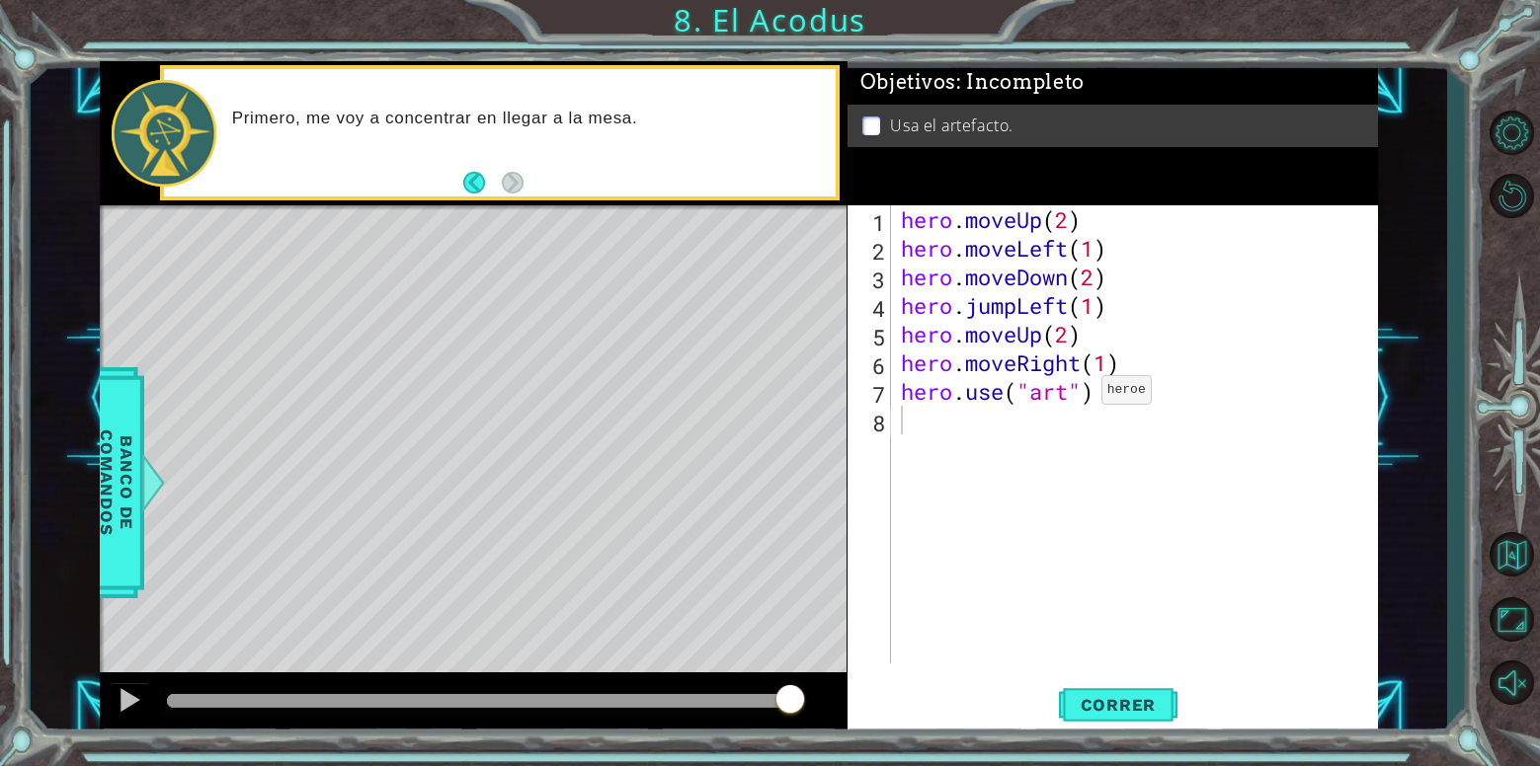
drag, startPoint x: 1072, startPoint y: 395, endPoint x: 1103, endPoint y: 425, distance: 43.3
click at [1072, 396] on div "hero . moveUp ( 2 ) hero . moveLeft ( 1 ) hero . moveDown ( 2 ) hero . jumpLeft…" at bounding box center [1140, 463] width 486 height 516
type textarea "hero.use("artifact")"
drag, startPoint x: 1158, startPoint y: 719, endPoint x: 625, endPoint y: 725, distance: 532.4
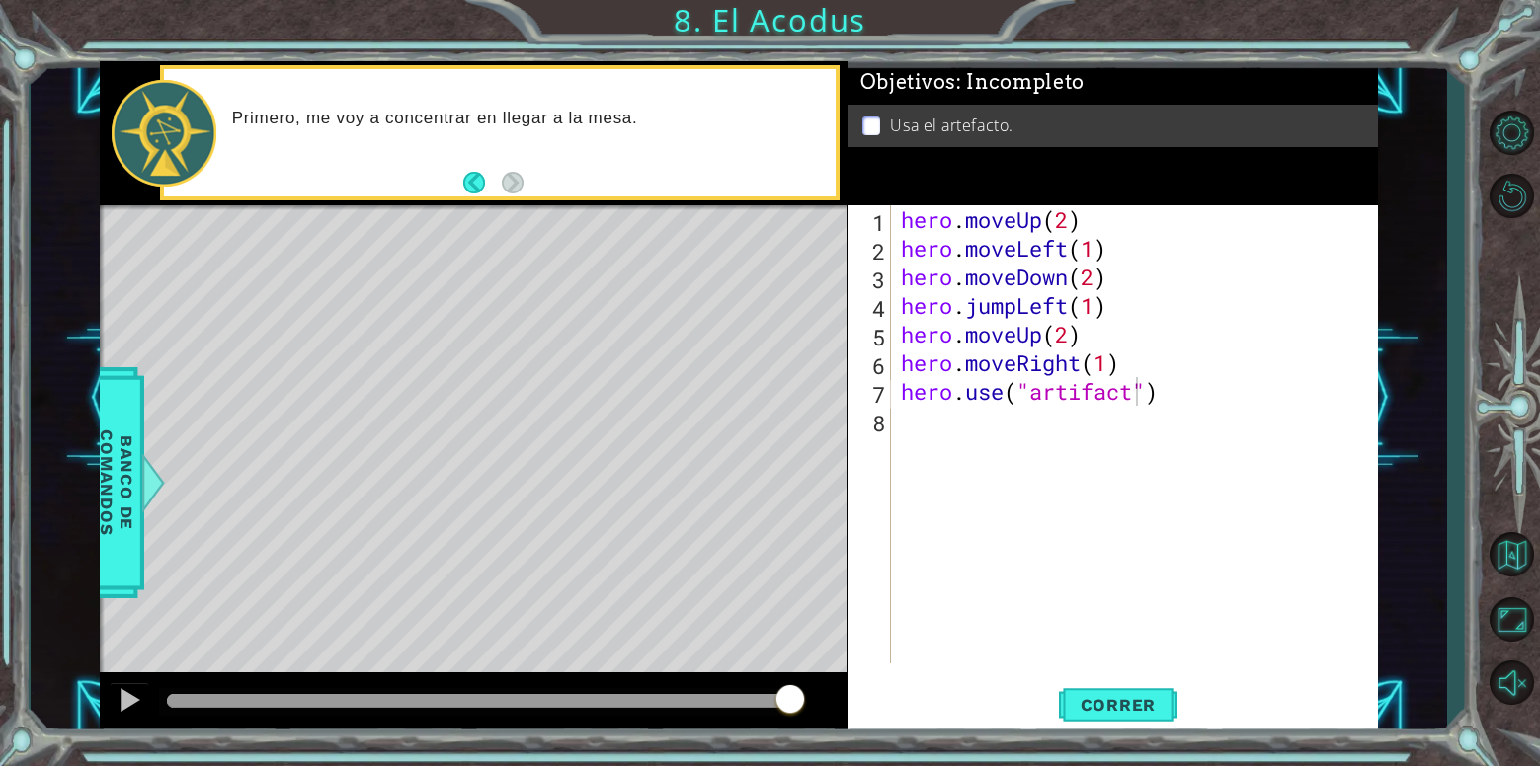
click at [1149, 718] on button "Correr" at bounding box center [1118, 705] width 119 height 53
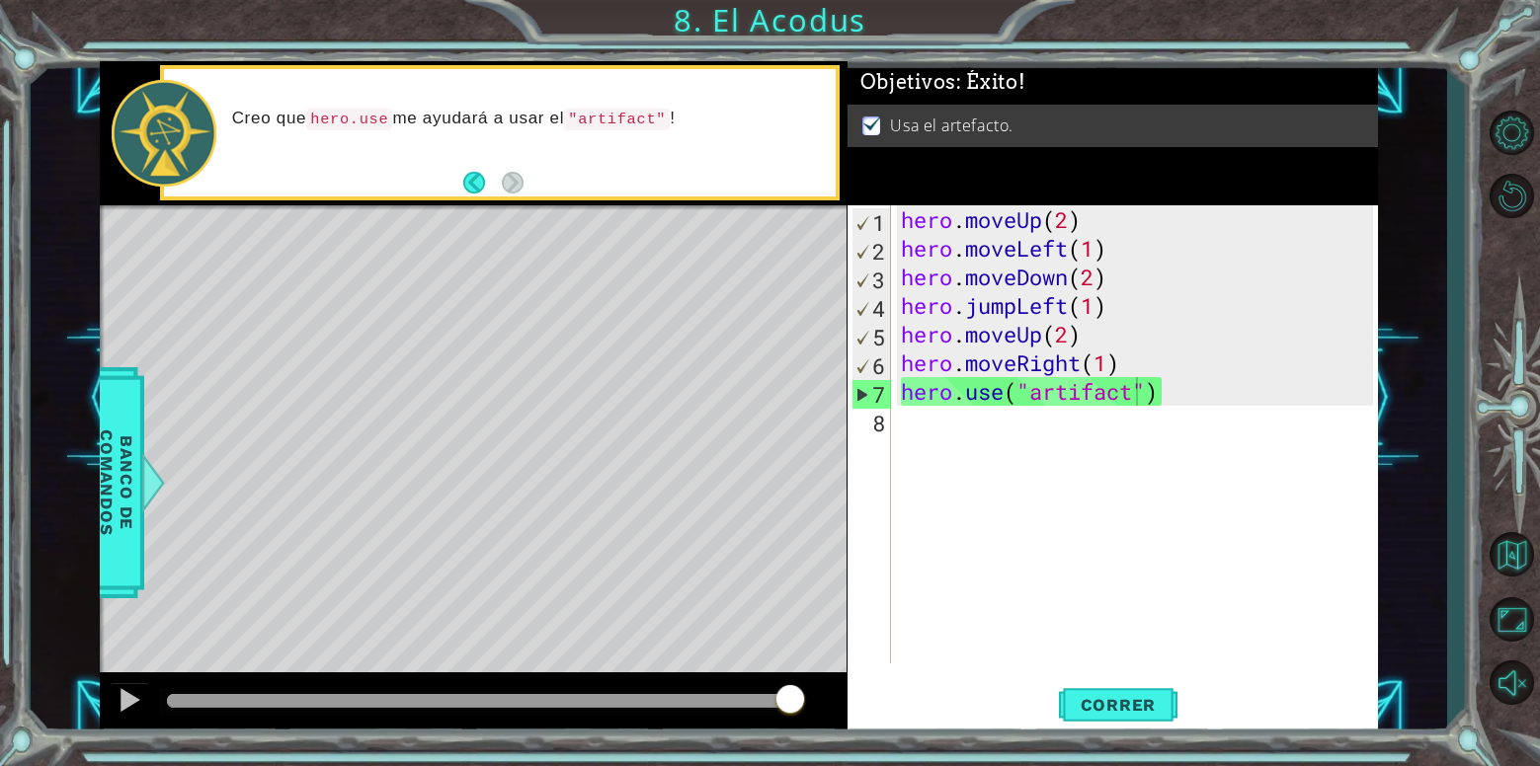
drag, startPoint x: 209, startPoint y: 711, endPoint x: 822, endPoint y: 668, distance: 613.9
click at [816, 671] on body "1 ההההההההההההההההההההההההההההההההההההההההההההההההההההההההההההההההההההההההההההה…" at bounding box center [770, 383] width 1540 height 766
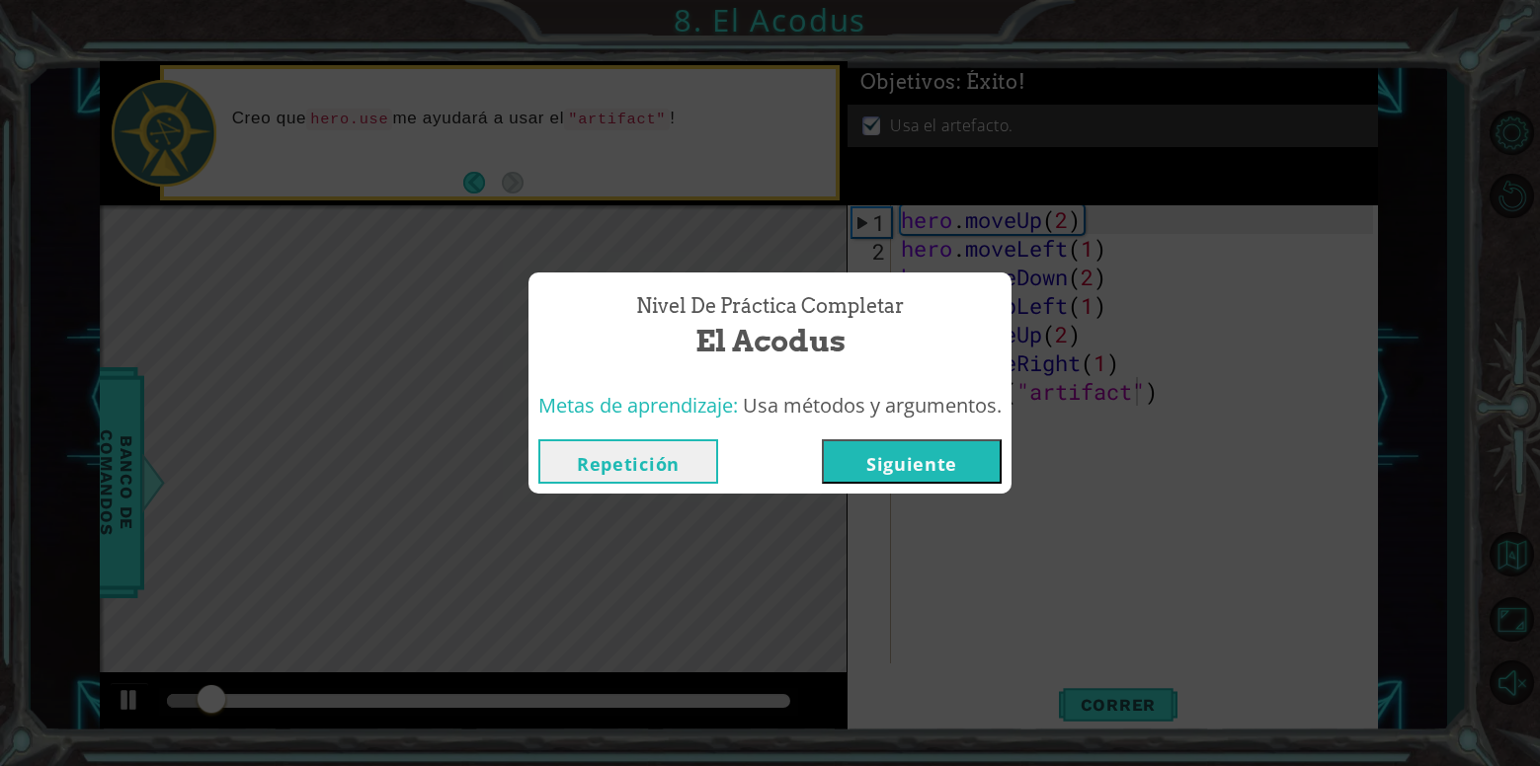
click at [932, 460] on button "Siguiente" at bounding box center [912, 461] width 180 height 44
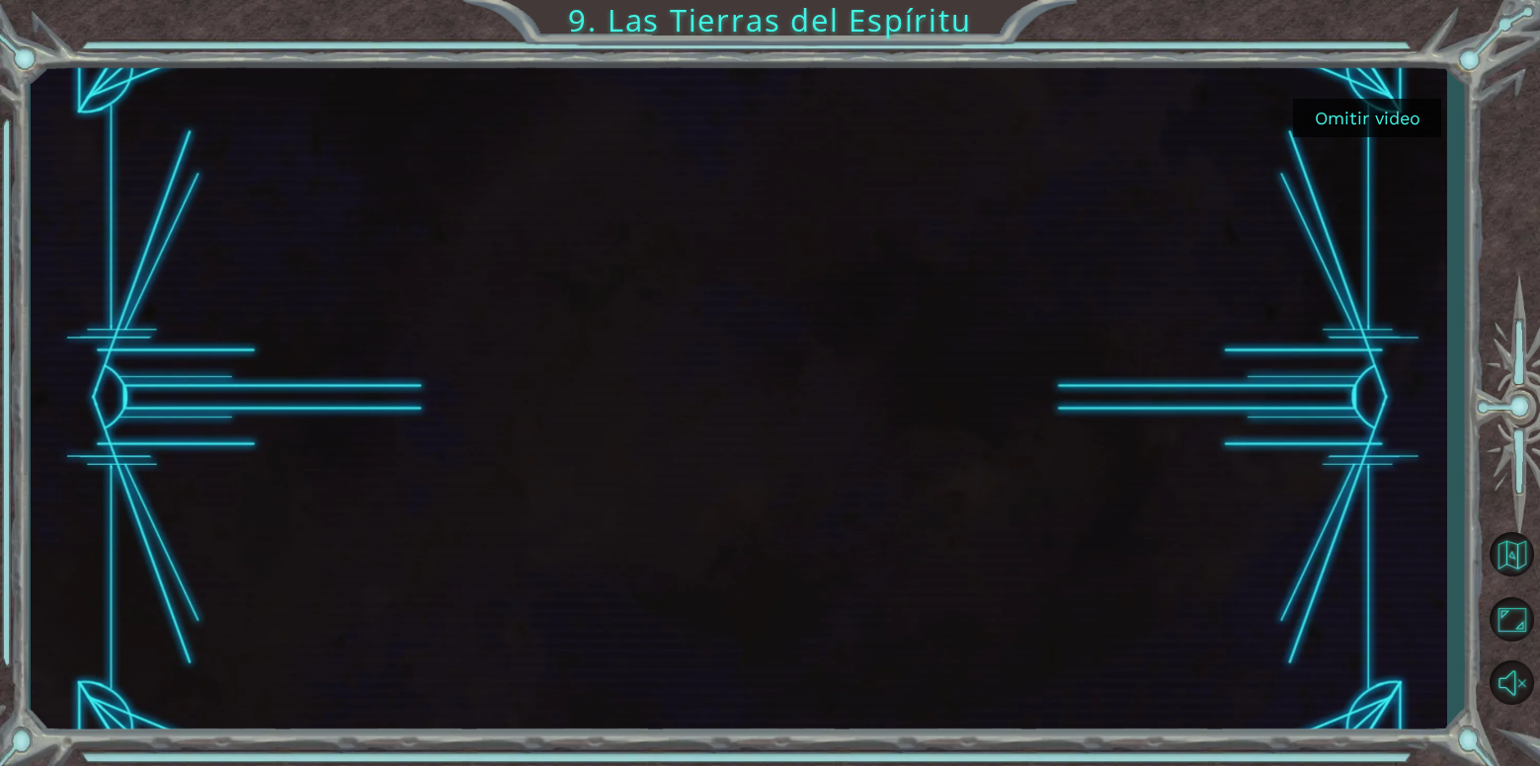
click at [1029, 577] on div at bounding box center [738, 398] width 1199 height 675
click at [784, 182] on div at bounding box center [738, 398] width 1199 height 675
drag, startPoint x: 815, startPoint y: 321, endPoint x: 535, endPoint y: 423, distance: 297.4
click at [773, 336] on div at bounding box center [738, 398] width 1199 height 675
click at [657, 438] on div at bounding box center [738, 398] width 1199 height 675
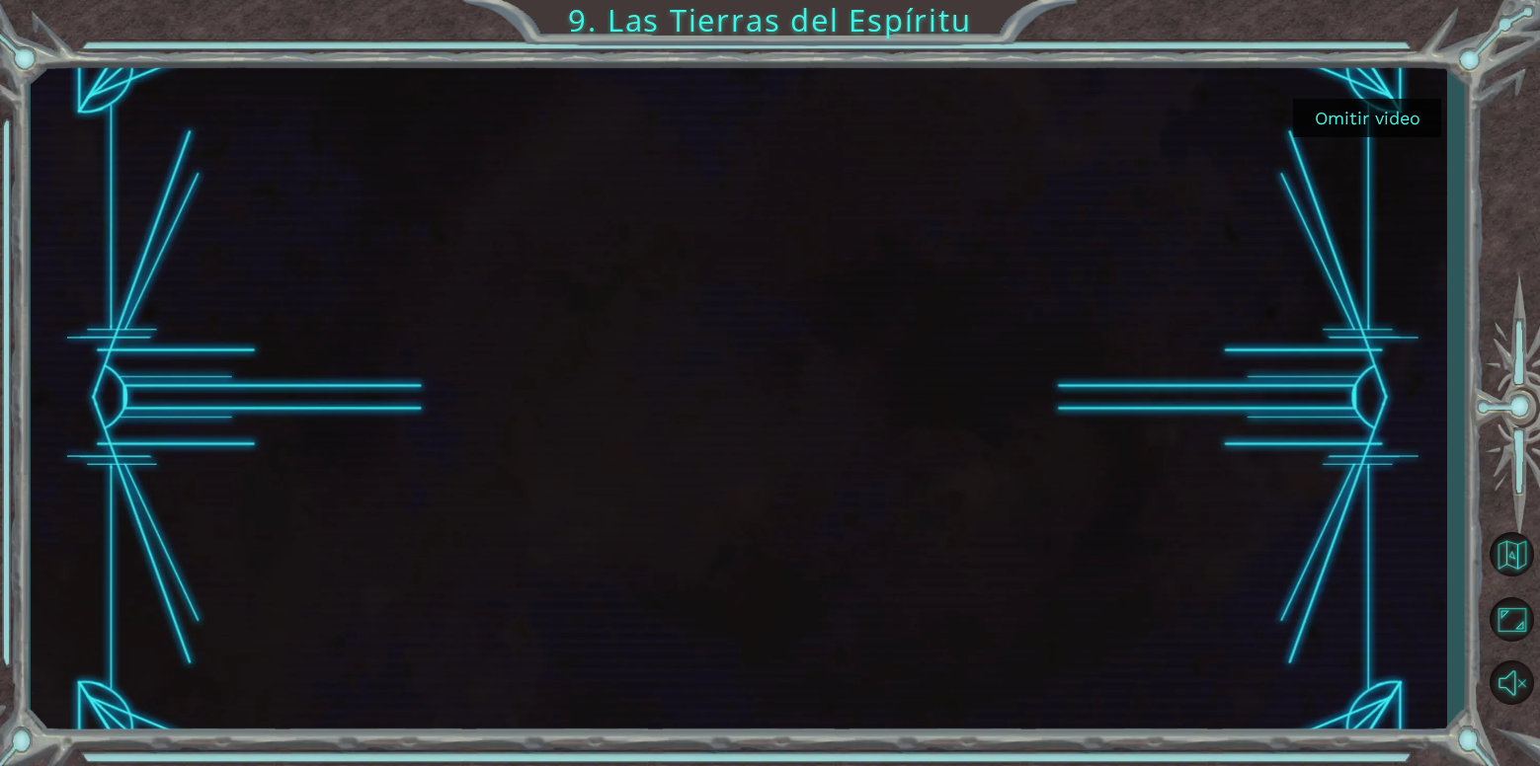
click at [1355, 288] on div at bounding box center [739, 398] width 1416 height 675
click at [1504, 681] on button "Activar sonido." at bounding box center [1510, 682] width 57 height 57
click at [1372, 111] on button "Omitir video" at bounding box center [1367, 118] width 148 height 39
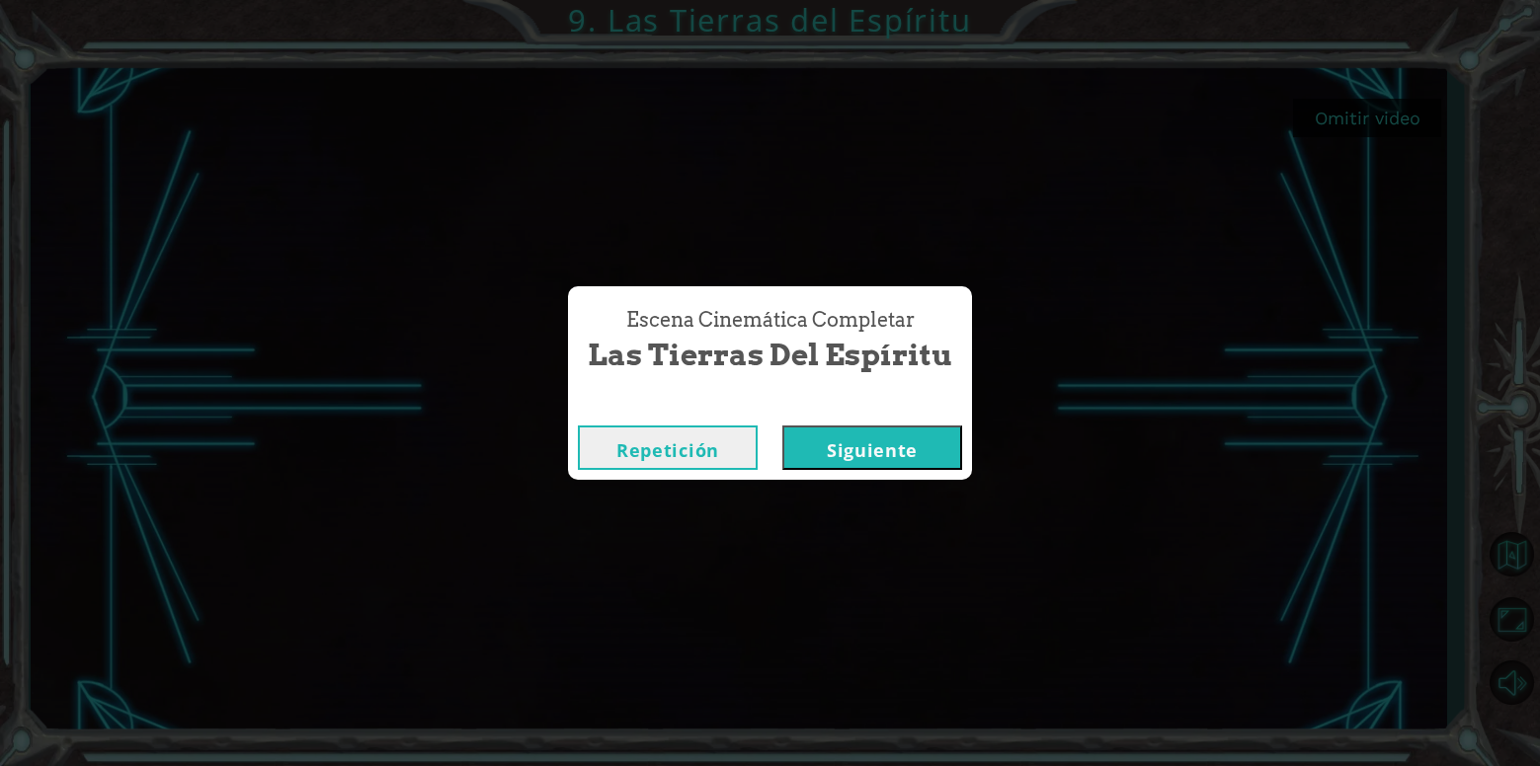
click at [825, 453] on button "Siguiente" at bounding box center [872, 448] width 180 height 44
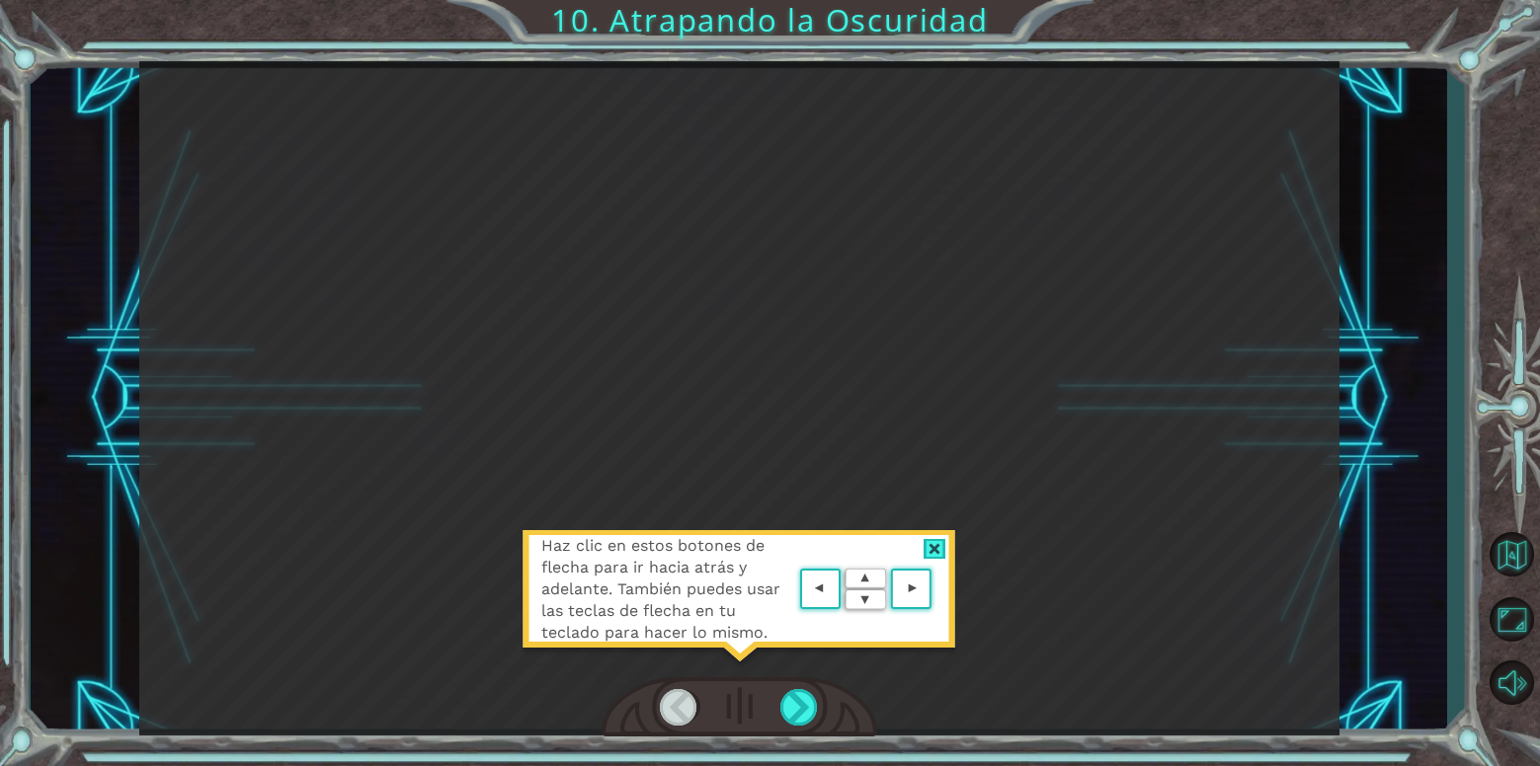
click at [940, 543] on div at bounding box center [934, 549] width 23 height 21
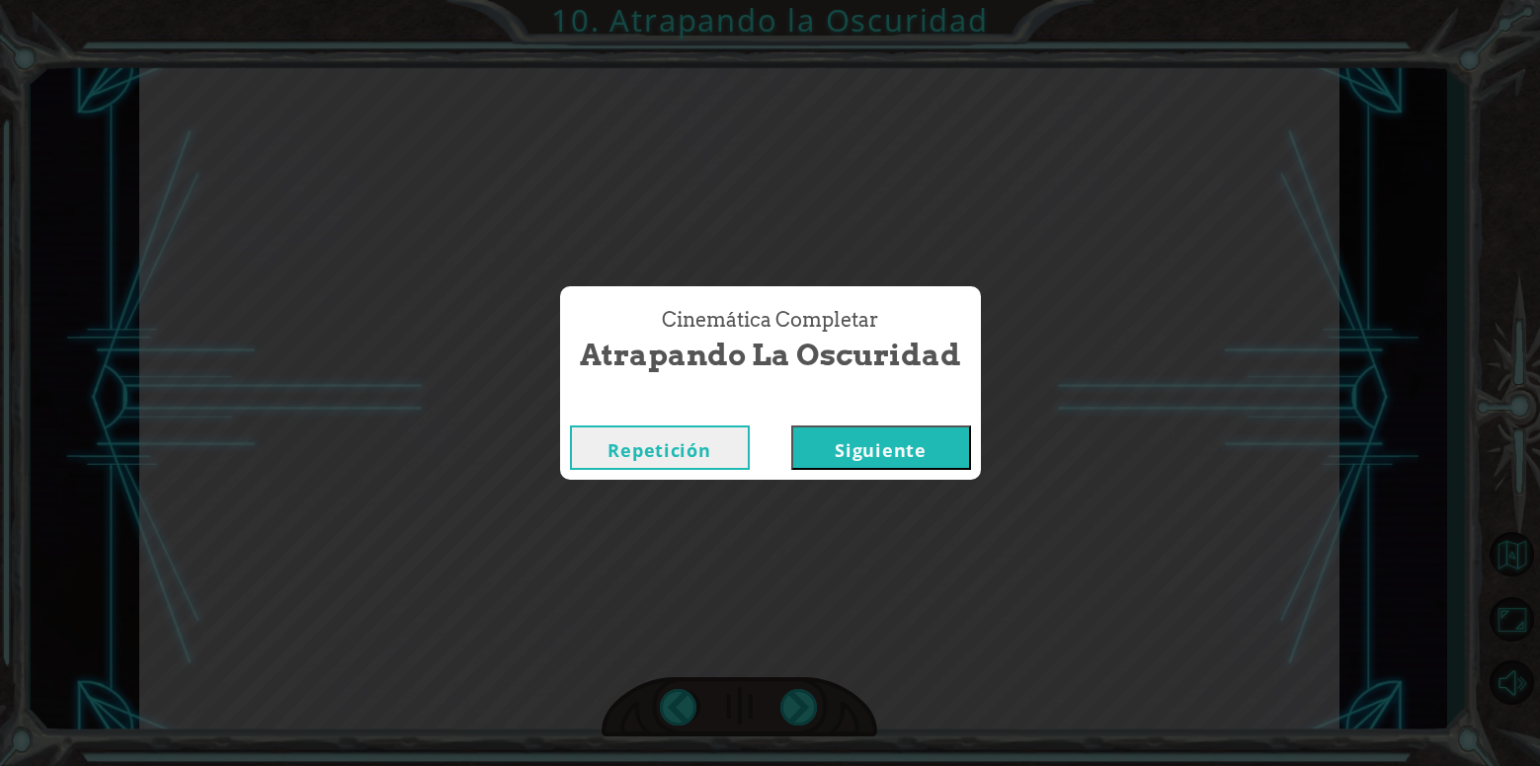
click at [916, 456] on button "Siguiente" at bounding box center [881, 448] width 180 height 44
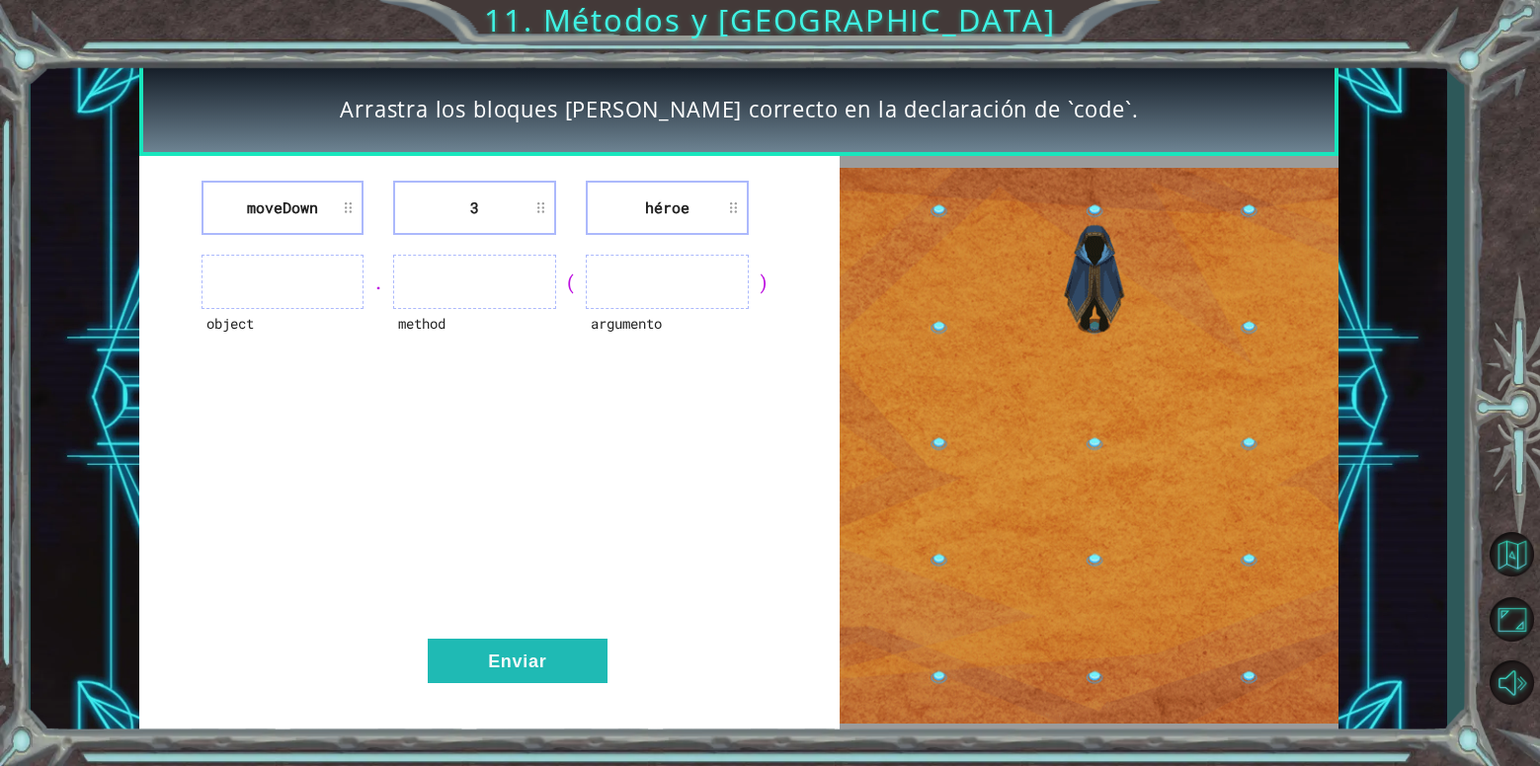
click at [281, 281] on ul at bounding box center [282, 282] width 163 height 54
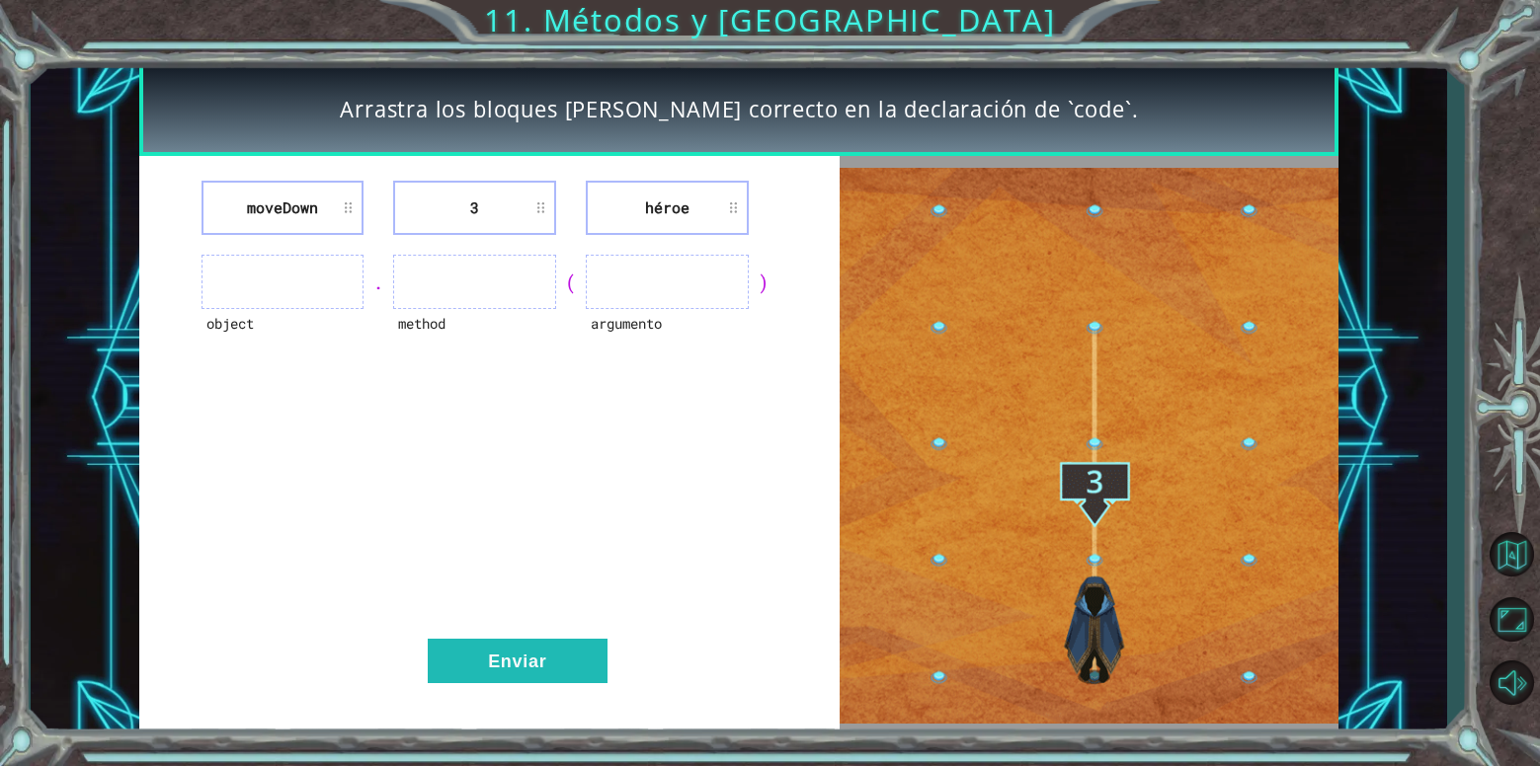
drag, startPoint x: 325, startPoint y: 264, endPoint x: 317, endPoint y: 222, distance: 42.2
click at [325, 261] on ul at bounding box center [282, 282] width 163 height 54
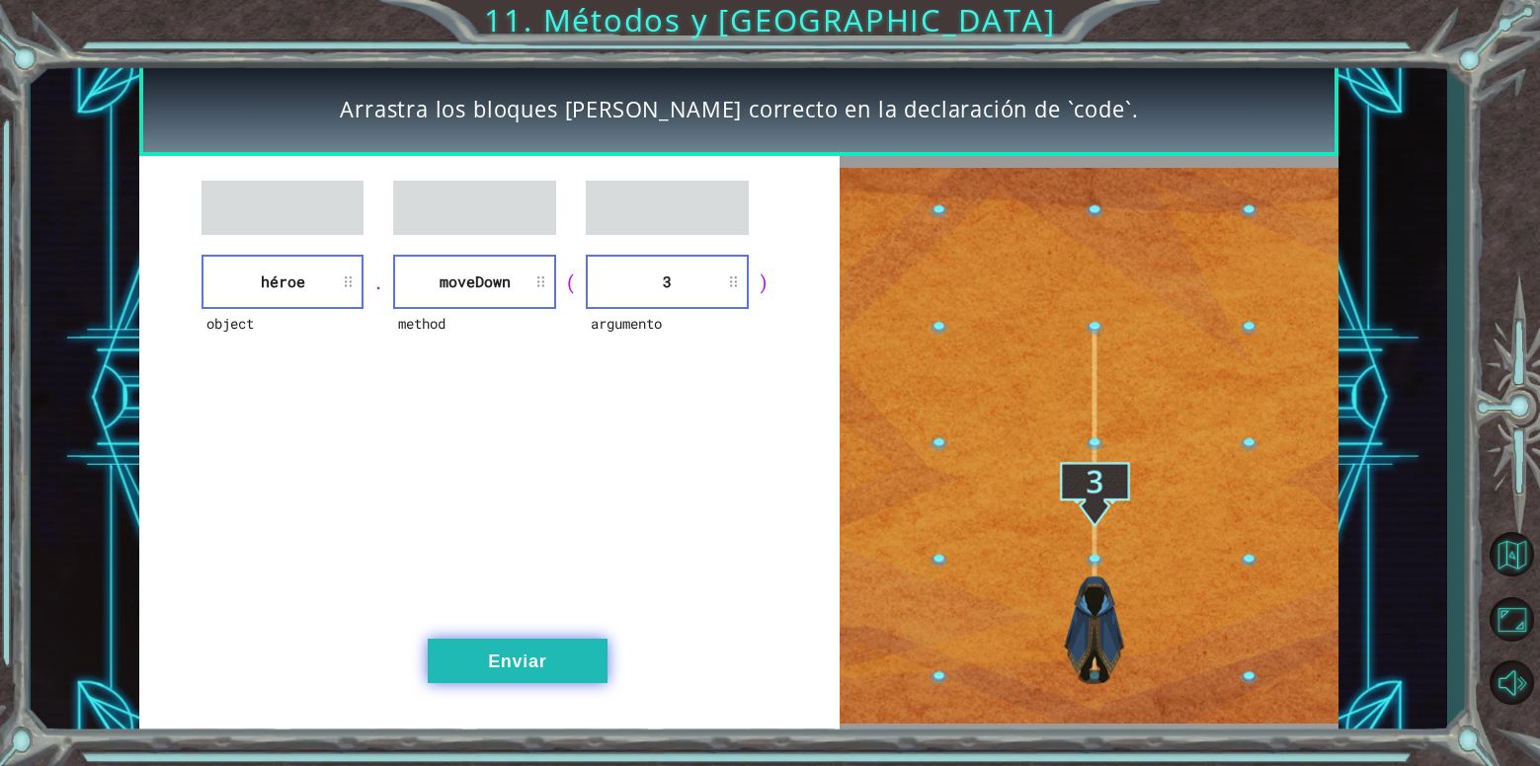
click at [546, 649] on button "Enviar" at bounding box center [518, 661] width 180 height 44
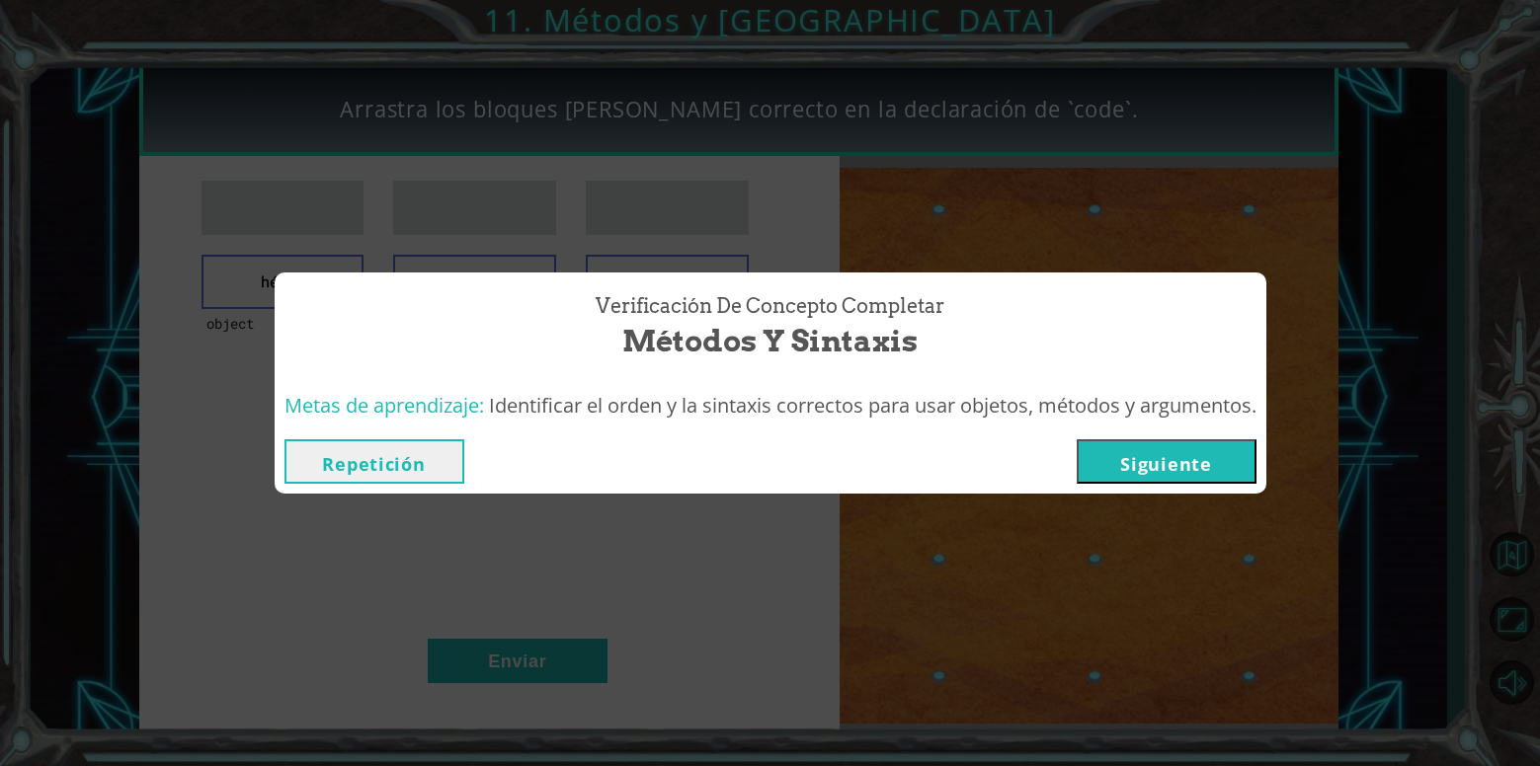
click at [1127, 452] on button "Siguiente" at bounding box center [1167, 461] width 180 height 44
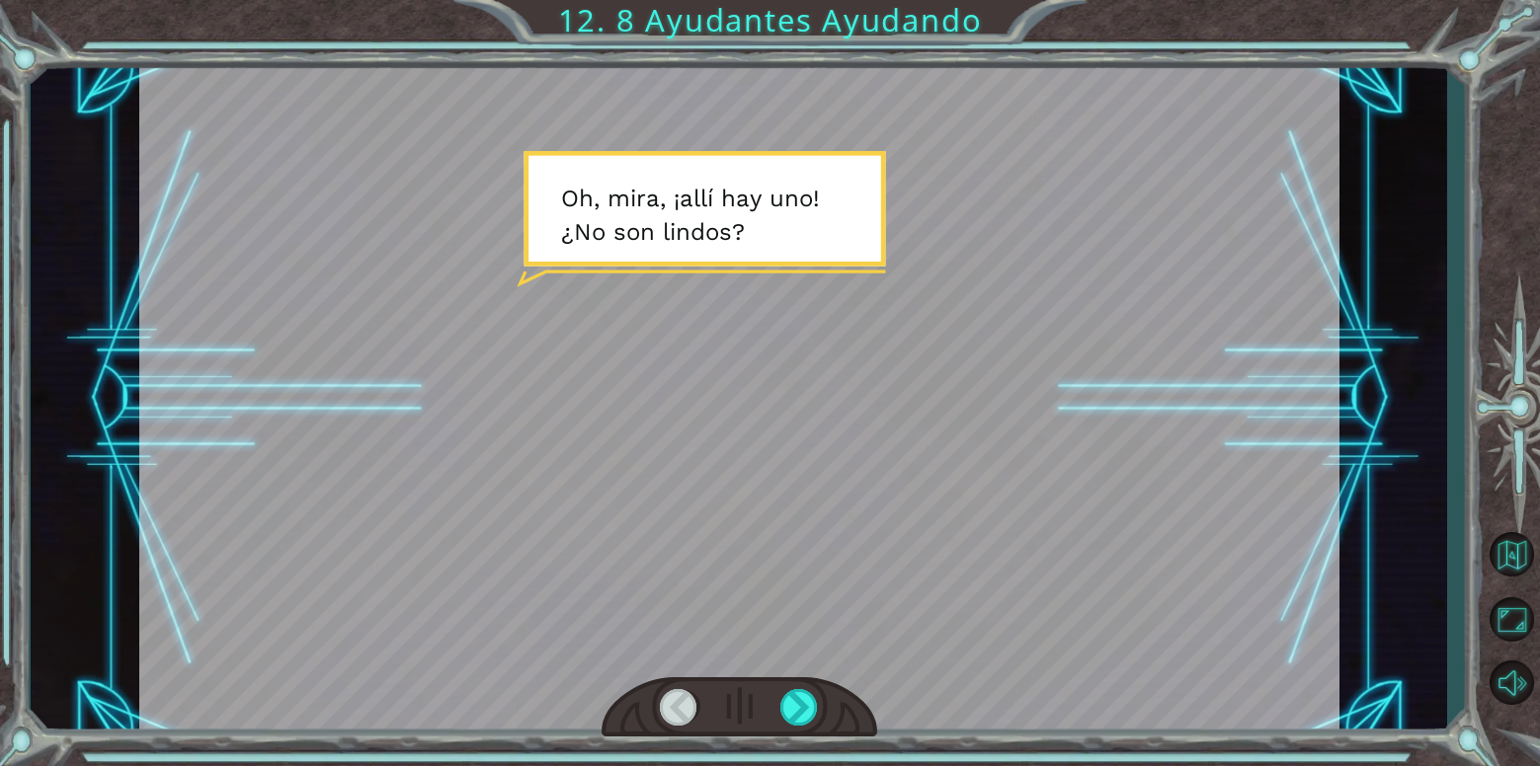
click at [762, 391] on div at bounding box center [739, 398] width 1200 height 675
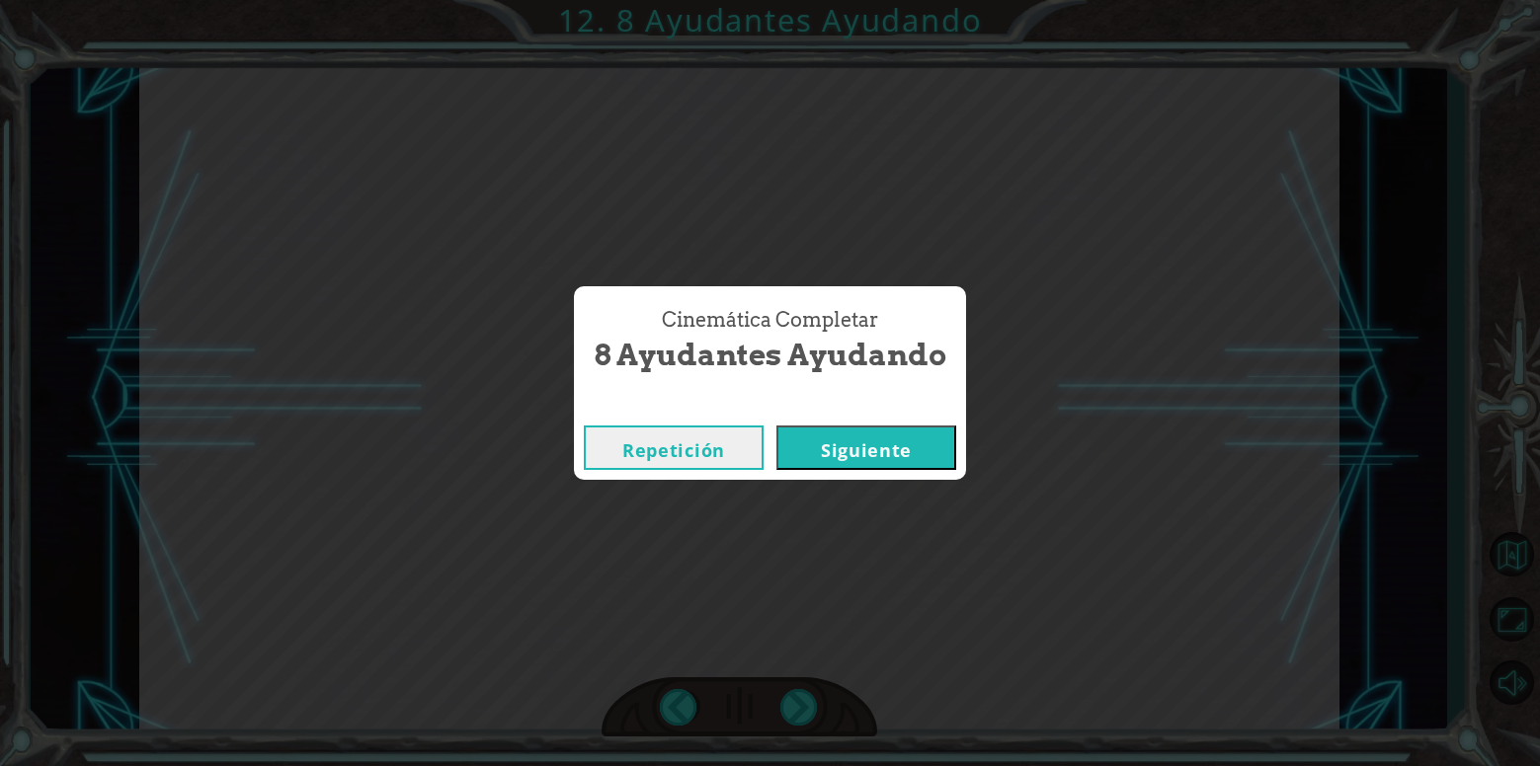
click at [895, 423] on div "Repetición [GEOGRAPHIC_DATA]" at bounding box center [770, 448] width 392 height 64
click at [903, 439] on button "Siguiente" at bounding box center [866, 448] width 180 height 44
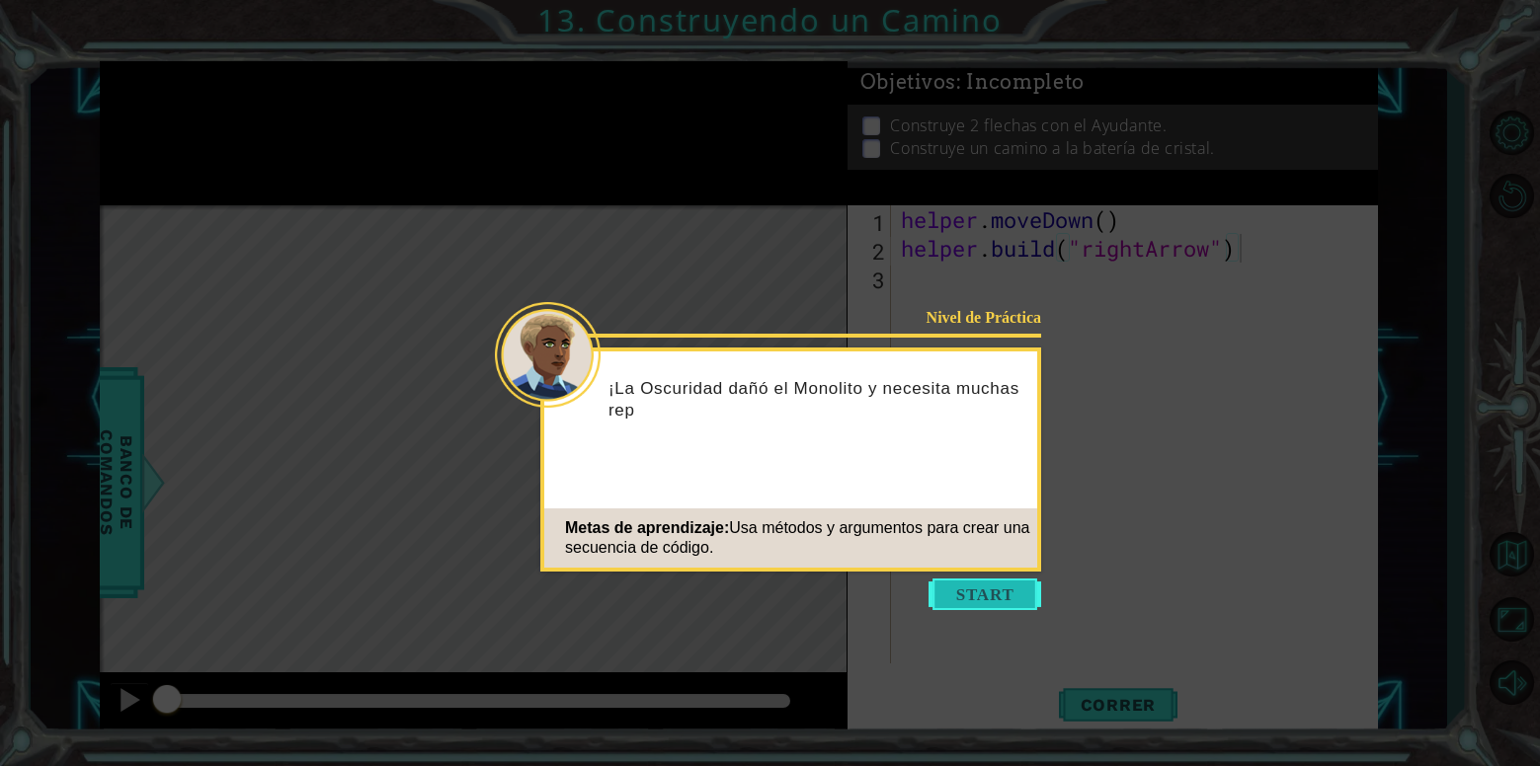
click at [954, 599] on button "Start" at bounding box center [984, 595] width 113 height 32
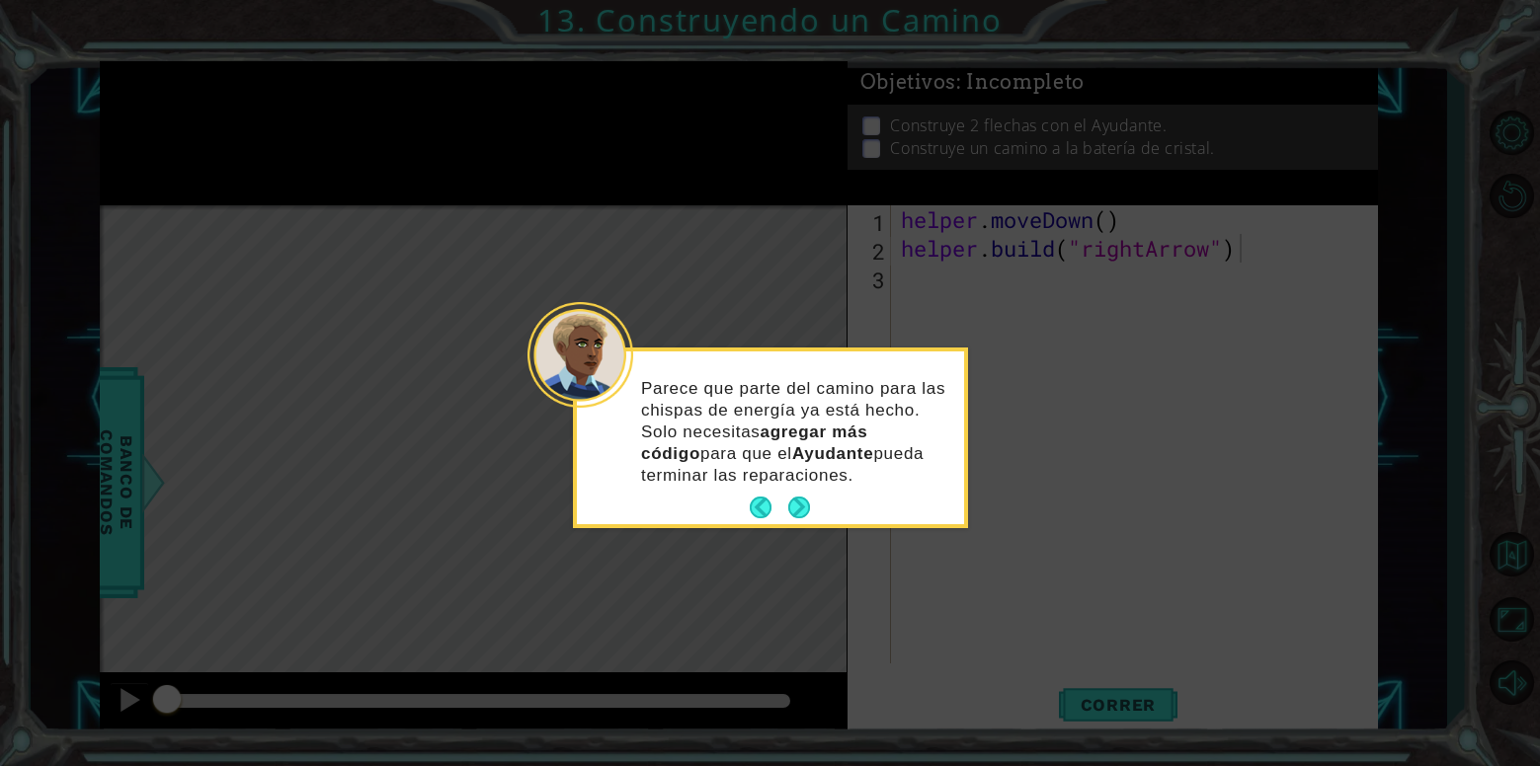
click at [792, 506] on button "Next" at bounding box center [799, 508] width 24 height 24
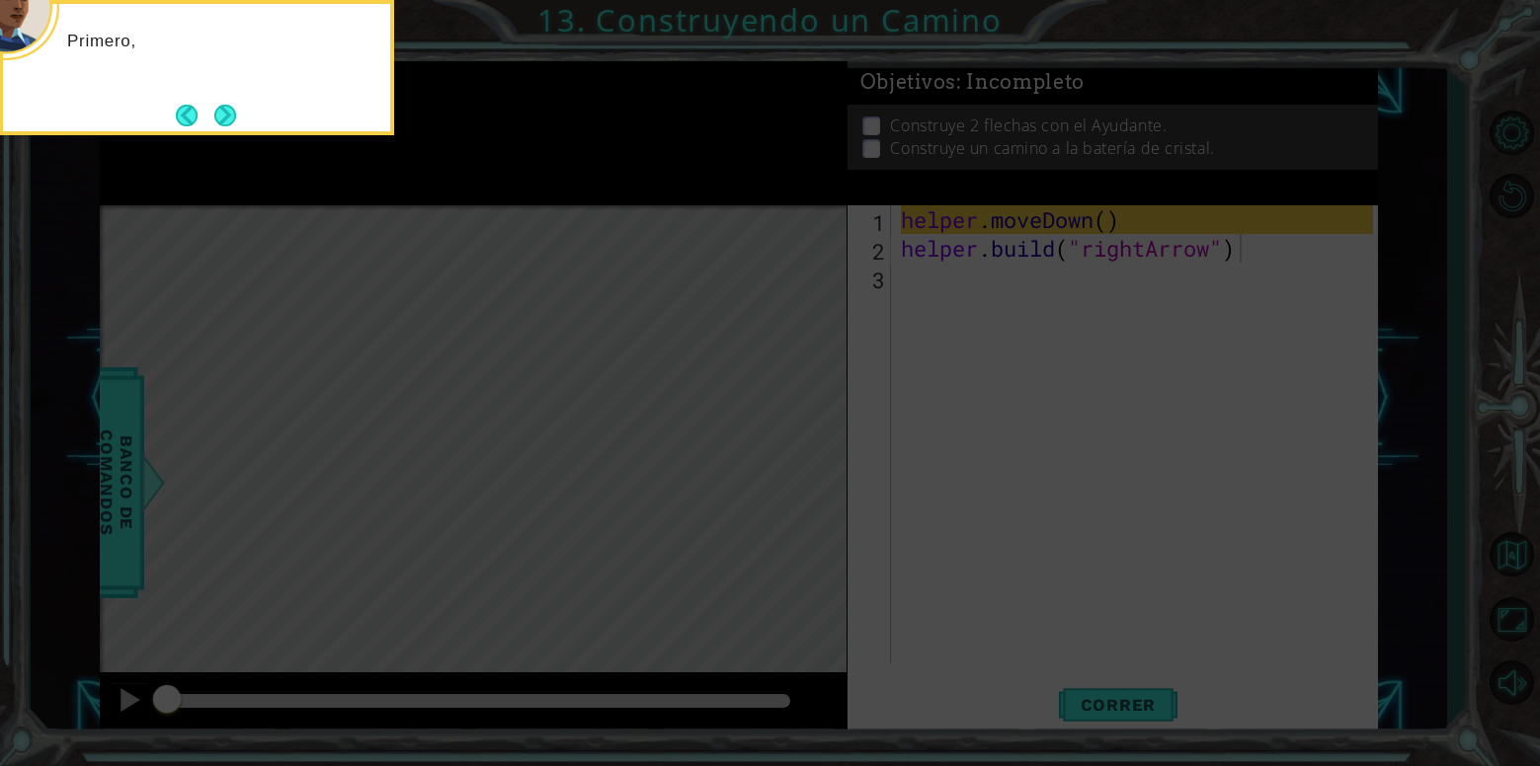
drag, startPoint x: 863, startPoint y: 439, endPoint x: 851, endPoint y: 413, distance: 28.3
click at [863, 438] on icon at bounding box center [770, 115] width 1540 height 1304
click at [231, 120] on button "Next" at bounding box center [225, 116] width 30 height 30
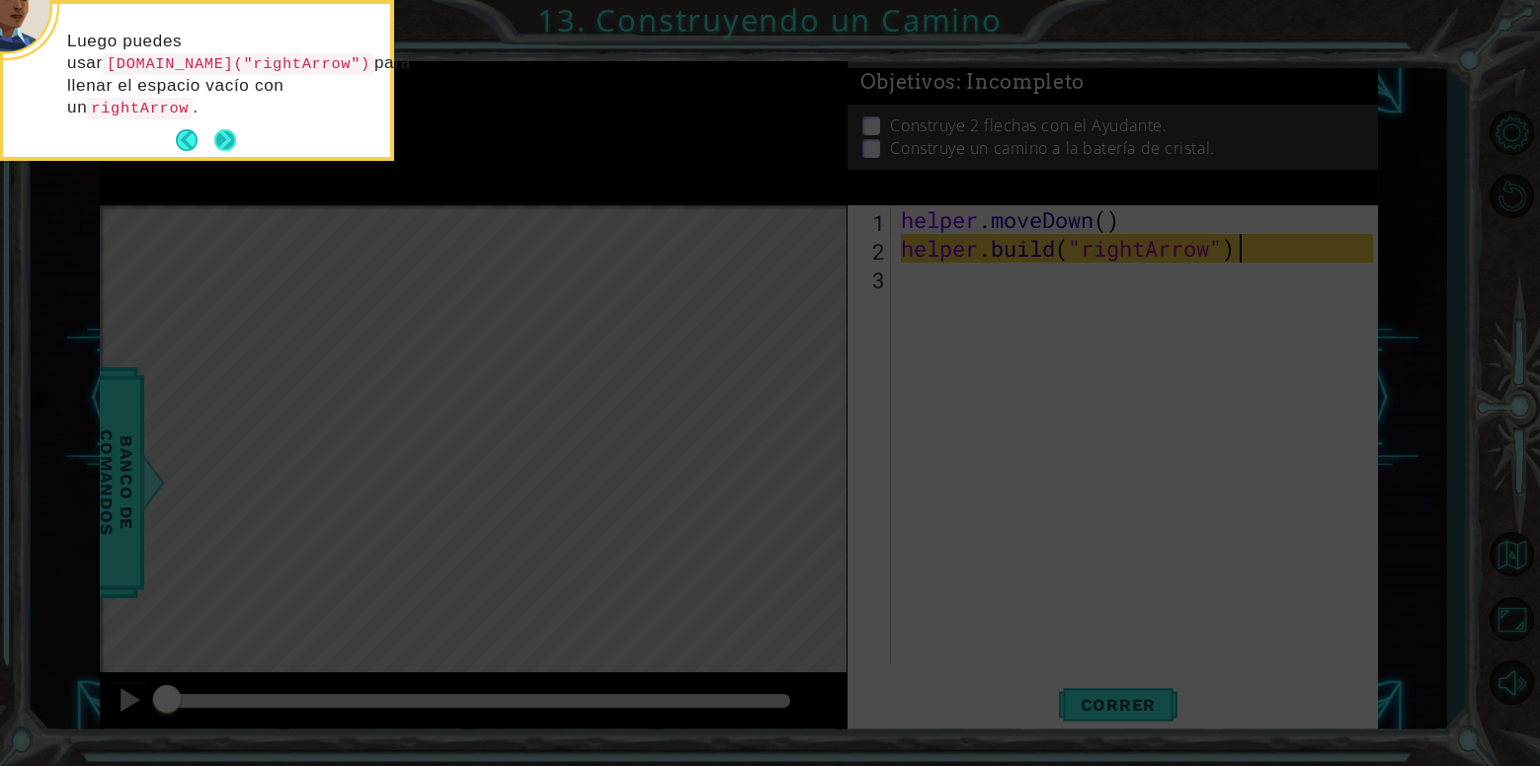
click at [223, 135] on button "Next" at bounding box center [224, 140] width 37 height 37
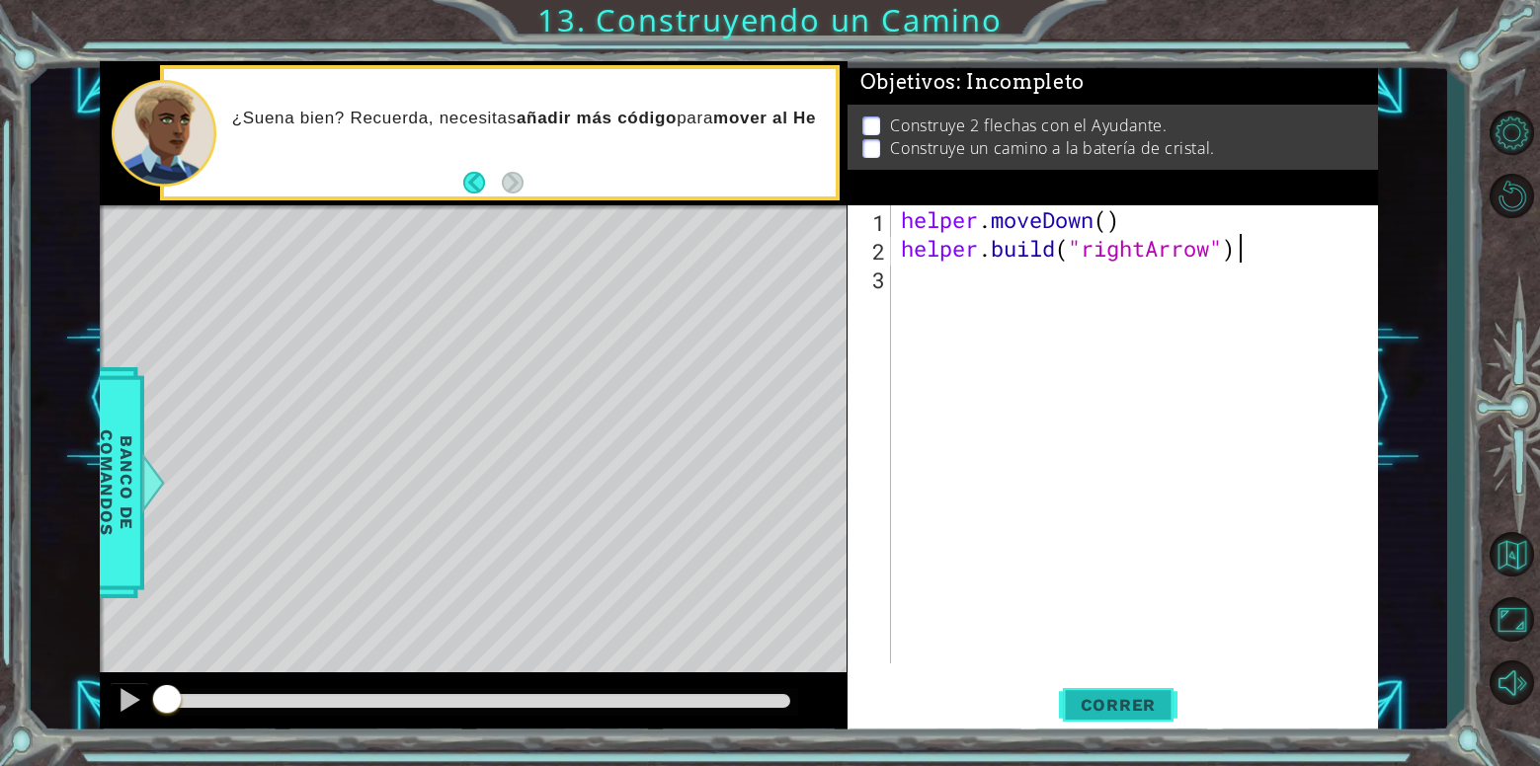
click at [1158, 703] on span "Correr" at bounding box center [1119, 705] width 116 height 20
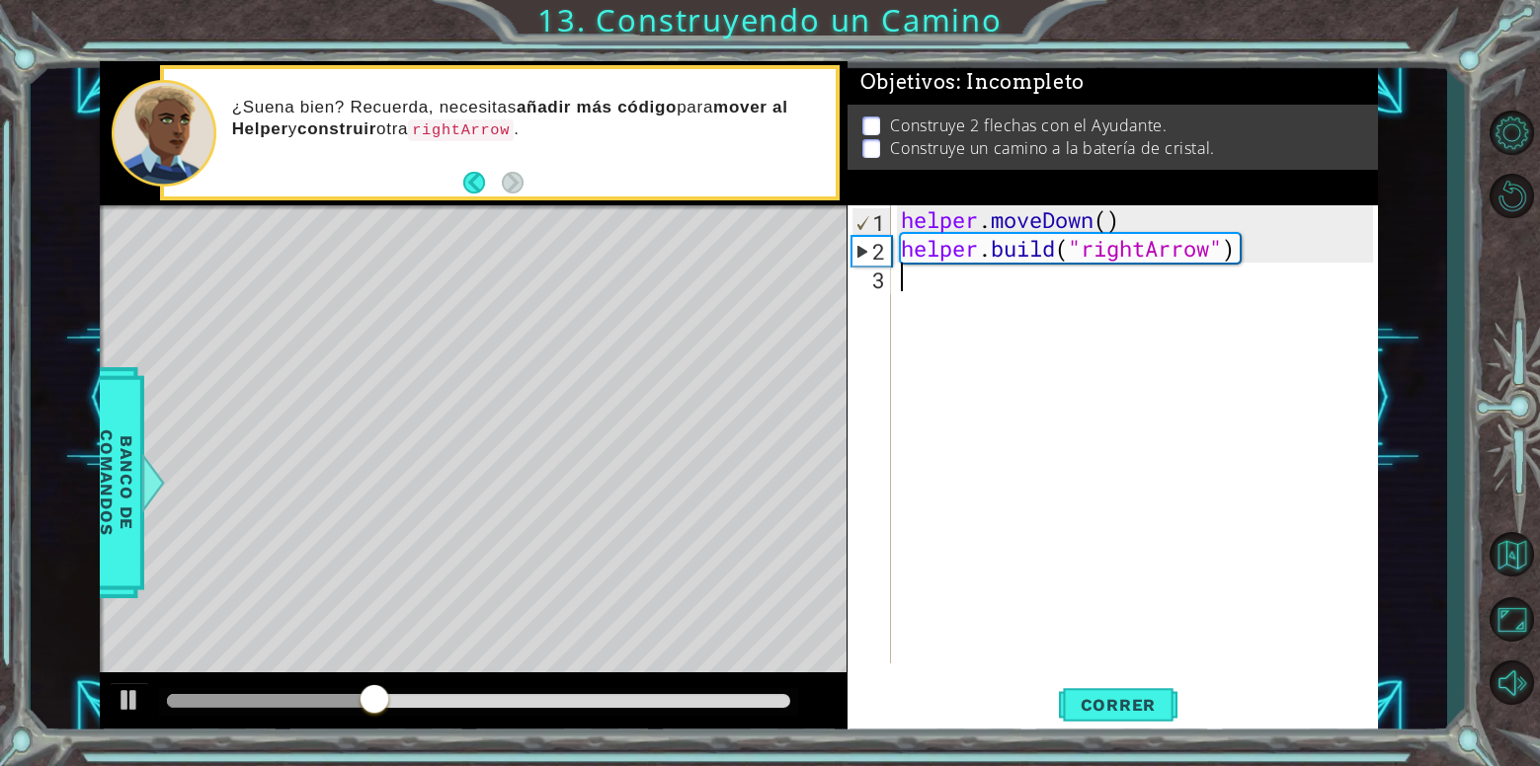
click at [980, 293] on div "helper . moveDown ( ) helper . build ( "rightArrow" )" at bounding box center [1140, 463] width 486 height 516
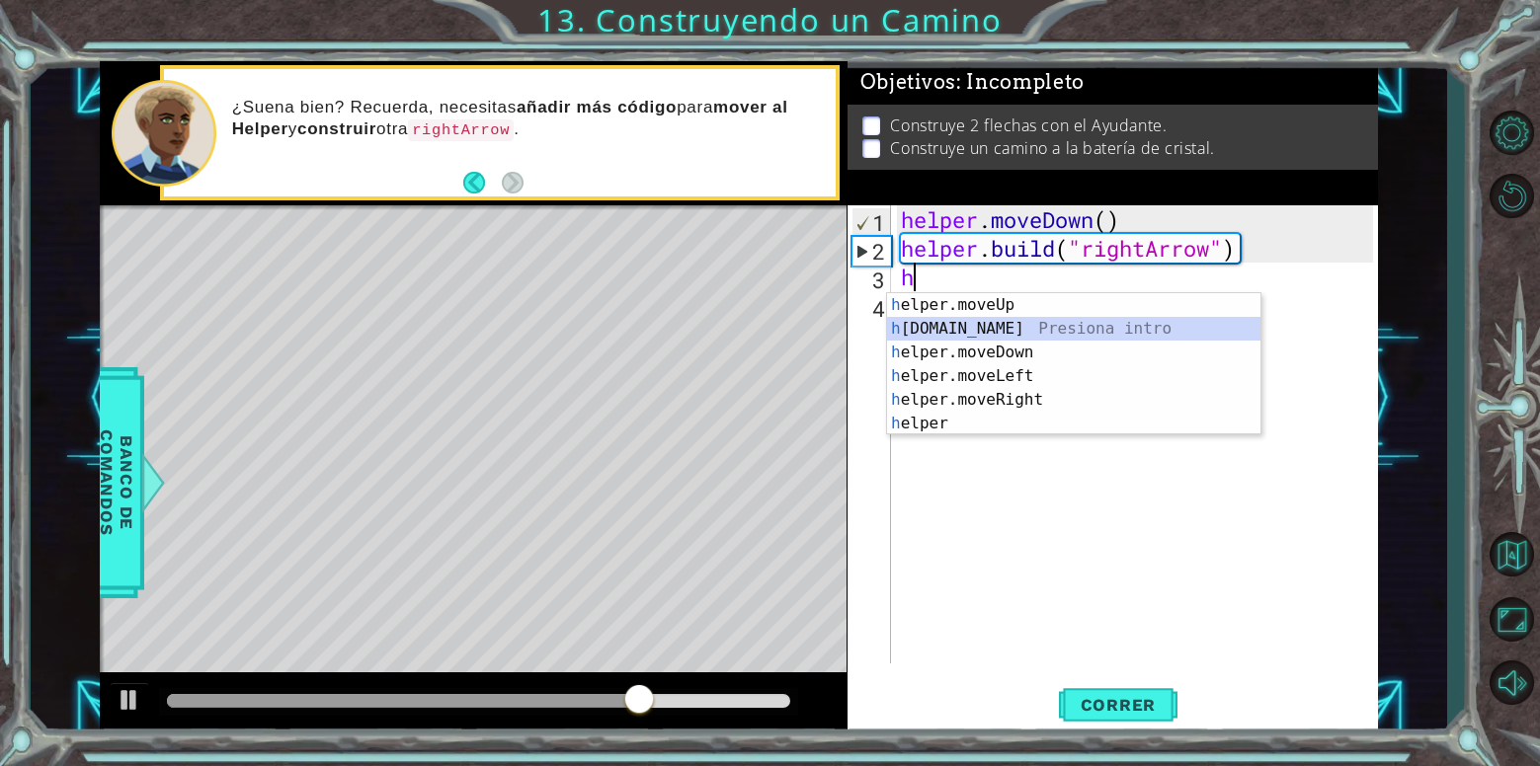
type textarea "[DOMAIN_NAME]("rightArrow")"
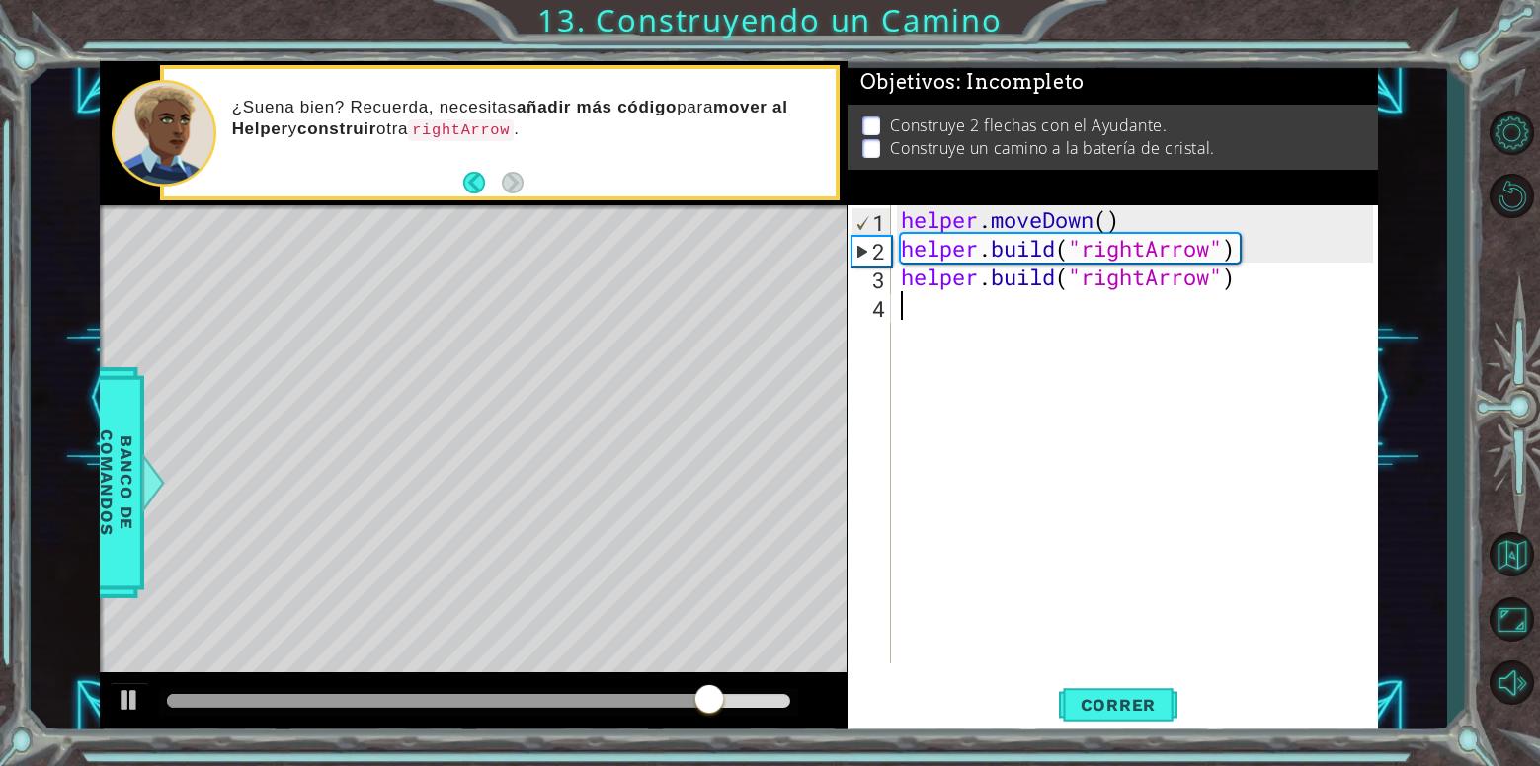
click at [1074, 321] on div "helper . moveDown ( ) helper . build ( "rightArrow" ) helper . build ( "rightAr…" at bounding box center [1140, 463] width 486 height 516
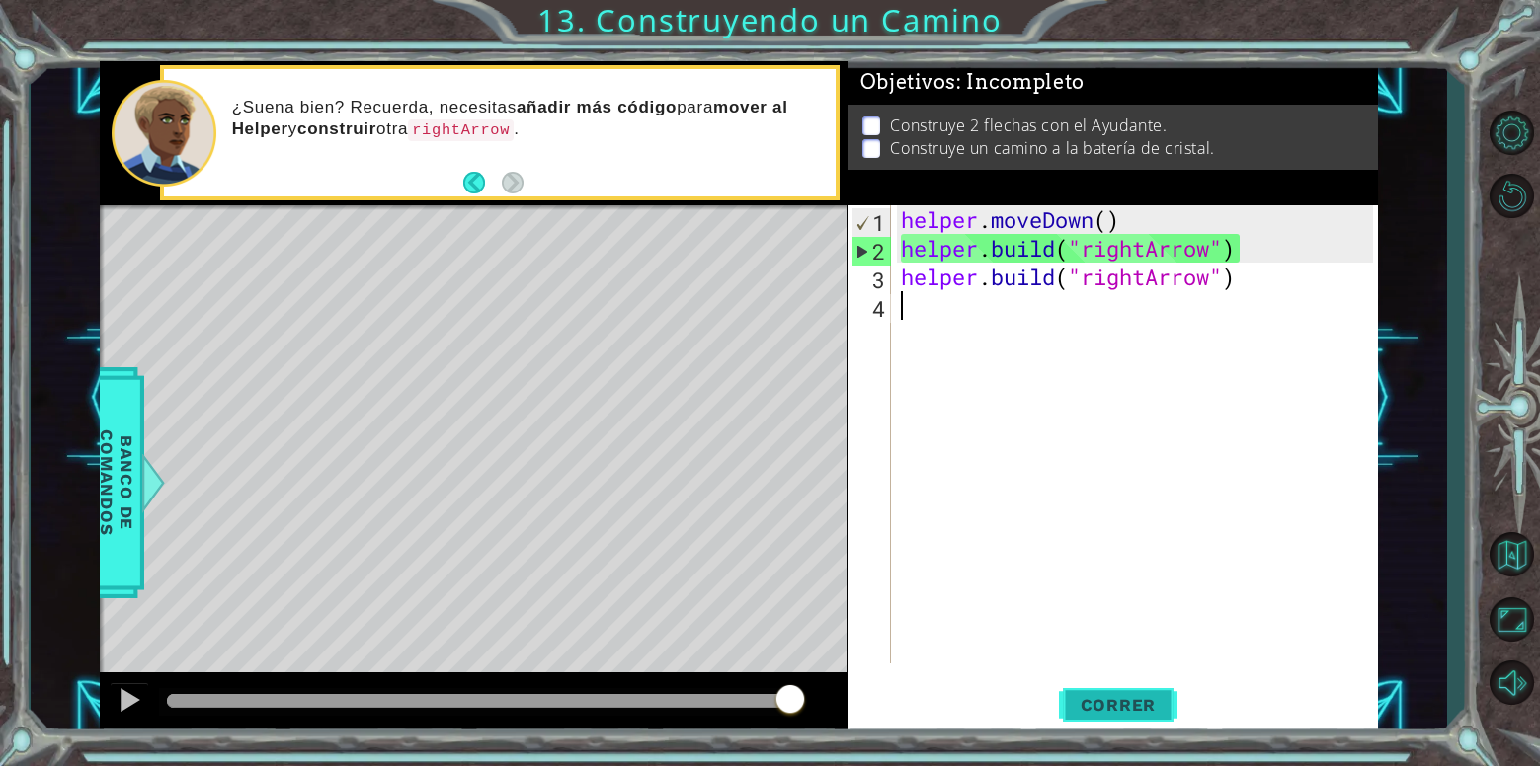
click at [1145, 717] on button "Correr" at bounding box center [1118, 705] width 119 height 53
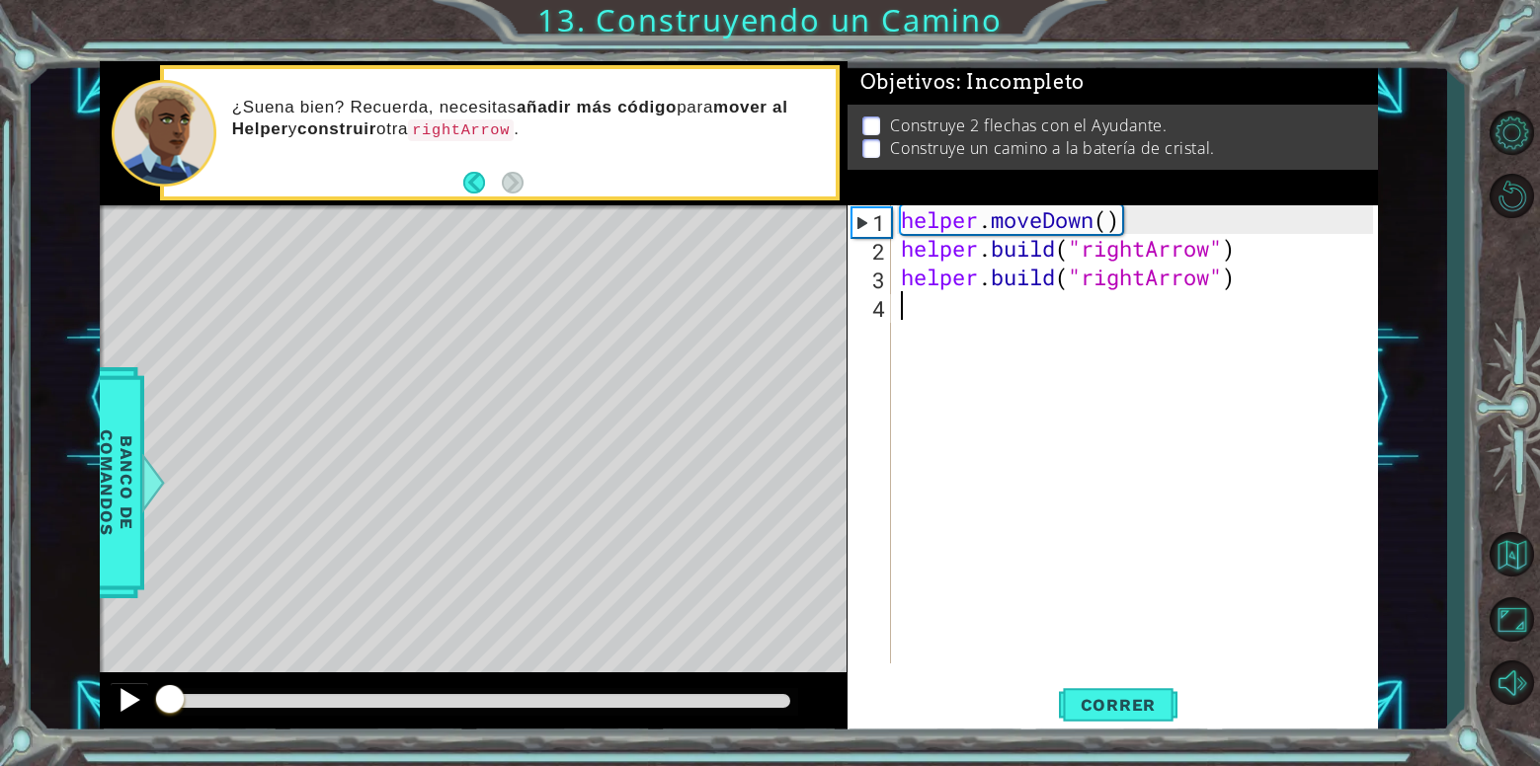
drag, startPoint x: 360, startPoint y: 701, endPoint x: 131, endPoint y: 696, distance: 228.2
click at [131, 696] on div at bounding box center [473, 704] width 747 height 63
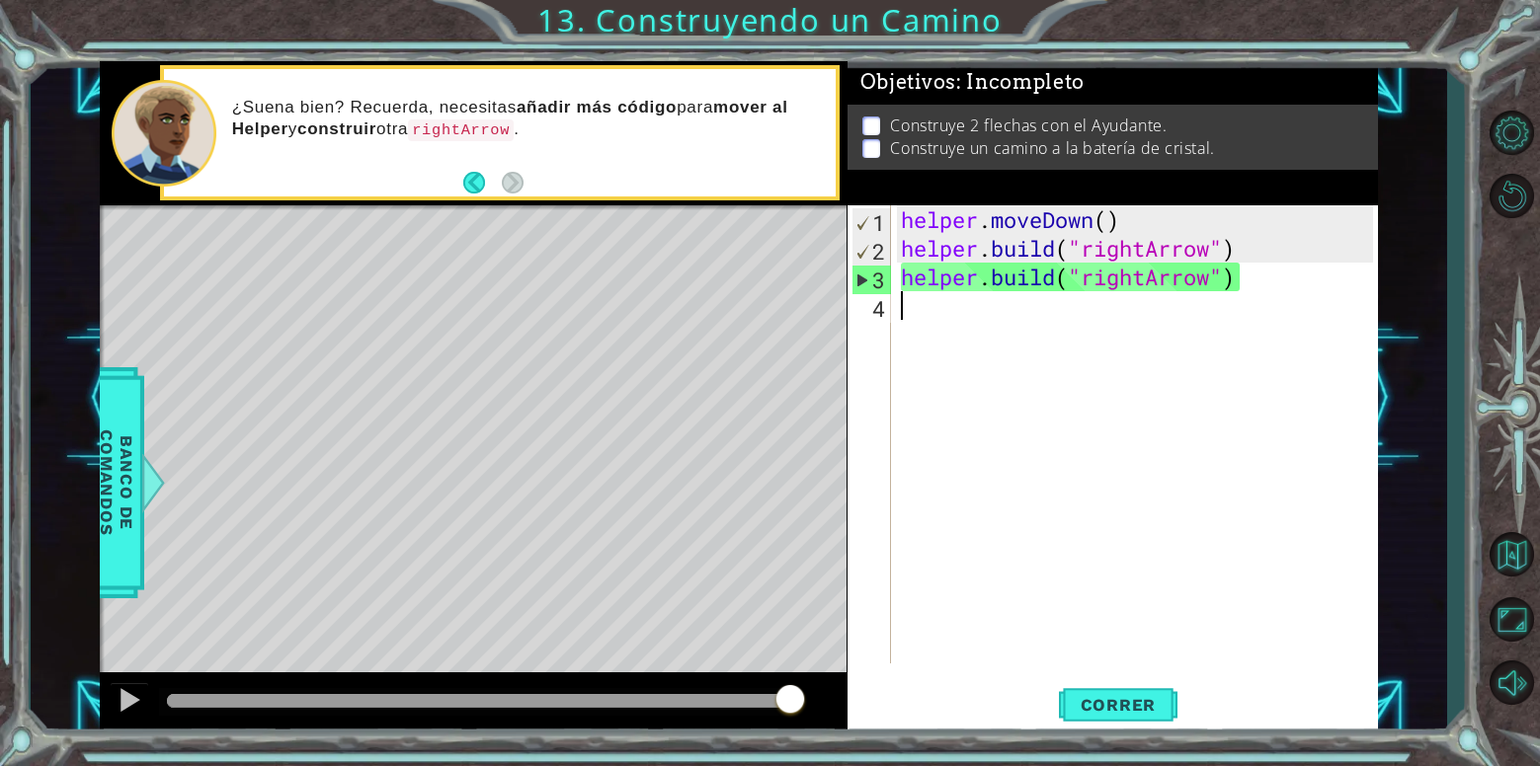
click at [807, 613] on div "methods helper moveUp() moveDown() moveLeft() moveRight() build(item) tools for…" at bounding box center [739, 398] width 1278 height 675
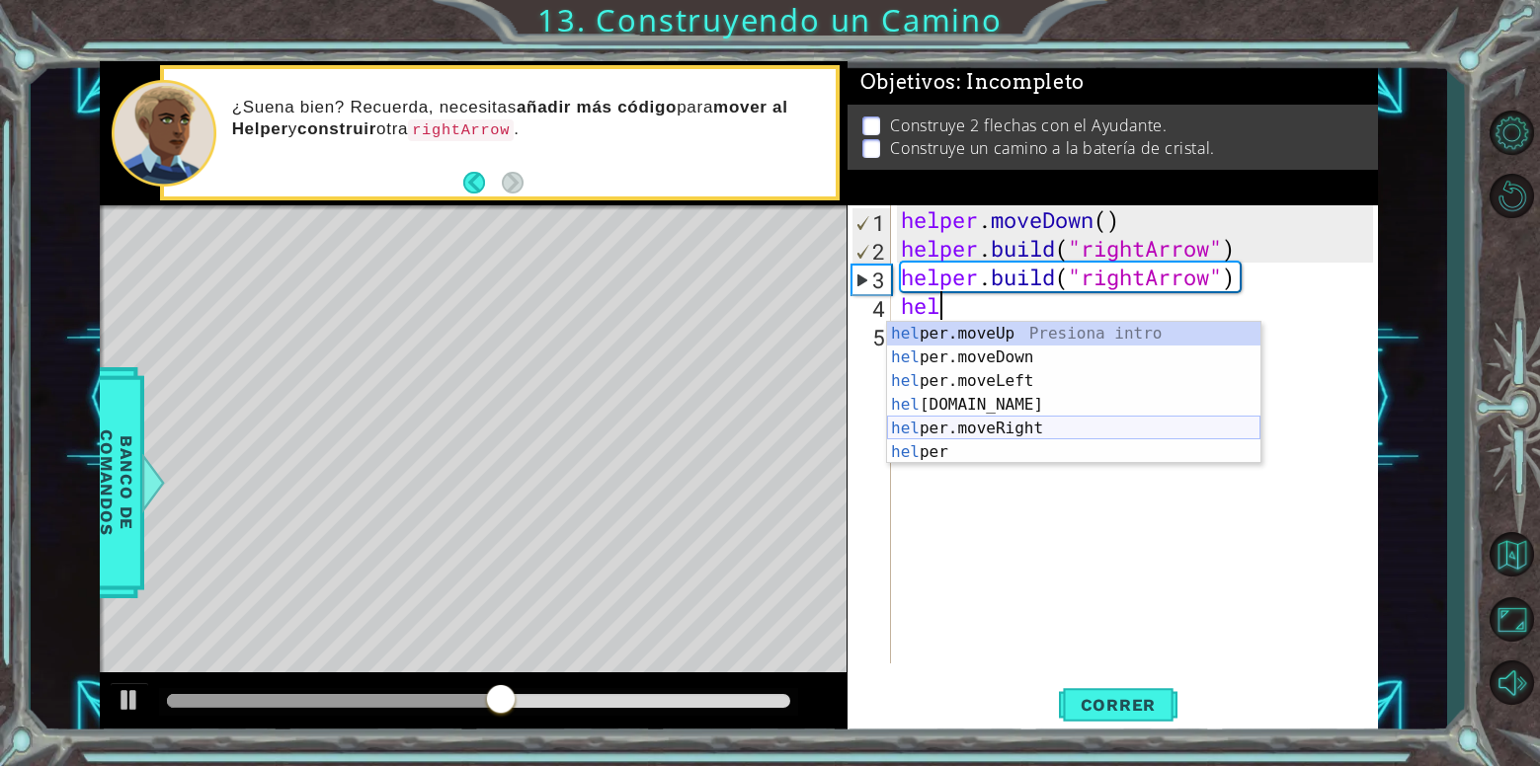
click at [1053, 432] on div "hel per.moveUp Presiona intro hel per.moveDown Presiona intro hel per.moveLeft …" at bounding box center [1073, 417] width 373 height 190
type textarea "helper.moveRight(1)"
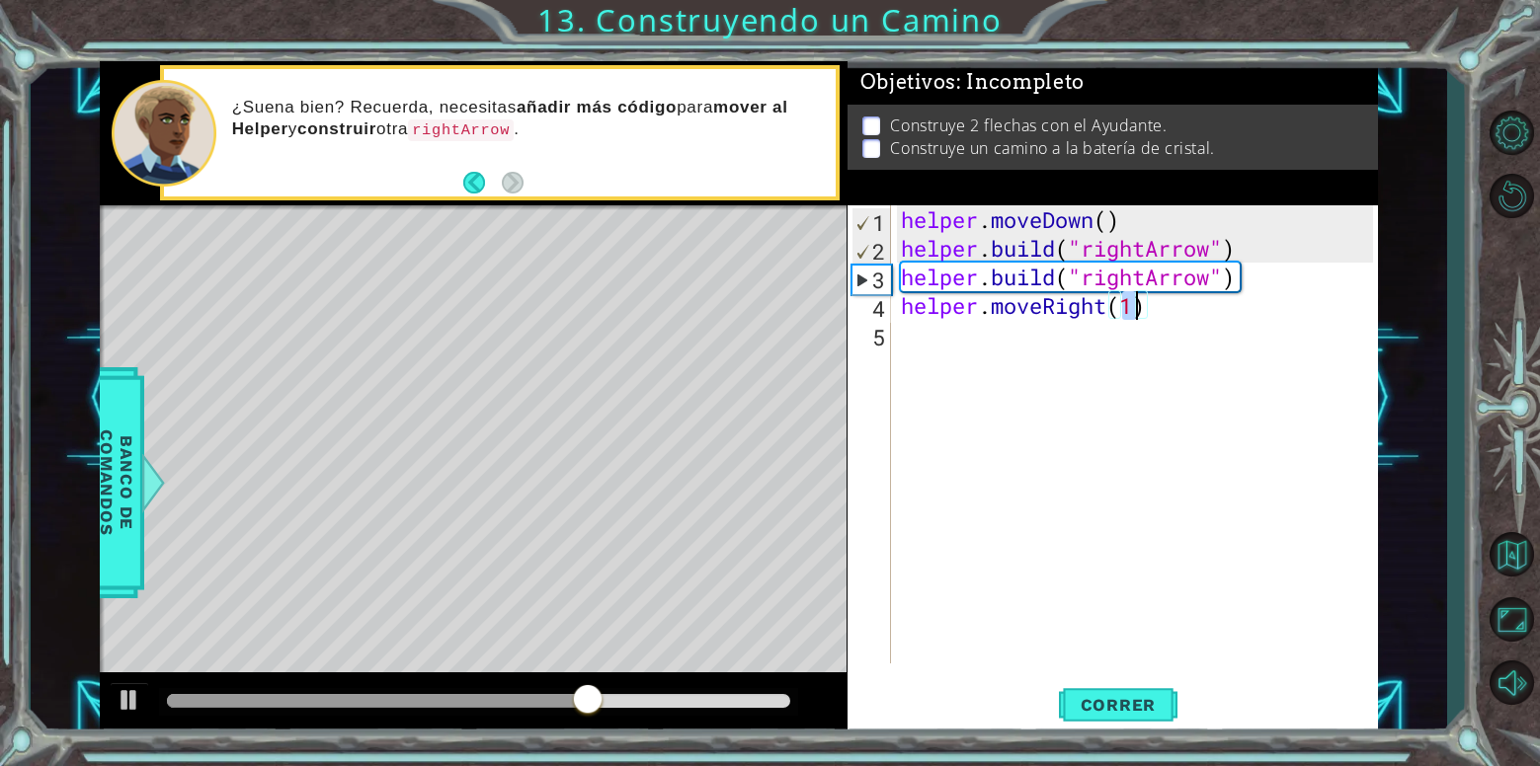
drag, startPoint x: 946, startPoint y: 407, endPoint x: 999, endPoint y: 475, distance: 86.5
click at [999, 475] on div "helper . moveDown ( ) helper . build ( "rightArrow" ) helper . build ( "rightAr…" at bounding box center [1140, 463] width 486 height 516
click at [1138, 319] on div "helper . moveDown ( ) helper . build ( "rightArrow" ) helper . build ( "rightAr…" at bounding box center [1140, 463] width 486 height 516
click at [1147, 702] on span "Correr" at bounding box center [1119, 705] width 116 height 20
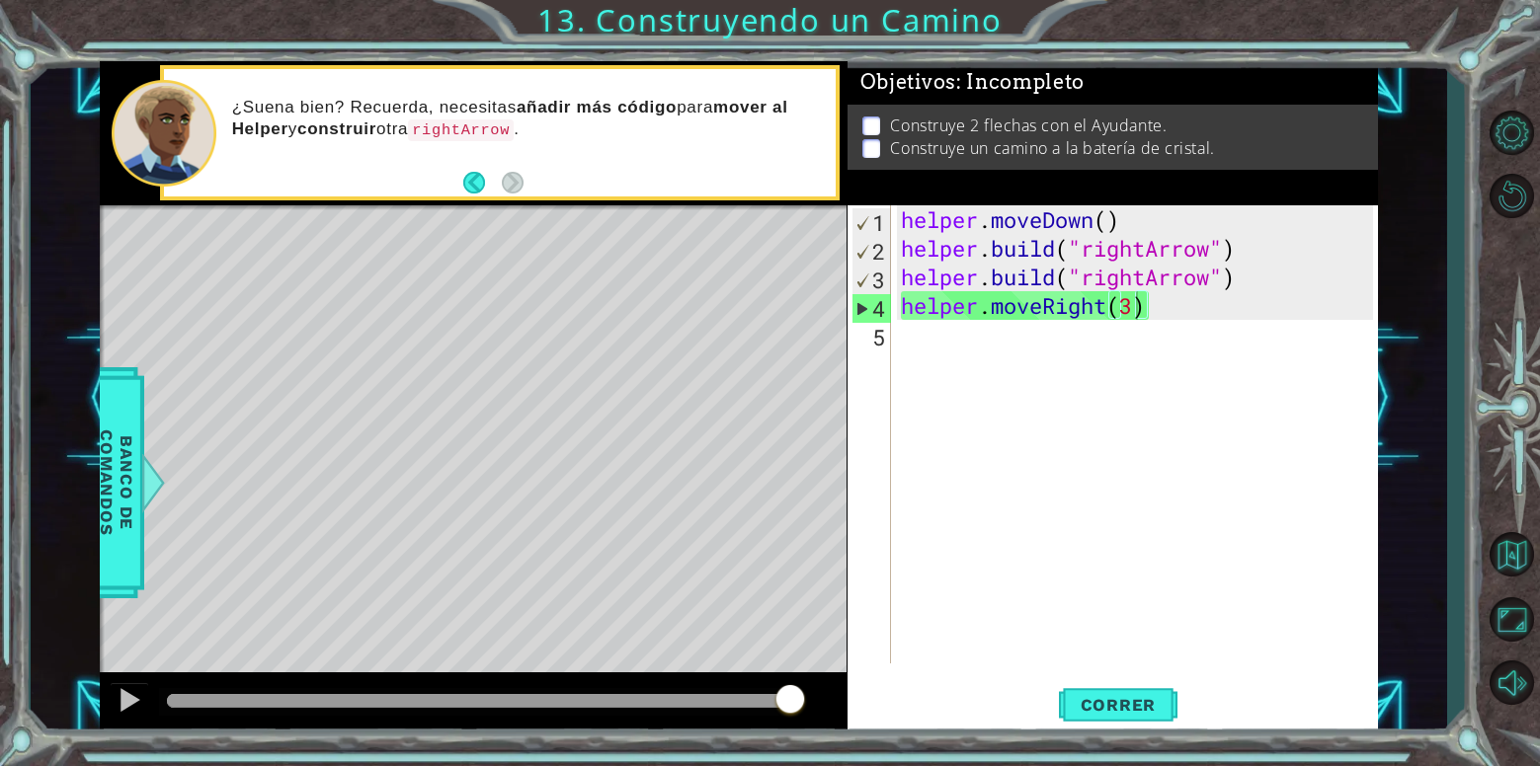
click at [479, 170] on footer at bounding box center [493, 183] width 60 height 30
click at [470, 172] on button "Back" at bounding box center [482, 183] width 39 height 22
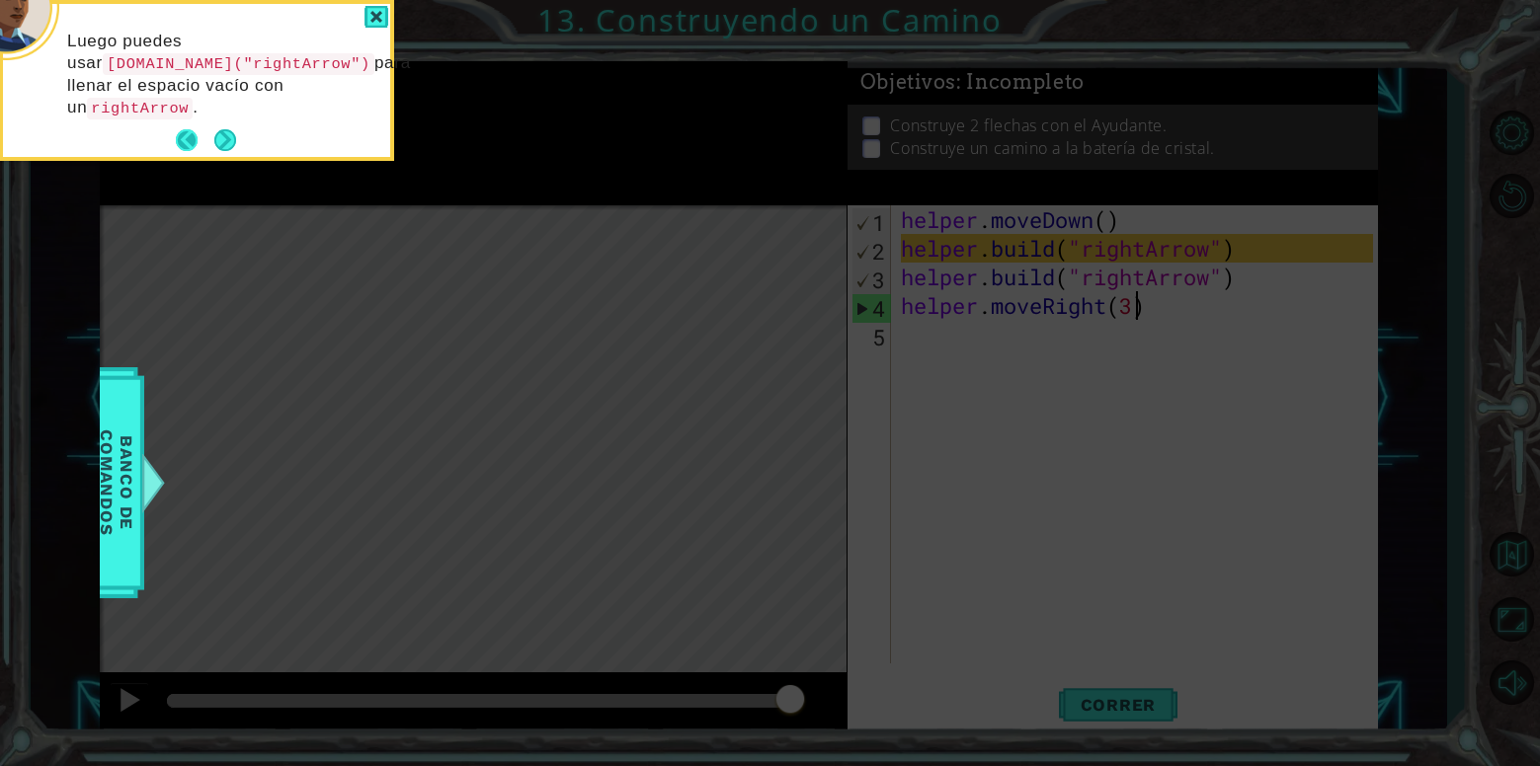
click at [185, 136] on button "Back" at bounding box center [195, 140] width 39 height 22
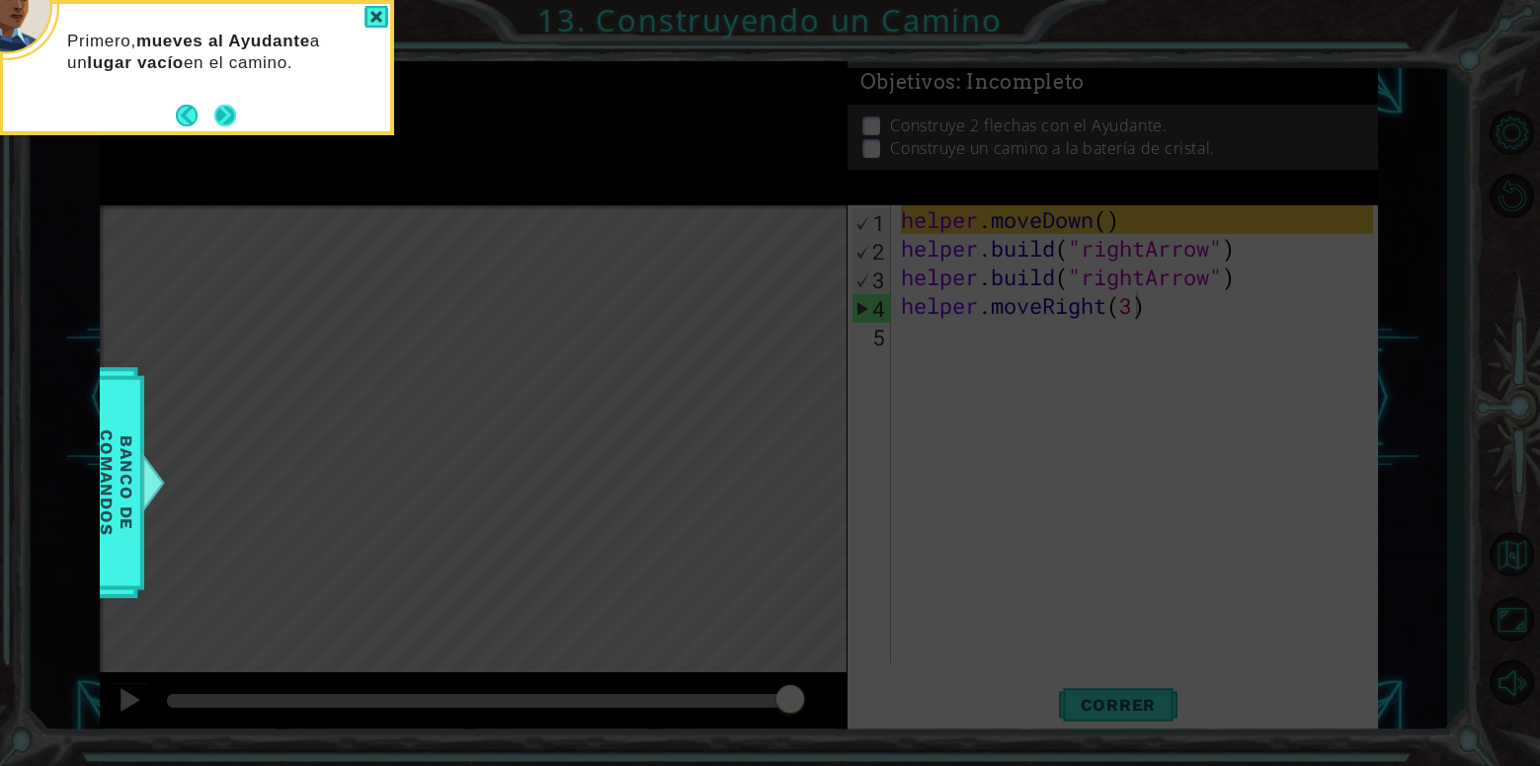
click at [217, 114] on button "Next" at bounding box center [225, 116] width 28 height 28
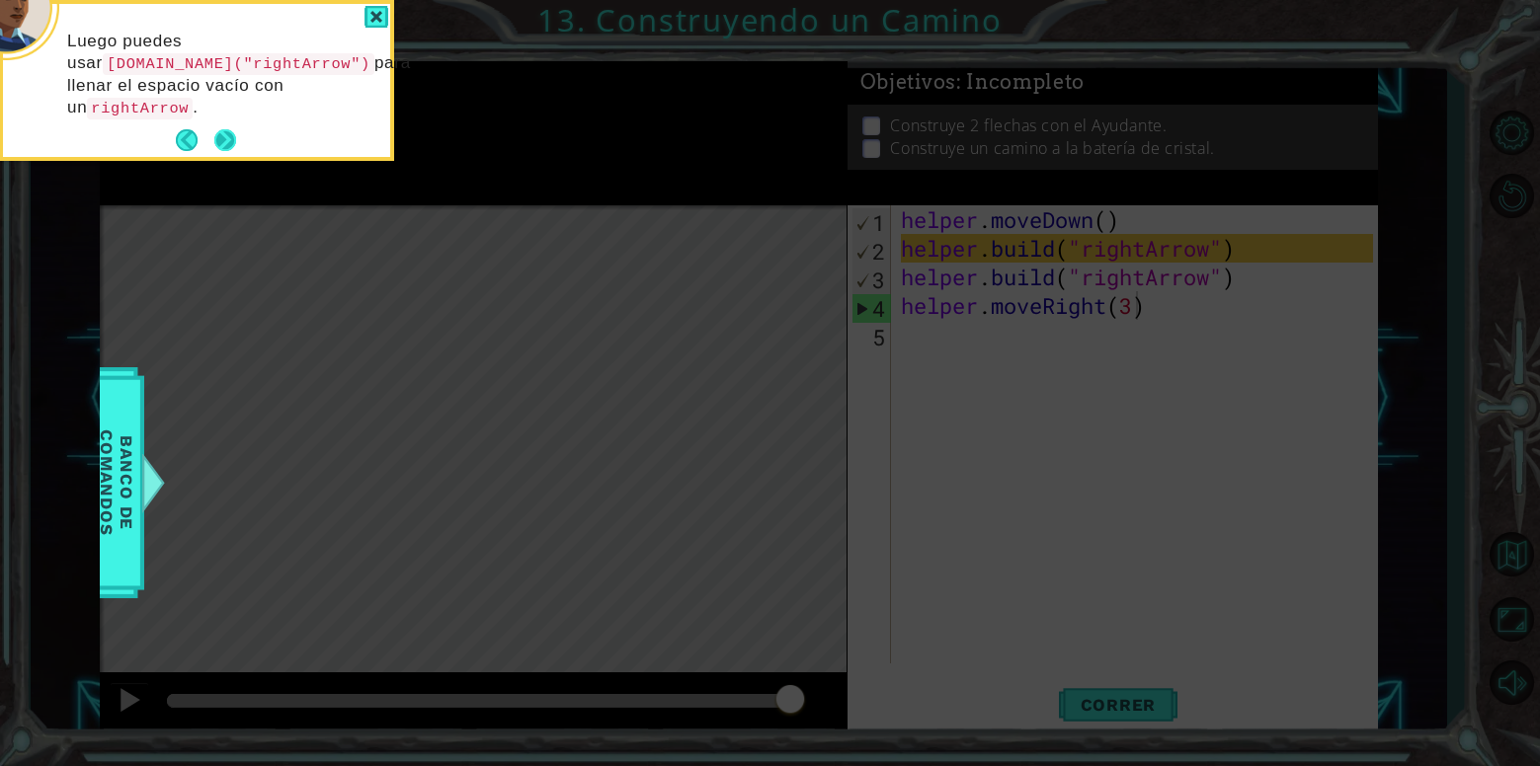
click at [236, 134] on button "Next" at bounding box center [224, 140] width 31 height 31
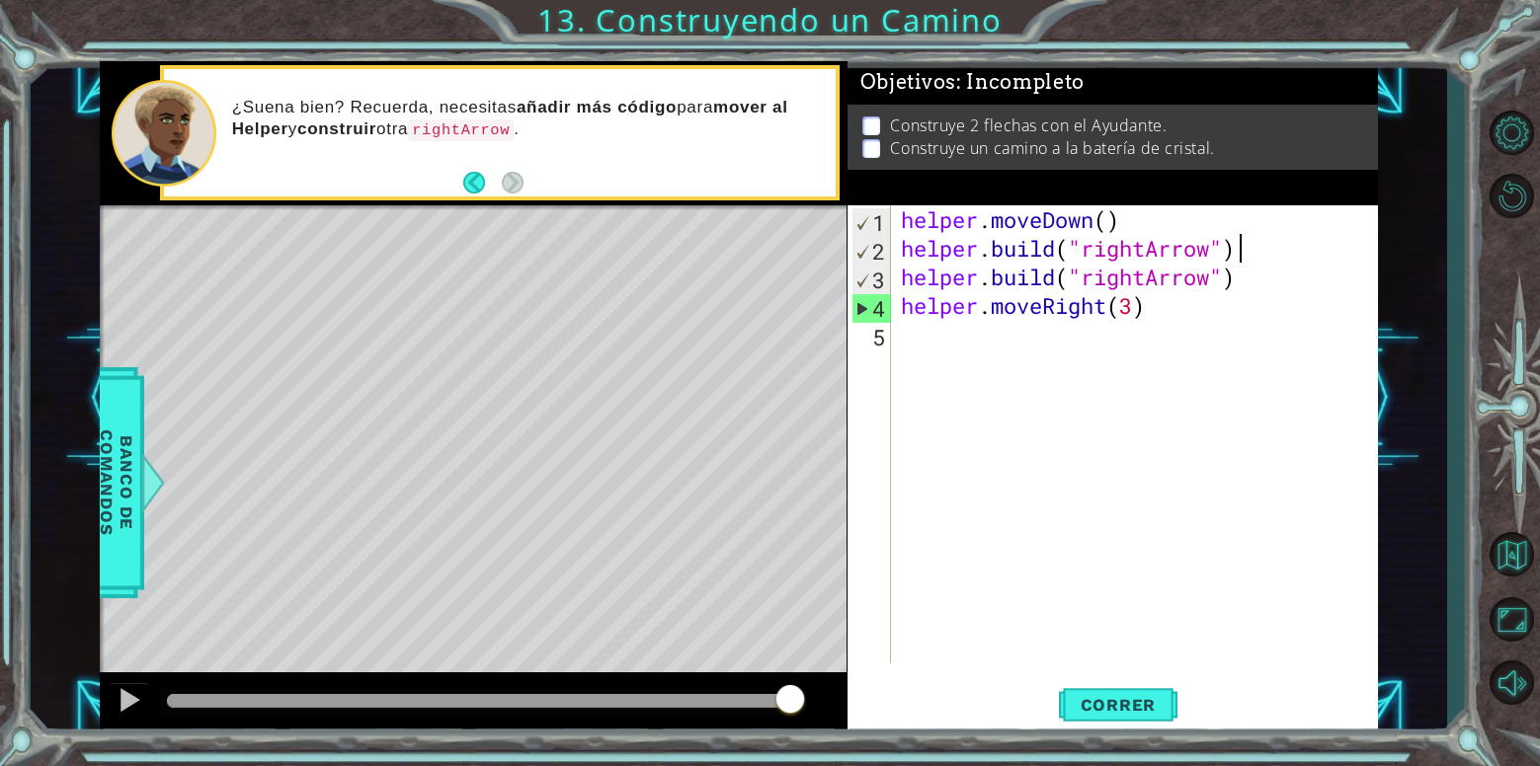
click at [1256, 241] on div "helper . moveDown ( ) helper . build ( "rightArrow" ) helper . build ( "rightAr…" at bounding box center [1140, 463] width 486 height 516
type textarea "[DOMAIN_NAME]("rightArrow")(2)"
click at [897, 360] on div "helper . moveDown ( ) helper . build ( "rightArrow" ) ( 2 ) helper . build ( "r…" at bounding box center [1140, 463] width 486 height 516
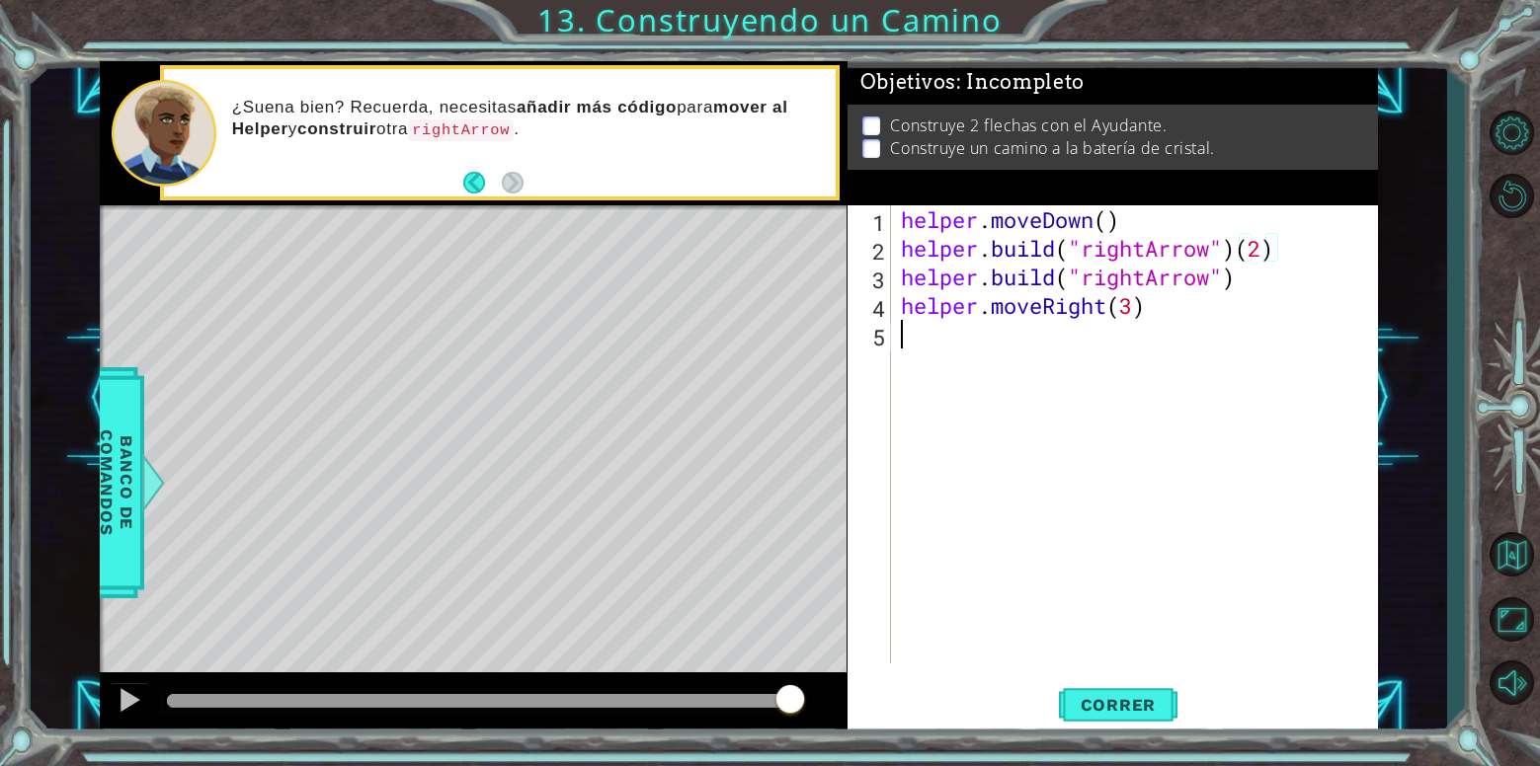
scroll to position [0, 0]
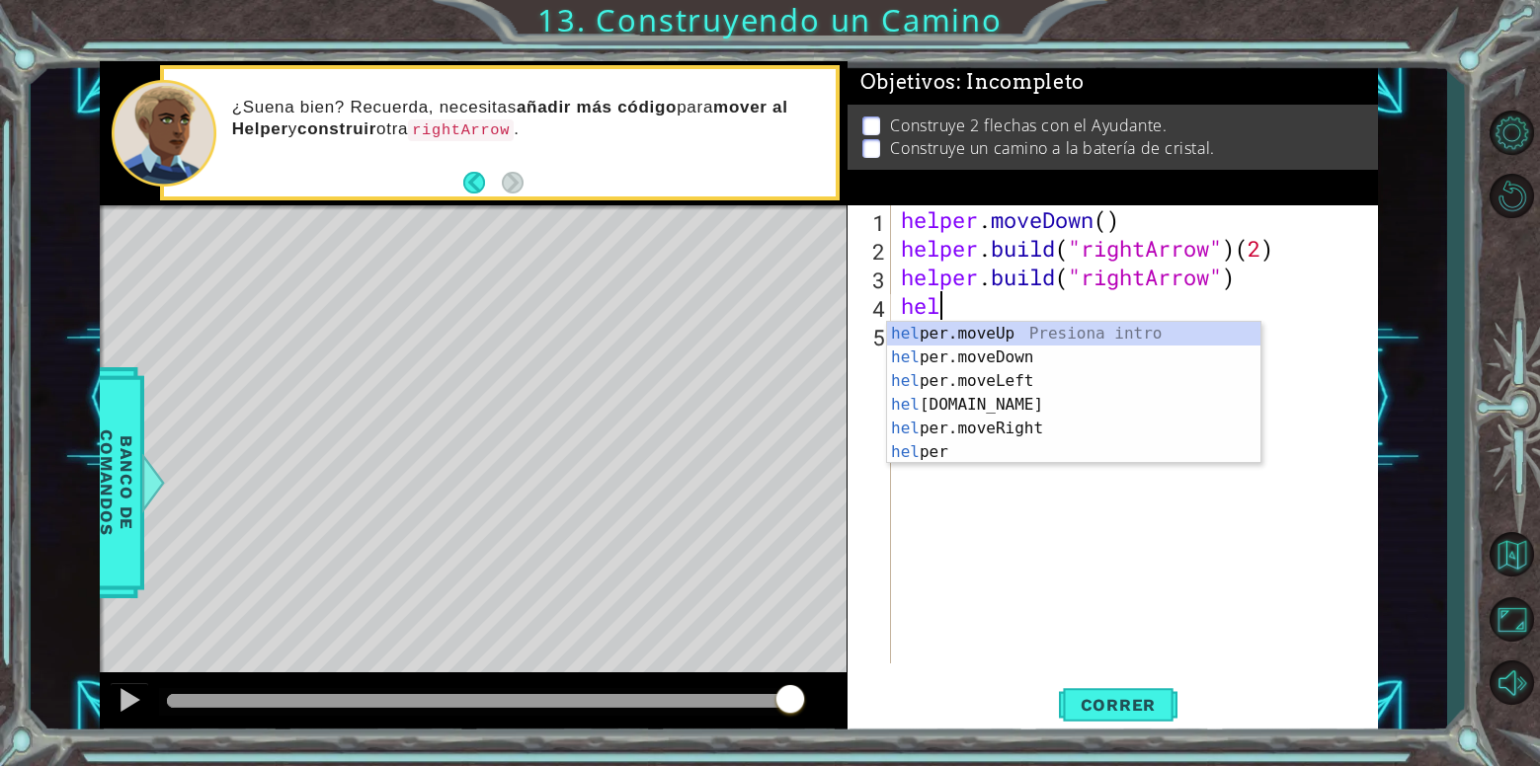
type textarea "h"
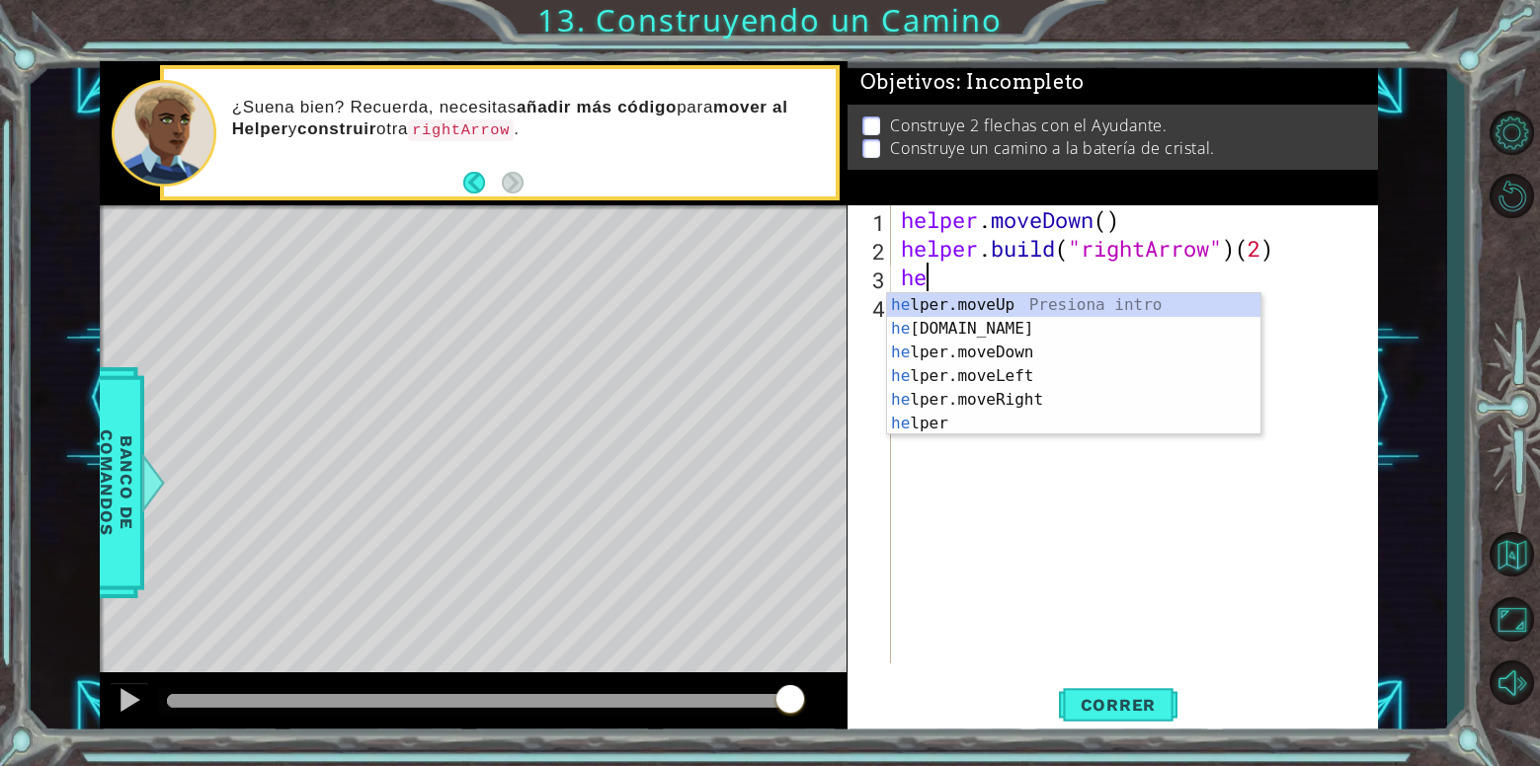
type textarea "h"
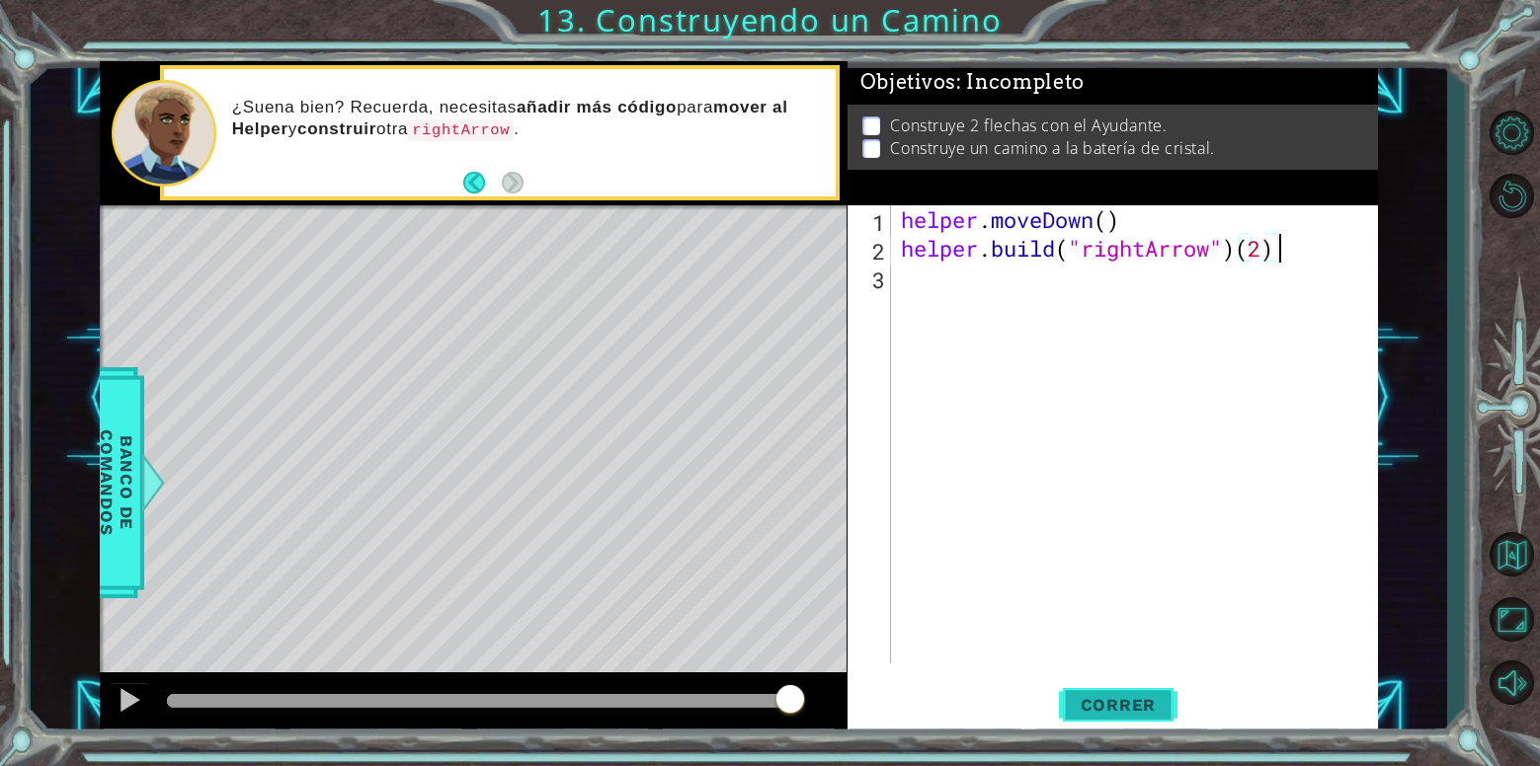
click at [1147, 700] on span "Correr" at bounding box center [1119, 705] width 116 height 20
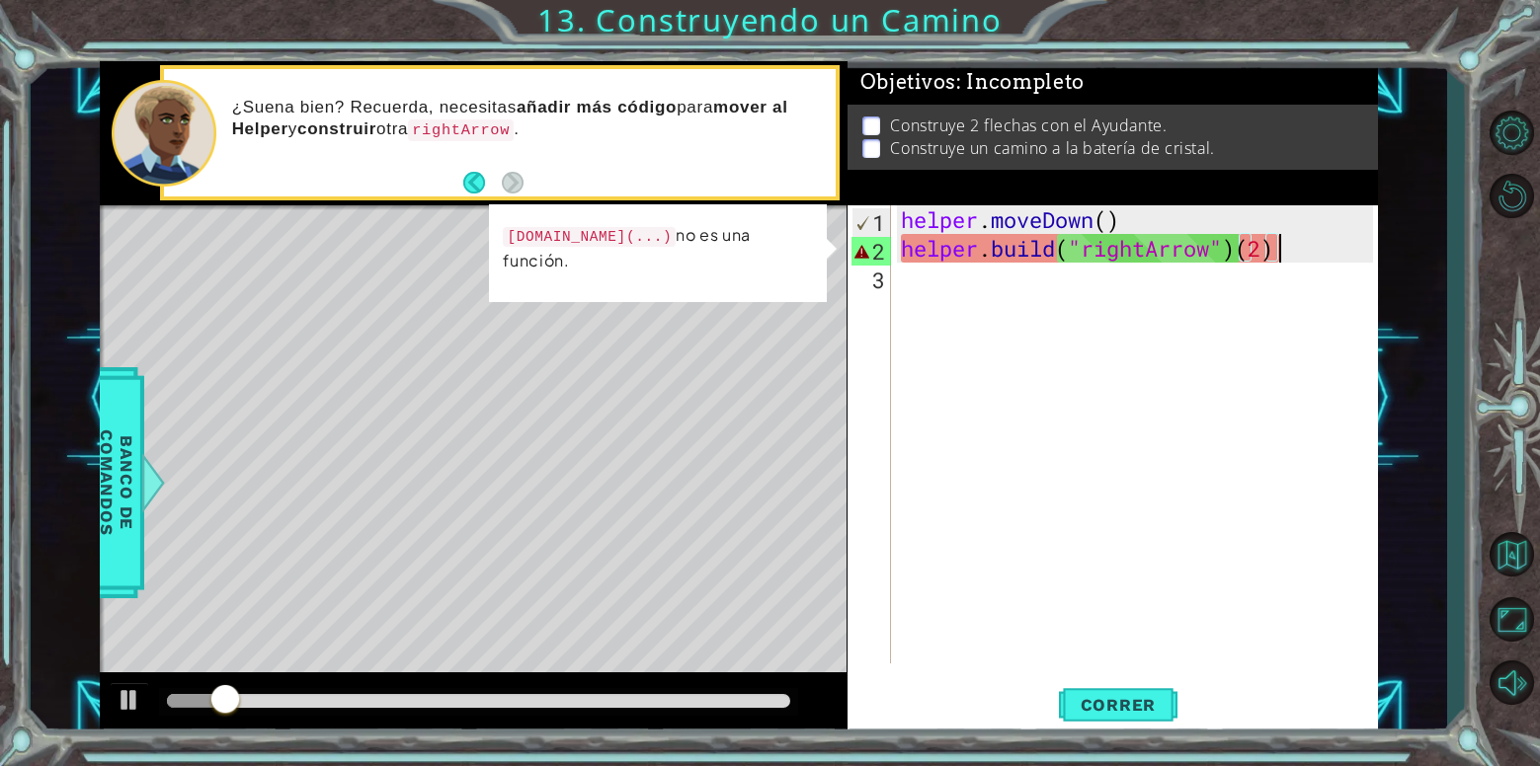
click at [1282, 251] on div "helper . moveDown ( ) helper . build ( "rightArrow" ) ( 2 )" at bounding box center [1140, 463] width 486 height 516
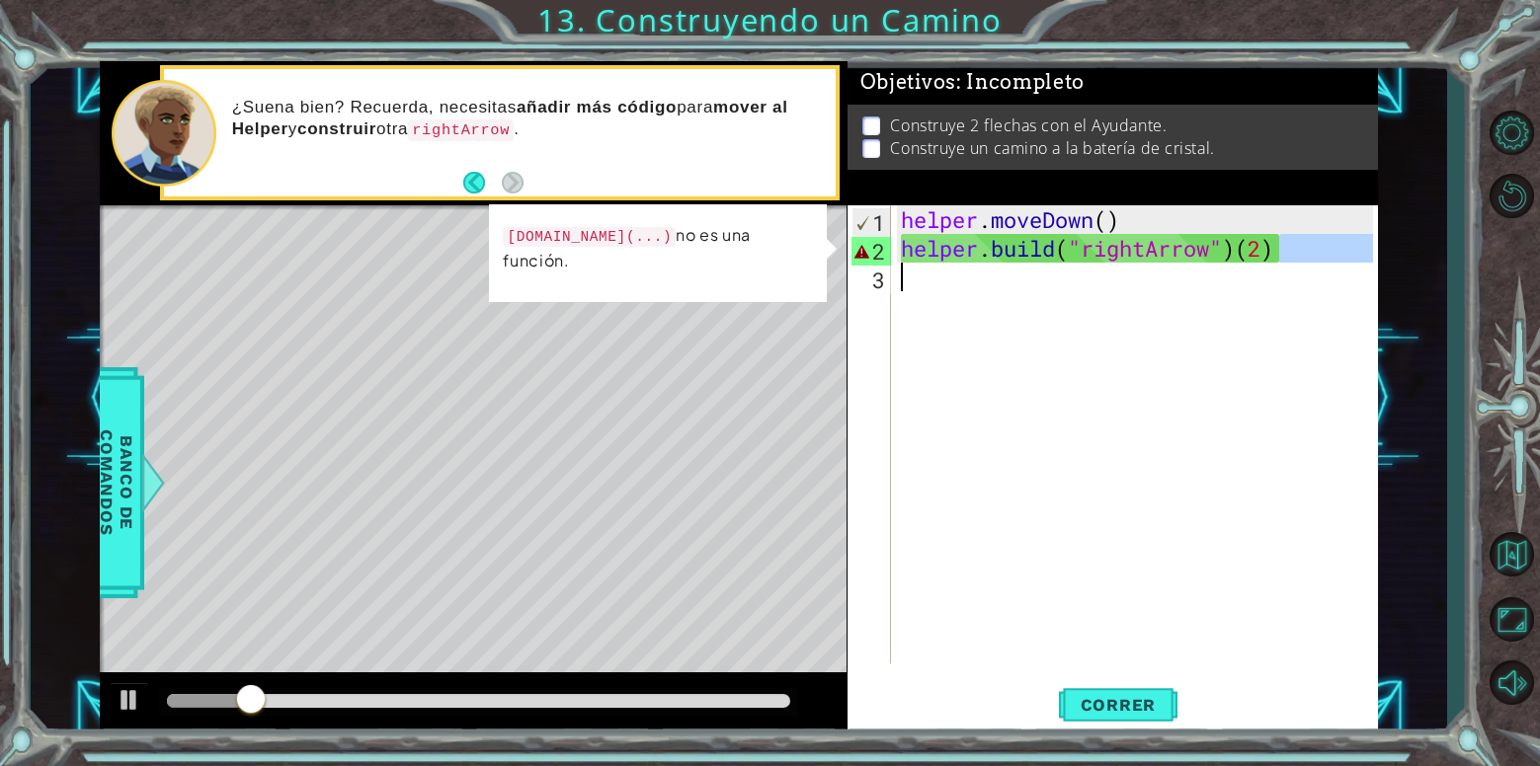
drag, startPoint x: 1284, startPoint y: 258, endPoint x: 1255, endPoint y: 265, distance: 29.5
click at [1255, 265] on div "helper . moveDown ( ) helper . build ( "rightArrow" ) ( 2 )" at bounding box center [1140, 463] width 486 height 516
type textarea "[DOMAIN_NAME]("rightArrow")(2)"
click at [1255, 265] on div "helper . moveDown ( ) helper . build ( "rightArrow" ) ( 2 )" at bounding box center [1140, 463] width 486 height 516
click at [1256, 262] on div "helper . moveDown ( ) helper . build ( "rightArrow" ) ( 2 )" at bounding box center [1140, 463] width 486 height 516
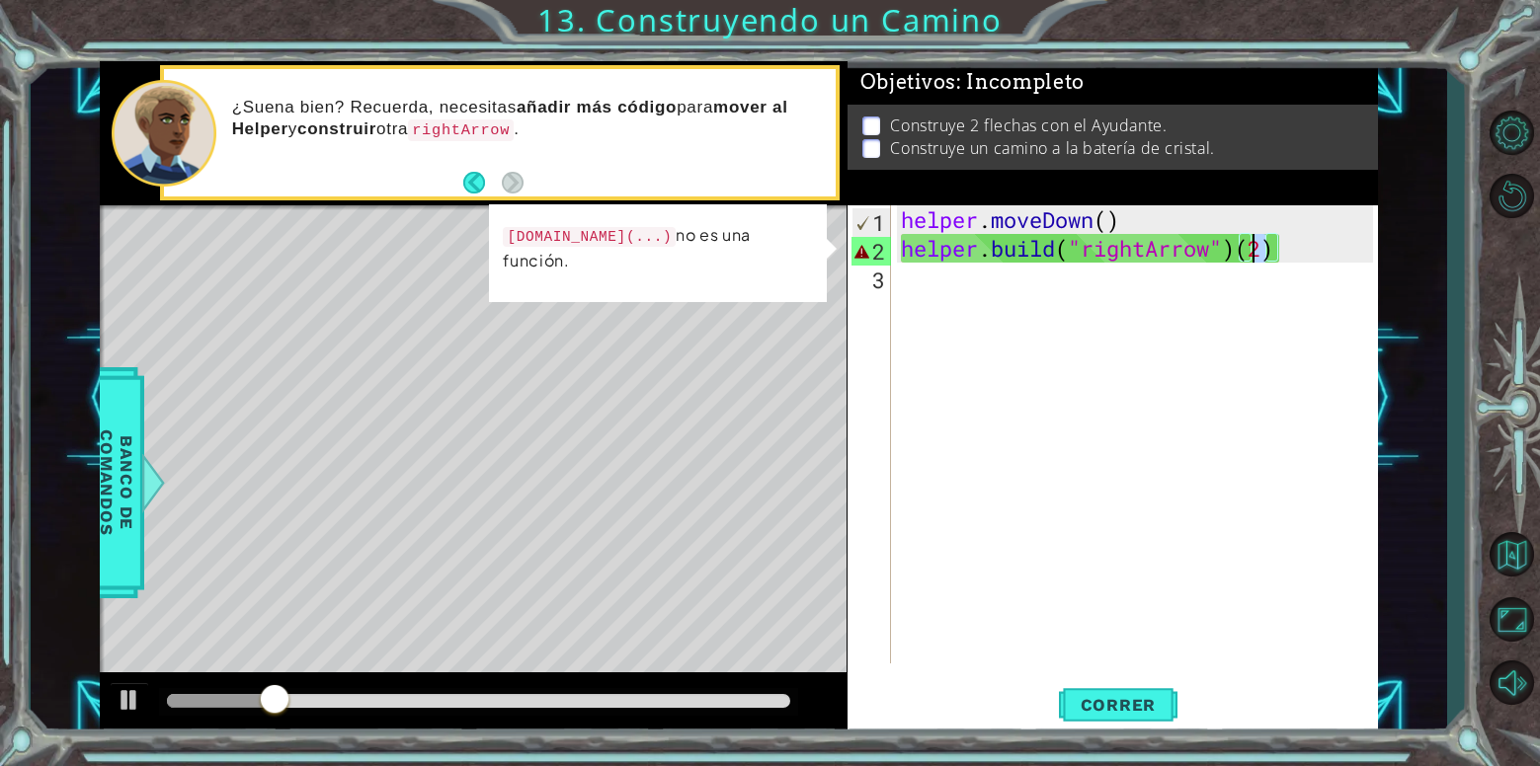
click at [1256, 262] on div "helper . moveDown ( ) helper . build ( "rightArrow" ) ( 2 )" at bounding box center [1140, 463] width 486 height 516
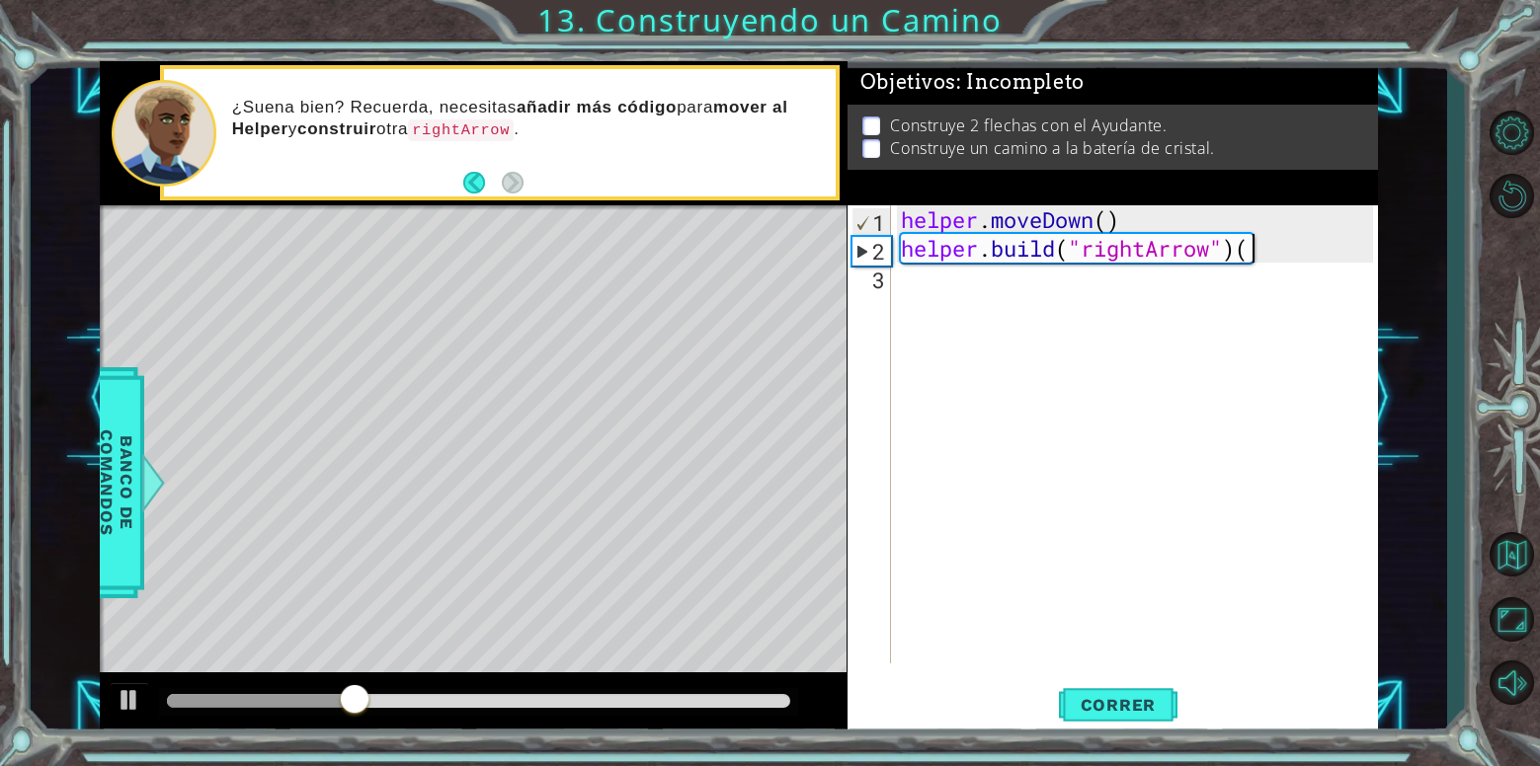
type textarea "[DOMAIN_NAME]("rightArrow")"
click at [1277, 283] on div "helper . moveDown ( ) helper . build ( "rightArrow" )" at bounding box center [1140, 463] width 486 height 516
click at [1276, 283] on div "helper . moveDown ( ) helper . build ( "rightArrow" )" at bounding box center [1140, 463] width 486 height 516
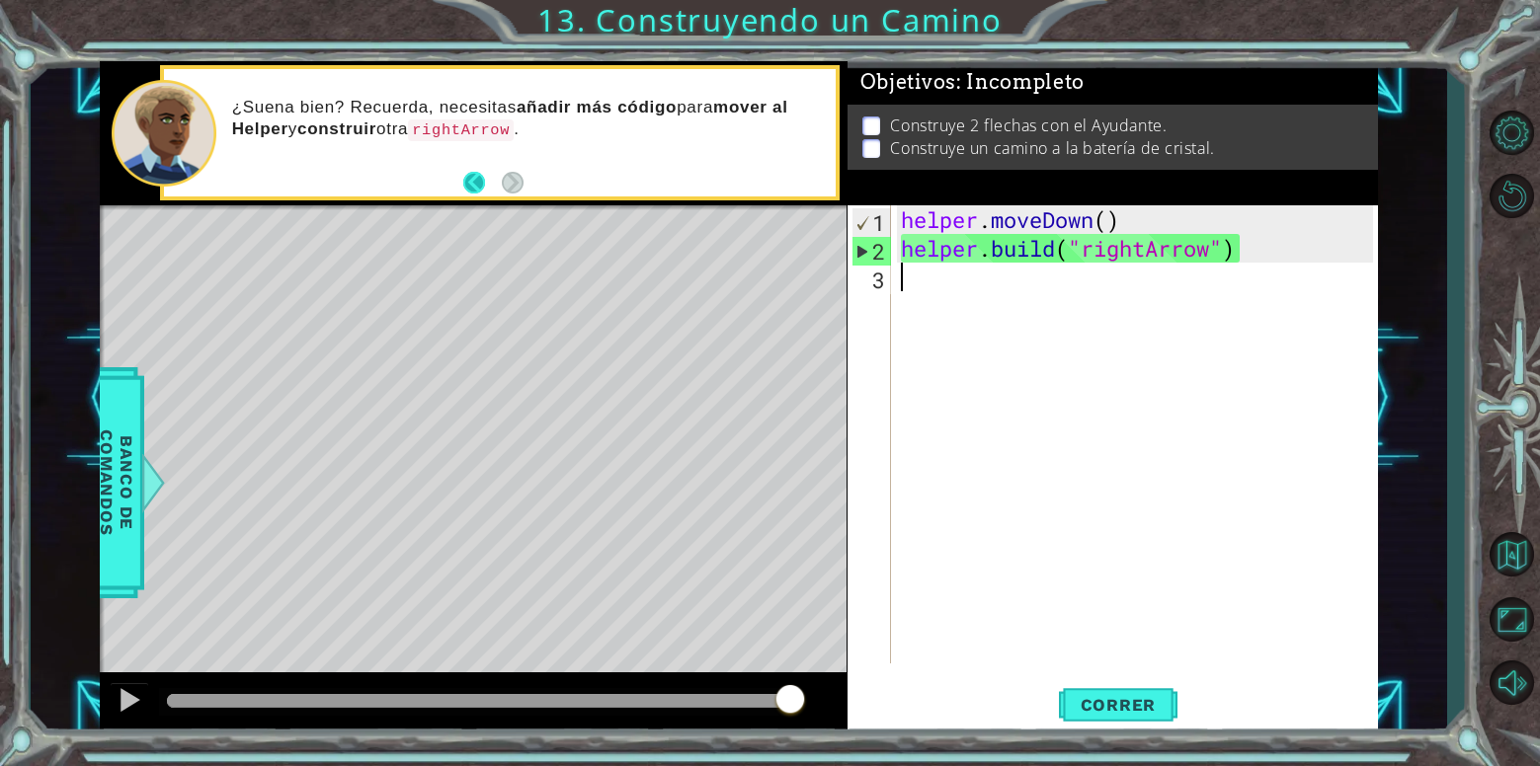
click at [470, 183] on button "Back" at bounding box center [482, 183] width 39 height 22
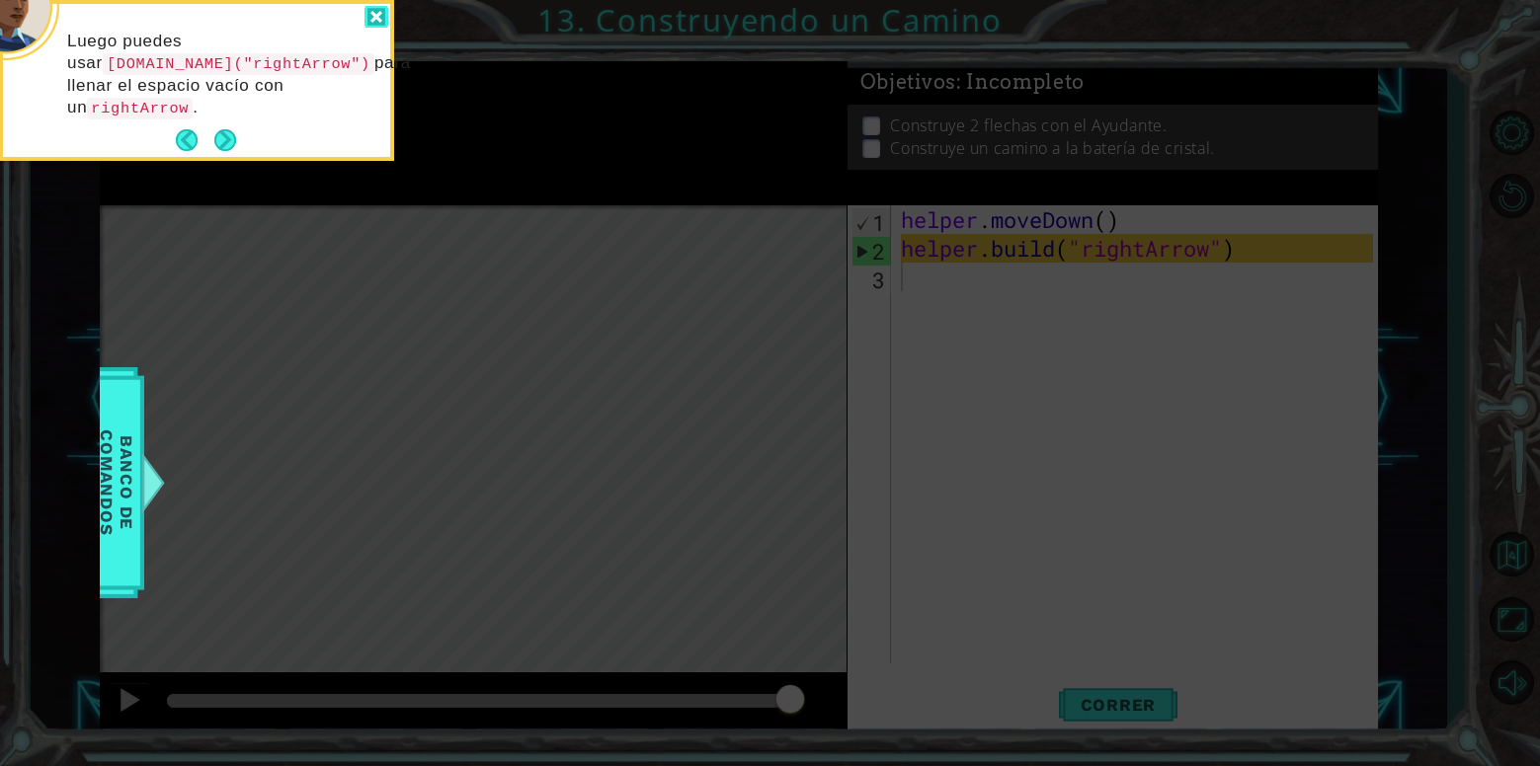
click at [373, 15] on div at bounding box center [376, 17] width 24 height 23
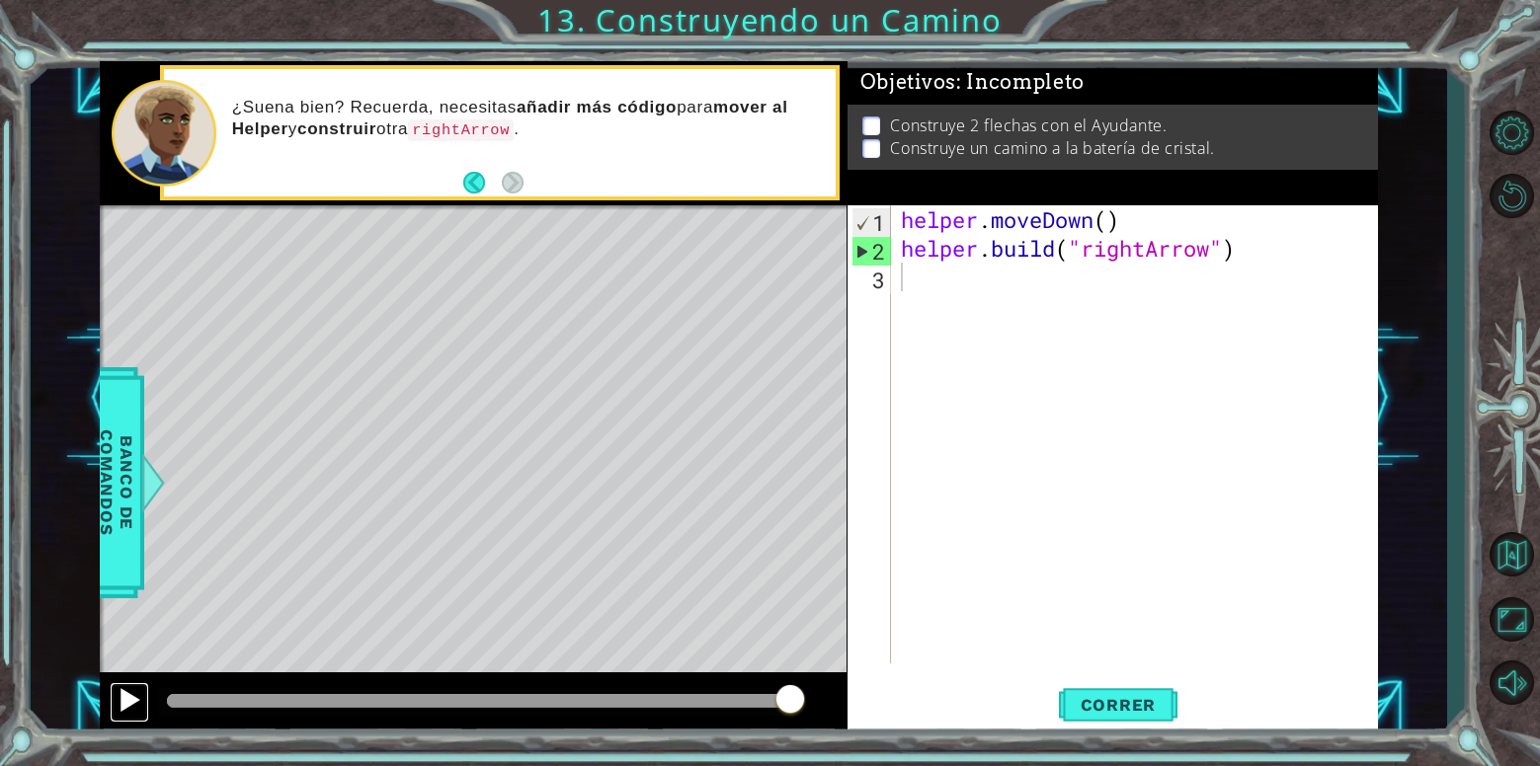
click at [129, 708] on div at bounding box center [130, 700] width 26 height 26
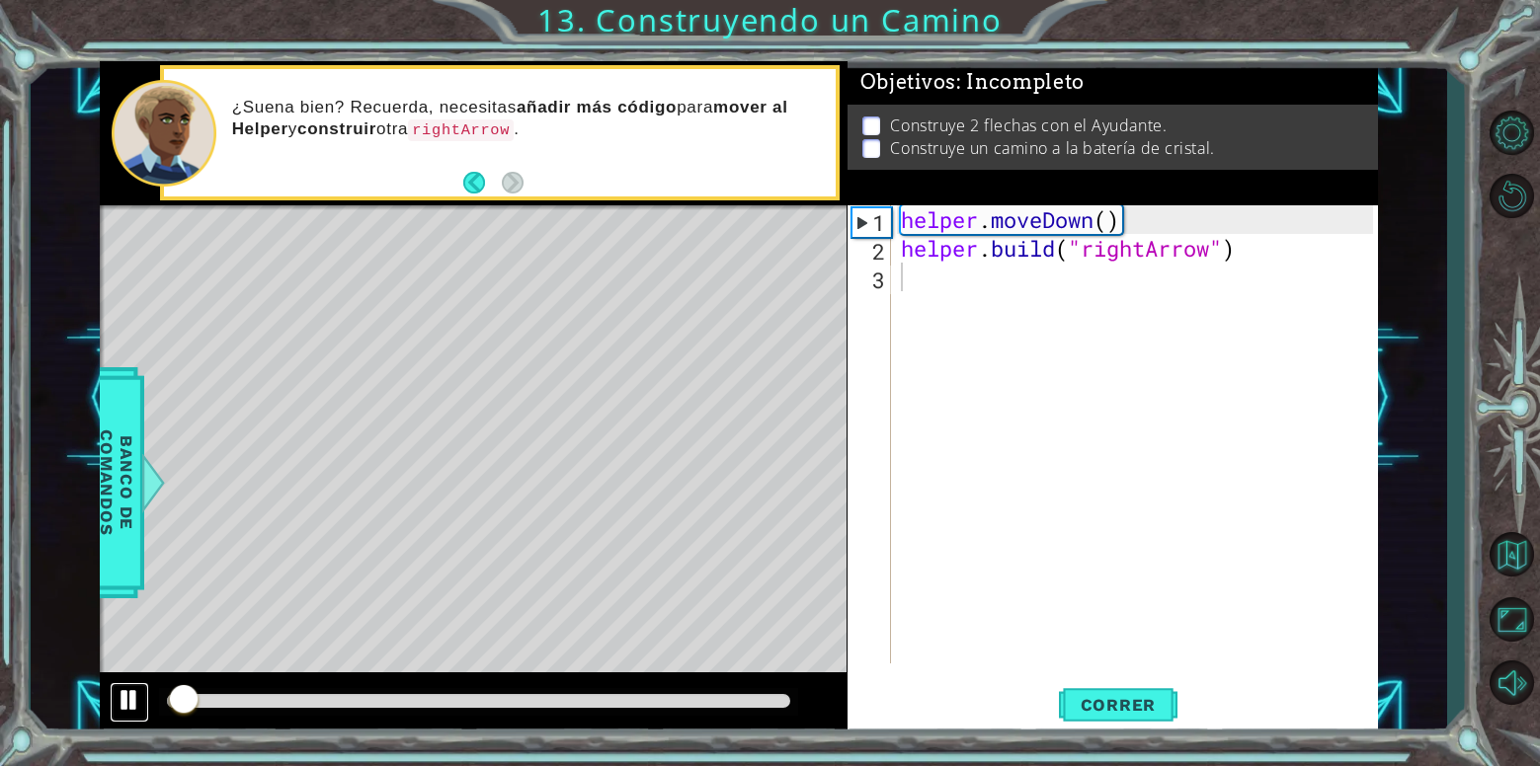
click at [142, 707] on div at bounding box center [130, 700] width 26 height 26
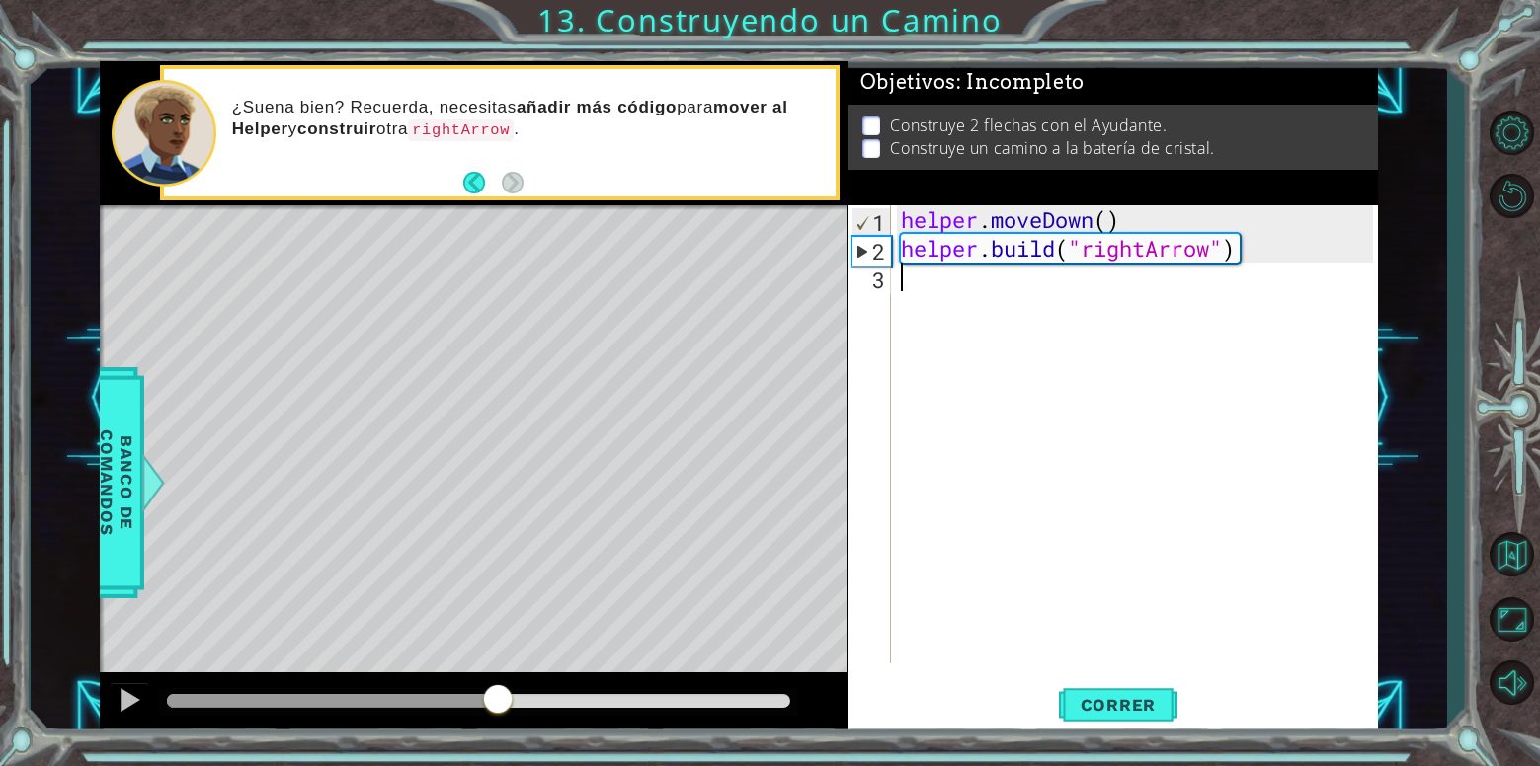
drag, startPoint x: 178, startPoint y: 700, endPoint x: 761, endPoint y: 703, distance: 583.7
click at [516, 703] on div at bounding box center [498, 701] width 36 height 36
click at [1011, 289] on div "helper . moveDown ( ) helper . build ( "rightArrow" )" at bounding box center [1140, 463] width 486 height 516
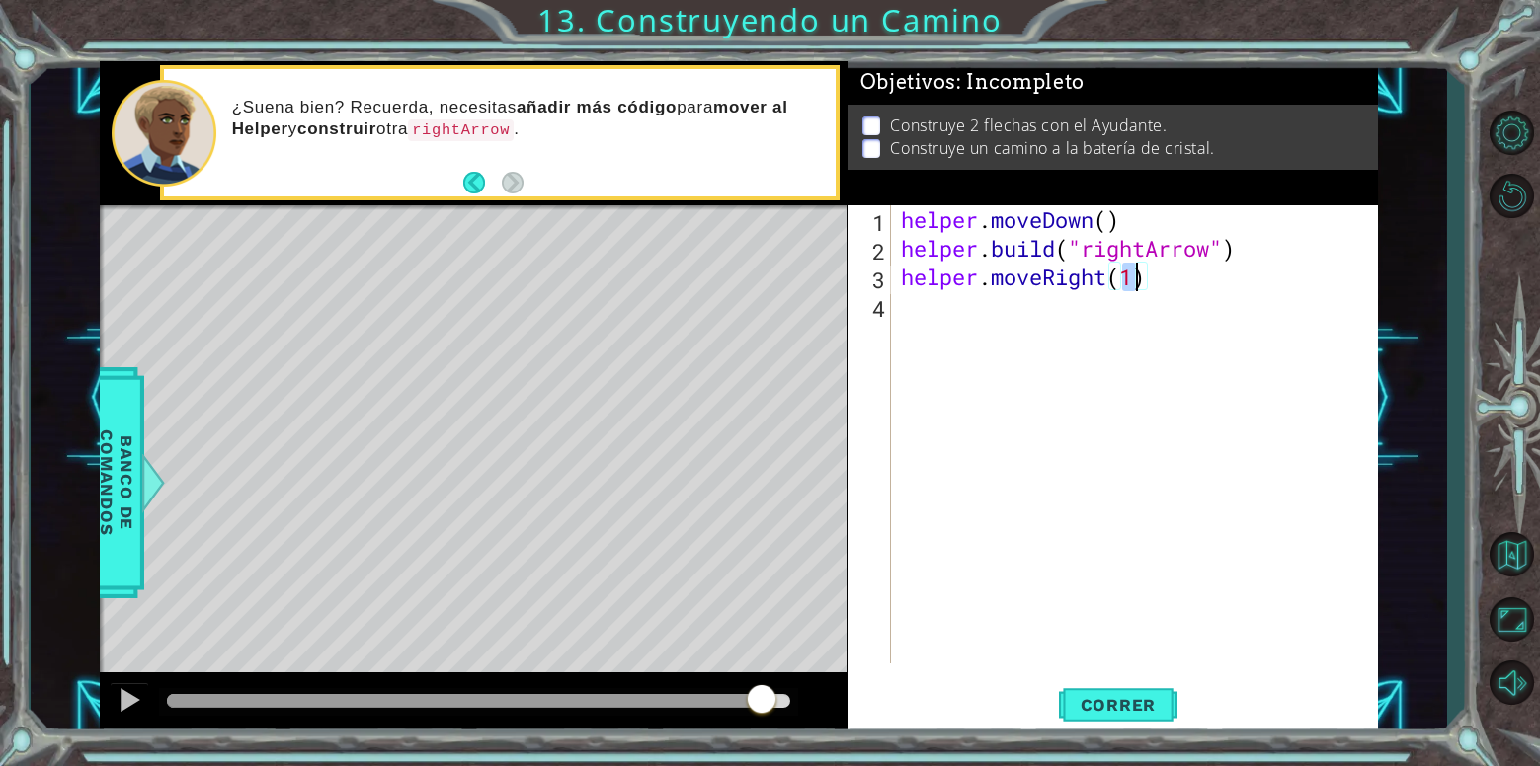
type textarea "helper.moveRight(3)"
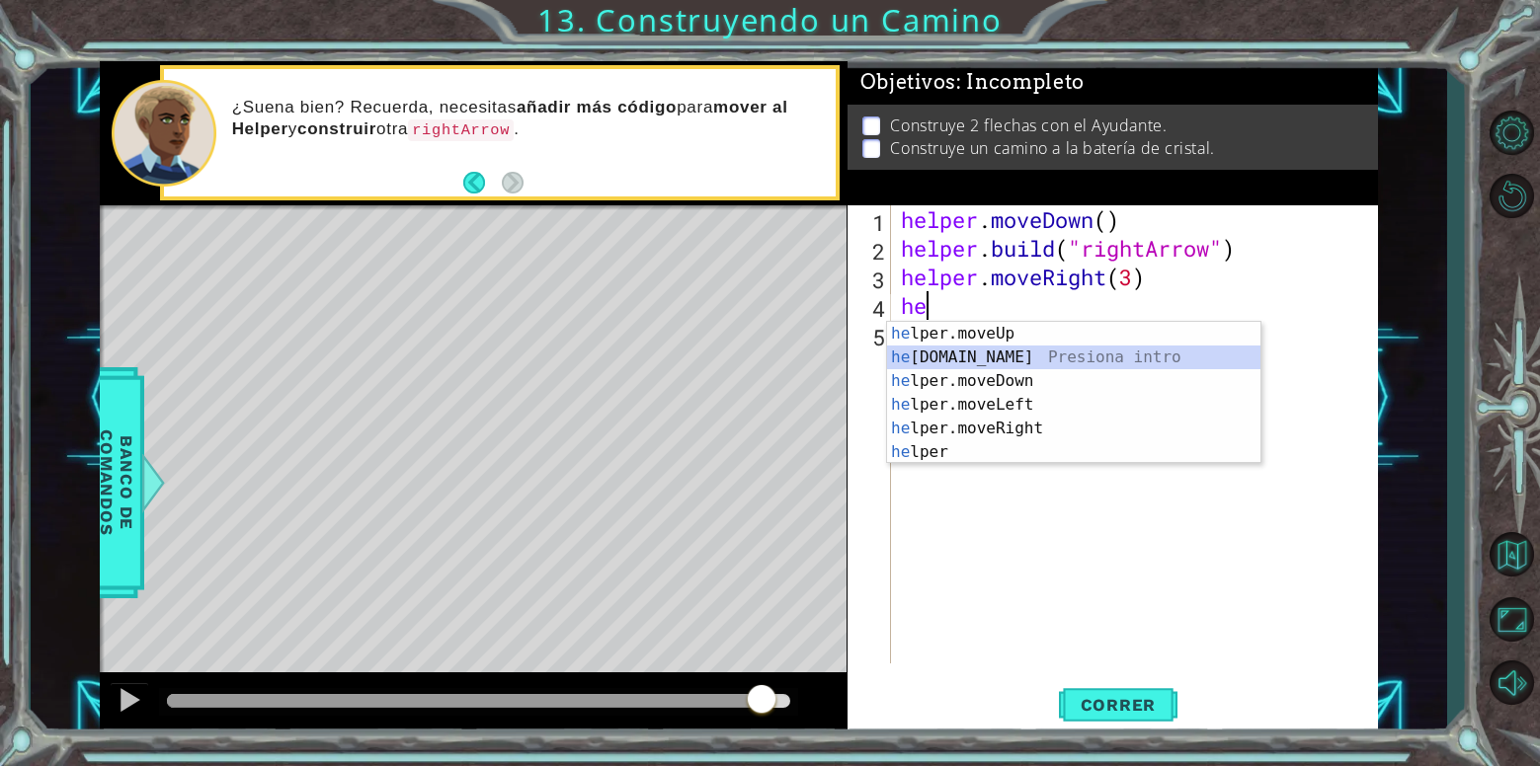
type textarea "[DOMAIN_NAME]("rightArrow")"
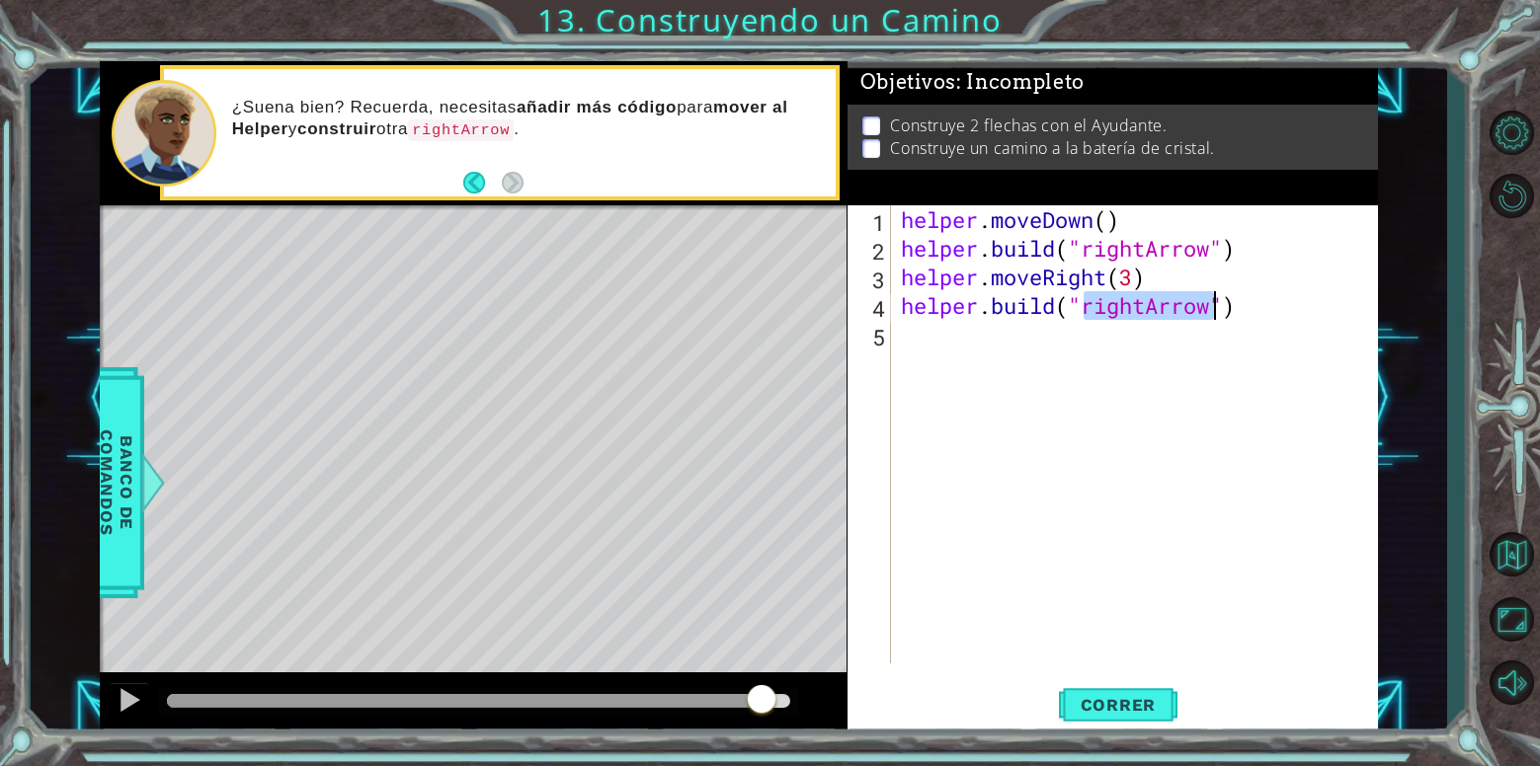
click at [1273, 450] on div "helper . moveDown ( ) helper . build ( "rightArrow" ) helper . moveRight ( 3 ) …" at bounding box center [1140, 463] width 486 height 516
click at [1111, 711] on span "Correr" at bounding box center [1119, 705] width 116 height 20
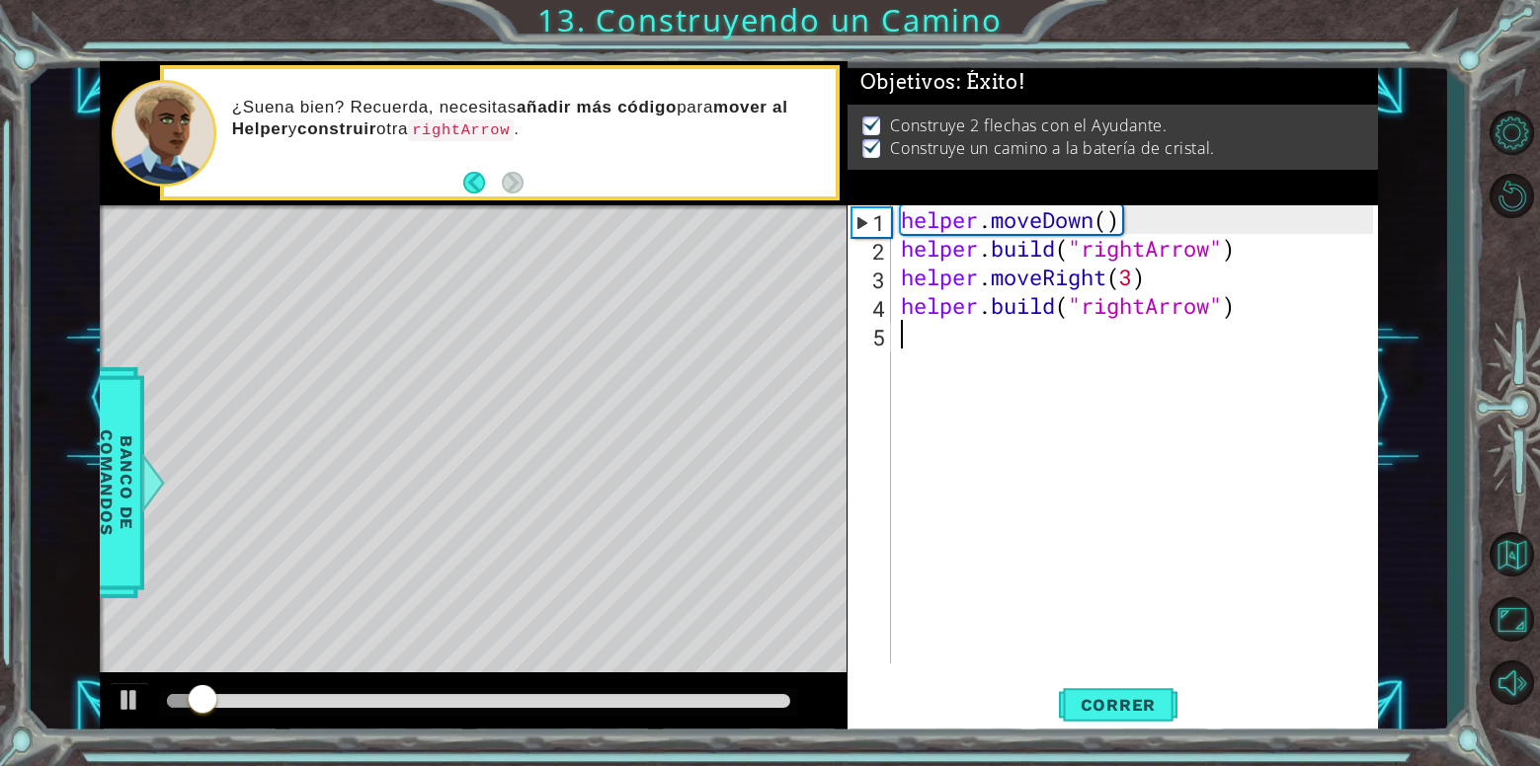
drag, startPoint x: 1111, startPoint y: 711, endPoint x: 976, endPoint y: 680, distance: 138.7
click at [977, 680] on div "Correr" at bounding box center [1117, 705] width 531 height 53
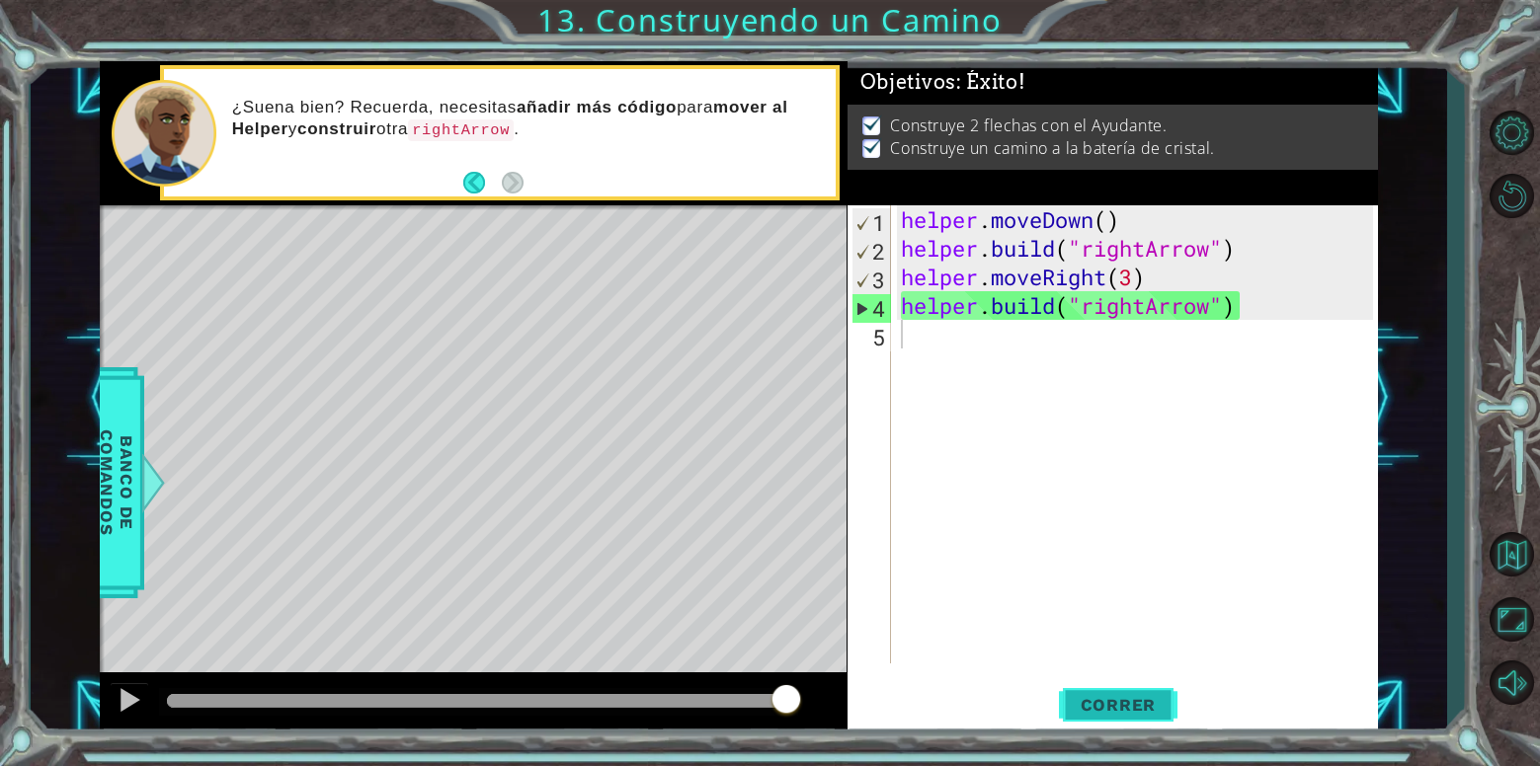
click at [1125, 684] on button "Correr" at bounding box center [1118, 705] width 119 height 53
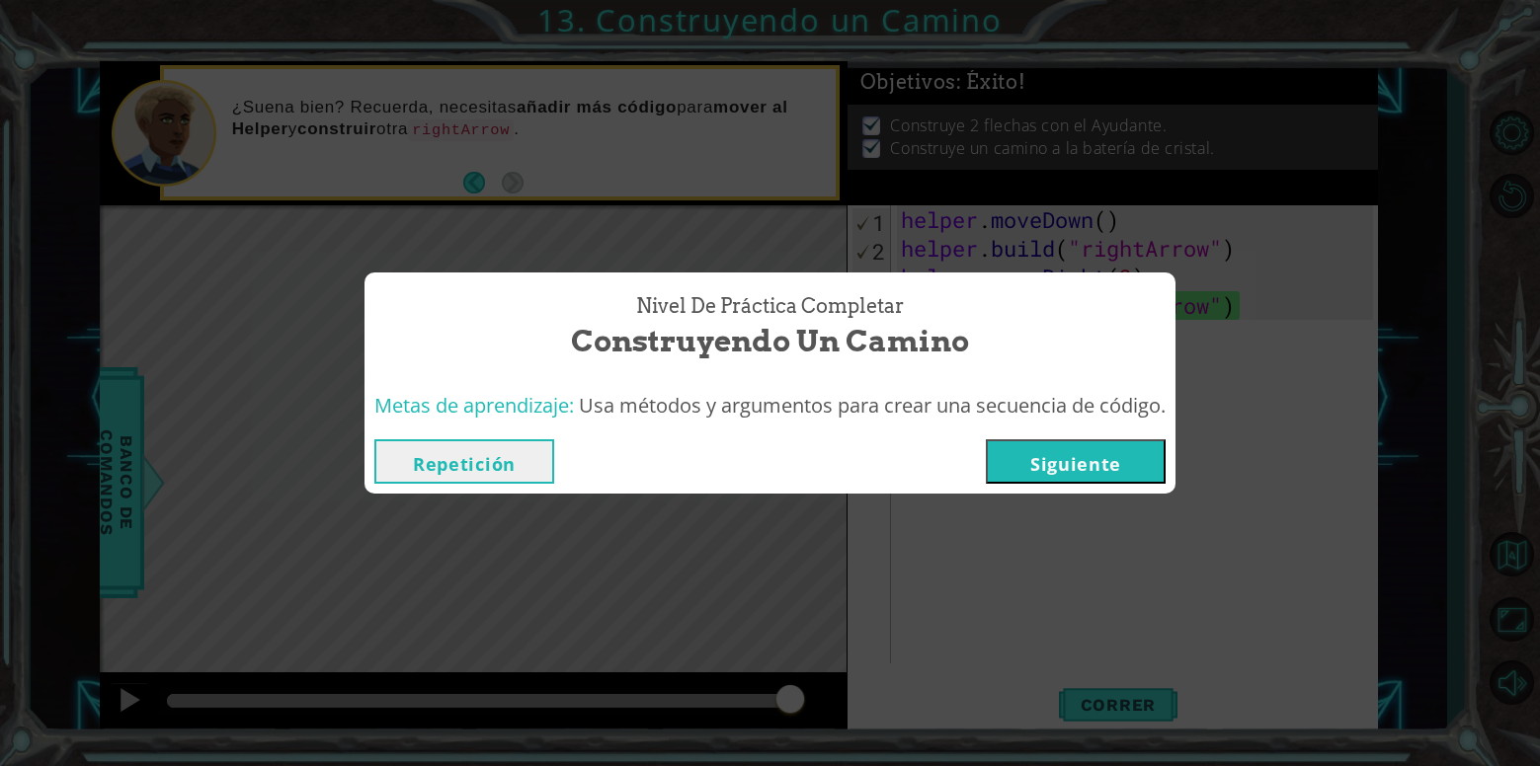
click at [1075, 449] on button "Siguiente" at bounding box center [1076, 461] width 180 height 44
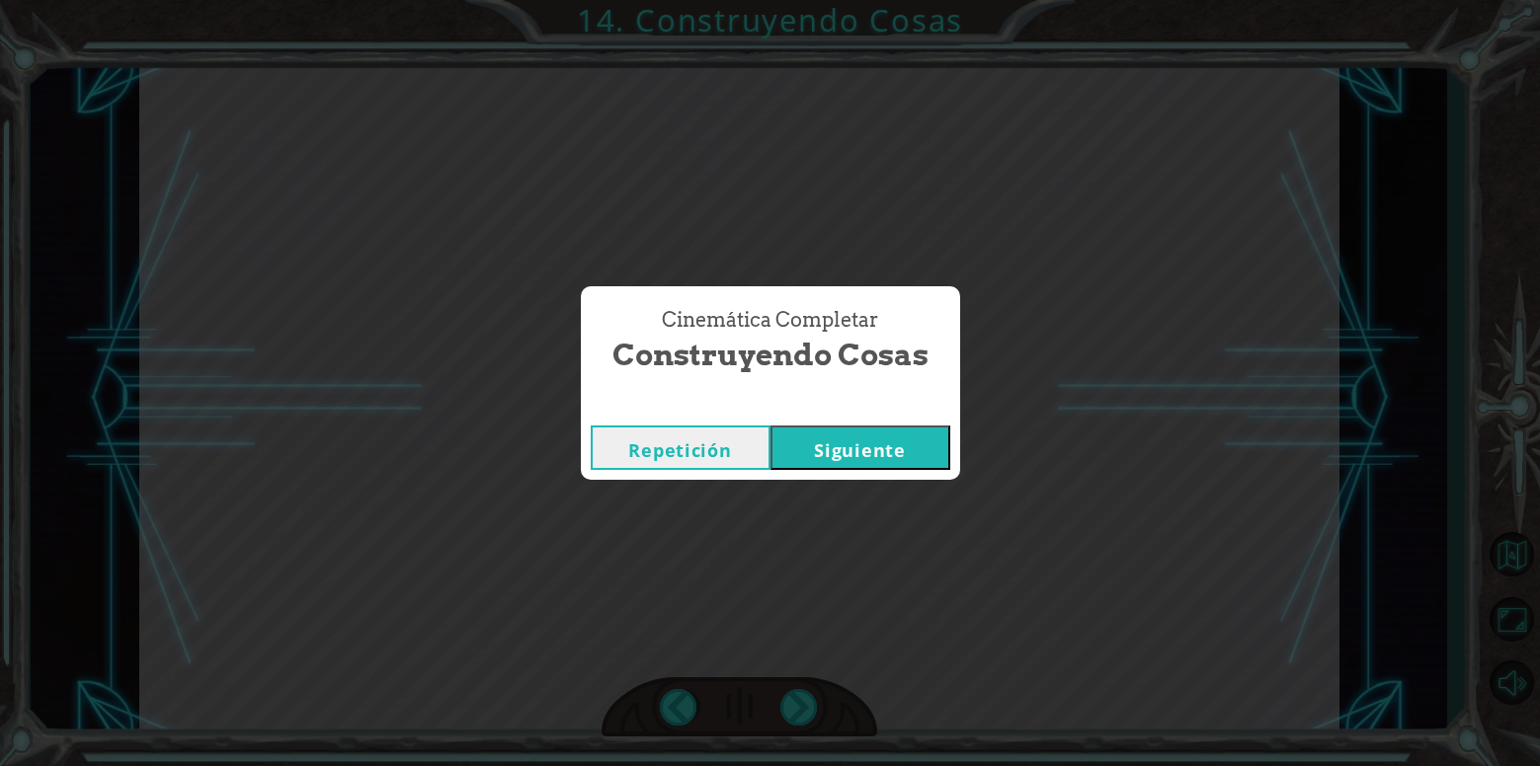
click at [917, 440] on button "Siguiente" at bounding box center [860, 448] width 180 height 44
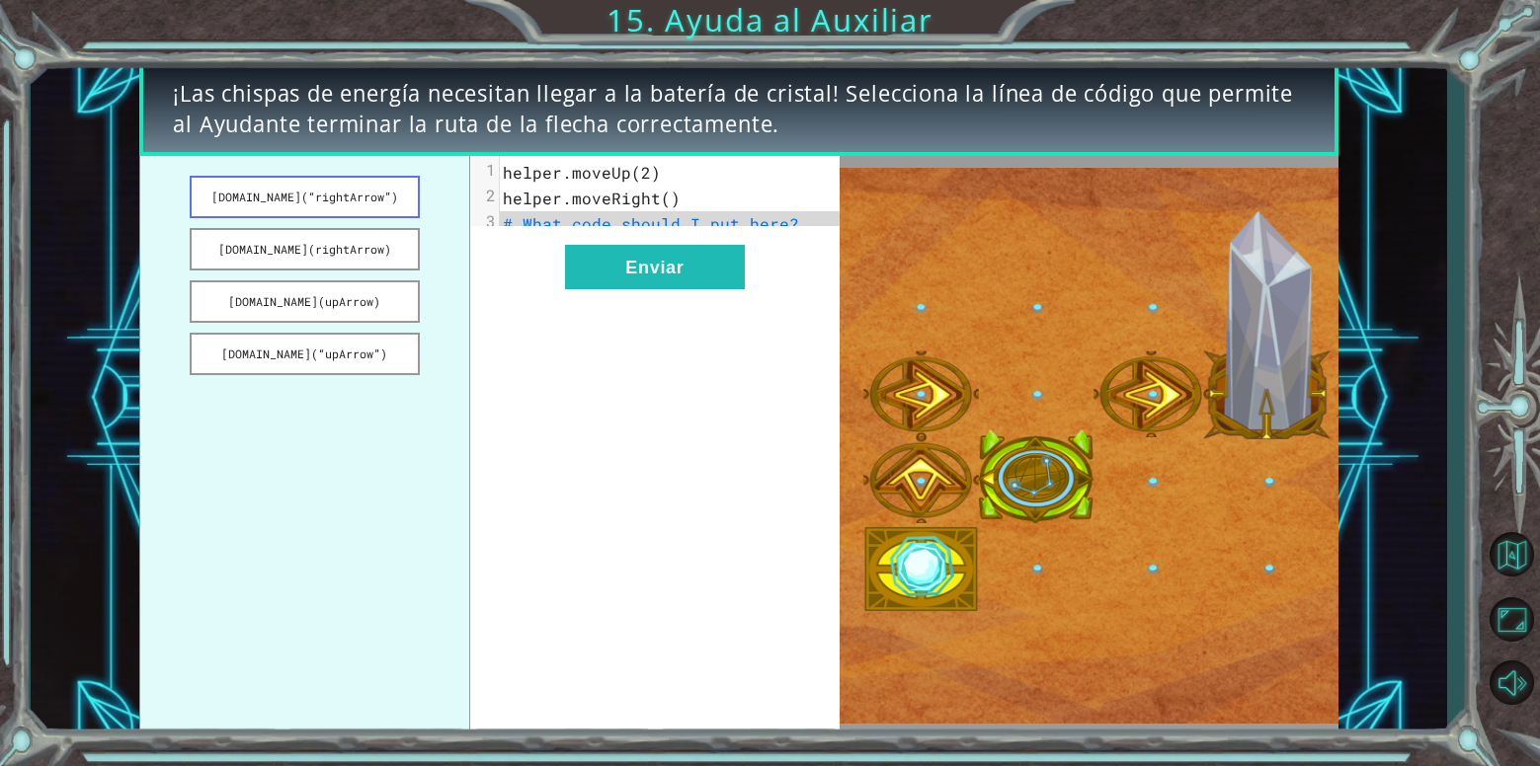
drag, startPoint x: 340, startPoint y: 213, endPoint x: 375, endPoint y: 177, distance: 51.0
click at [399, 180] on button "[DOMAIN_NAME](“rightArrow”)" at bounding box center [305, 197] width 230 height 42
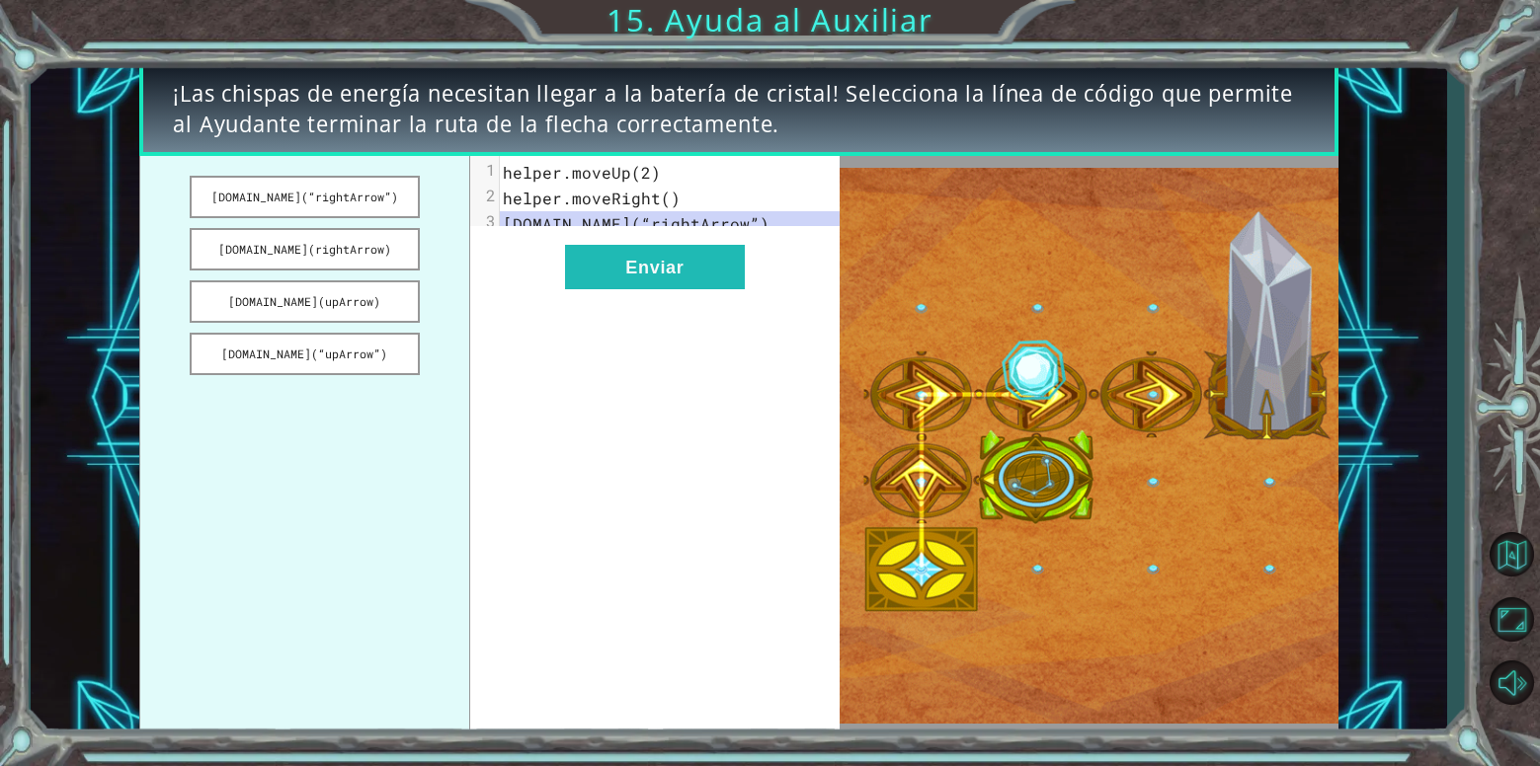
drag, startPoint x: 384, startPoint y: 196, endPoint x: 418, endPoint y: 223, distance: 43.5
click at [418, 223] on ul "[DOMAIN_NAME](“rightArrow”) [DOMAIN_NAME](rightArrow) [DOMAIN_NAME](upArrow) [D…" at bounding box center [304, 446] width 330 height 580
click at [507, 254] on div "xxxxxxxxxx 3 1 helper.moveUp(2) 2 helper.moveRight() 3 [DOMAIN_NAME](“rightArro…" at bounding box center [655, 446] width 370 height 580
drag, startPoint x: 547, startPoint y: 248, endPoint x: 515, endPoint y: 264, distance: 36.2
click at [515, 264] on div "xxxxxxxxxx 3 1 helper.moveUp(2) 2 helper.moveRight() 3 [DOMAIN_NAME](“rightArro…" at bounding box center [655, 446] width 370 height 580
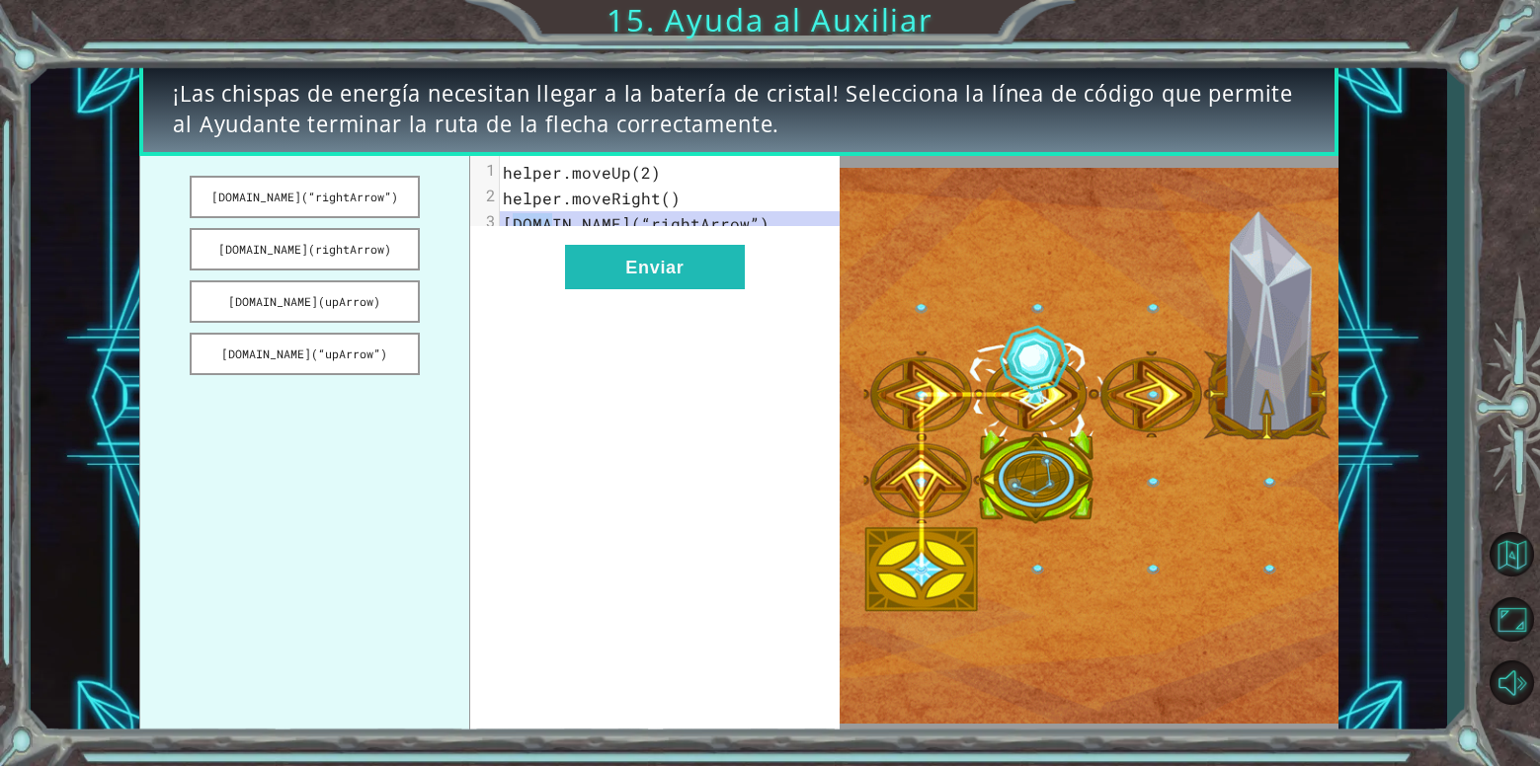
click at [510, 251] on div "xxxxxxxxxx 3 1 helper.moveUp(2) 2 helper.moveRight() 3 [DOMAIN_NAME](“rightArro…" at bounding box center [655, 446] width 370 height 580
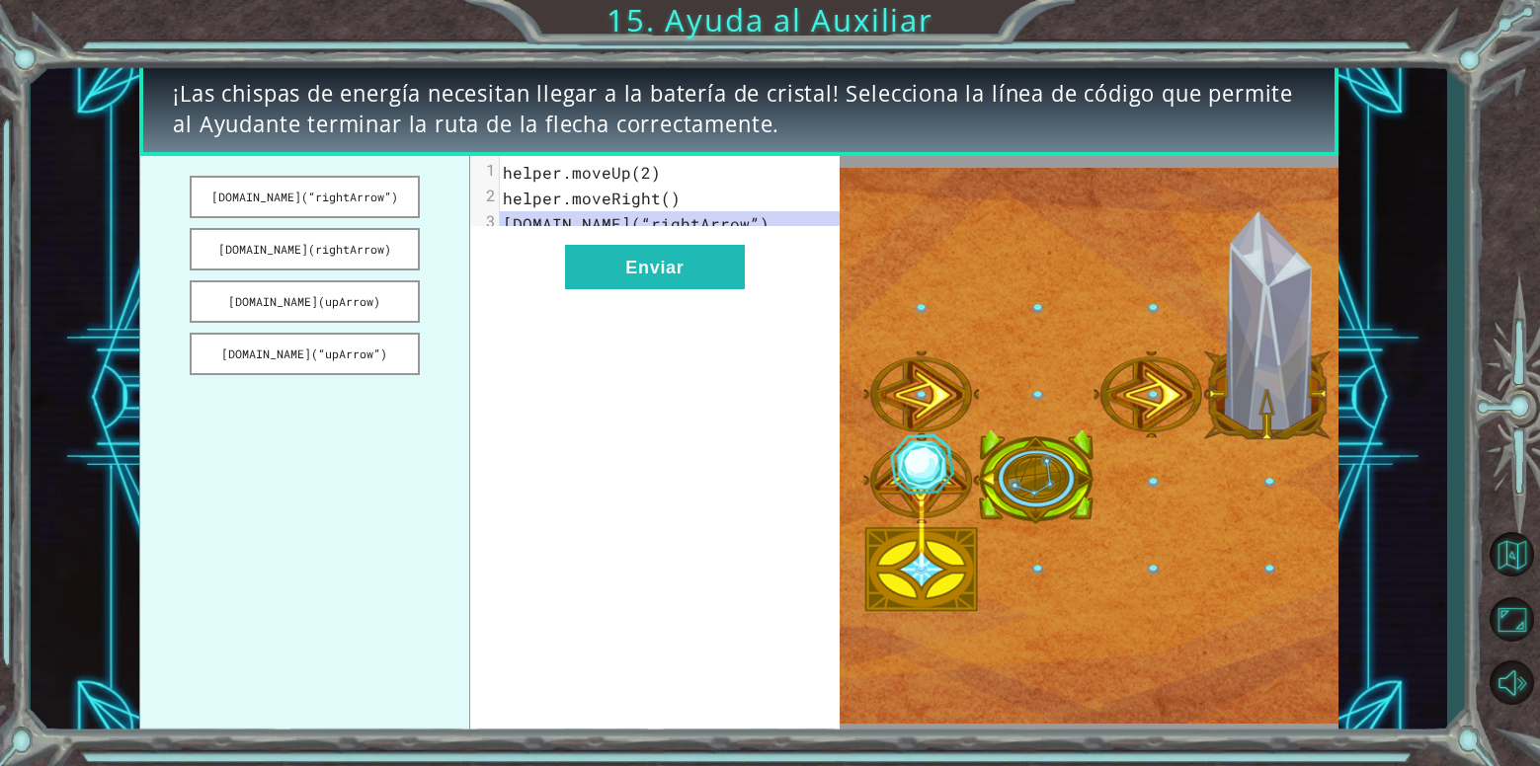
drag, startPoint x: 691, startPoint y: 216, endPoint x: 709, endPoint y: 216, distance: 17.8
click at [703, 217] on span "[DOMAIN_NAME](“rightArrow”)" at bounding box center [636, 223] width 267 height 21
click at [740, 225] on span "[DOMAIN_NAME](“rightArrow”)" at bounding box center [636, 223] width 267 height 21
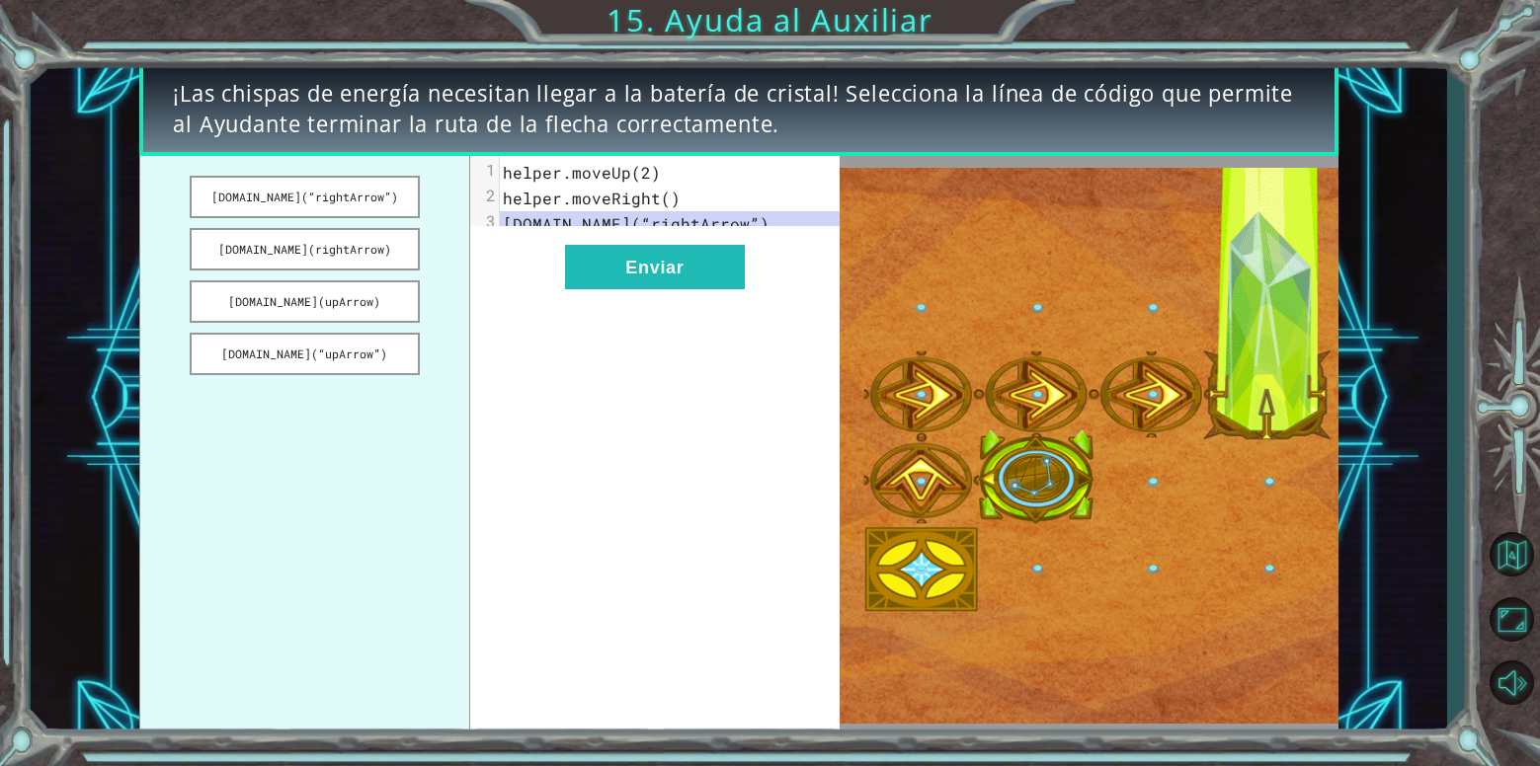
click at [781, 230] on pre "[DOMAIN_NAME](“rightArrow”)" at bounding box center [678, 224] width 356 height 26
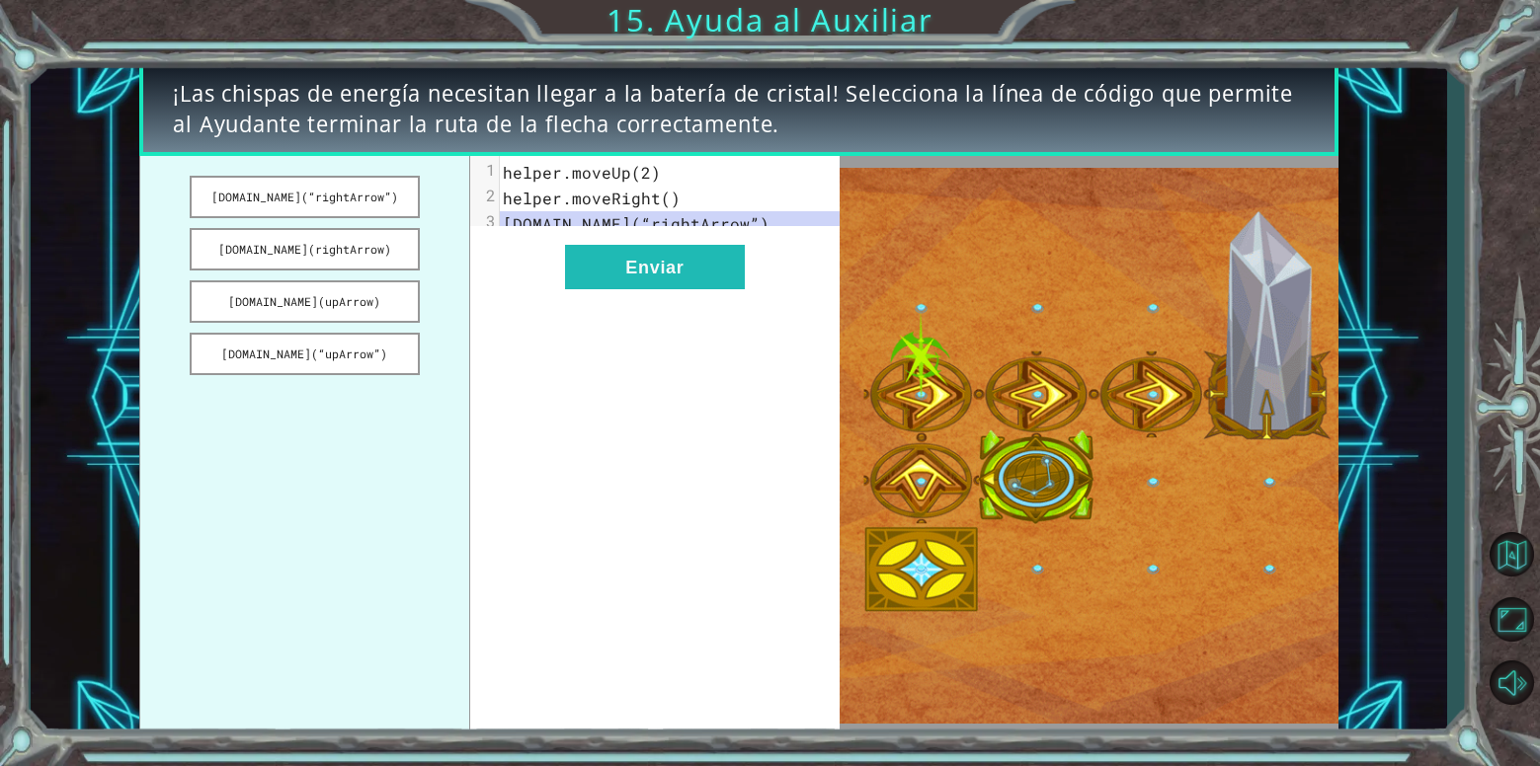
click at [568, 171] on span "helper.moveUp(2)" at bounding box center [582, 172] width 158 height 21
click at [338, 197] on button "[DOMAIN_NAME](“rightArrow”)" at bounding box center [305, 197] width 230 height 42
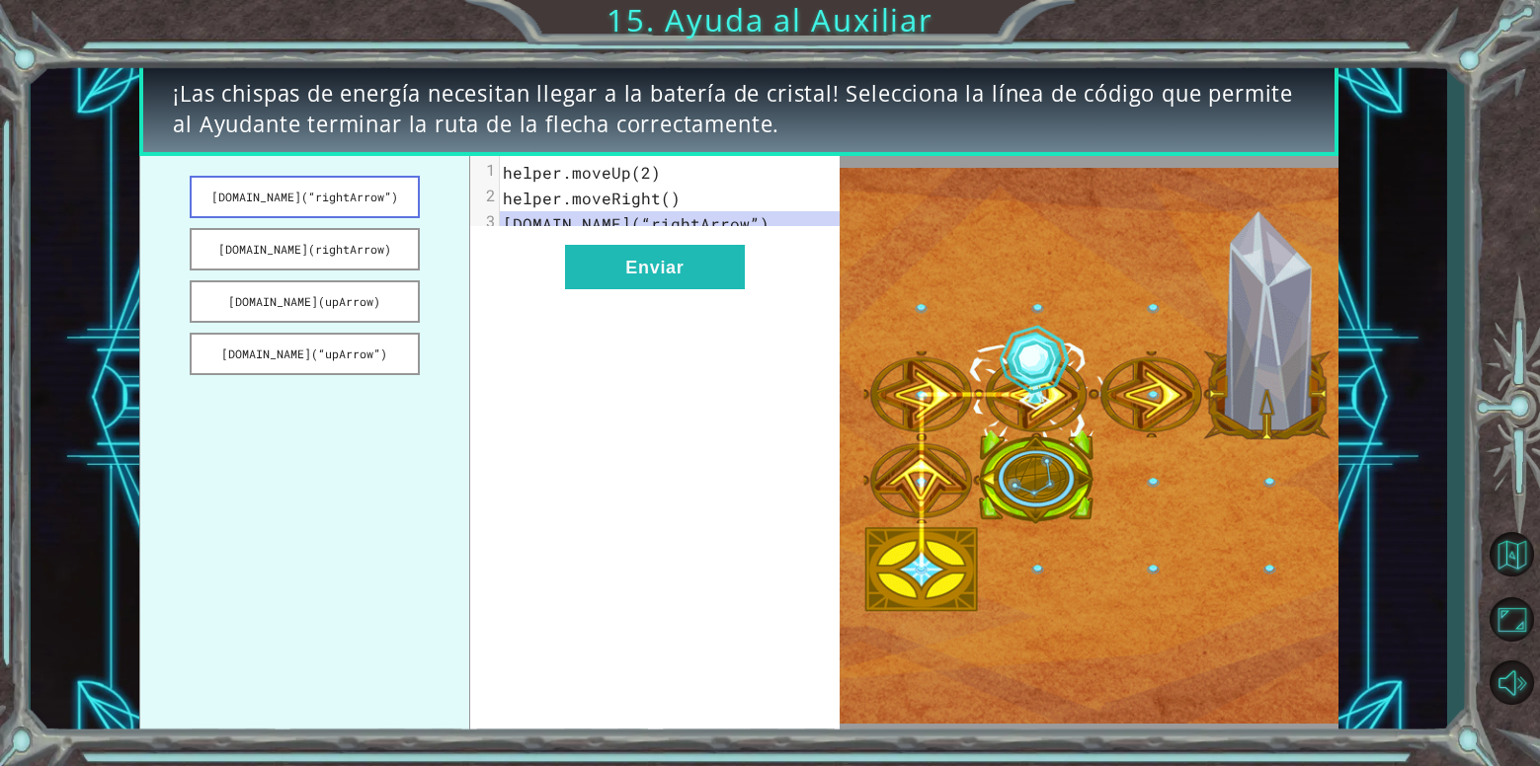
click at [352, 200] on button "[DOMAIN_NAME](“rightArrow”)" at bounding box center [305, 197] width 230 height 42
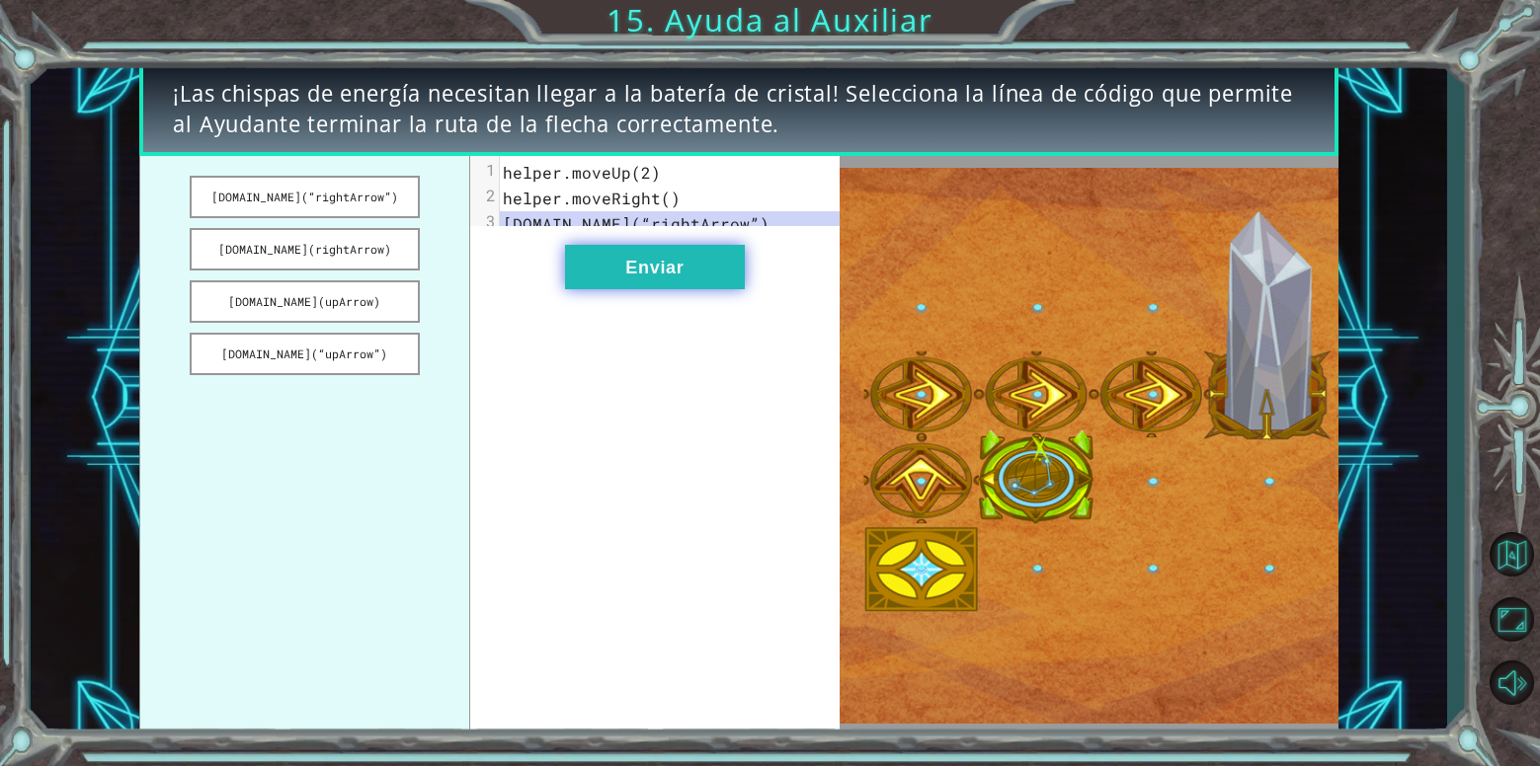
click at [670, 276] on button "Enviar" at bounding box center [655, 267] width 180 height 44
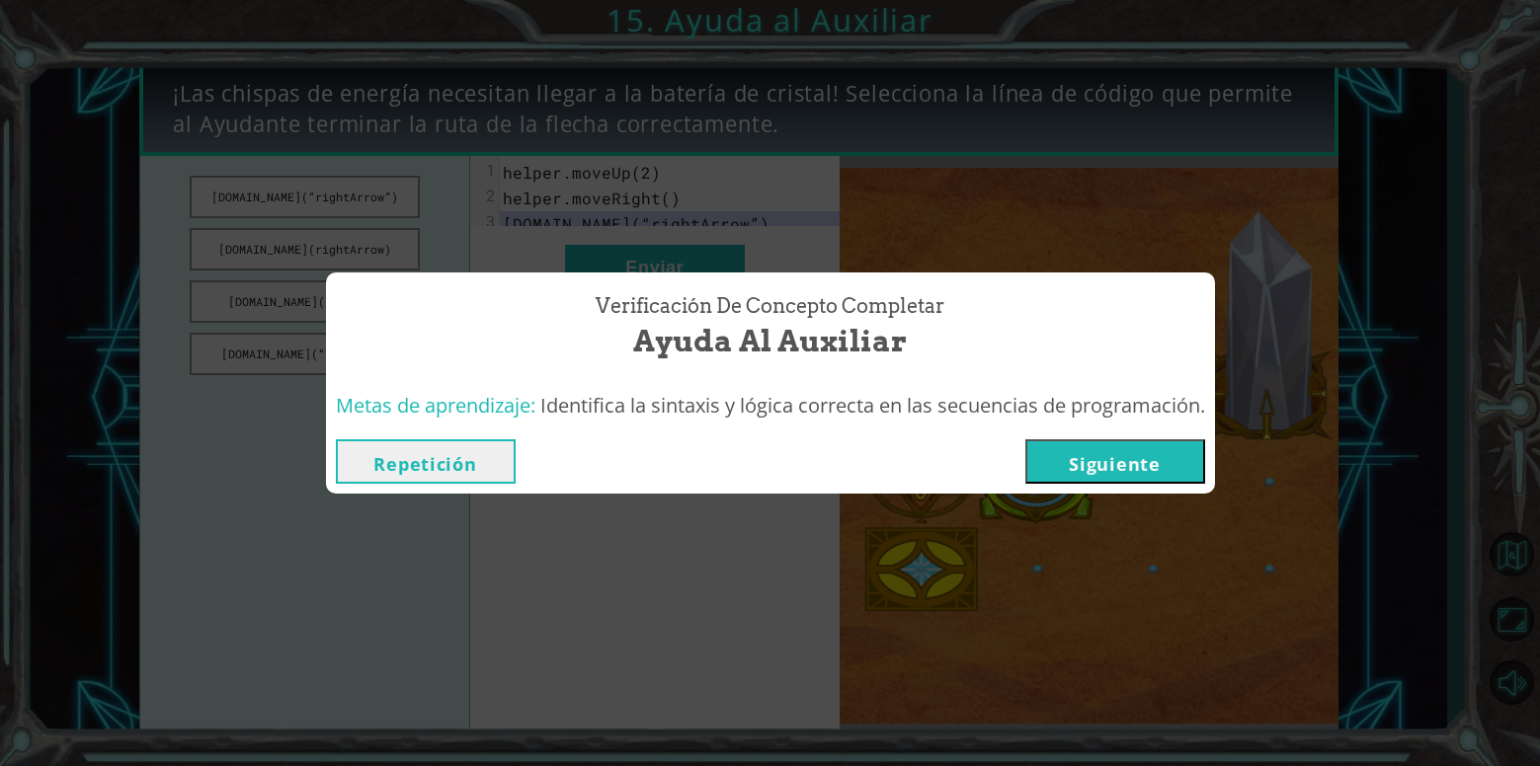
click at [1086, 468] on button "Siguiente" at bounding box center [1115, 461] width 180 height 44
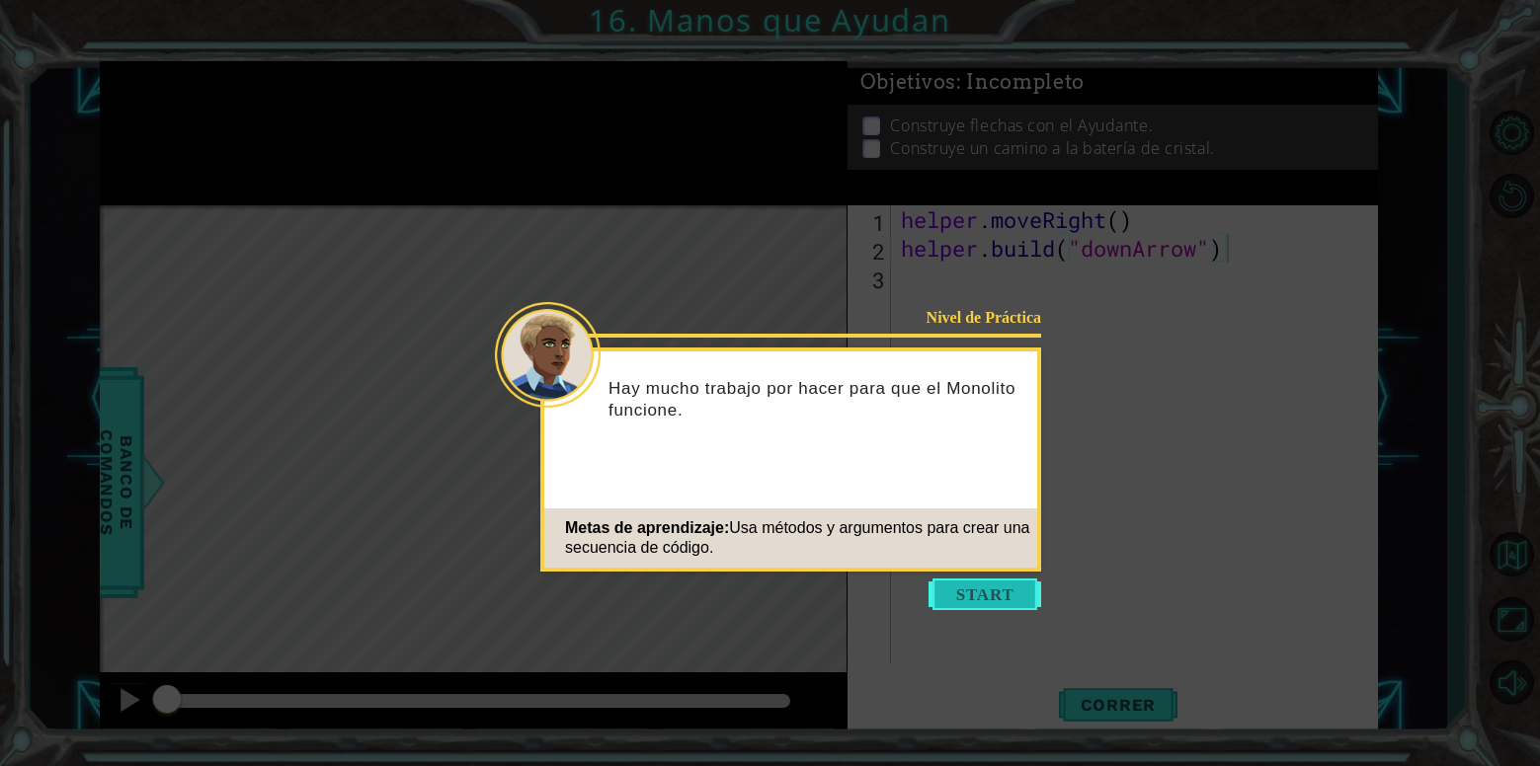
click at [991, 598] on button "Start" at bounding box center [984, 595] width 113 height 32
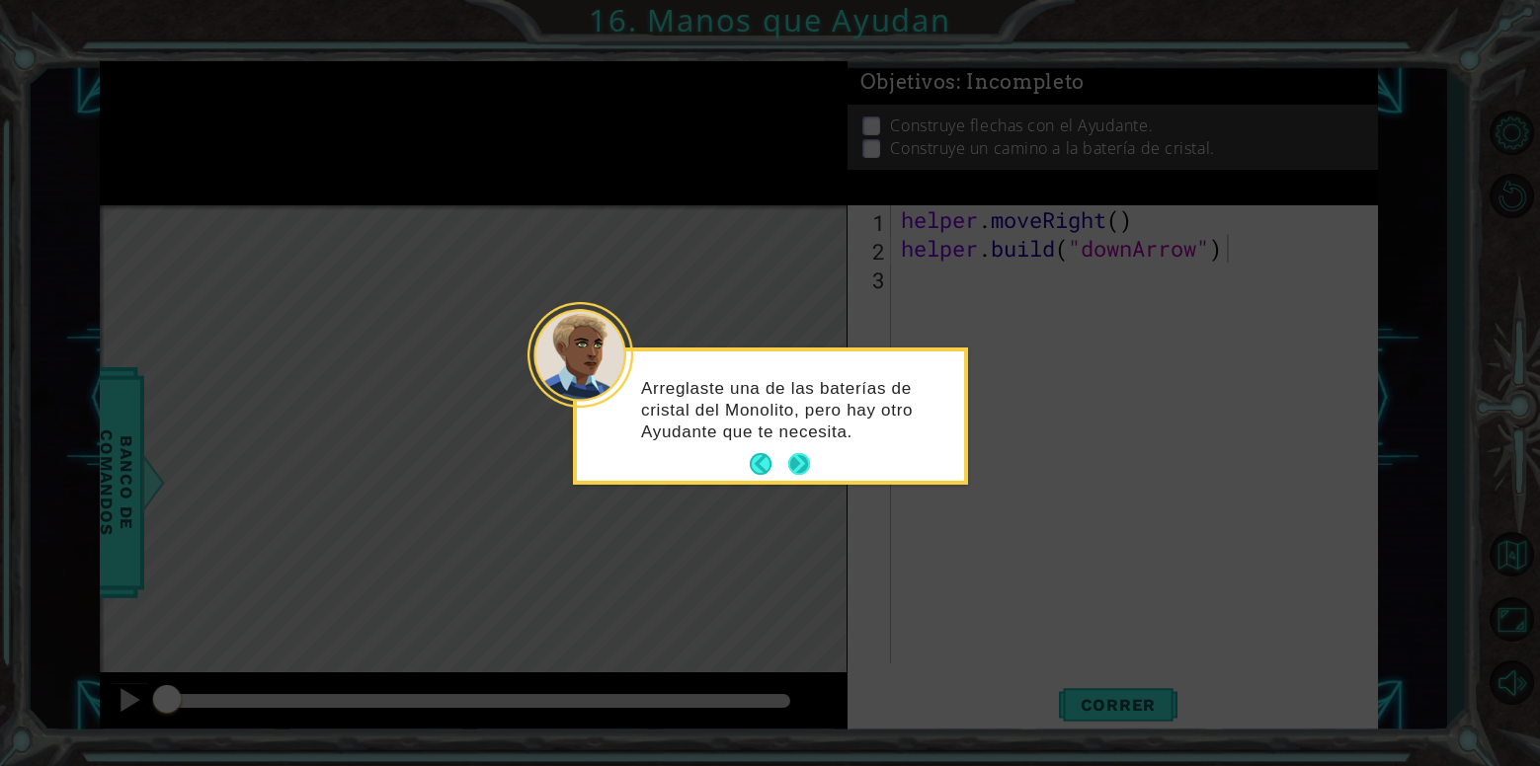
click at [801, 461] on button "Next" at bounding box center [799, 464] width 27 height 27
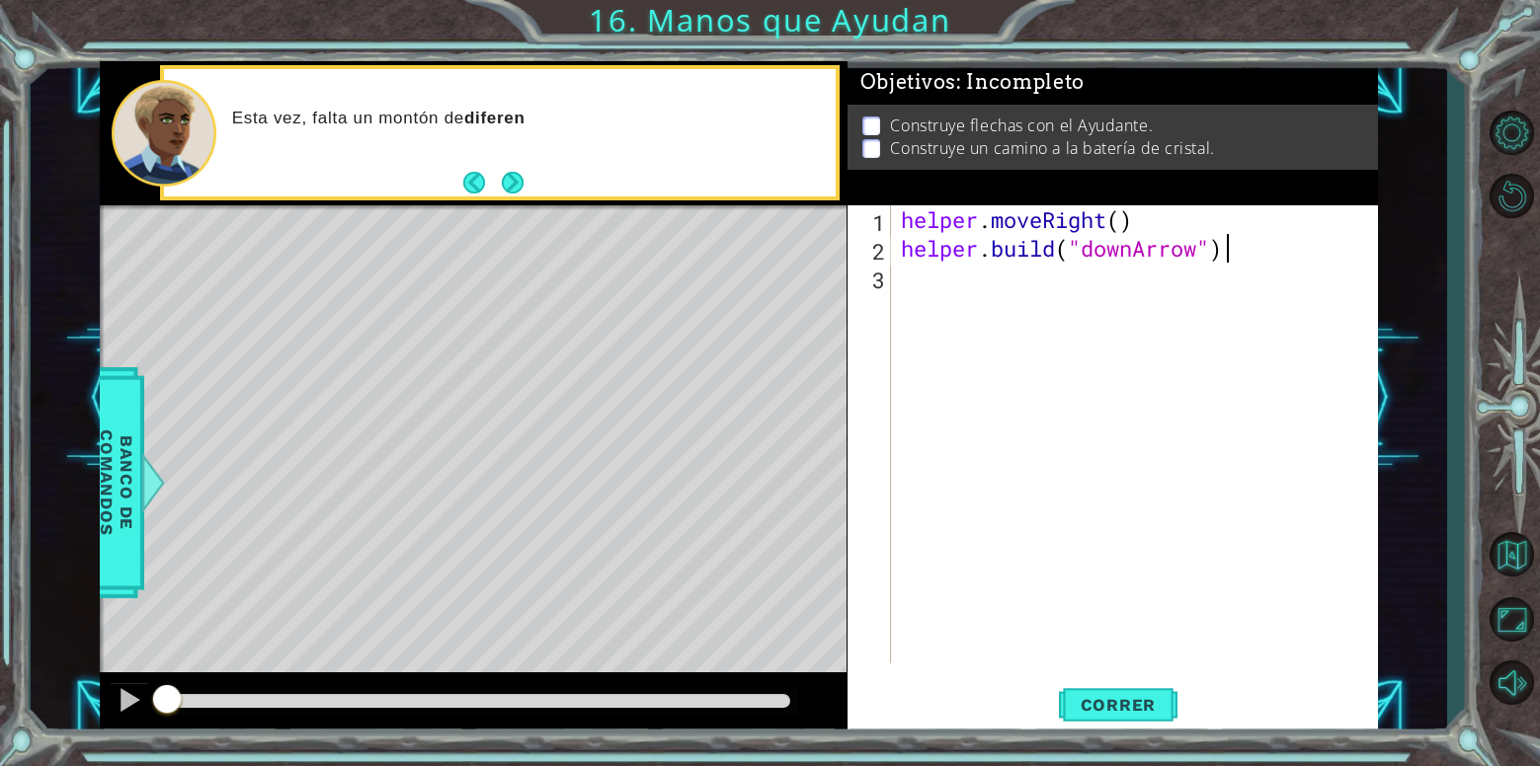
click at [978, 298] on div "helper . moveRight ( ) helper . build ( "downArrow" )" at bounding box center [1140, 463] width 486 height 516
click at [1124, 704] on span "Correr" at bounding box center [1119, 705] width 116 height 20
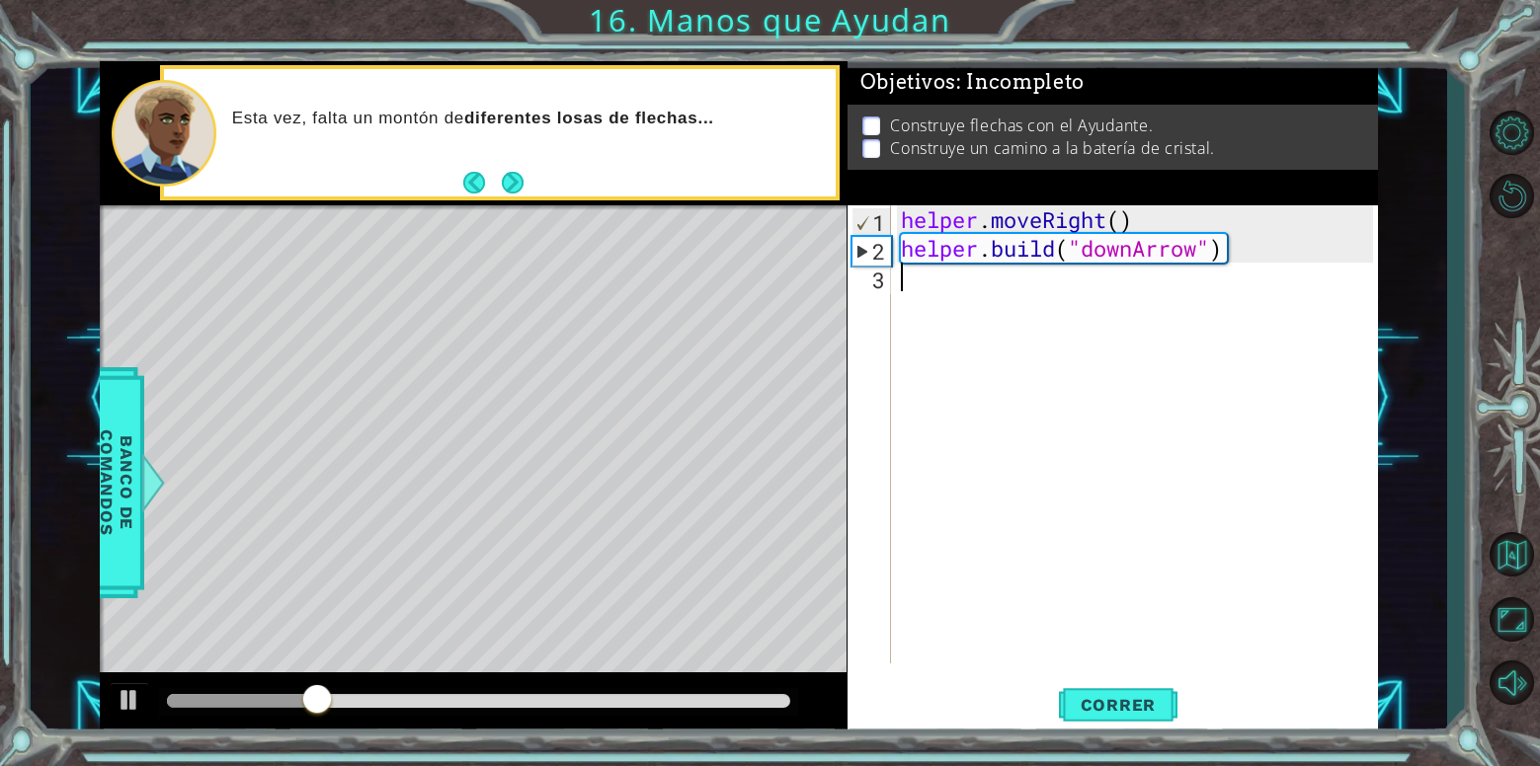
click at [1025, 281] on div "helper . moveRight ( ) helper . build ( "downArrow" )" at bounding box center [1140, 463] width 486 height 516
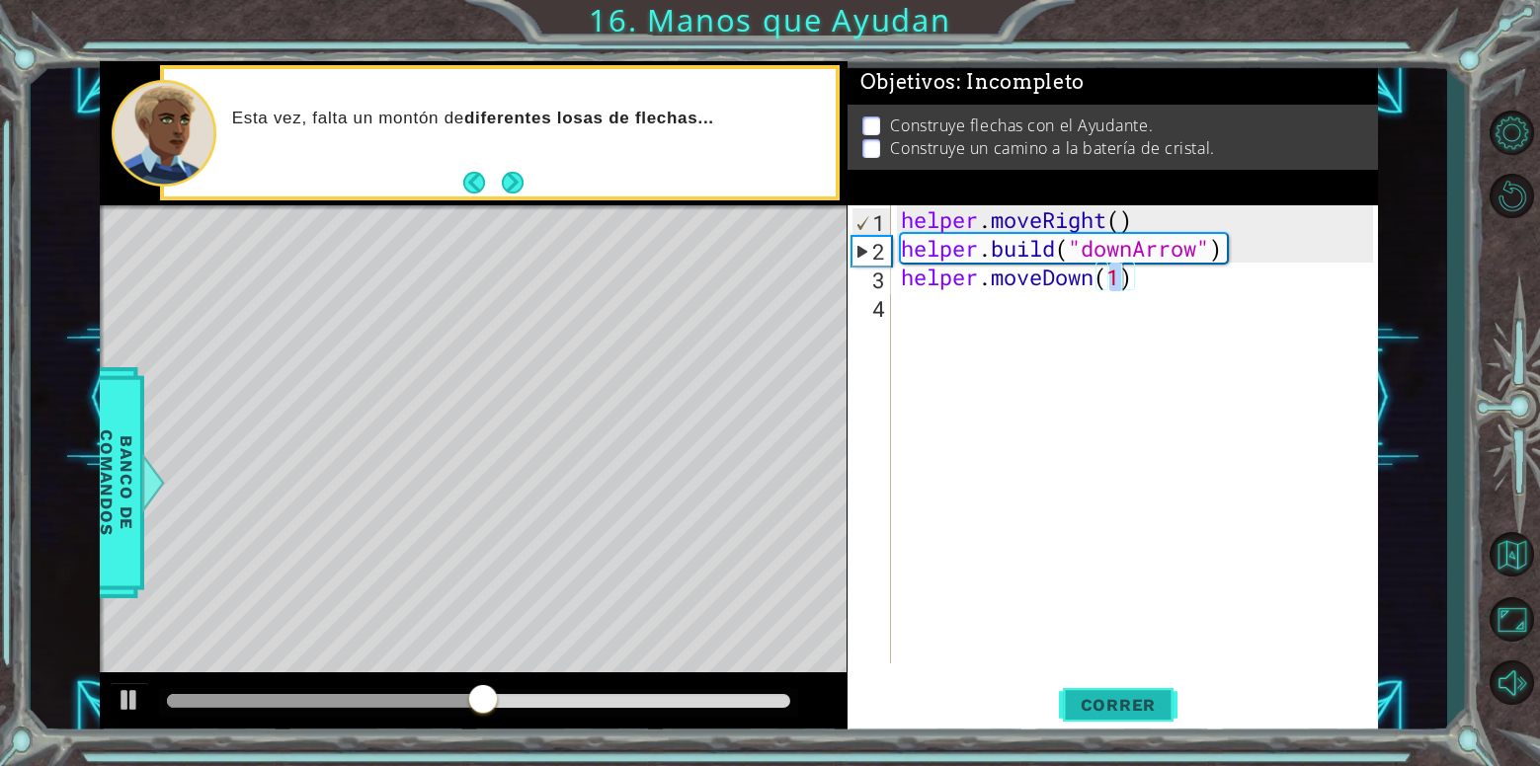
click at [1149, 714] on span "Correr" at bounding box center [1119, 705] width 116 height 20
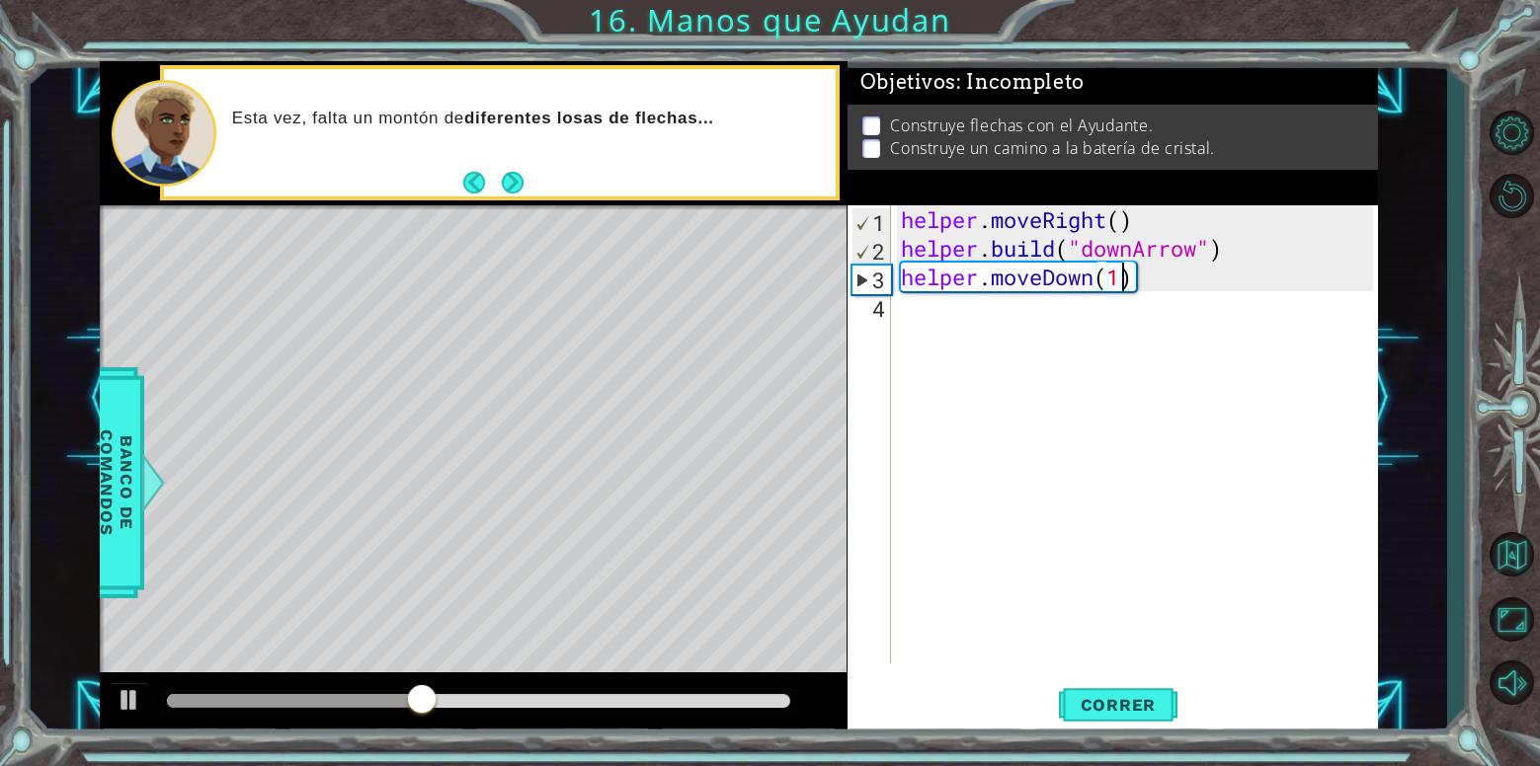
scroll to position [0, 9]
type textarea "helper.moveDown(2)"
click at [1073, 295] on div "helper . moveRight ( ) helper . build ( "downArrow" ) helper . moveDown ( 2 )" at bounding box center [1140, 463] width 486 height 516
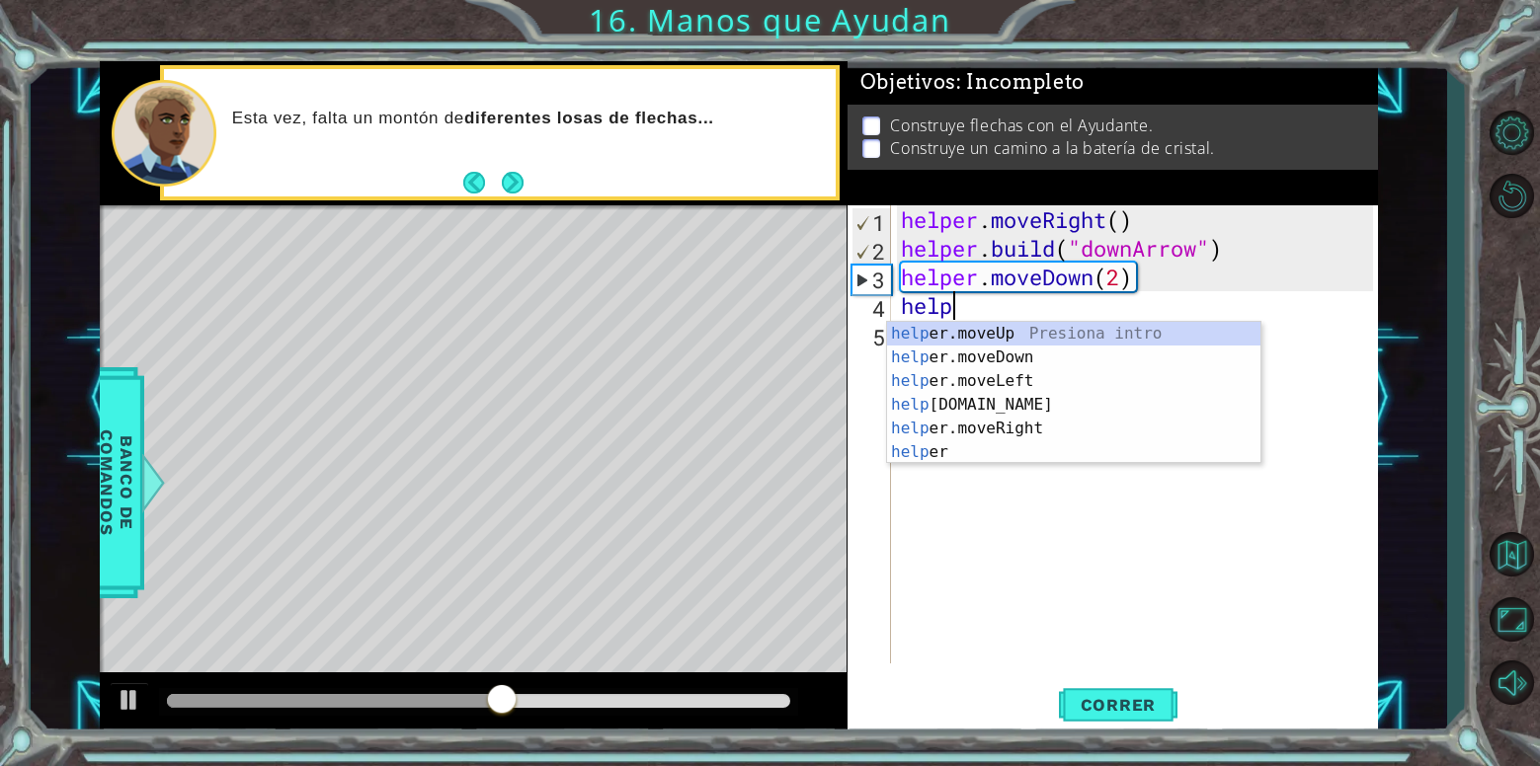
scroll to position [0, 2]
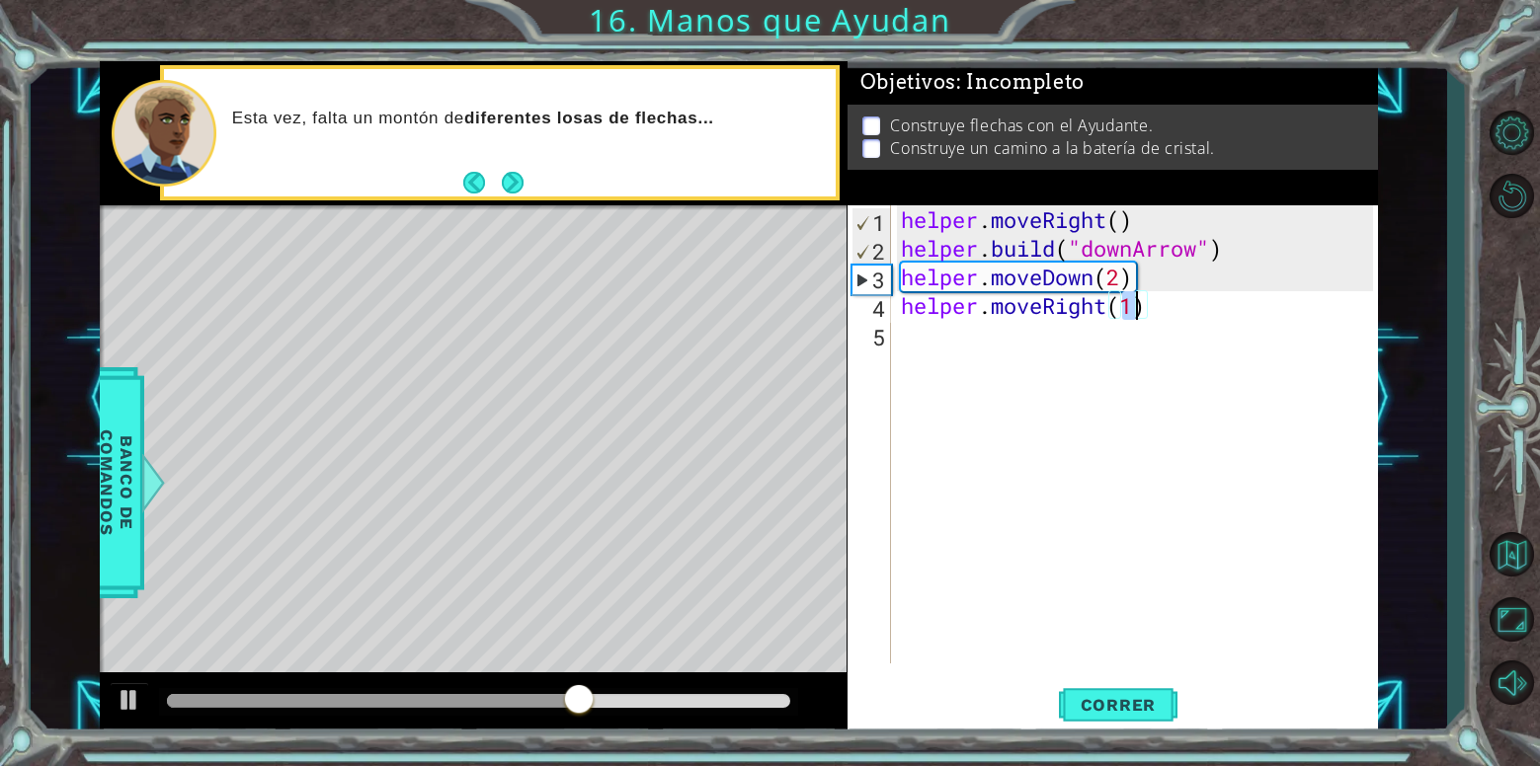
type textarea "helper.moveRight(2)"
drag, startPoint x: 1091, startPoint y: 588, endPoint x: 1079, endPoint y: 720, distance: 133.0
drag, startPoint x: 1079, startPoint y: 720, endPoint x: 1094, endPoint y: 715, distance: 16.6
click at [1094, 715] on span "Correr" at bounding box center [1119, 705] width 116 height 20
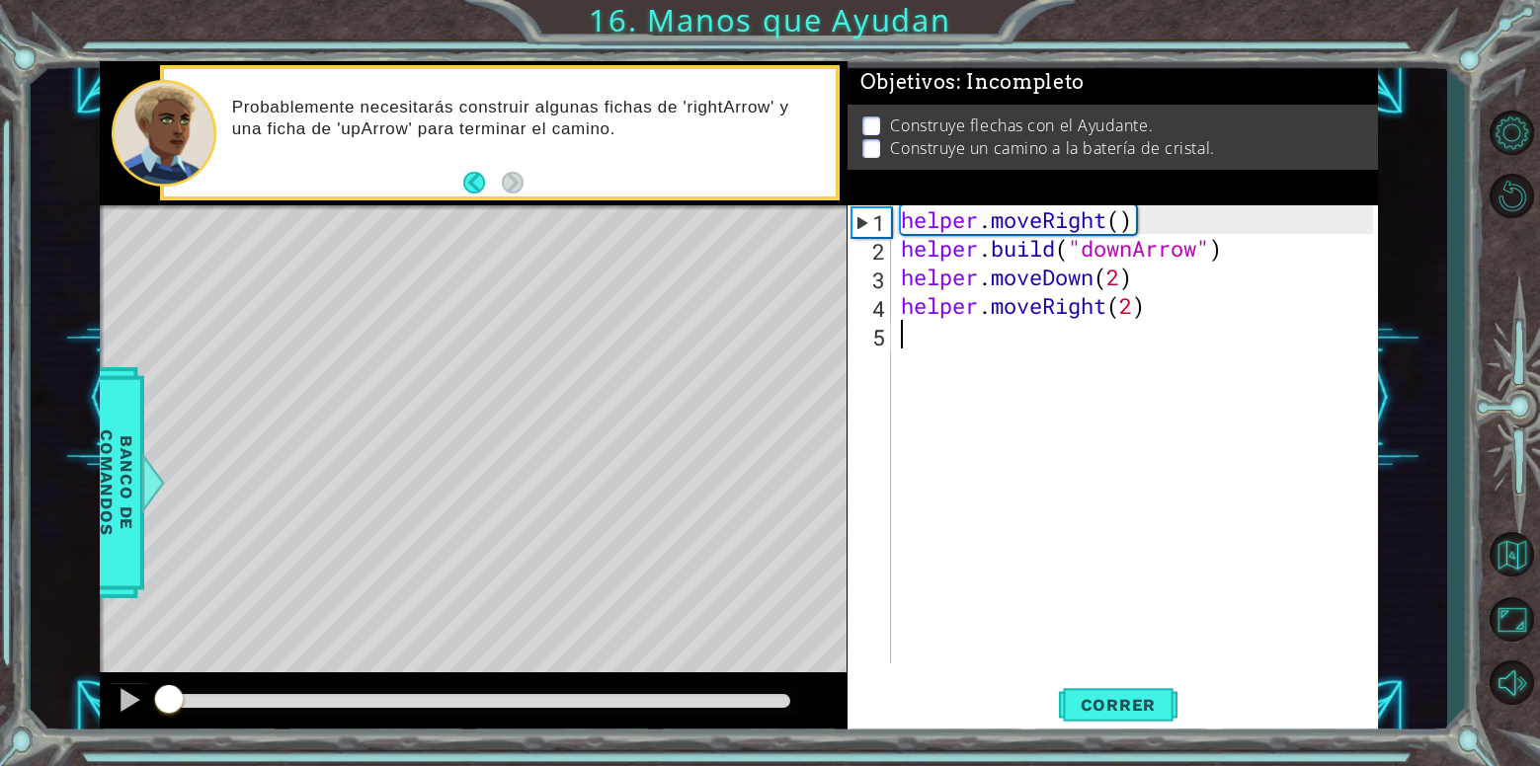
drag, startPoint x: 397, startPoint y: 714, endPoint x: 7, endPoint y: 680, distance: 391.6
click at [7, 680] on div "1 ההההההההההההההההההההההההההההההההההההההההההההההההההההההההההההההההההההההההההההה…" at bounding box center [770, 383] width 1540 height 766
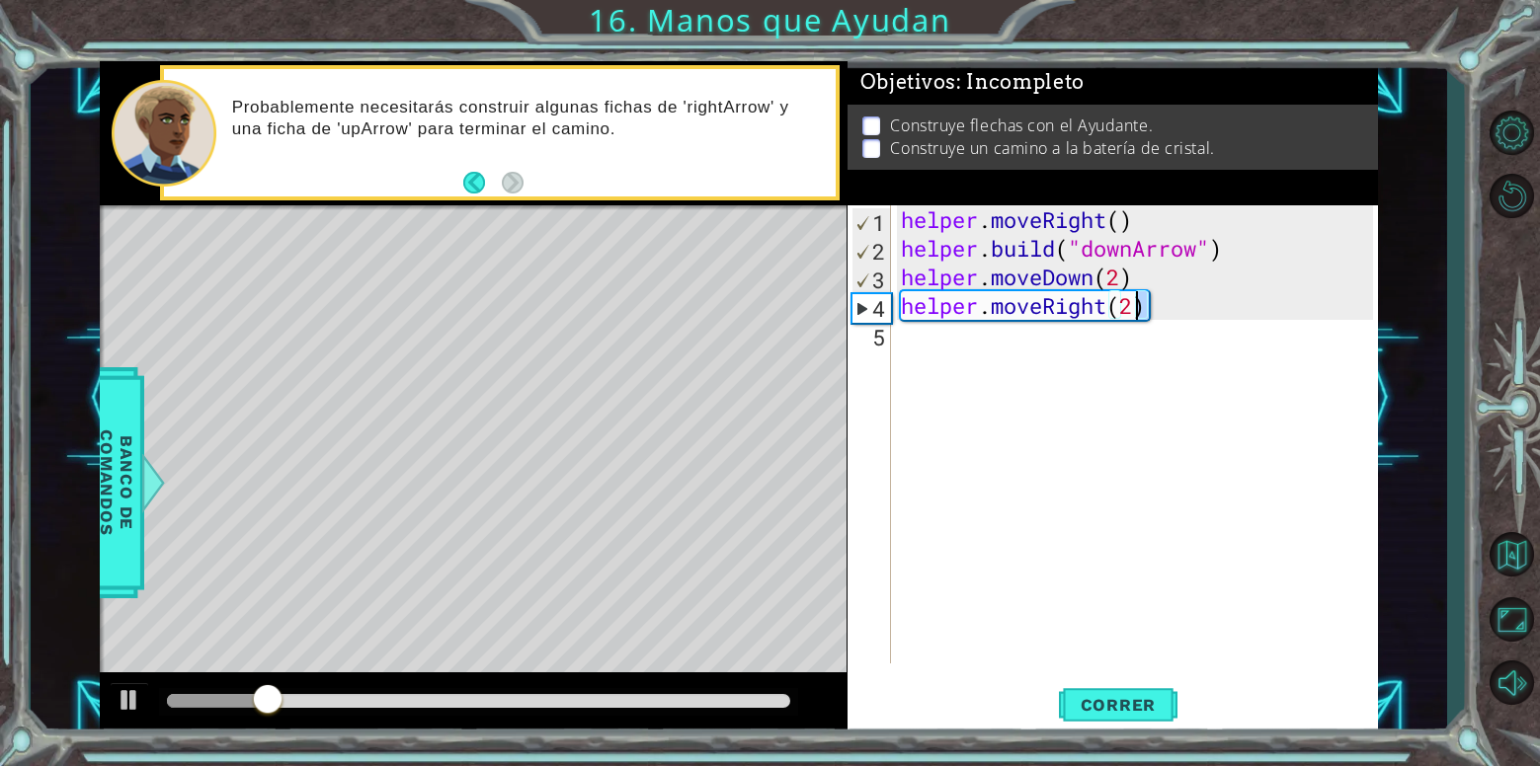
drag, startPoint x: 1173, startPoint y: 316, endPoint x: 1141, endPoint y: 314, distance: 32.7
click at [1141, 314] on div "helper . moveRight ( ) helper . build ( "downArrow" ) helper . moveDown ( 2 ) h…" at bounding box center [1140, 463] width 486 height 516
drag, startPoint x: 1162, startPoint y: 309, endPoint x: 986, endPoint y: 311, distance: 176.8
click at [986, 311] on div "helper . moveRight ( ) helper . build ( "downArrow" ) helper . moveDown ( 2 ) h…" at bounding box center [1140, 463] width 486 height 516
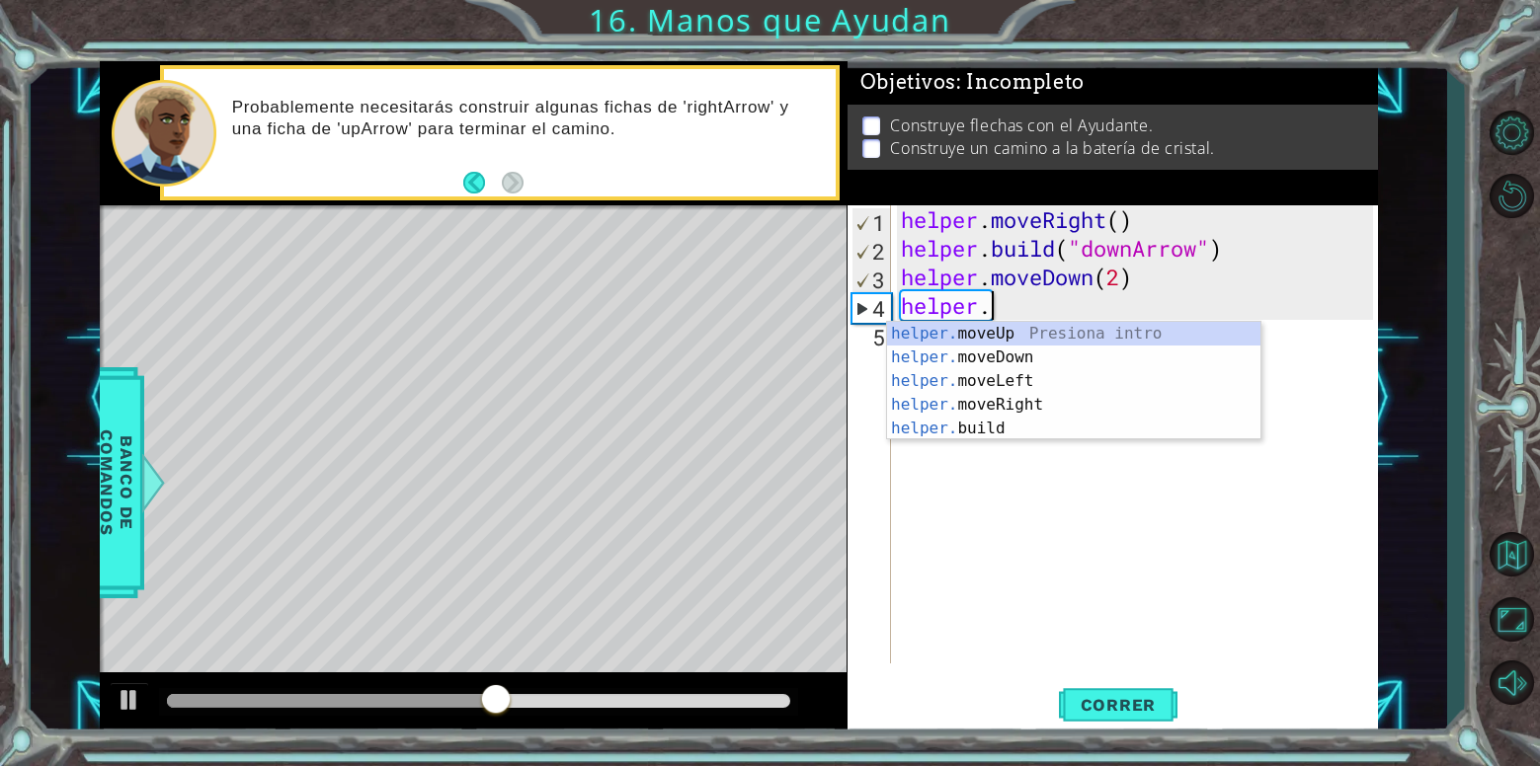
scroll to position [0, 3]
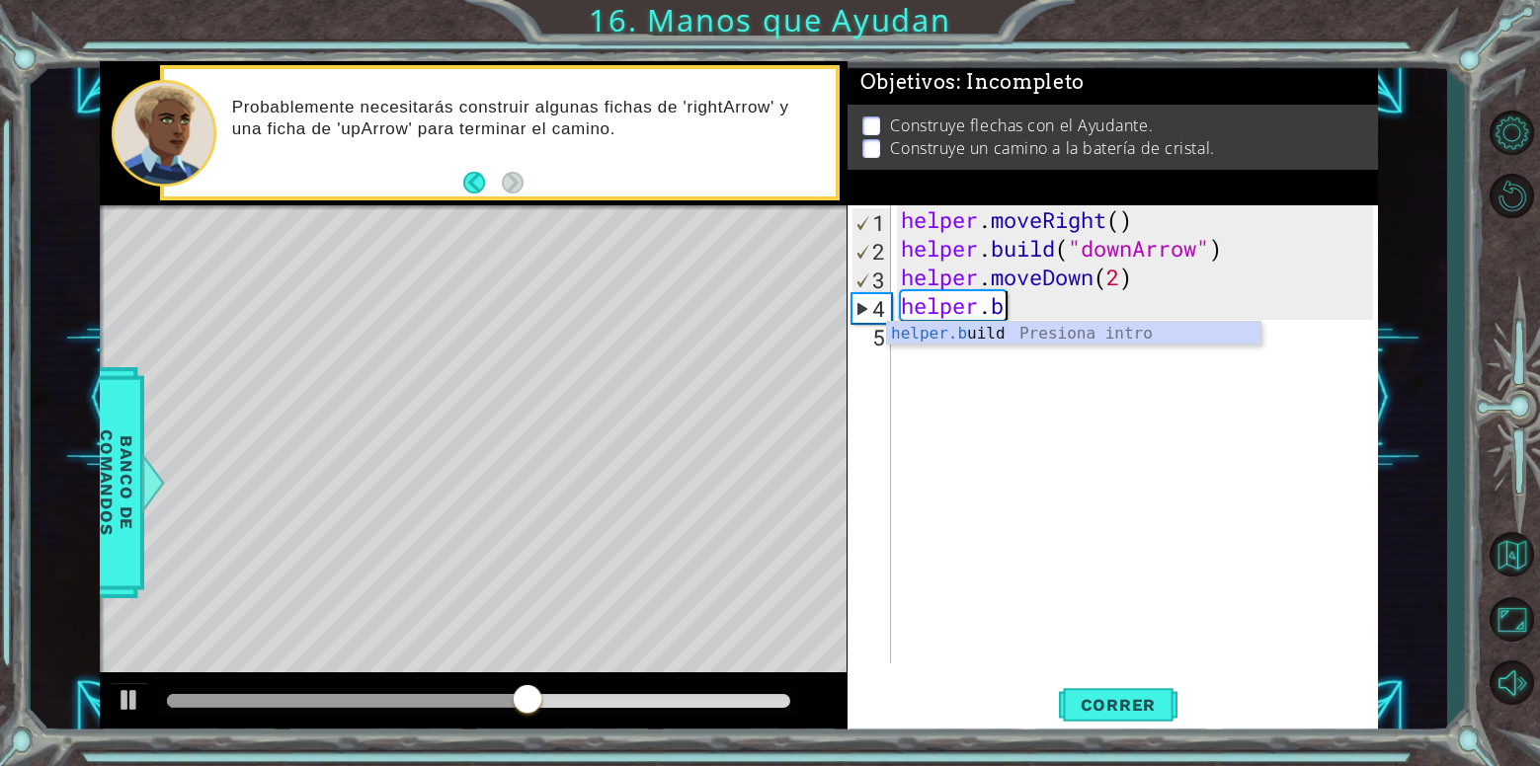
type textarea "[DOMAIN_NAME]("rightArrow")"
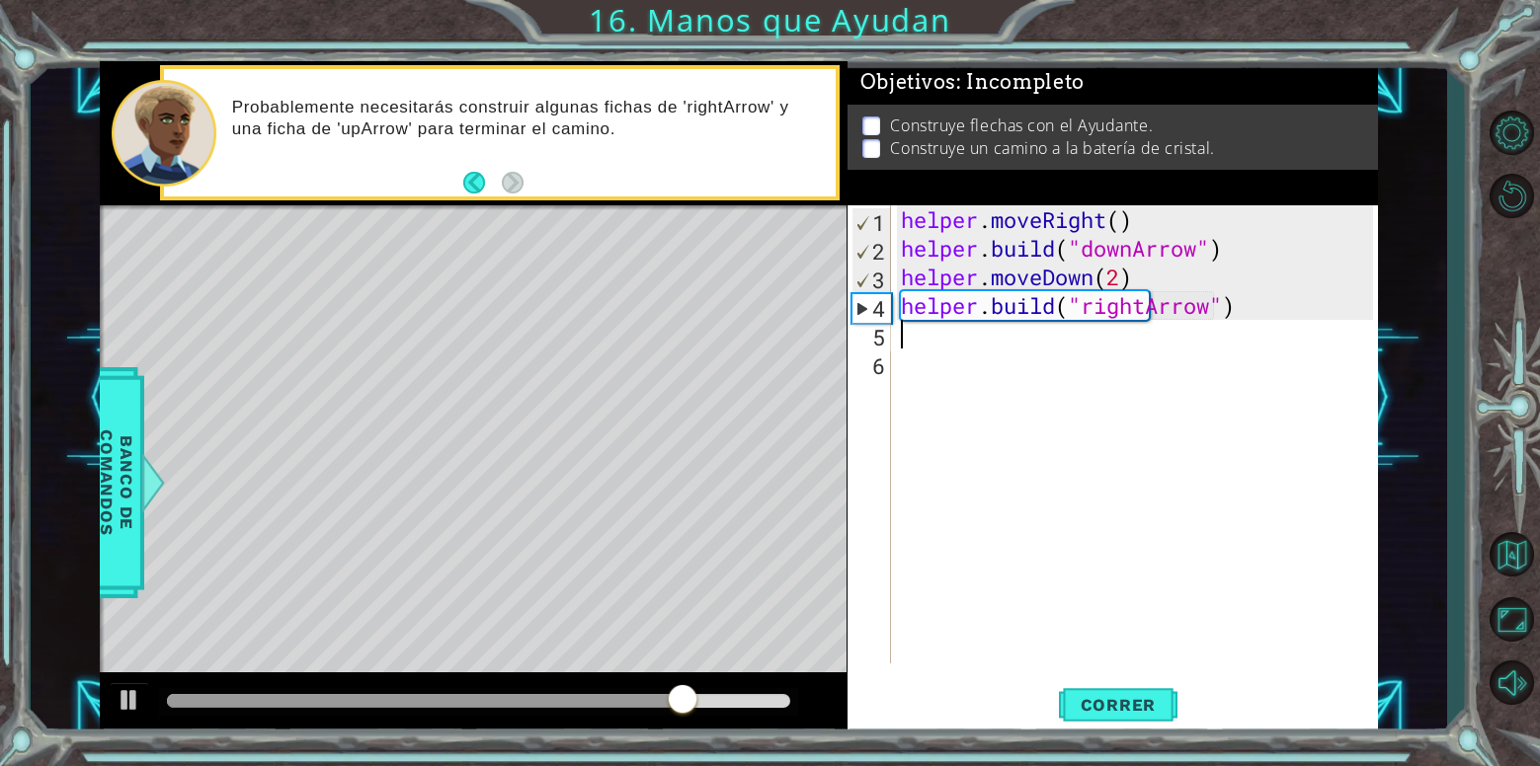
click at [1135, 403] on div "helper . moveRight ( ) helper . build ( "downArrow" ) helper . moveDown ( 2 ) h…" at bounding box center [1140, 463] width 486 height 516
click at [1180, 721] on div "Correr" at bounding box center [1117, 705] width 531 height 53
click at [1265, 318] on div "helper . moveRight ( ) helper . build ( "downArrow" ) helper . moveDown ( 2 ) h…" at bounding box center [1140, 463] width 486 height 516
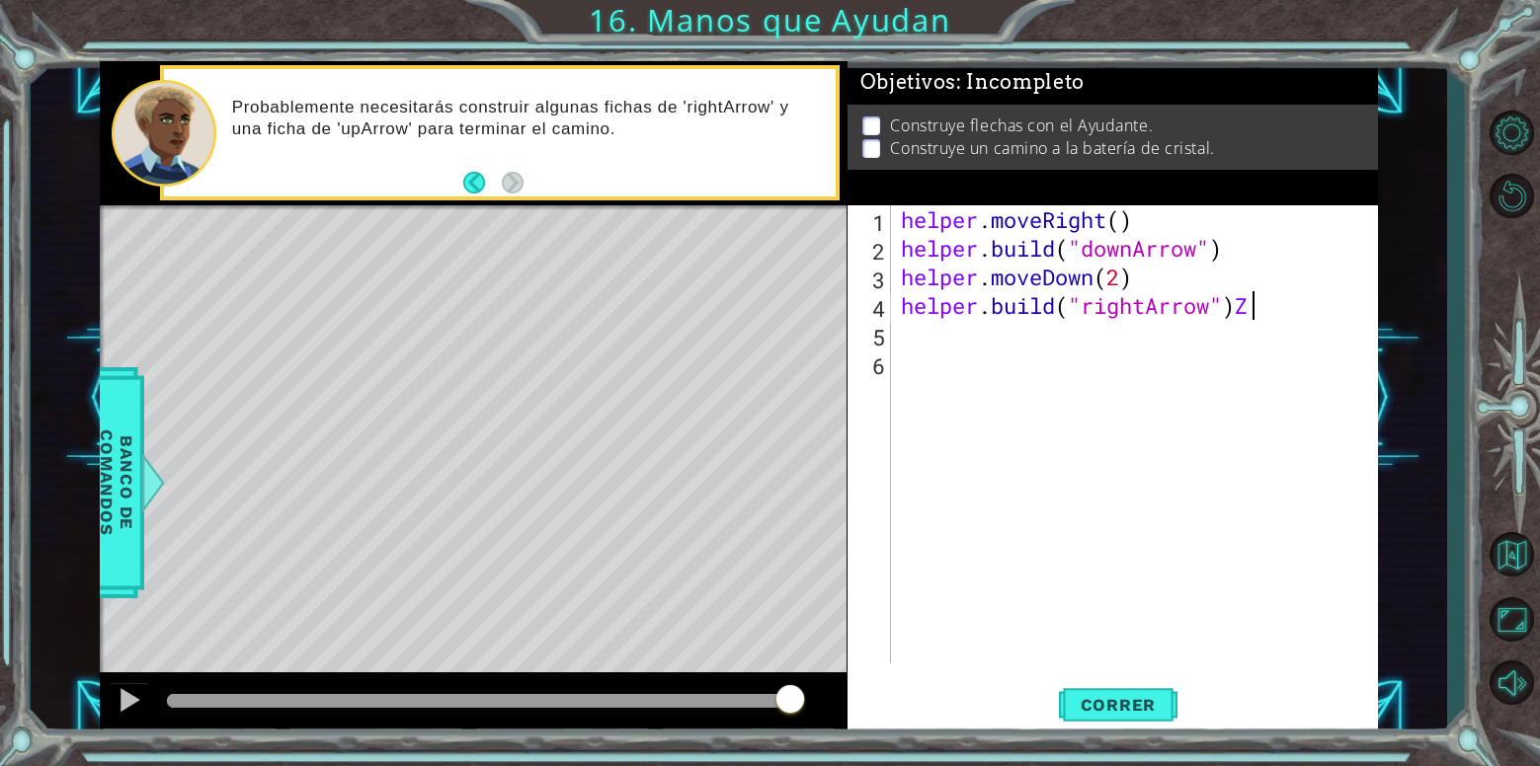
scroll to position [0, 15]
type textarea "[DOMAIN_NAME]("rightArrow")"
drag, startPoint x: 1107, startPoint y: 714, endPoint x: 1100, endPoint y: 706, distance: 10.5
click at [1104, 709] on span "Correr" at bounding box center [1119, 705] width 116 height 20
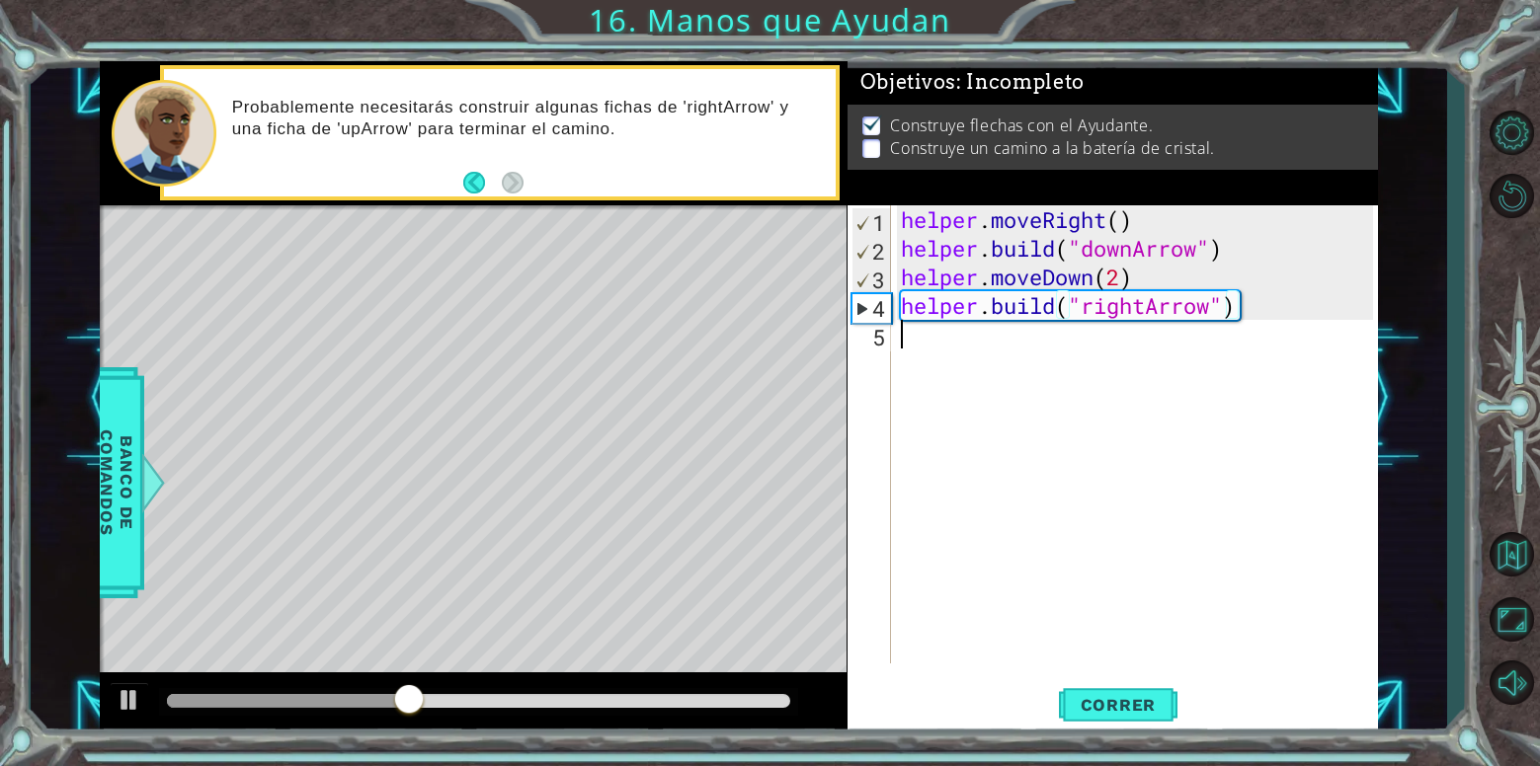
click at [992, 354] on div "helper . moveRight ( ) helper . build ( "downArrow" ) helper . moveDown ( 2 ) h…" at bounding box center [1140, 463] width 486 height 516
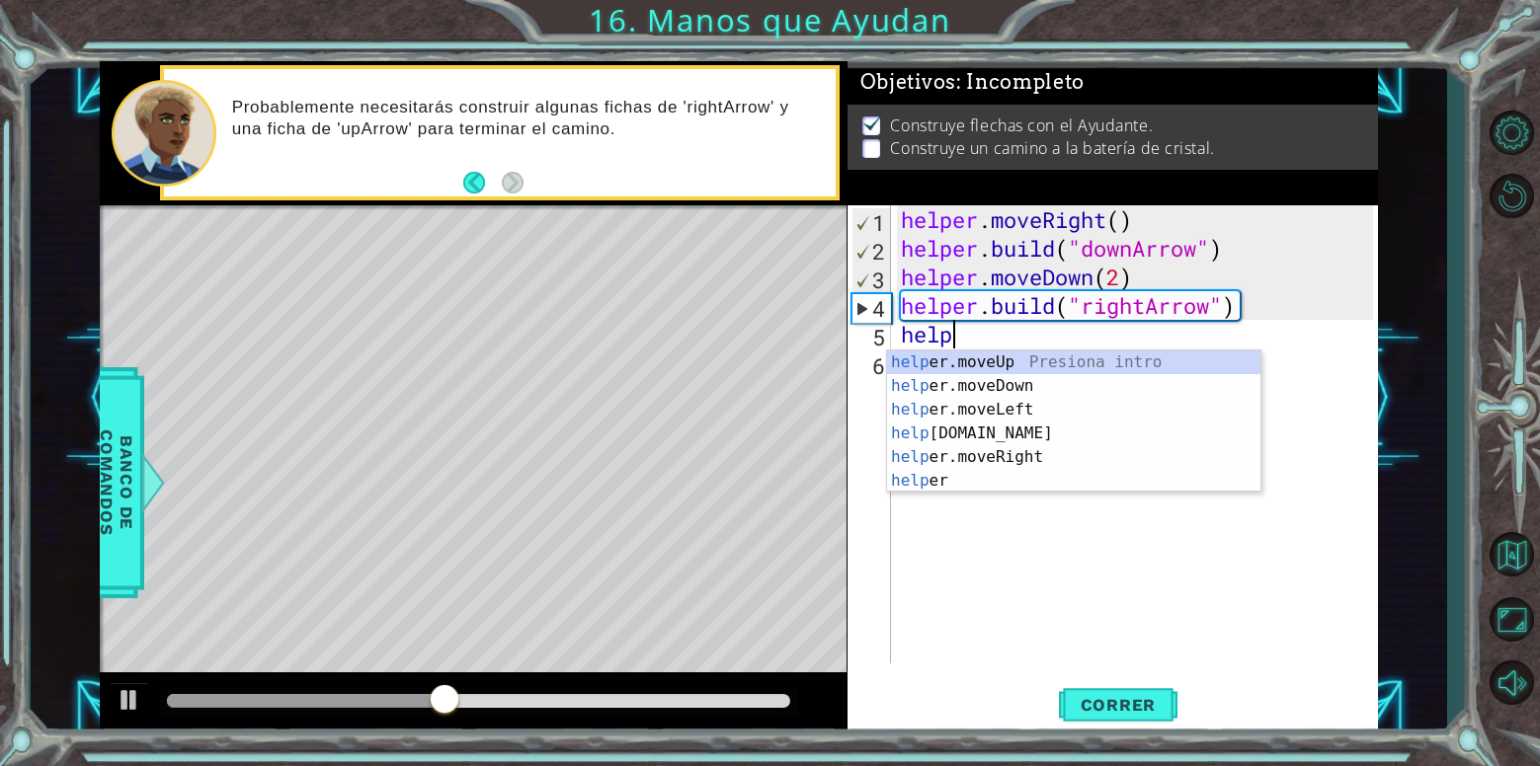
scroll to position [0, 2]
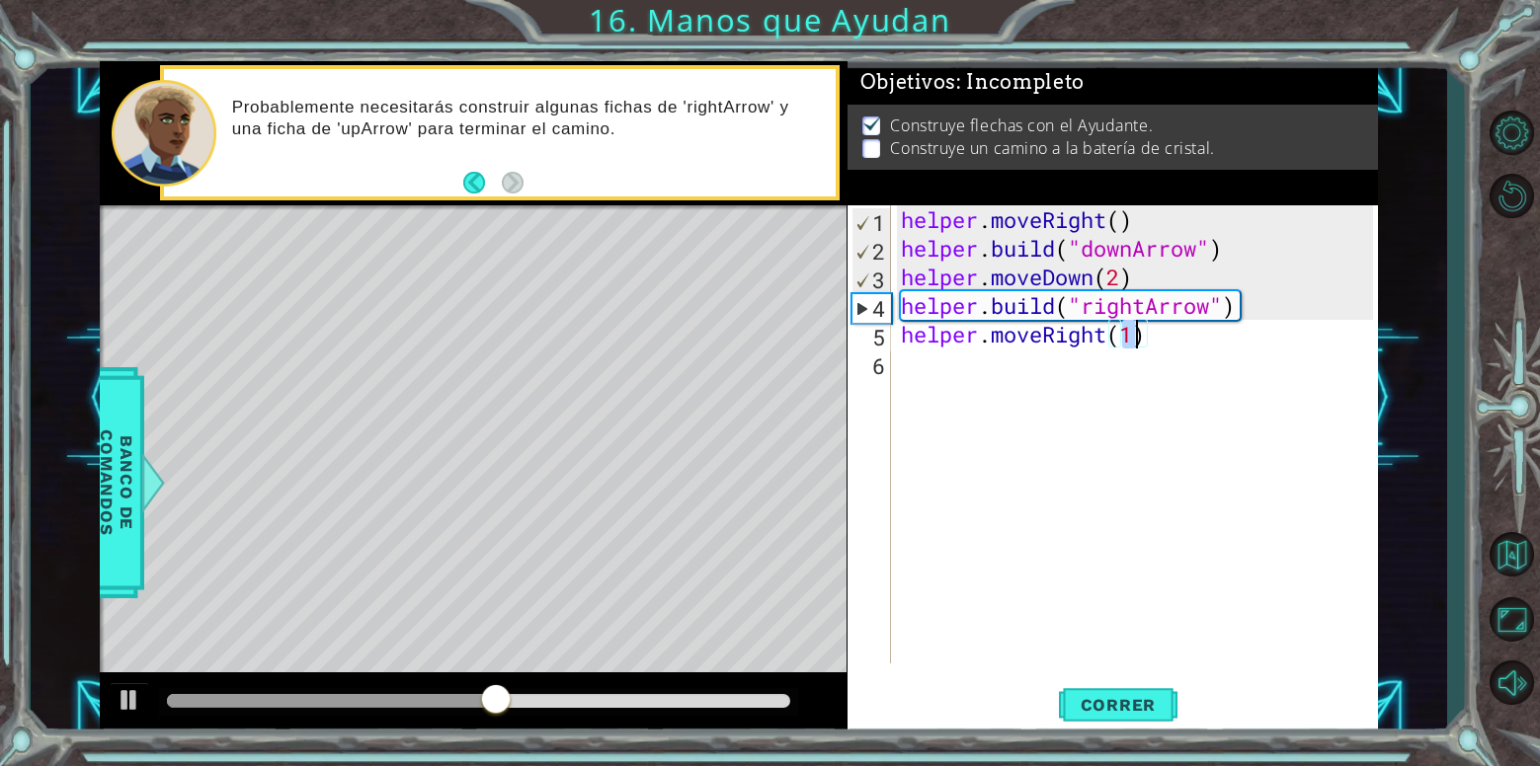
type textarea "helper.moveRight(2)"
drag, startPoint x: 1137, startPoint y: 716, endPoint x: 903, endPoint y: 705, distance: 234.3
click at [1134, 713] on button "Correr" at bounding box center [1118, 705] width 119 height 53
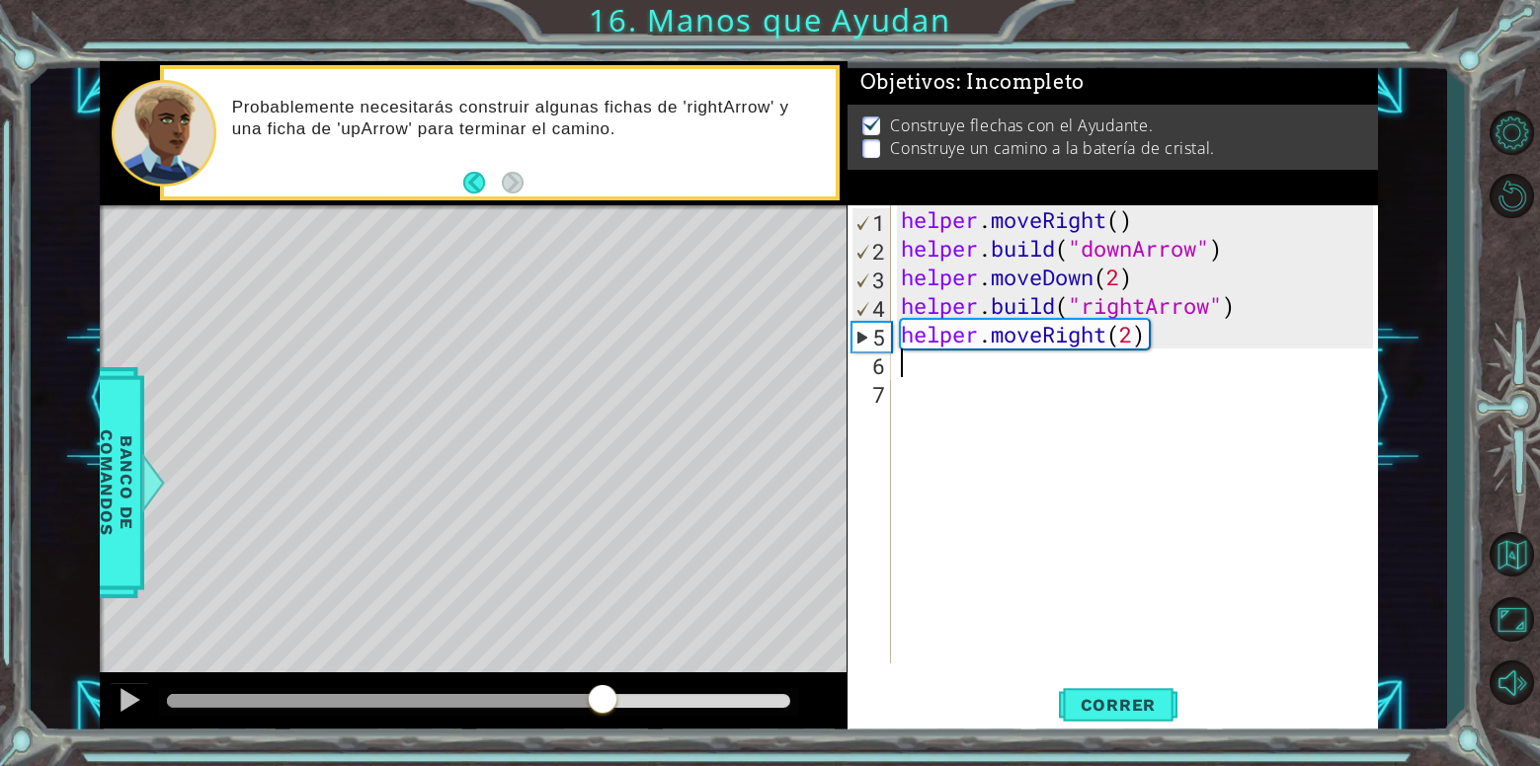
drag, startPoint x: 189, startPoint y: 702, endPoint x: 486, endPoint y: 669, distance: 299.2
click at [486, 669] on div "methods helper moveUp() moveDown() moveLeft() moveRight() build(item) tools for…" at bounding box center [739, 398] width 1278 height 675
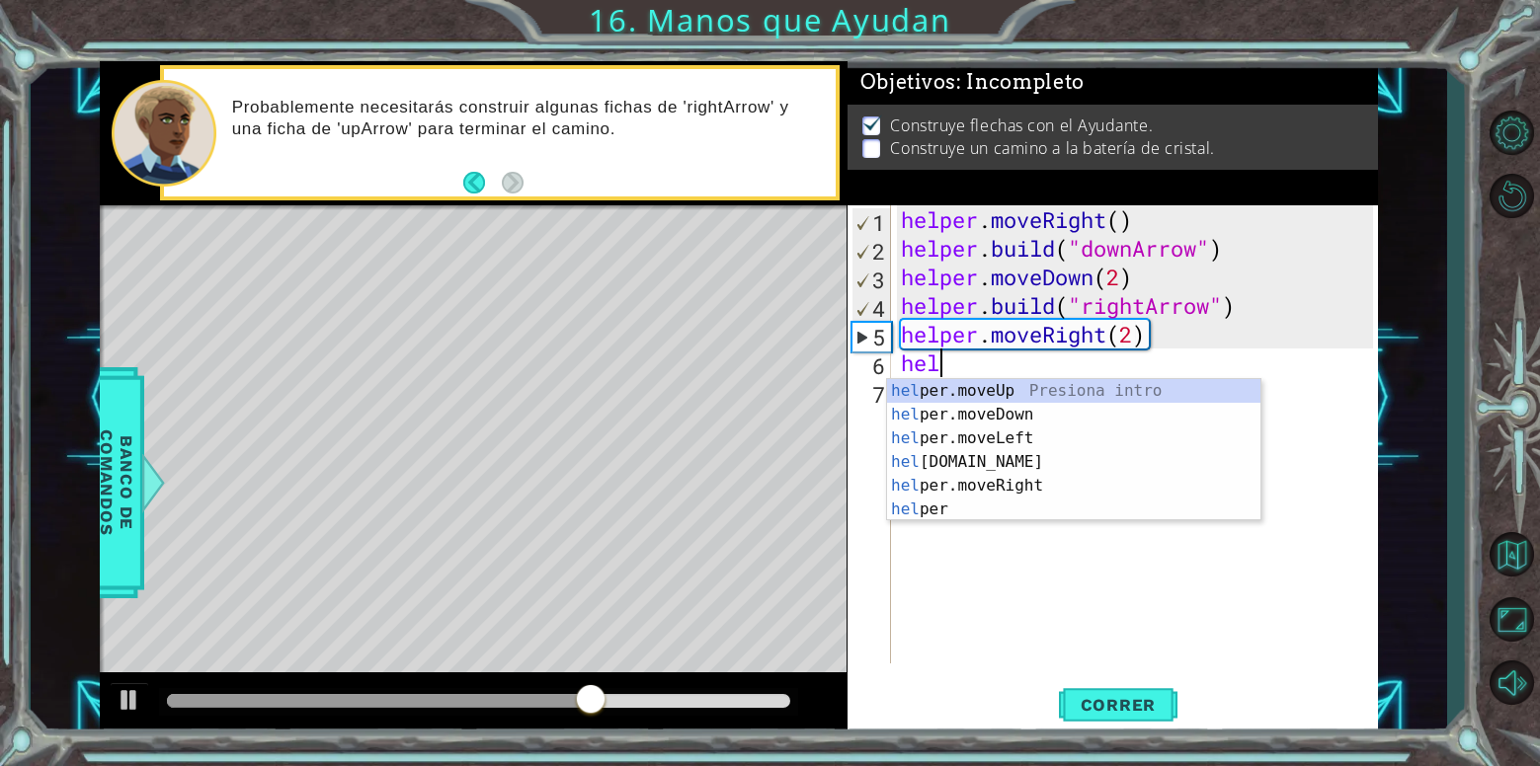
scroll to position [0, 1]
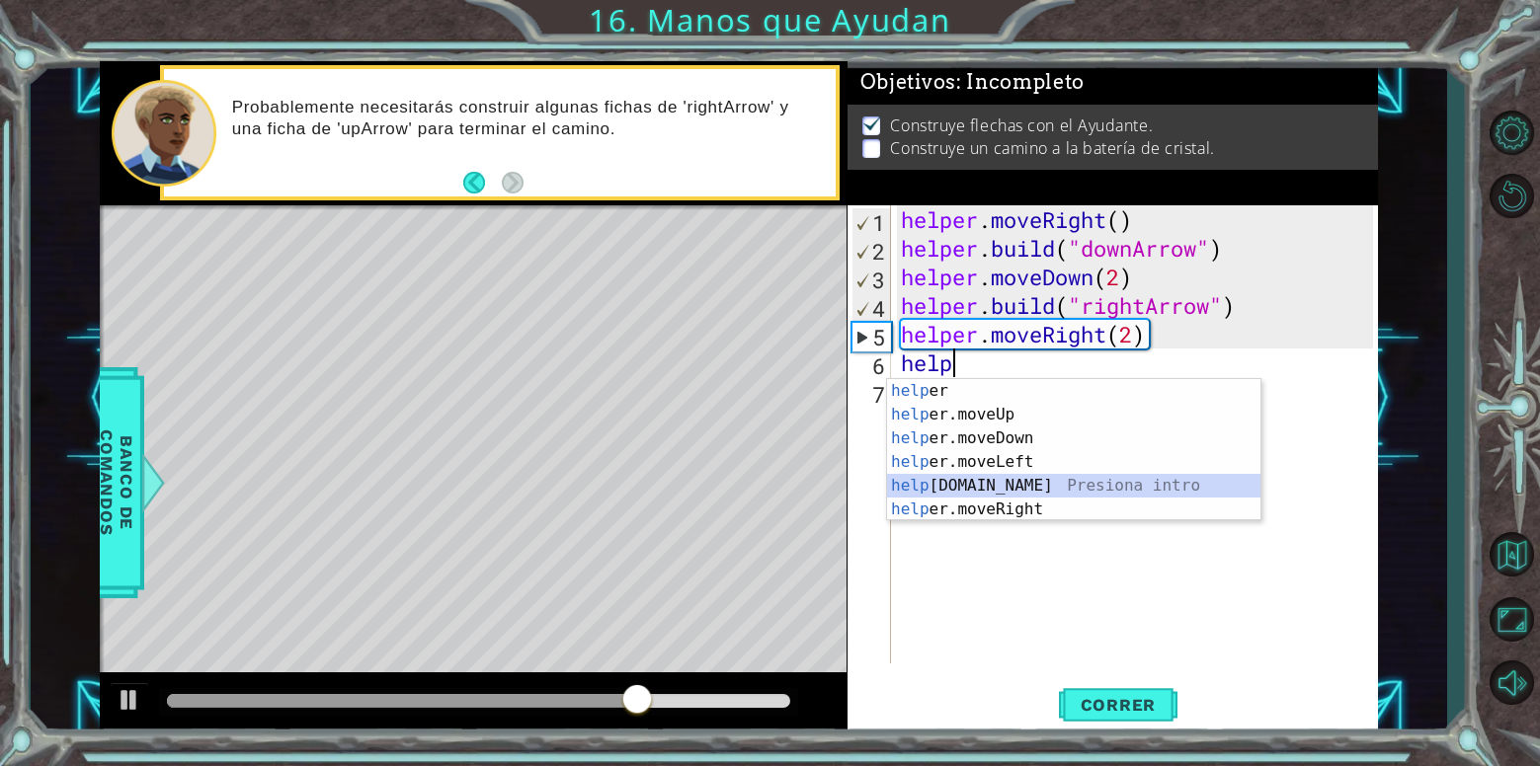
type textarea "[DOMAIN_NAME]("rightArrow")"
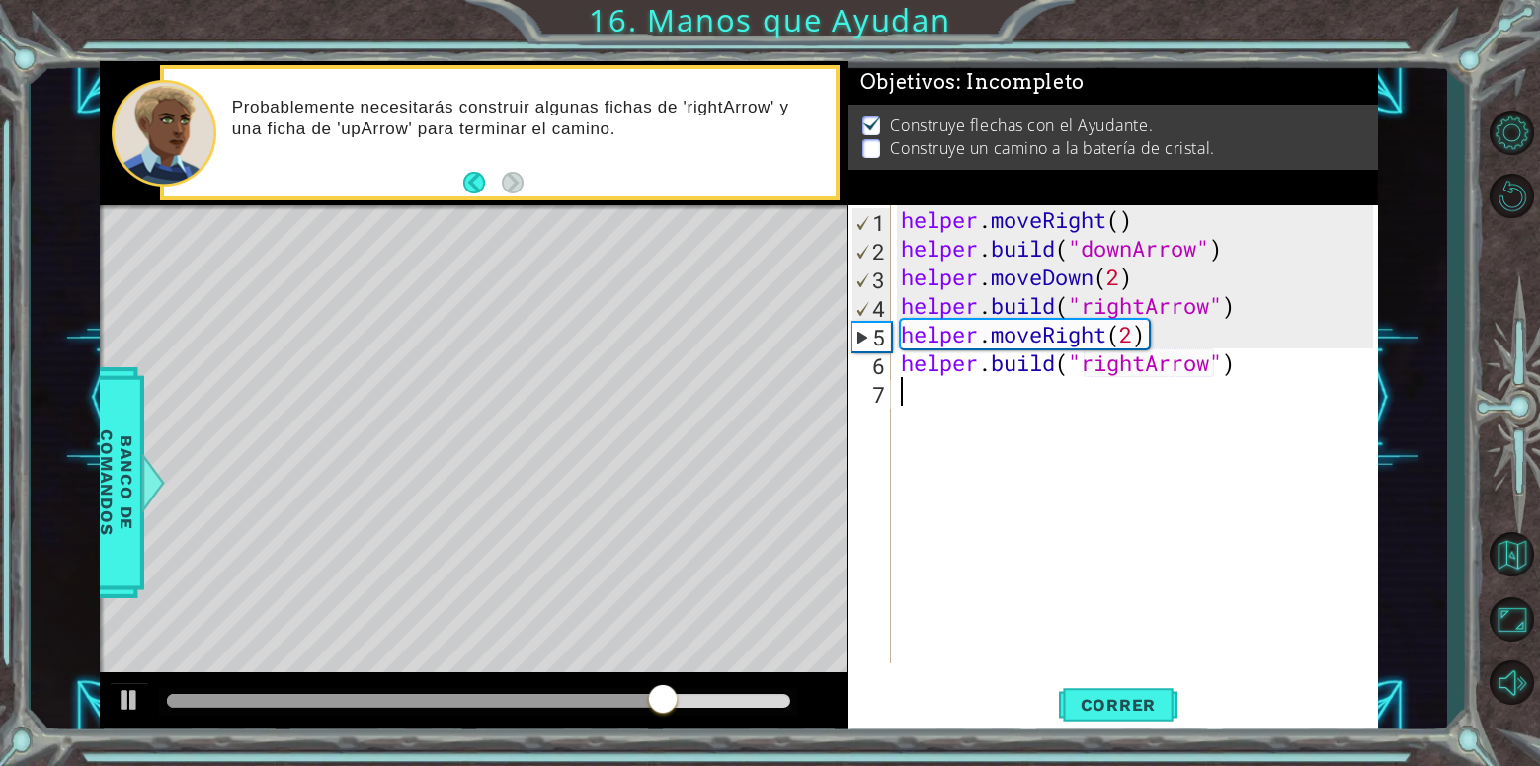
scroll to position [0, 0]
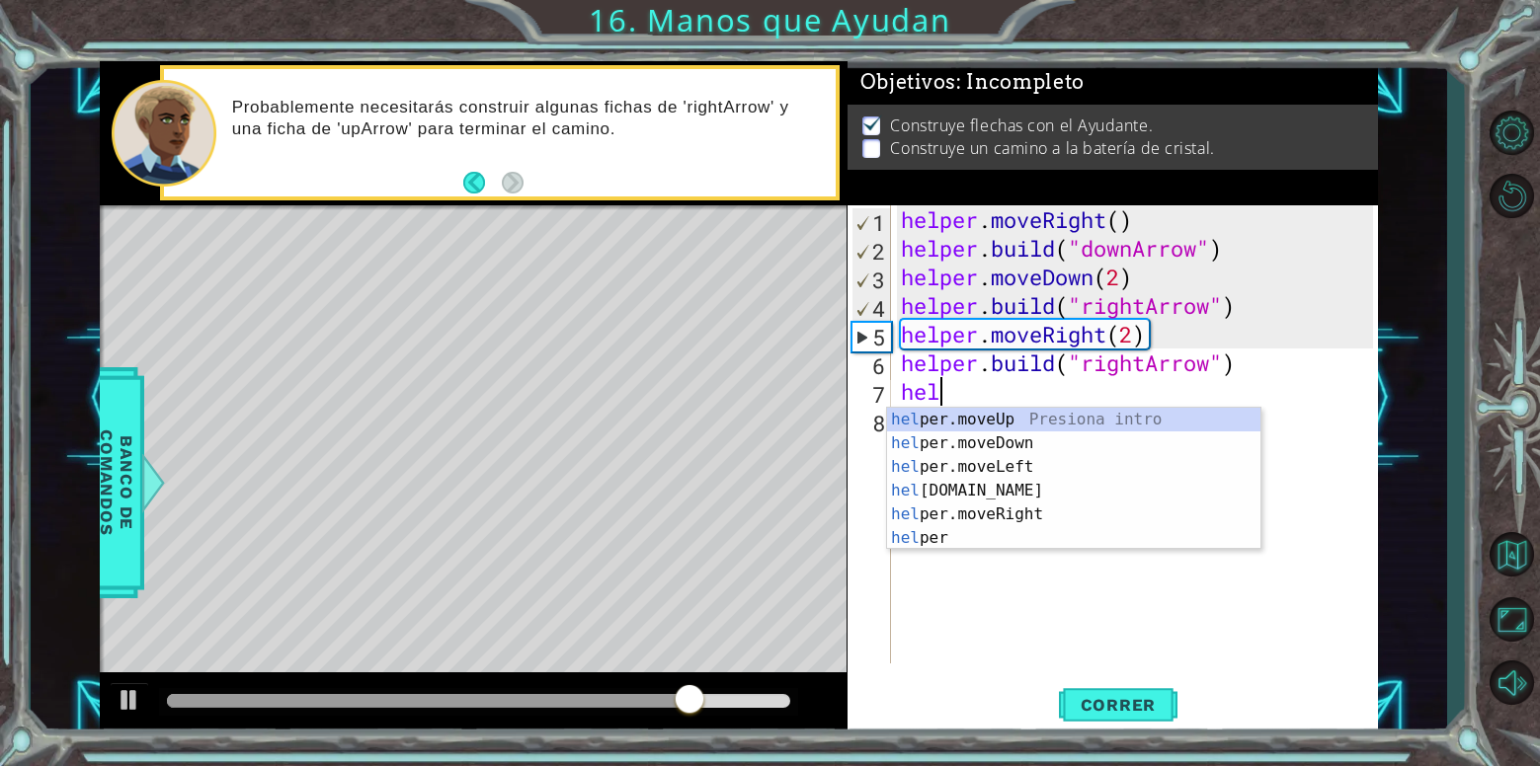
type textarea "helpe"
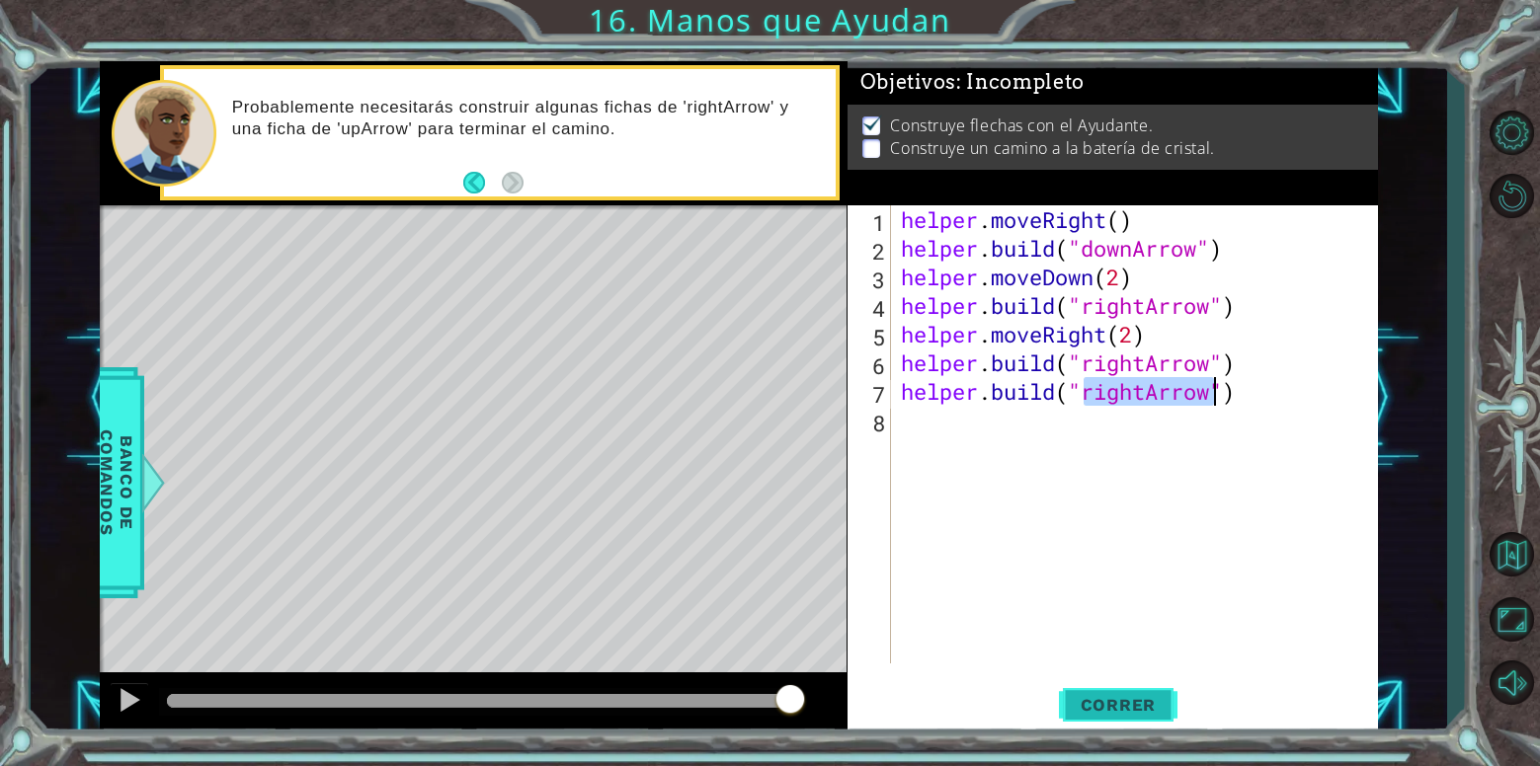
click at [1091, 704] on span "Correr" at bounding box center [1119, 705] width 116 height 20
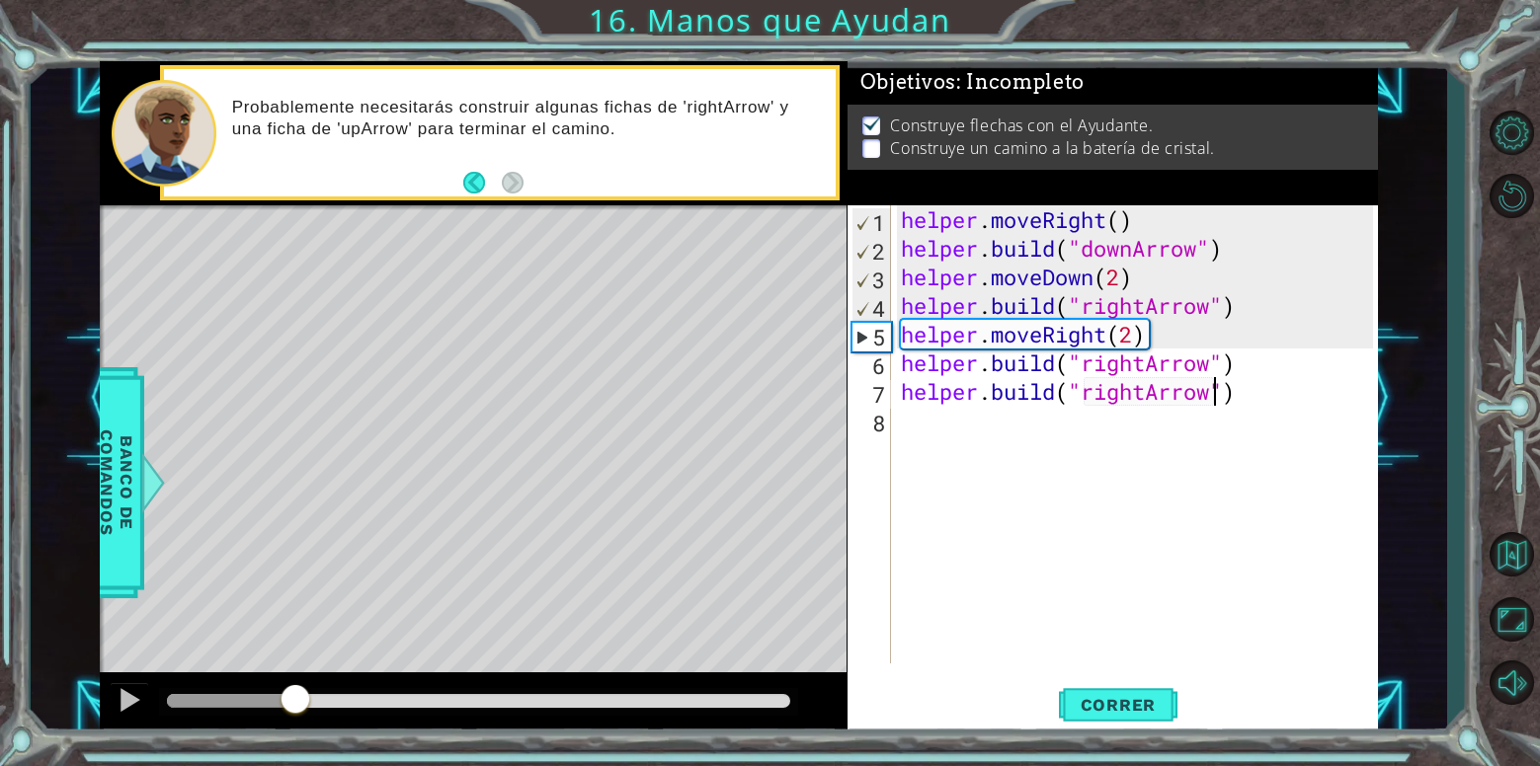
drag, startPoint x: 194, startPoint y: 705, endPoint x: 611, endPoint y: 565, distance: 440.7
click at [294, 706] on div at bounding box center [296, 701] width 36 height 36
click at [1145, 344] on div "helper . moveRight ( ) helper . build ( "downArrow" ) helper . moveDown ( 2 ) h…" at bounding box center [1140, 463] width 486 height 516
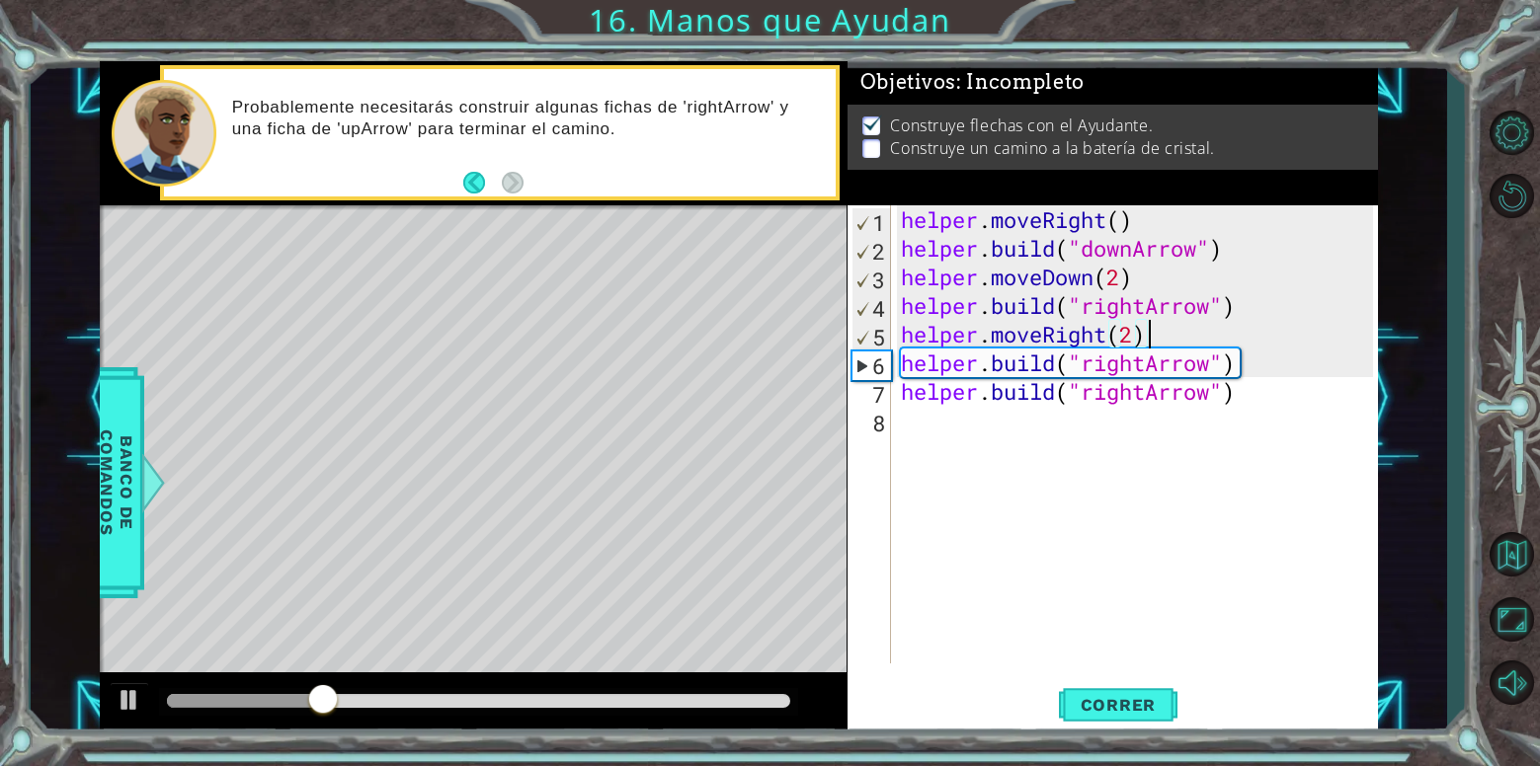
click at [1141, 335] on div "helper . moveRight ( ) helper . build ( "downArrow" ) helper . moveDown ( 2 ) h…" at bounding box center [1140, 463] width 486 height 516
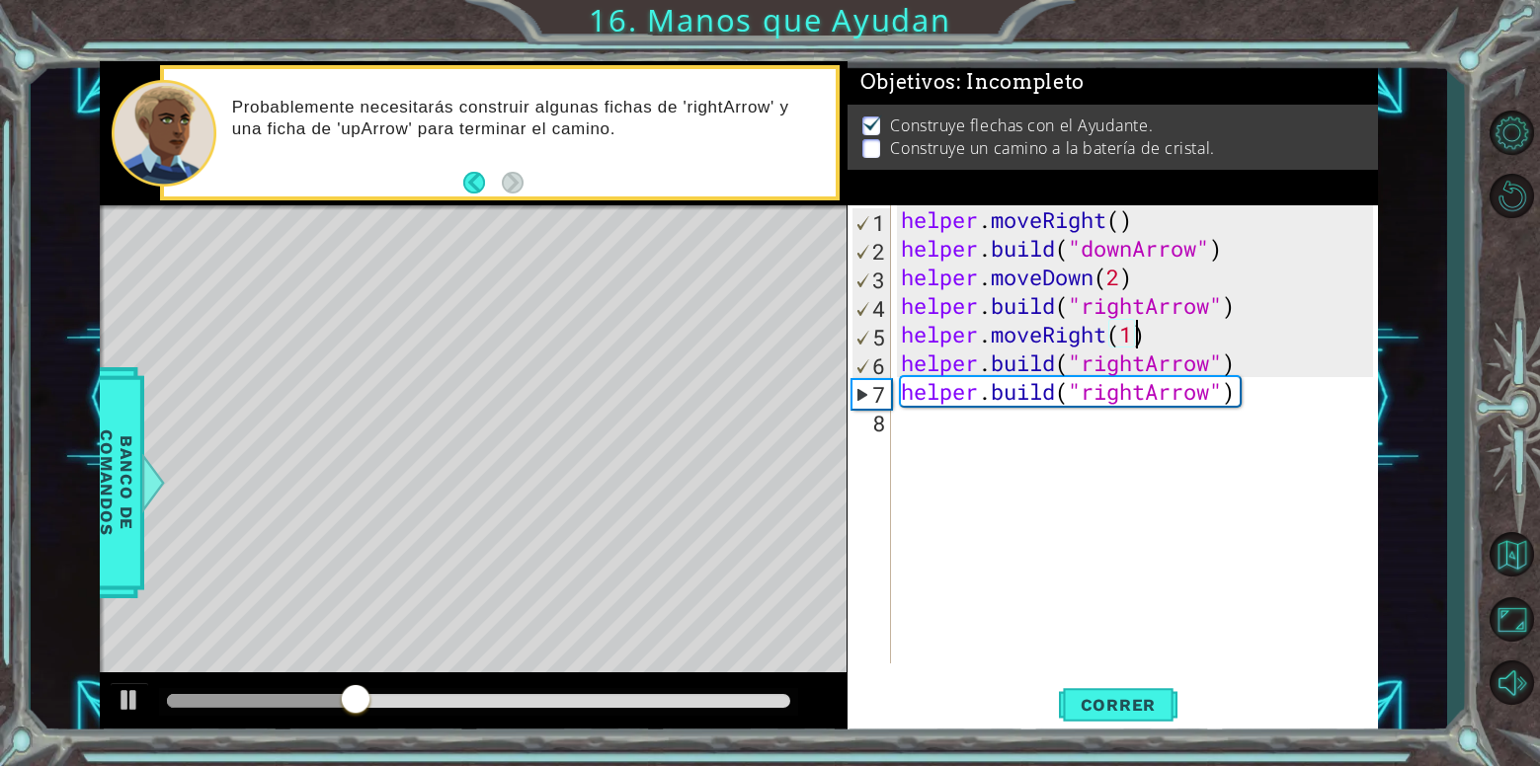
scroll to position [0, 10]
click at [902, 400] on div "helper . moveRight ( ) helper . build ( "downArrow" ) helper . moveDown ( 2 ) h…" at bounding box center [1140, 463] width 486 height 516
type textarea "[DOMAIN_NAME]("rightArrow")"
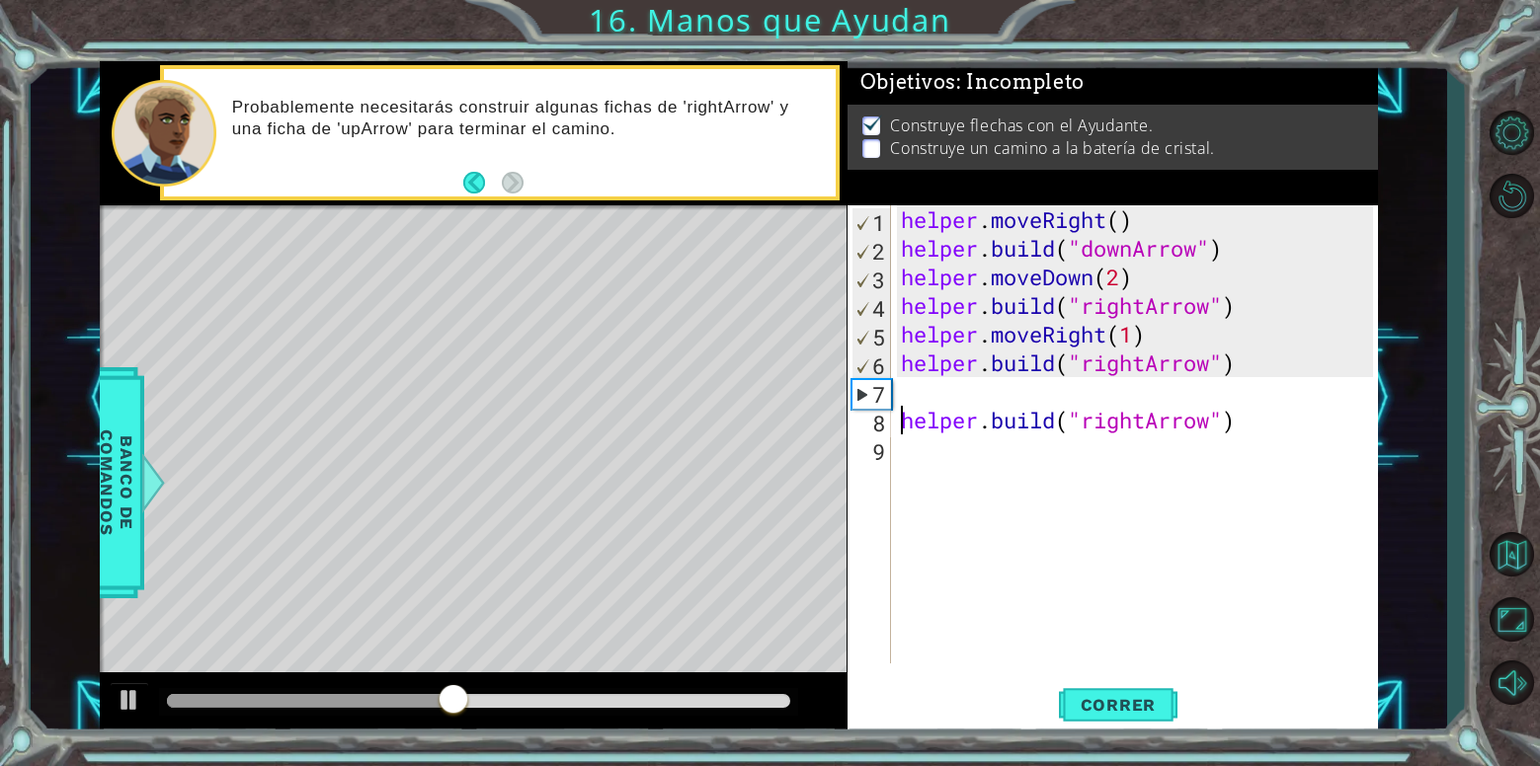
click at [931, 444] on div "helper . moveRight ( ) helper . build ( "downArrow" ) helper . moveDown ( 2 ) h…" at bounding box center [1140, 463] width 486 height 516
type textarea "[DOMAIN_NAME]("rightArrow")"
type textarea "\"
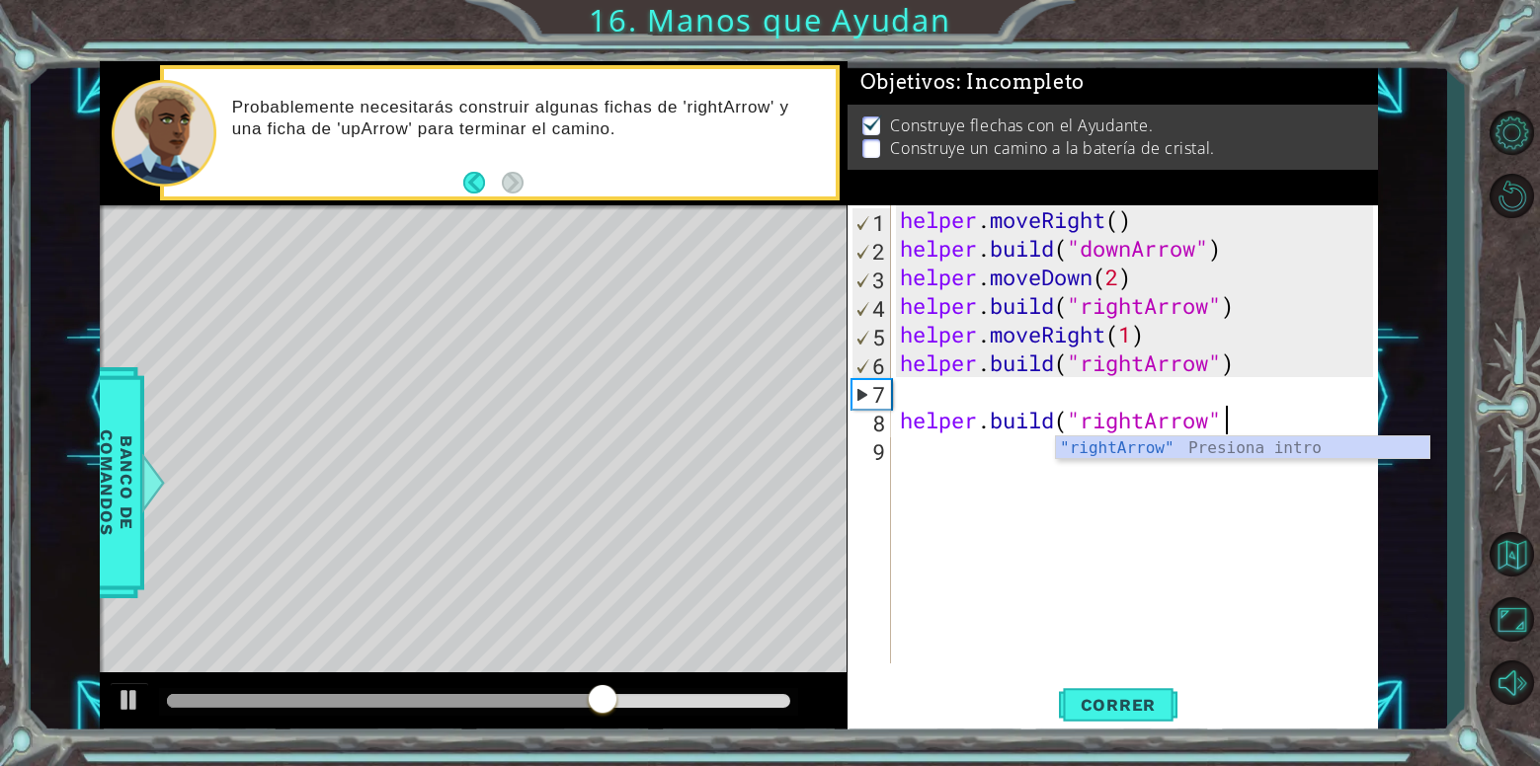
type textarea "[DOMAIN_NAME]("rightArrow")"
click at [900, 373] on div "helper . moveRight ( ) helper . build ( "downArrow" ) helper . moveDown ( 2 ) h…" at bounding box center [1139, 463] width 487 height 516
click at [923, 391] on div "helper . moveRight ( ) helper . build ( "downArrow" ) helper . moveDown ( 2 ) h…" at bounding box center [1139, 463] width 487 height 516
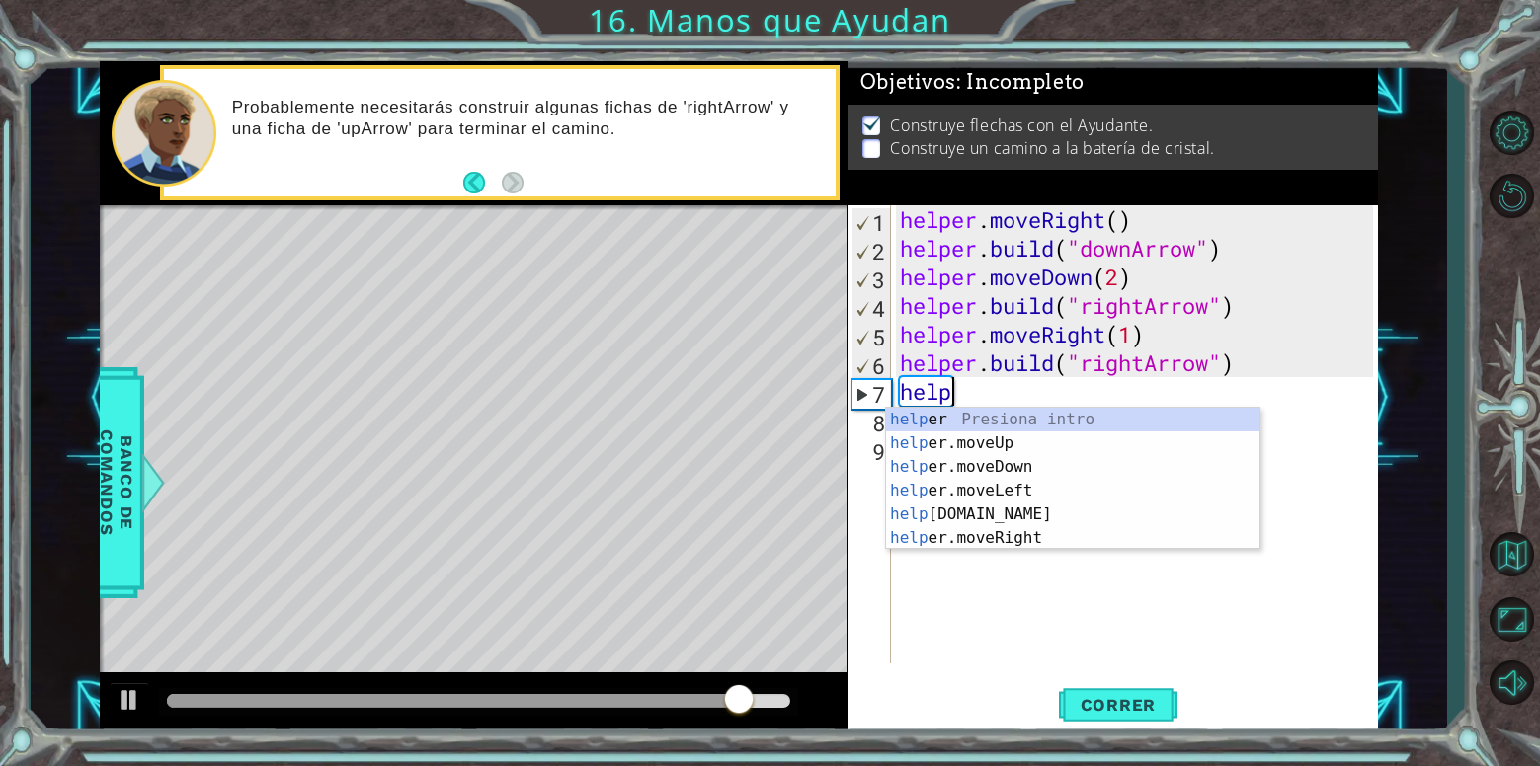
scroll to position [0, 2]
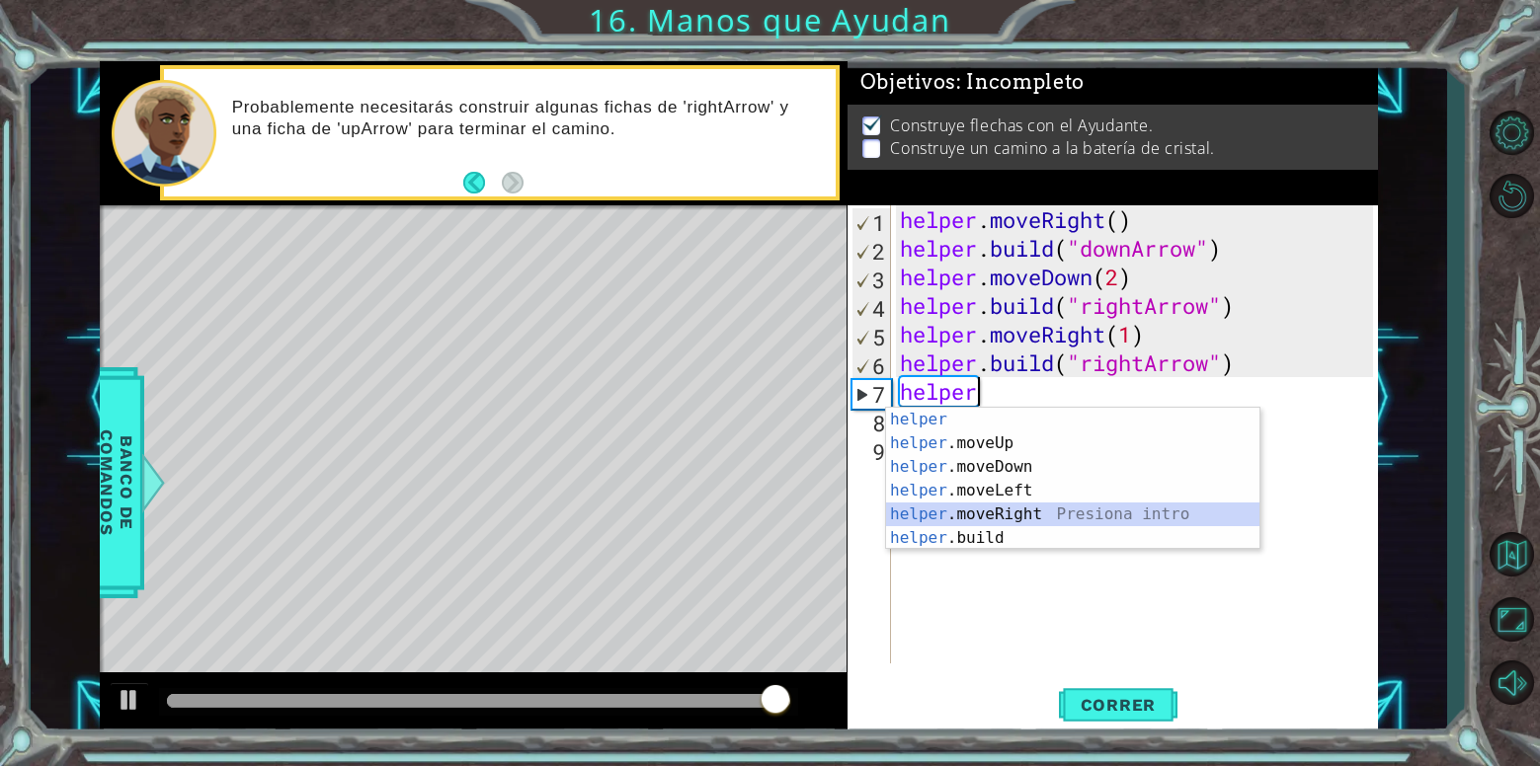
click at [1088, 521] on div "helper Presiona intro helper .moveUp Presiona intro helper .moveDown Presiona i…" at bounding box center [1072, 503] width 373 height 190
type textarea "helper.moveRight(1)"
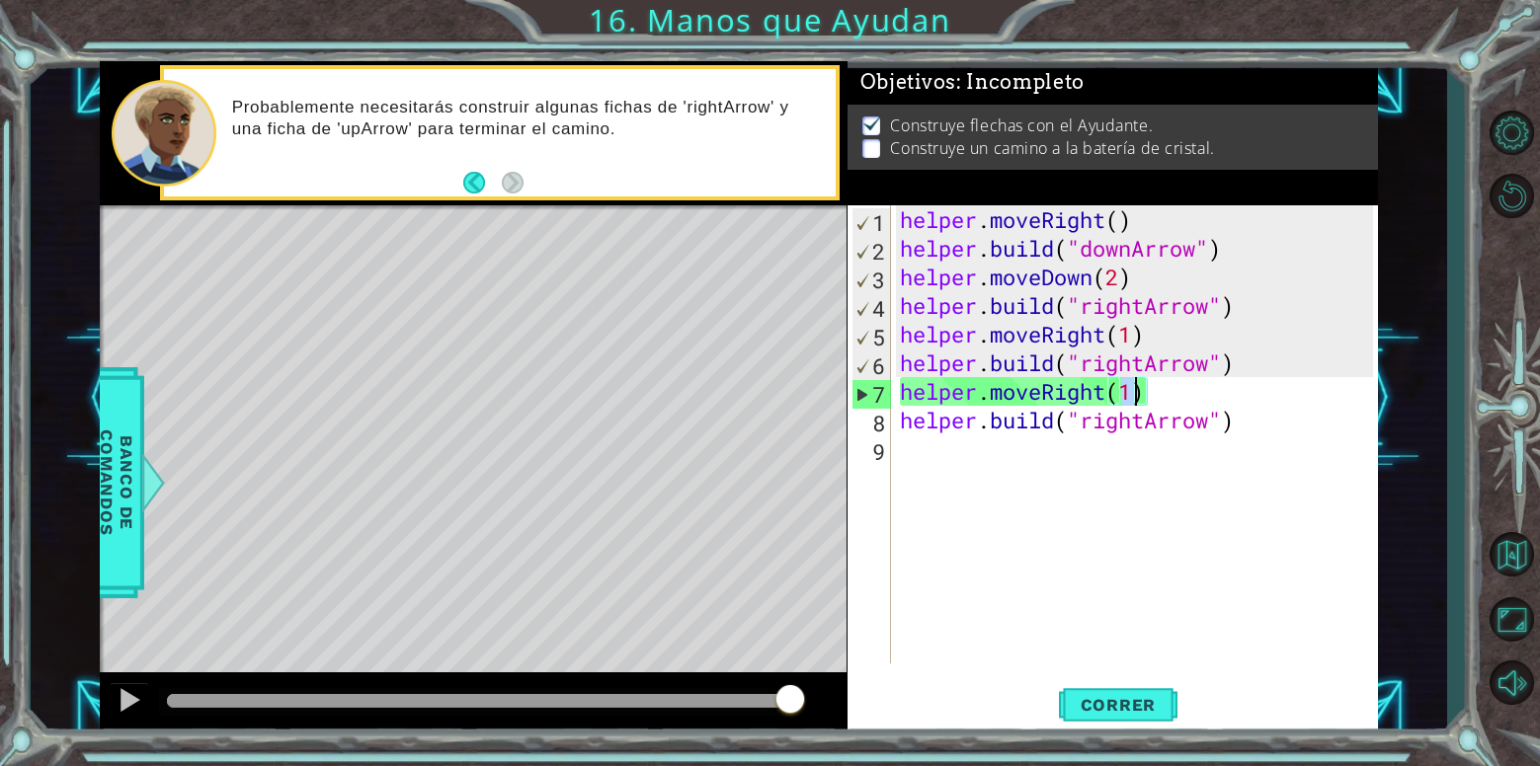
click at [1268, 491] on div "helper . moveRight ( ) helper . build ( "downArrow" ) helper . moveDown ( 2 ) h…" at bounding box center [1139, 463] width 487 height 516
drag, startPoint x: 1302, startPoint y: 428, endPoint x: 1313, endPoint y: 420, distance: 13.4
click at [1303, 423] on div "helper . moveRight ( ) helper . build ( "downArrow" ) helper . moveDown ( 2 ) h…" at bounding box center [1139, 463] width 487 height 516
type textarea "[DOMAIN_NAME]("rightArrow")"
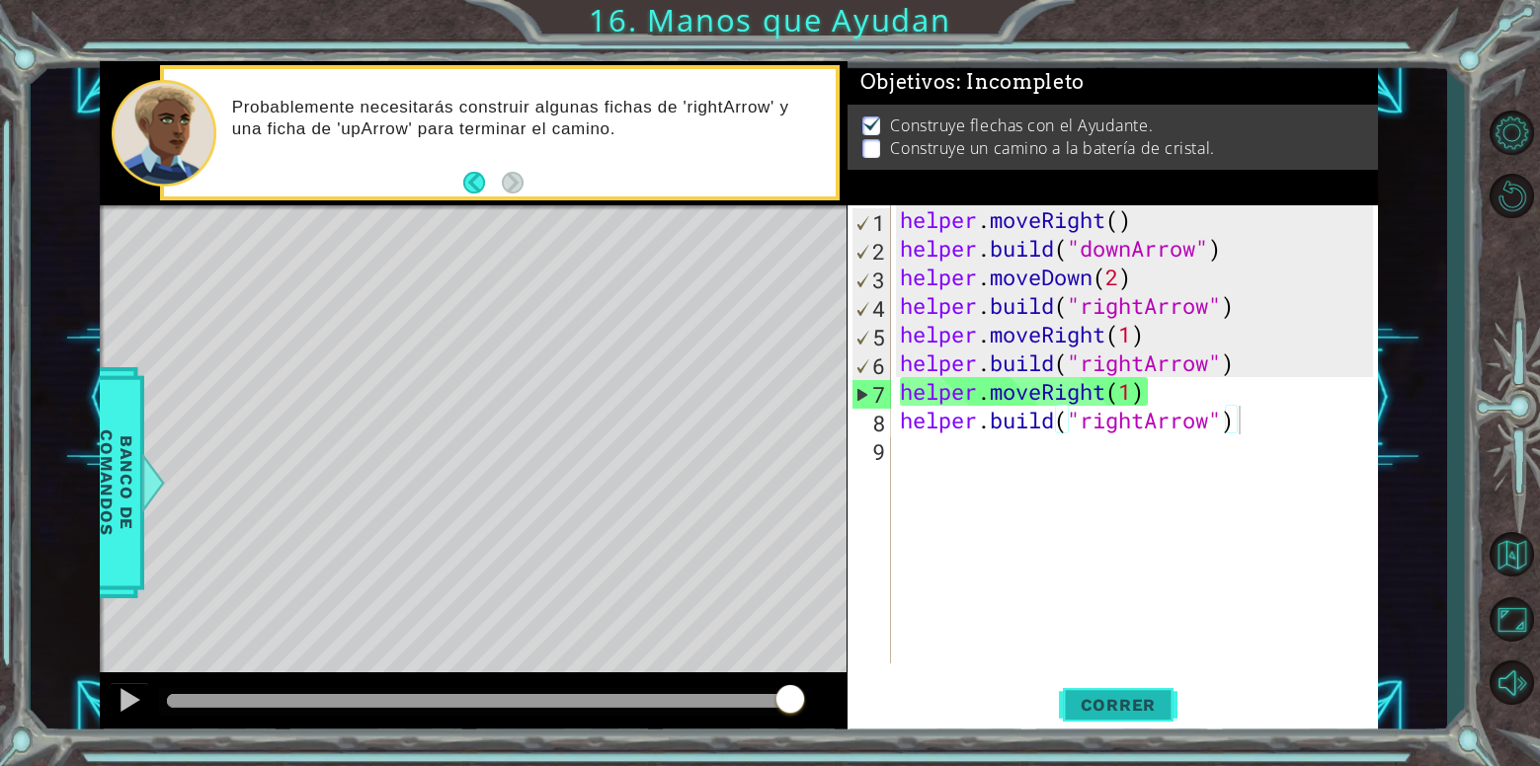
click at [1133, 706] on span "Correr" at bounding box center [1119, 705] width 116 height 20
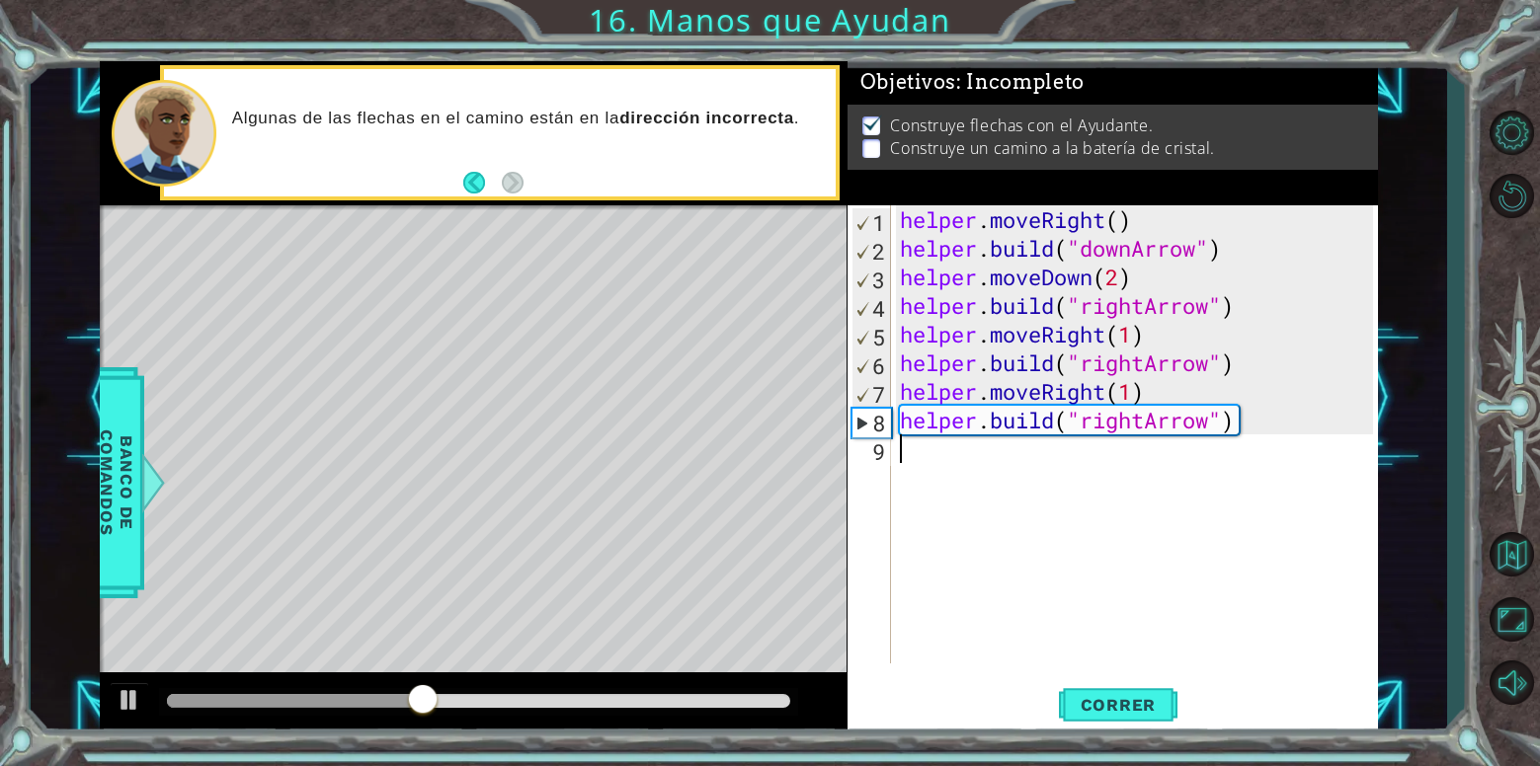
click at [942, 485] on div "helper . moveRight ( ) helper . build ( "downArrow" ) helper . moveDown ( 2 ) h…" at bounding box center [1139, 463] width 487 height 516
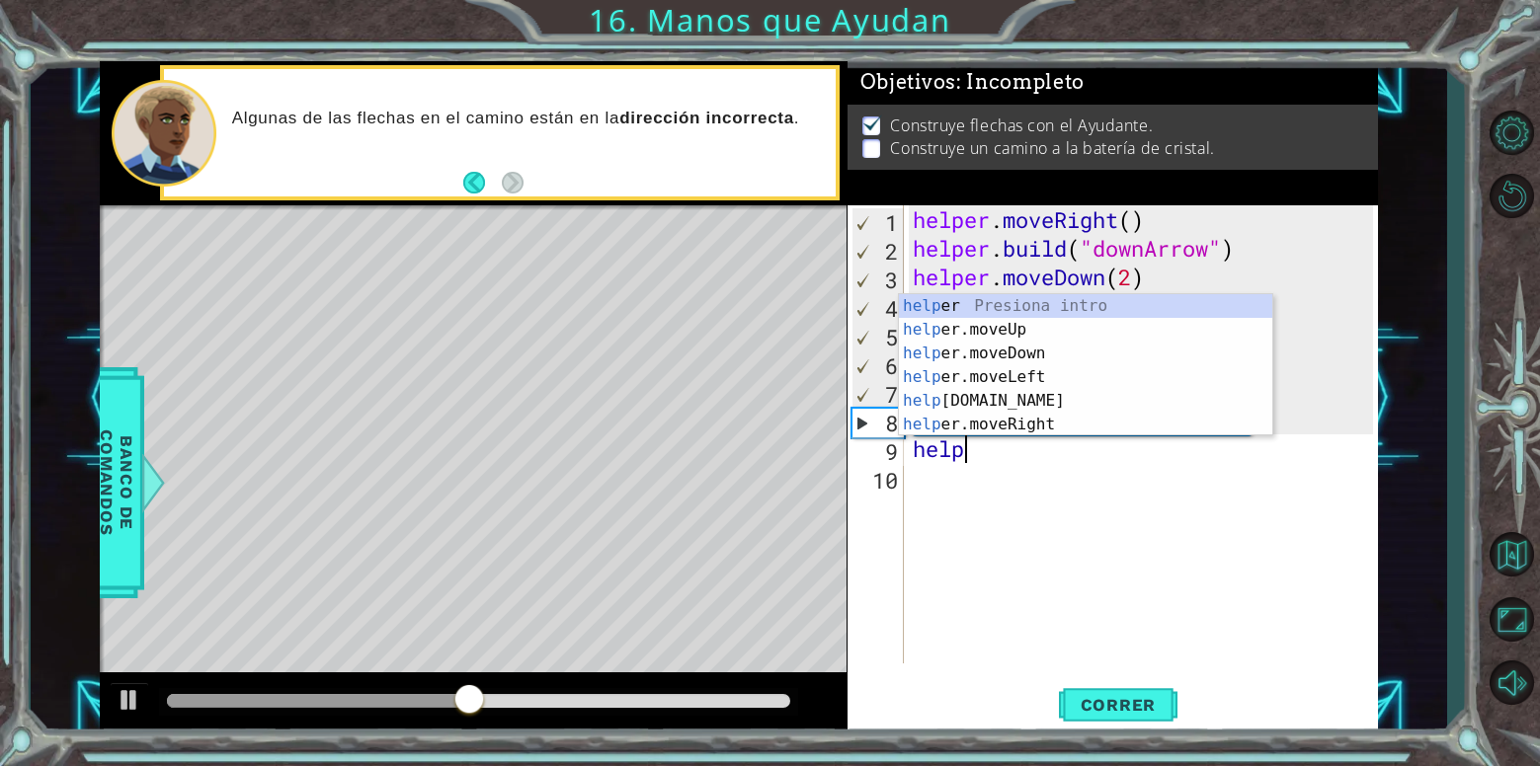
scroll to position [0, 2]
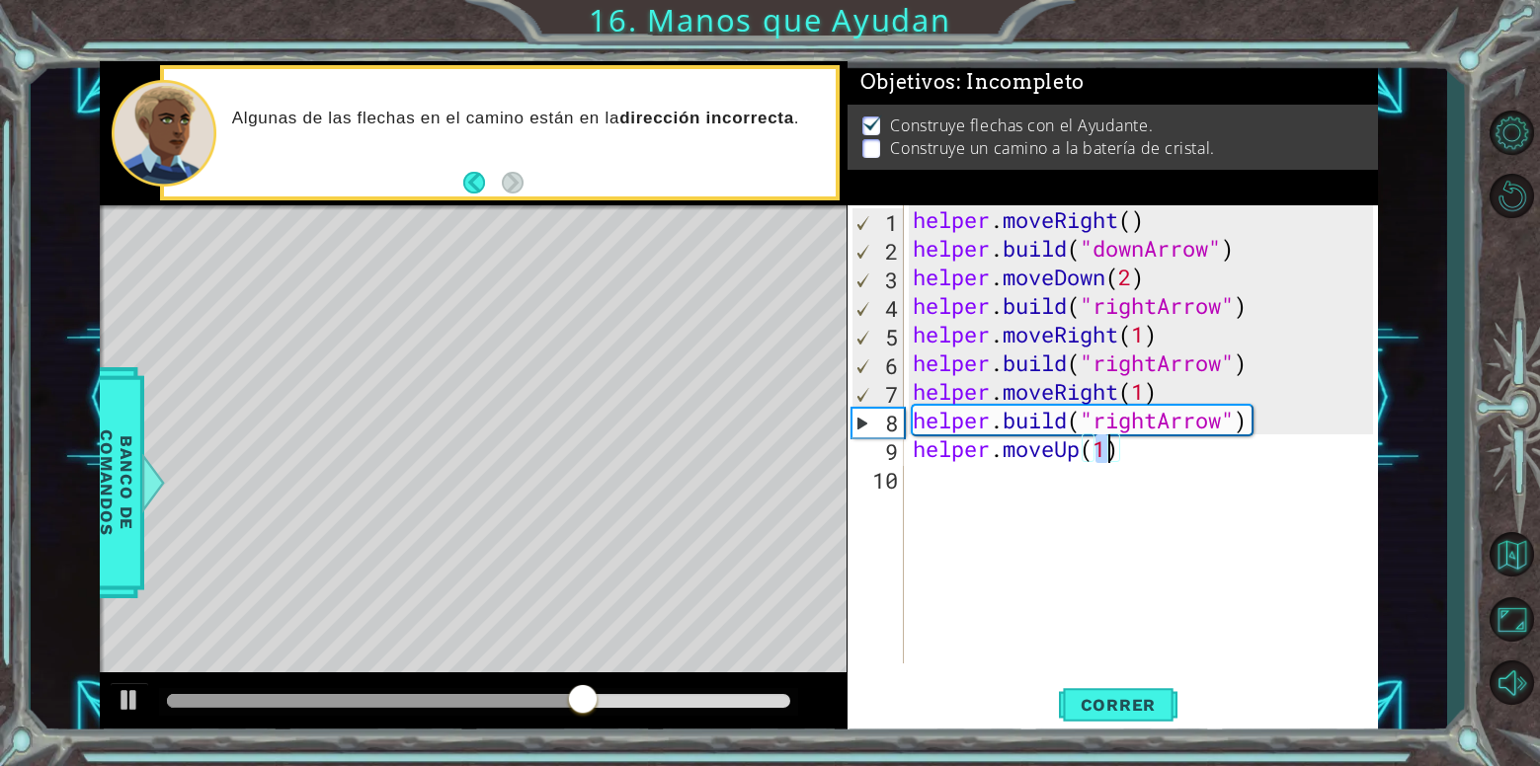
type textarea "helper.moveUp(2)"
click at [1141, 504] on div "helper . moveRight ( ) helper . build ( "downArrow" ) helper . moveDown ( 2 ) h…" at bounding box center [1146, 463] width 474 height 516
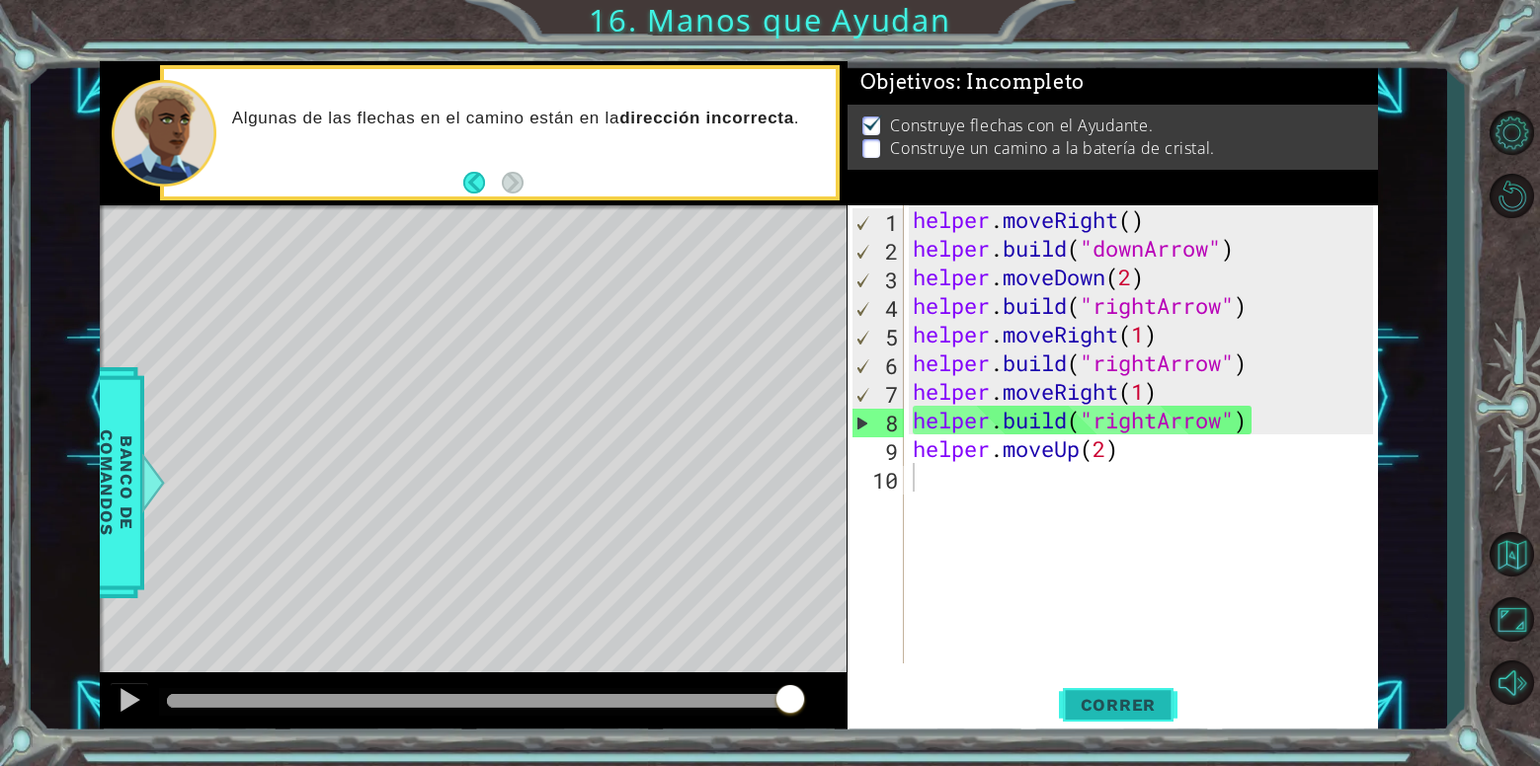
drag, startPoint x: 1093, startPoint y: 695, endPoint x: 939, endPoint y: 725, distance: 156.9
click at [1063, 679] on button "Correr" at bounding box center [1118, 705] width 119 height 53
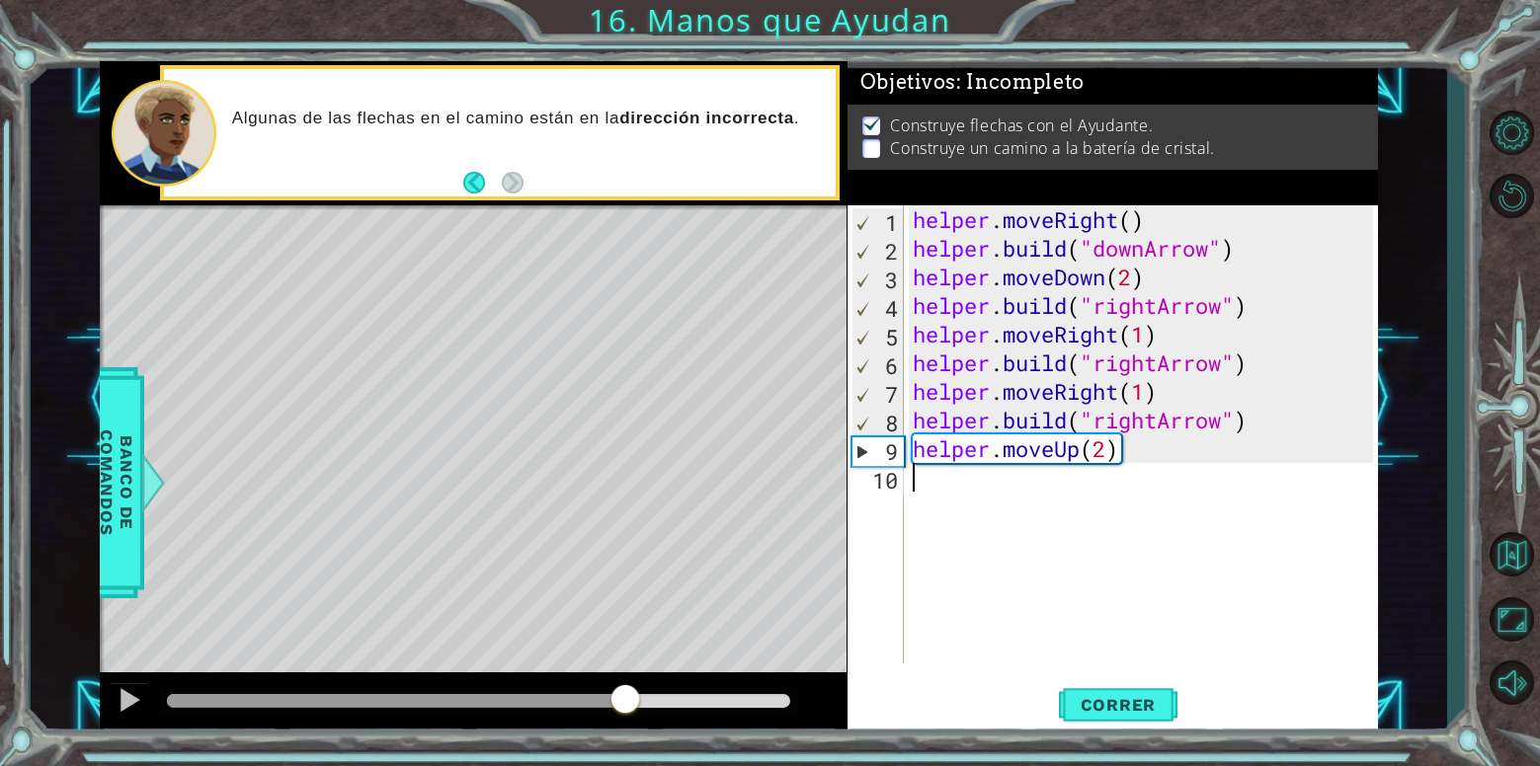
drag, startPoint x: 266, startPoint y: 697, endPoint x: 623, endPoint y: 720, distance: 358.2
click at [623, 720] on div at bounding box center [473, 704] width 747 height 63
click at [1073, 461] on div "helper . moveRight ( ) helper . build ( "downArrow" ) helper . moveDown ( 2 ) h…" at bounding box center [1146, 463] width 474 height 516
click at [1080, 459] on div "helper . moveRight ( ) helper . build ( "downArrow" ) helper . moveDown ( 2 ) h…" at bounding box center [1146, 463] width 474 height 516
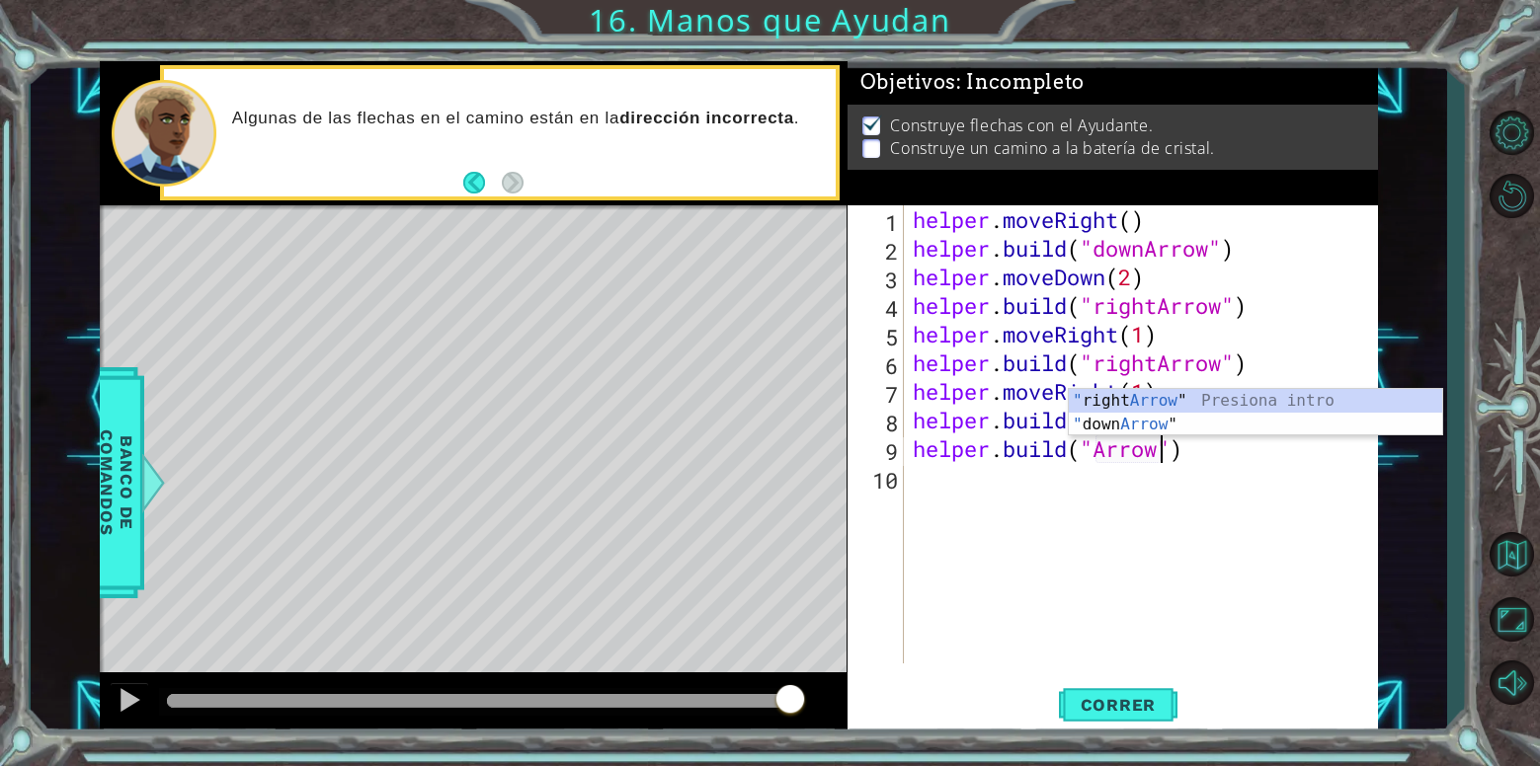
scroll to position [0, 11]
type textarea "[DOMAIN_NAME]("Arrow")"
click at [113, 506] on span "Banco de comandos" at bounding box center [116, 482] width 51 height 204
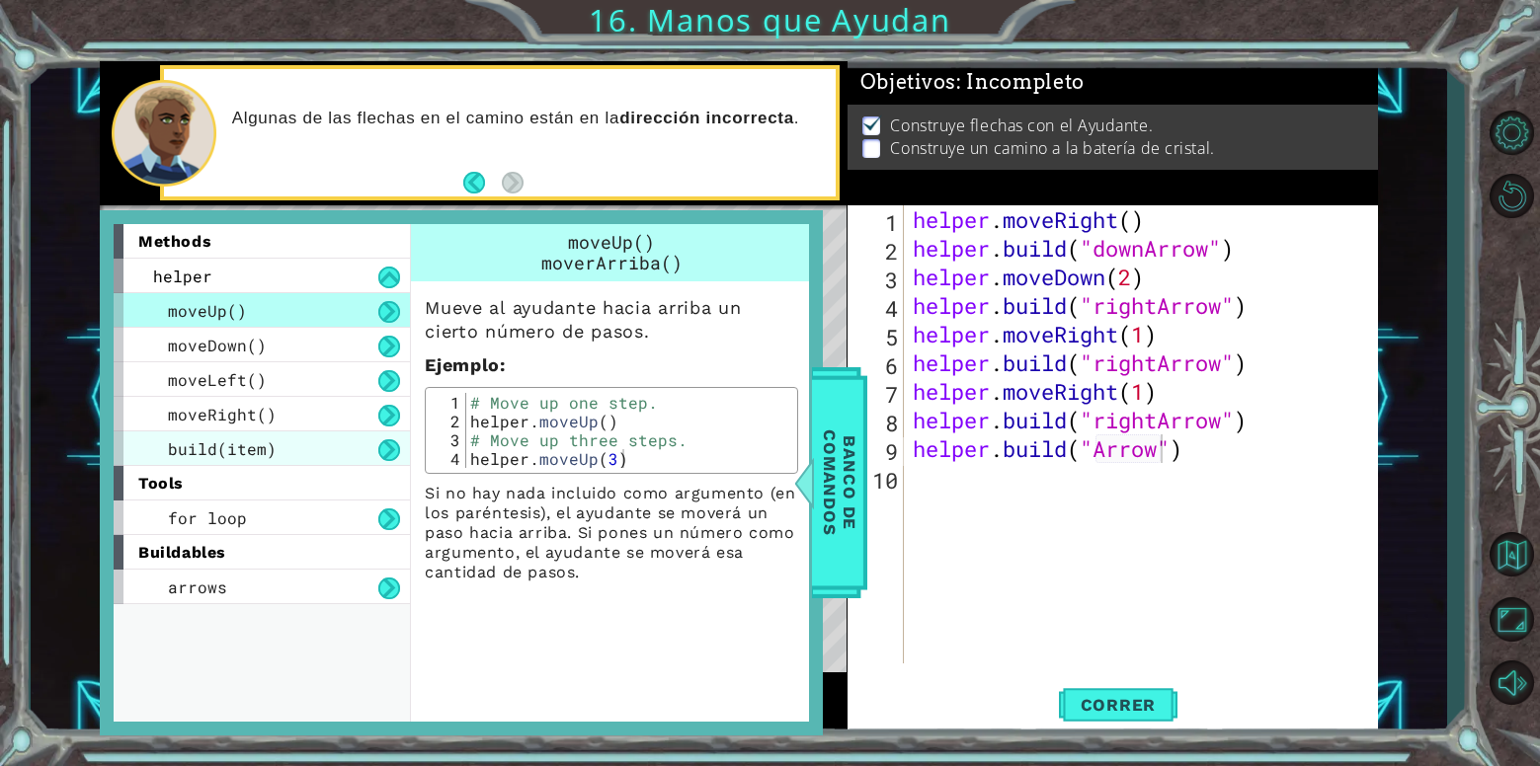
click at [300, 446] on div "build(item)" at bounding box center [262, 449] width 296 height 35
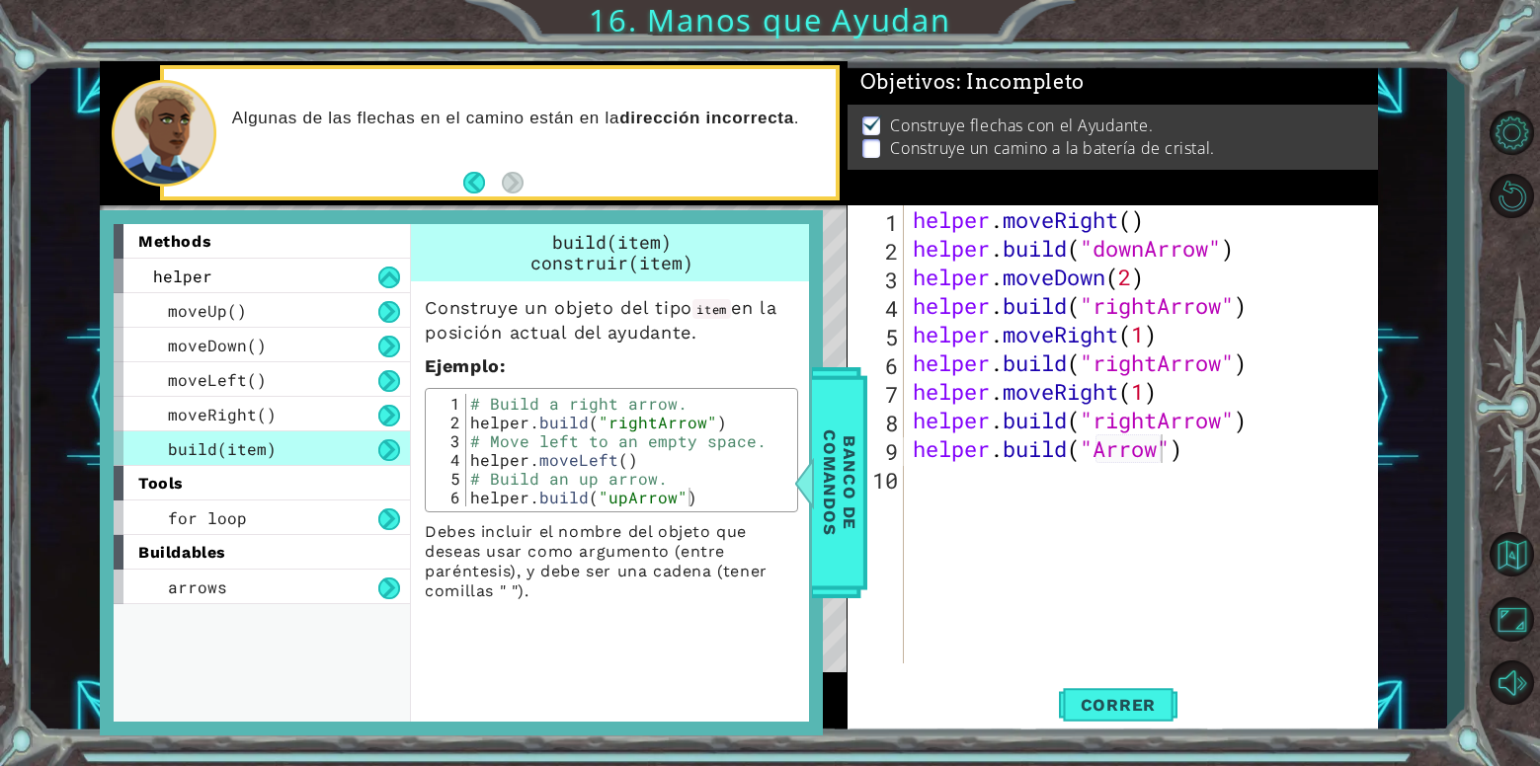
scroll to position [0, 0]
click at [1220, 560] on div "helper . moveRight ( ) helper . build ( "downArrow" ) helper . moveDown ( 2 ) h…" at bounding box center [1146, 463] width 474 height 516
click at [1104, 466] on div "helper . moveRight ( ) helper . build ( "downArrow" ) helper . moveDown ( 2 ) h…" at bounding box center [1146, 463] width 474 height 516
click at [1099, 459] on div "helper . moveRight ( ) helper . build ( "downArrow" ) helper . moveDown ( 2 ) h…" at bounding box center [1146, 463] width 474 height 516
type textarea "[DOMAIN_NAME]("Arrow")"
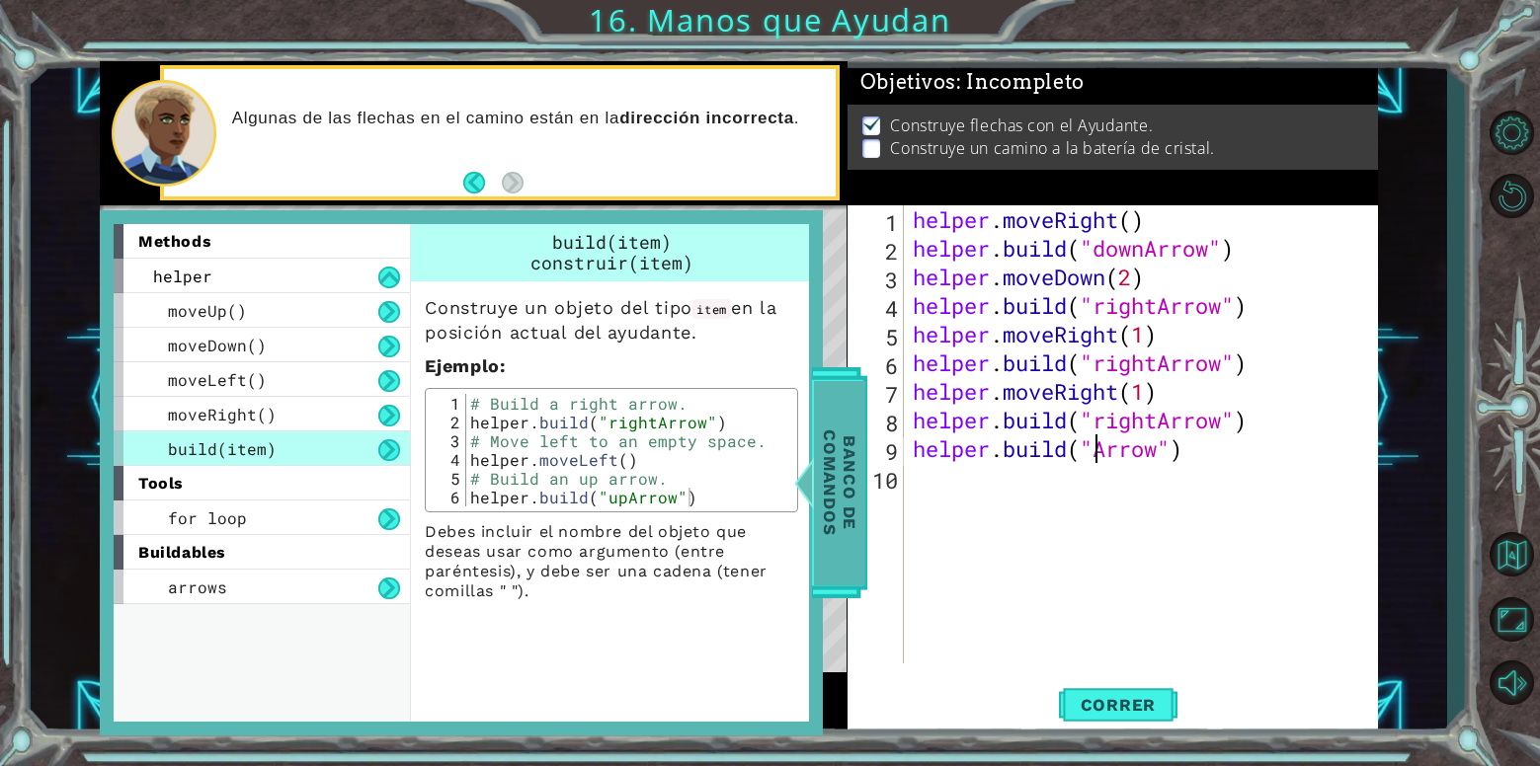
click at [845, 519] on span "Banco de comandos" at bounding box center [839, 482] width 51 height 204
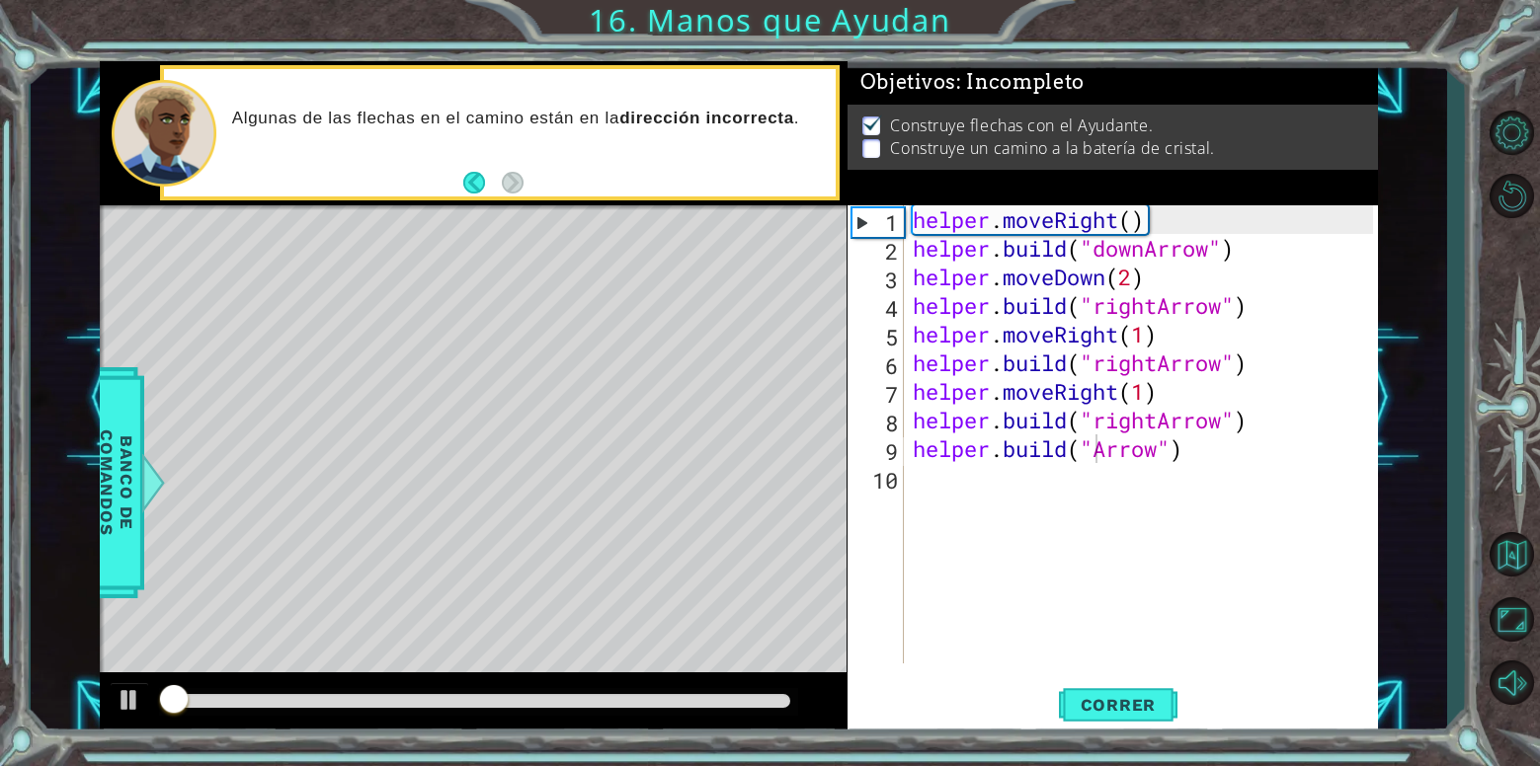
click at [1148, 480] on div "helper . moveRight ( ) helper . build ( "downArrow" ) helper . moveDown ( 2 ) h…" at bounding box center [1146, 463] width 474 height 516
click at [1098, 458] on div "helper . moveRight ( ) helper . build ( "downArrow" ) helper . moveDown ( 2 ) h…" at bounding box center [1146, 463] width 474 height 516
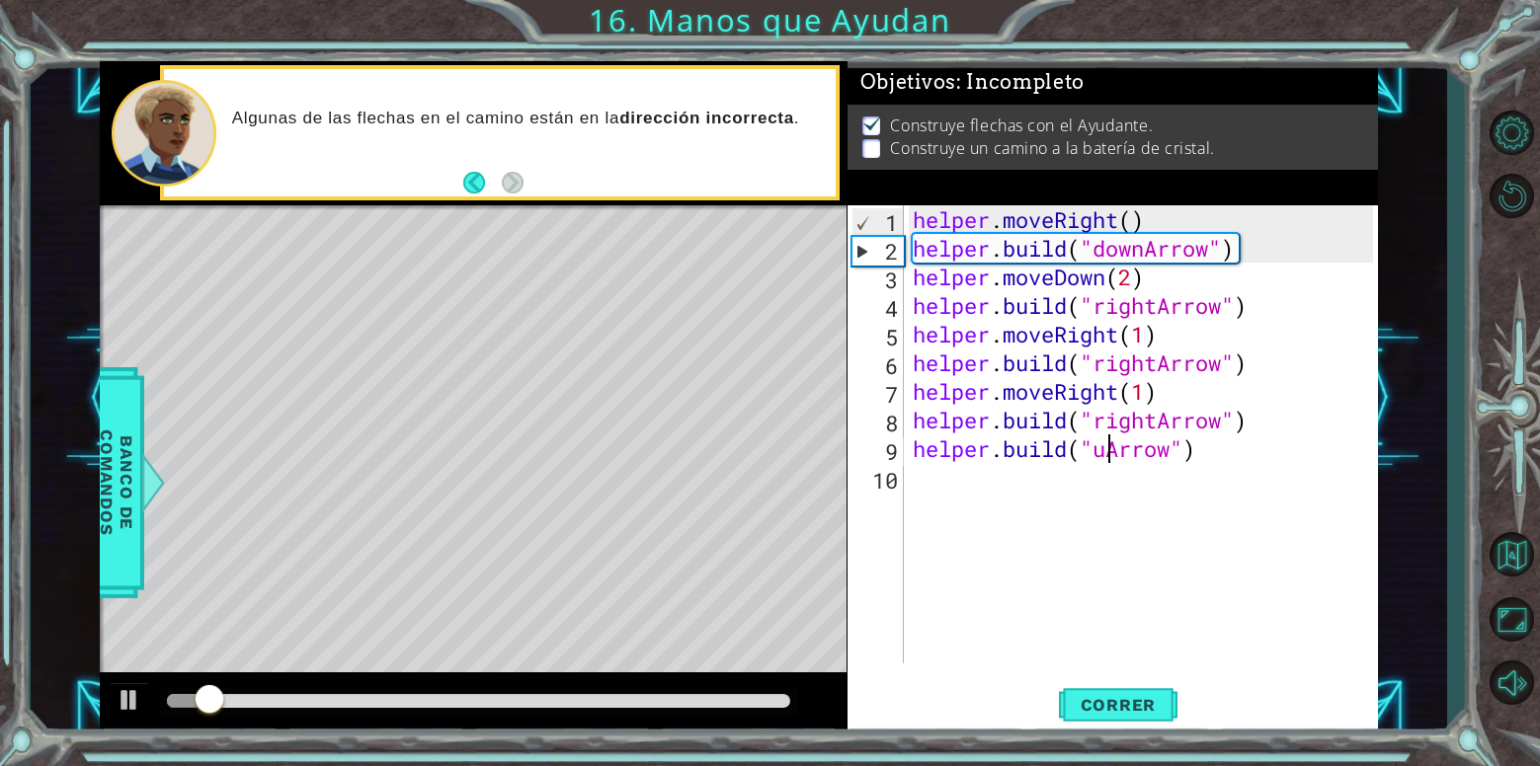
scroll to position [0, 9]
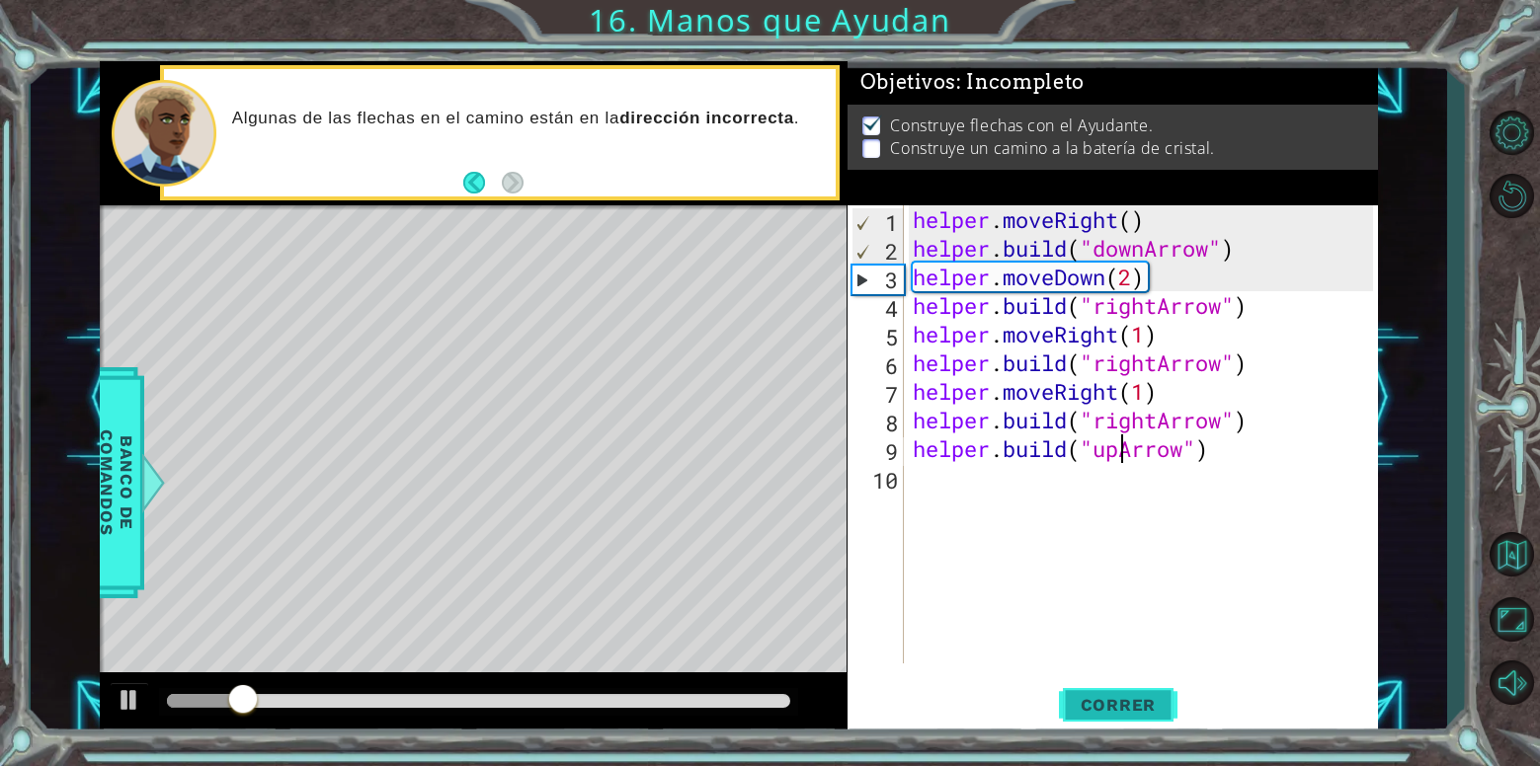
type textarea "[DOMAIN_NAME]("upArrow")"
click at [1103, 702] on span "Correr" at bounding box center [1119, 705] width 116 height 20
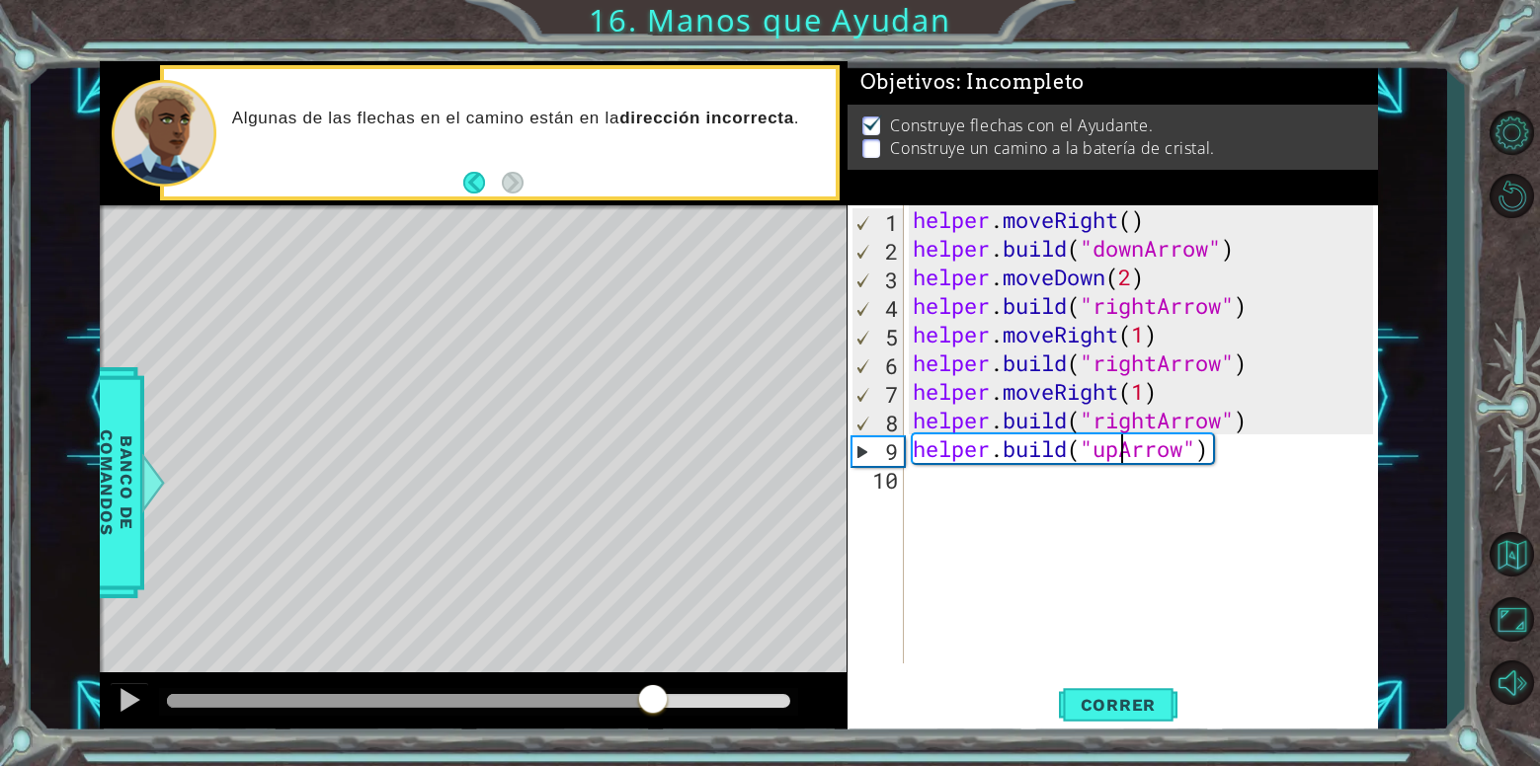
drag, startPoint x: 198, startPoint y: 683, endPoint x: 653, endPoint y: 675, distance: 455.4
click at [653, 675] on div at bounding box center [473, 704] width 747 height 63
click at [1266, 560] on div "helper . moveRight ( ) helper . build ( "downArrow" ) helper . moveDown ( 2 ) h…" at bounding box center [1146, 463] width 474 height 516
drag, startPoint x: 1232, startPoint y: 450, endPoint x: 1135, endPoint y: 462, distance: 97.5
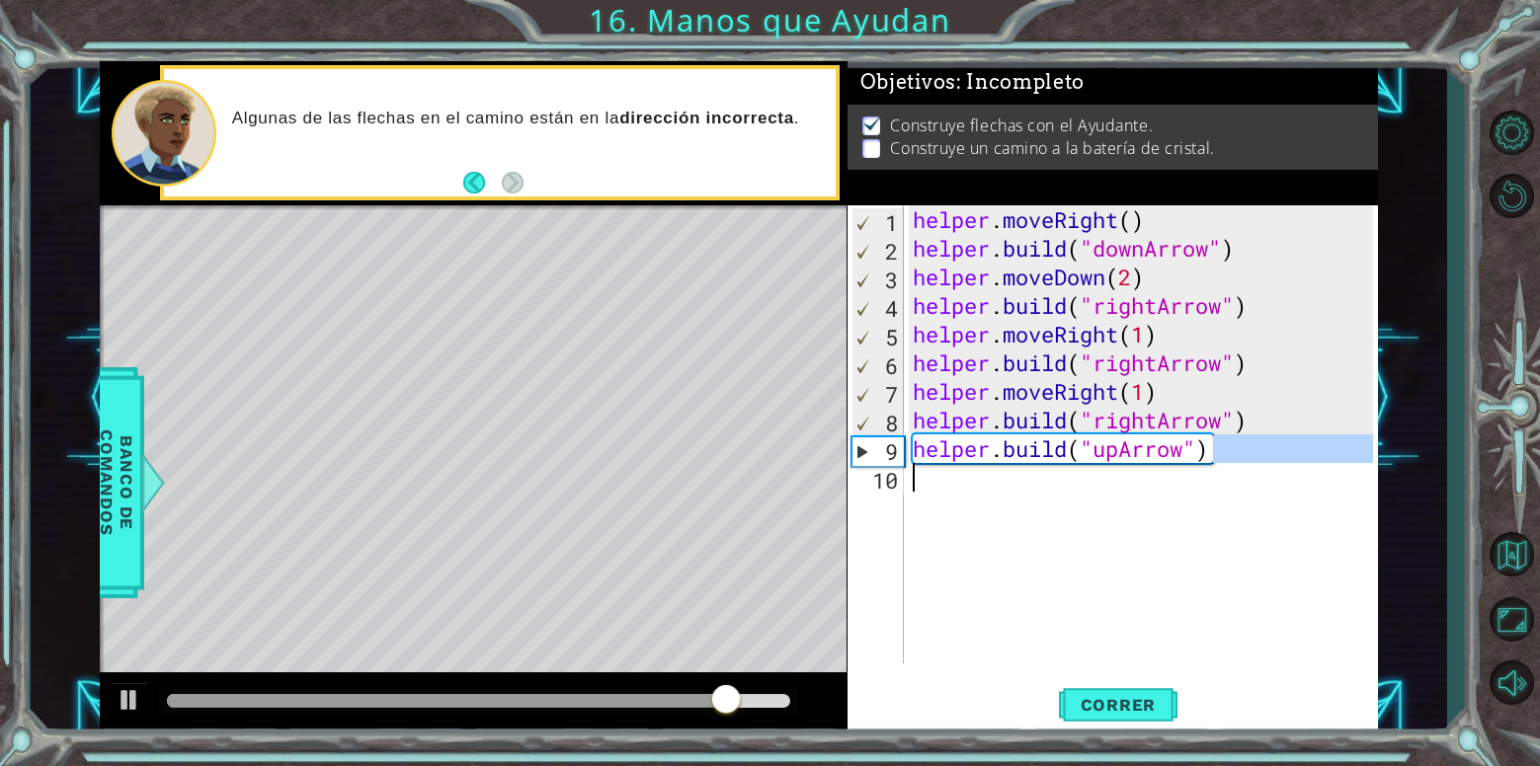
click at [1135, 462] on div "helper . moveRight ( ) helper . build ( "downArrow" ) helper . moveDown ( 2 ) h…" at bounding box center [1146, 463] width 474 height 516
drag, startPoint x: 1191, startPoint y: 458, endPoint x: 1175, endPoint y: 458, distance: 15.8
click at [1175, 458] on div "helper . moveRight ( ) helper . build ( "downArrow" ) helper . moveDown ( 2 ) h…" at bounding box center [1146, 463] width 474 height 516
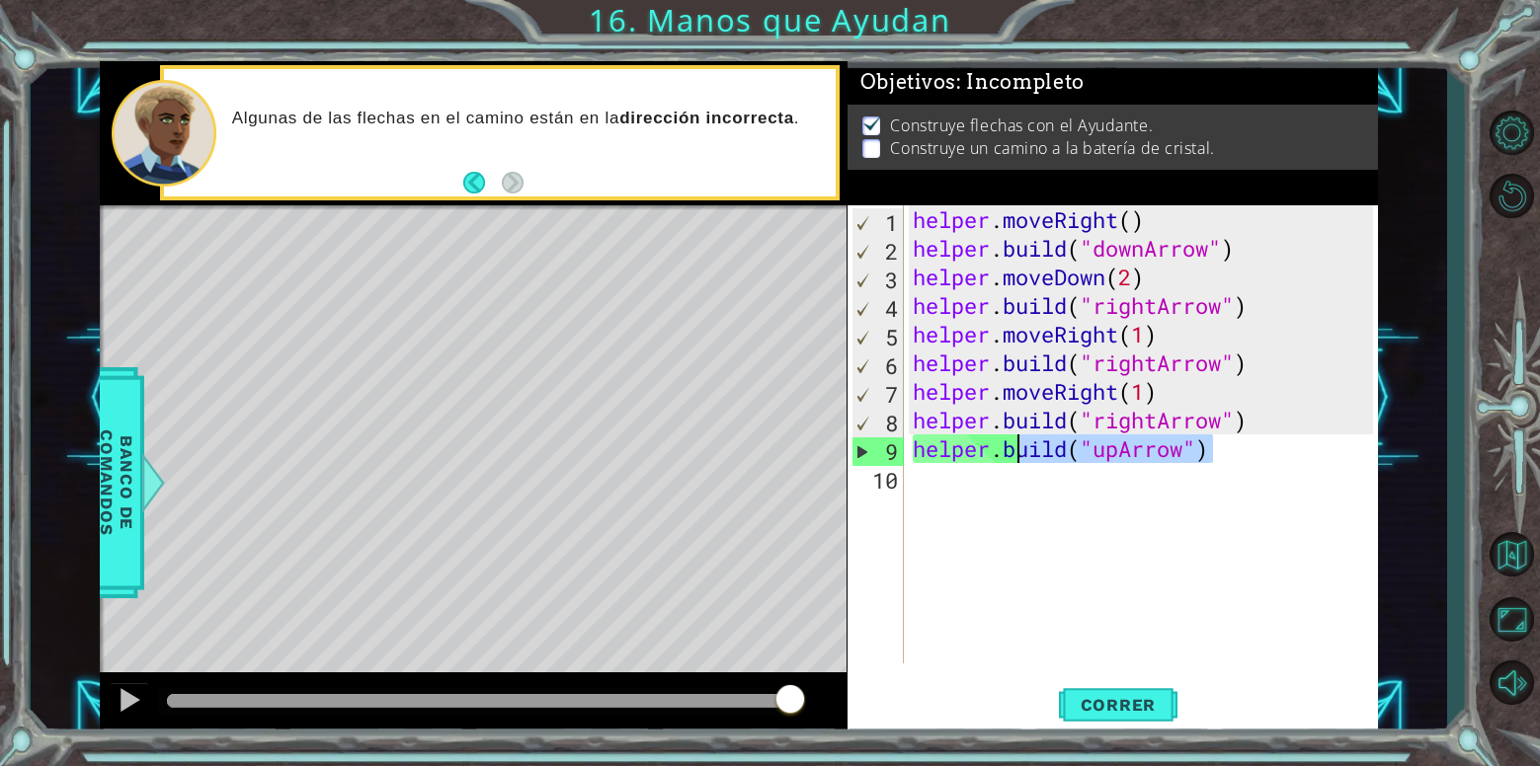
drag, startPoint x: 1227, startPoint y: 445, endPoint x: 1013, endPoint y: 447, distance: 213.3
click at [1013, 447] on div "helper . moveRight ( ) helper . build ( "downArrow" ) helper . moveDown ( 2 ) h…" at bounding box center [1146, 463] width 474 height 516
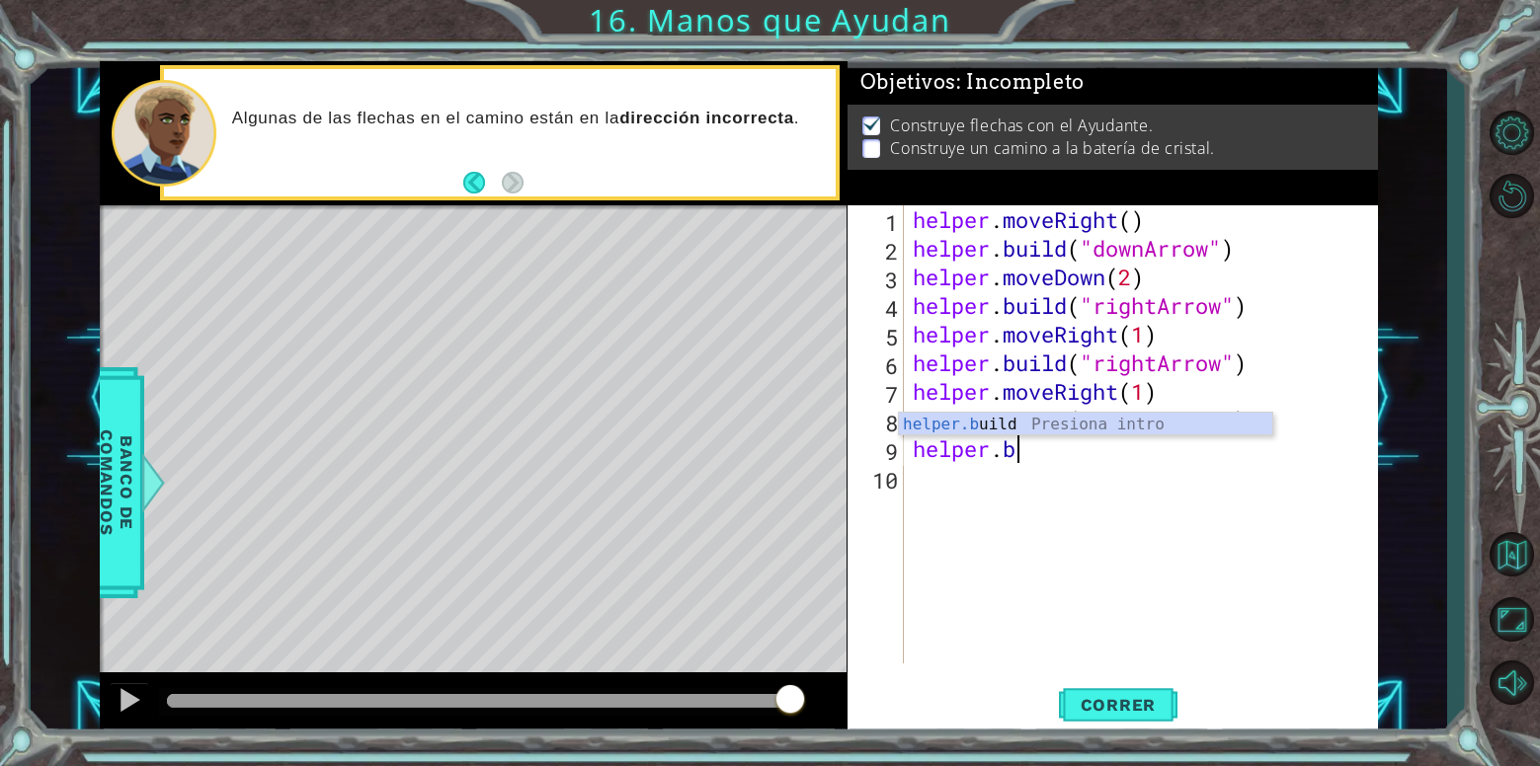
type textarea "[DOMAIN_NAME]("upArrow")"
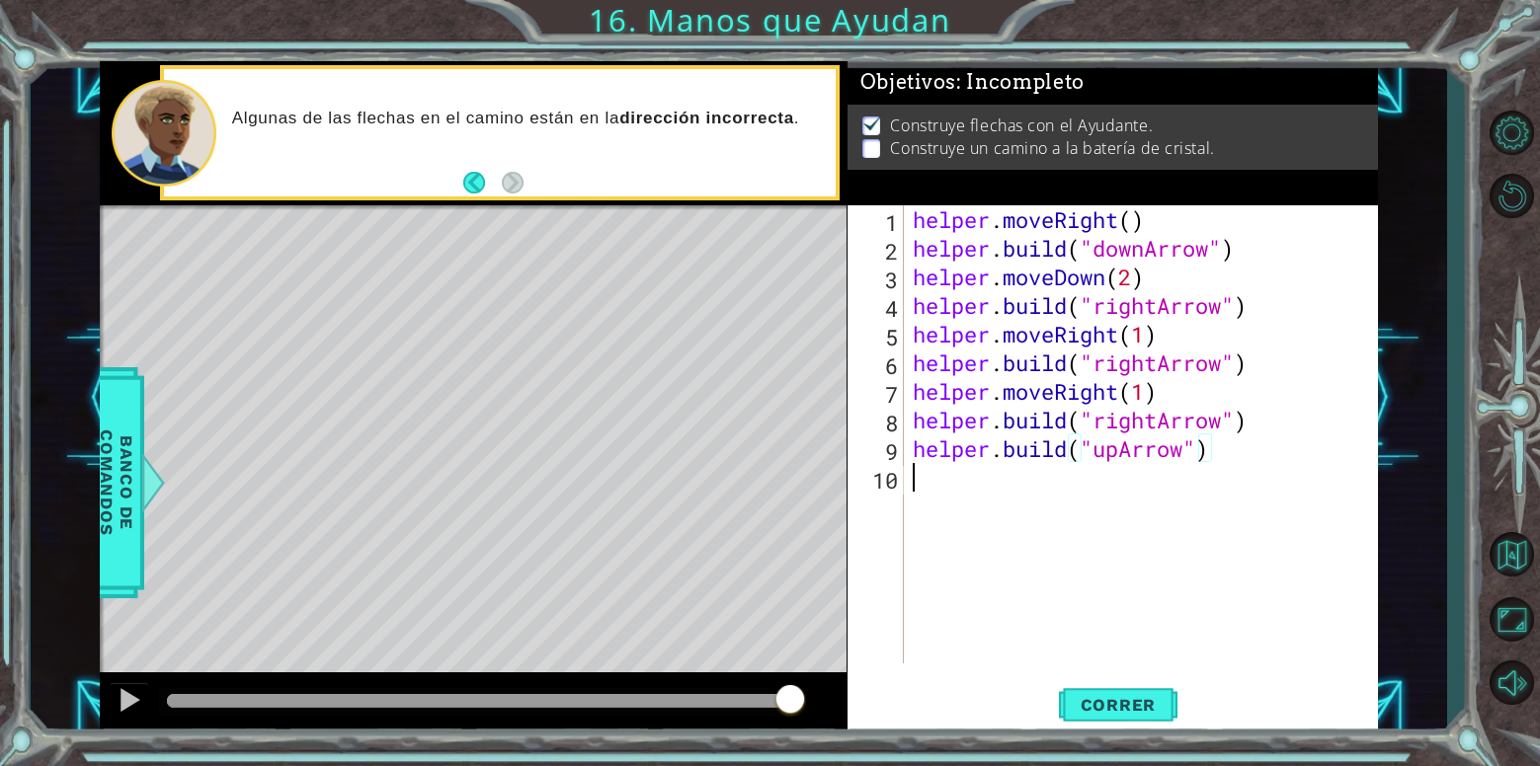
click at [1192, 465] on div "helper . moveRight ( ) helper . build ( "downArrow" ) helper . moveDown ( 2 ) h…" at bounding box center [1146, 463] width 474 height 516
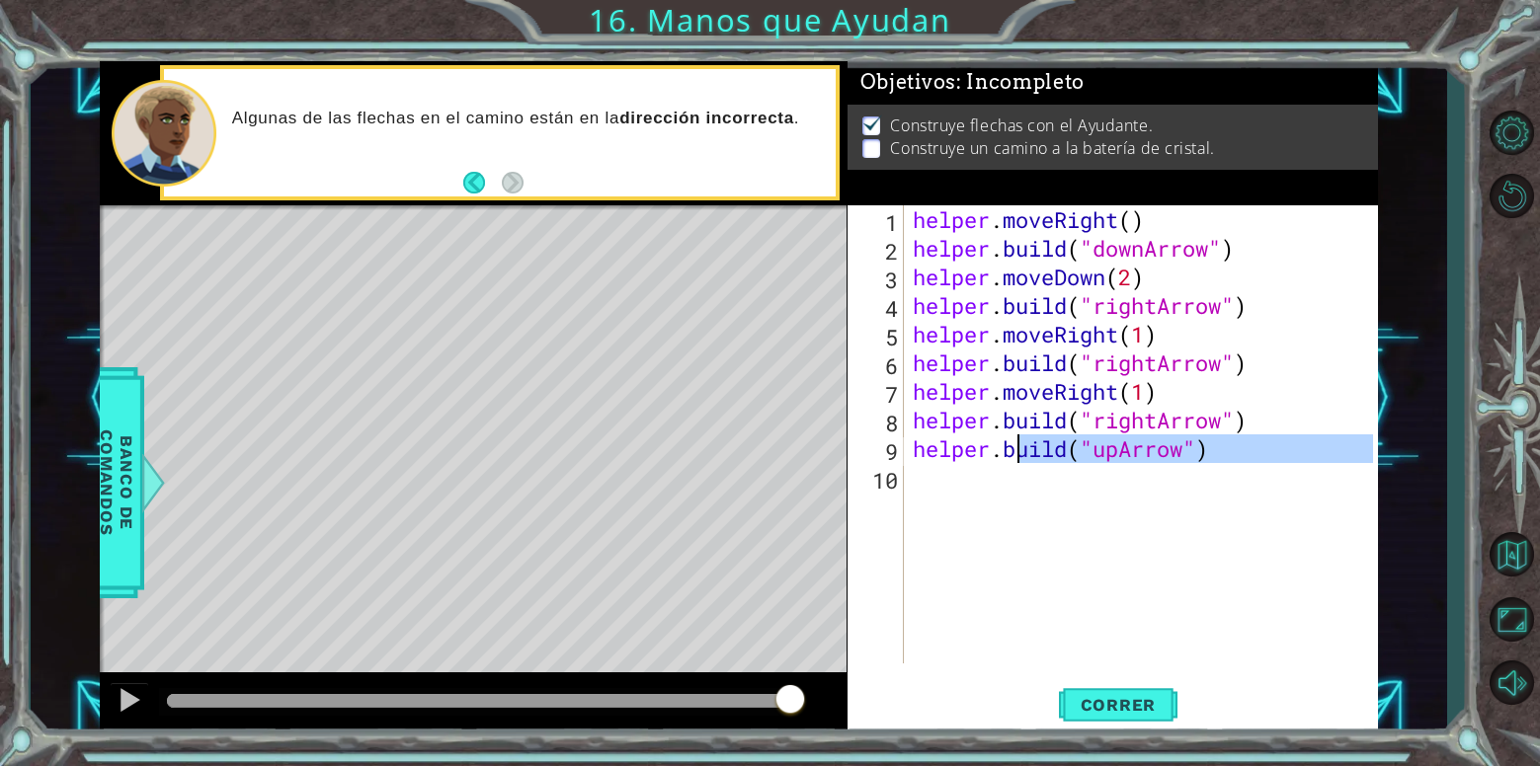
drag, startPoint x: 1205, startPoint y: 464, endPoint x: 1020, endPoint y: 444, distance: 185.7
click at [1020, 444] on div "helper . moveRight ( ) helper . build ( "downArrow" ) helper . moveDown ( 2 ) h…" at bounding box center [1146, 463] width 474 height 516
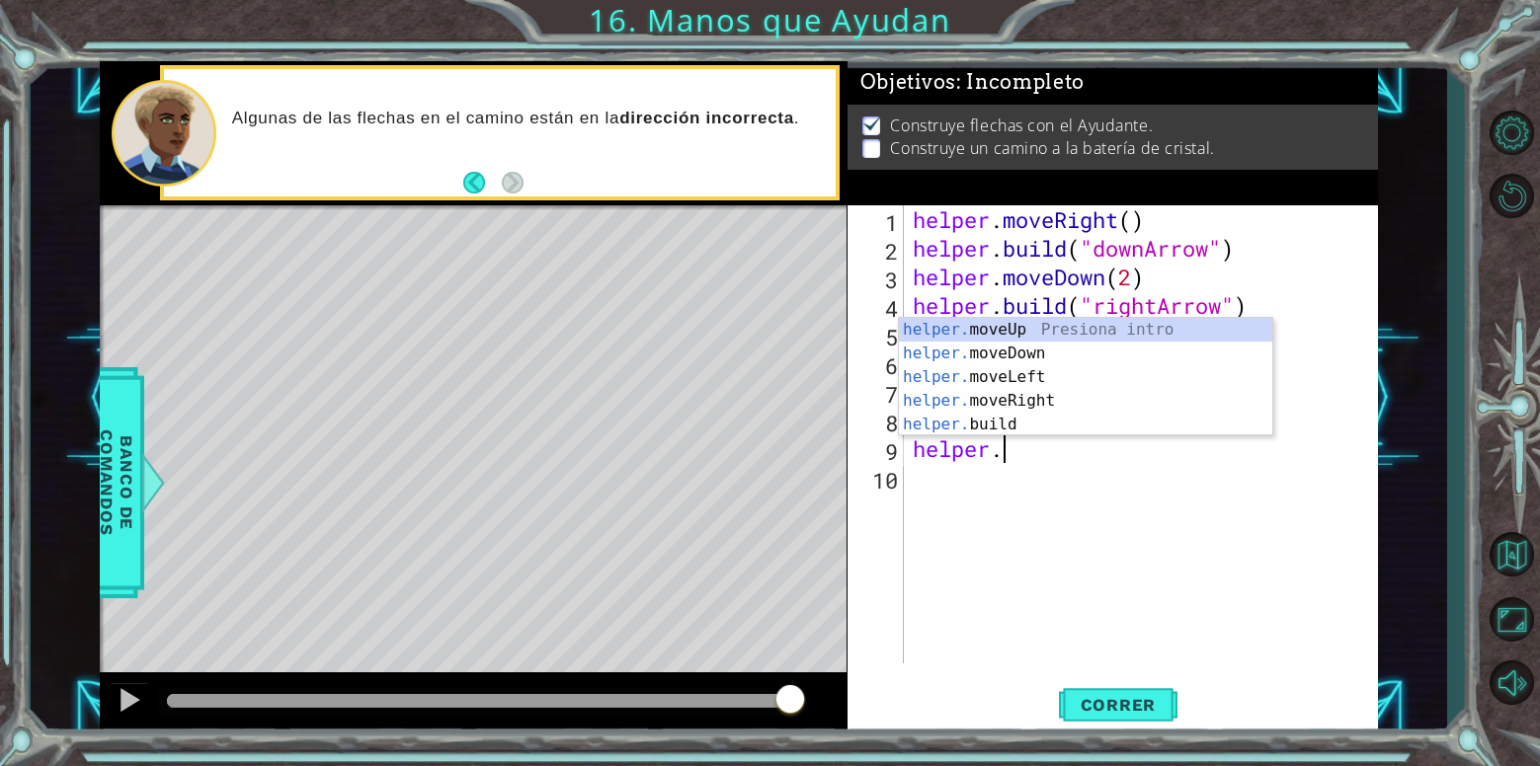
scroll to position [0, 3]
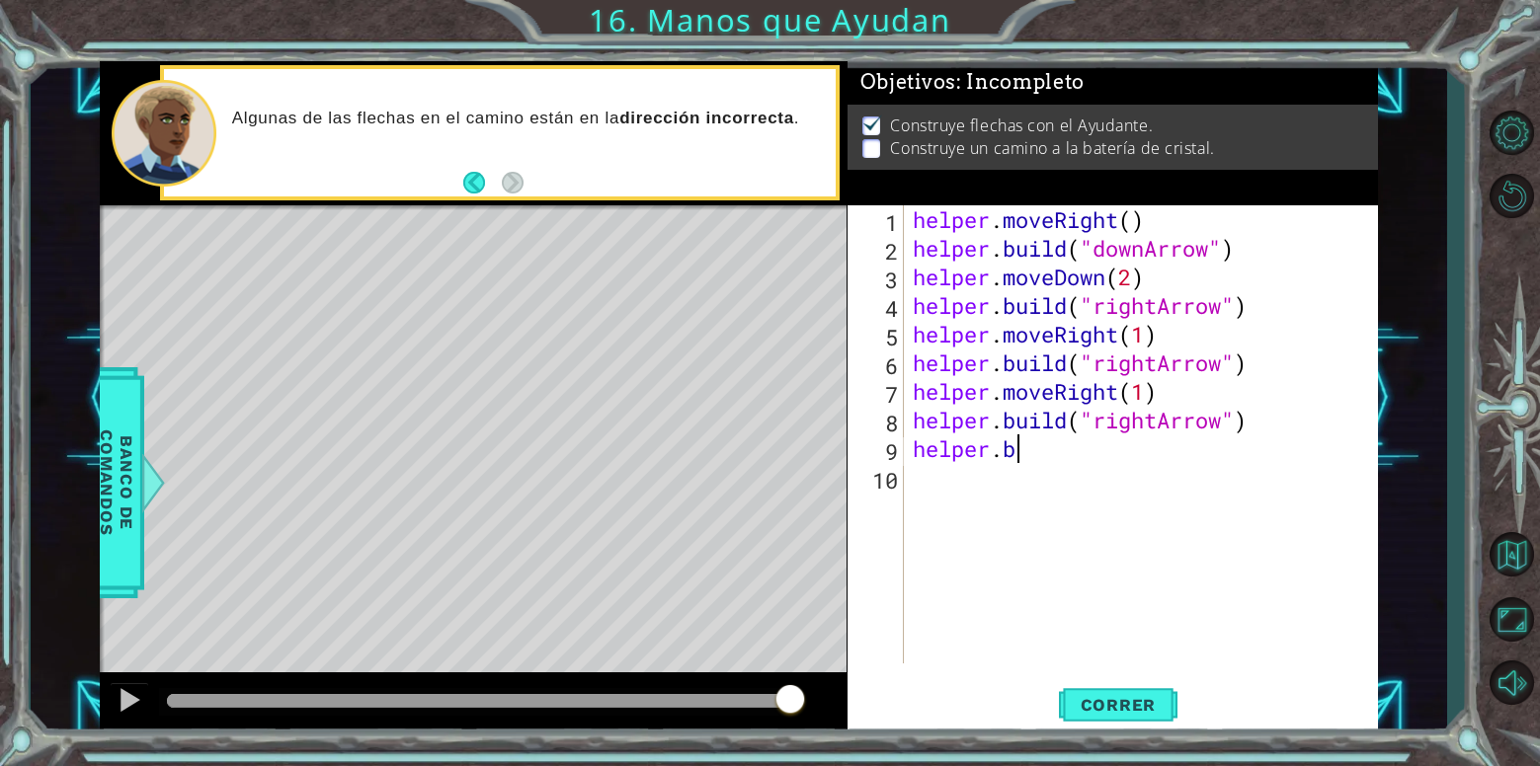
click at [1129, 444] on div "helper . moveRight ( ) helper . build ( "downArrow" ) helper . moveDown ( 2 ) h…" at bounding box center [1146, 463] width 474 height 516
type textarea "[DOMAIN_NAME]("rightArrow")"
click at [1119, 681] on button "Correr" at bounding box center [1118, 705] width 119 height 53
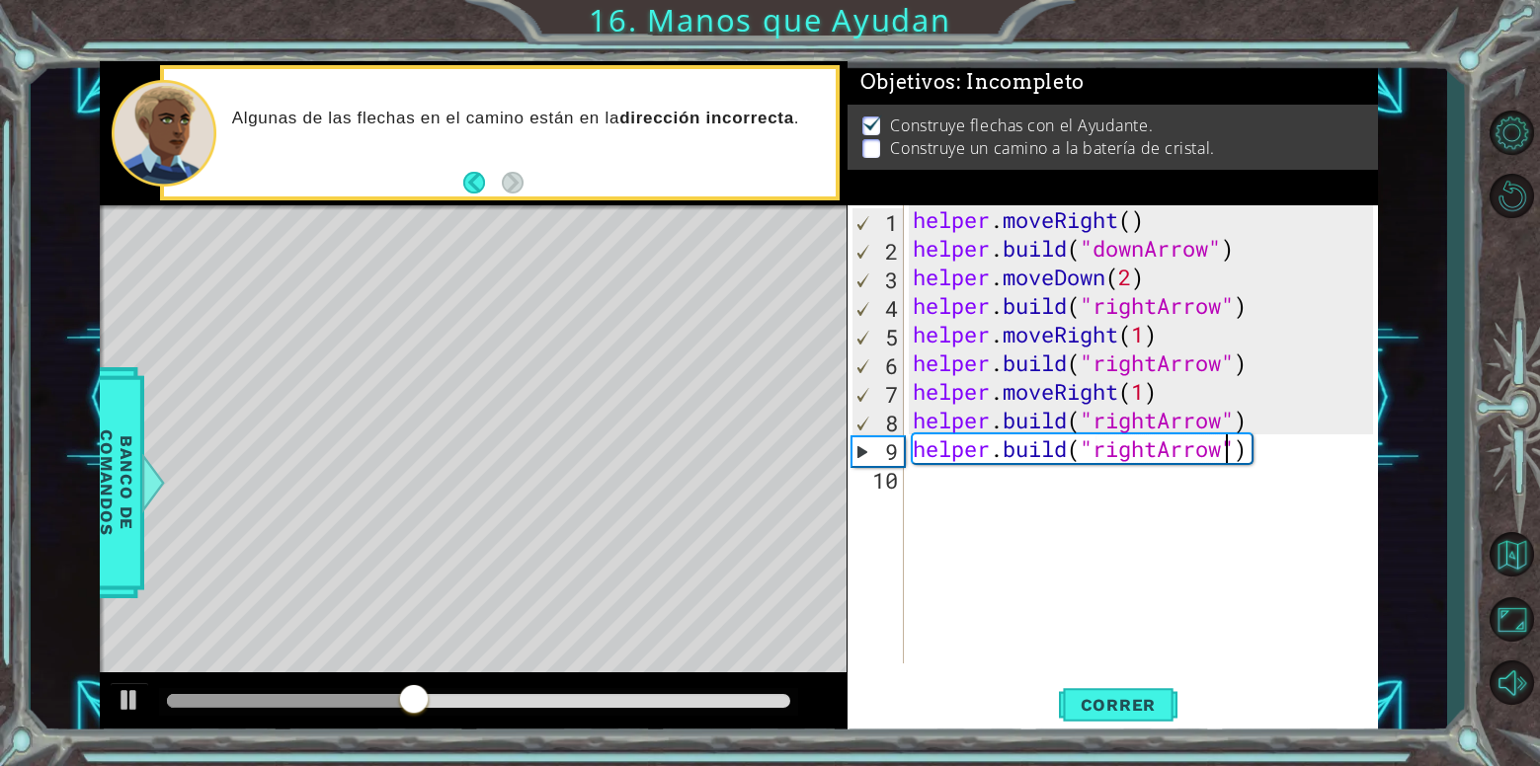
click at [1105, 489] on div "helper . moveRight ( ) helper . build ( "downArrow" ) helper . moveDown ( 2 ) h…" at bounding box center [1146, 463] width 474 height 516
click at [1244, 464] on div "helper . moveRight ( ) helper . build ( "downArrow" ) helper . moveDown ( 2 ) h…" at bounding box center [1146, 463] width 474 height 516
click at [1220, 464] on div "helper . moveRight ( ) helper . build ( "downArrow" ) helper . moveDown ( 2 ) h…" at bounding box center [1146, 463] width 474 height 516
drag, startPoint x: 1220, startPoint y: 464, endPoint x: 1108, endPoint y: 456, distance: 111.9
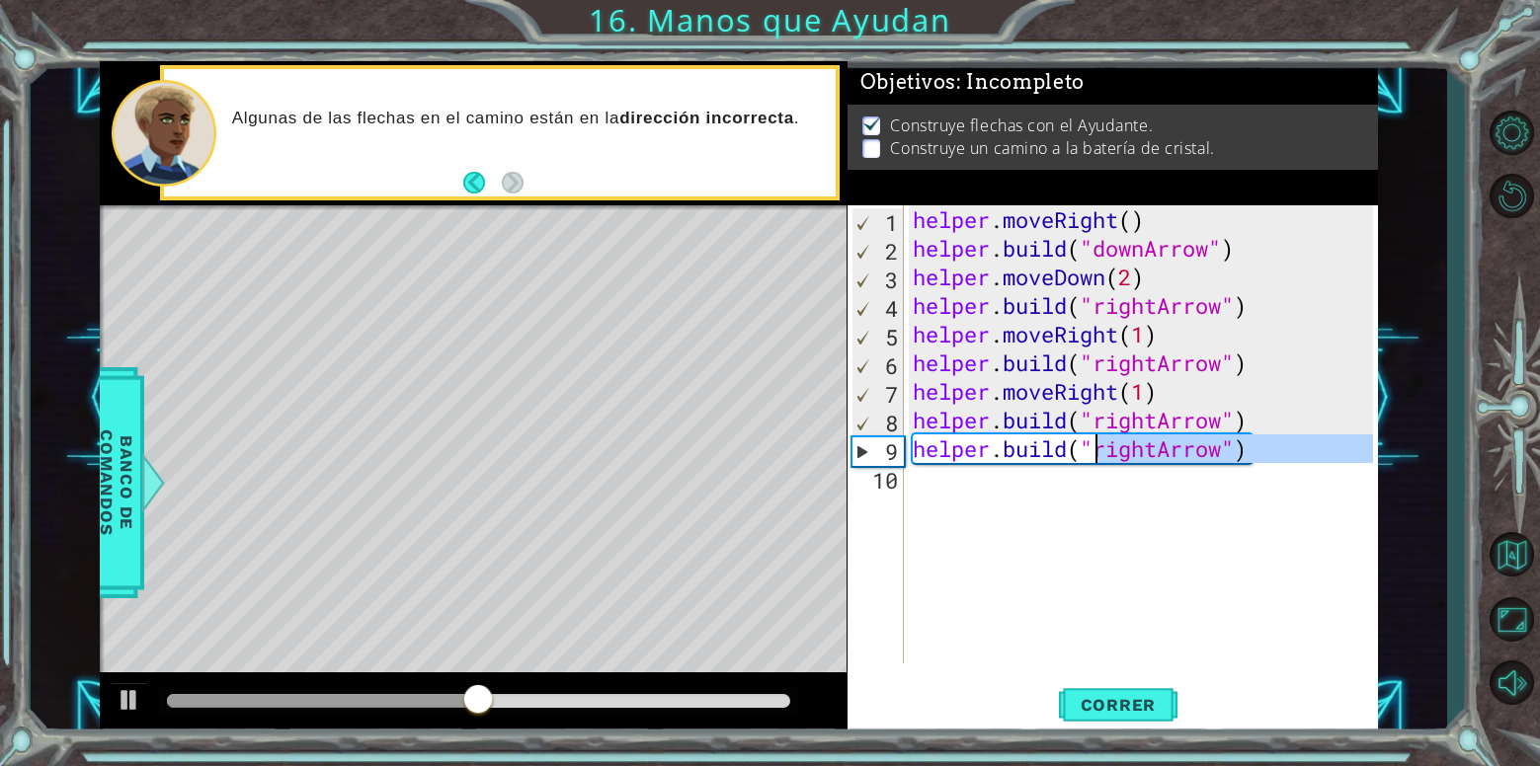
click at [1108, 456] on div "helper . moveRight ( ) helper . build ( "downArrow" ) helper . moveDown ( 2 ) h…" at bounding box center [1146, 463] width 474 height 516
click at [1114, 456] on div "helper . moveRight ( ) helper . build ( "downArrow" ) helper . moveDown ( 2 ) h…" at bounding box center [1146, 463] width 474 height 516
click at [1120, 456] on div "helper . moveRight ( ) helper . build ( "downArrow" ) helper . moveDown ( 2 ) h…" at bounding box center [1146, 463] width 474 height 516
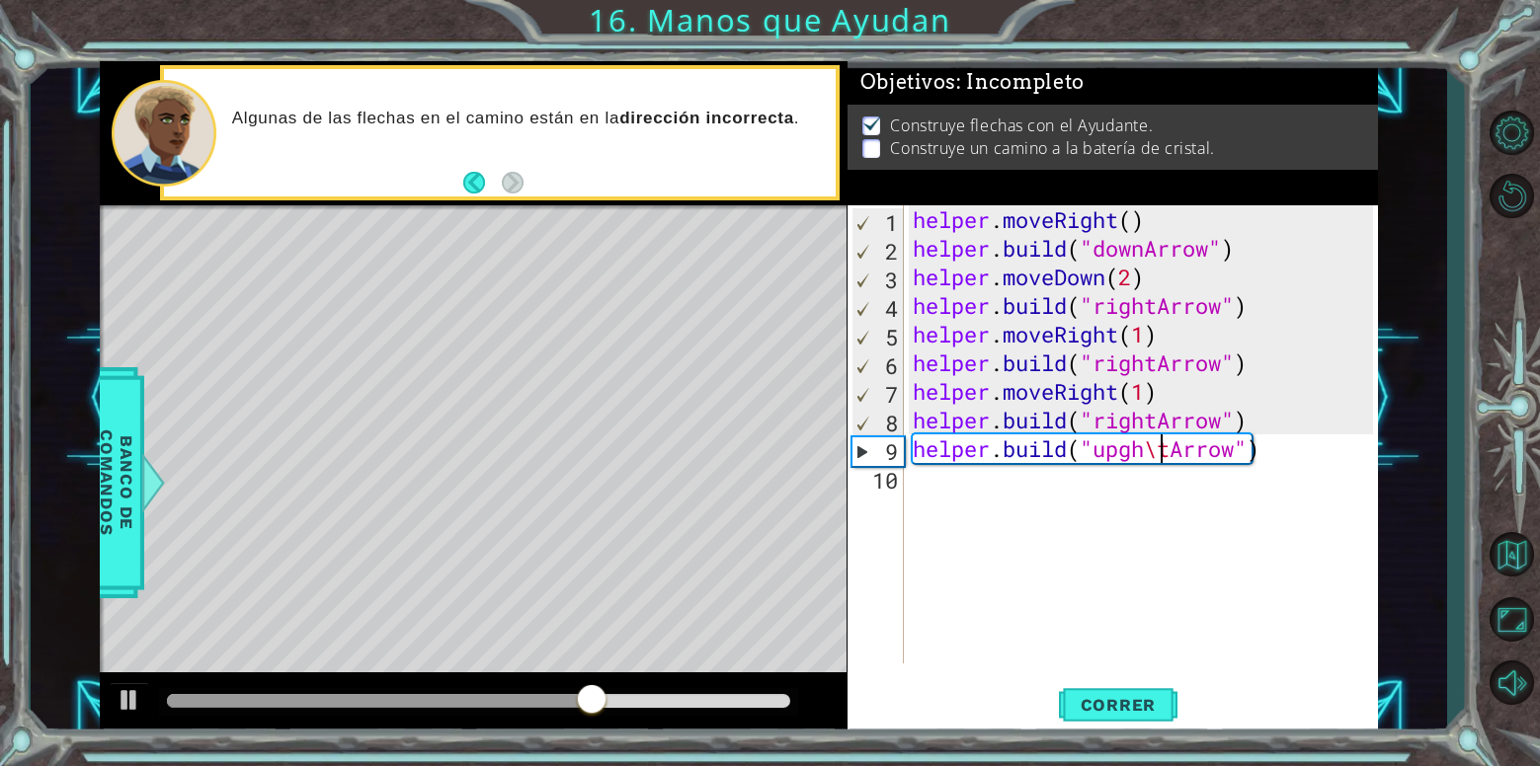
scroll to position [0, 12]
click at [1139, 697] on span "Correr" at bounding box center [1119, 705] width 116 height 20
click at [1193, 460] on div "helper . moveRight ( ) helper . build ( "downArrow" ) helper . moveDown ( 2 ) h…" at bounding box center [1146, 463] width 474 height 516
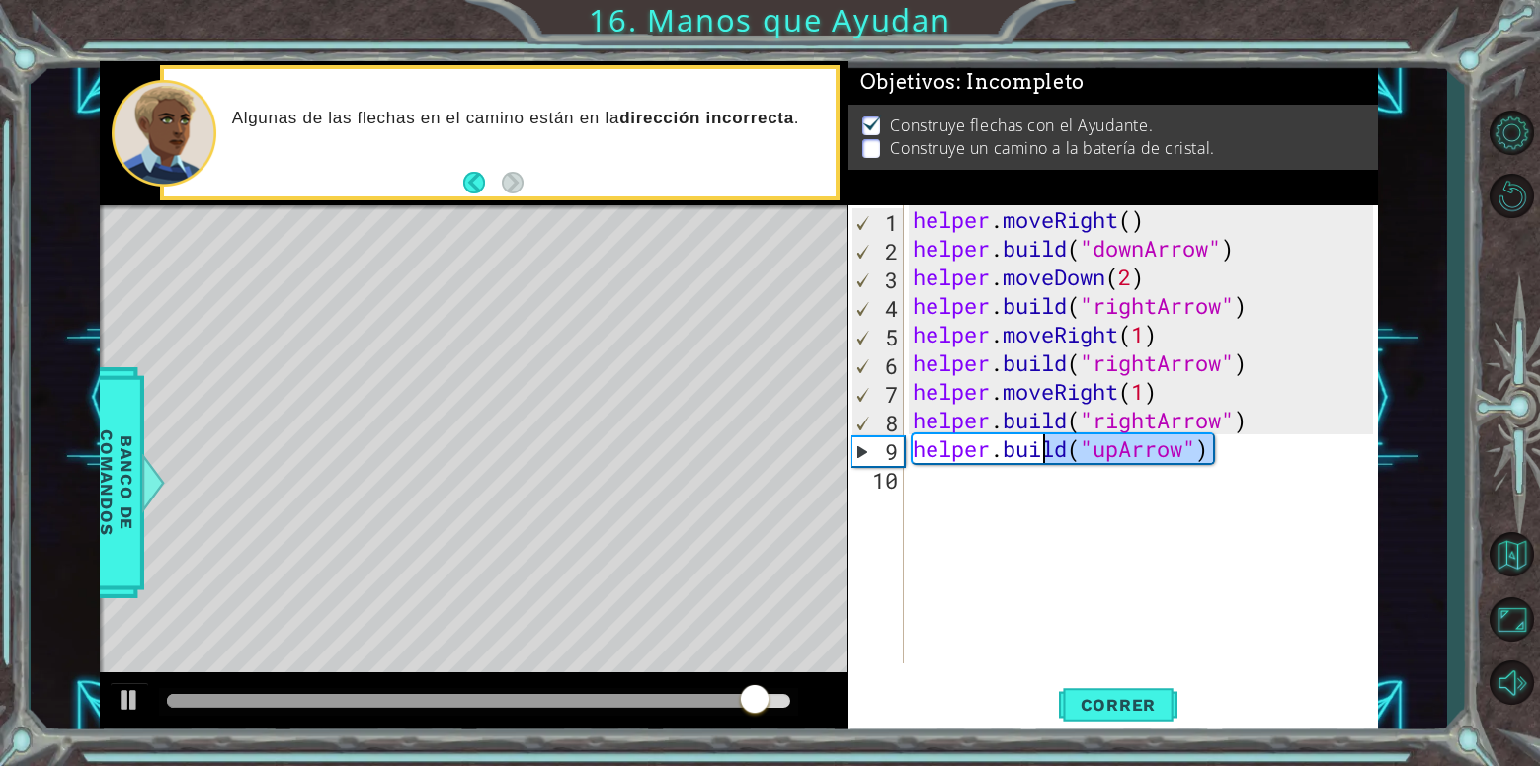
drag, startPoint x: 1236, startPoint y: 452, endPoint x: 1036, endPoint y: 455, distance: 199.5
click at [1038, 456] on div "helper . moveRight ( ) helper . build ( "downArrow" ) helper . moveDown ( 2 ) h…" at bounding box center [1146, 463] width 474 height 516
click at [1036, 455] on div "helper . moveRight ( ) helper . build ( "downArrow" ) helper . moveDown ( 2 ) h…" at bounding box center [1146, 463] width 474 height 516
drag, startPoint x: 1185, startPoint y: 458, endPoint x: 1223, endPoint y: 462, distance: 37.7
click at [1207, 462] on div "helper . moveRight ( ) helper . build ( "downArrow" ) helper . moveDown ( 2 ) h…" at bounding box center [1146, 463] width 474 height 516
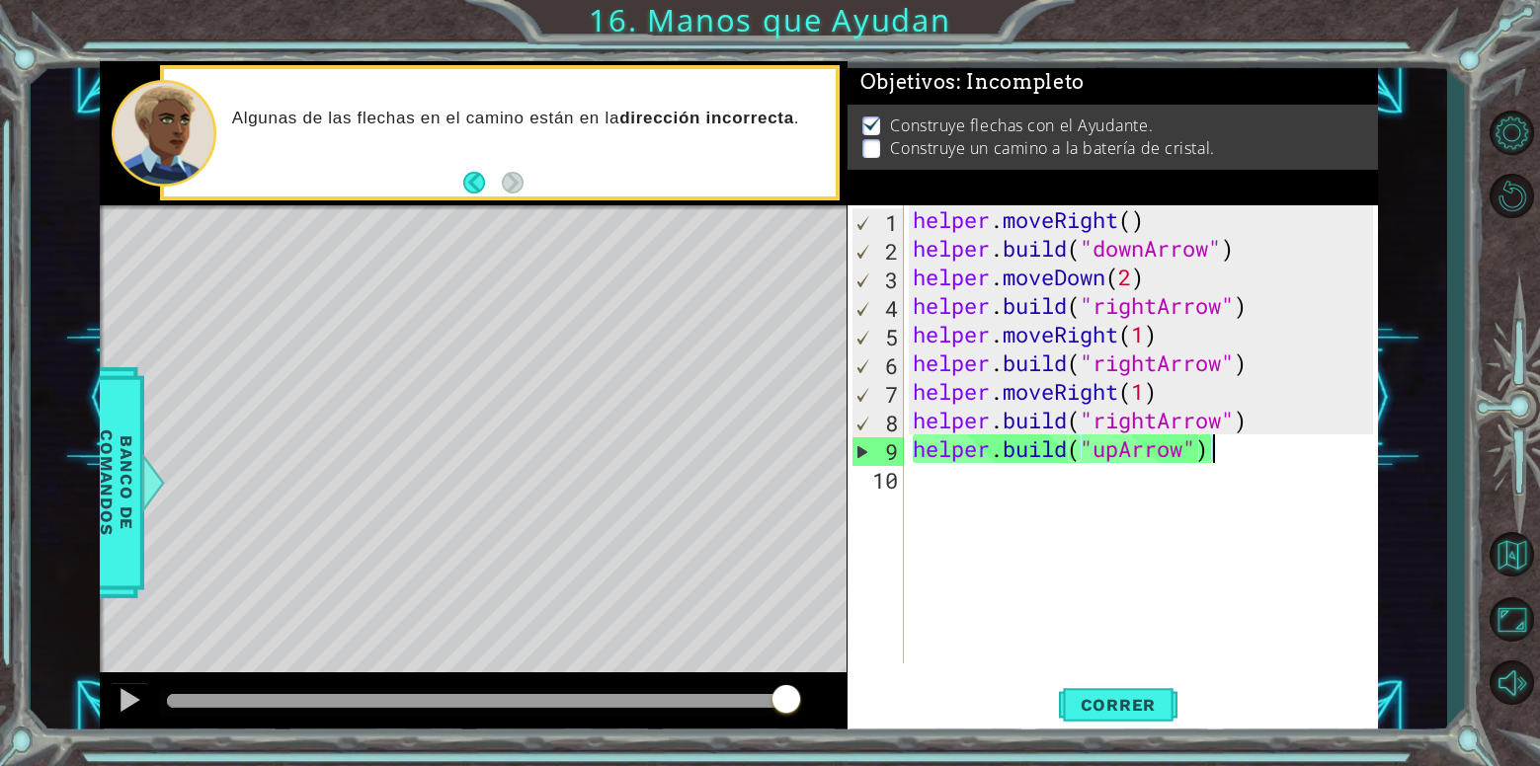
click at [1223, 462] on div "helper . moveRight ( ) helper . build ( "downArrow" ) helper . moveDown ( 2 ) h…" at bounding box center [1146, 463] width 474 height 516
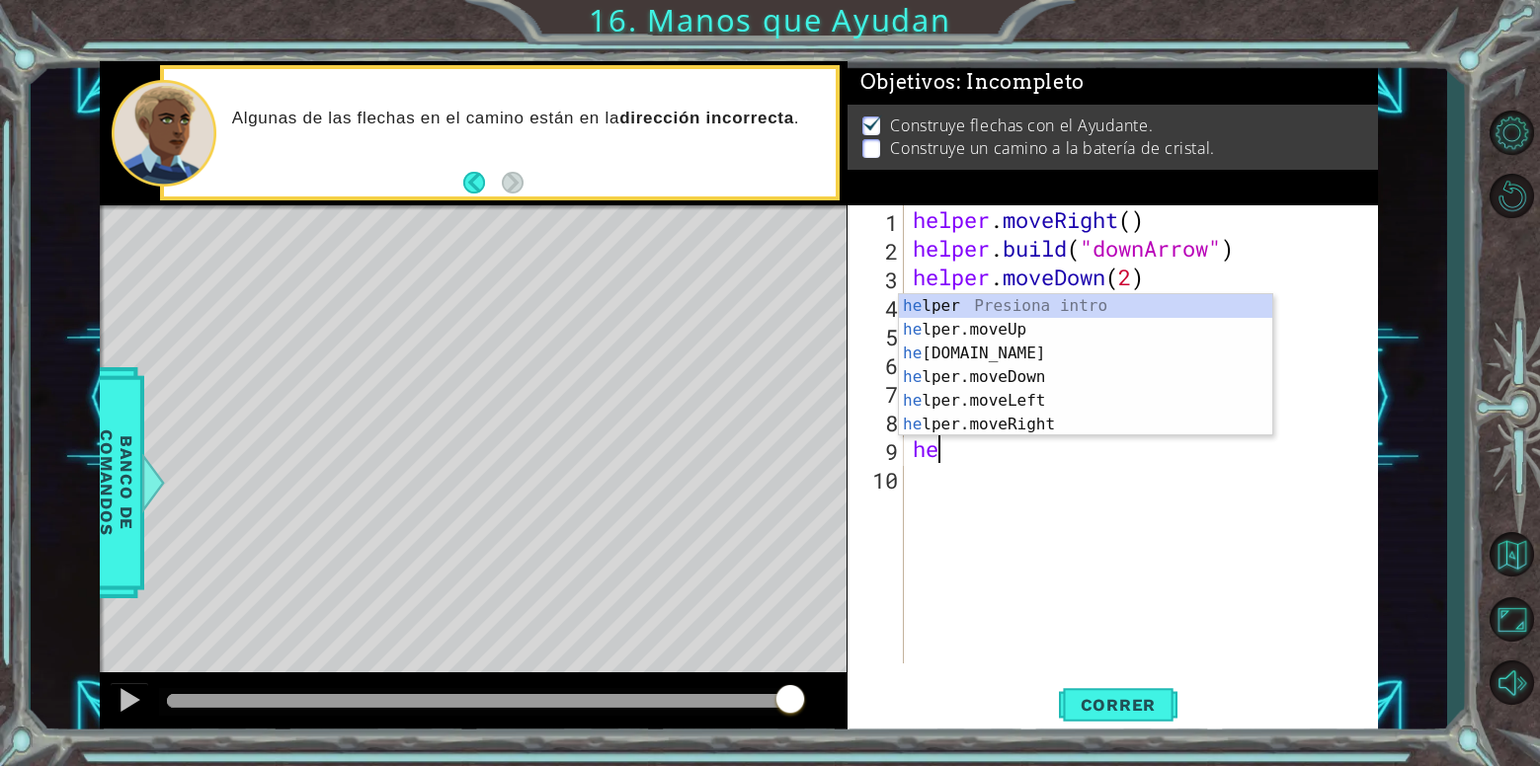
scroll to position [0, 0]
type textarea "h"
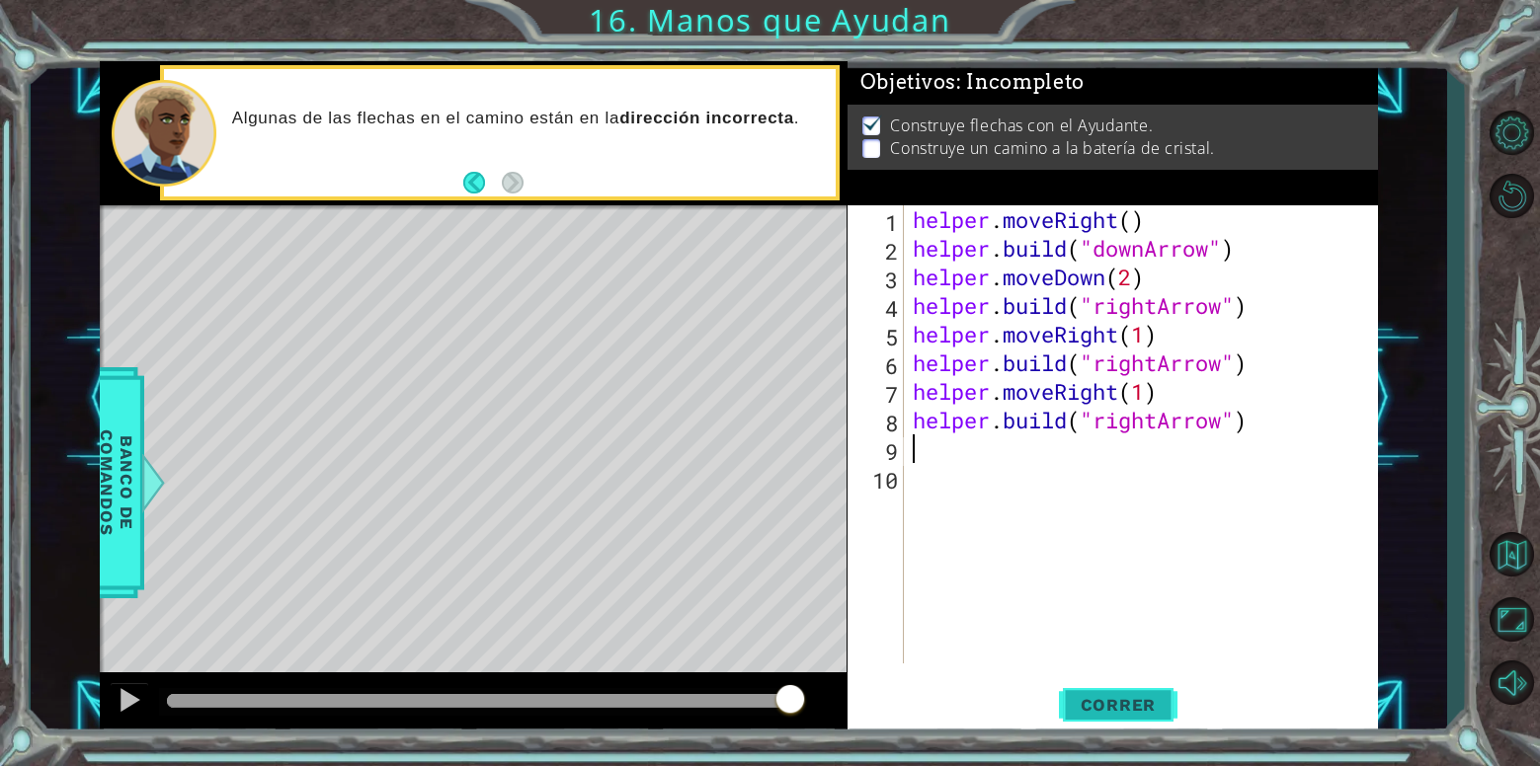
click at [1102, 705] on span "Correr" at bounding box center [1119, 705] width 116 height 20
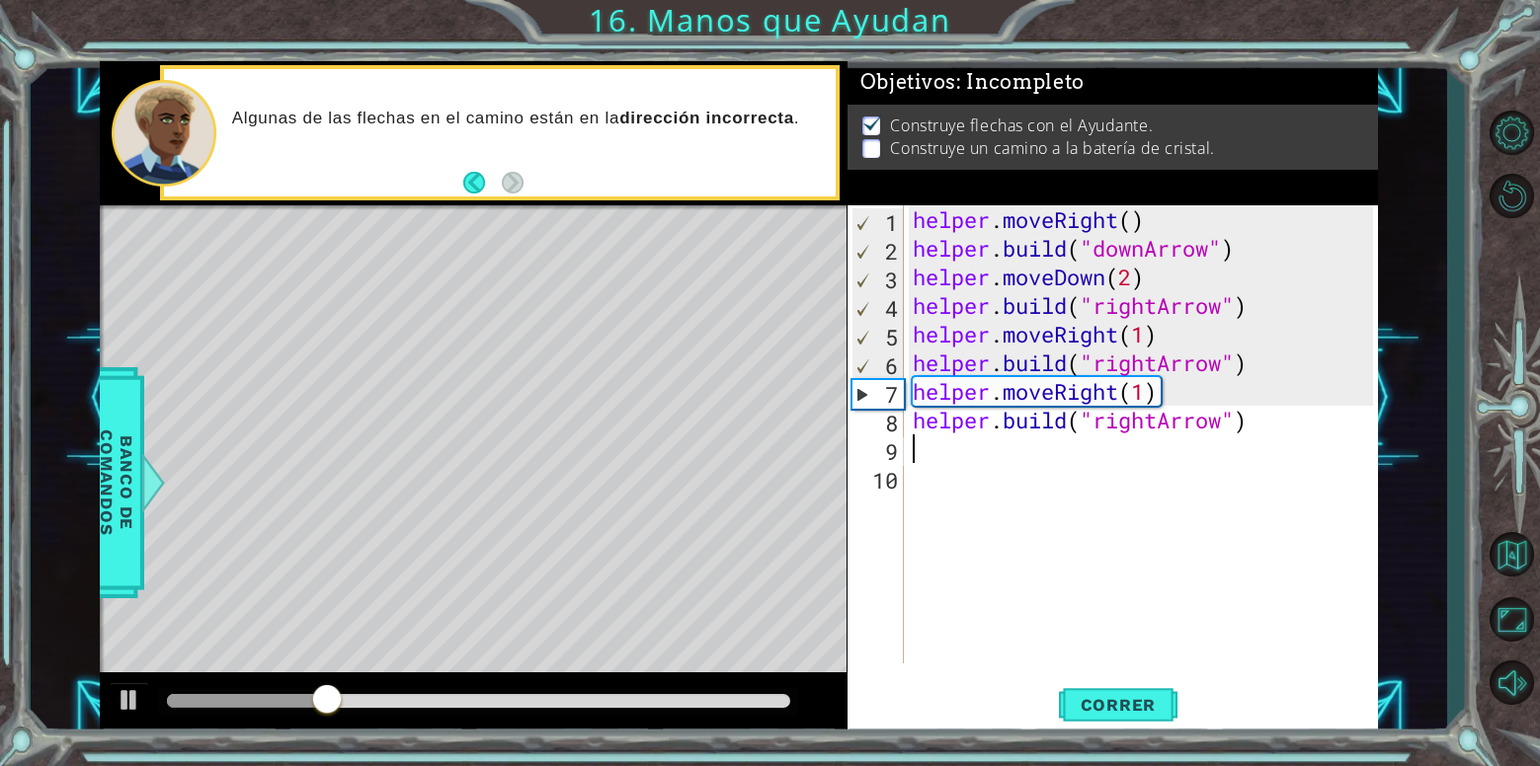
drag, startPoint x: 1231, startPoint y: 439, endPoint x: 1200, endPoint y: 443, distance: 31.0
click at [1200, 443] on div "helper . moveRight ( ) helper . build ( "downArrow" ) helper . moveDown ( 2 ) h…" at bounding box center [1146, 463] width 474 height 516
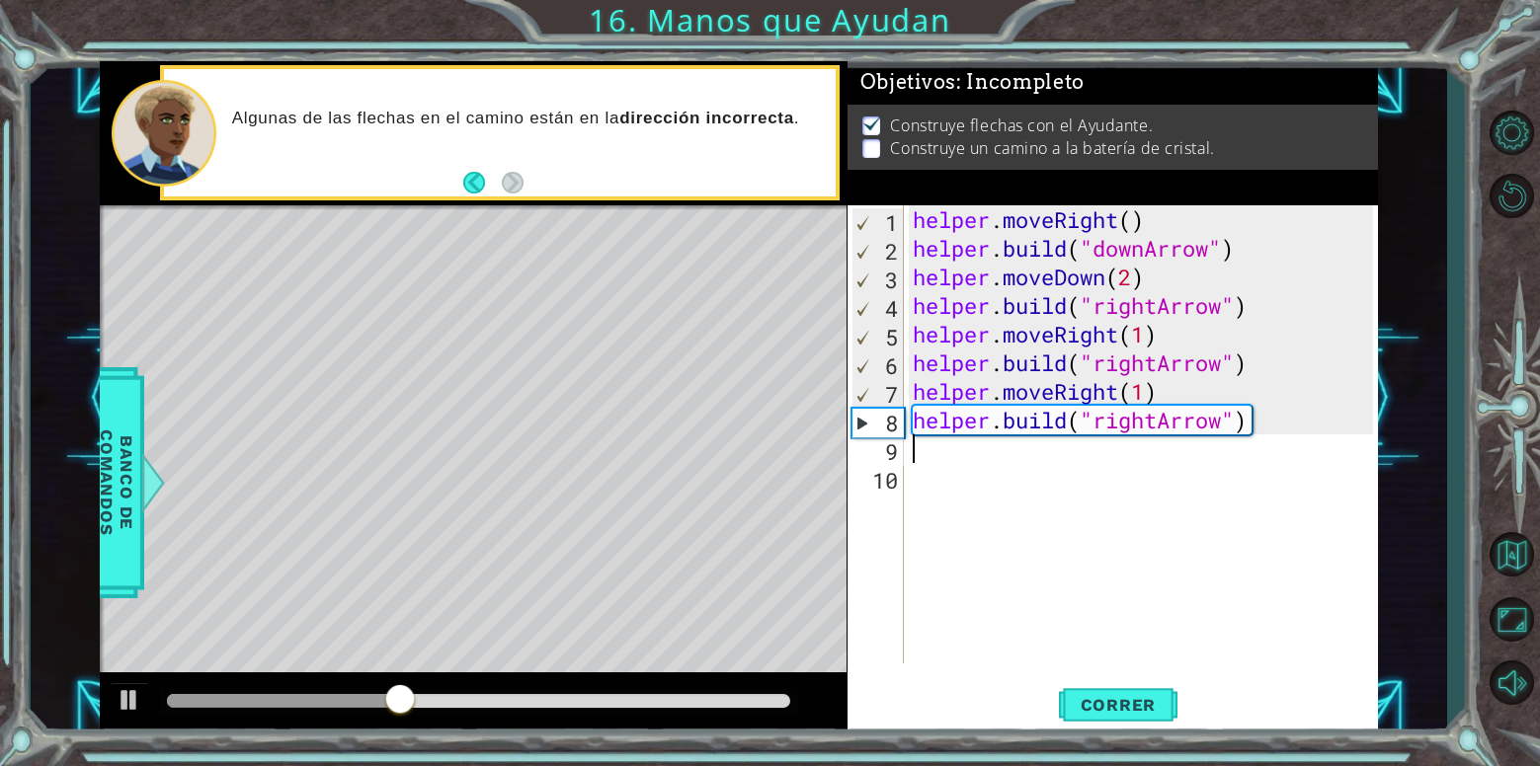
drag, startPoint x: 1155, startPoint y: 429, endPoint x: 1167, endPoint y: 437, distance: 15.1
click at [1159, 432] on div "helper . moveRight ( ) helper . build ( "downArrow" ) helper . moveDown ( 2 ) h…" at bounding box center [1146, 463] width 474 height 516
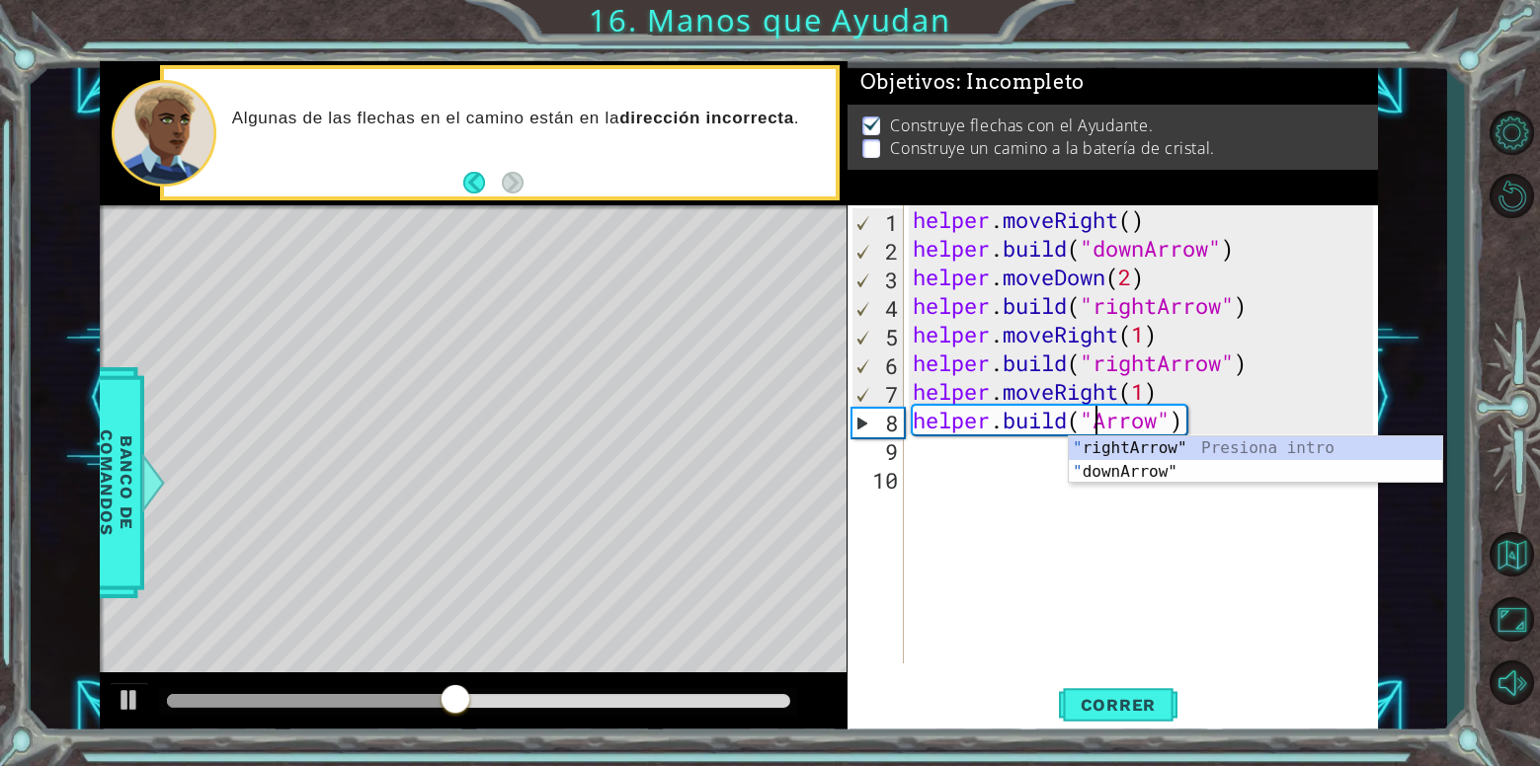
scroll to position [0, 9]
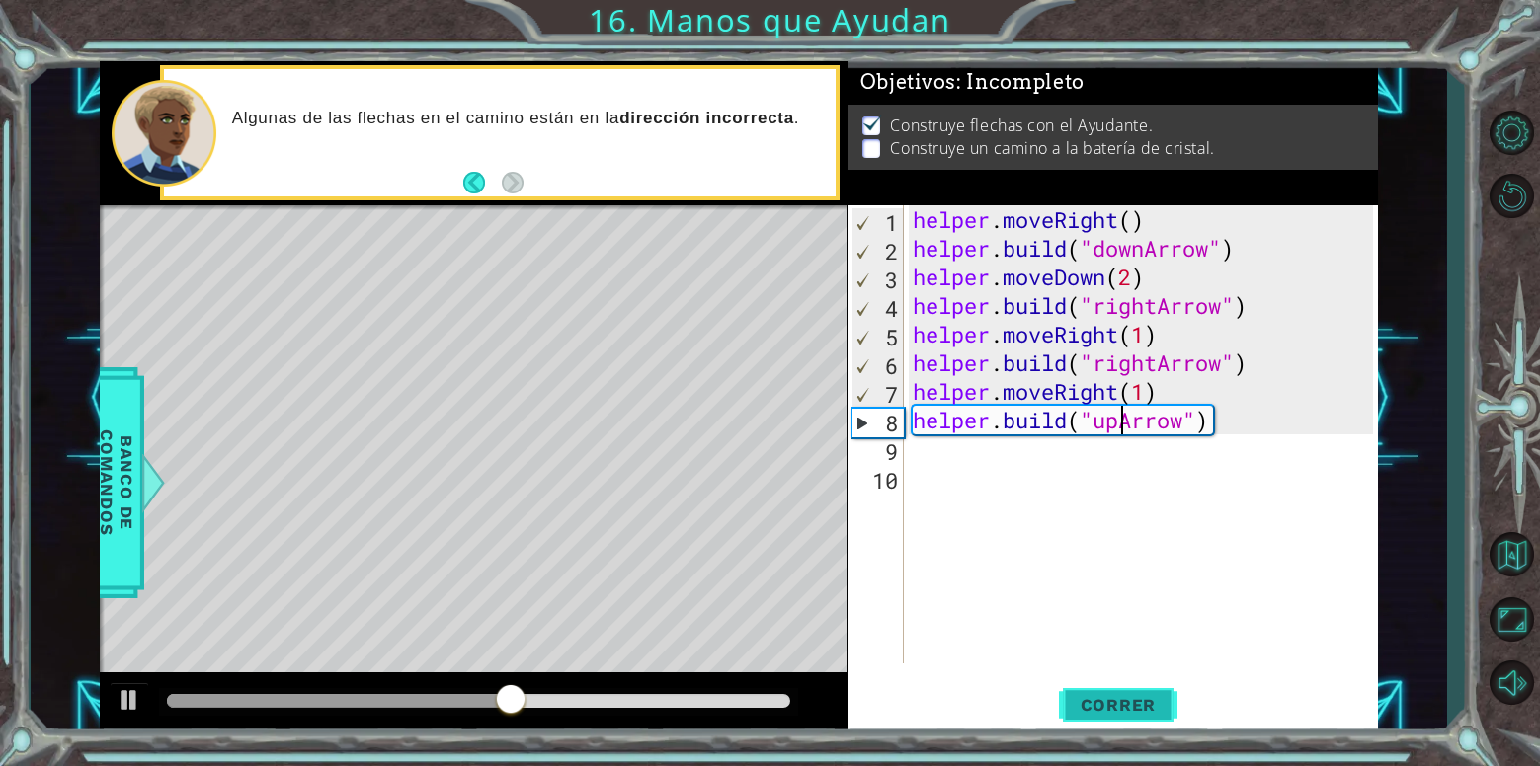
type textarea "[DOMAIN_NAME]("upArrow")"
click at [1121, 705] on span "Correr" at bounding box center [1119, 705] width 116 height 20
drag, startPoint x: 221, startPoint y: 691, endPoint x: 533, endPoint y: 658, distance: 313.9
click at [533, 658] on div "methods helper moveUp() moveDown() moveLeft() moveRight() build(item) tools for…" at bounding box center [739, 398] width 1278 height 675
drag, startPoint x: 1031, startPoint y: 474, endPoint x: 1007, endPoint y: 455, distance: 30.2
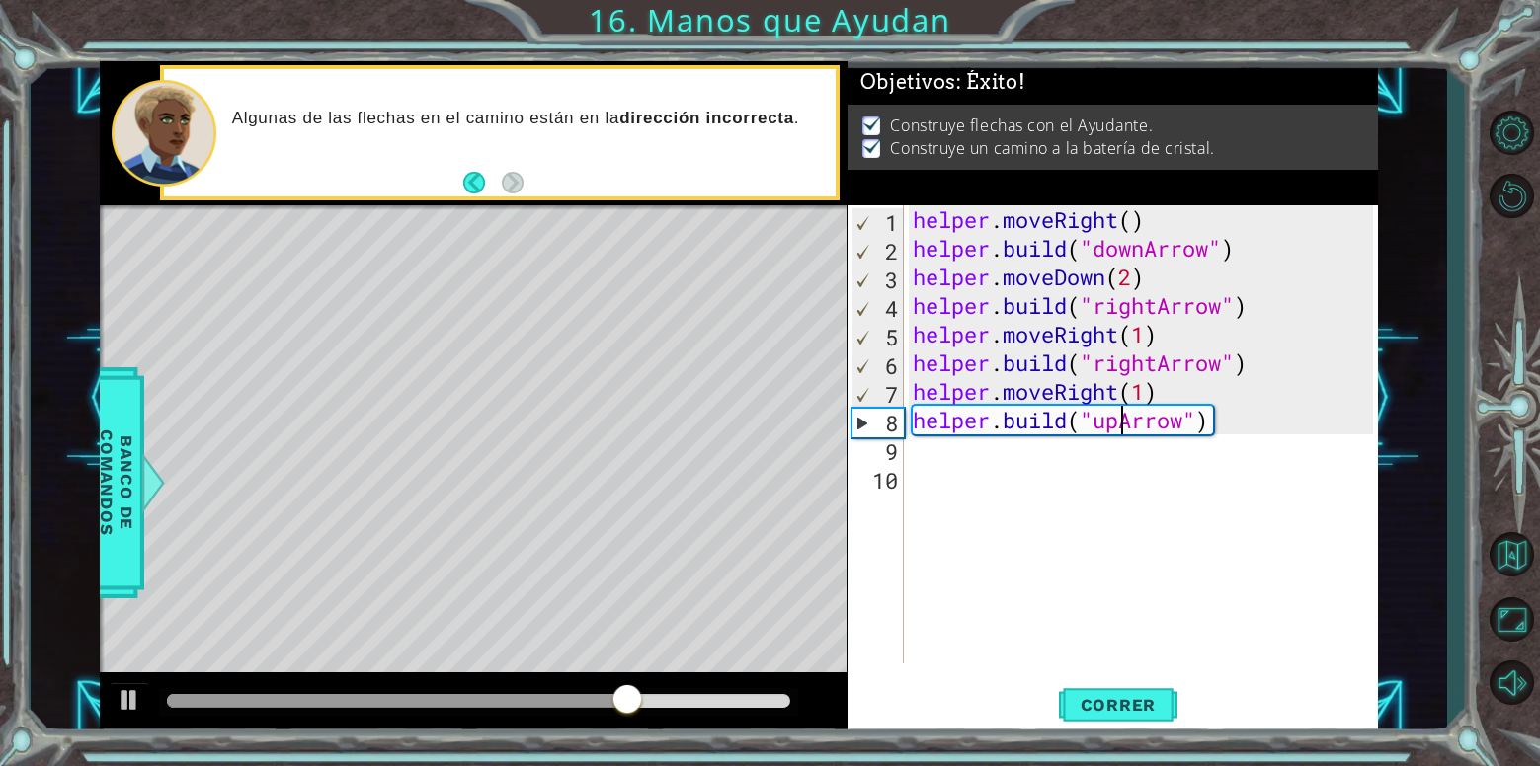
click at [1026, 474] on div "helper . moveRight ( ) helper . build ( "downArrow" ) helper . moveDown ( 2 ) h…" at bounding box center [1146, 463] width 474 height 516
click at [992, 440] on div "helper . moveRight ( ) helper . build ( "downArrow" ) helper . moveDown ( 2 ) h…" at bounding box center [1146, 463] width 474 height 516
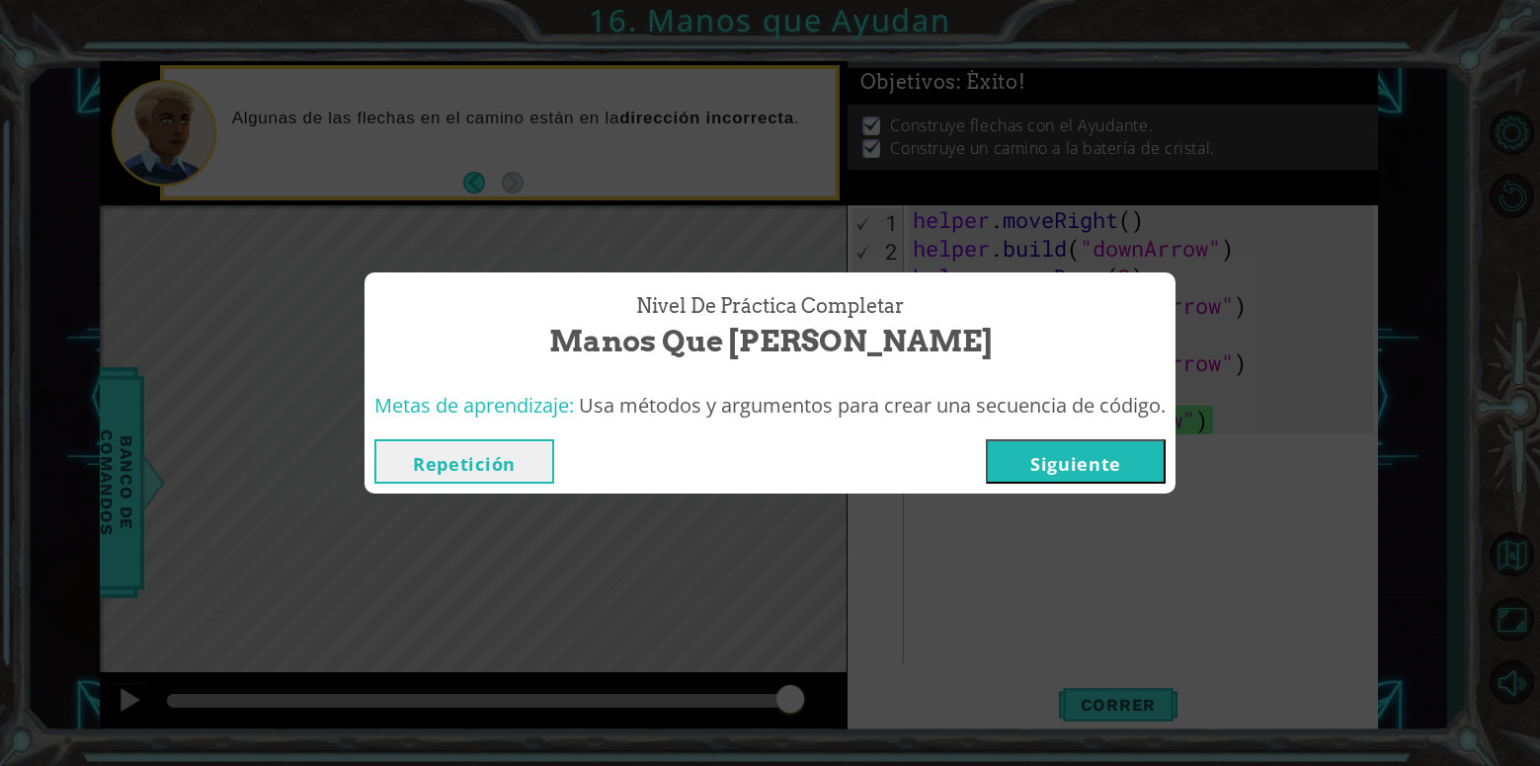
click at [1083, 481] on button "Siguiente" at bounding box center [1076, 461] width 180 height 44
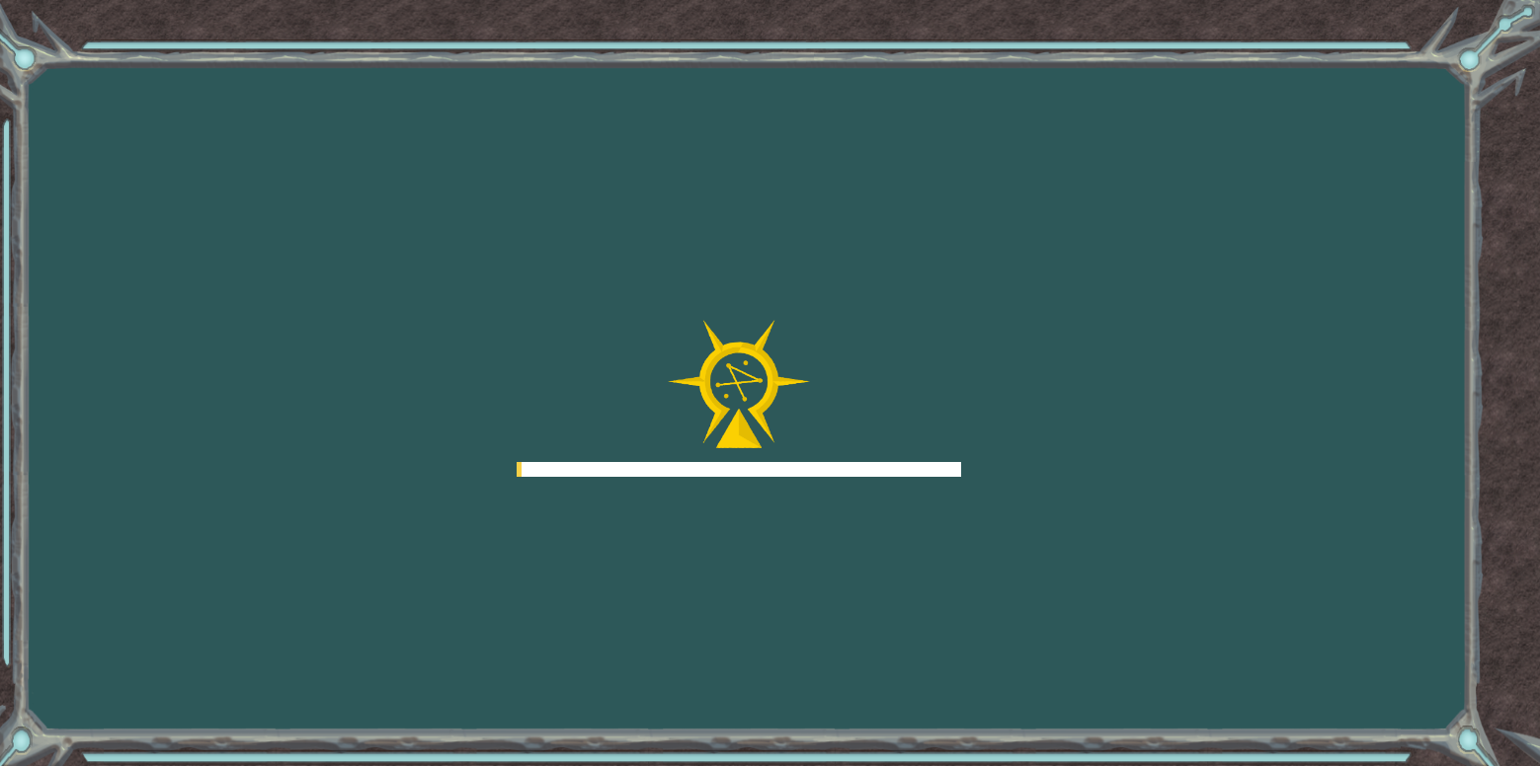
click at [1094, 461] on div "Goals Error al cargar desde el servidor. Intenta refrescar la página. Necesitar…" at bounding box center [770, 383] width 1540 height 766
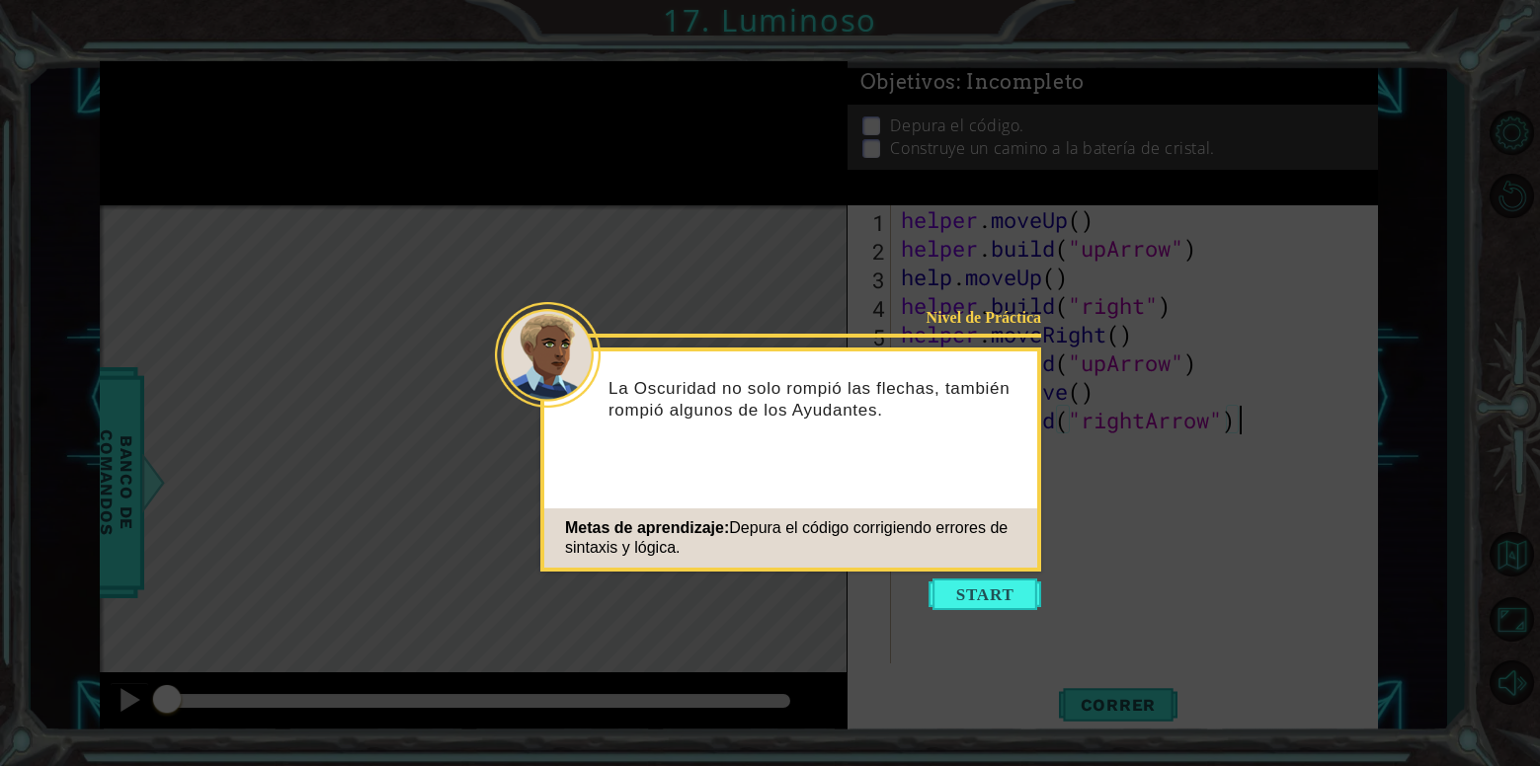
click at [1026, 591] on button "Start" at bounding box center [984, 595] width 113 height 32
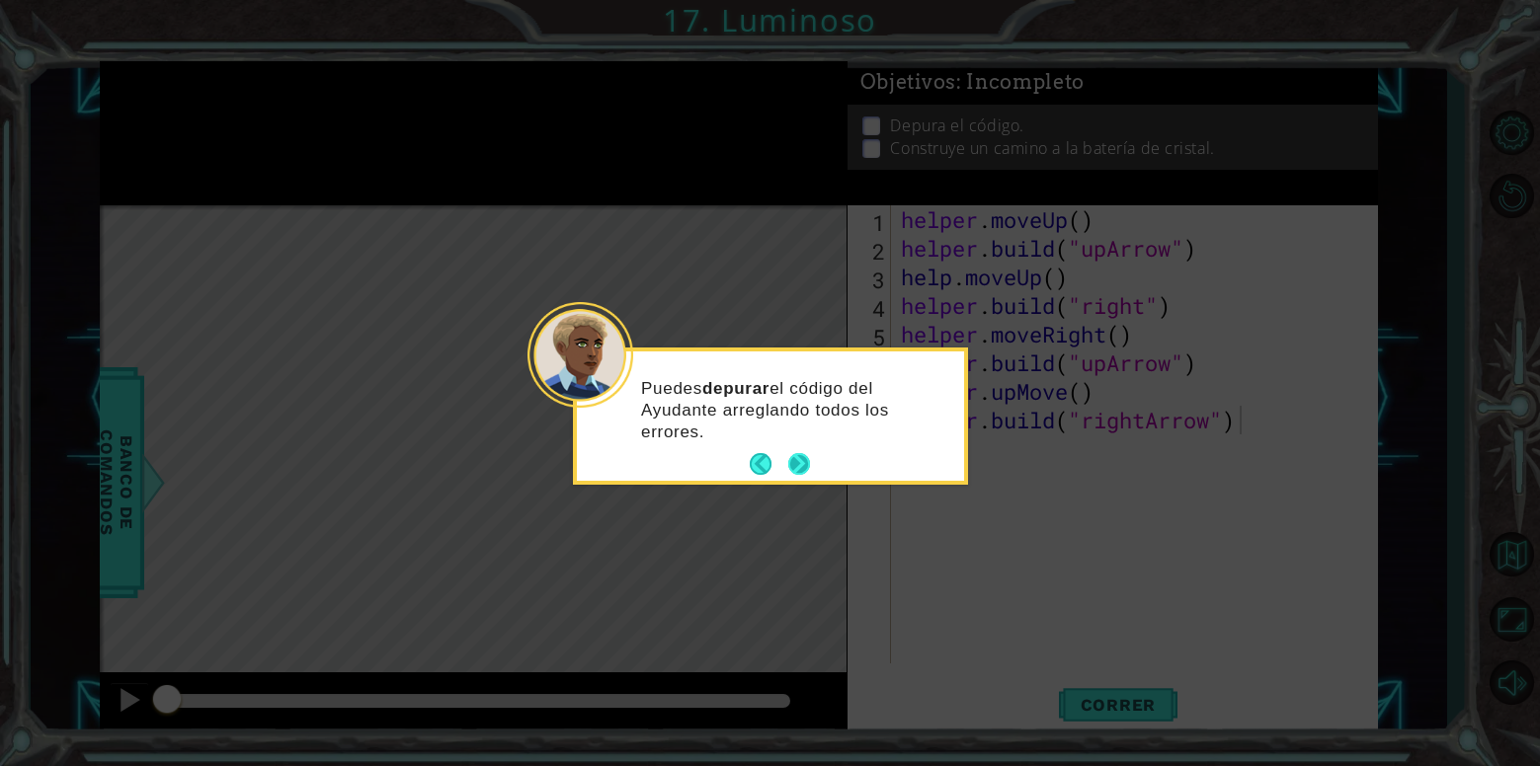
click at [787, 457] on button "Next" at bounding box center [799, 464] width 24 height 24
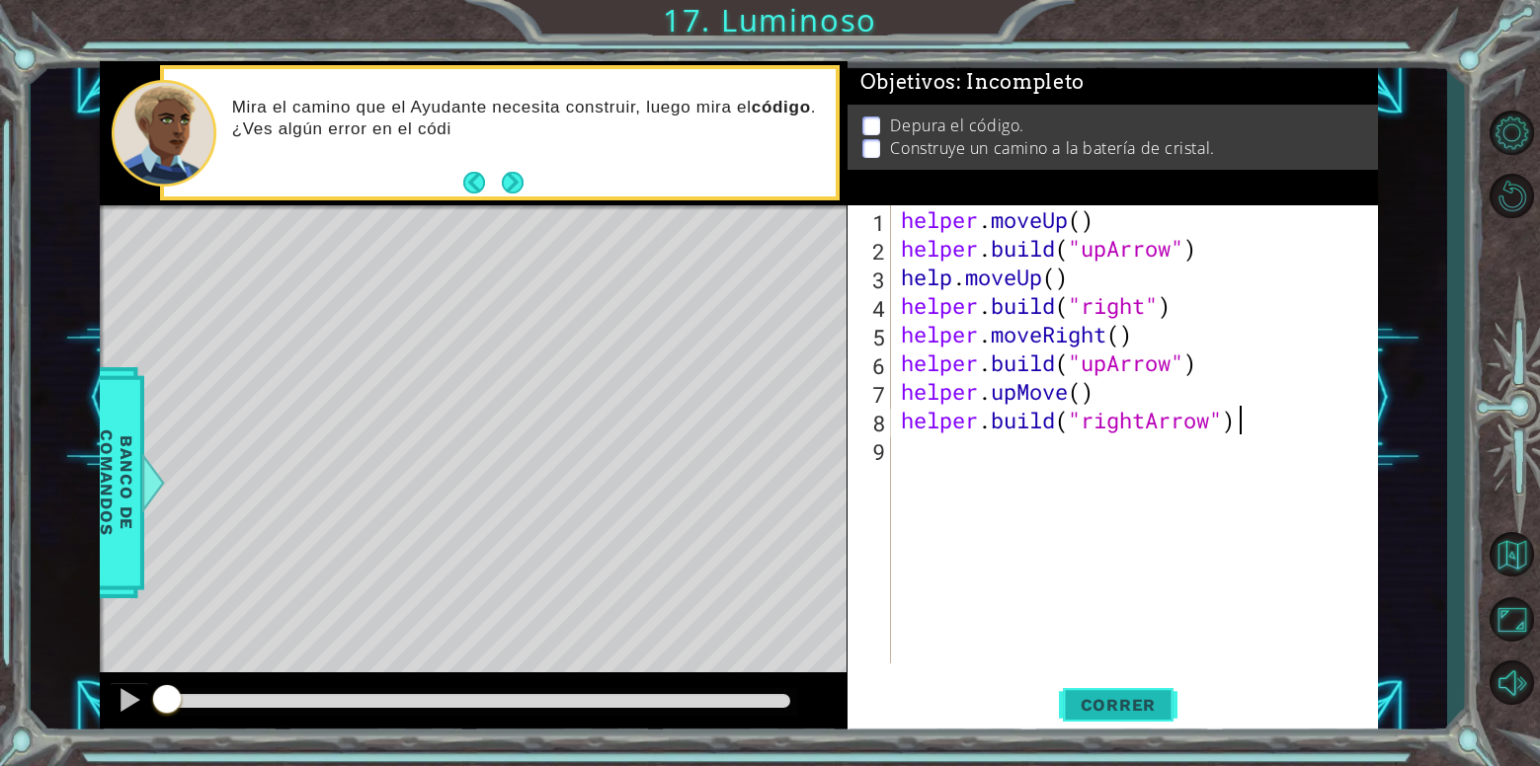
click at [1118, 713] on span "Correr" at bounding box center [1119, 705] width 116 height 20
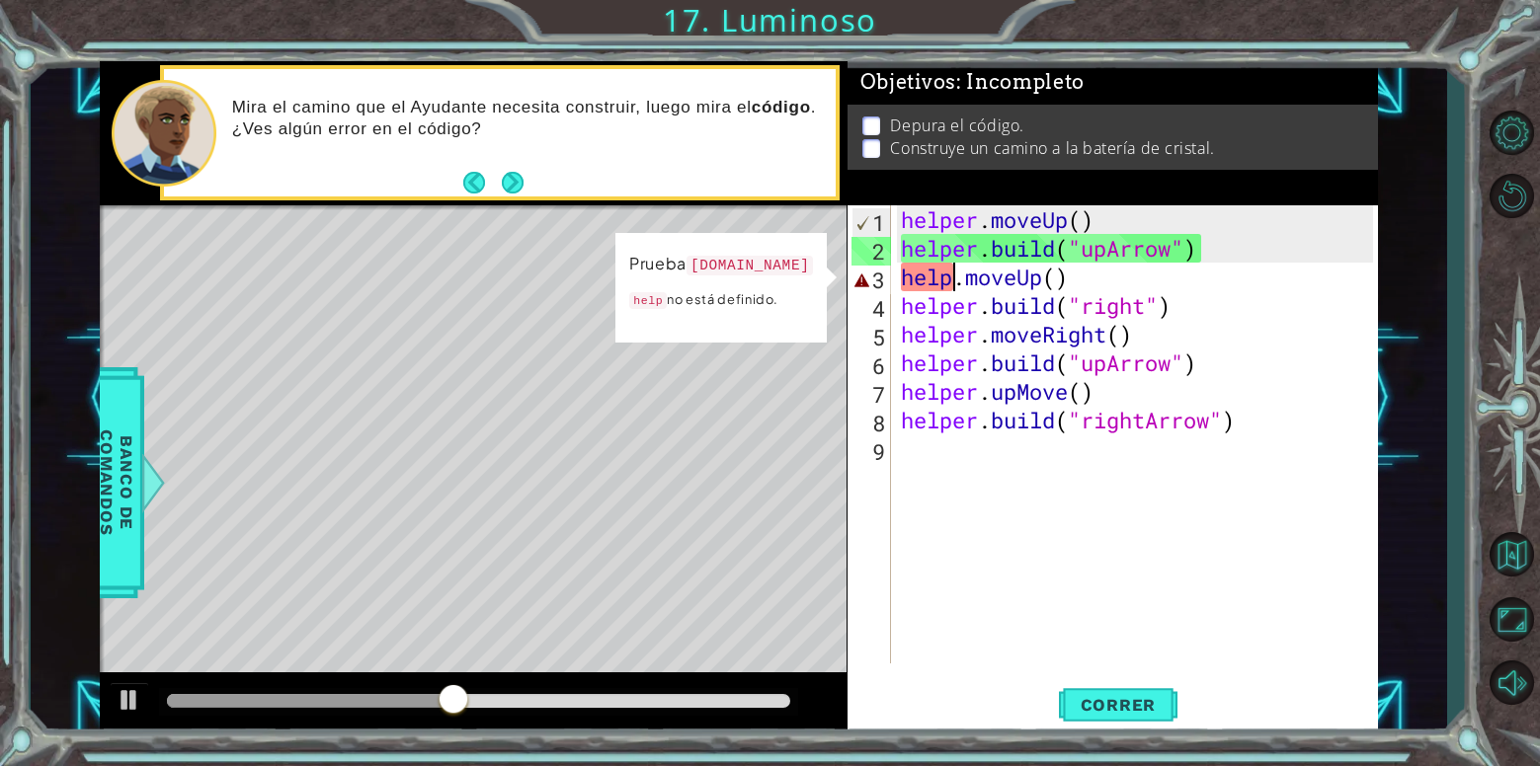
drag, startPoint x: 948, startPoint y: 276, endPoint x: 913, endPoint y: 287, distance: 37.5
click at [946, 276] on div "helper . moveUp ( ) helper . build ( "upArrow" ) help . moveUp ( ) helper . bui…" at bounding box center [1140, 463] width 486 height 516
click at [913, 287] on div "helper . moveUp ( ) helper . build ( "upArrow" ) help . moveUp ( ) helper . bui…" at bounding box center [1140, 463] width 486 height 516
click at [956, 281] on div "helper . moveUp ( ) helper . build ( "upArrow" ) help . moveUp ( ) helper . bui…" at bounding box center [1140, 463] width 486 height 516
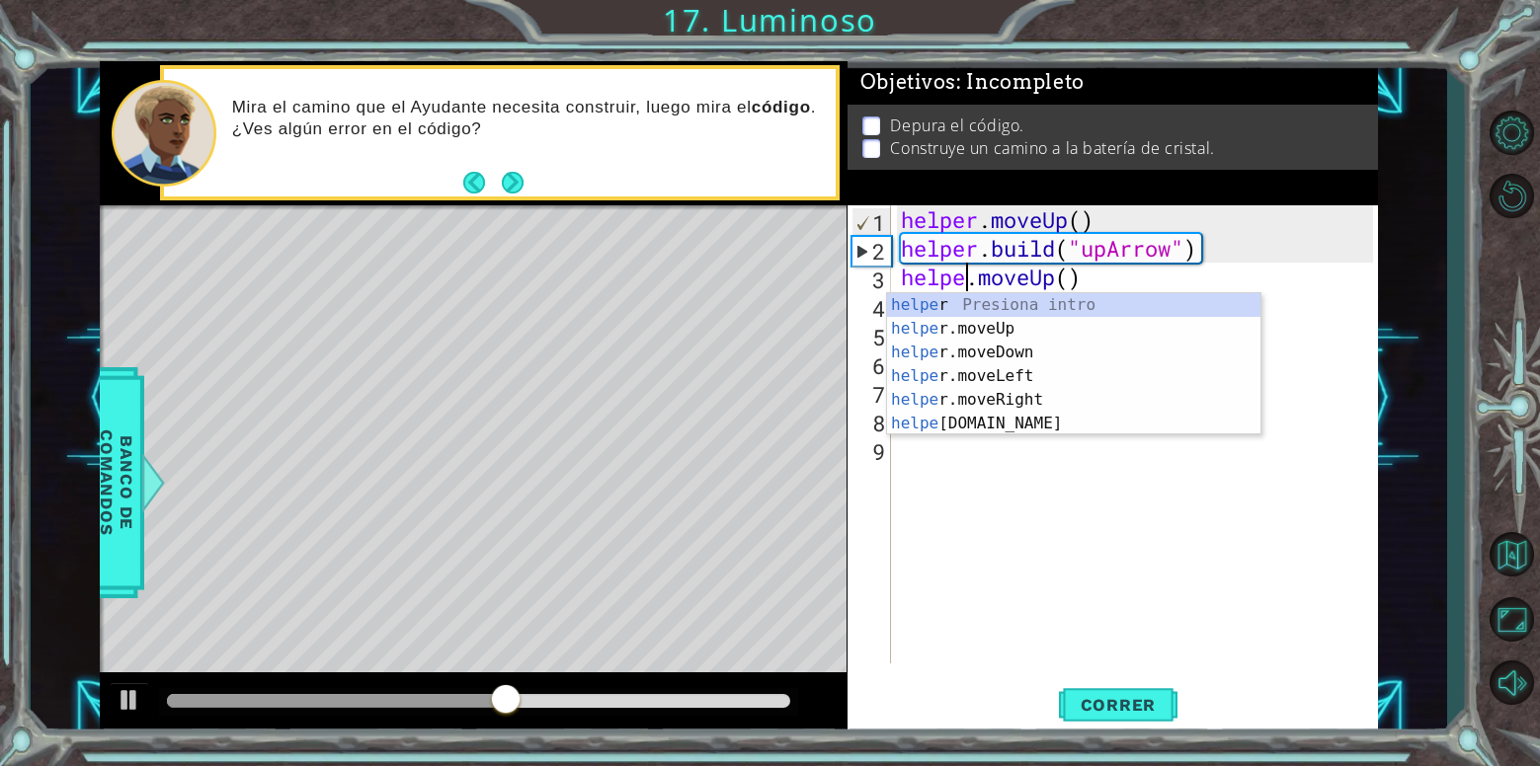
scroll to position [0, 3]
type textarea "helper.moveUp()"
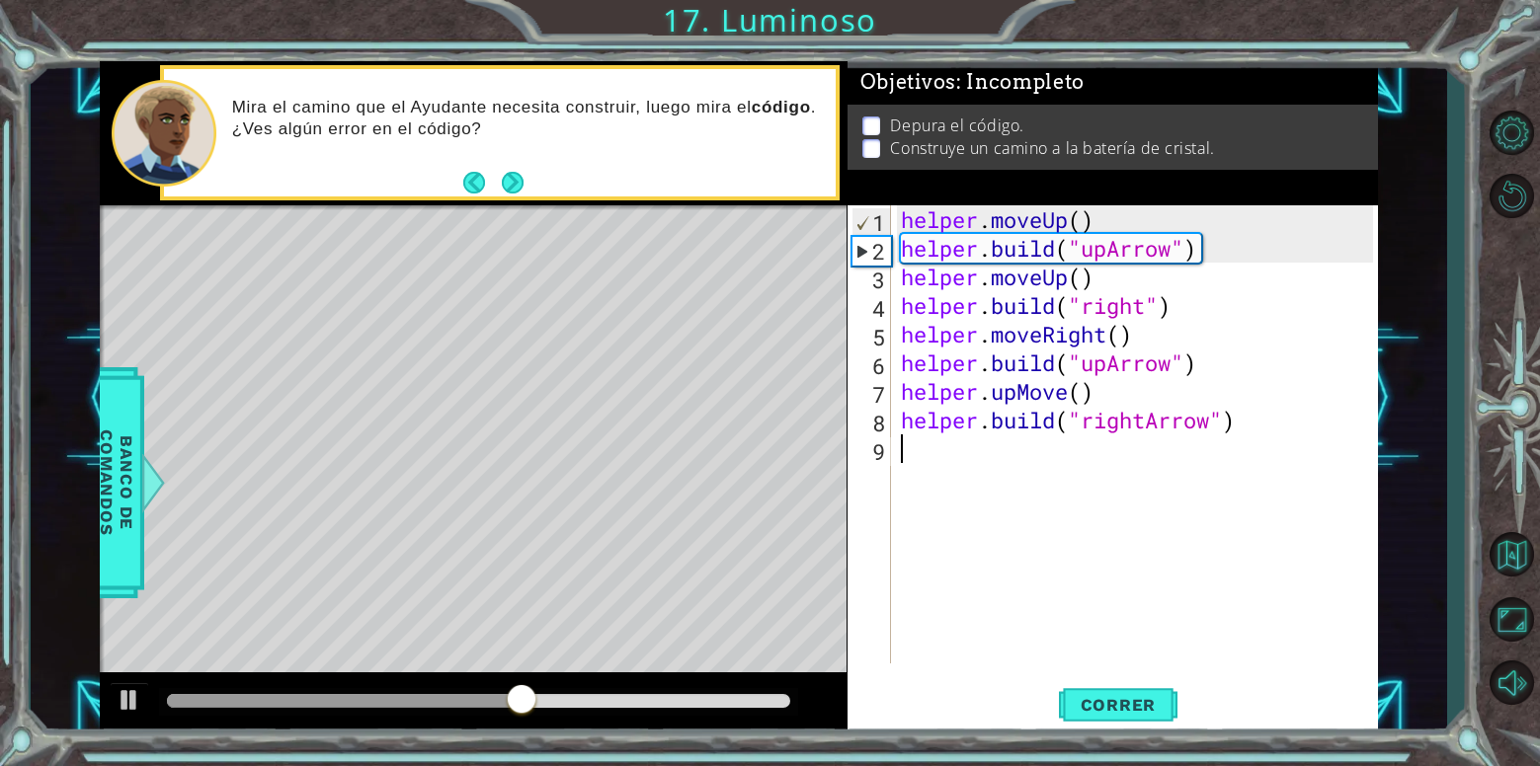
click at [1100, 536] on div "helper . moveUp ( ) helper . build ( "upArrow" ) helper . moveUp ( ) helper . b…" at bounding box center [1140, 463] width 486 height 516
click at [1116, 692] on button "Correr" at bounding box center [1118, 705] width 119 height 53
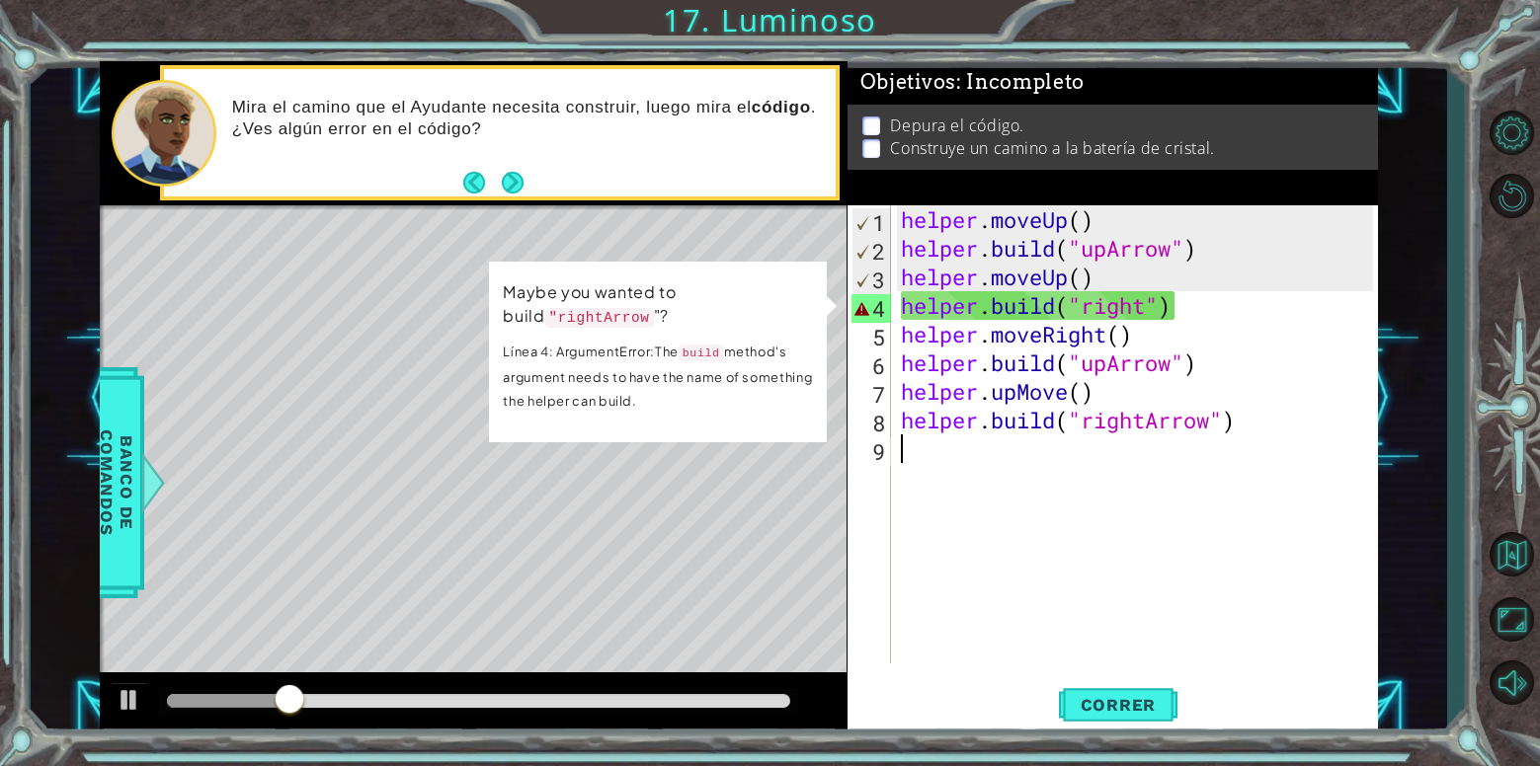
click at [1145, 296] on div "helper . moveUp ( ) helper . build ( "upArrow" ) helper . moveUp ( ) helper . b…" at bounding box center [1140, 463] width 486 height 516
click at [1158, 308] on div "helper . moveUp ( ) helper . build ( "upArrow" ) helper . moveUp ( ) helper . b…" at bounding box center [1140, 463] width 486 height 516
click at [1143, 312] on div "helper . moveUp ( ) helper . build ( "upArrow" ) helper . moveUp ( ) helper . b…" at bounding box center [1140, 463] width 486 height 516
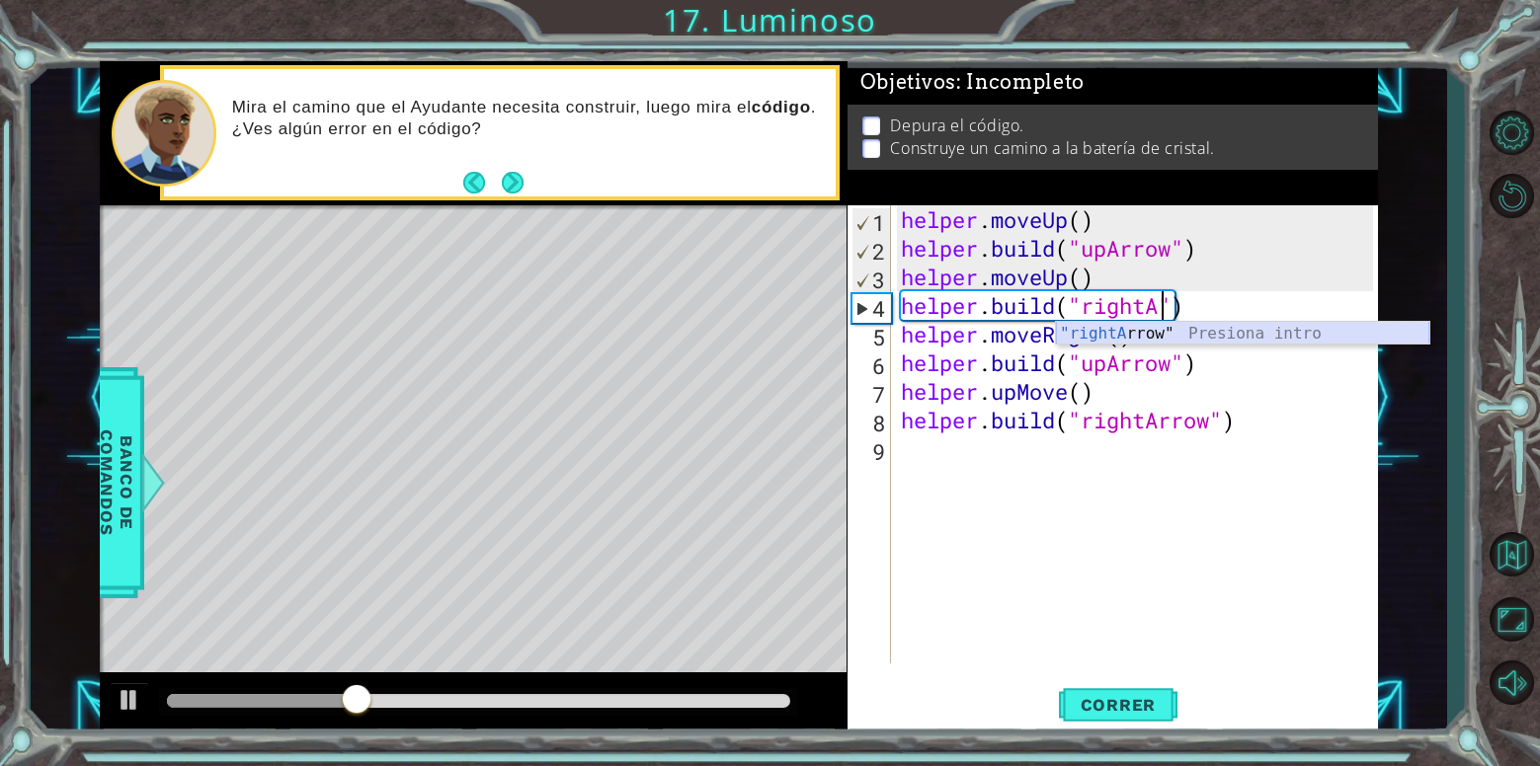
click at [1187, 328] on div ""rightA rrow" Presiona intro" at bounding box center [1242, 357] width 373 height 71
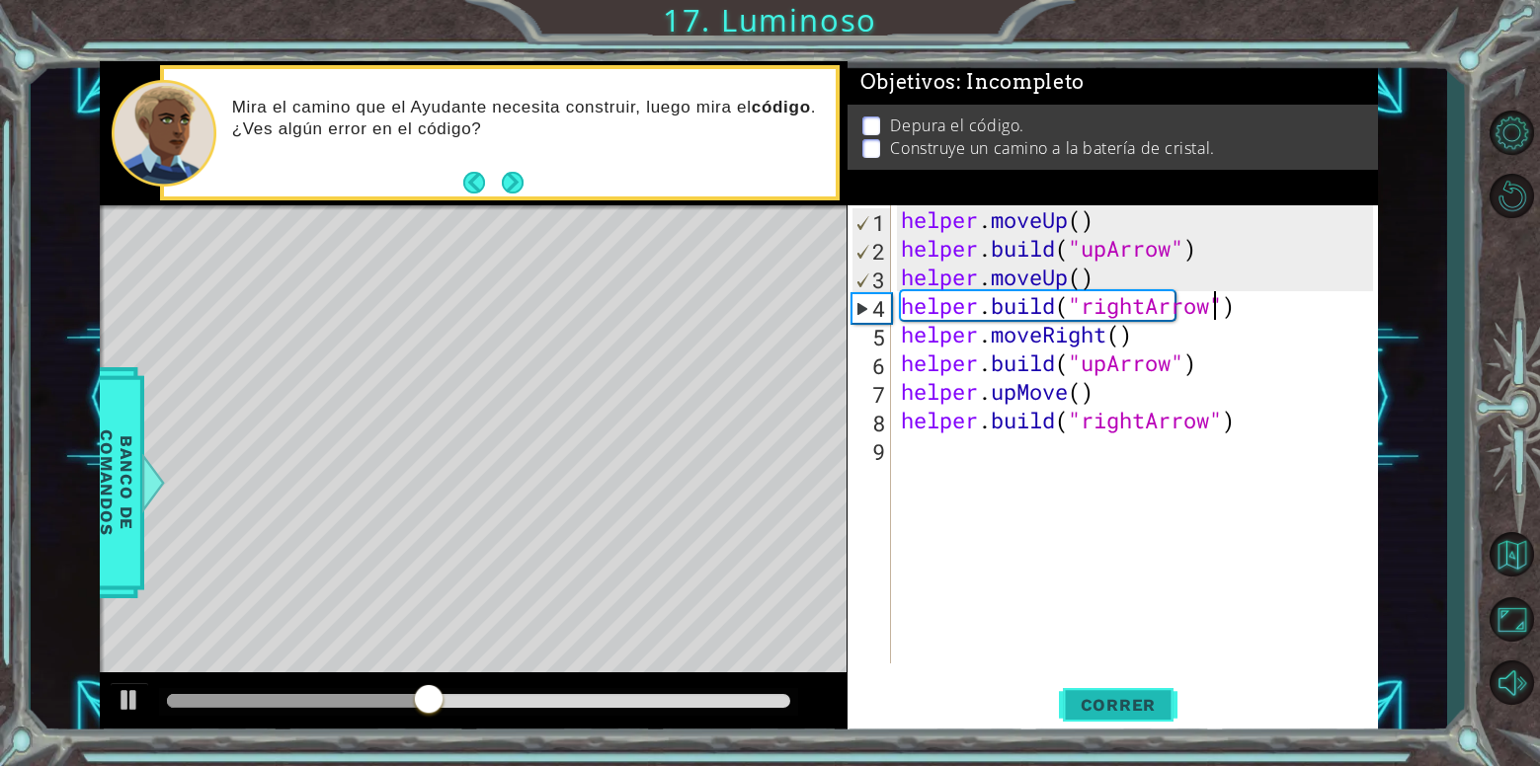
click at [1106, 706] on span "Correr" at bounding box center [1119, 705] width 116 height 20
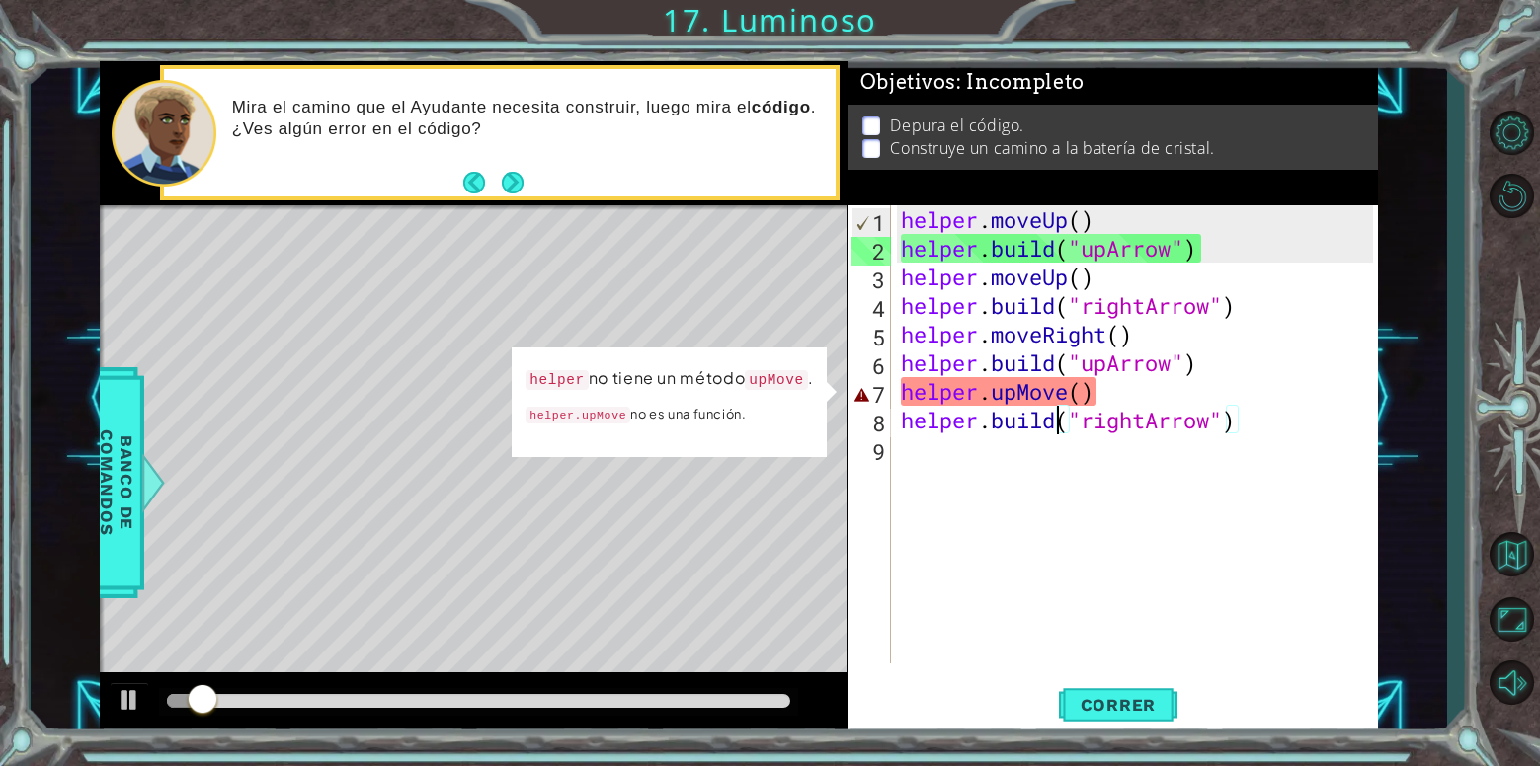
click at [1051, 412] on div "helper . moveUp ( ) helper . build ( "upArrow" ) helper . moveUp ( ) helper . b…" at bounding box center [1140, 463] width 486 height 516
click at [1068, 399] on div "helper . moveUp ( ) helper . build ( "upArrow" ) helper . moveUp ( ) helper . b…" at bounding box center [1140, 463] width 486 height 516
type textarea "helper.upMove()"
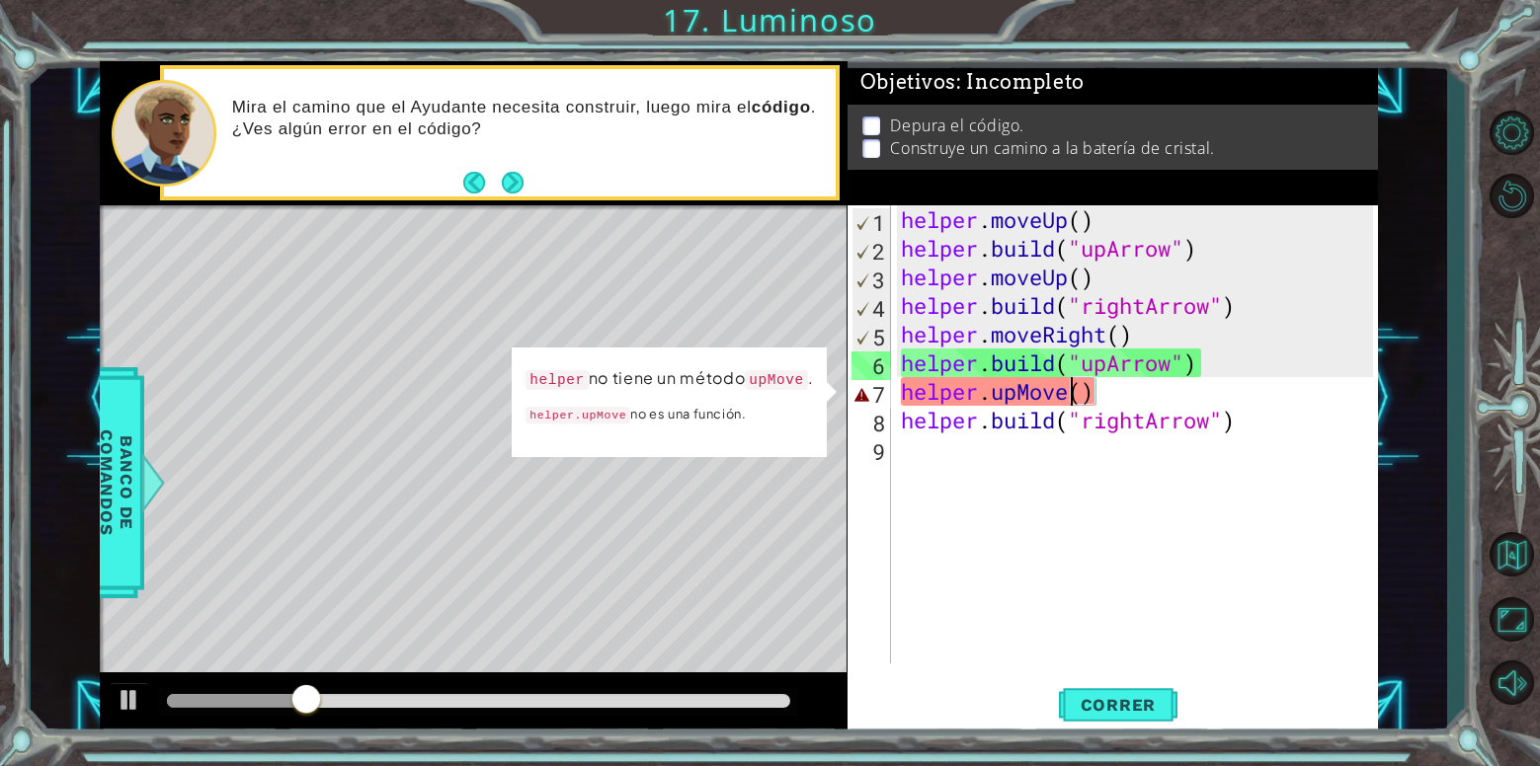
drag, startPoint x: 882, startPoint y: 516, endPoint x: 864, endPoint y: 526, distance: 20.8
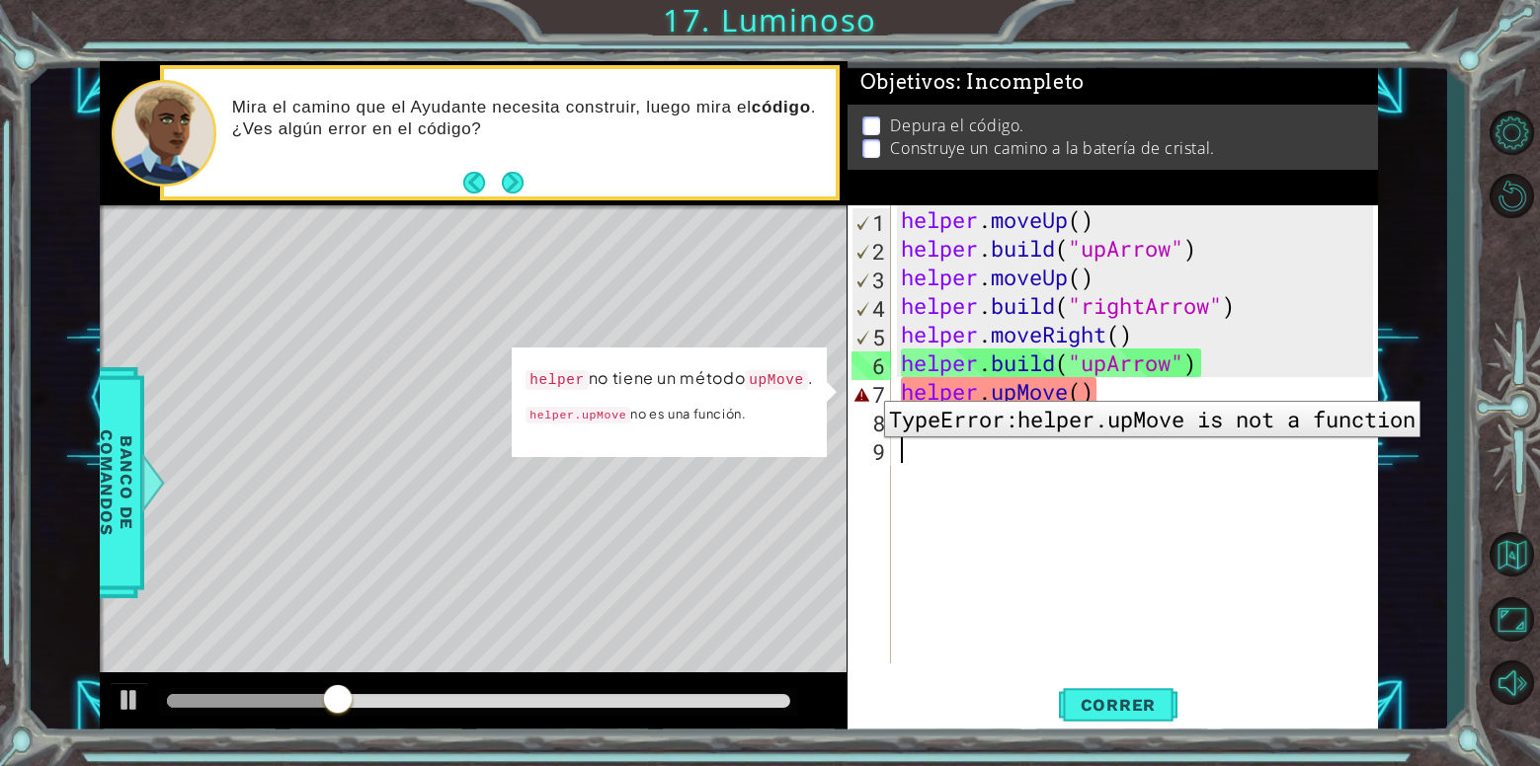
click at [870, 387] on div "7" at bounding box center [871, 394] width 40 height 29
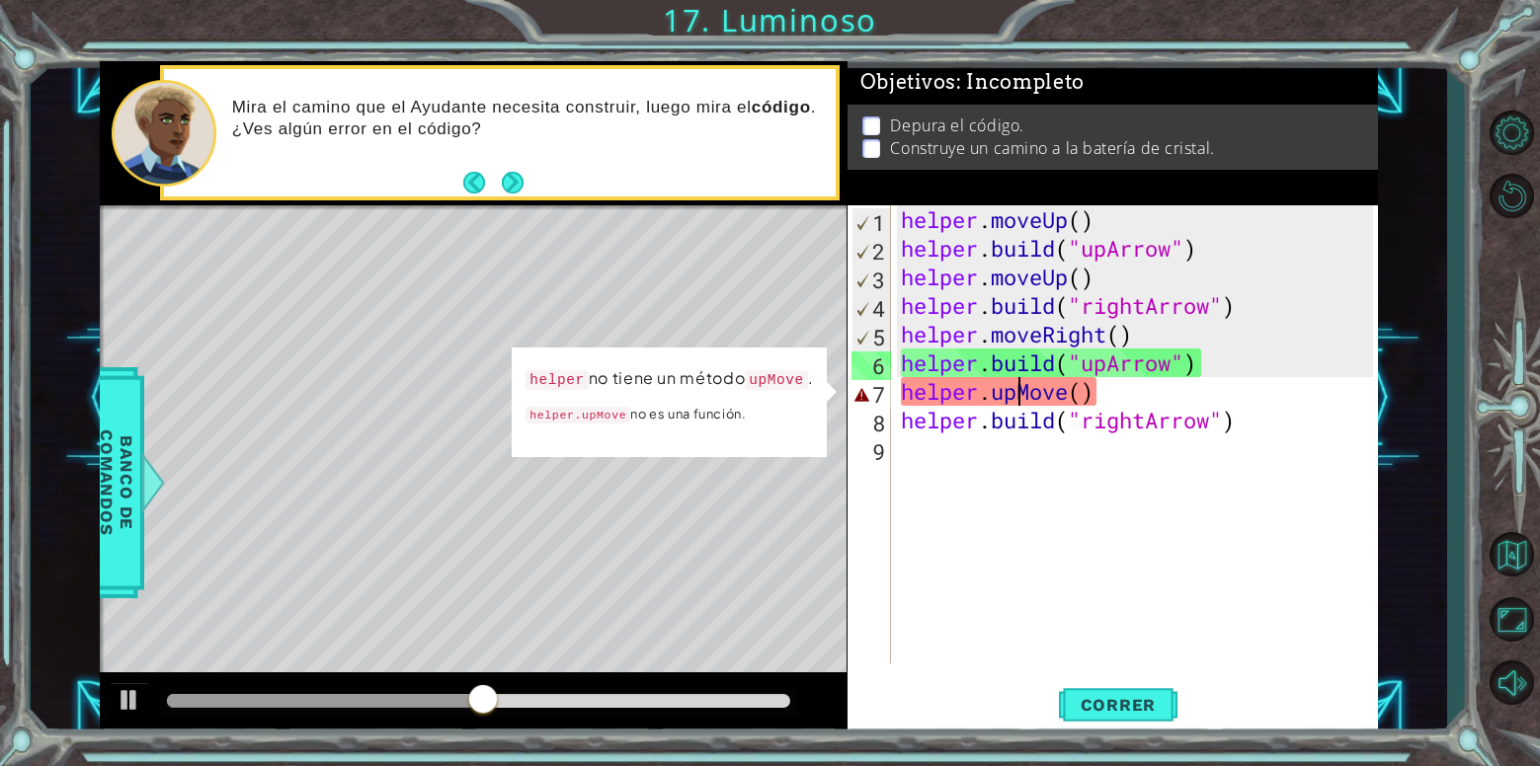
click at [1021, 399] on div "helper . moveUp ( ) helper . build ( "upArrow" ) helper . moveUp ( ) helper . b…" at bounding box center [1140, 463] width 486 height 516
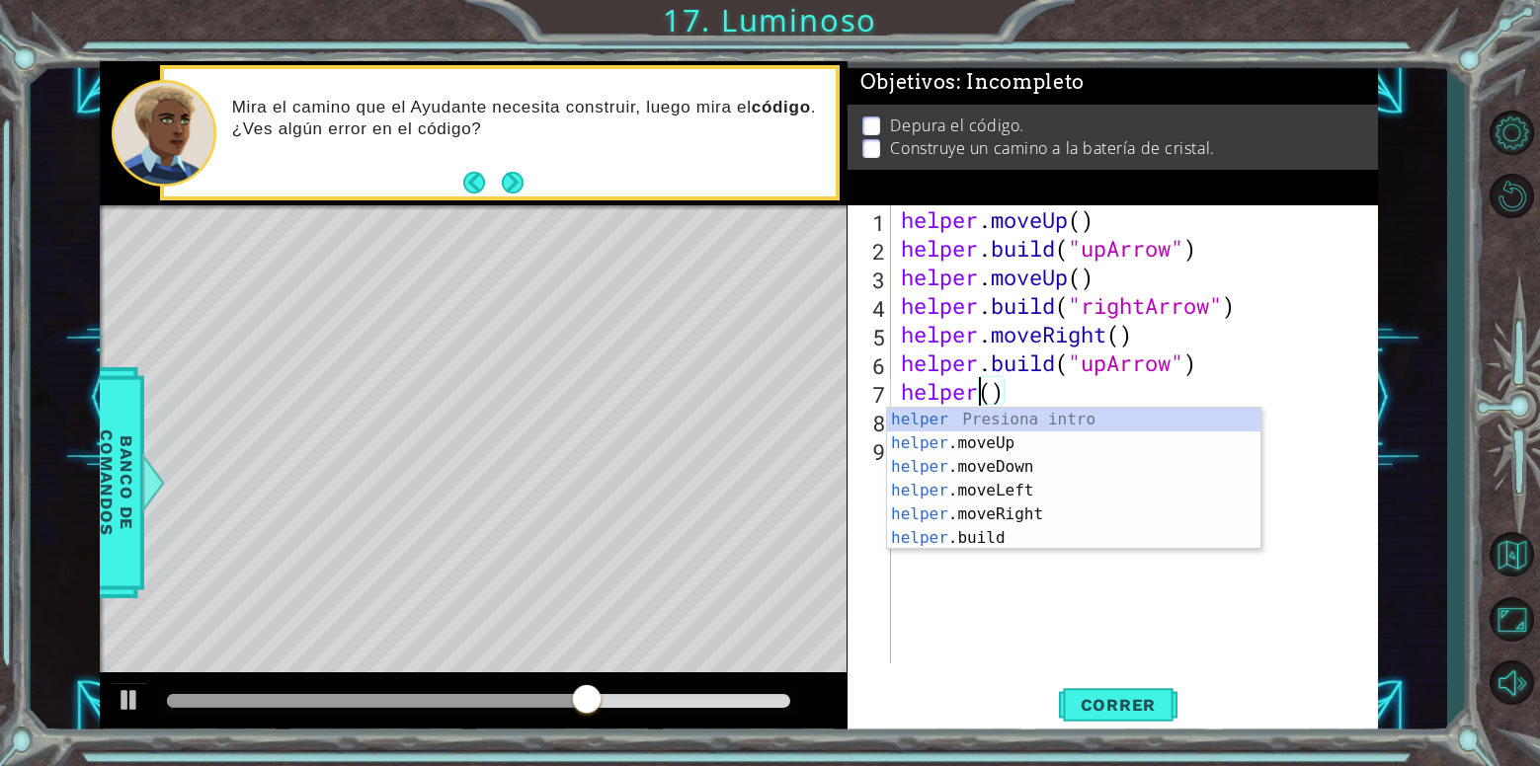
scroll to position [0, 4]
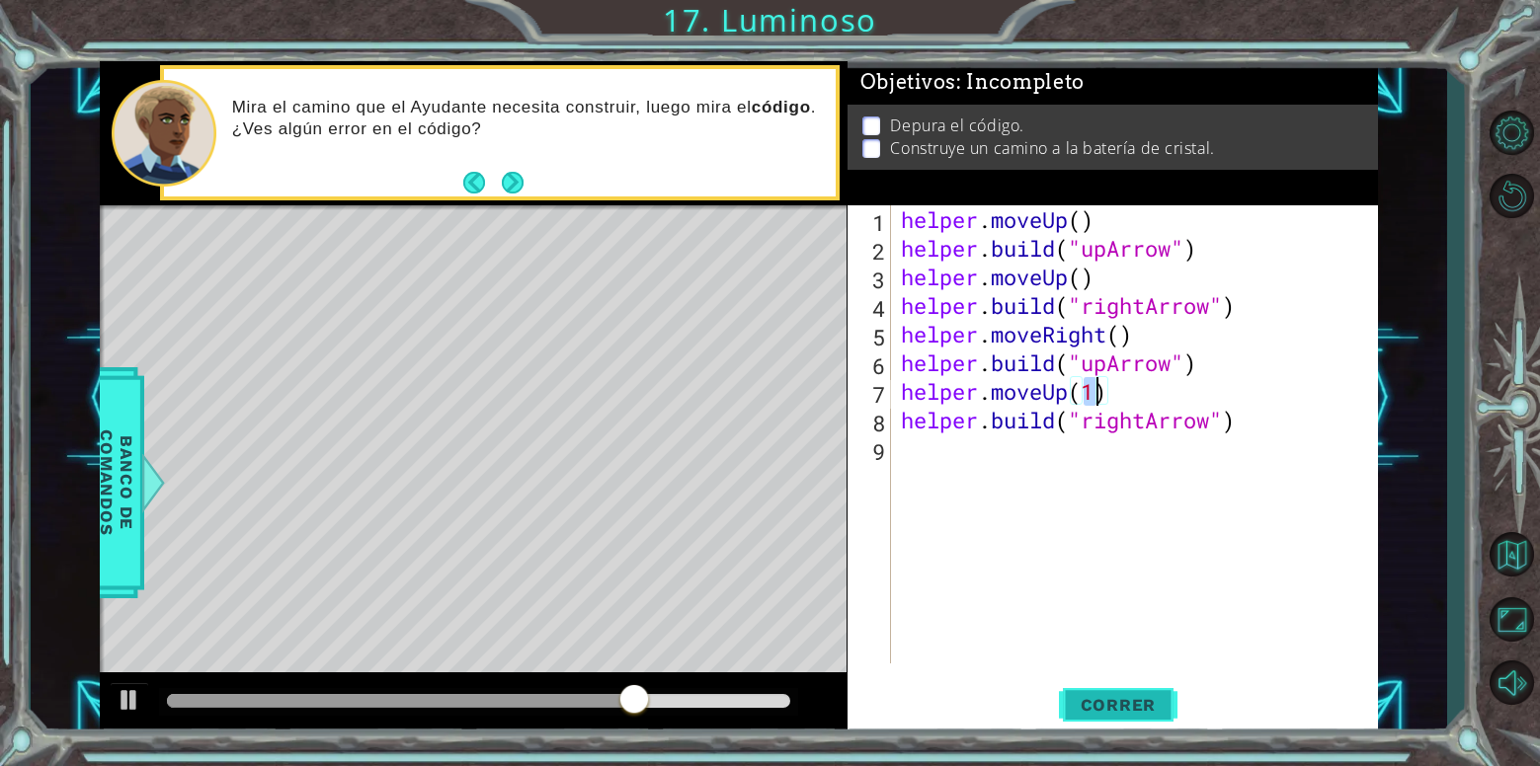
type textarea "helper.moveUp(1)"
click at [1113, 710] on span "Correr" at bounding box center [1119, 705] width 116 height 20
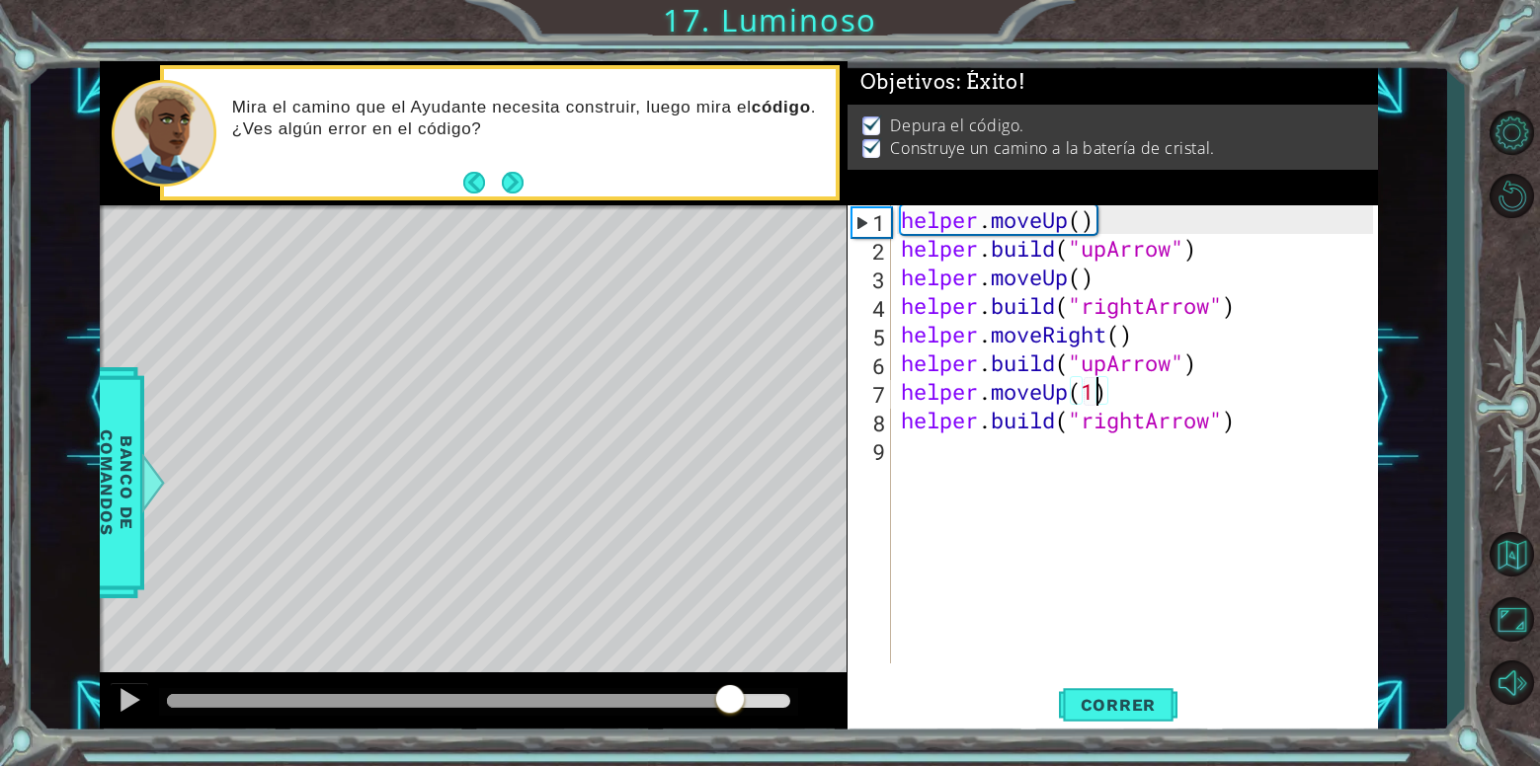
click at [762, 645] on div "methods helper moveUp() moveDown() moveLeft() moveRight() build(item) tools for…" at bounding box center [739, 398] width 1278 height 675
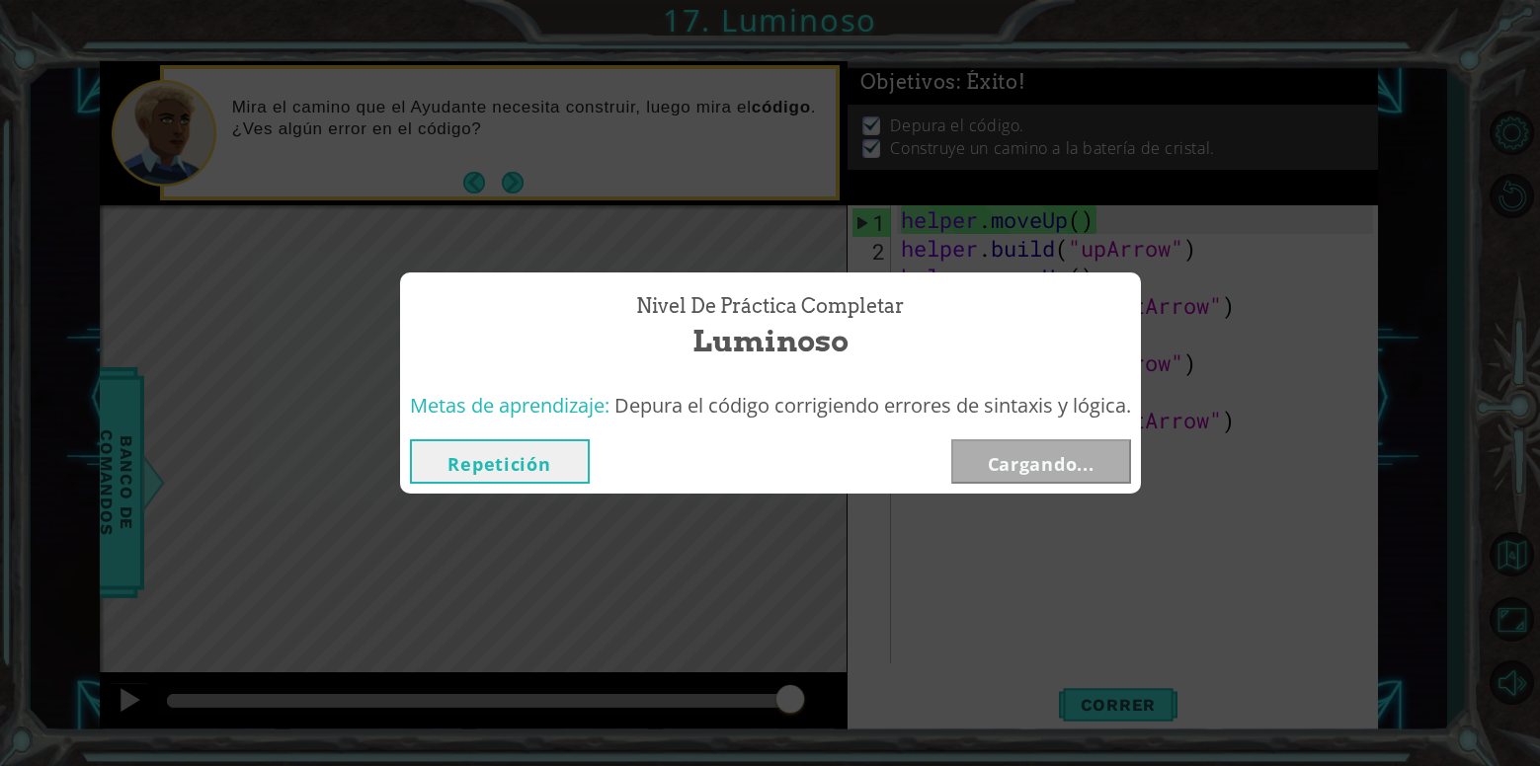
click at [1085, 694] on div "Nivel de Práctica Completar Luminoso Metas de aprendizaje: Depura el código cor…" at bounding box center [770, 383] width 1540 height 766
click at [1033, 464] on button "Siguiente" at bounding box center [1041, 461] width 180 height 44
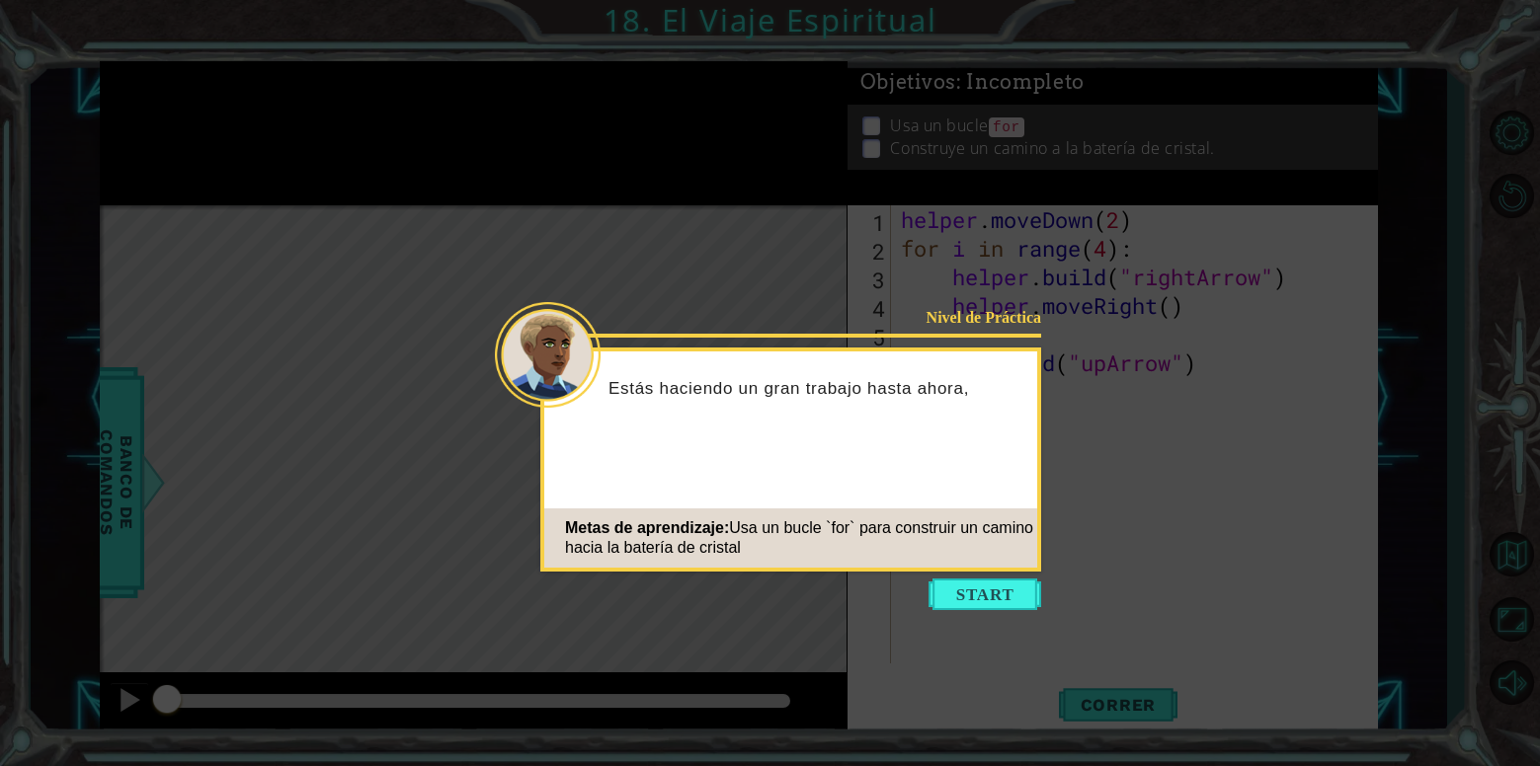
click at [1002, 578] on icon at bounding box center [770, 383] width 1540 height 766
click at [1002, 599] on button "Start" at bounding box center [984, 595] width 113 height 32
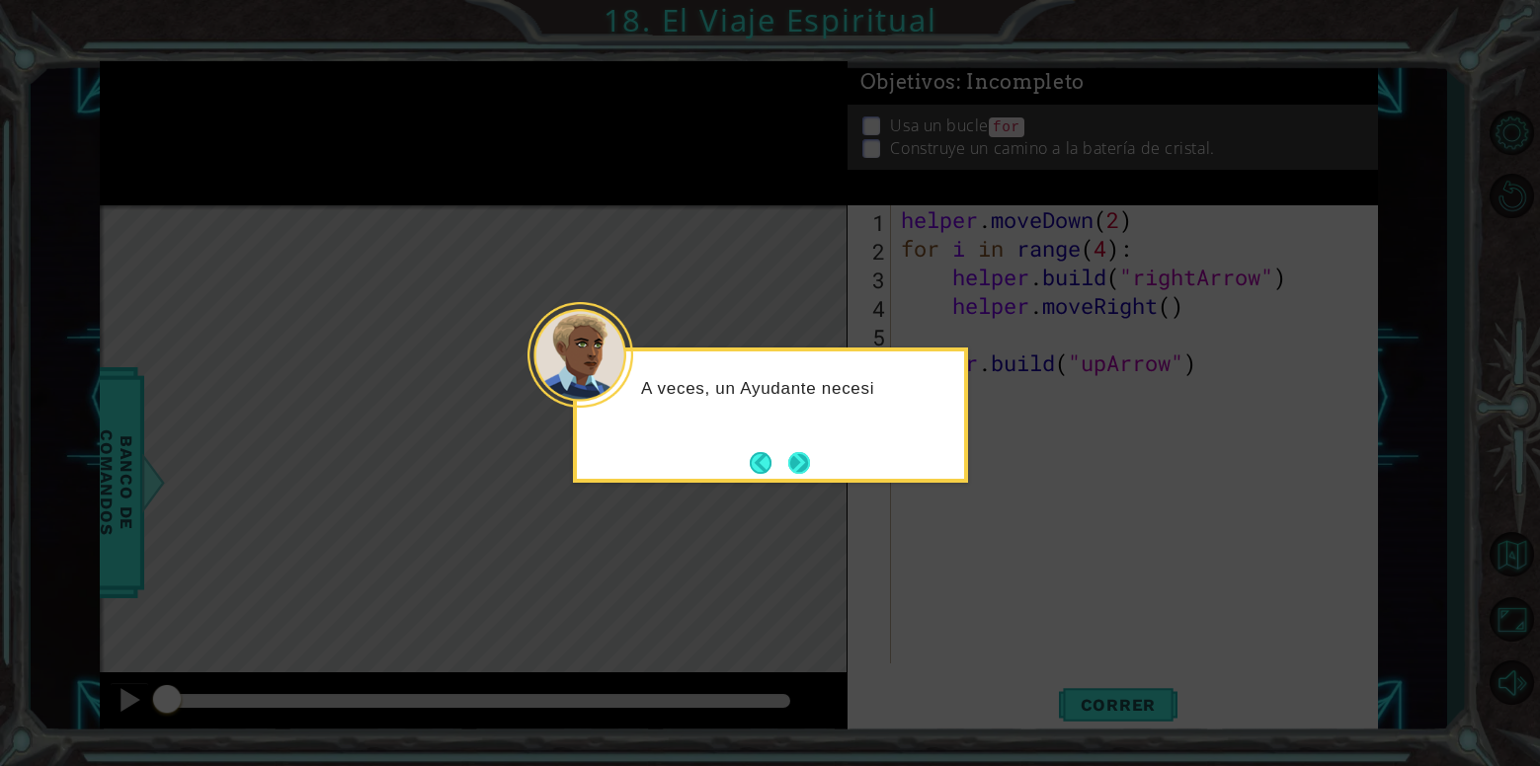
click at [793, 462] on button "Next" at bounding box center [799, 463] width 22 height 22
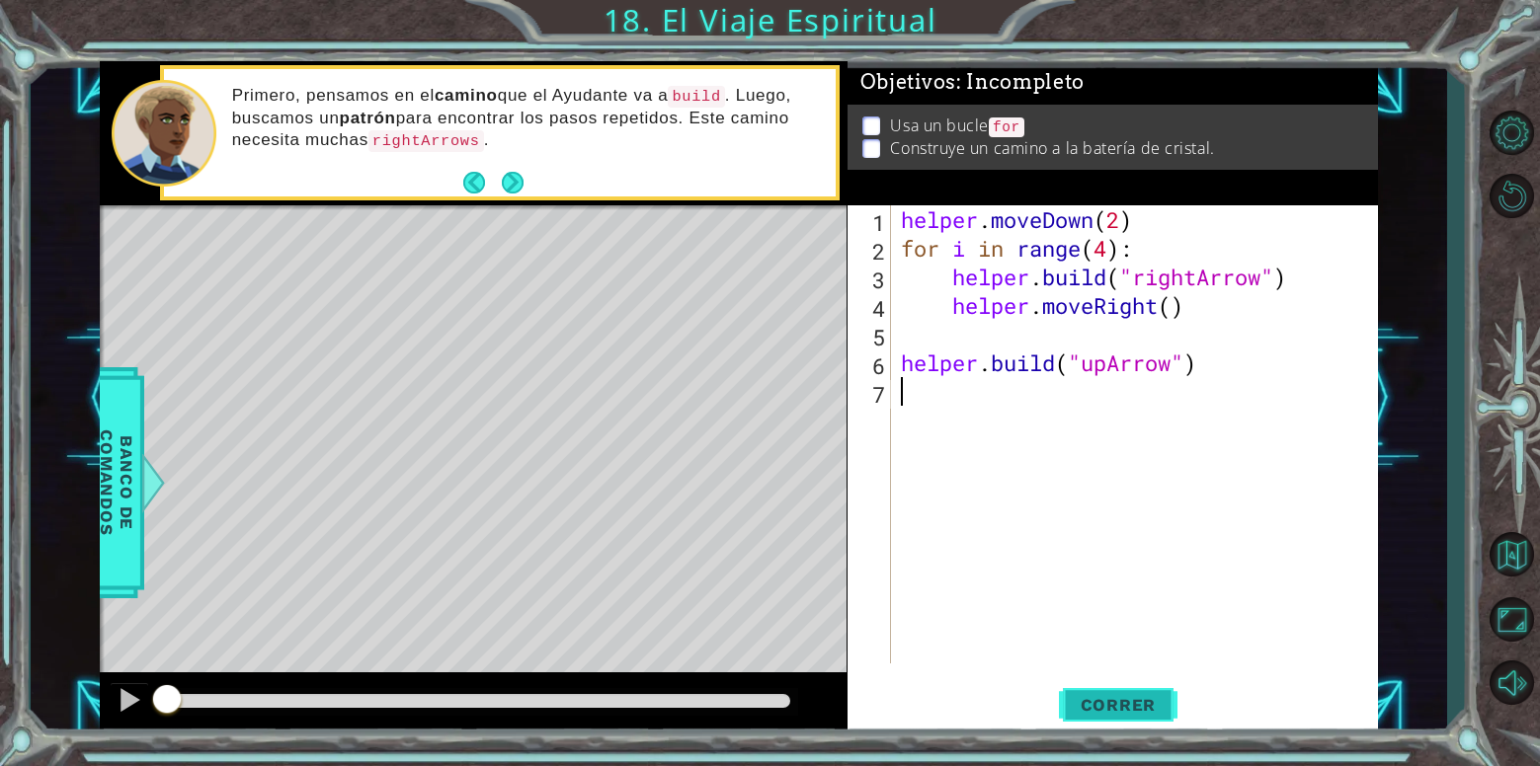
drag, startPoint x: 1109, startPoint y: 702, endPoint x: 1108, endPoint y: 687, distance: 14.8
click at [1108, 691] on button "Correr" at bounding box center [1118, 705] width 119 height 53
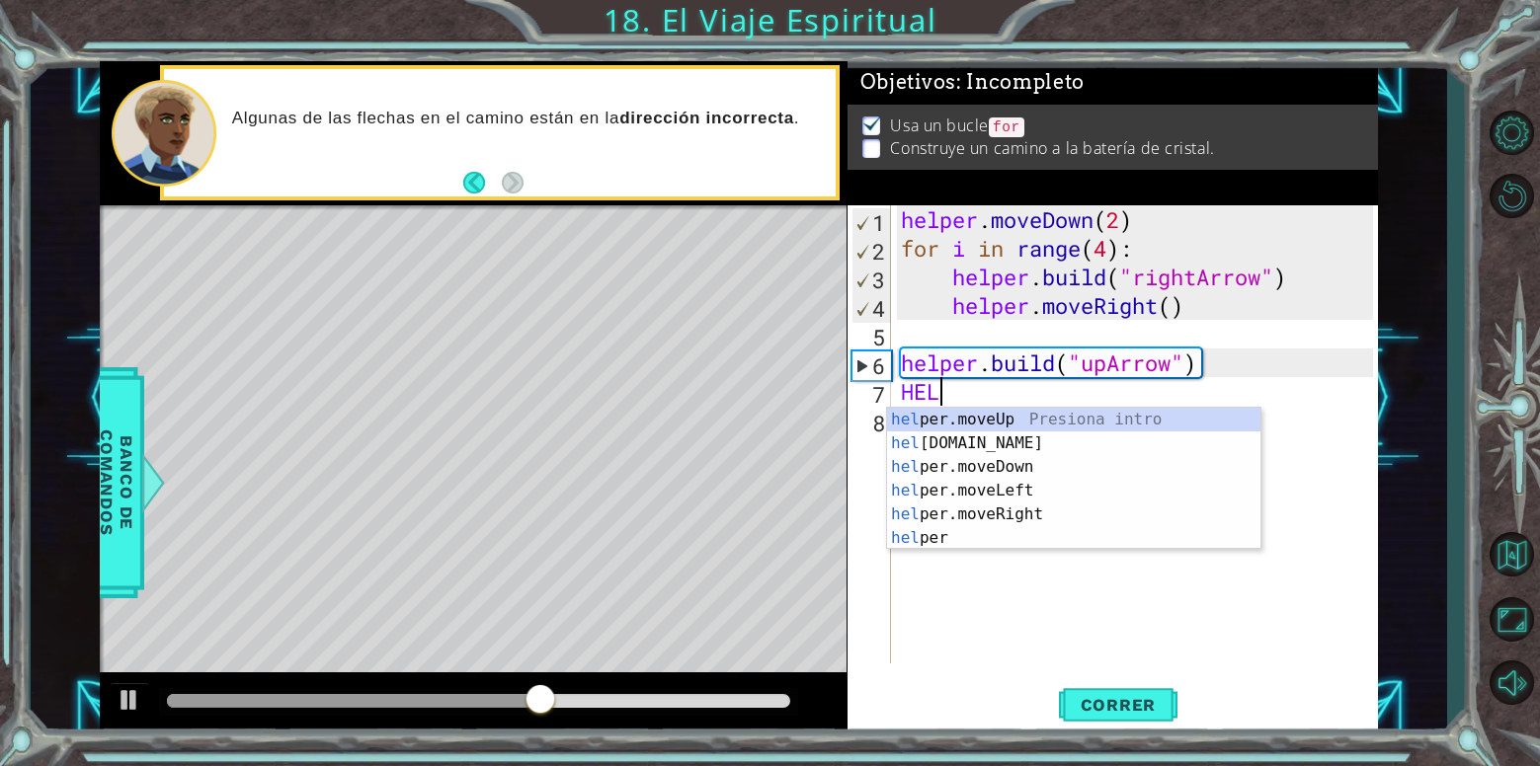
scroll to position [0, 2]
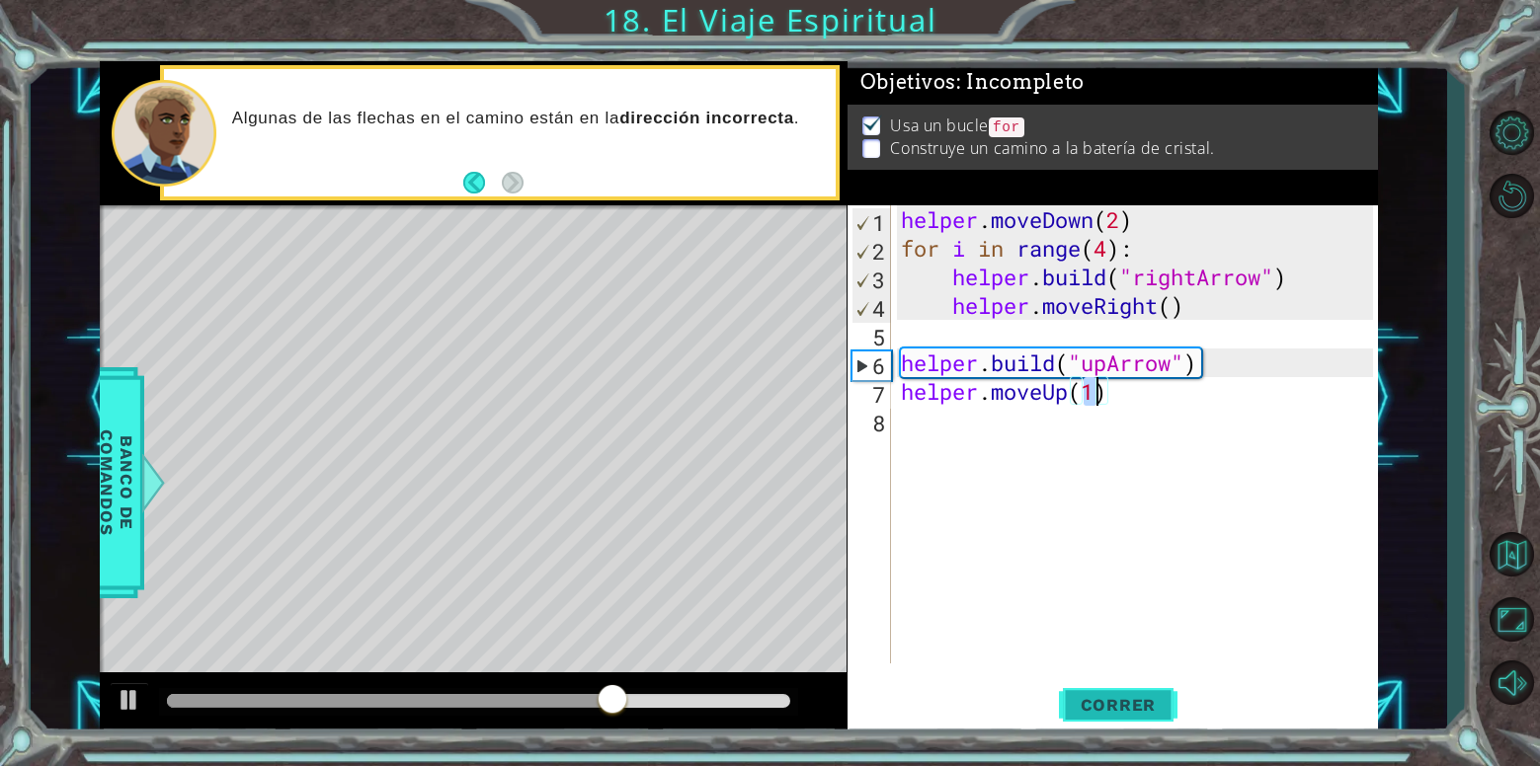
type textarea "helper.moveUp(1)"
click at [1108, 715] on button "Correr" at bounding box center [1118, 705] width 119 height 53
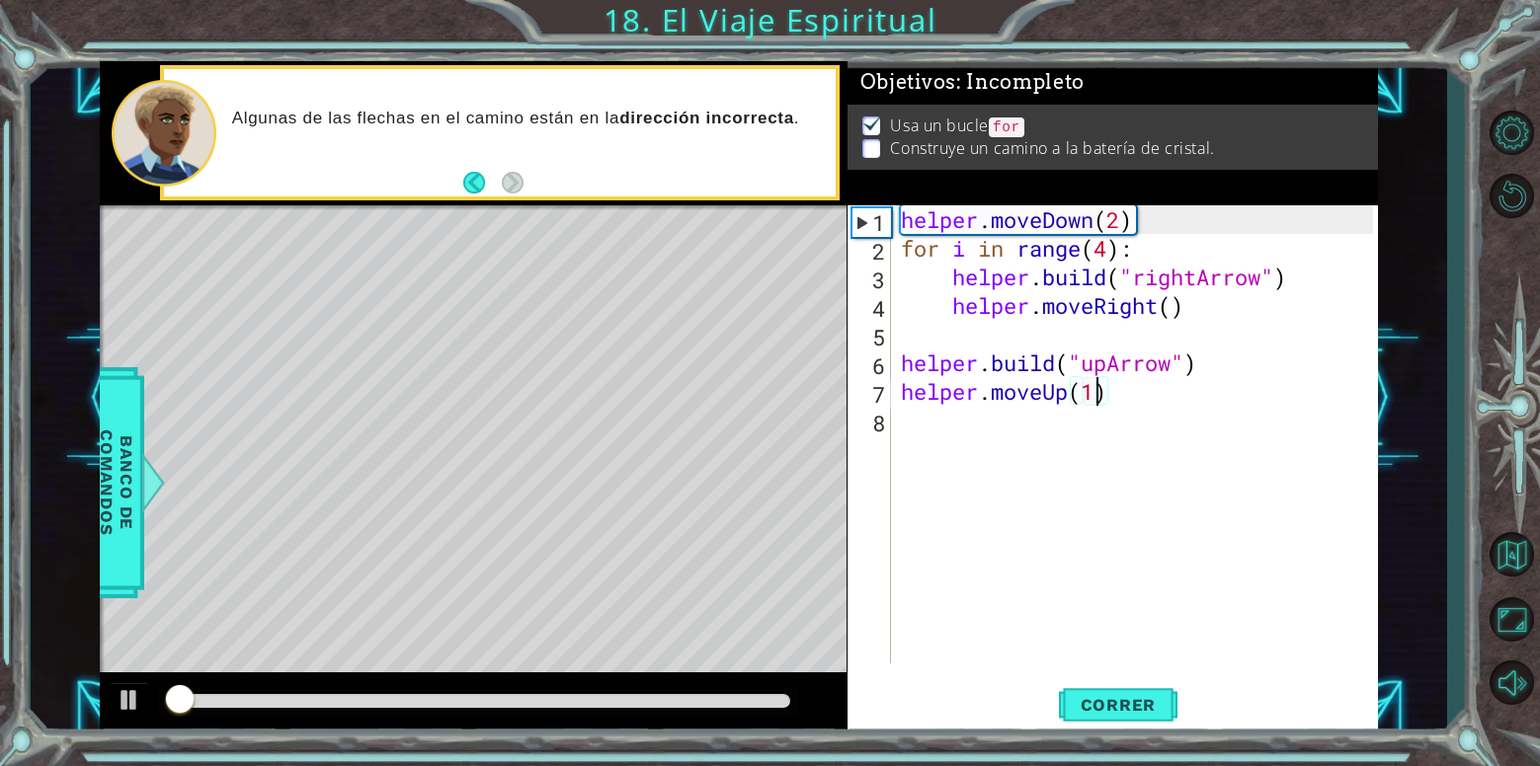
click at [551, 707] on div at bounding box center [478, 701] width 622 height 14
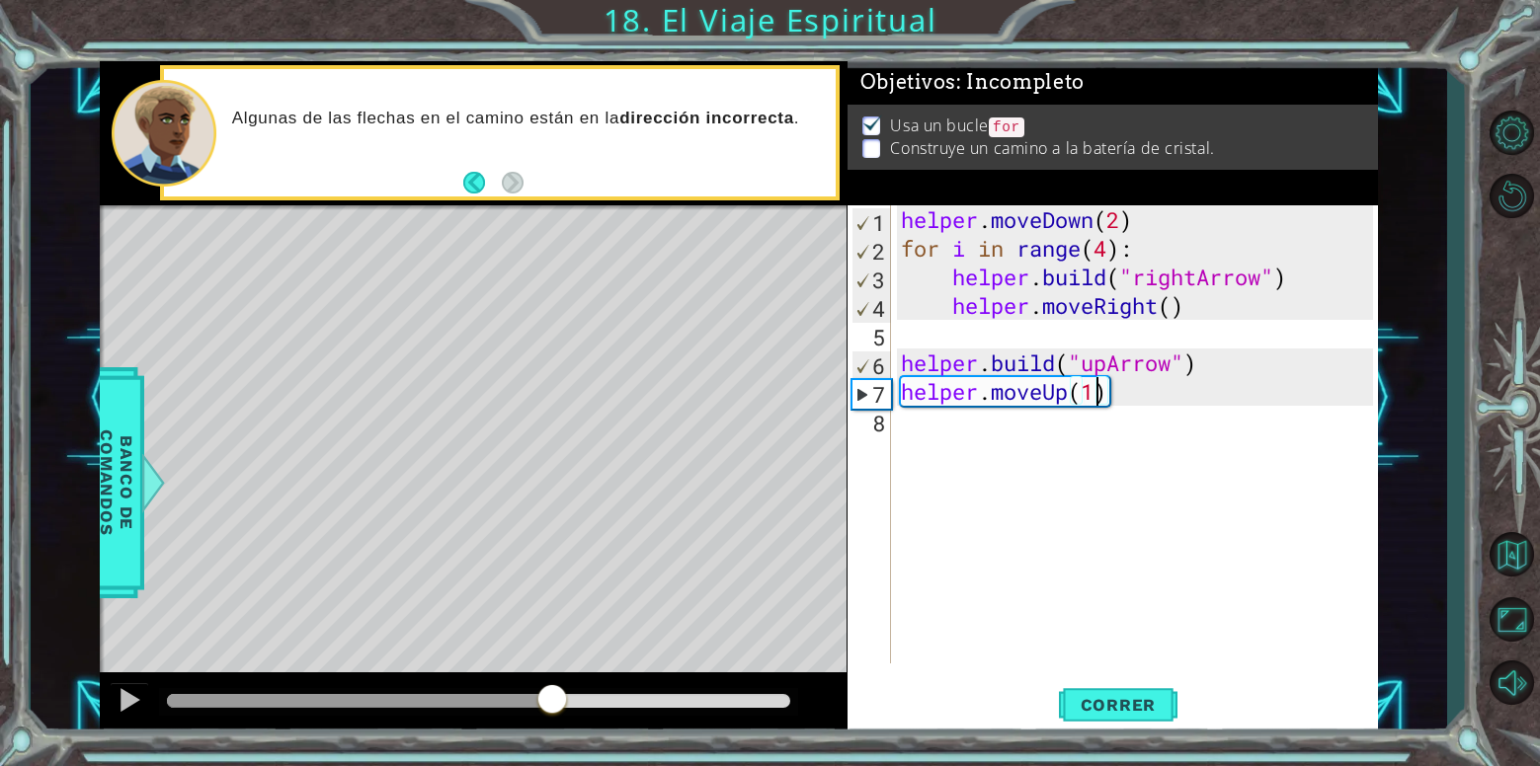
drag, startPoint x: 550, startPoint y: 707, endPoint x: 415, endPoint y: 646, distance: 148.5
click at [415, 646] on div "Level Map" at bounding box center [556, 496] width 913 height 582
drag, startPoint x: 634, startPoint y: 704, endPoint x: 446, endPoint y: 762, distance: 196.5
click at [446, 762] on div "1 ההההההההההההההההההההההההההההההההההההההההההההההההההההההההההההההההההההההההההההה…" at bounding box center [770, 383] width 1540 height 766
click at [980, 442] on div "helper . moveDown ( 2 ) for i in range ( 4 ) : helper . build ( "rightArrow" ) …" at bounding box center [1140, 463] width 486 height 516
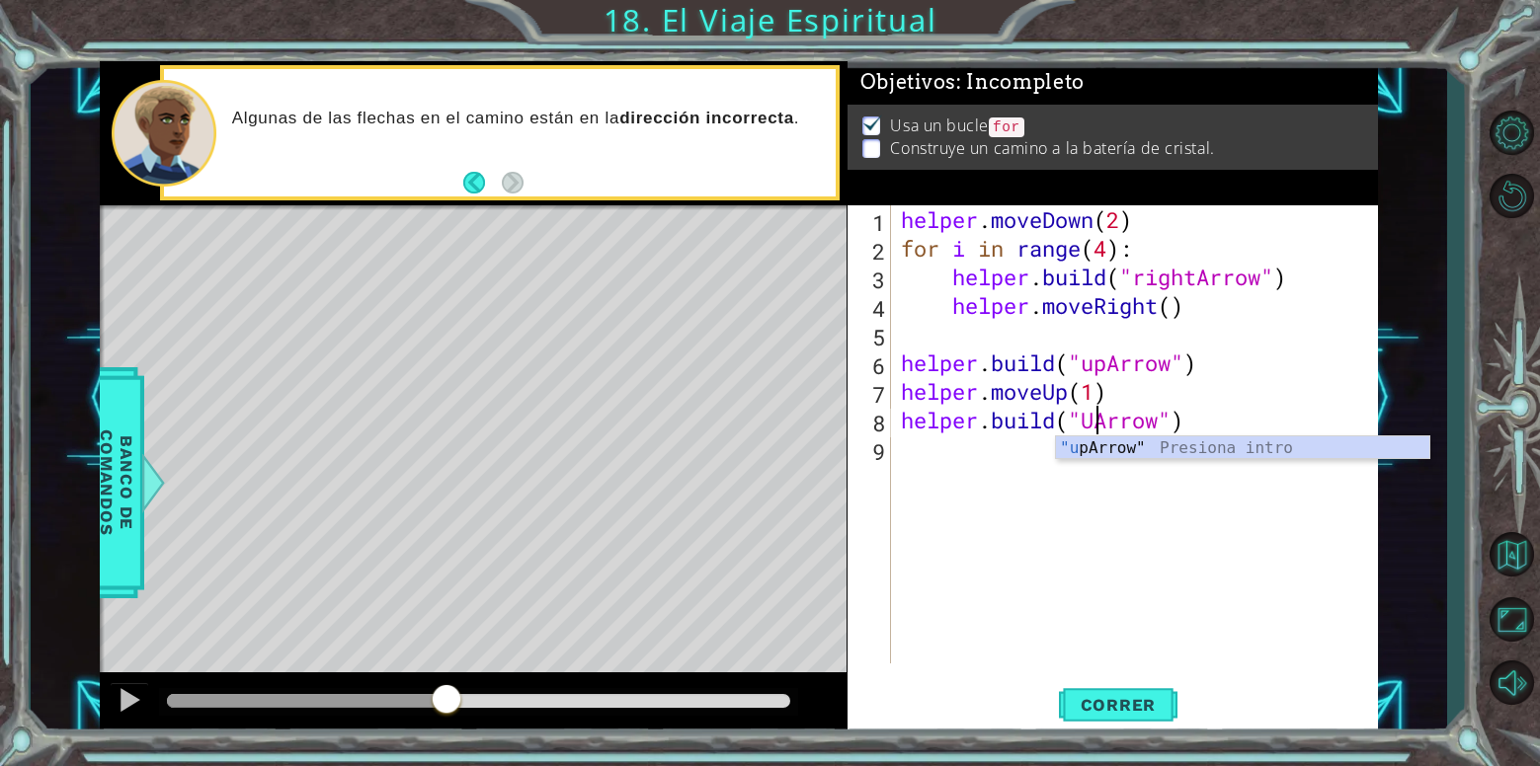
scroll to position [0, 9]
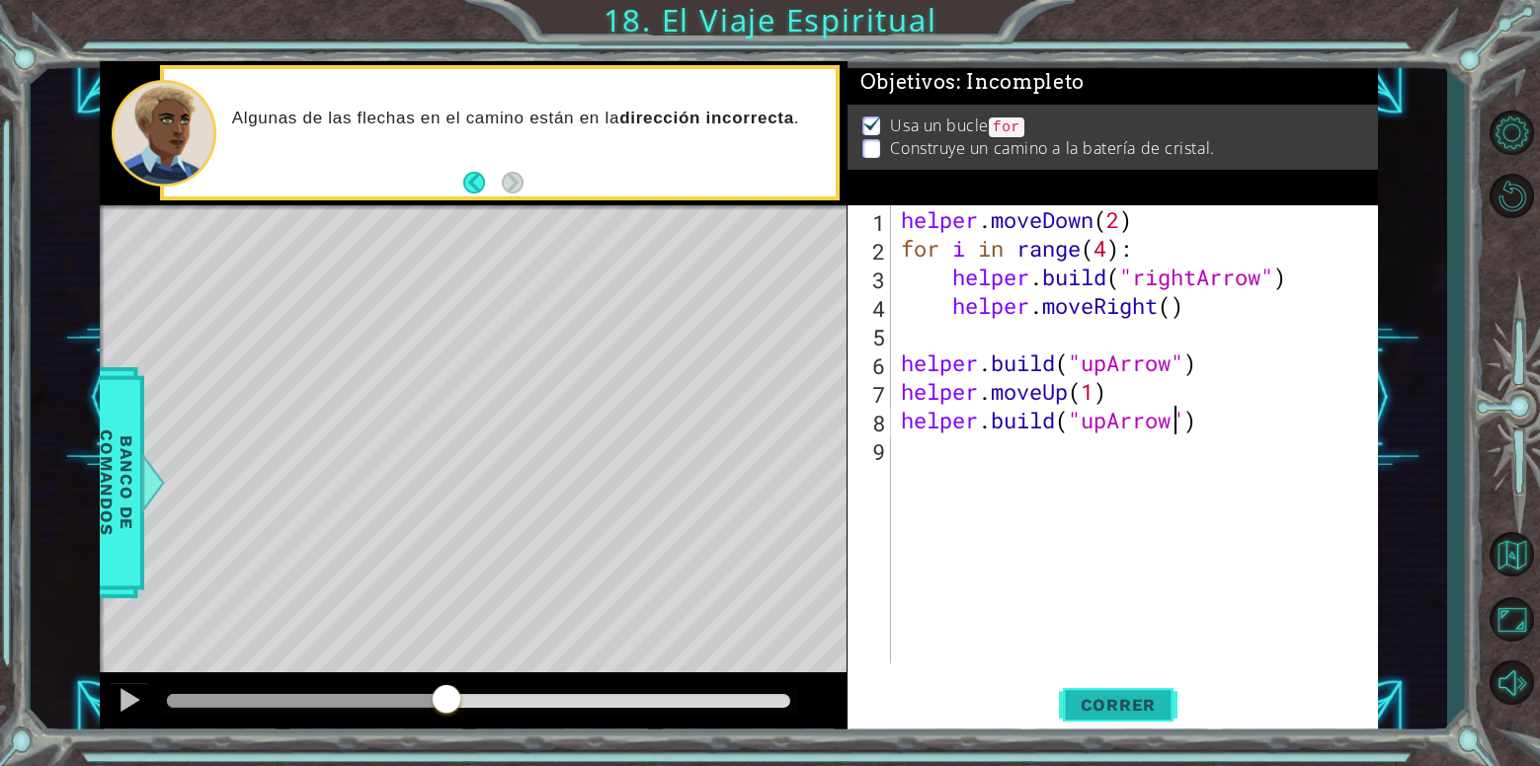
type textarea "[DOMAIN_NAME]("upArrow")"
drag, startPoint x: 1120, startPoint y: 690, endPoint x: 899, endPoint y: 699, distance: 221.4
click at [1102, 691] on button "Correr" at bounding box center [1118, 705] width 119 height 53
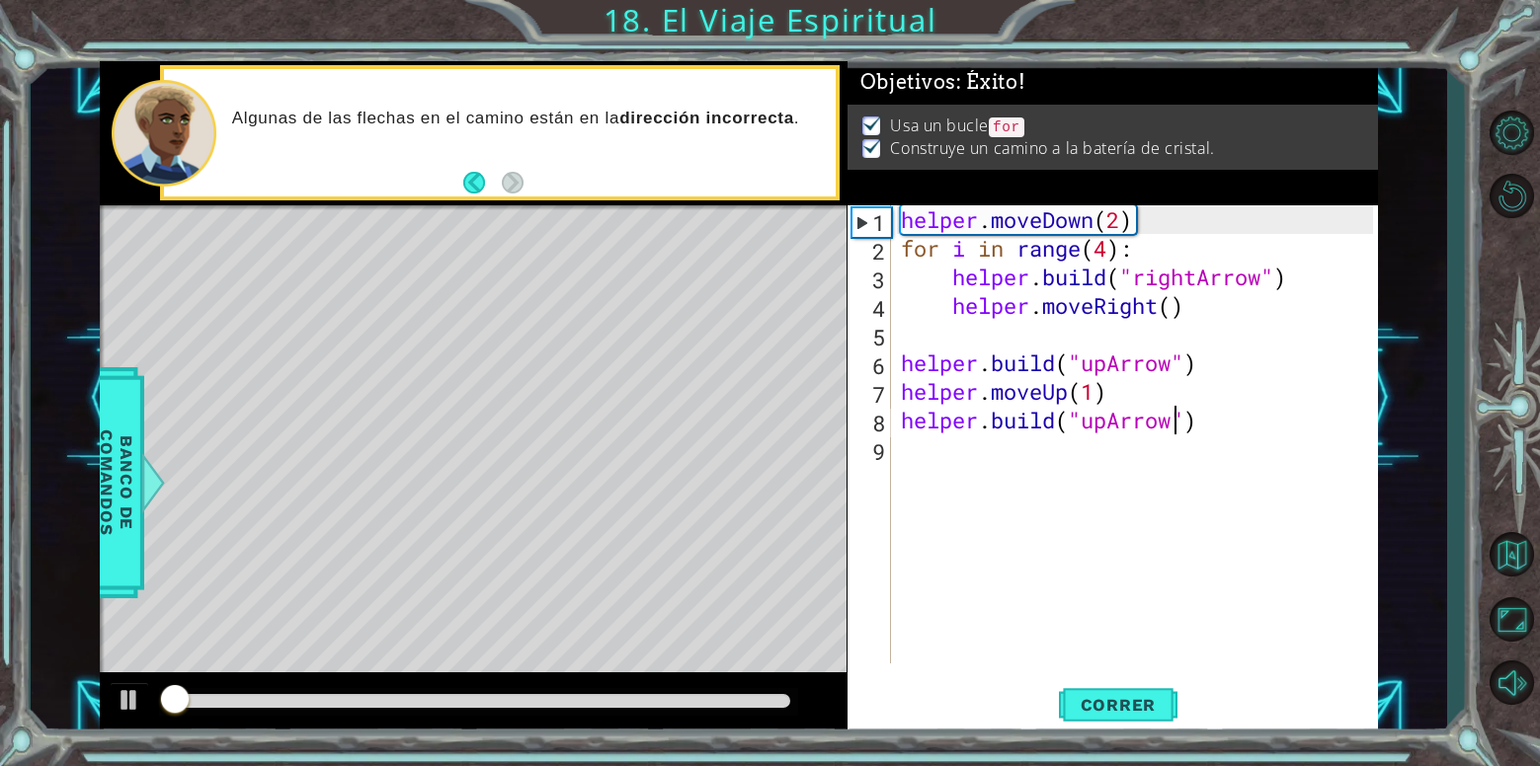
click at [634, 715] on div at bounding box center [473, 704] width 747 height 63
click at [639, 708] on div at bounding box center [478, 702] width 638 height 28
click at [640, 700] on div at bounding box center [478, 701] width 622 height 14
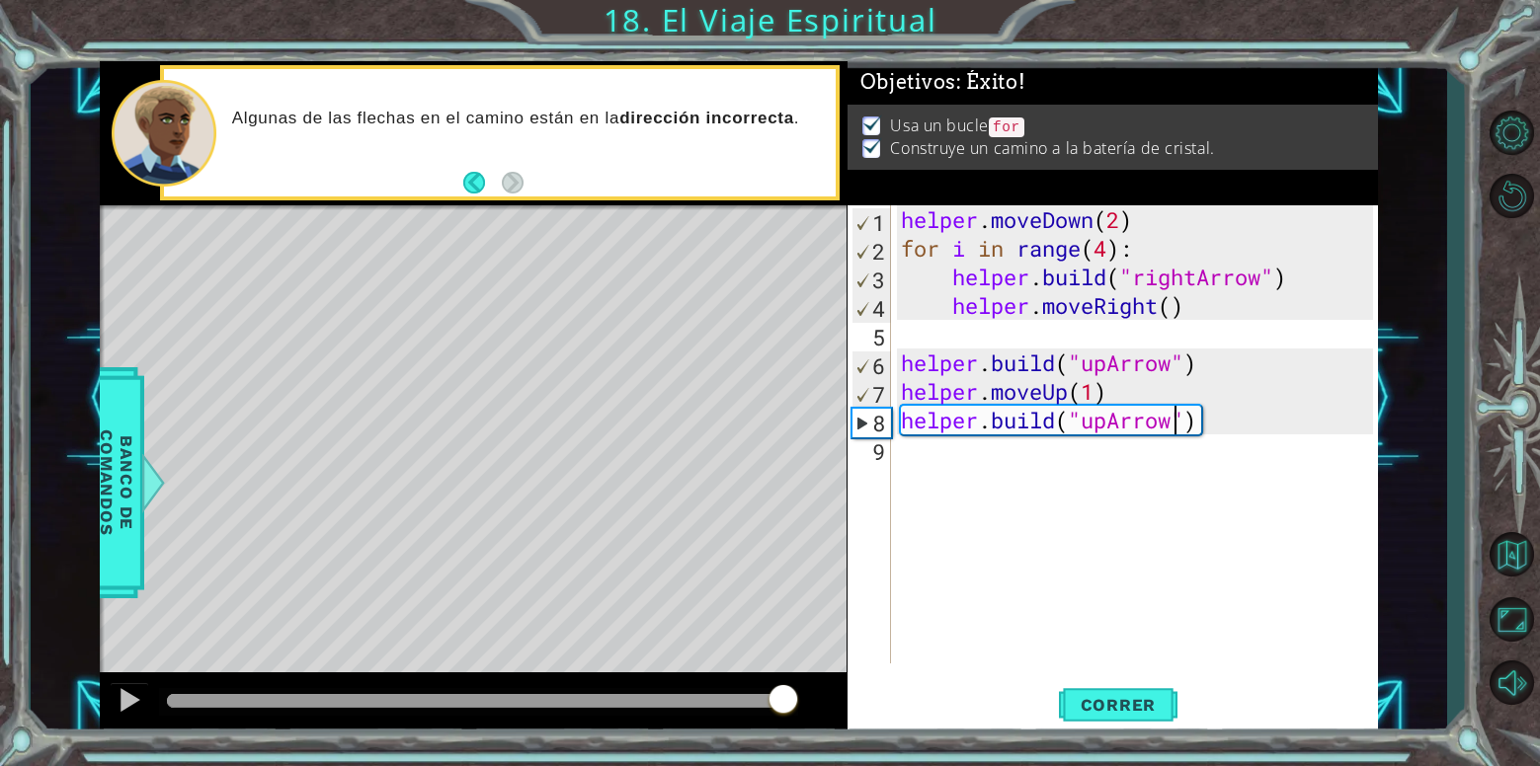
drag, startPoint x: 649, startPoint y: 712, endPoint x: 917, endPoint y: 654, distance: 273.9
click at [796, 670] on div "methods helper moveUp() moveDown() moveLeft() moveRight() build(item) tools for…" at bounding box center [739, 398] width 1278 height 675
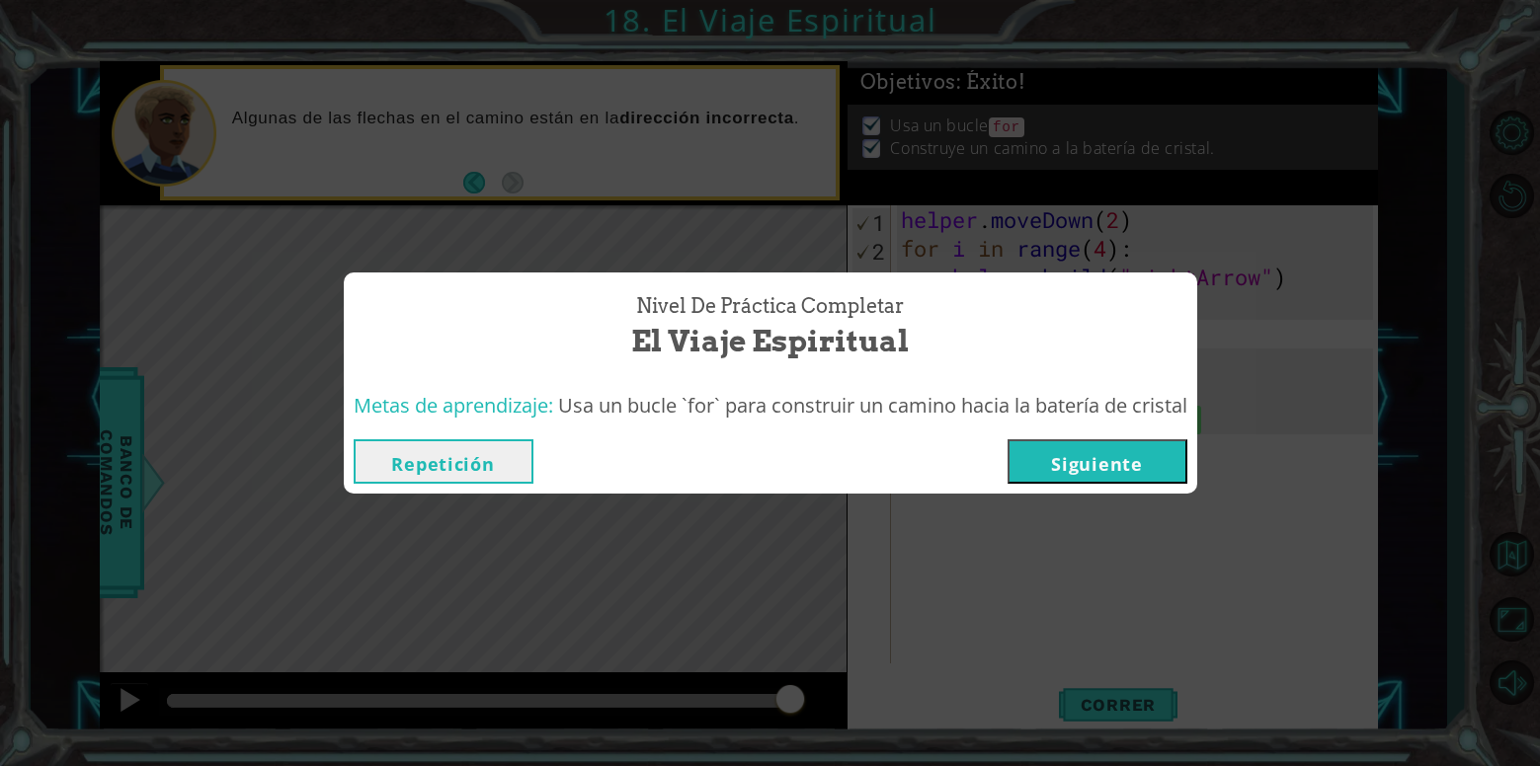
click at [1079, 463] on button "Siguiente" at bounding box center [1097, 461] width 180 height 44
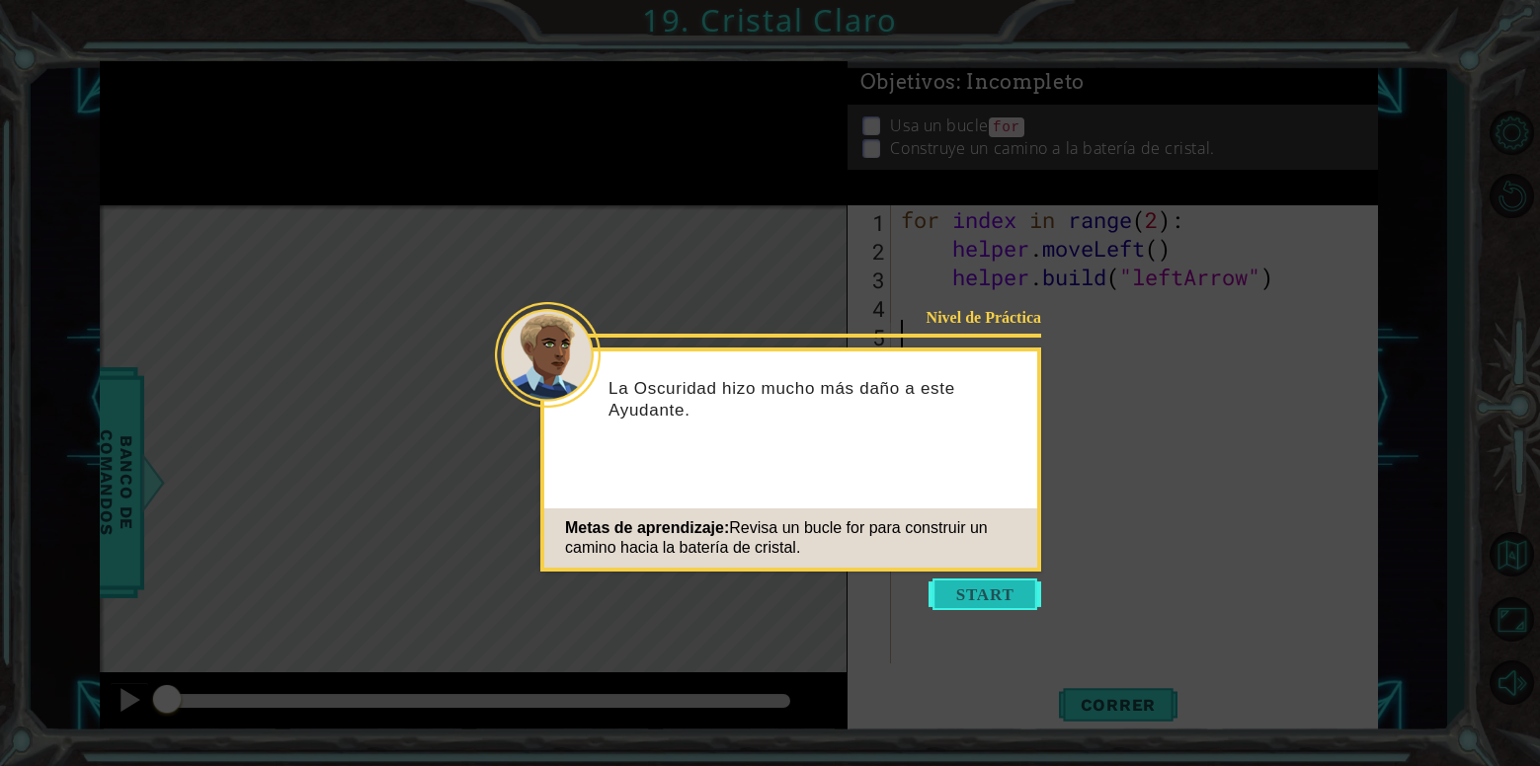
click at [981, 583] on button "Start" at bounding box center [984, 595] width 113 height 32
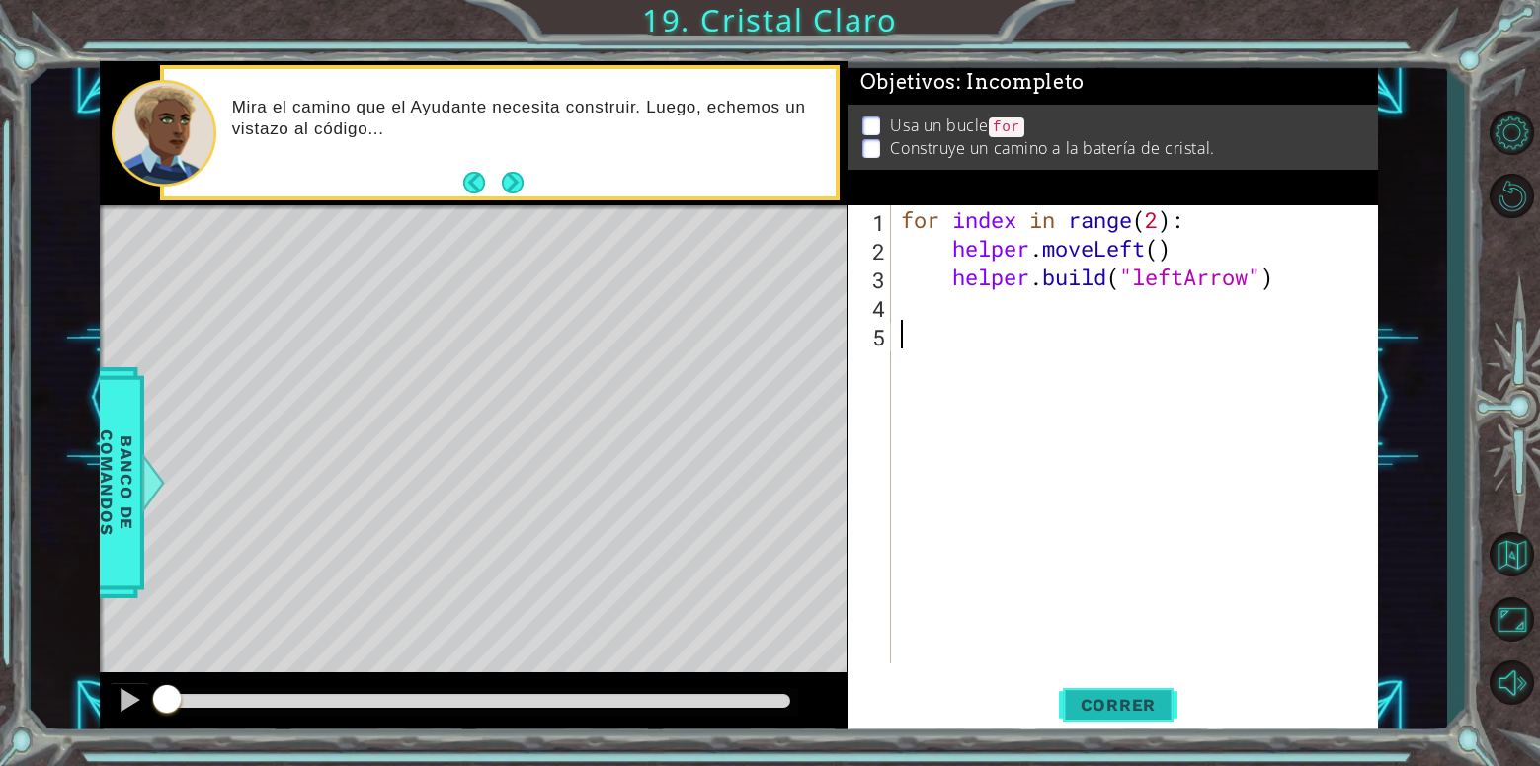
click at [1115, 689] on button "Correr" at bounding box center [1118, 705] width 119 height 53
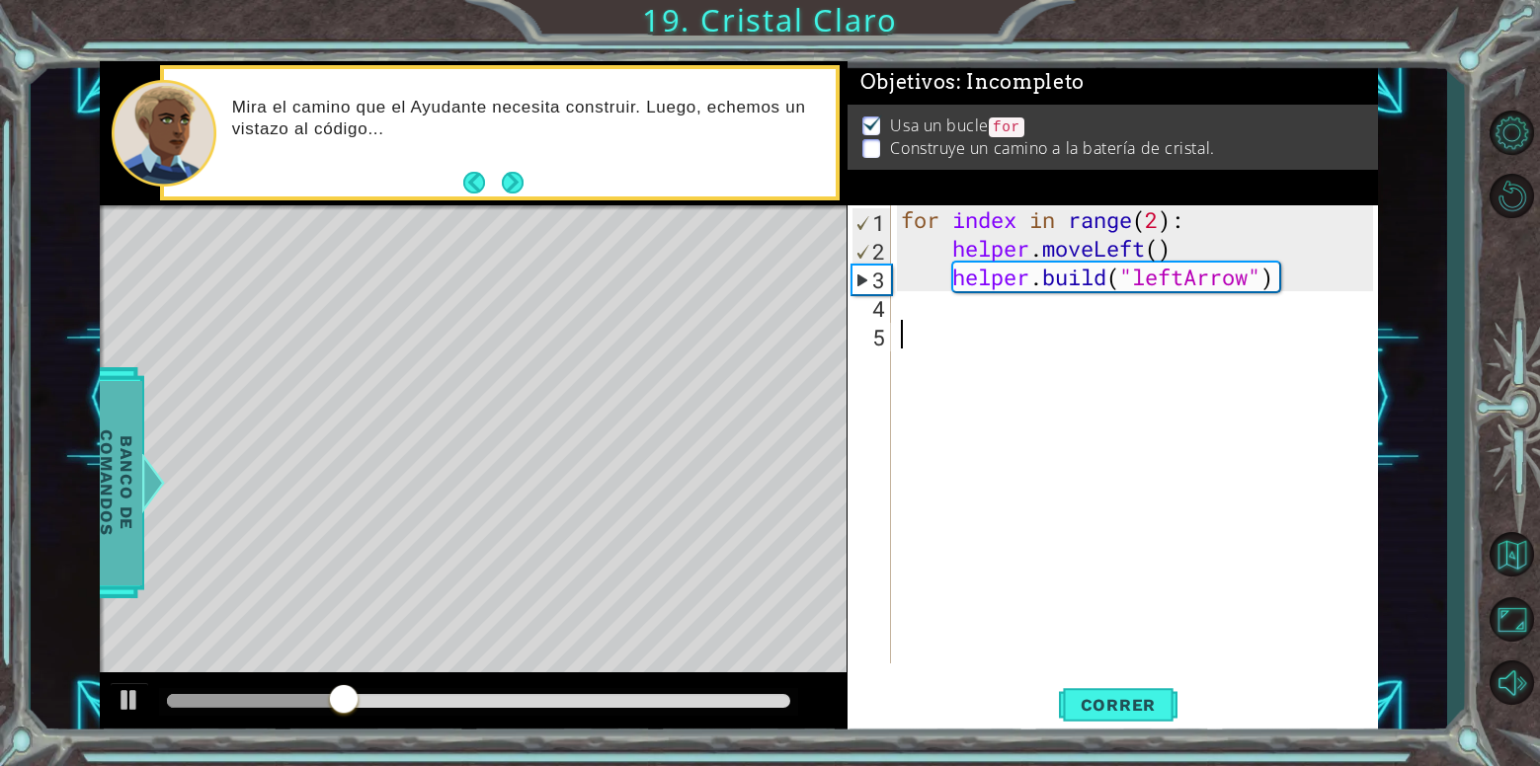
click at [126, 509] on span "Banco de comandos" at bounding box center [116, 482] width 51 height 204
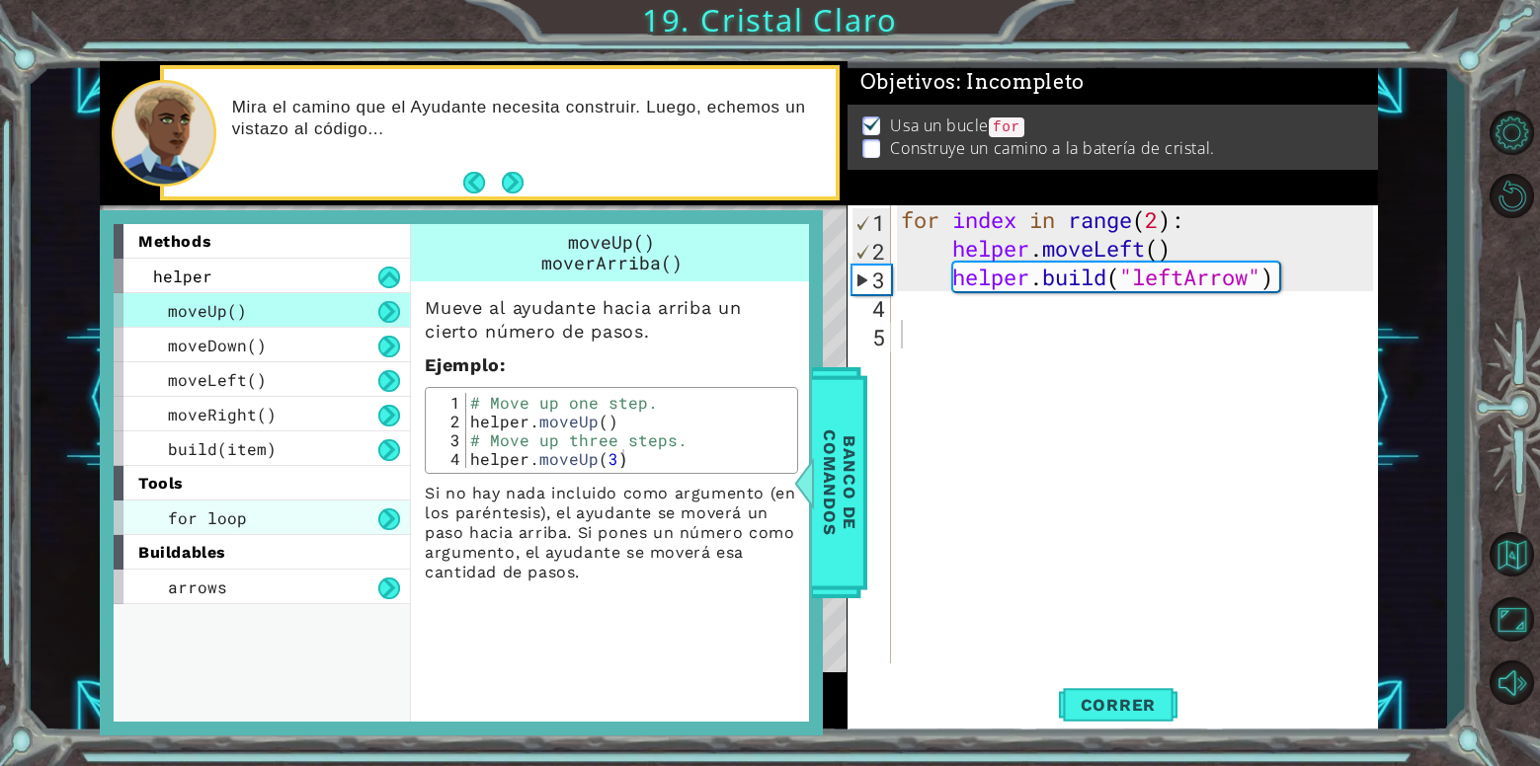
click at [282, 519] on div "for loop" at bounding box center [262, 518] width 296 height 35
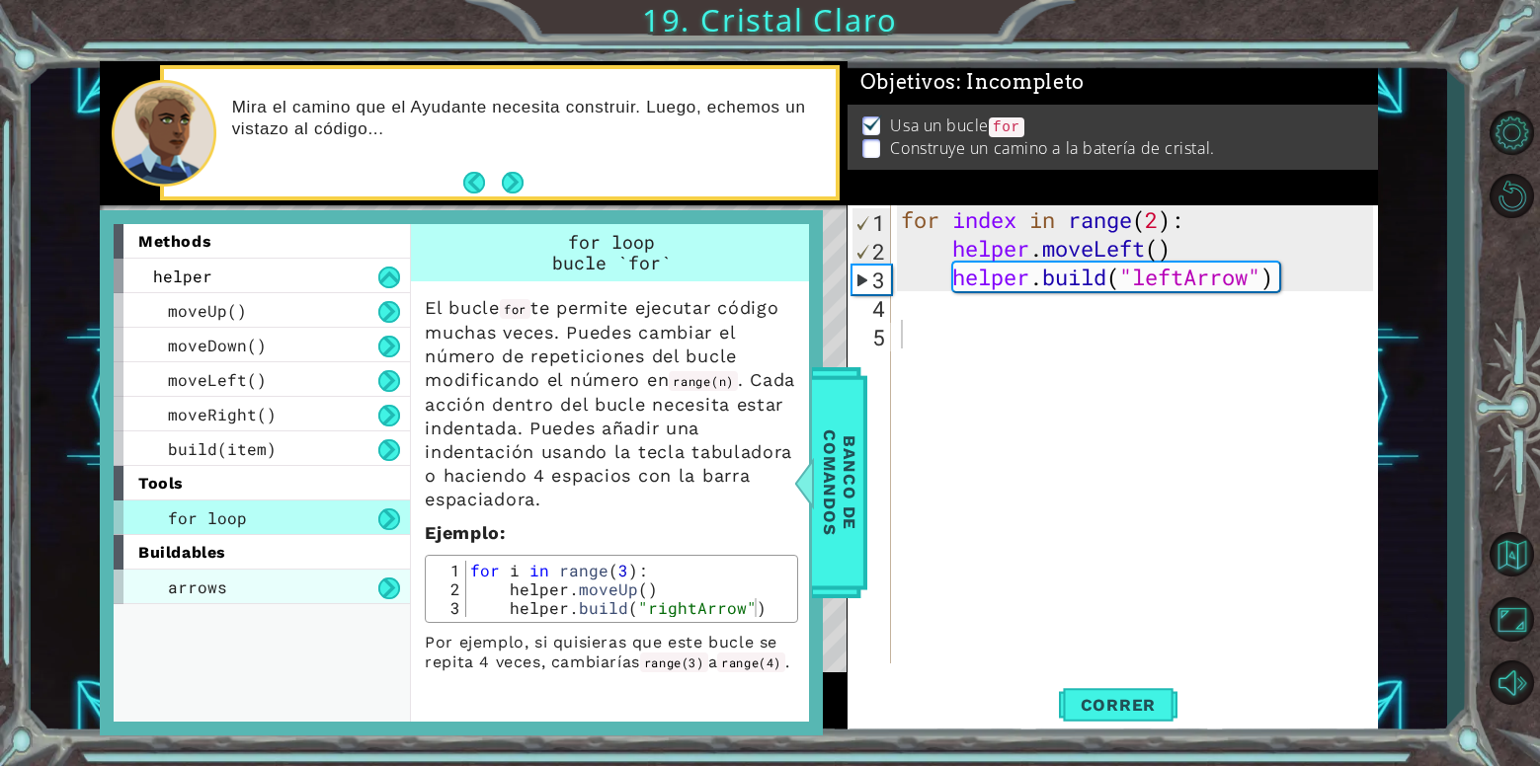
click at [279, 583] on div "arrows" at bounding box center [262, 587] width 296 height 35
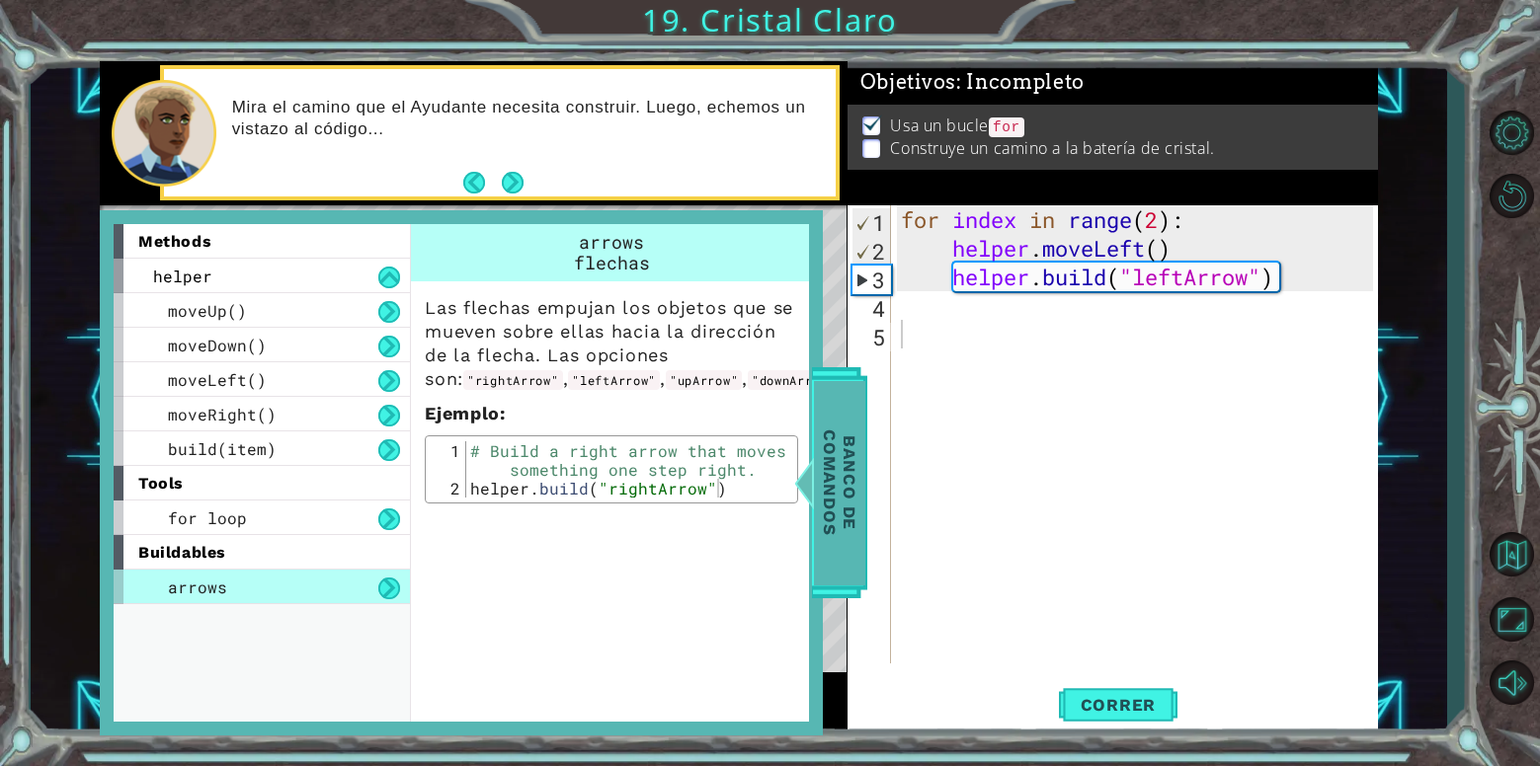
click at [845, 445] on span "Banco de comandos" at bounding box center [839, 482] width 51 height 204
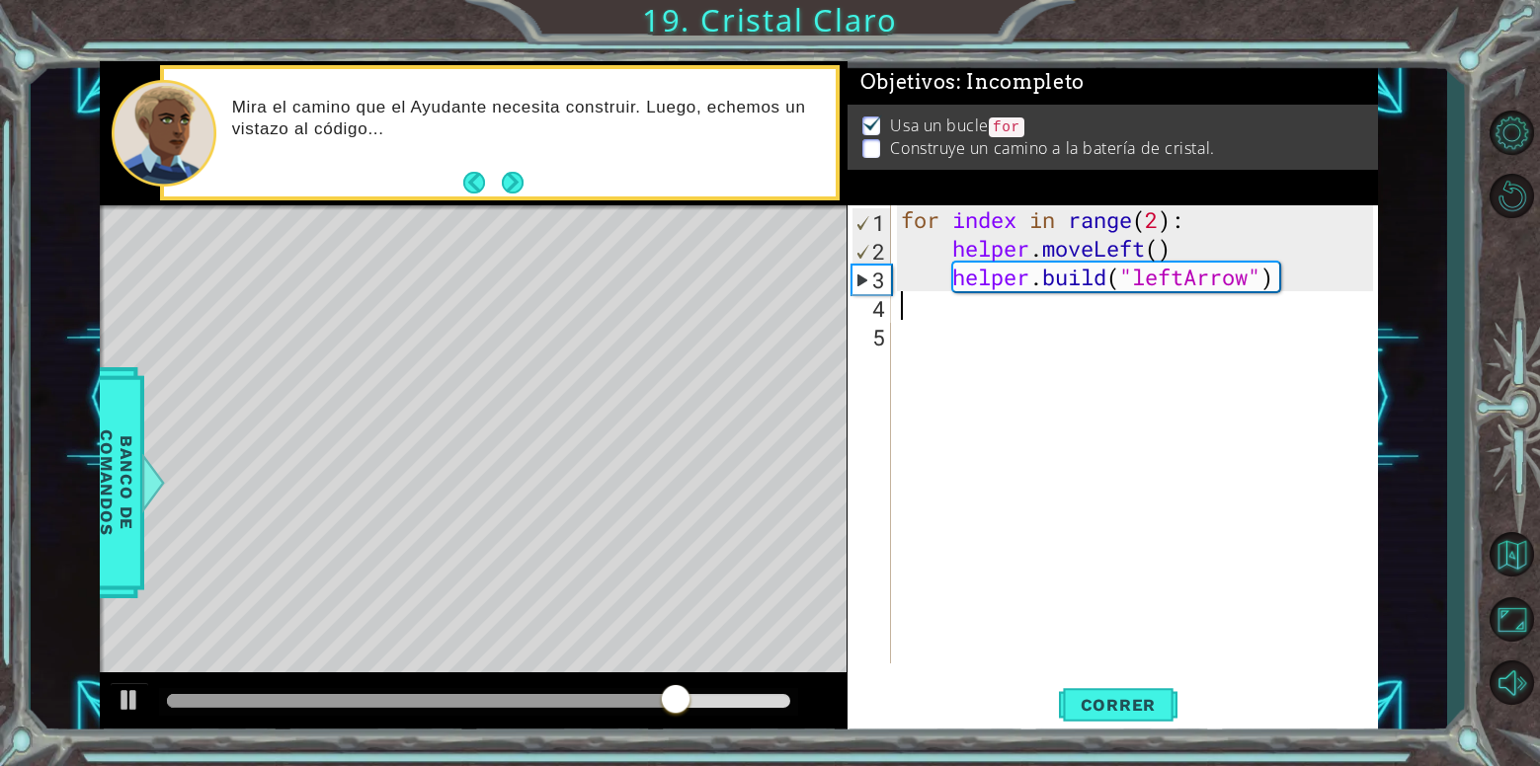
click at [1106, 310] on div "for index in range ( 2 ) : helper . moveLeft ( ) helper . build ( "leftArrow" )" at bounding box center [1140, 463] width 486 height 516
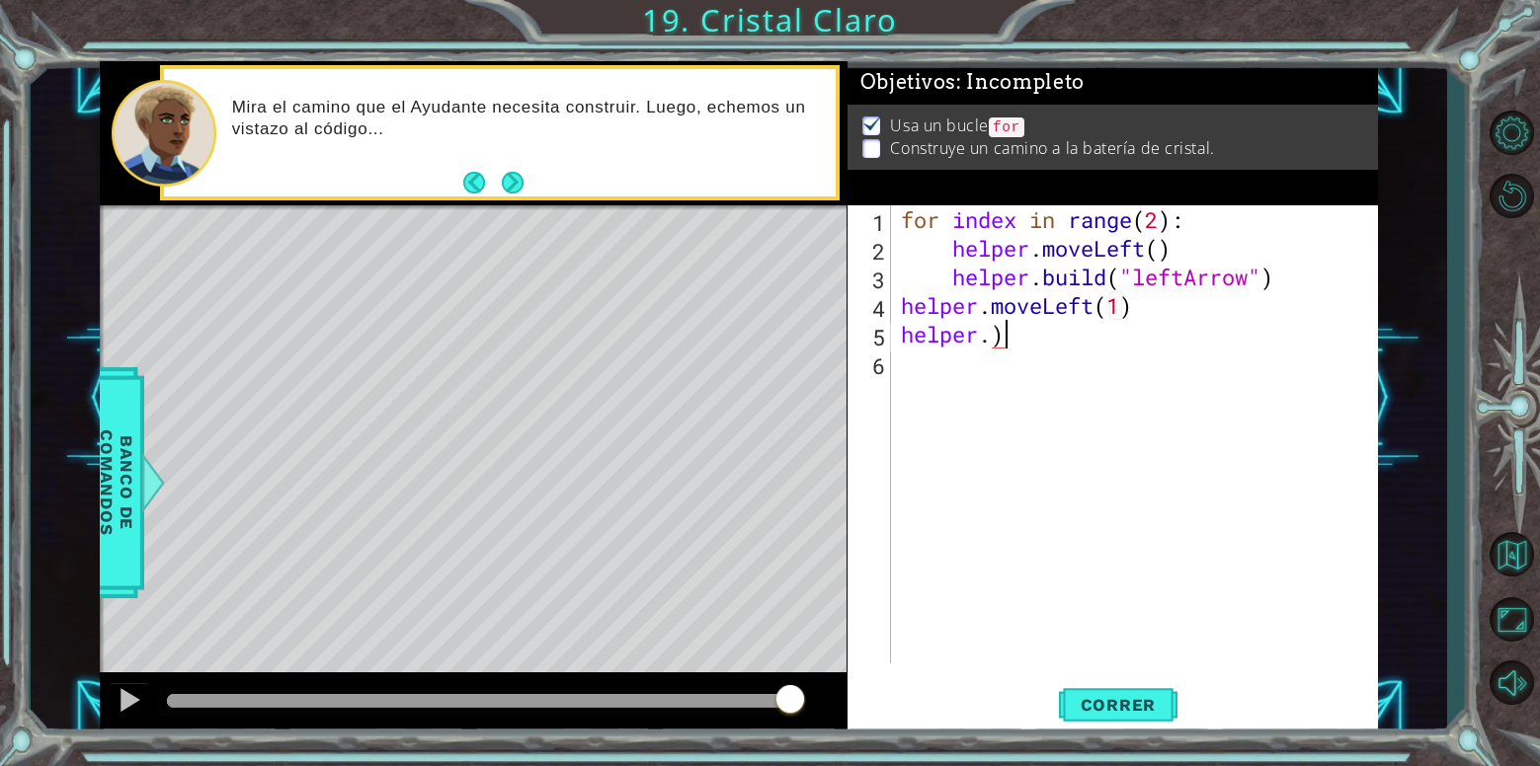
scroll to position [0, 3]
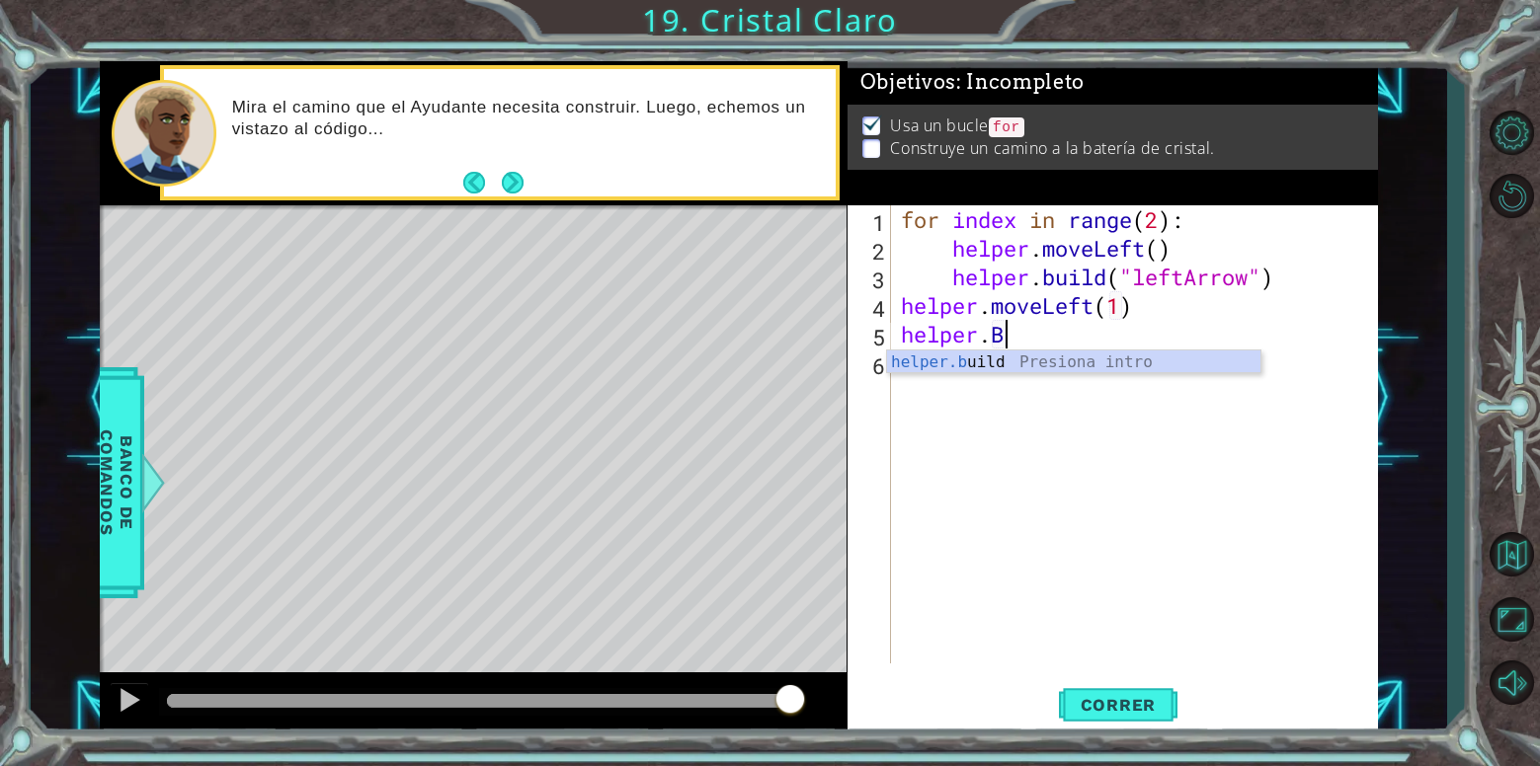
type textarea "[DOMAIN_NAME]("rightArrow")"
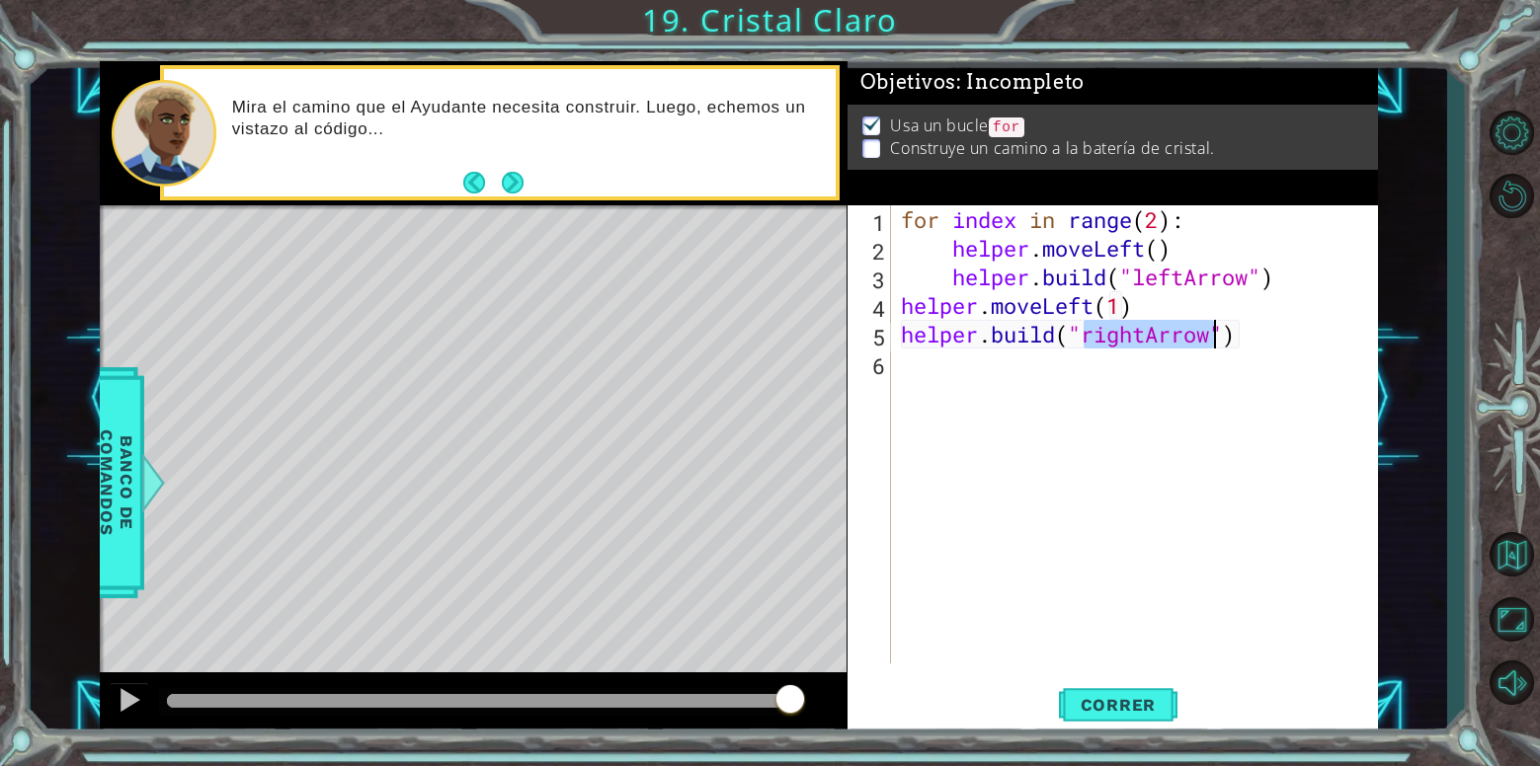
scroll to position [0, 0]
type textarea "[DOMAIN_NAME]("rightArrow")"
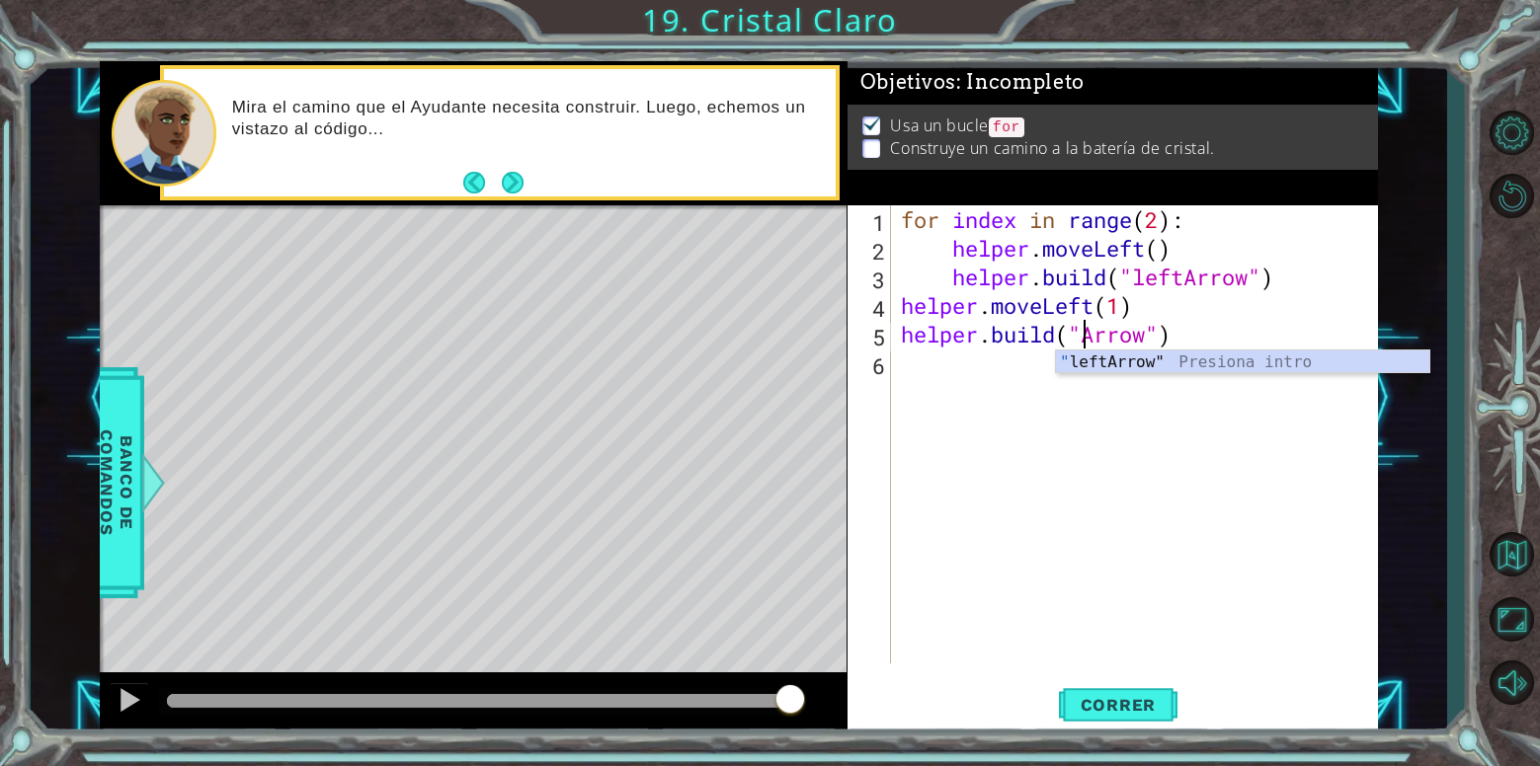
type textarea "[DOMAIN_NAME]("leftArrow")"
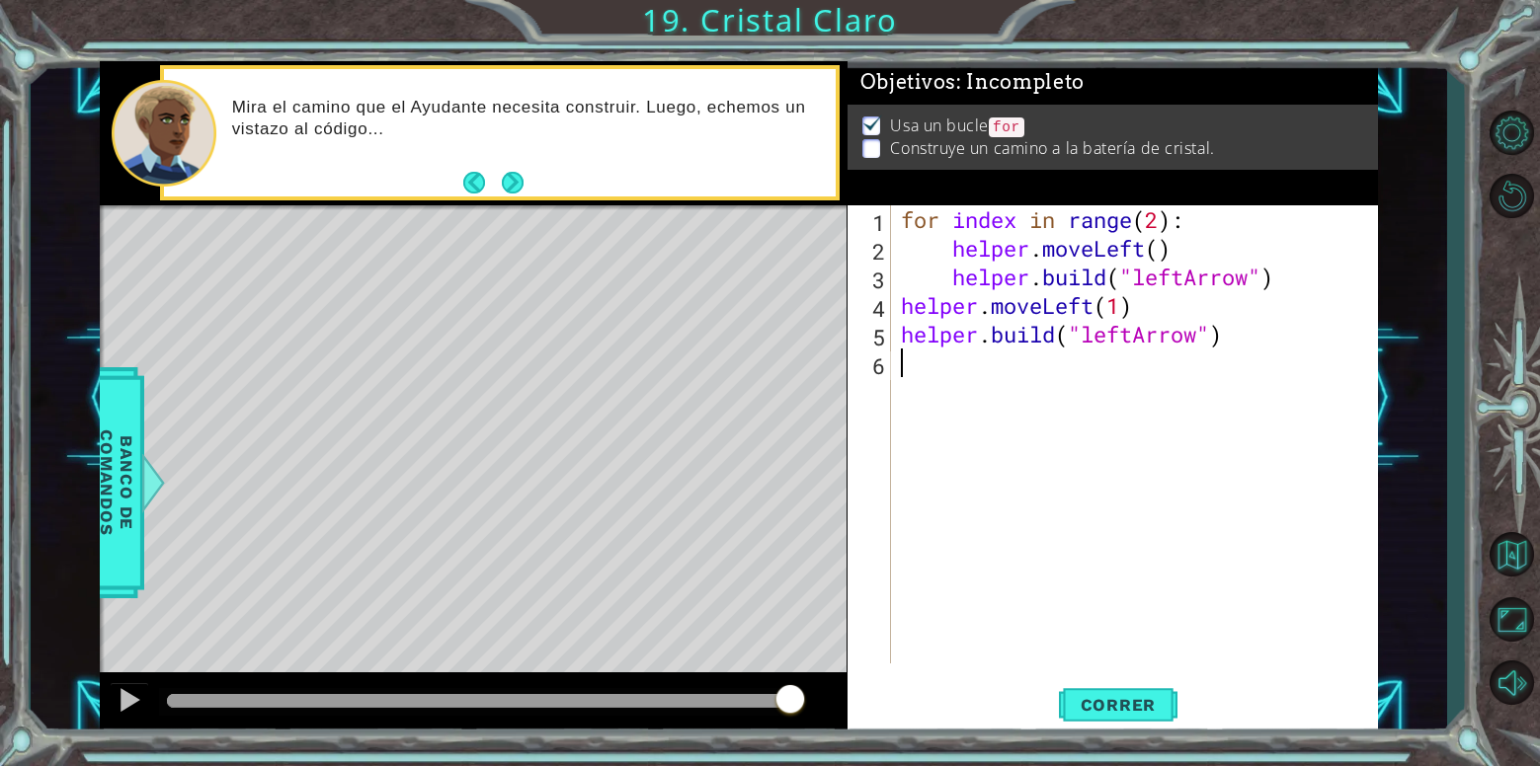
click at [1042, 360] on div "for index in range ( 2 ) : helper . moveLeft ( ) helper . build ( "leftArrow" )…" at bounding box center [1140, 463] width 486 height 516
drag, startPoint x: 1091, startPoint y: 697, endPoint x: 873, endPoint y: 722, distance: 219.7
click at [1089, 697] on span "Correr" at bounding box center [1119, 705] width 116 height 20
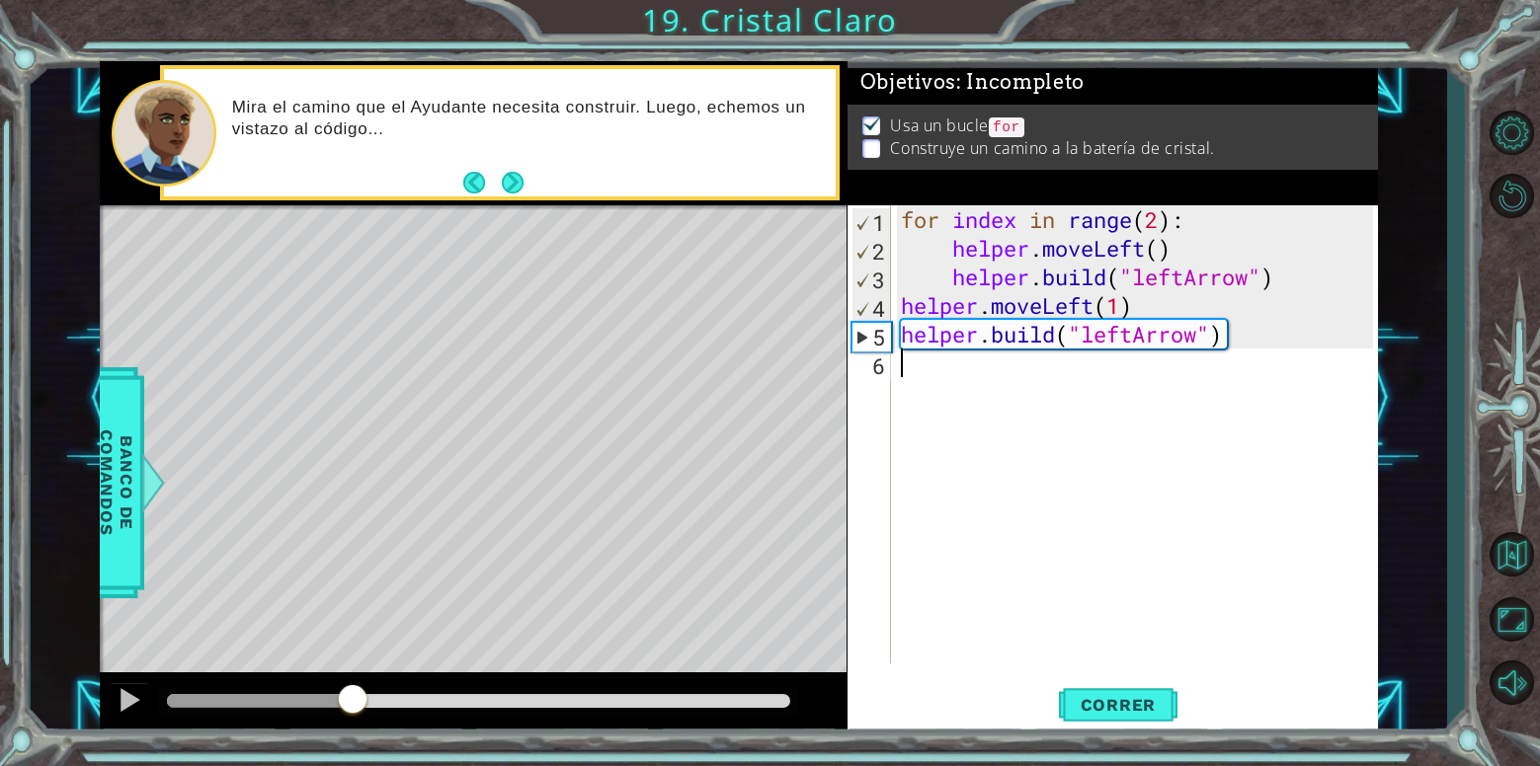
drag, startPoint x: 188, startPoint y: 708, endPoint x: 352, endPoint y: 677, distance: 167.0
click at [352, 677] on div at bounding box center [473, 704] width 747 height 63
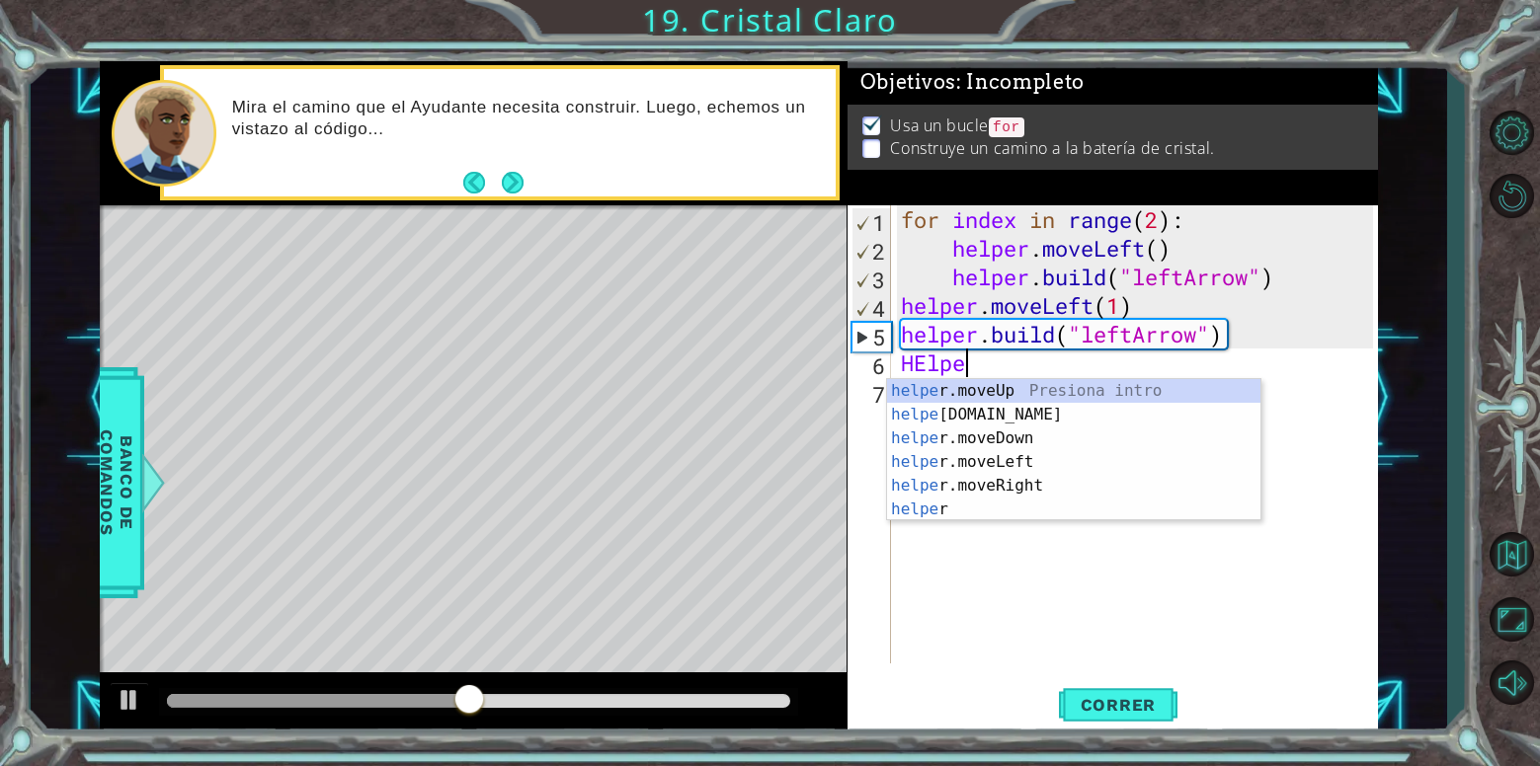
scroll to position [0, 2]
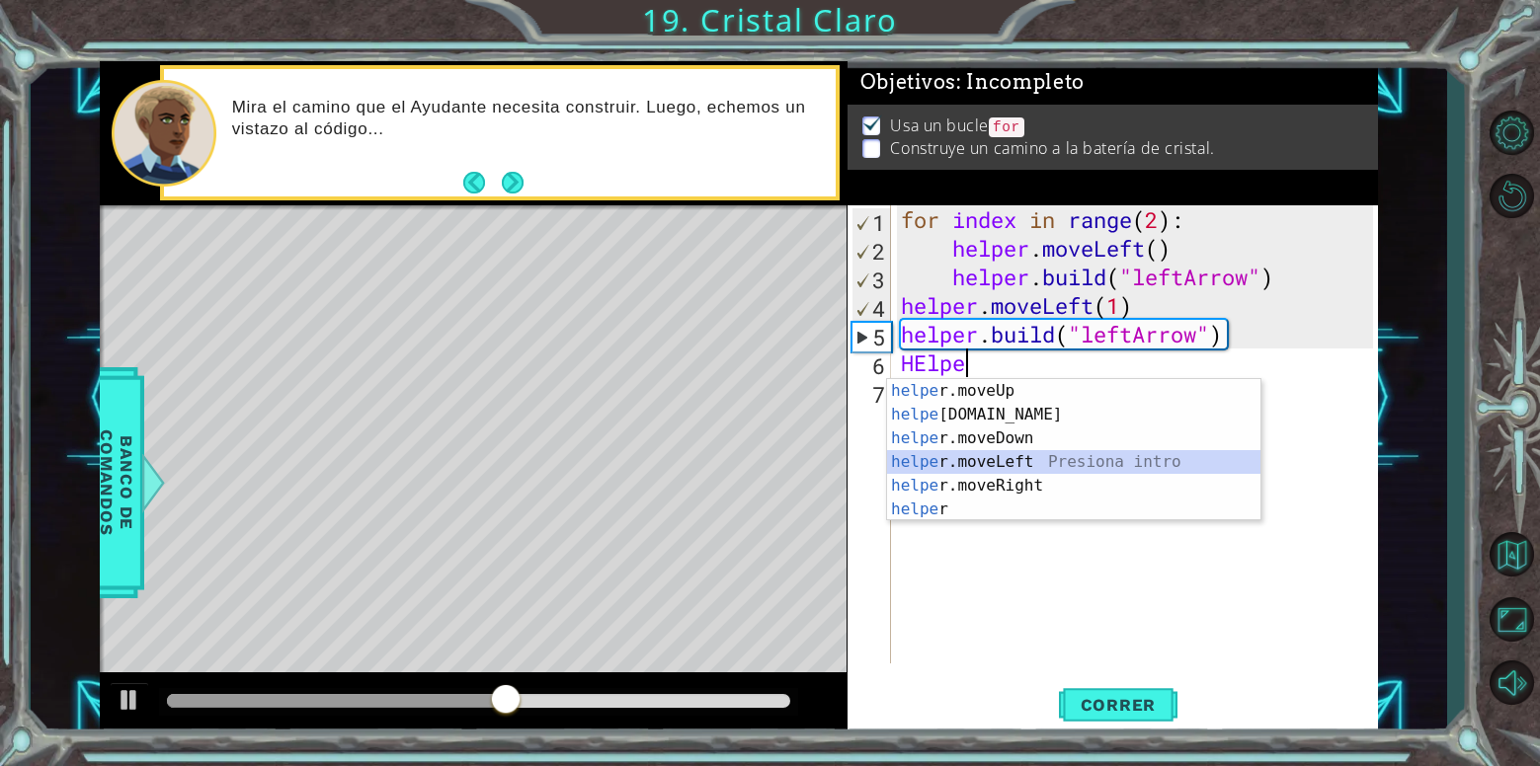
type textarea "helper.moveLeft(1)"
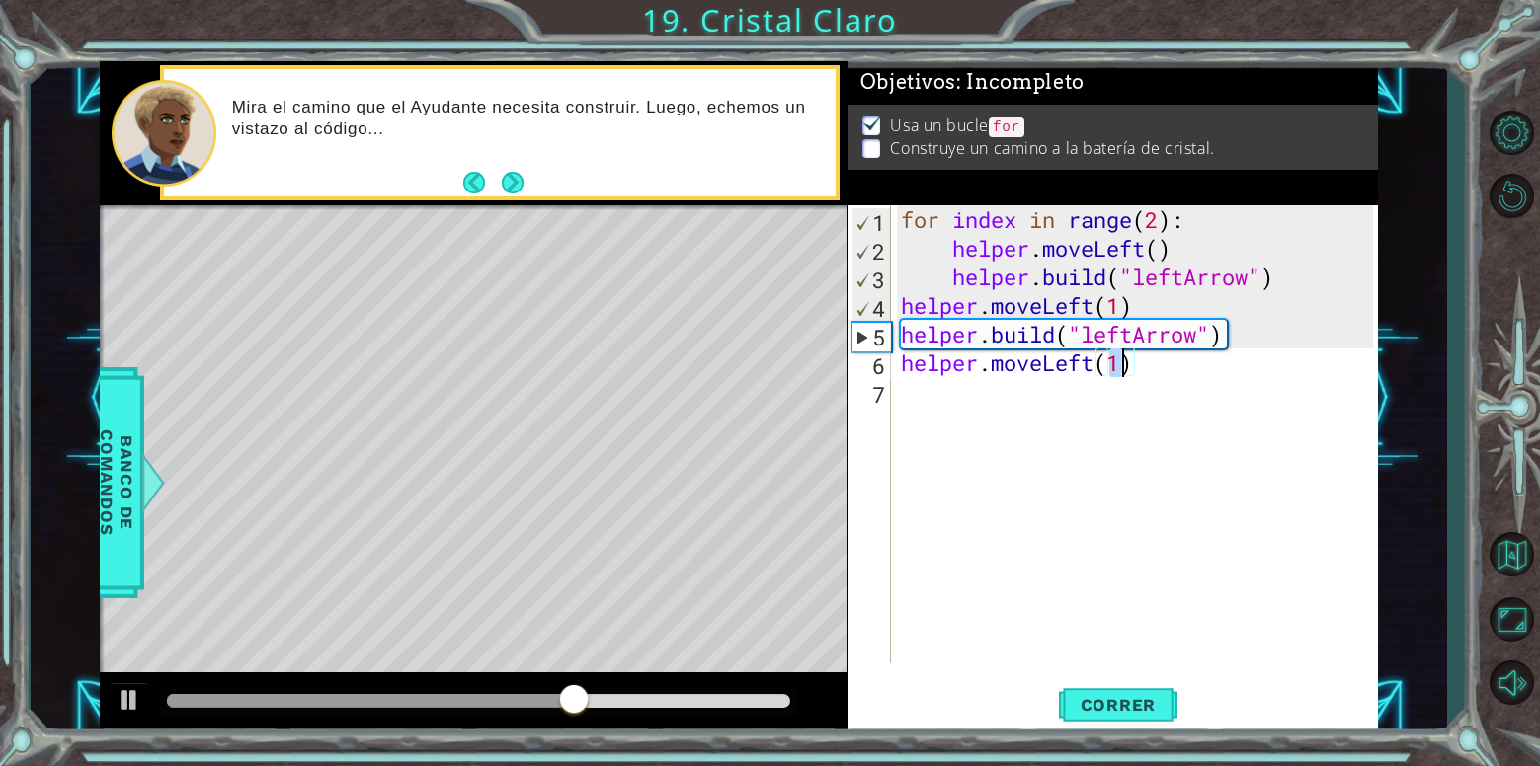
scroll to position [0, 0]
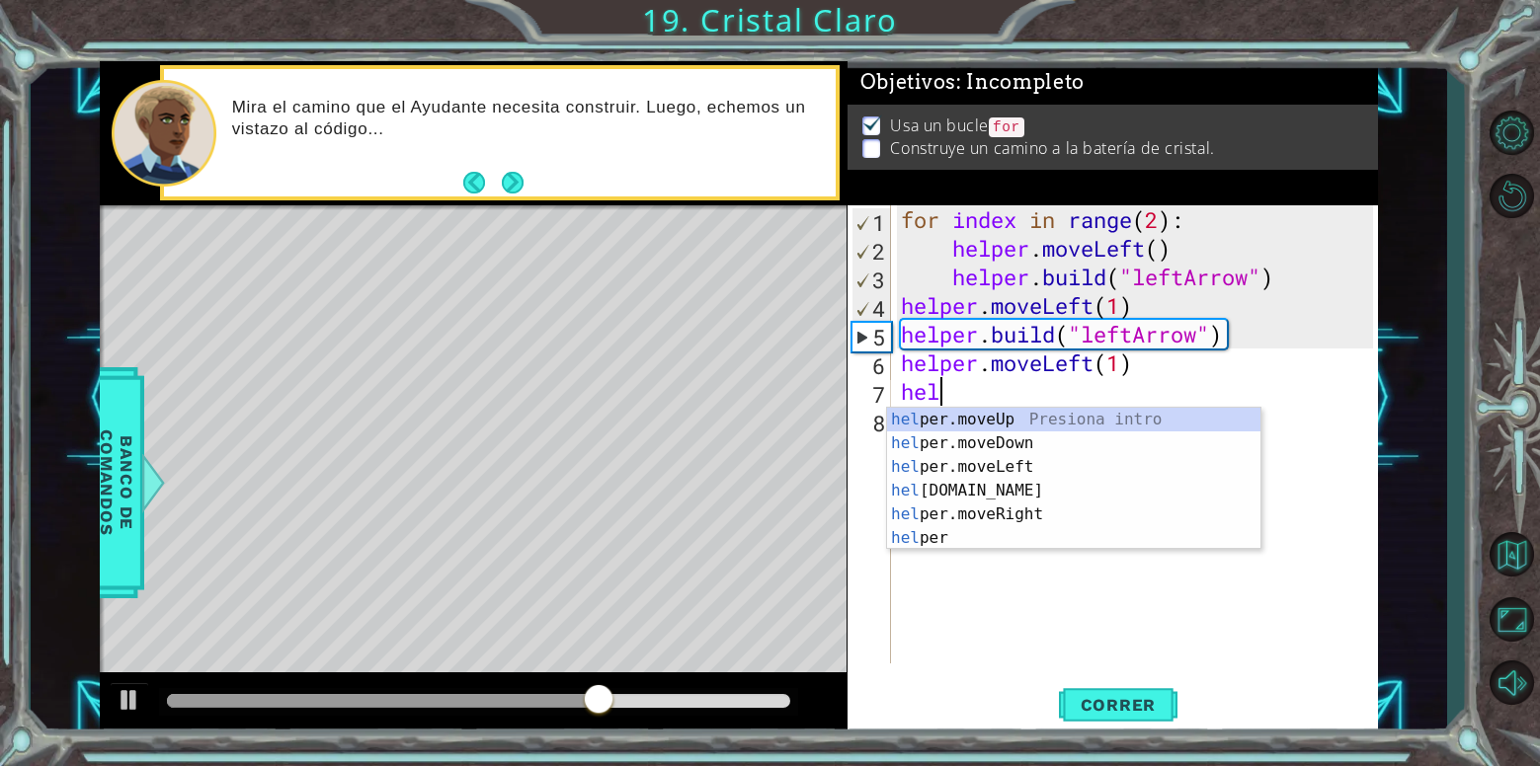
type textarea "help"
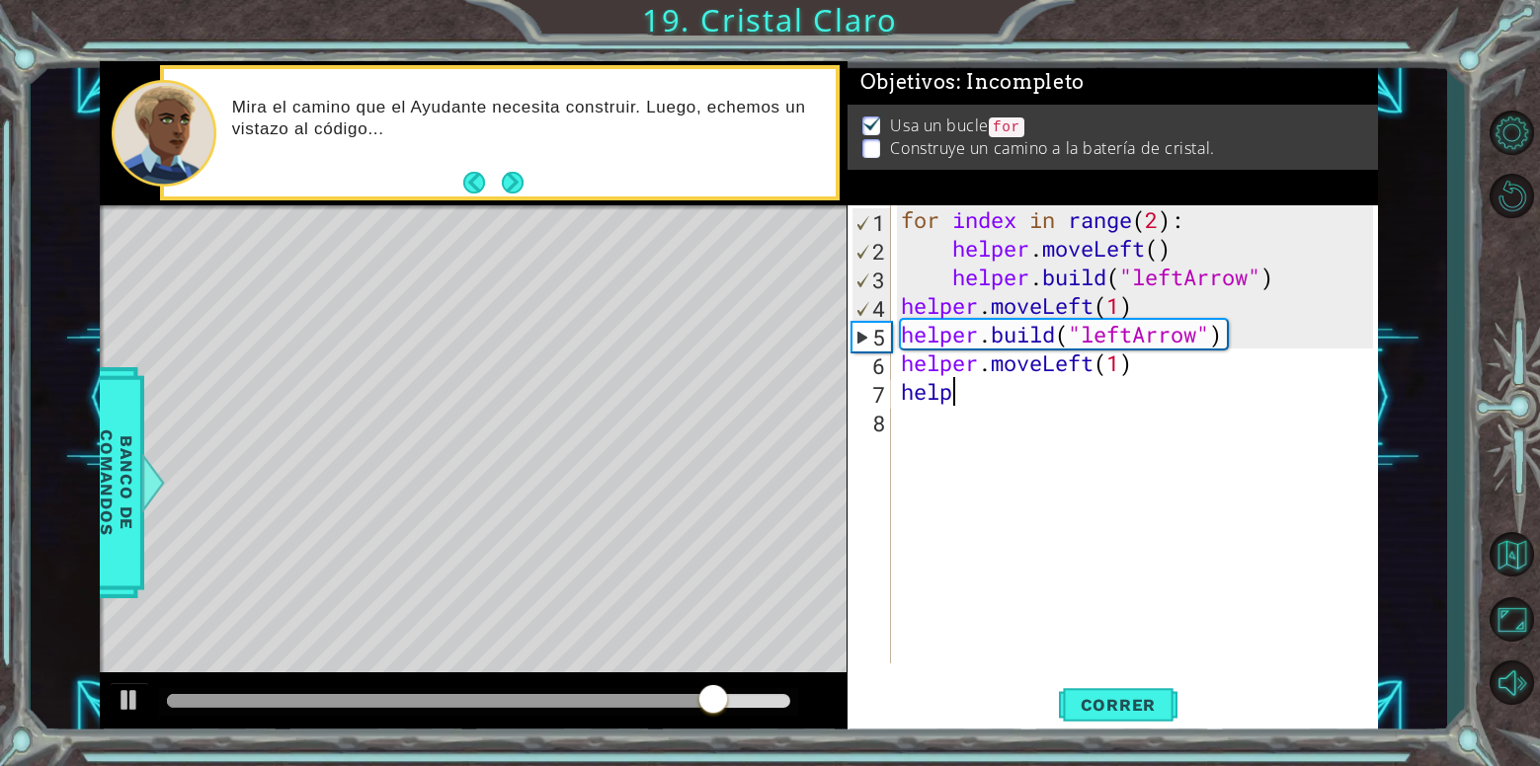
scroll to position [0, 2]
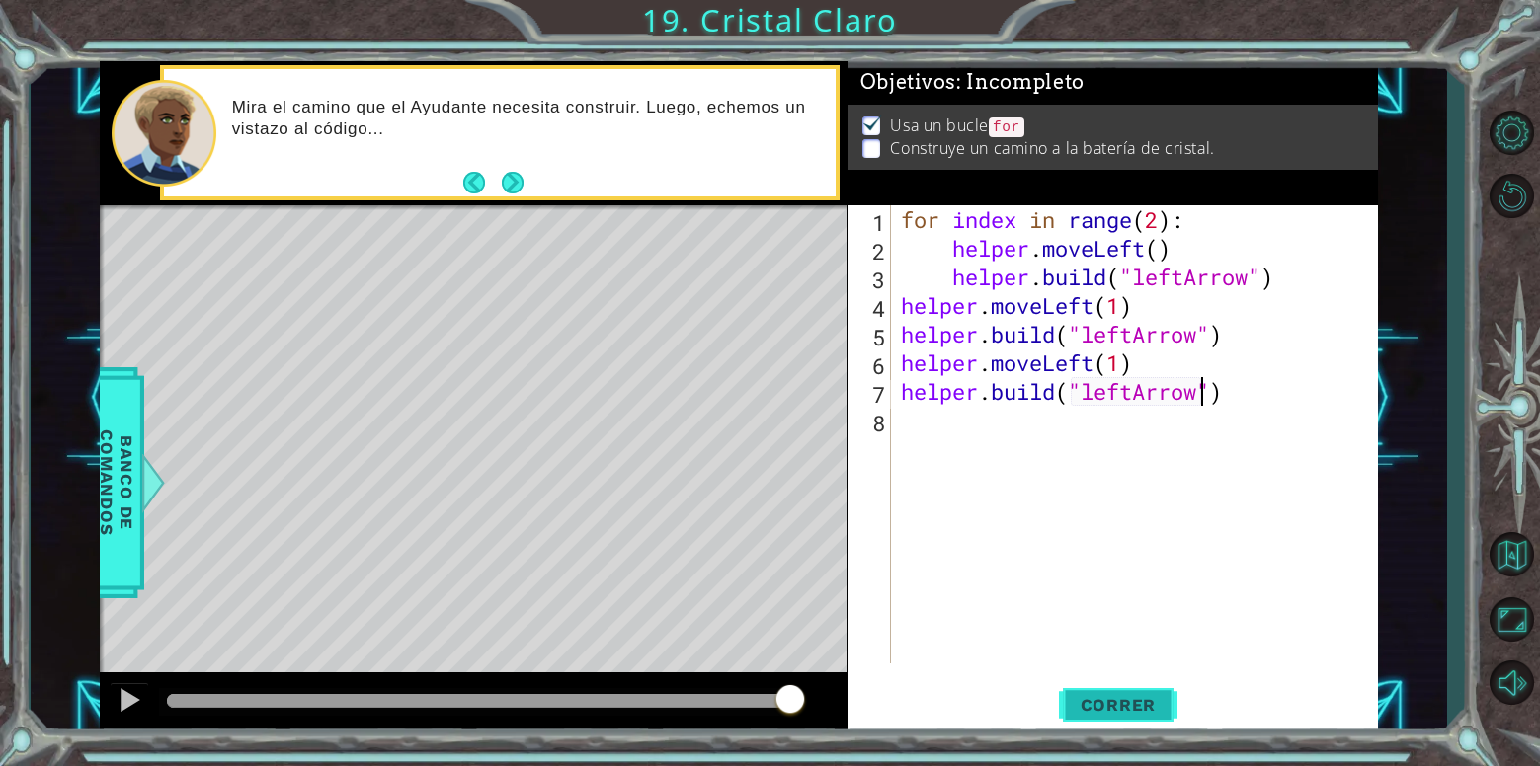
type textarea "[DOMAIN_NAME]("leftArrow")"
click at [1117, 707] on span "Correr" at bounding box center [1119, 705] width 116 height 20
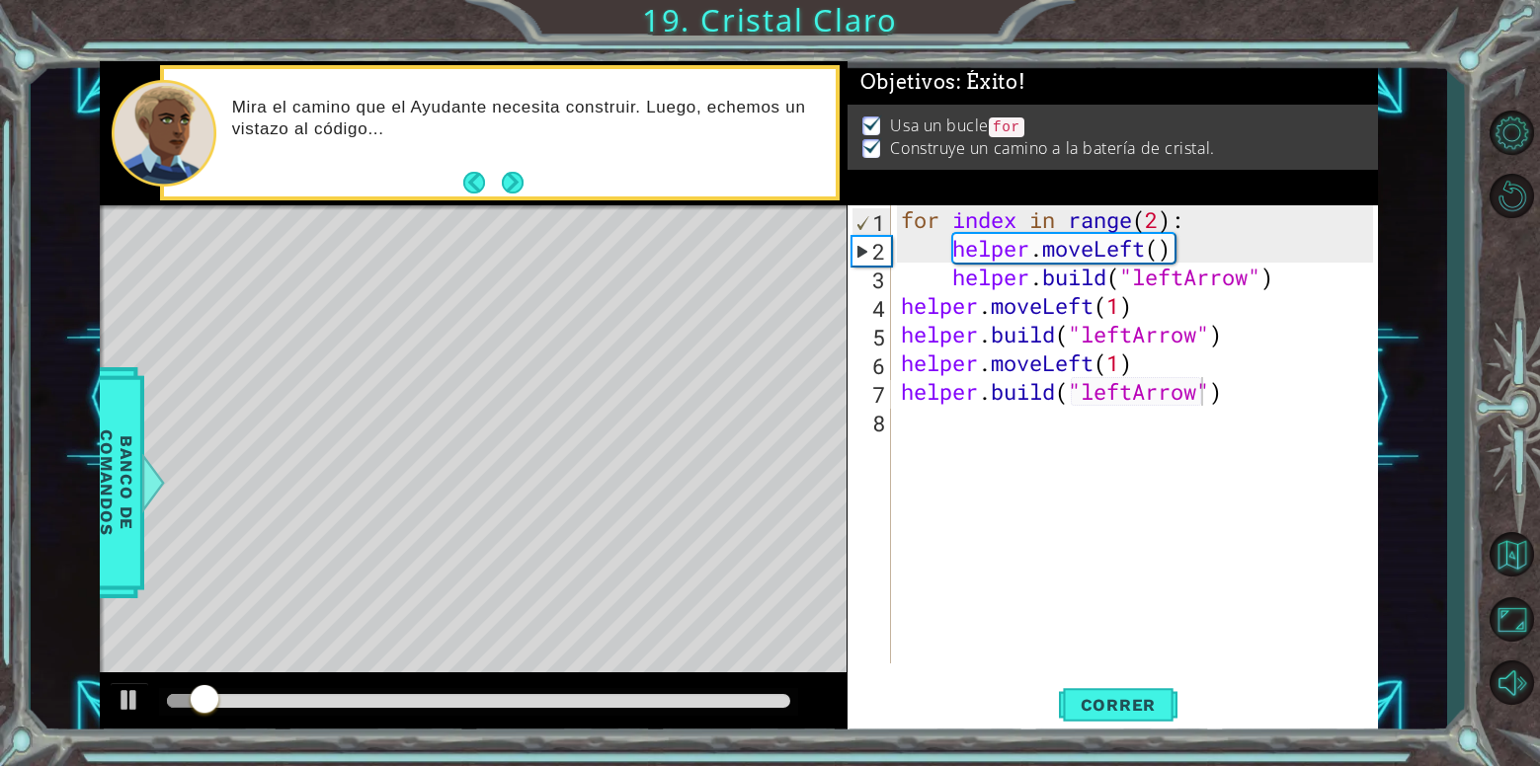
drag, startPoint x: 455, startPoint y: 715, endPoint x: 460, endPoint y: 700, distance: 15.6
click at [539, 701] on div at bounding box center [478, 702] width 638 height 28
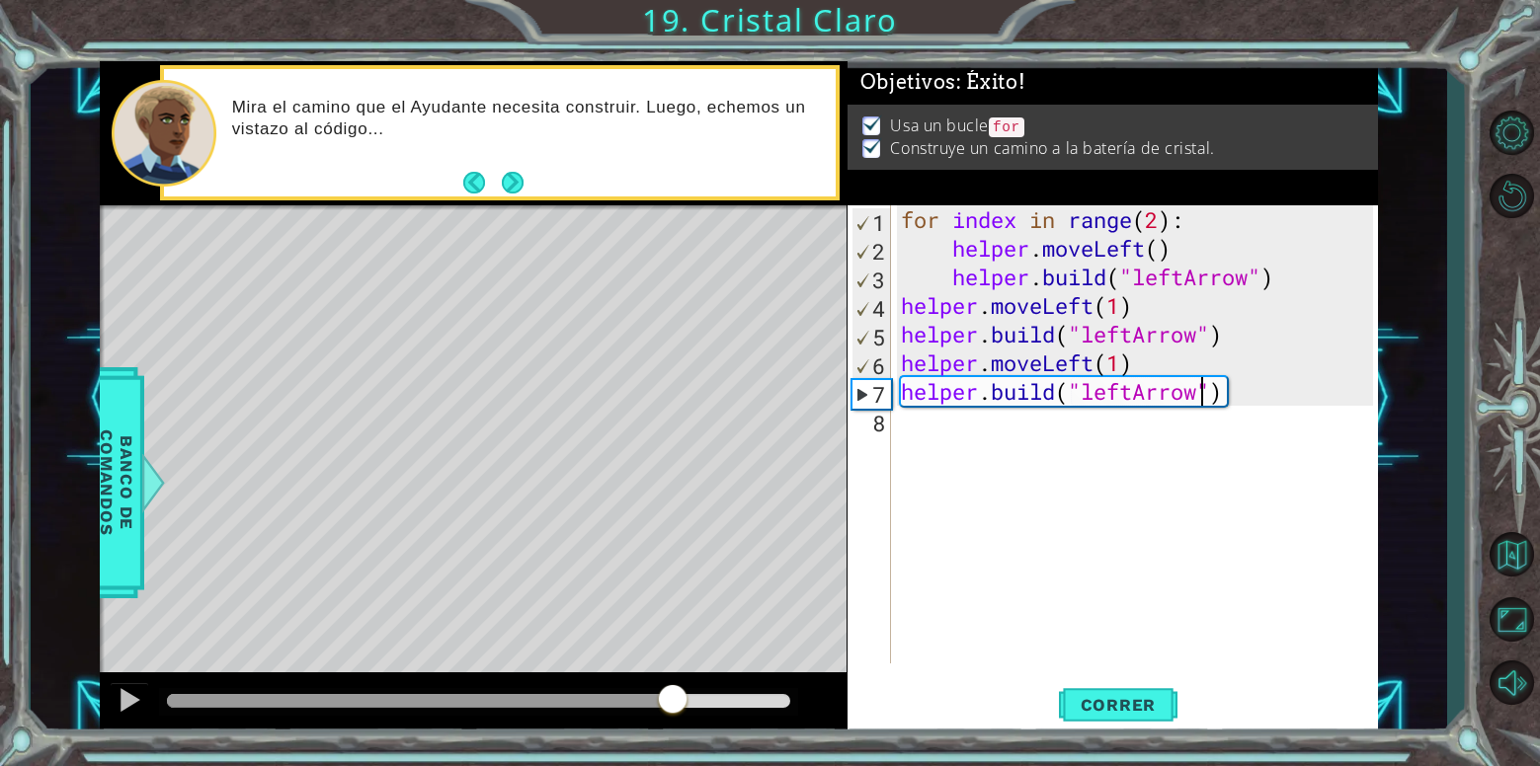
drag, startPoint x: 457, startPoint y: 701, endPoint x: 674, endPoint y: 689, distance: 216.6
click at [674, 694] on div at bounding box center [478, 701] width 622 height 14
click at [1110, 710] on span "Correr" at bounding box center [1119, 705] width 116 height 20
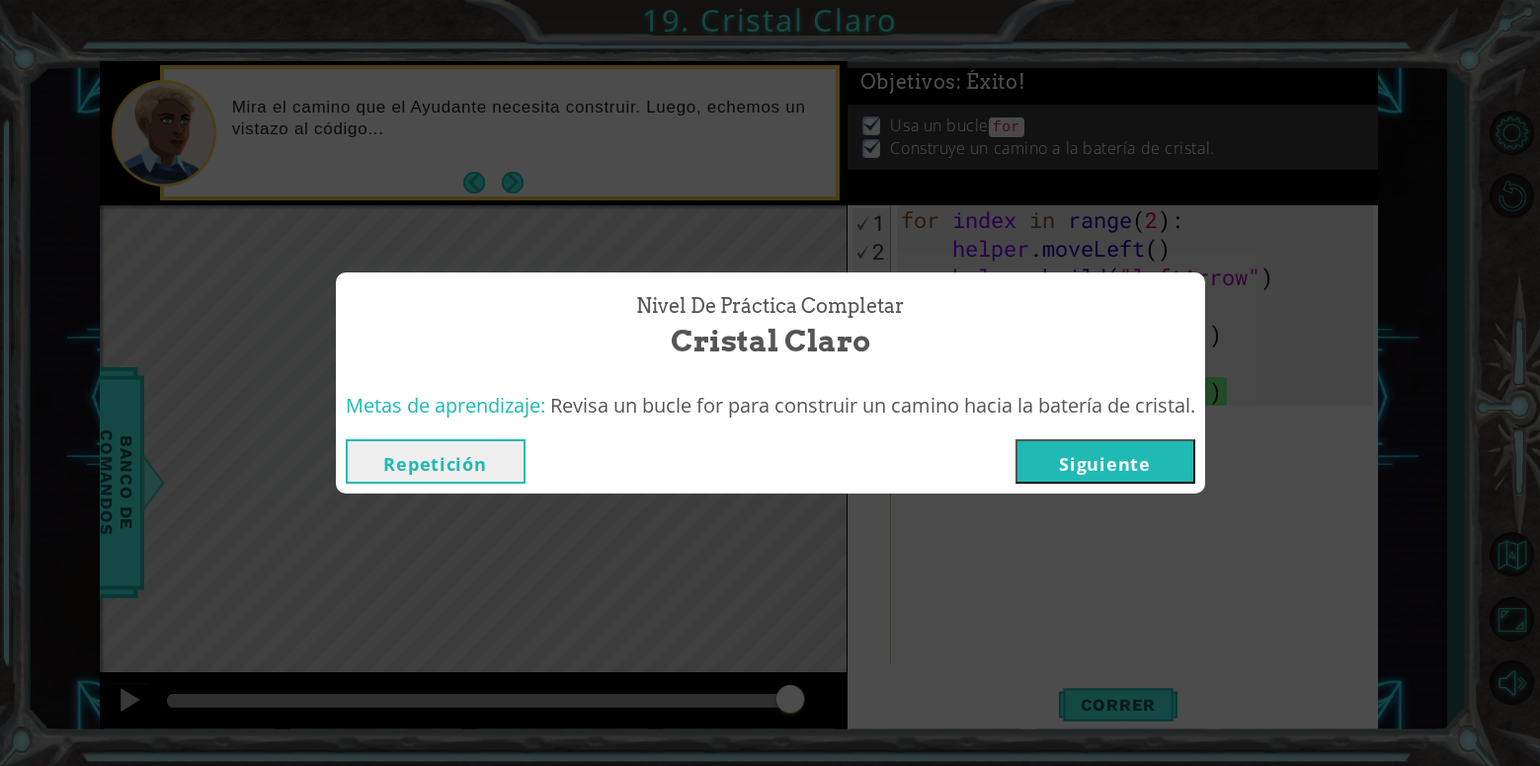
click at [1092, 462] on button "Siguiente" at bounding box center [1105, 461] width 180 height 44
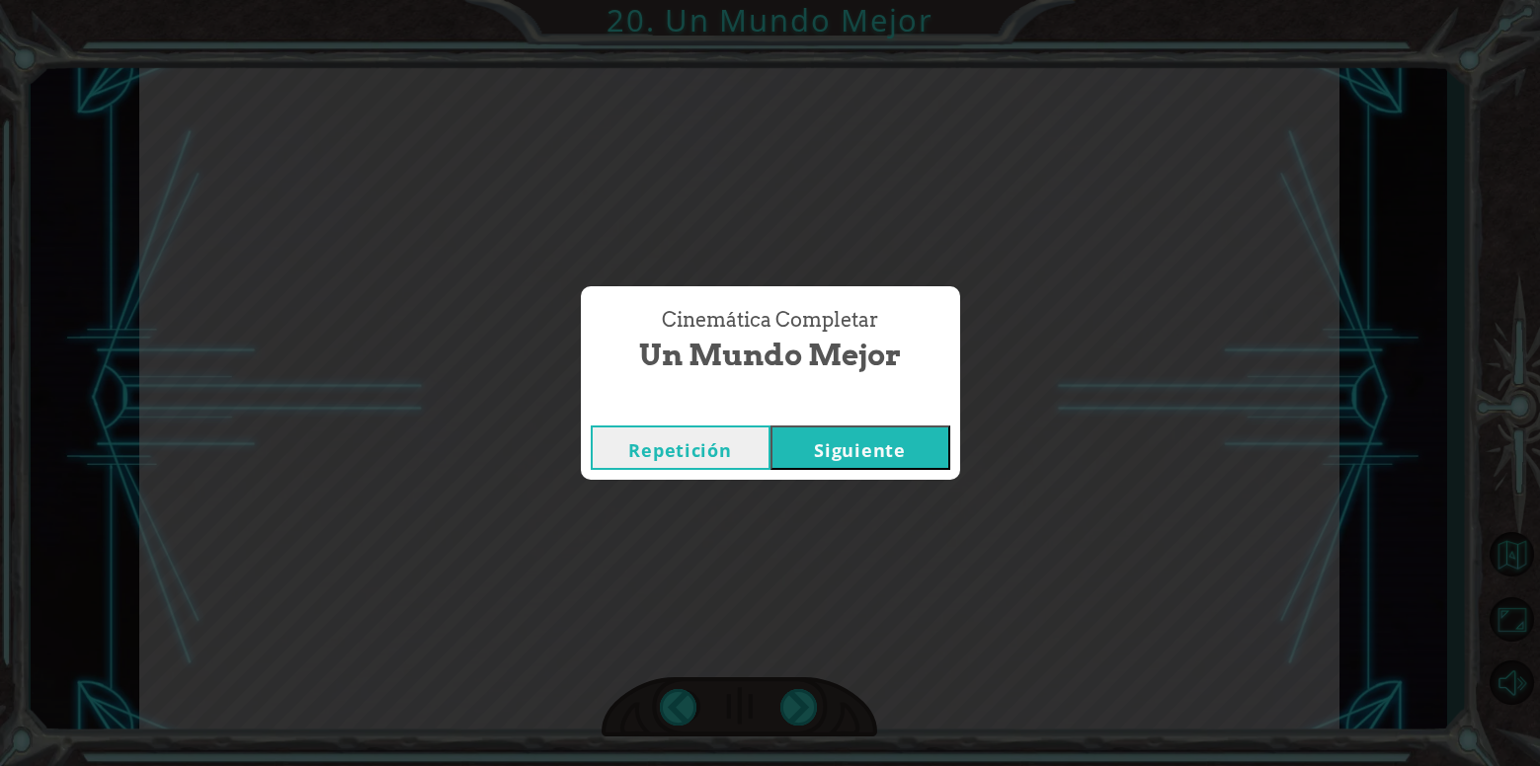
click at [942, 442] on button "Siguiente" at bounding box center [860, 448] width 180 height 44
